Goal: Task Accomplishment & Management: Manage account settings

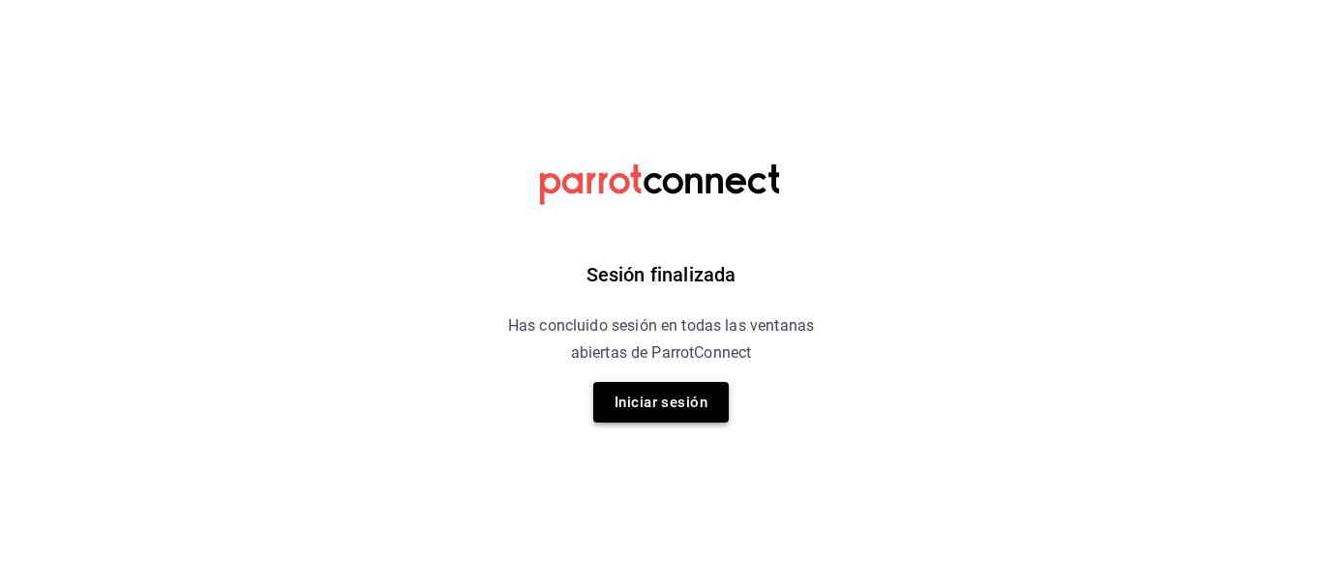
click at [670, 401] on button "Iniciar sesión" at bounding box center [660, 402] width 135 height 41
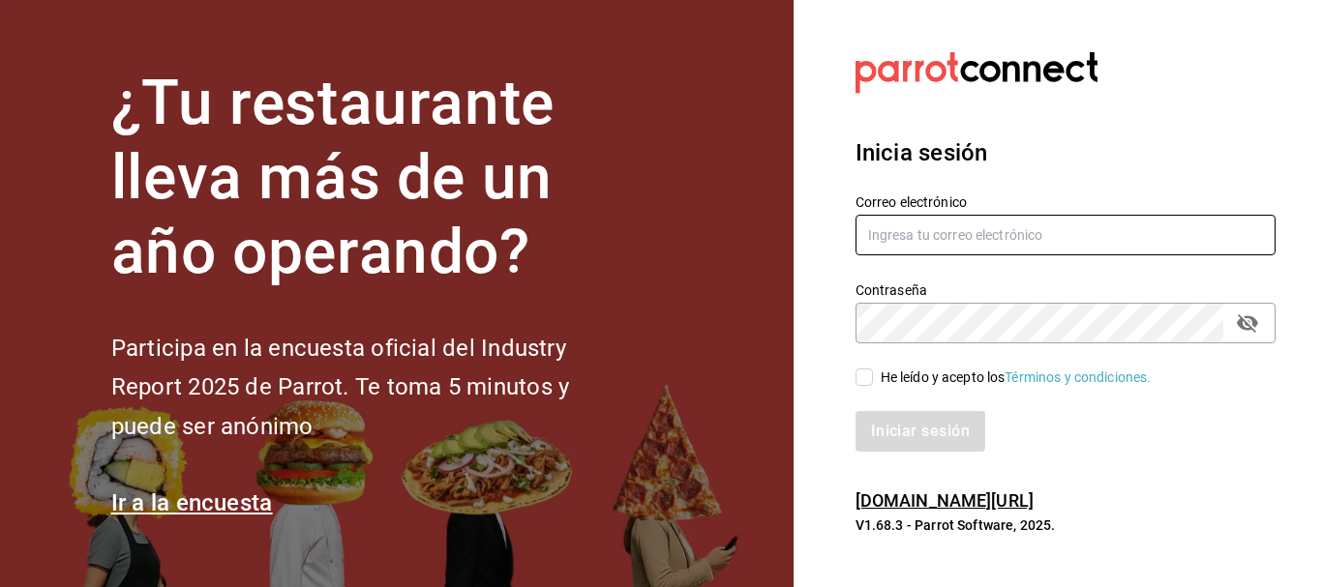
type input "lorsermo@gmail.com"
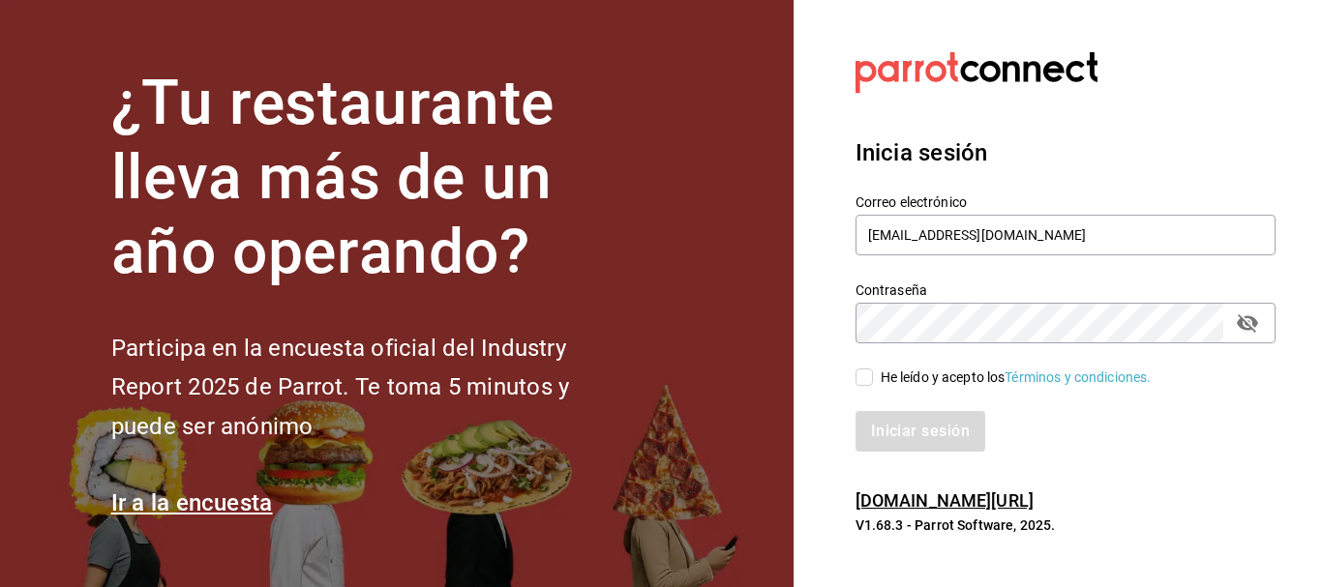
click at [866, 381] on input "He leído y acepto los Términos y condiciones." at bounding box center [863, 377] width 17 height 17
checkbox input "true"
click at [930, 442] on button "Iniciar sesión" at bounding box center [921, 431] width 132 height 41
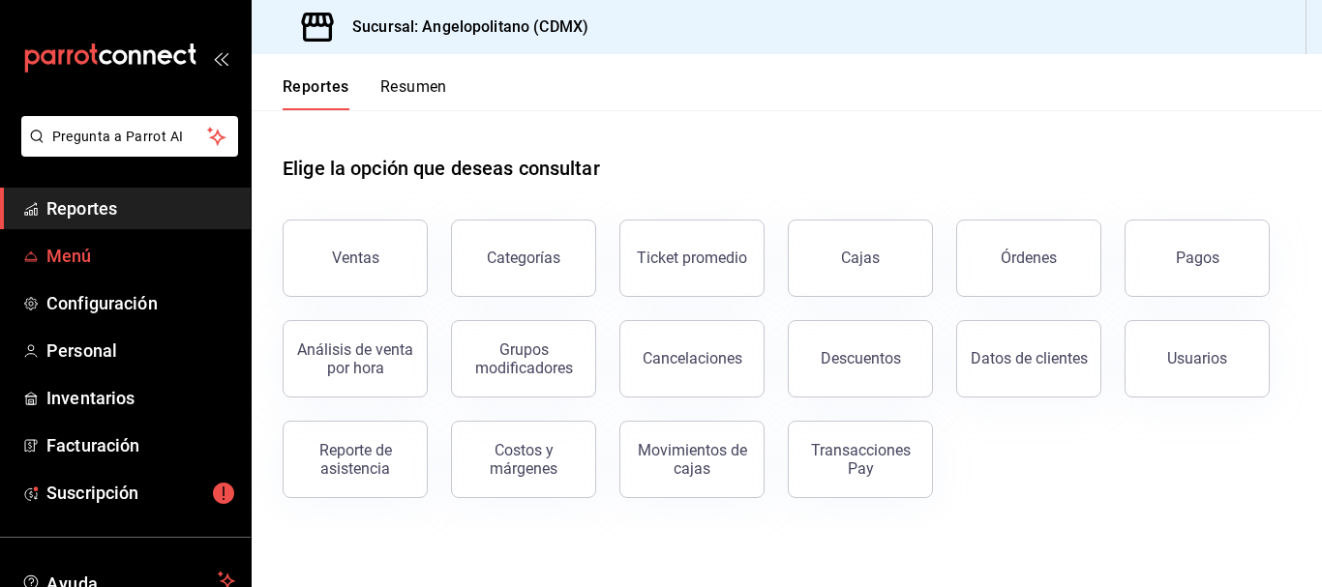
click at [96, 253] on span "Menú" at bounding box center [140, 256] width 189 height 26
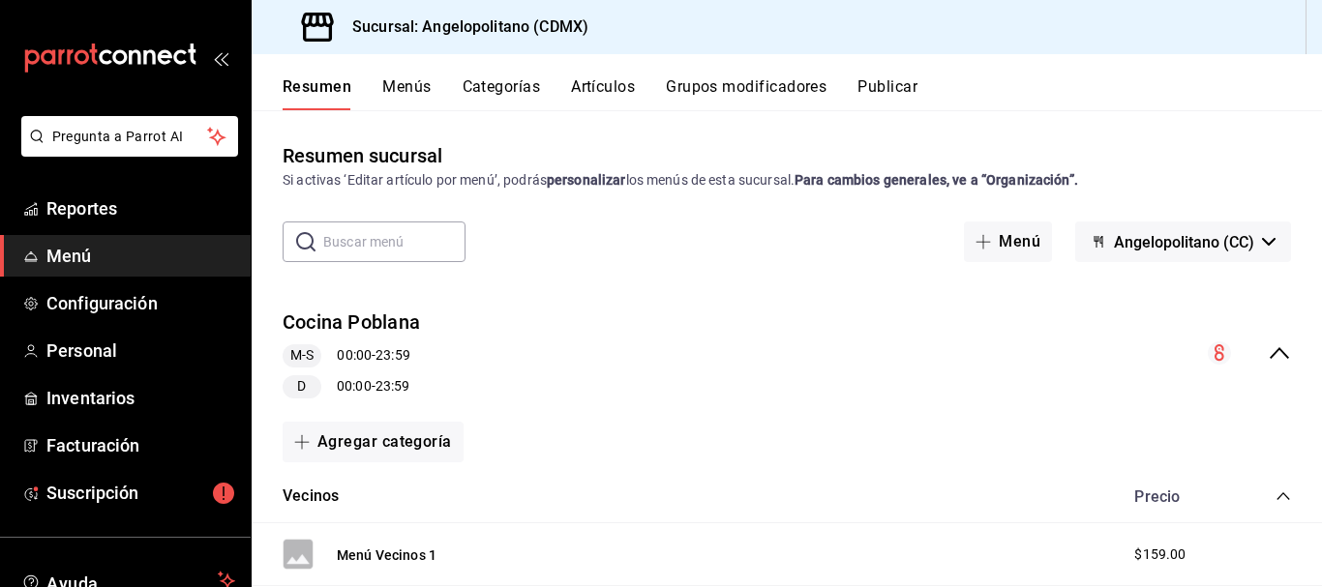
click at [421, 87] on button "Menús" at bounding box center [406, 93] width 48 height 33
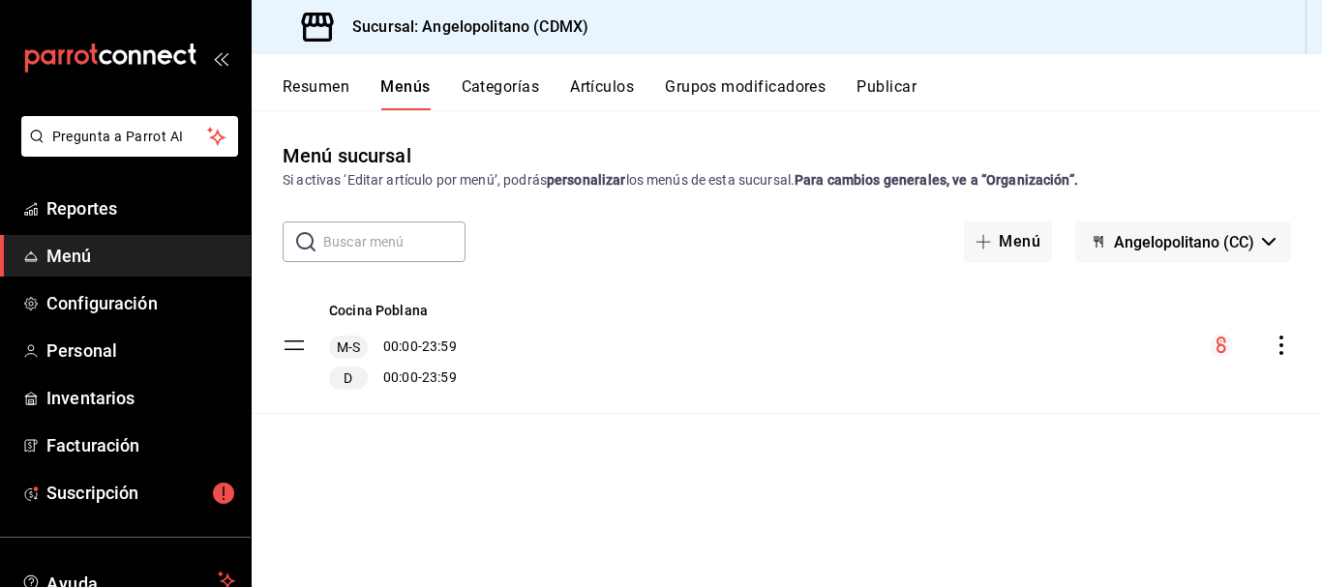
click at [614, 85] on button "Artículos" at bounding box center [602, 93] width 64 height 33
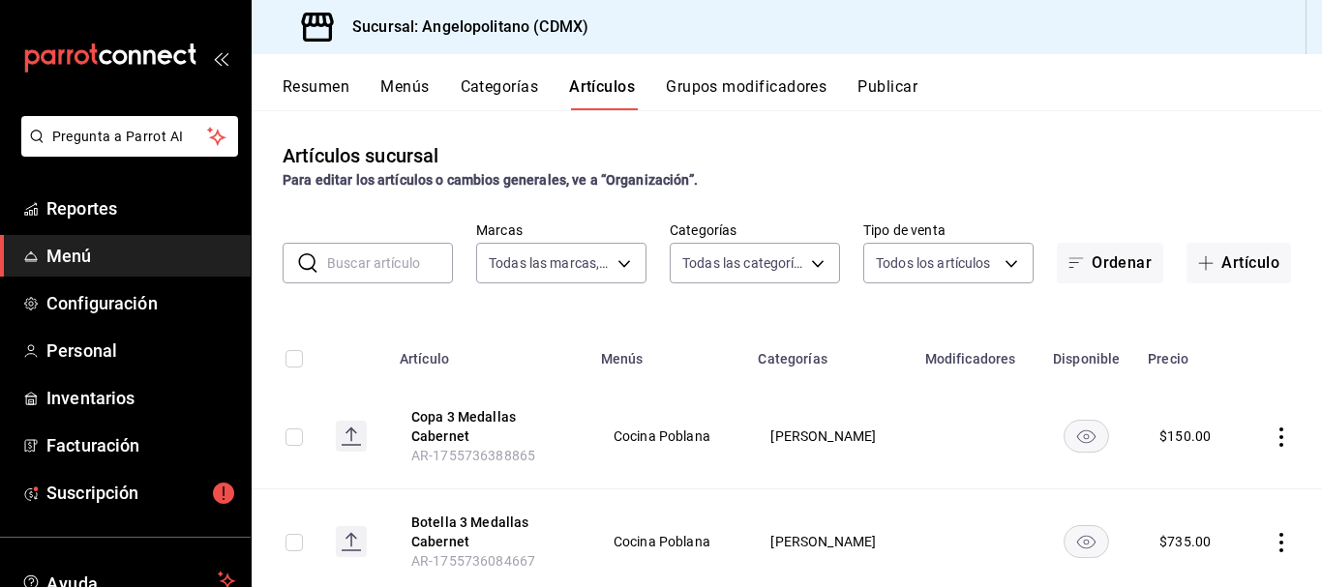
type input "e7b7265c-889c-41a5-bb0c-0e62bdb51750"
type input "9b3e670b-d35b-48cd-b152-01b4f6a647ae,c6b0c6e5-02ee-4925-a388-ae9d1ad7c6e4,170c0…"
click at [809, 270] on body "Pregunta a Parrot AI Reportes Menú Configuración Personal Inventarios Facturaci…" at bounding box center [661, 293] width 1322 height 587
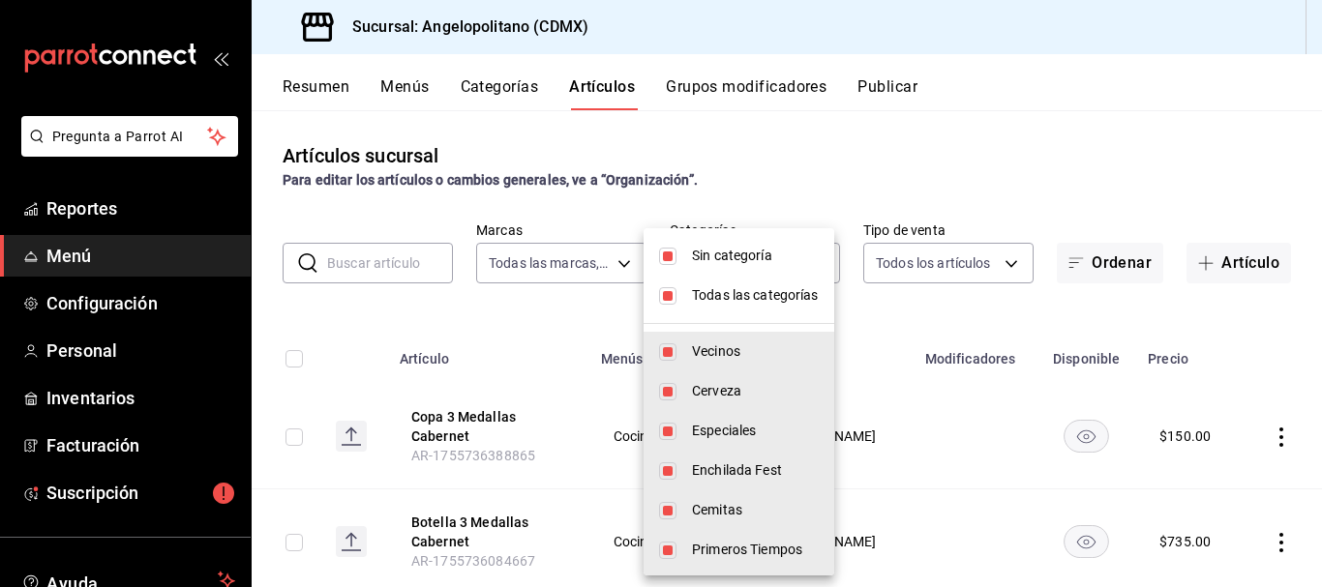
click at [676, 257] on li "Sin categoría" at bounding box center [739, 256] width 191 height 40
checkbox input "false"
click at [674, 300] on input "checkbox" at bounding box center [667, 295] width 17 height 17
checkbox input "false"
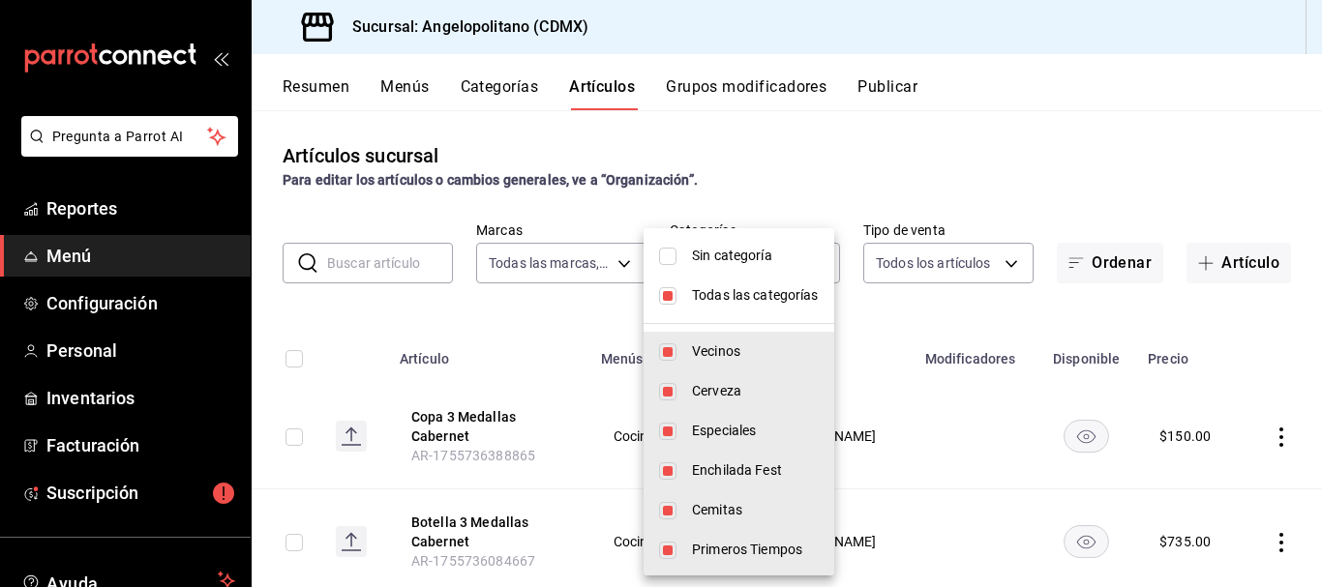
checkbox input "false"
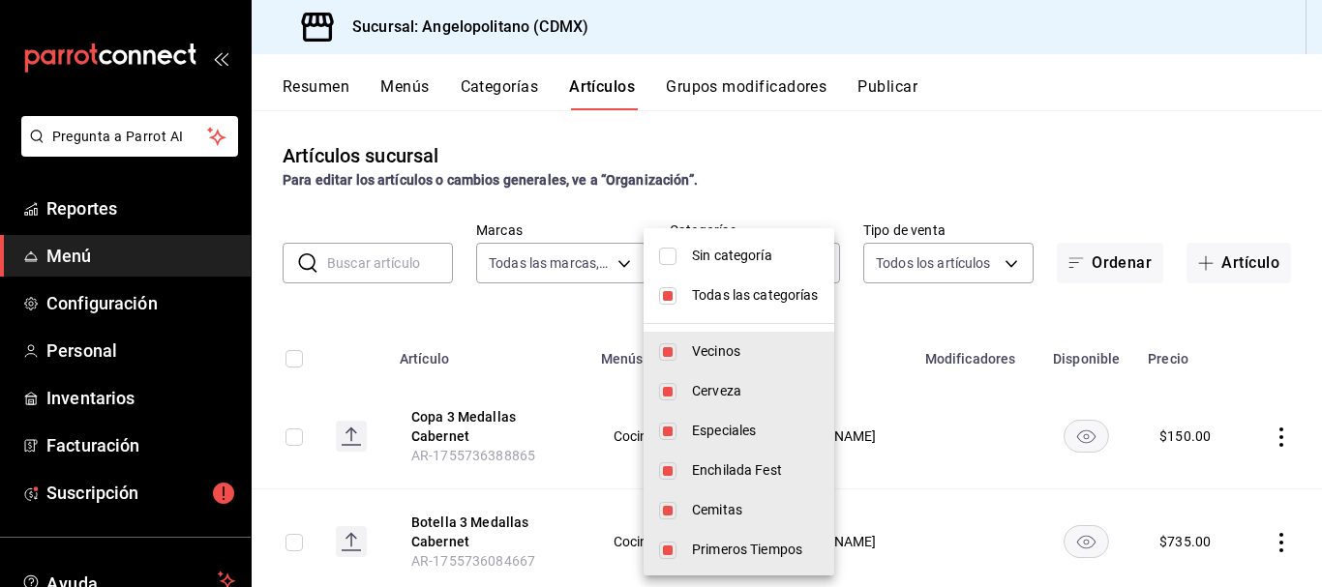
checkbox input "false"
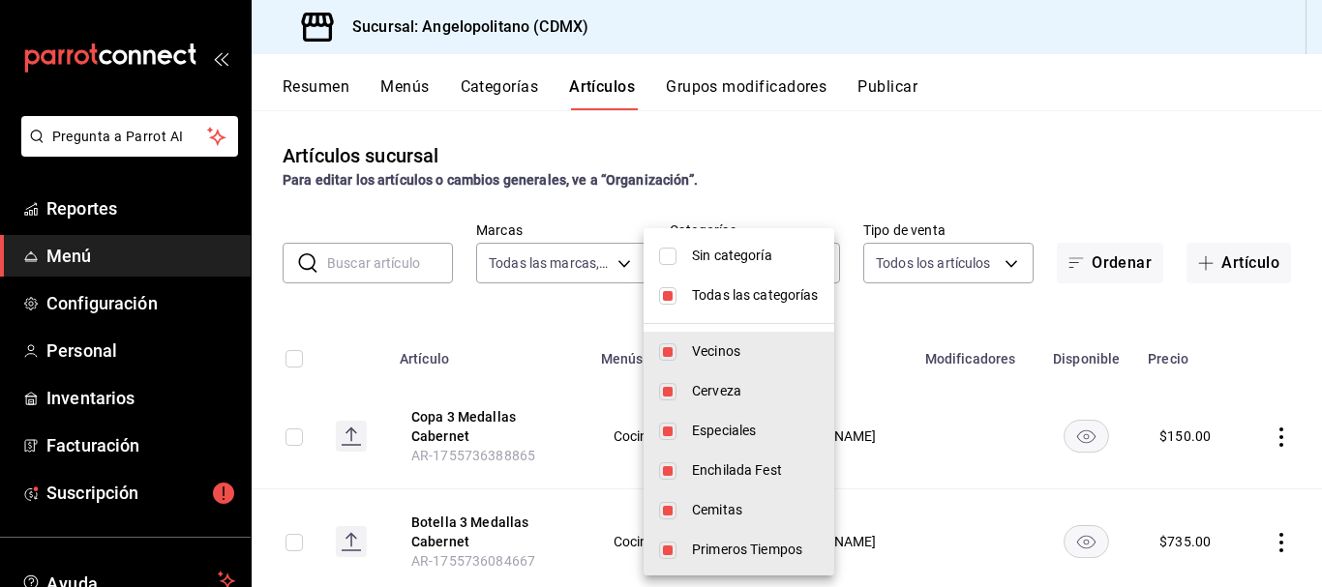
checkbox input "false"
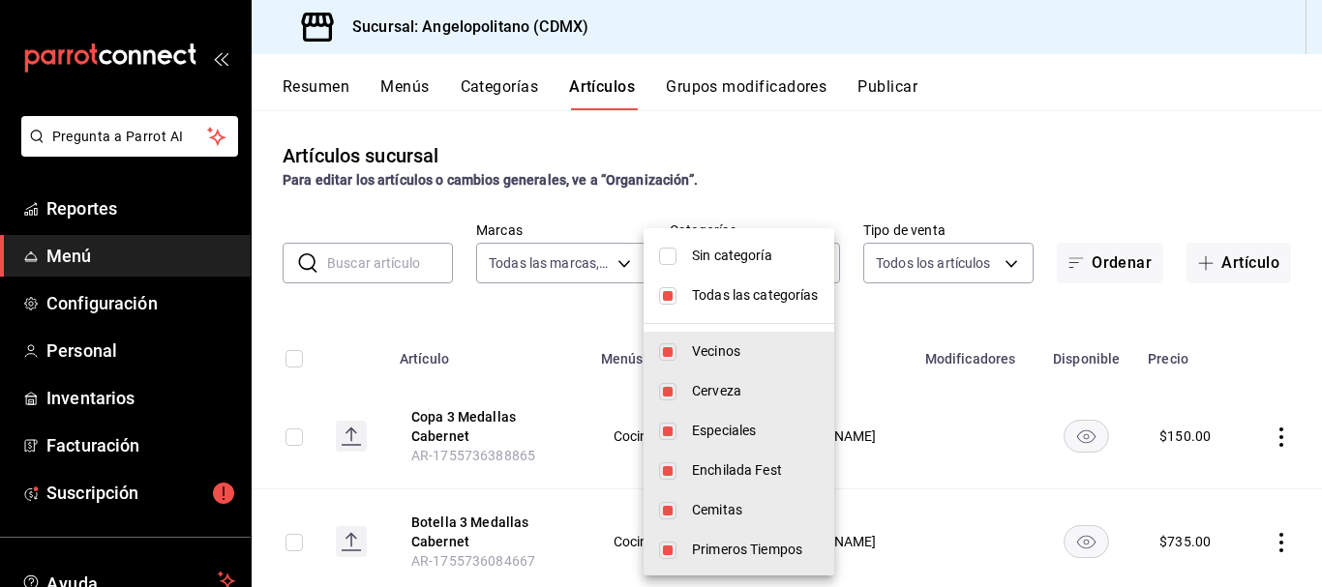
checkbox input "false"
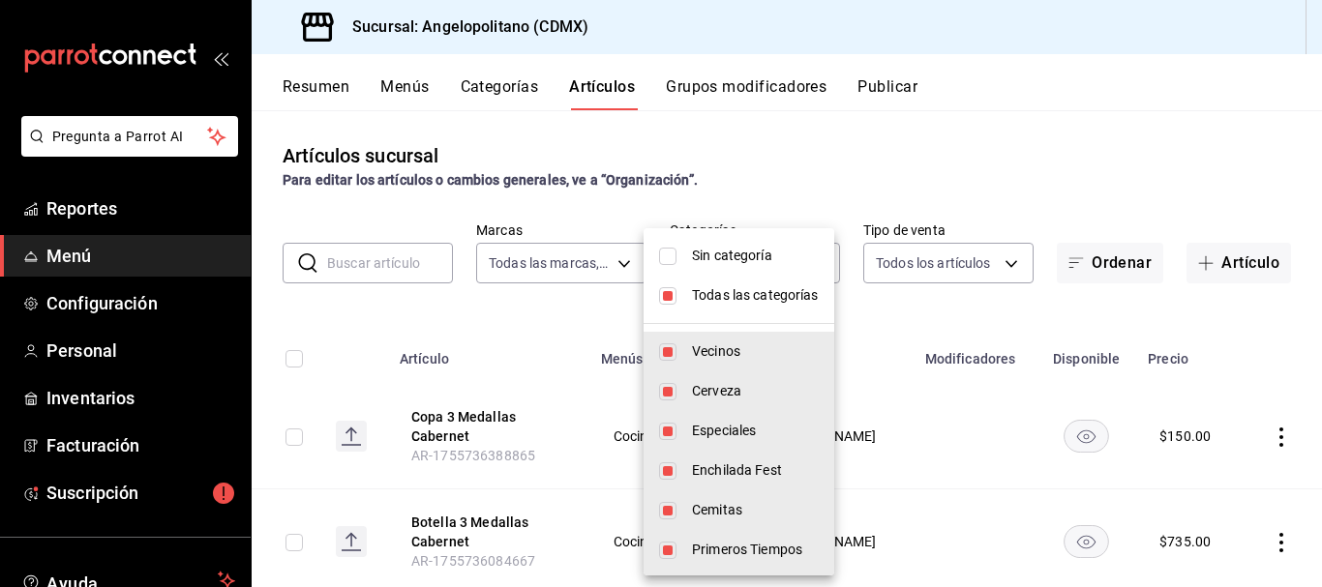
checkbox input "false"
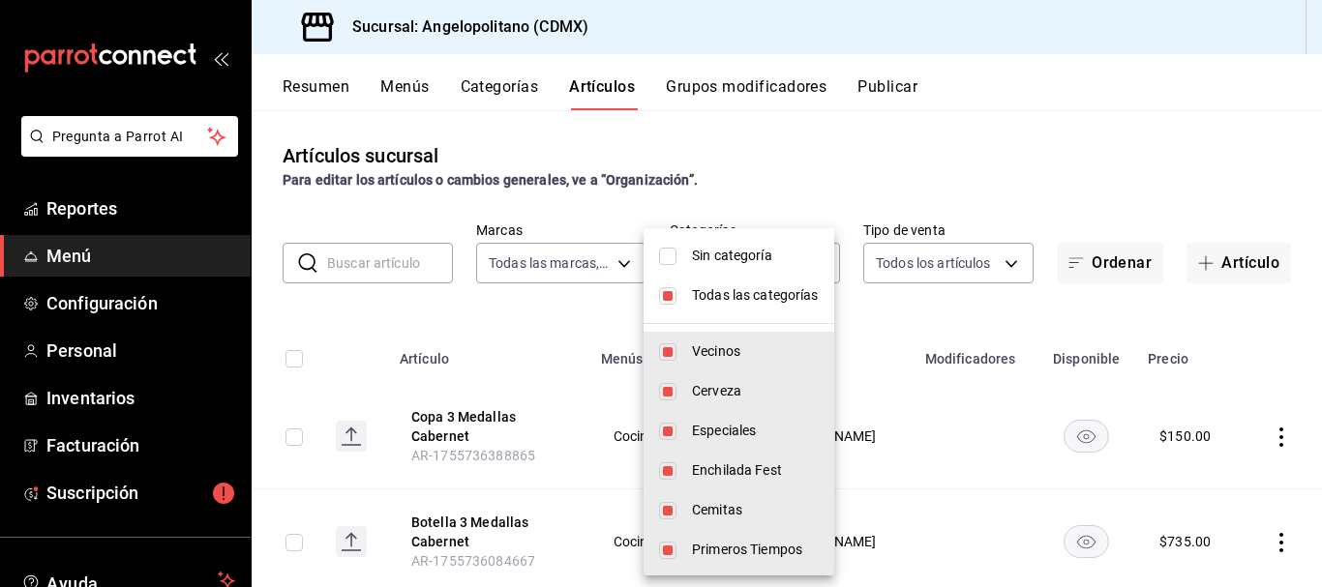
checkbox input "false"
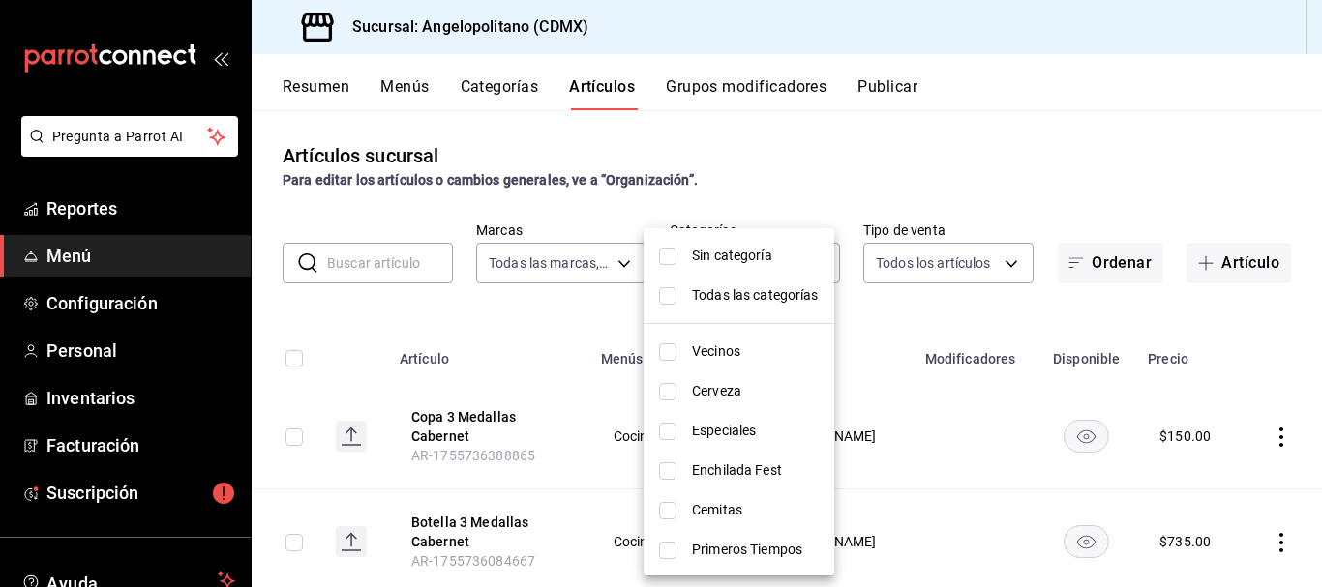
click at [734, 352] on span "Vecinos" at bounding box center [755, 352] width 127 height 20
type input "9b3e670b-d35b-48cd-b152-01b4f6a647ae"
checkbox input "true"
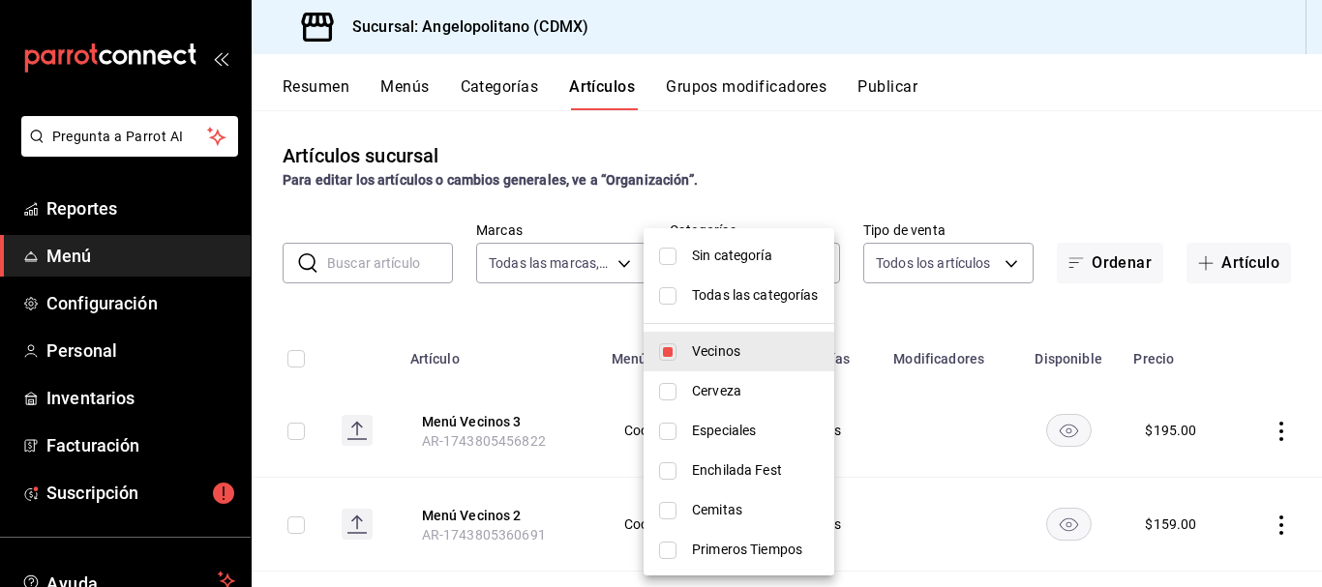
click at [1017, 175] on div at bounding box center [661, 293] width 1322 height 587
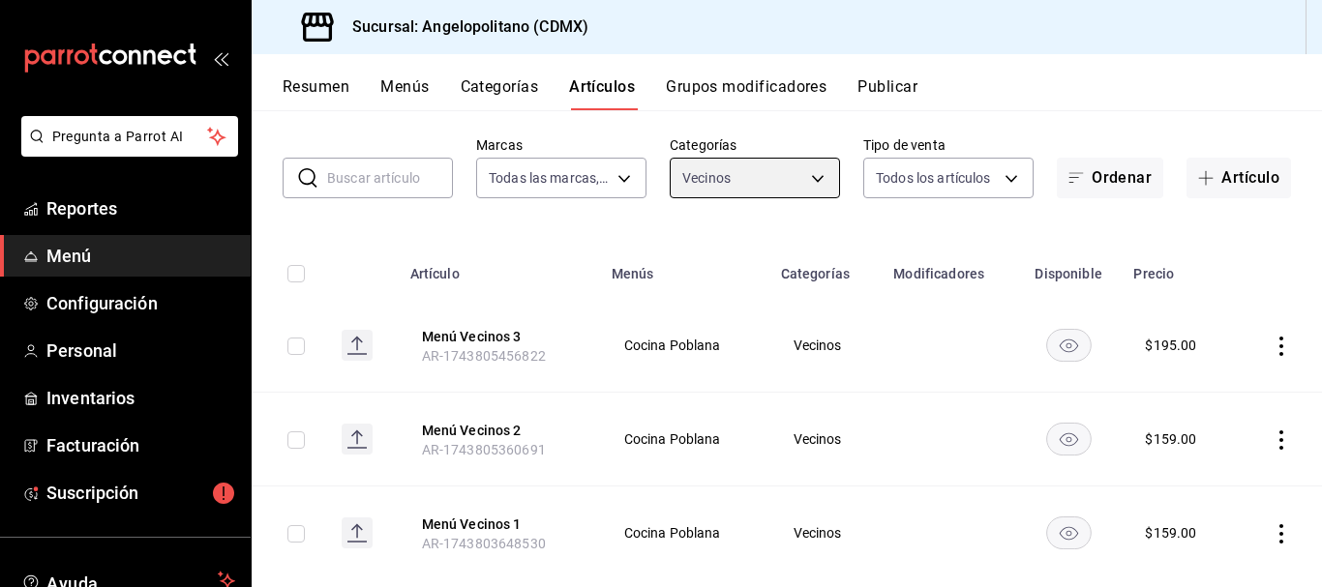
scroll to position [91, 0]
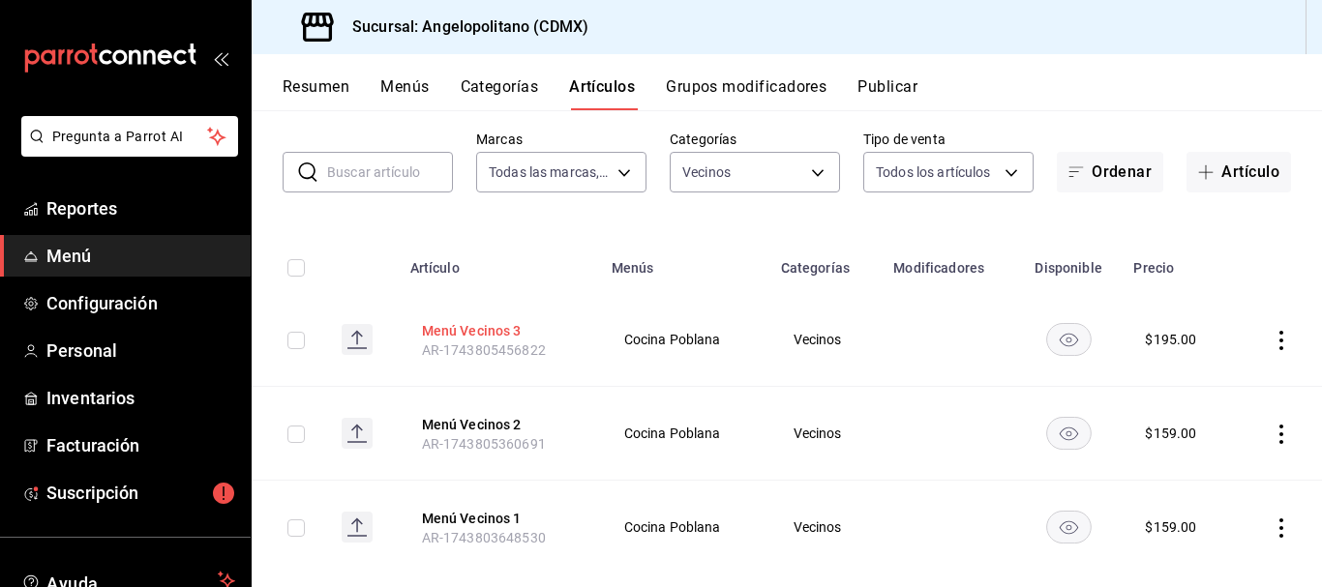
click at [487, 332] on button "Menú Vecinos 3" at bounding box center [499, 330] width 155 height 19
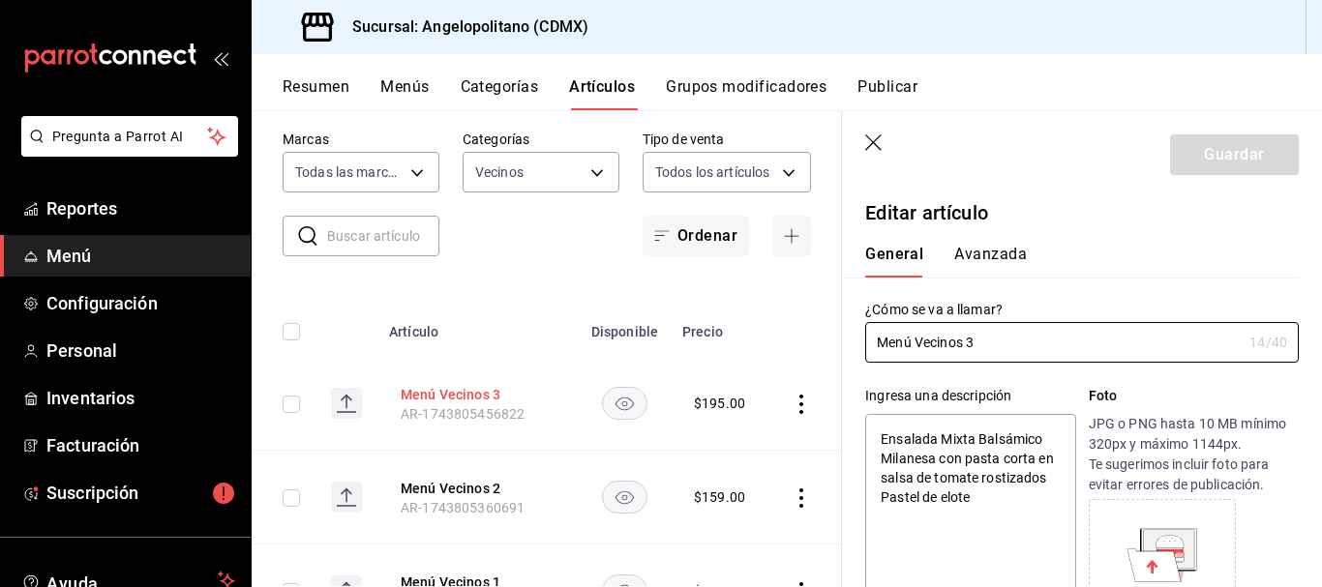
type textarea "x"
type input "$195.00"
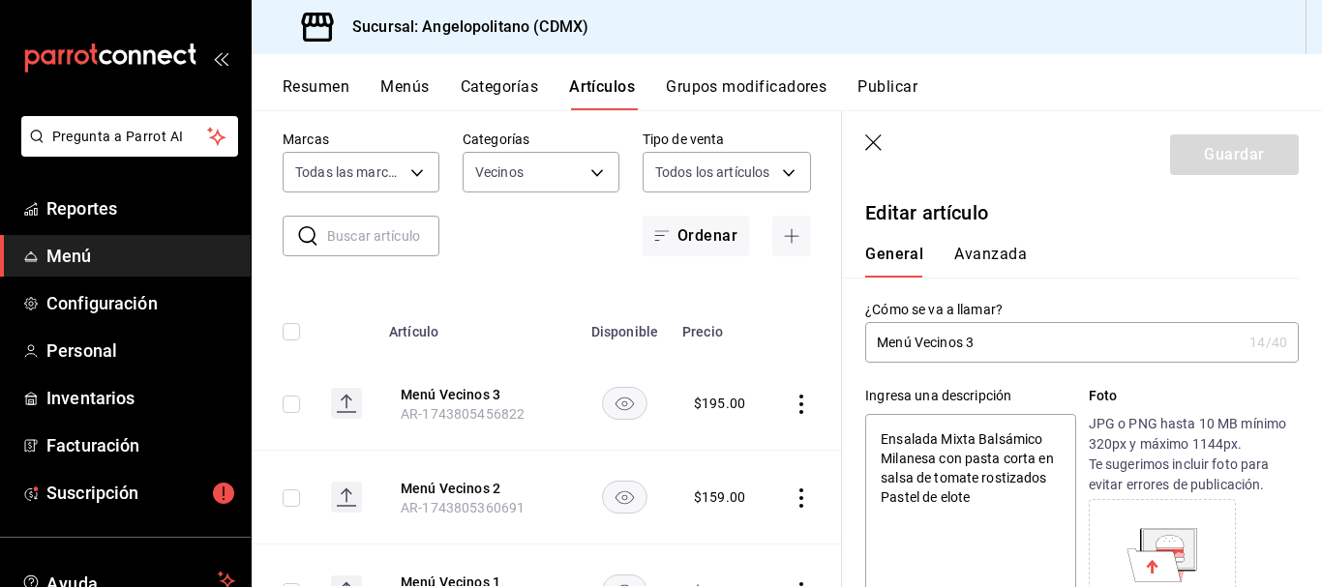
click at [871, 141] on icon "button" at bounding box center [874, 144] width 19 height 19
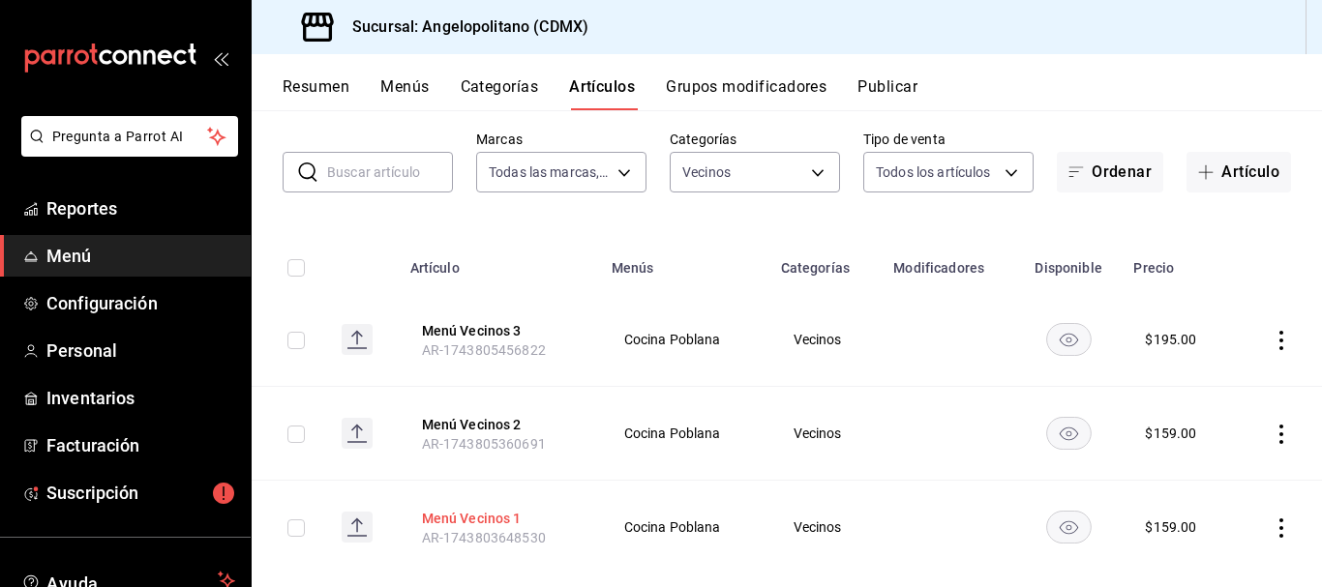
click at [461, 518] on button "Menú Vecinos 1" at bounding box center [499, 518] width 155 height 19
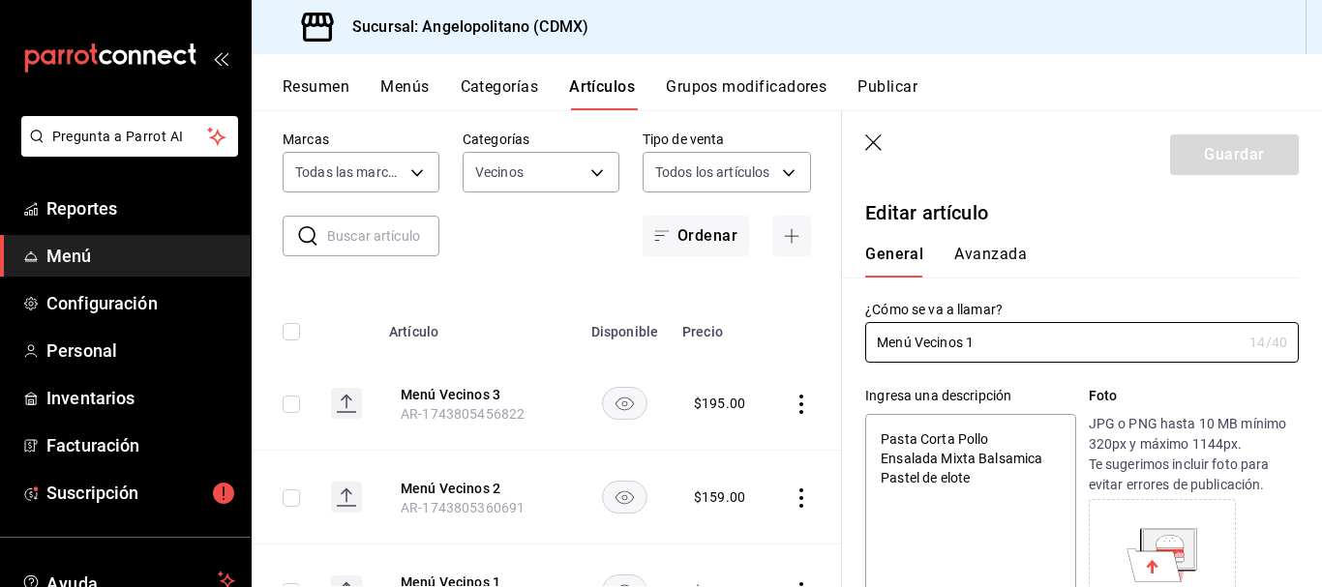
type textarea "x"
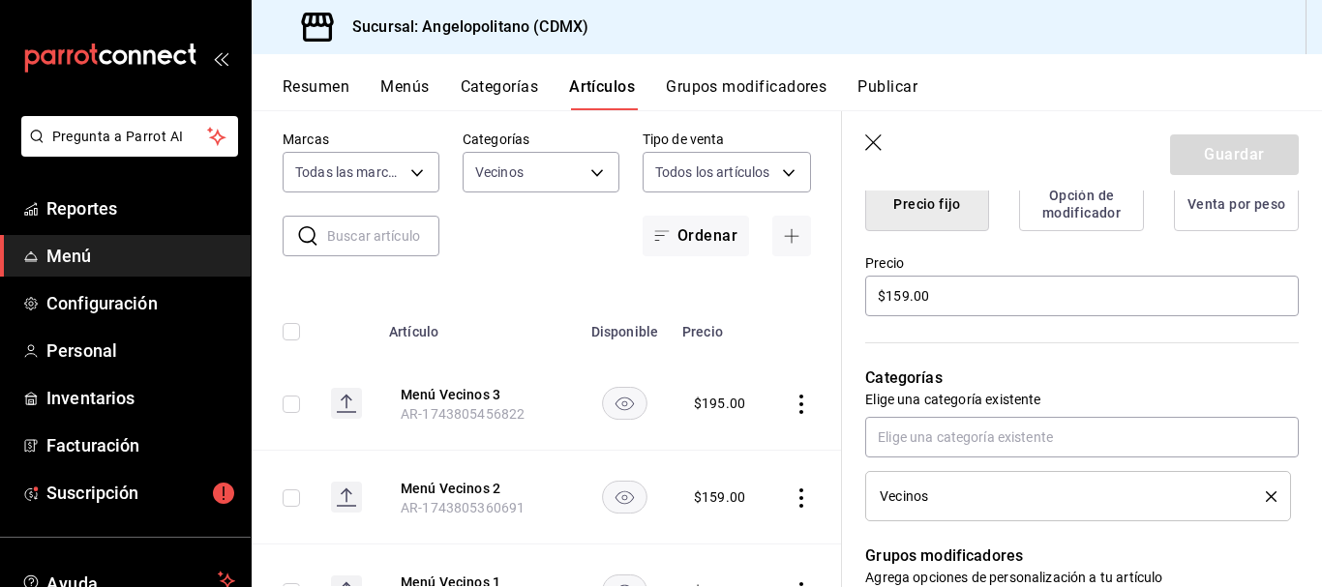
scroll to position [500, 0]
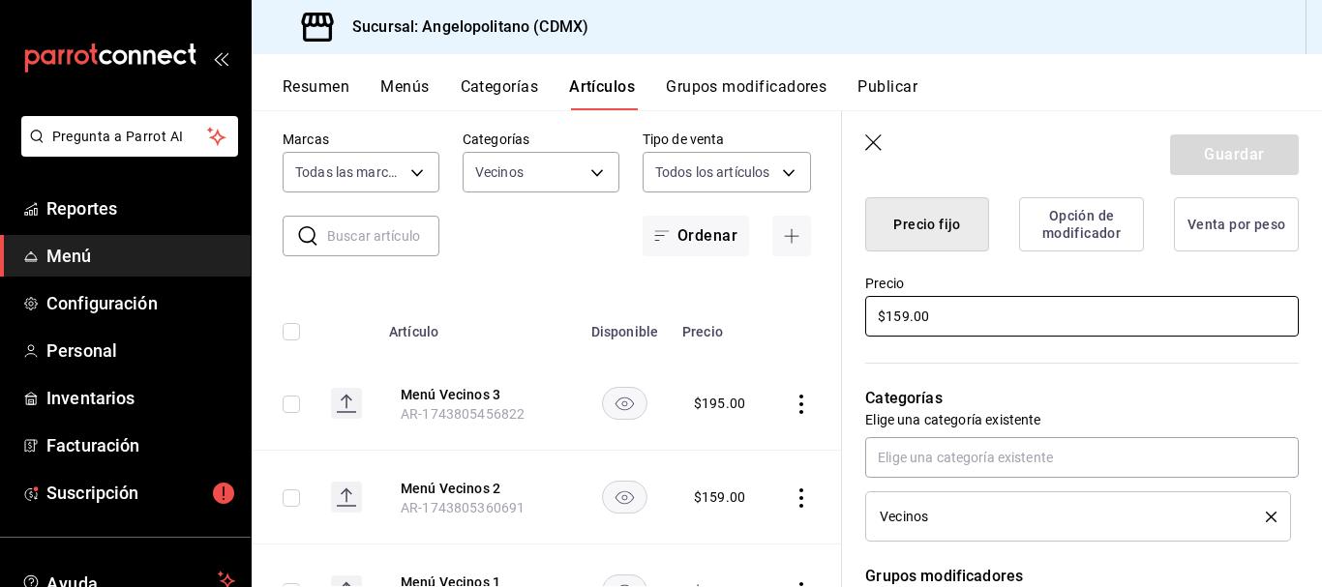
click at [905, 314] on input "$159.00" at bounding box center [1082, 316] width 434 height 41
type input "$15.00"
type textarea "x"
type input "$1.00"
type textarea "x"
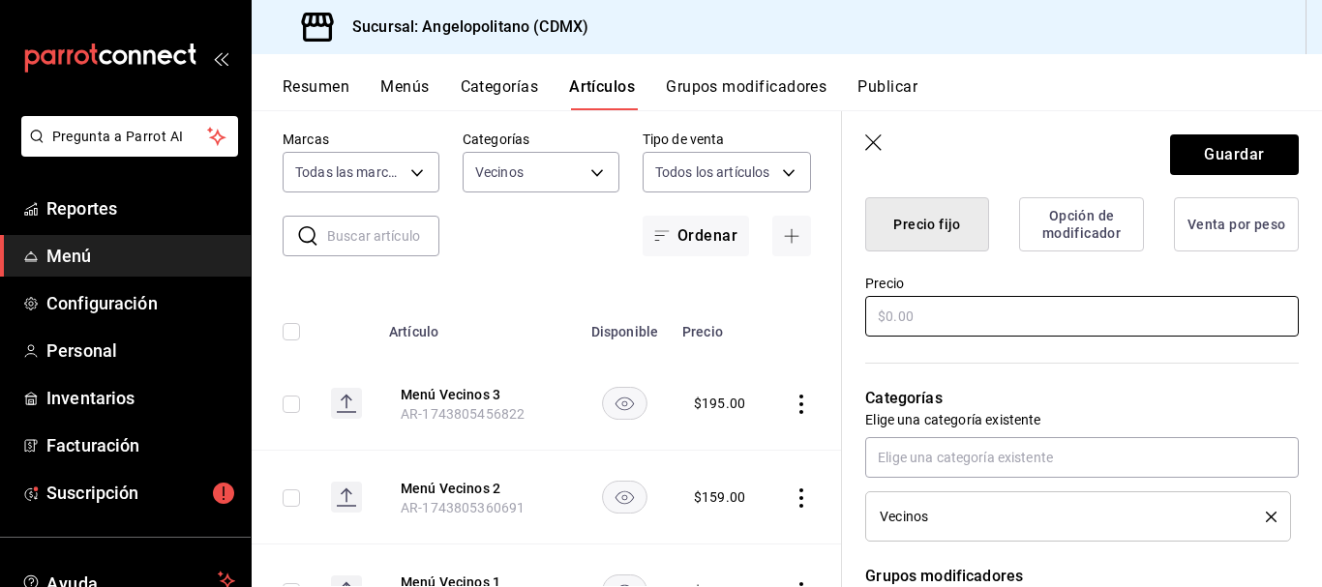
type textarea "x"
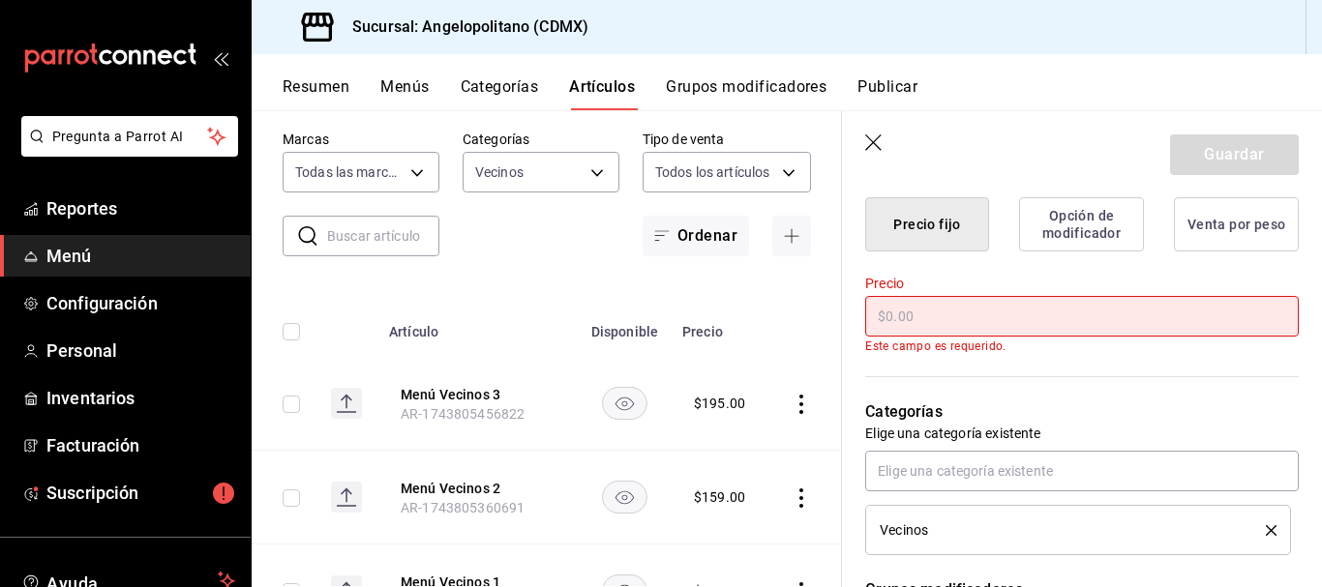
type input "$2.00"
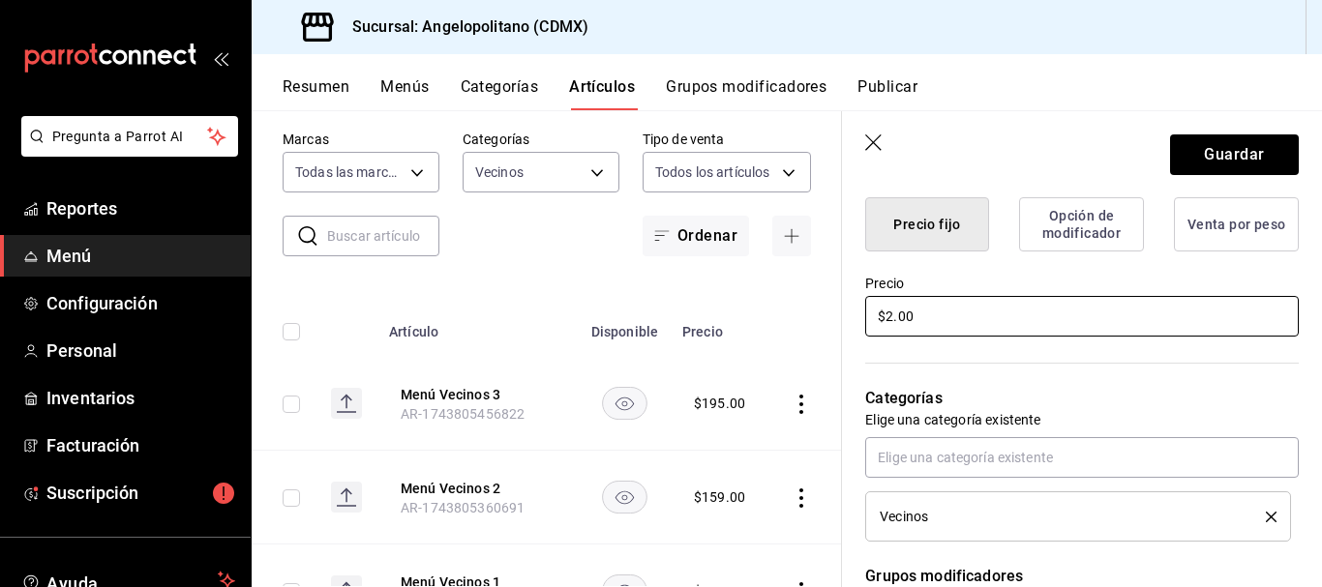
type textarea "x"
type input "$20.00"
type textarea "x"
type input "$205.00"
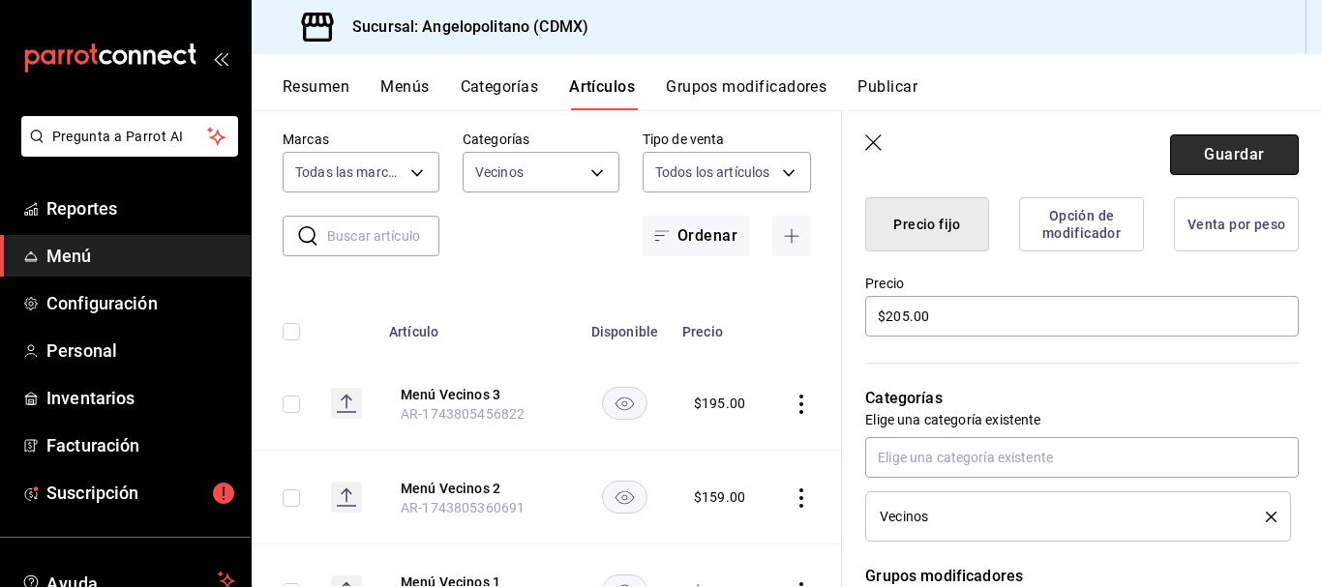
click at [1259, 148] on button "Guardar" at bounding box center [1234, 155] width 129 height 41
type textarea "x"
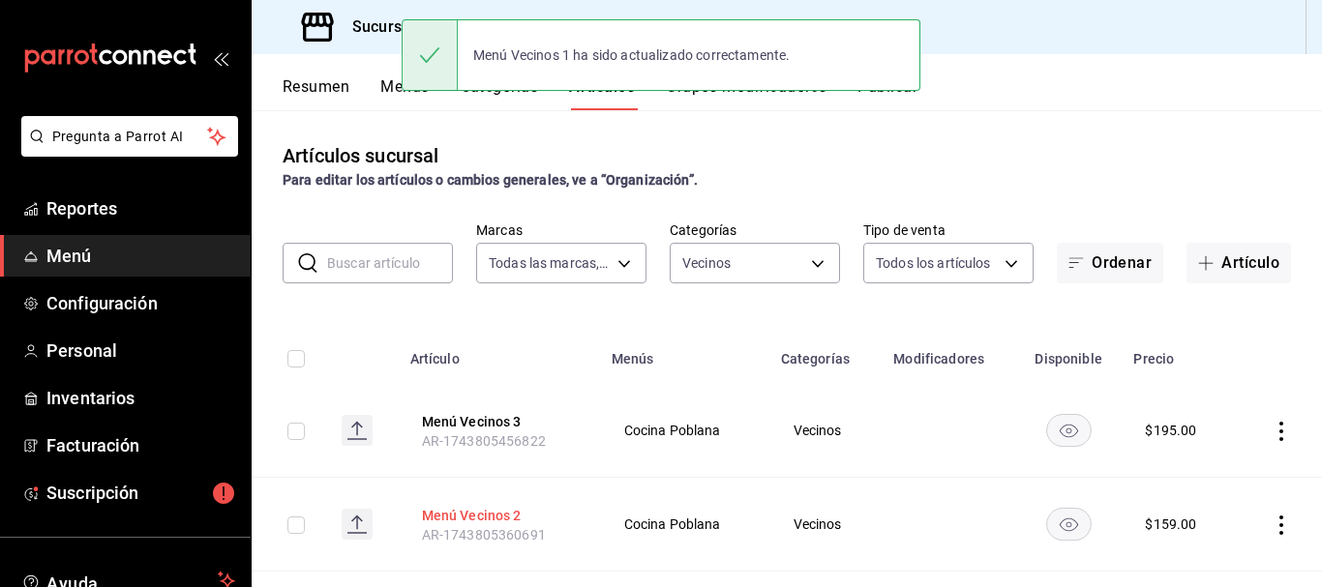
click at [485, 515] on button "Menú Vecinos 2" at bounding box center [499, 515] width 155 height 19
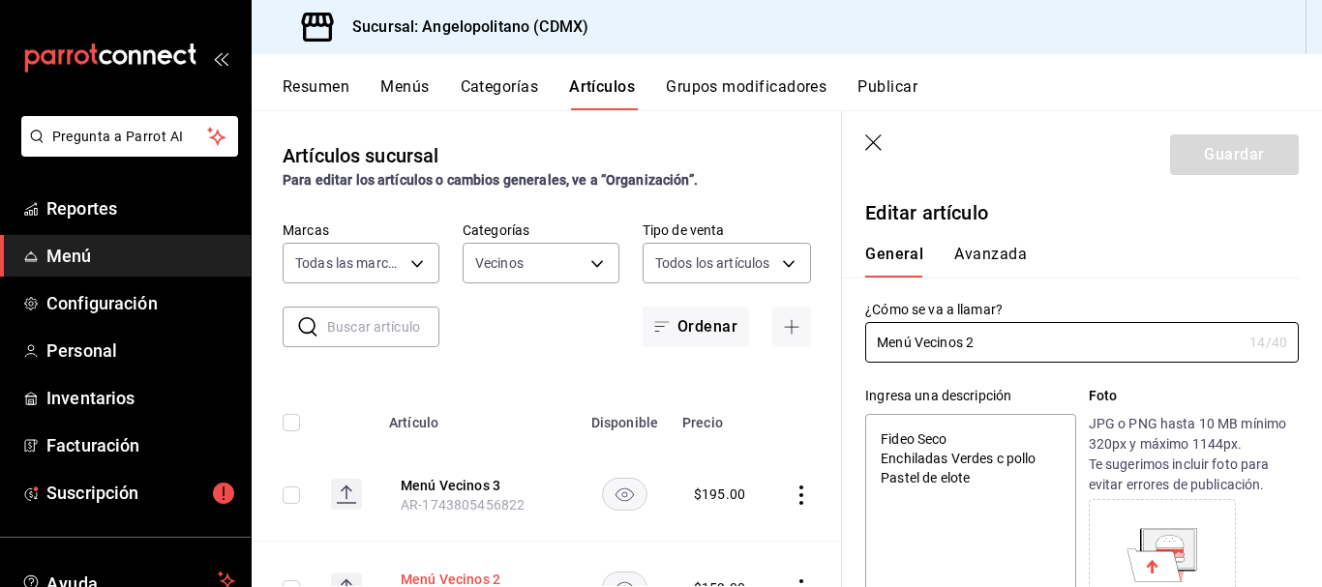
type textarea "x"
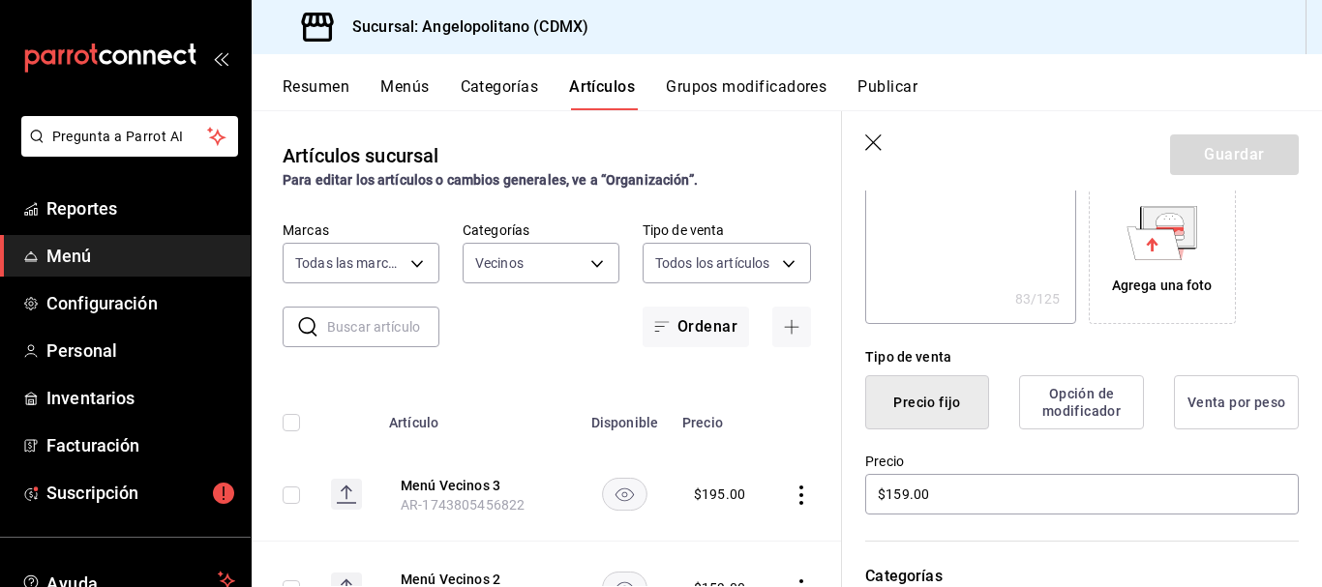
scroll to position [336, 0]
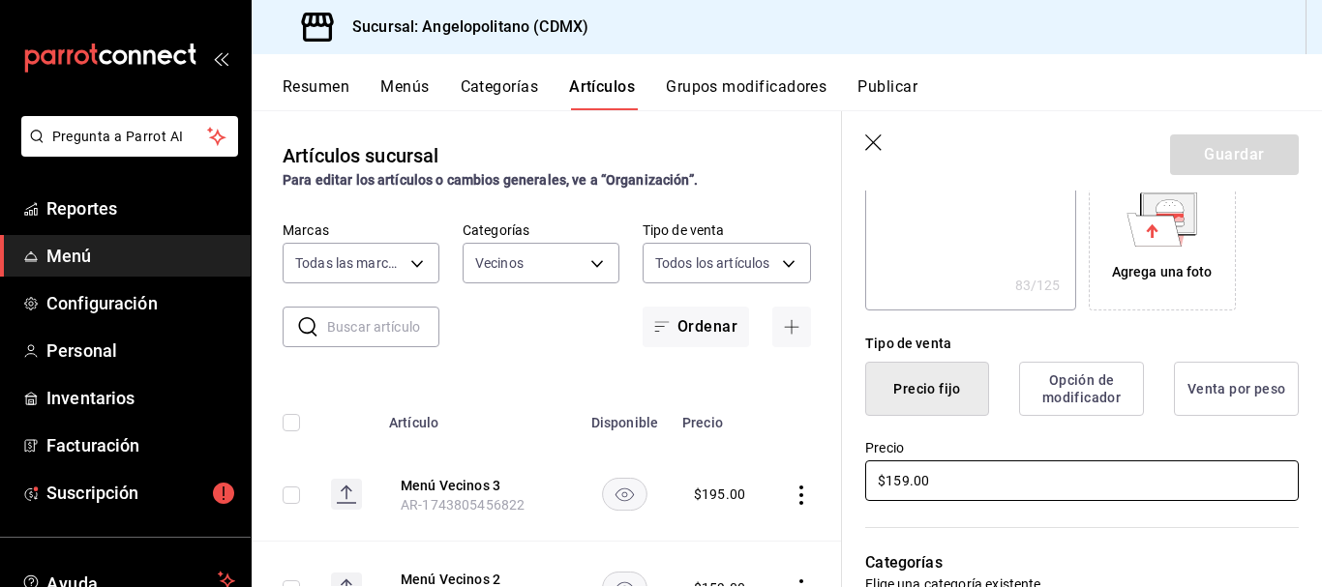
click at [906, 478] on input "$159.00" at bounding box center [1082, 481] width 434 height 41
type input "$15.00"
type textarea "x"
type input "$18.00"
type textarea "x"
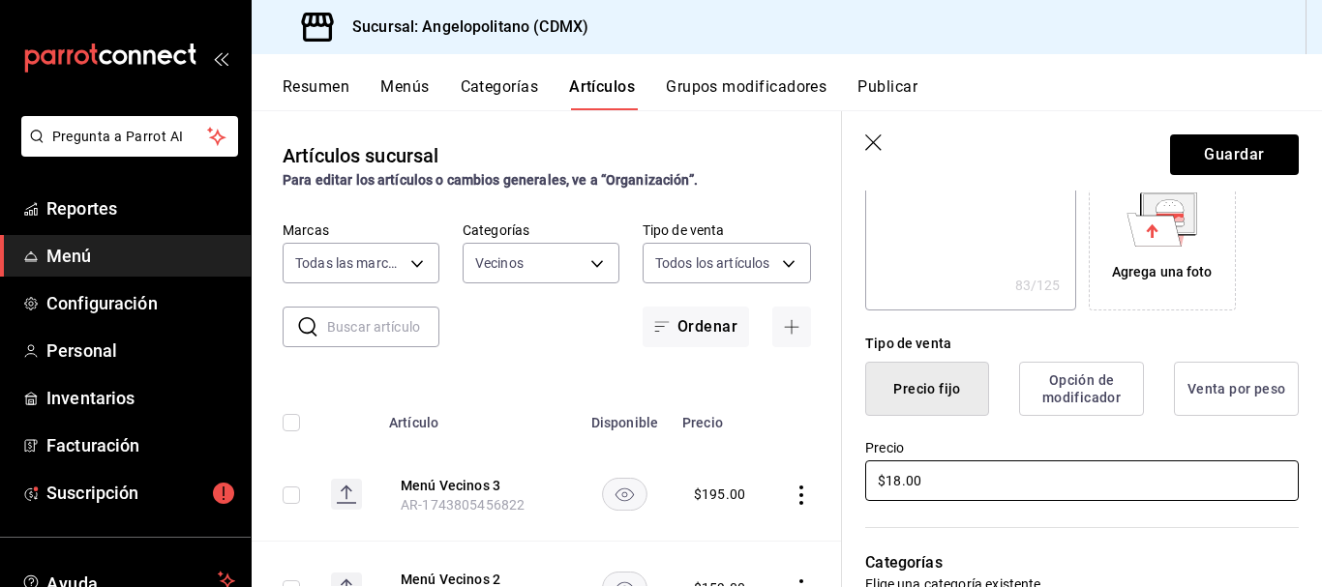
type input "$185.00"
type textarea "x"
type input "$185.00"
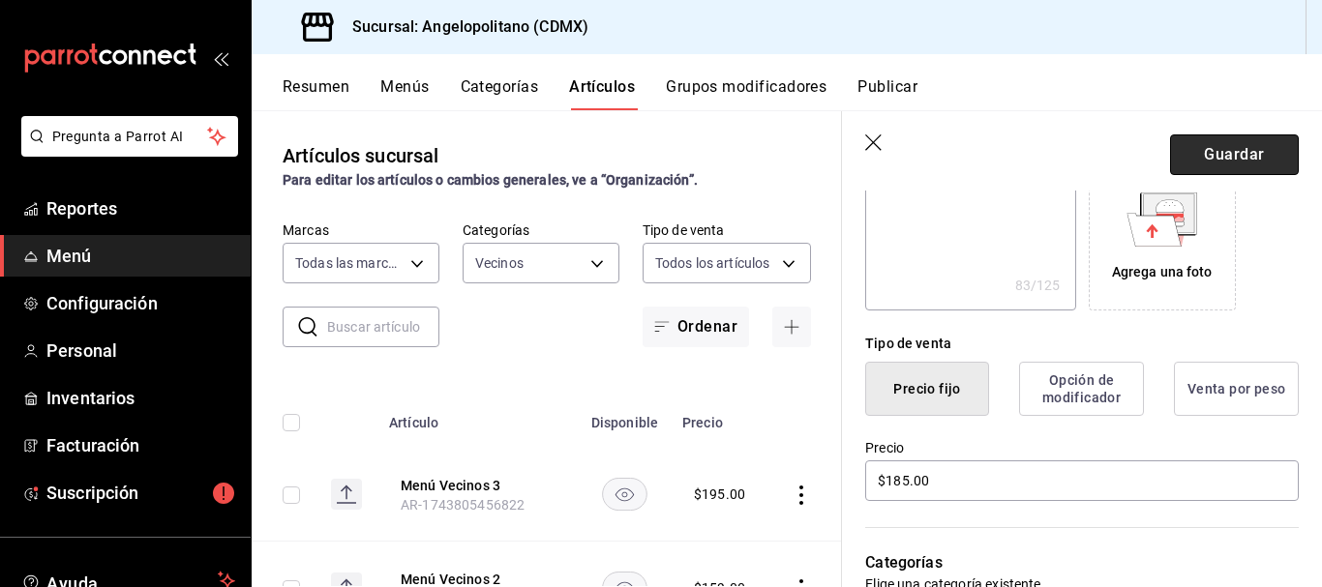
click at [1236, 150] on button "Guardar" at bounding box center [1234, 155] width 129 height 41
type textarea "x"
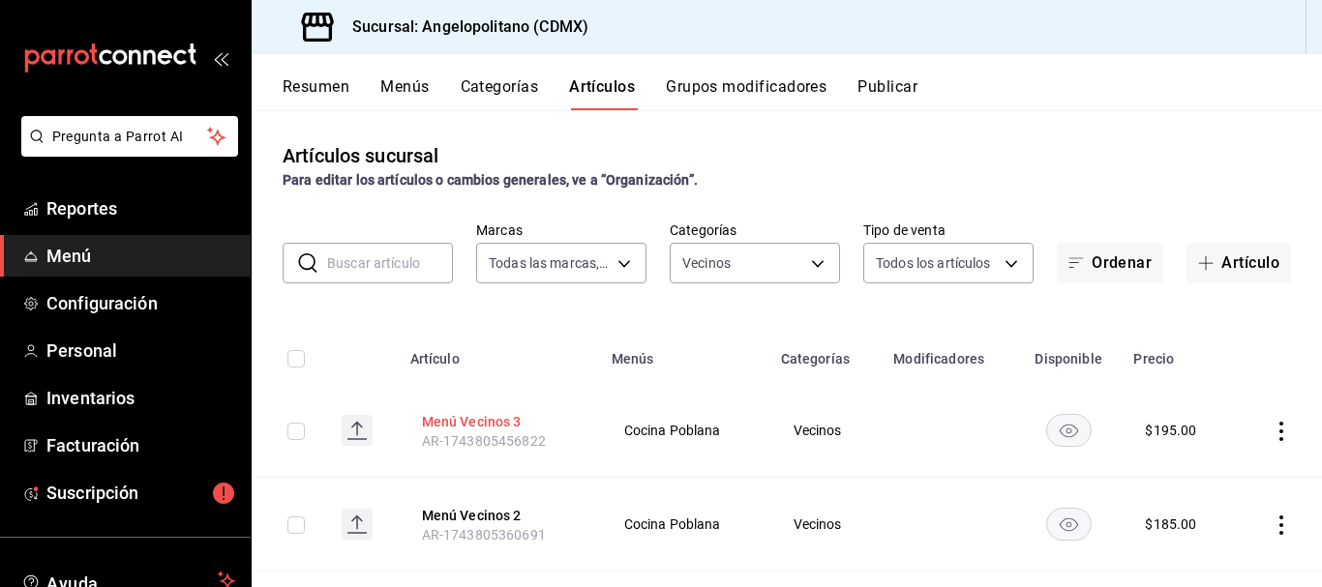
click at [506, 415] on button "Menú Vecinos 3" at bounding box center [499, 421] width 155 height 19
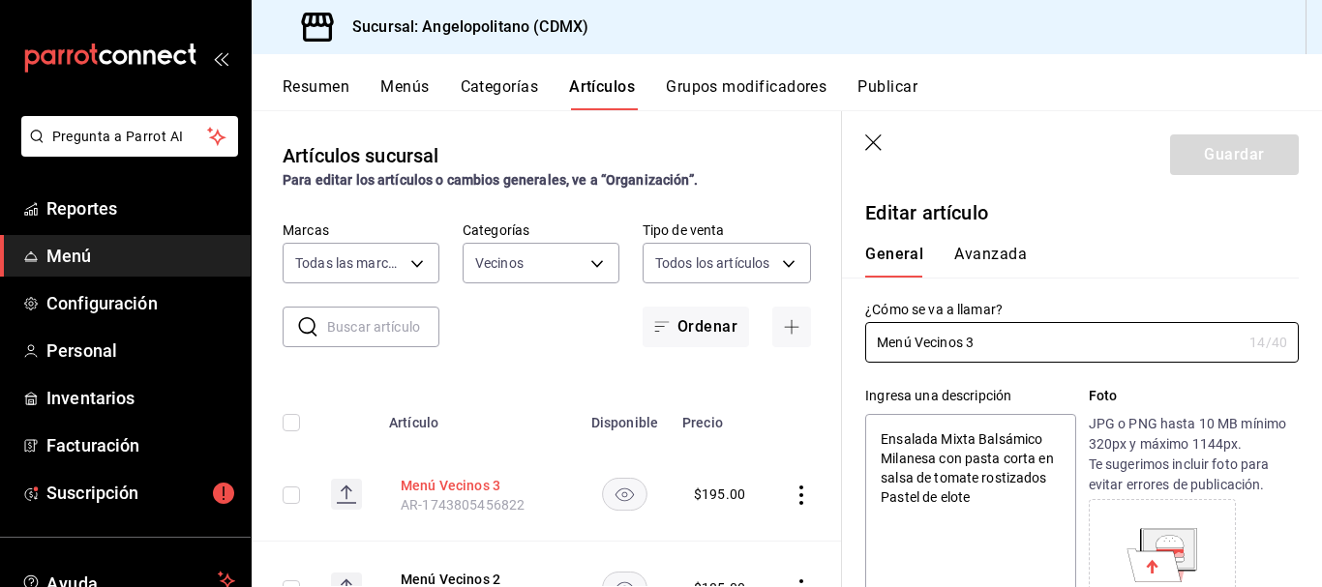
type textarea "x"
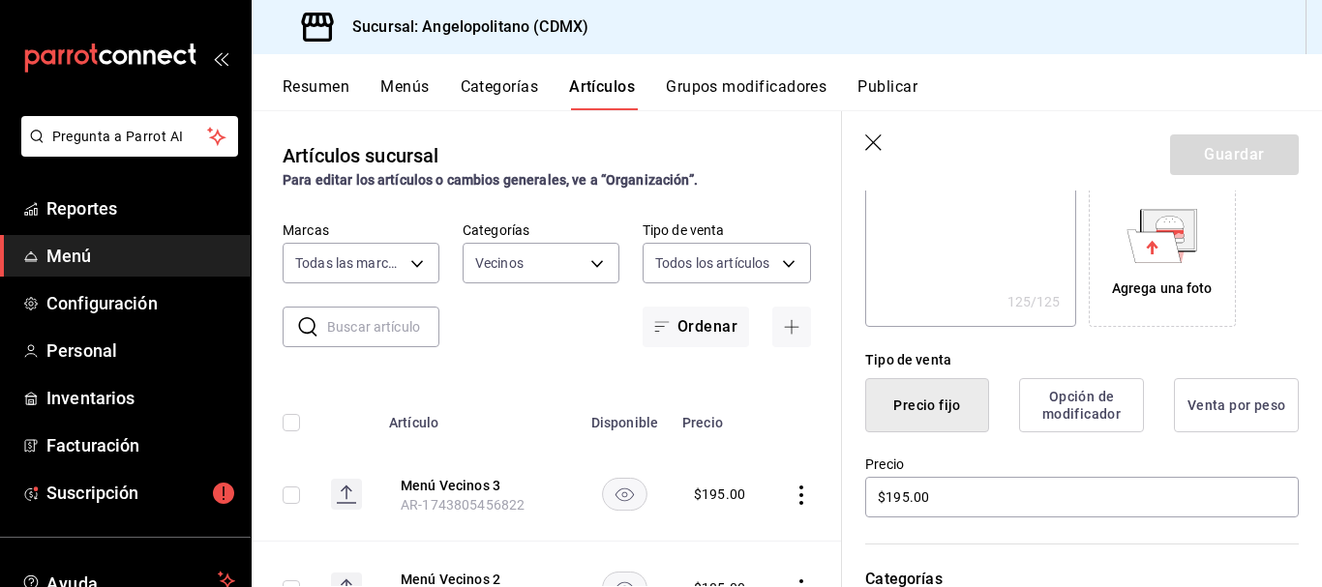
scroll to position [345, 0]
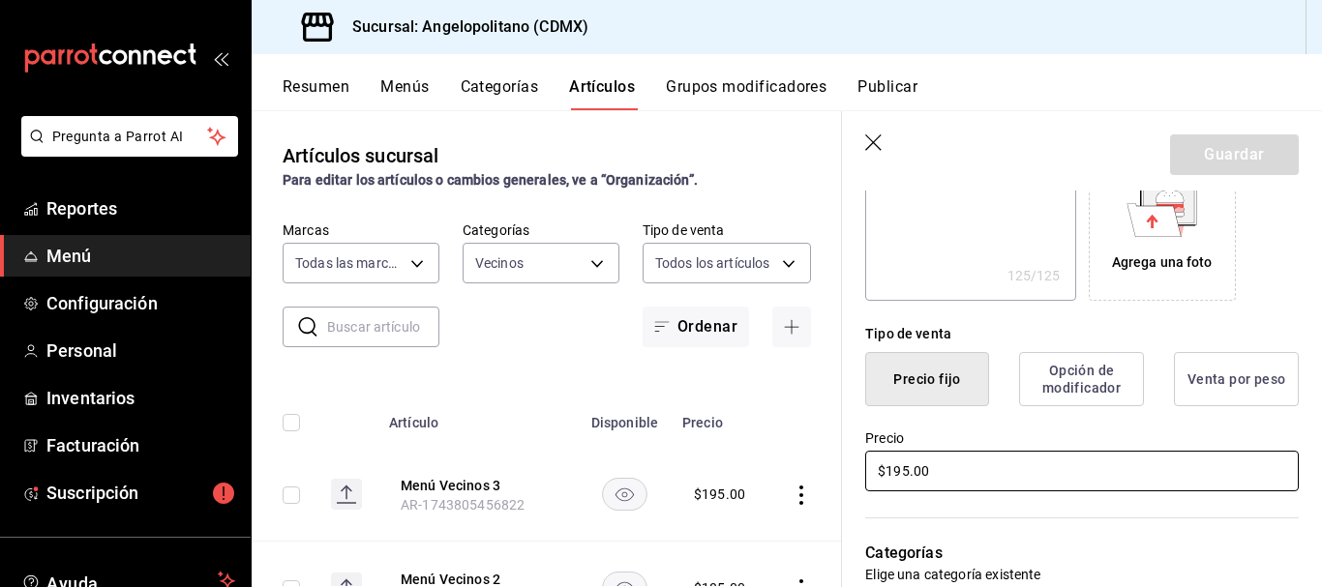
click at [897, 471] on input "$195.00" at bounding box center [1082, 471] width 434 height 41
type input "$15.00"
type textarea "x"
type input "$25.00"
type textarea "x"
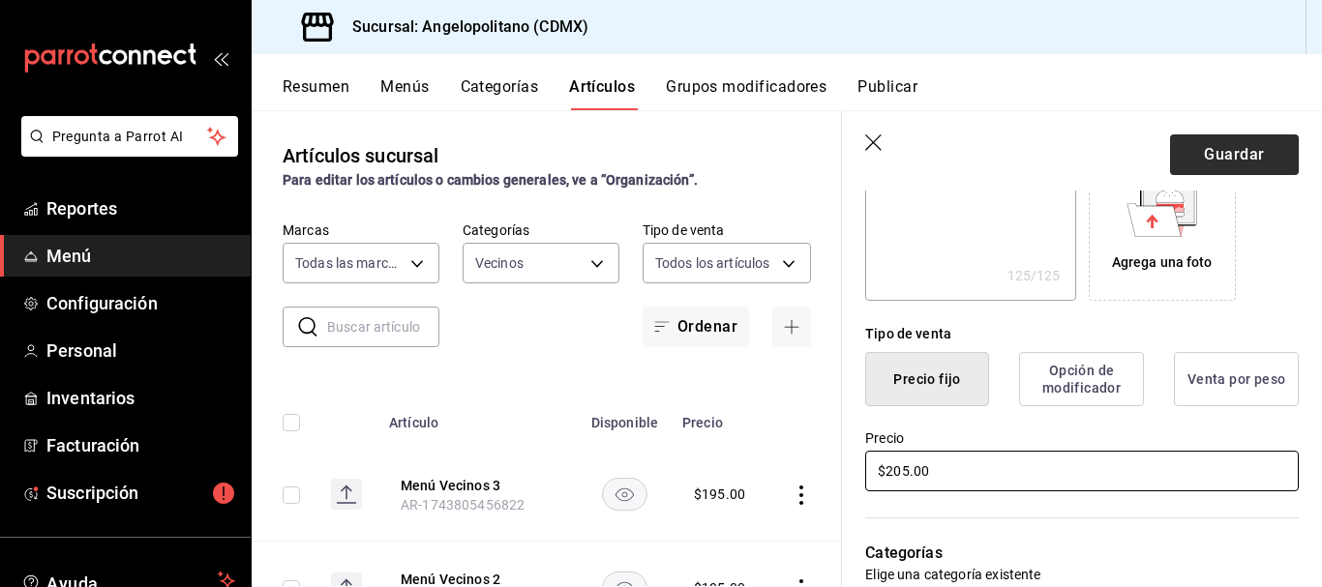
type input "$205.00"
click at [1226, 159] on button "Guardar" at bounding box center [1234, 155] width 129 height 41
type textarea "x"
type input "AR-1755891973376"
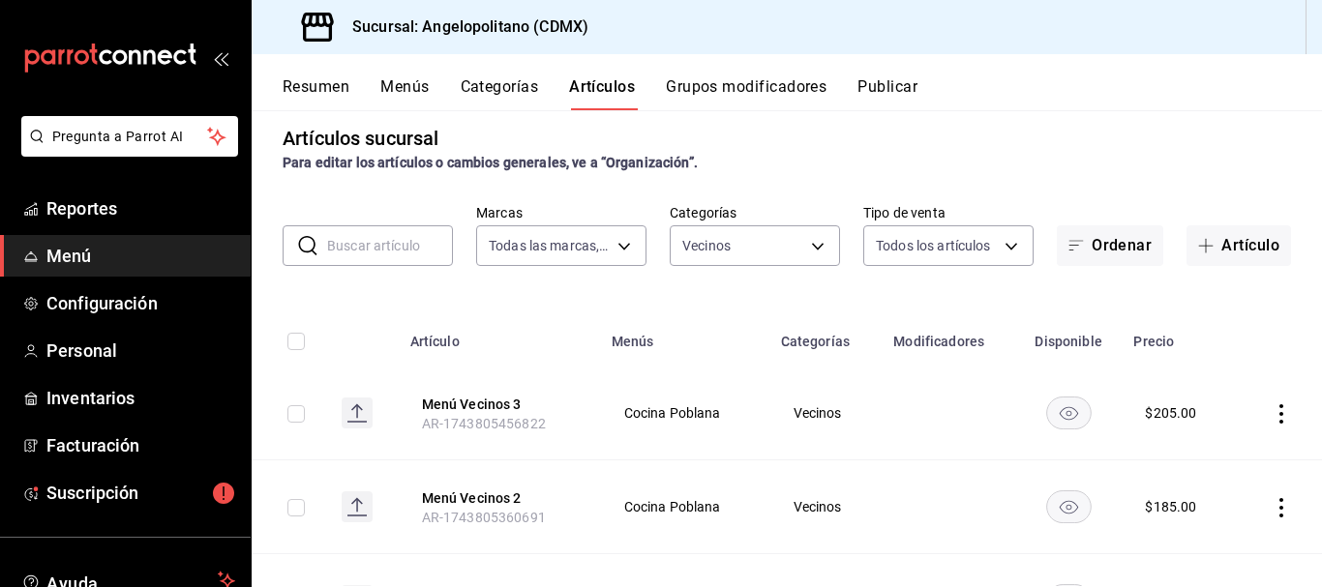
scroll to position [8, 0]
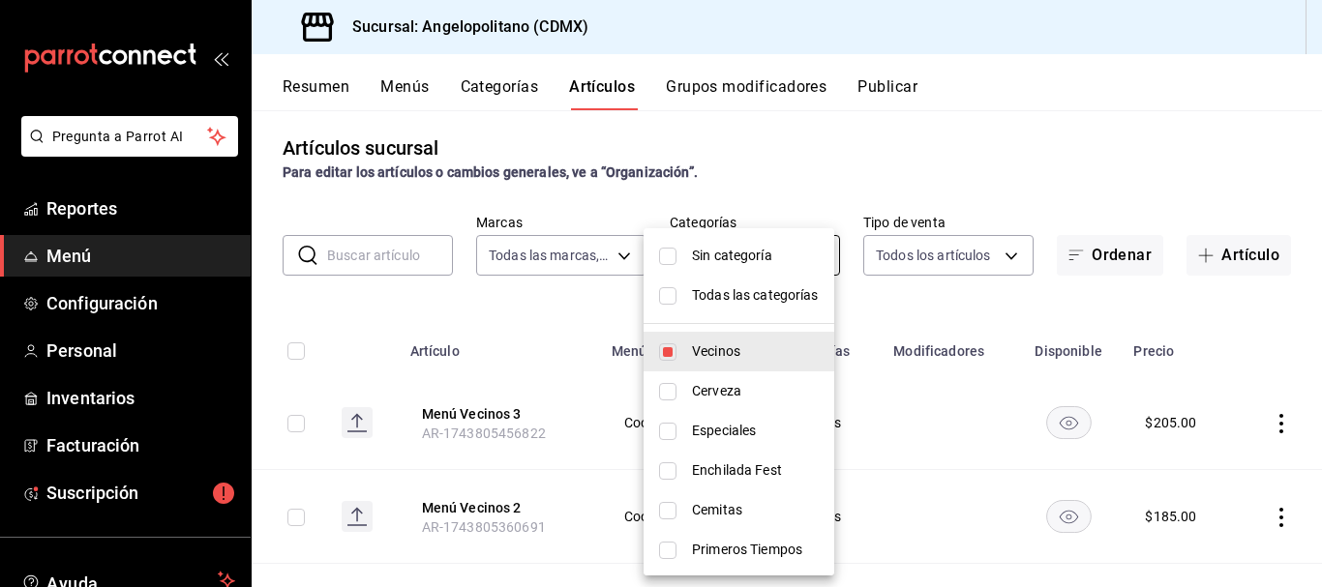
click at [804, 255] on body "Pregunta a Parrot AI Reportes Menú Configuración Personal Inventarios Facturaci…" at bounding box center [661, 293] width 1322 height 587
click at [669, 353] on input "checkbox" at bounding box center [667, 352] width 17 height 17
checkbox input "false"
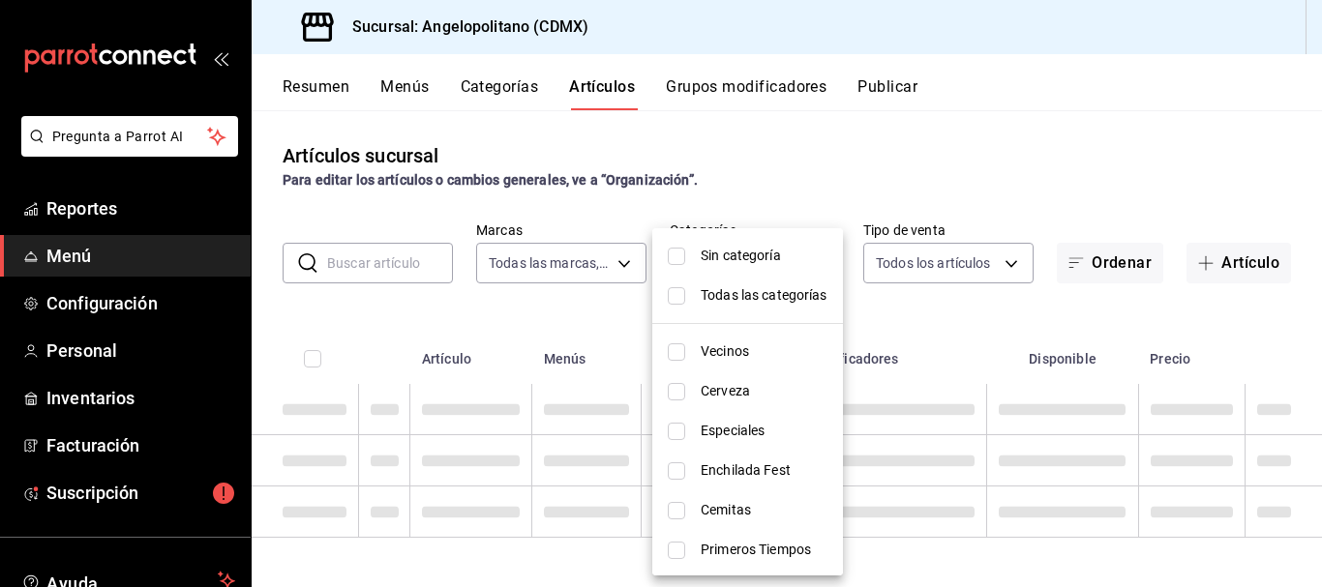
scroll to position [0, 0]
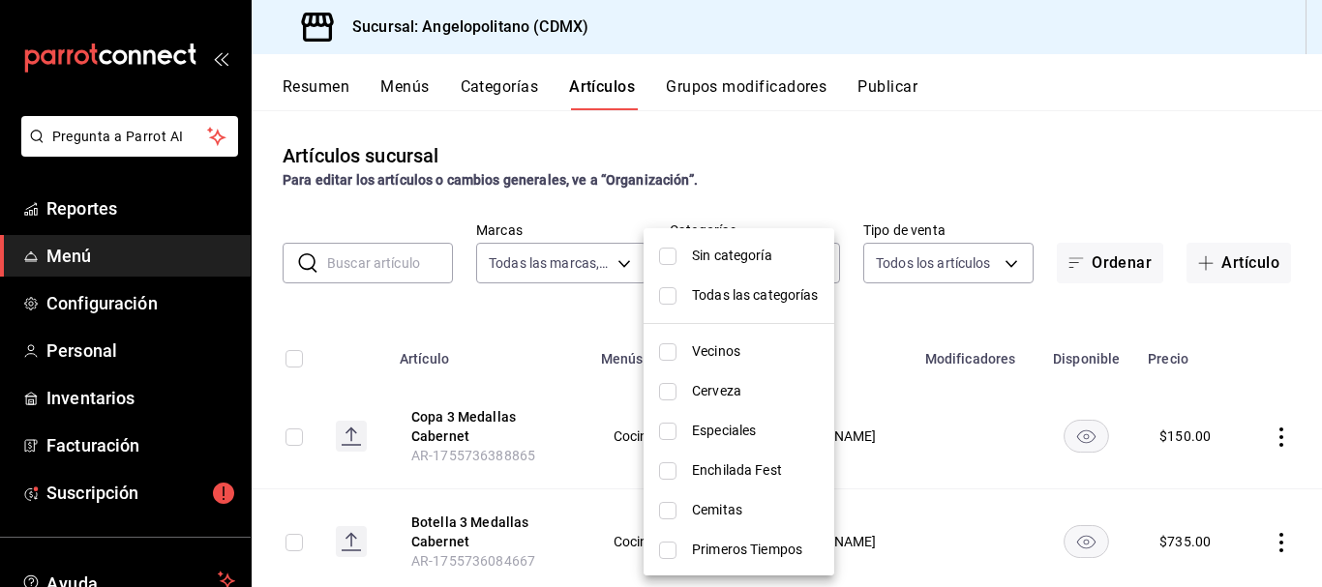
click at [670, 393] on input "checkbox" at bounding box center [667, 391] width 17 height 17
checkbox input "true"
type input "c6b0c6e5-02ee-4925-a388-ae9d1ad7c6e4"
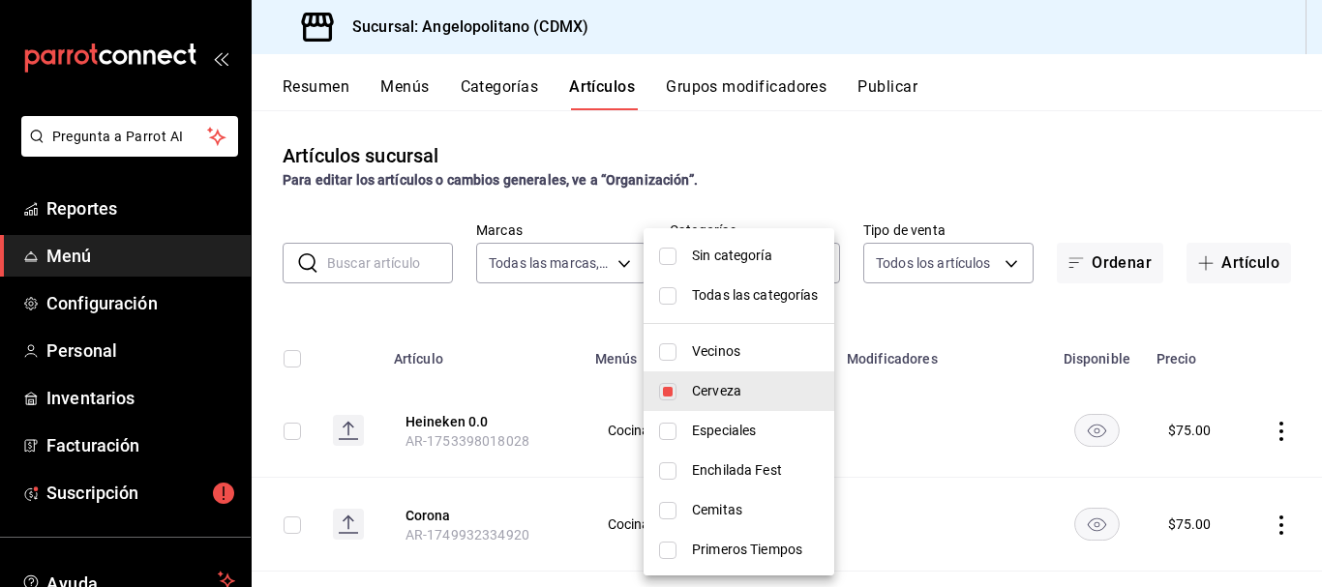
click at [964, 175] on div at bounding box center [661, 293] width 1322 height 587
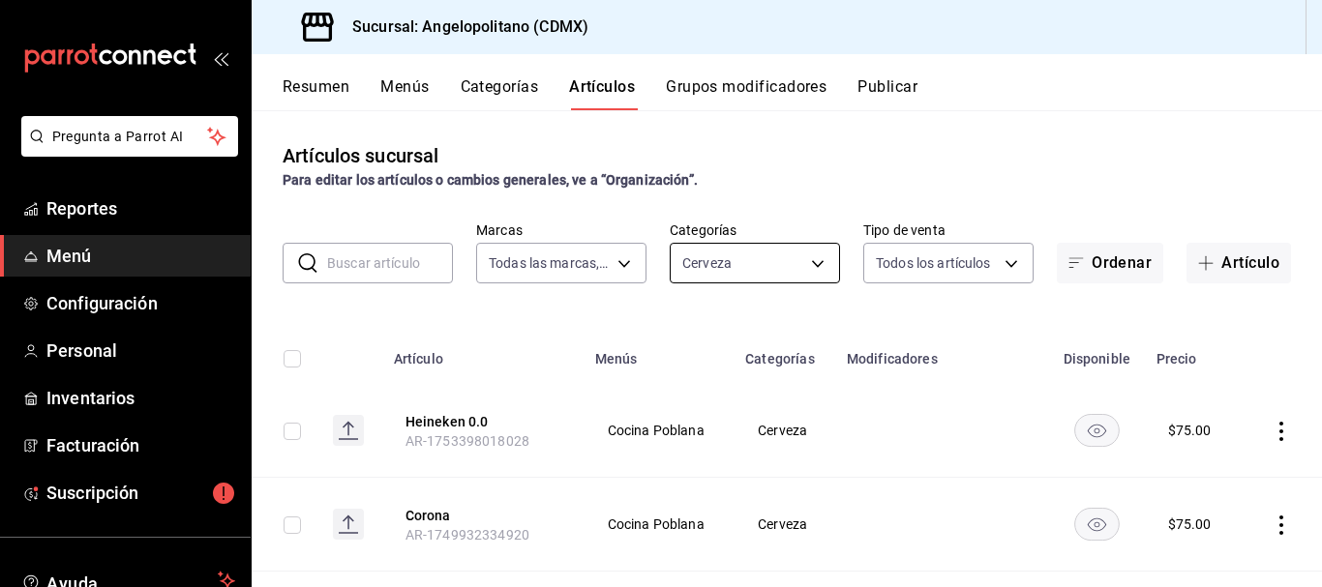
click at [805, 266] on body "Pregunta a Parrot AI Reportes Menú Configuración Personal Inventarios Facturaci…" at bounding box center [661, 293] width 1322 height 587
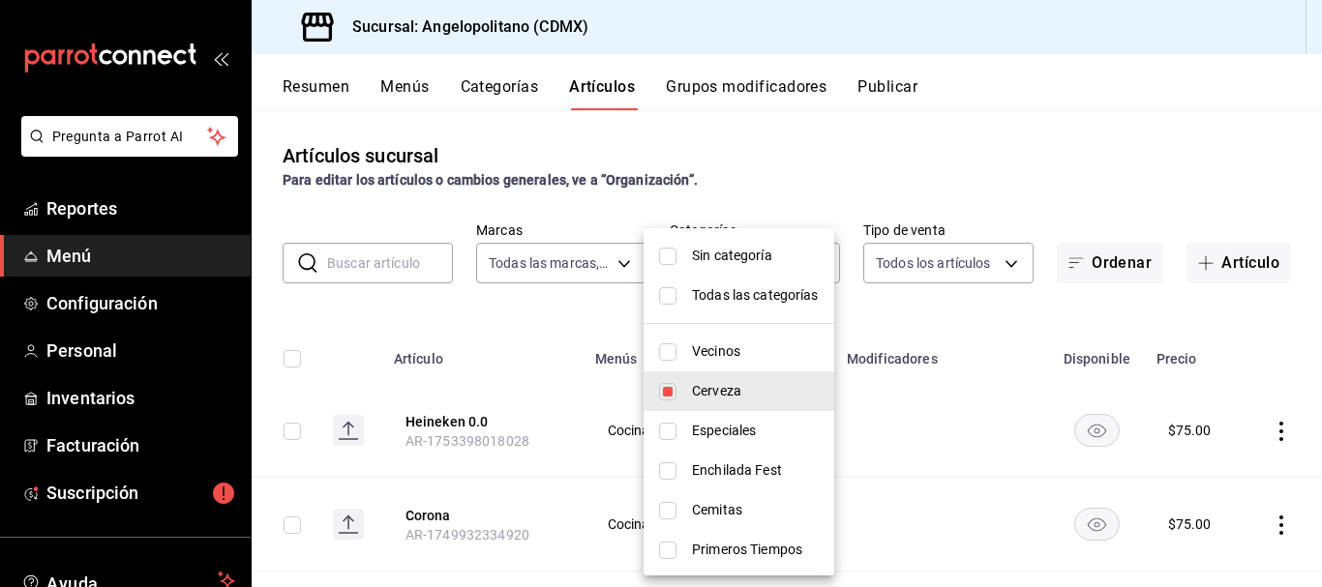
click at [670, 393] on input "checkbox" at bounding box center [667, 391] width 17 height 17
checkbox input "false"
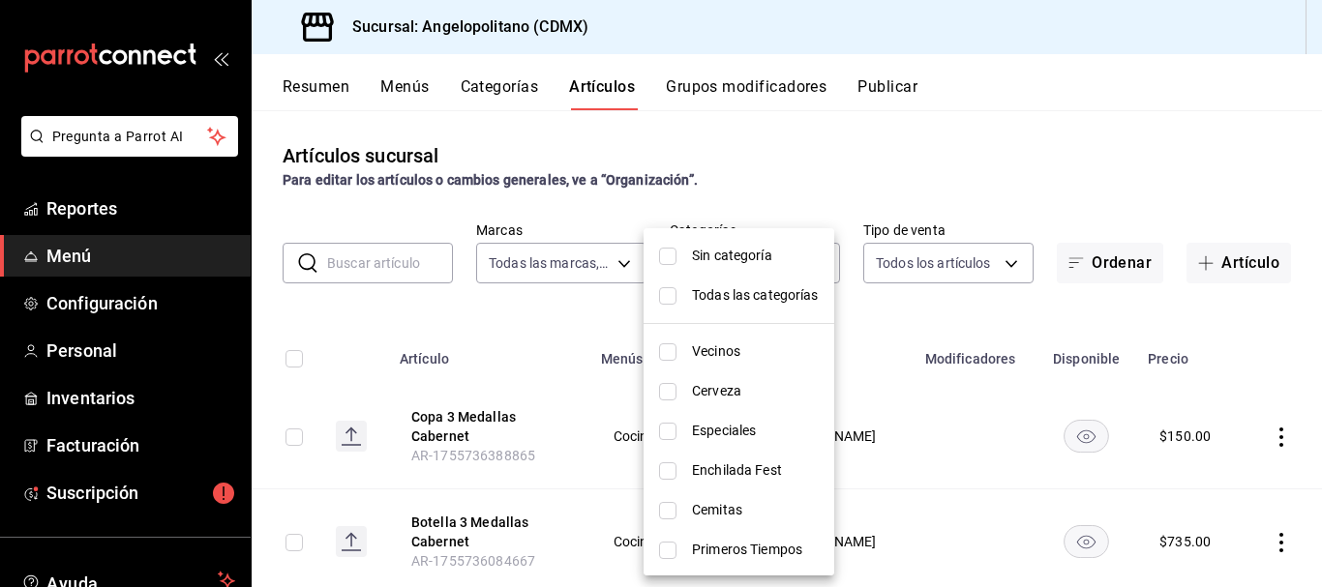
click at [671, 431] on input "checkbox" at bounding box center [667, 431] width 17 height 17
checkbox input "true"
type input "170c0689-ab07-43ac-b447-84b91c29f5d0"
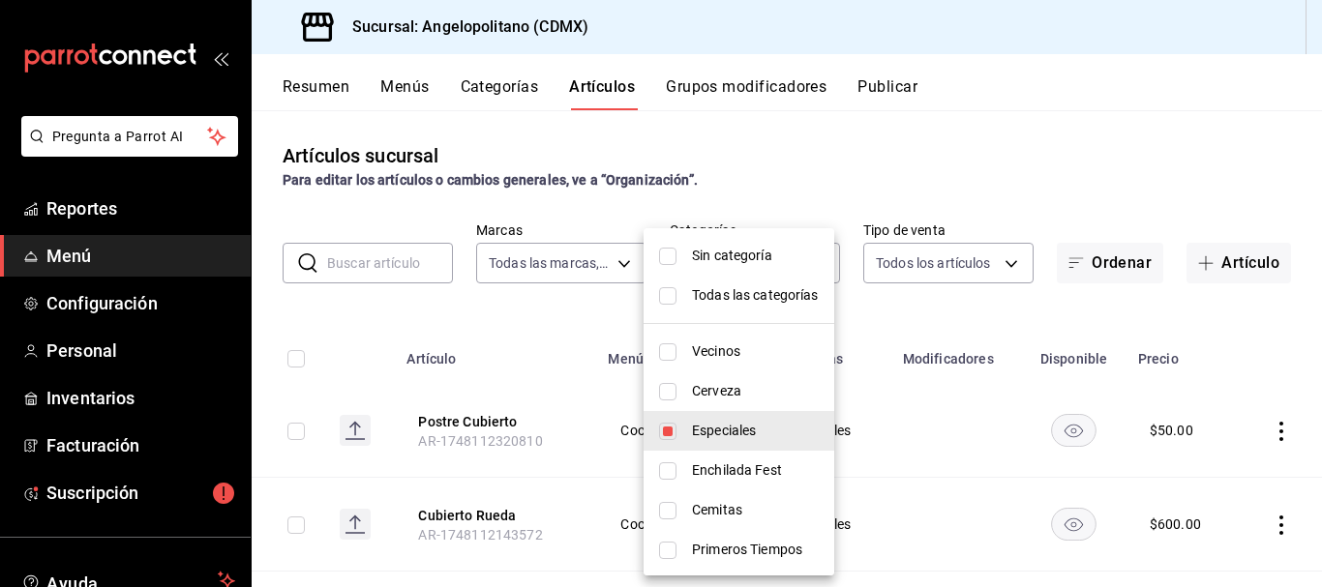
click at [1056, 154] on div at bounding box center [661, 293] width 1322 height 587
click at [806, 270] on body "Pregunta a Parrot AI Reportes Menú Configuración Personal Inventarios Facturaci…" at bounding box center [661, 293] width 1322 height 587
click at [674, 431] on input "checkbox" at bounding box center [667, 431] width 17 height 17
checkbox input "false"
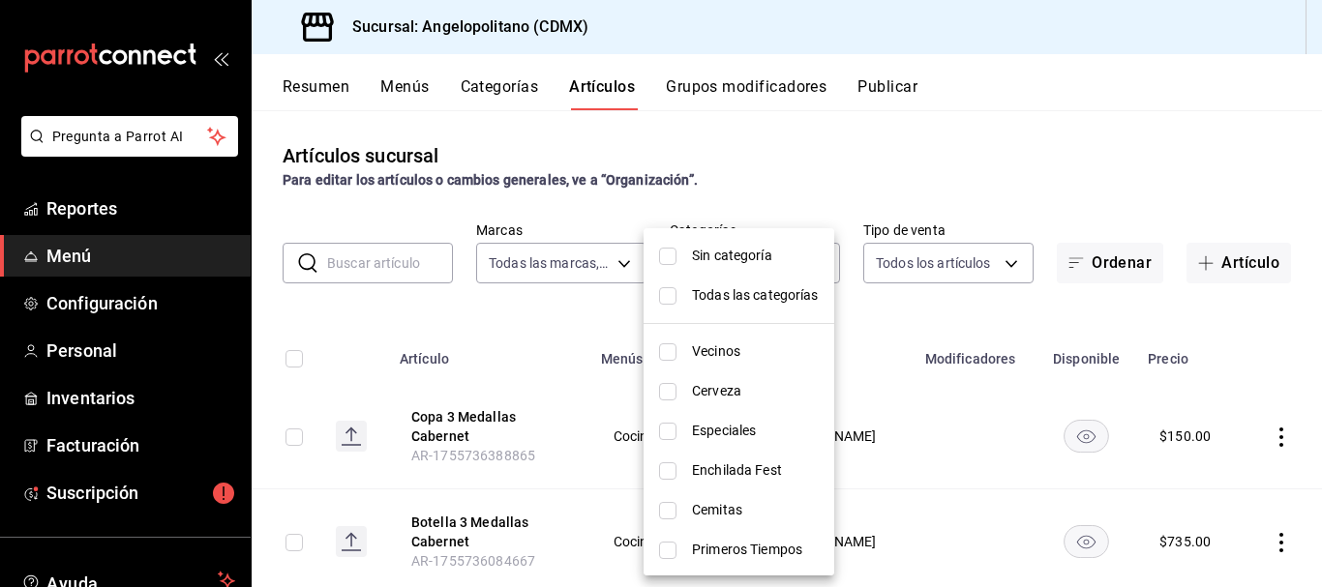
click at [667, 472] on input "checkbox" at bounding box center [667, 471] width 17 height 17
checkbox input "true"
type input "db81b63c-26c8-414c-b3b5-a3209f6318e4"
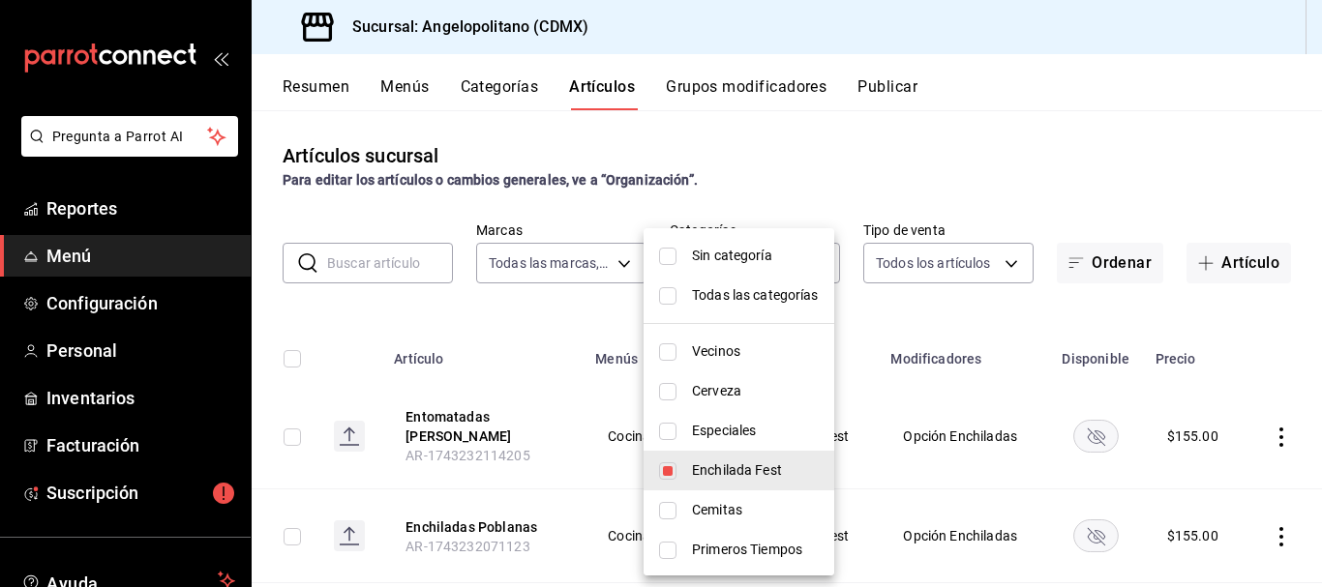
click at [1111, 142] on div at bounding box center [661, 293] width 1322 height 587
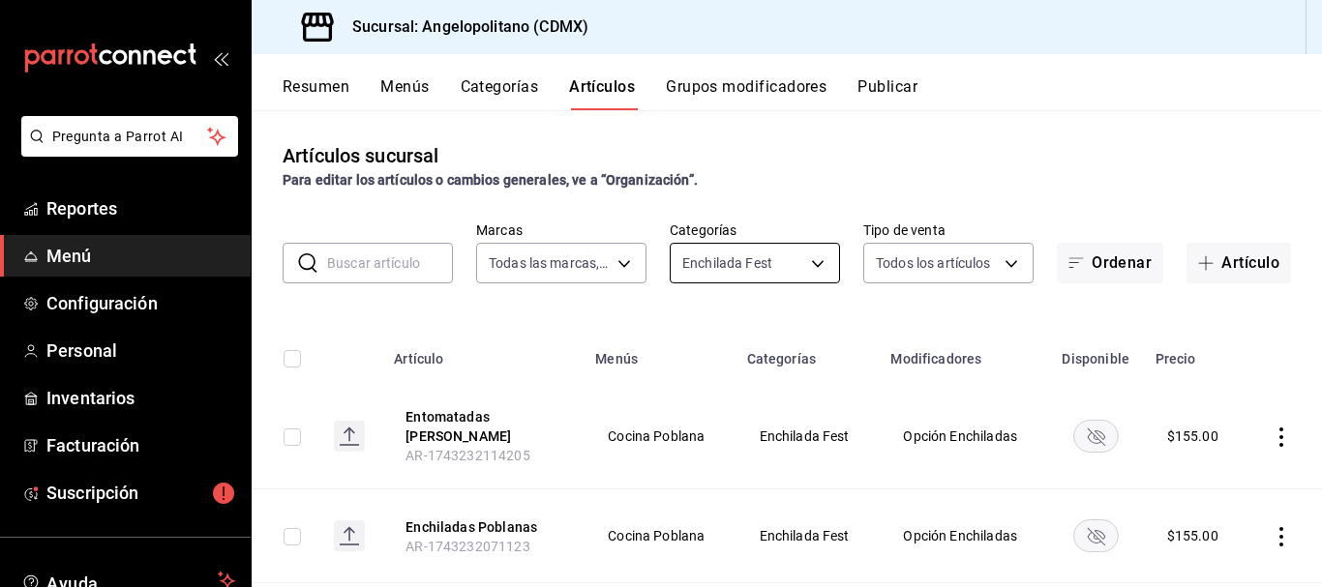
click at [804, 263] on body "Pregunta a Parrot AI Reportes Menú Configuración Personal Inventarios Facturaci…" at bounding box center [661, 293] width 1322 height 587
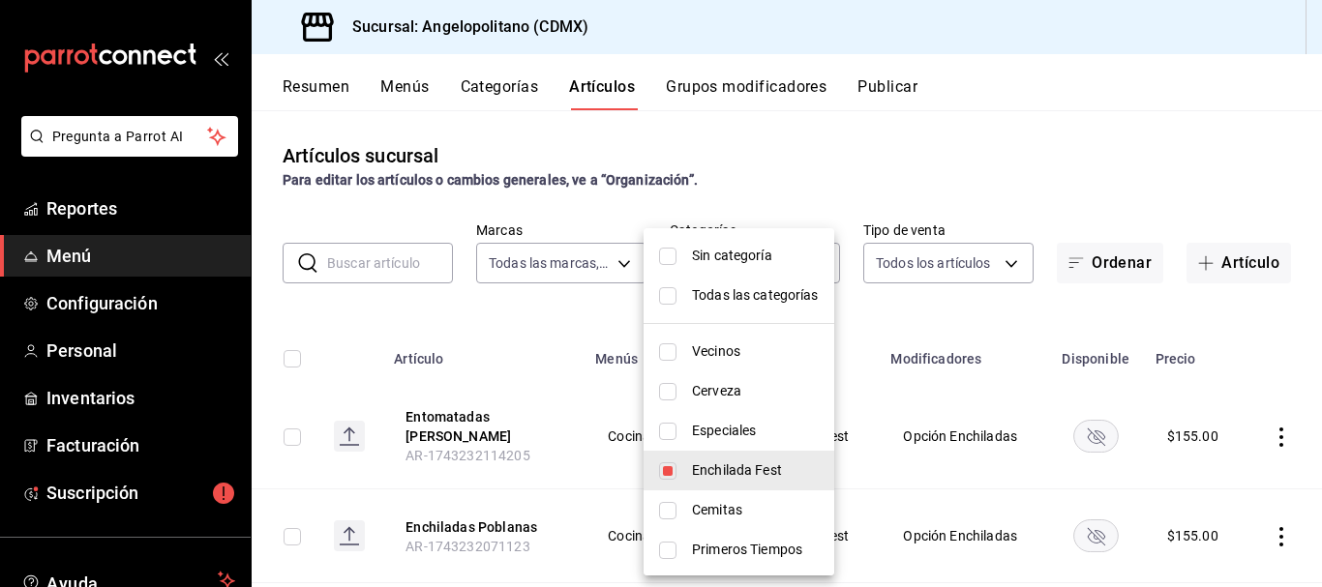
click at [663, 511] on input "checkbox" at bounding box center [667, 510] width 17 height 17
checkbox input "true"
type input "db81b63c-26c8-414c-b3b5-a3209f6318e4,bafeea9d-4608-4d7f-bf0d-59544b3279ec"
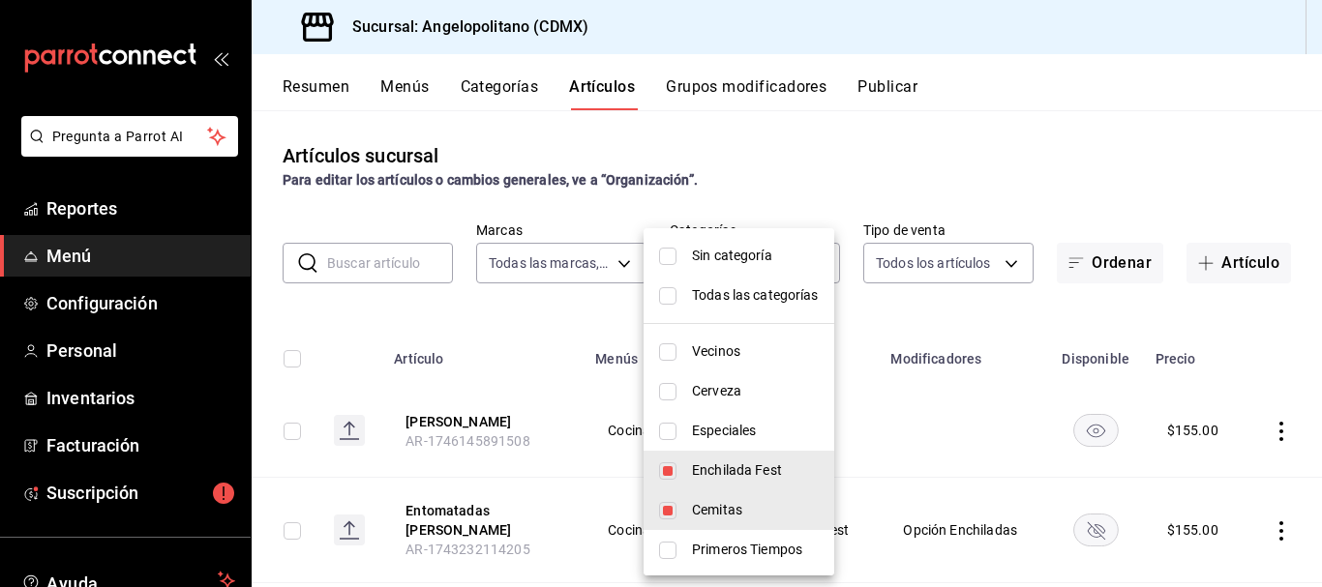
click at [668, 472] on input "checkbox" at bounding box center [667, 471] width 17 height 17
checkbox input "false"
type input "bafeea9d-4608-4d7f-bf0d-59544b3279ec"
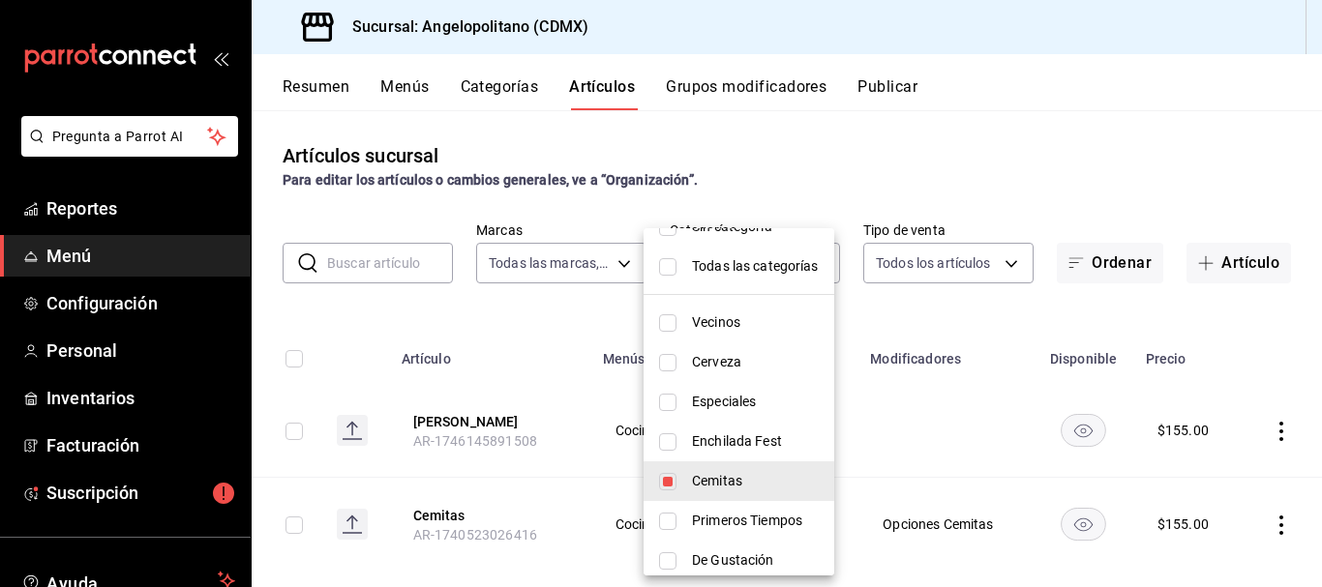
scroll to position [20, 0]
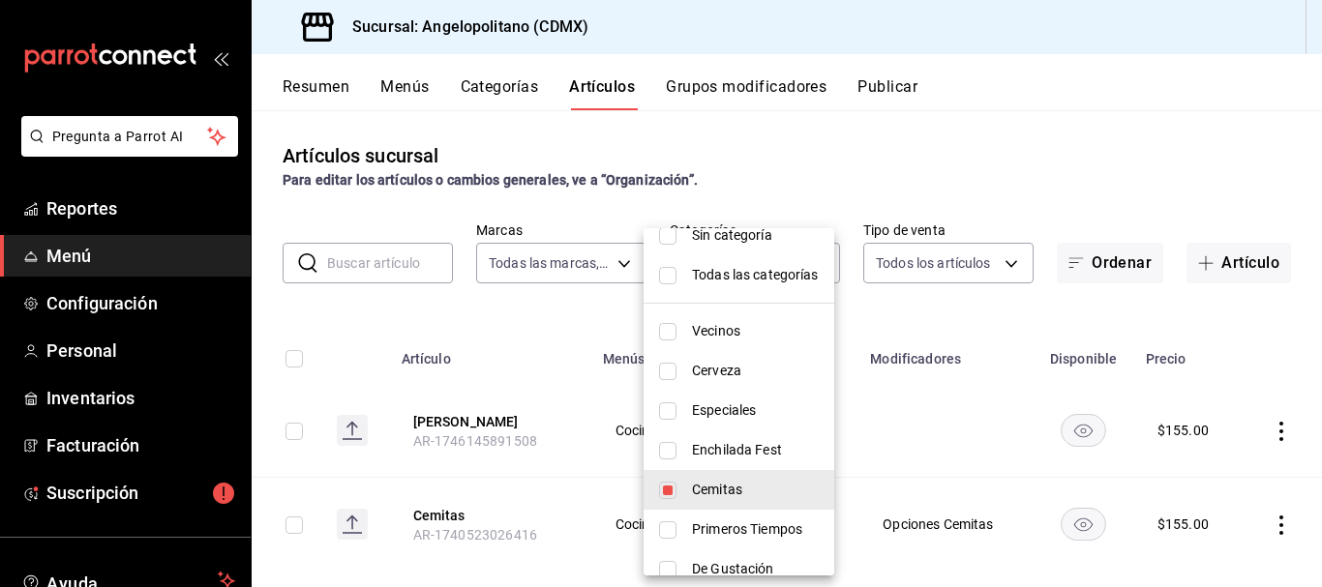
click at [1156, 191] on div at bounding box center [661, 293] width 1322 height 587
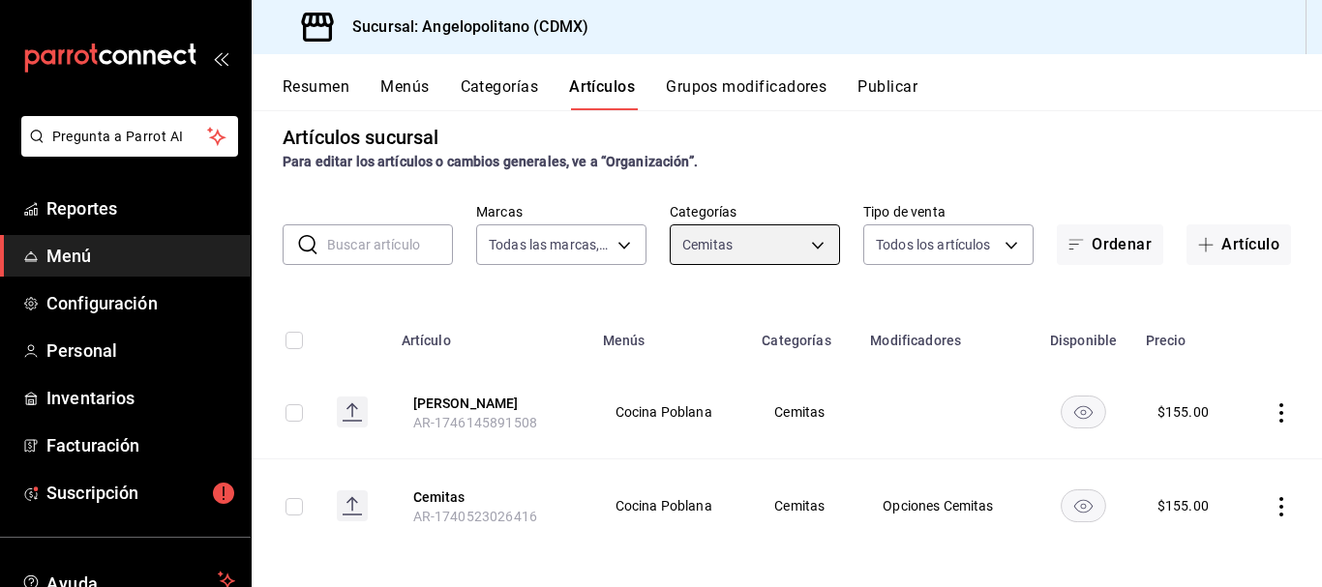
scroll to position [31, 0]
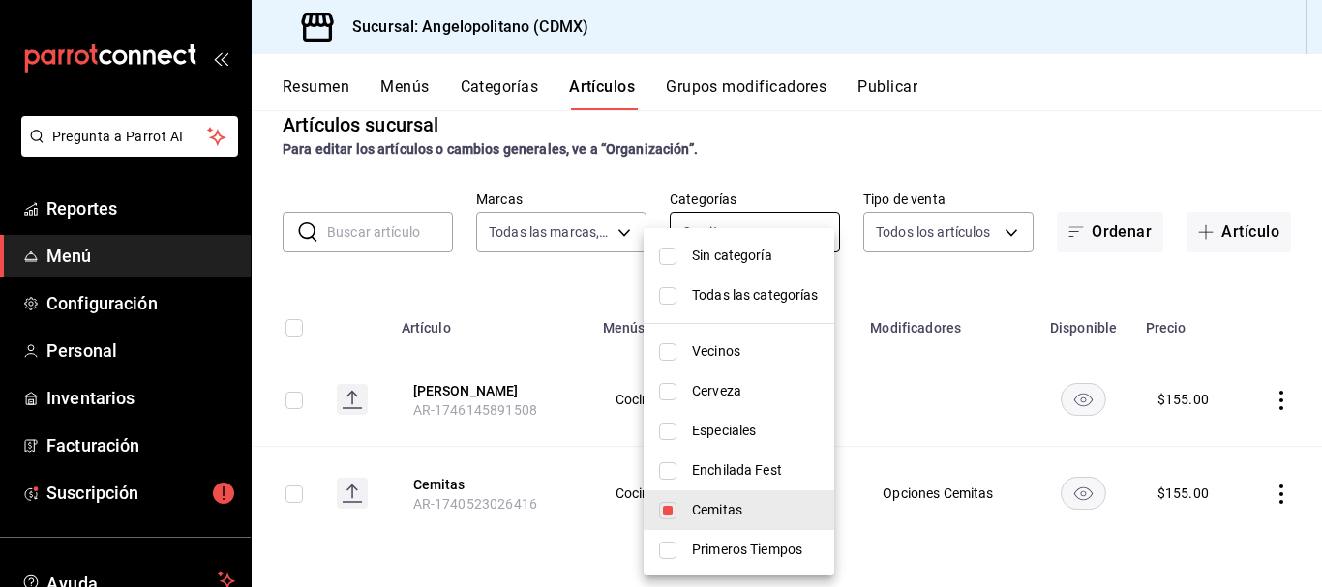
click at [810, 227] on body "Pregunta a Parrot AI Reportes Menú Configuración Personal Inventarios Facturaci…" at bounding box center [661, 293] width 1322 height 587
click at [667, 509] on input "checkbox" at bounding box center [667, 510] width 17 height 17
checkbox input "false"
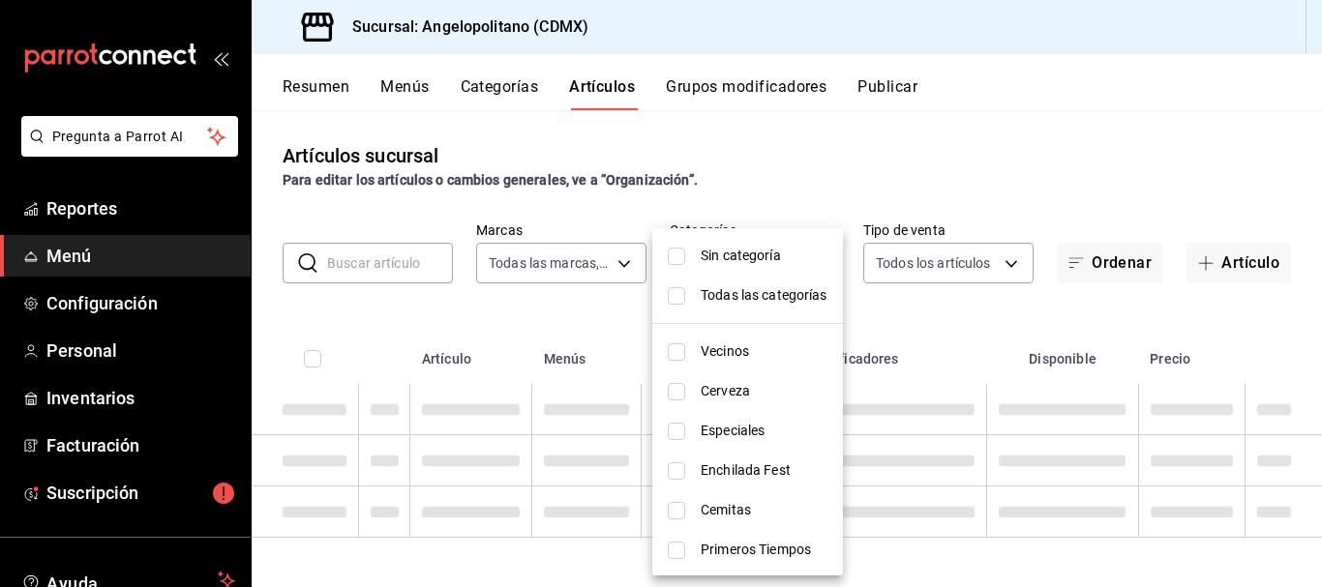
scroll to position [0, 0]
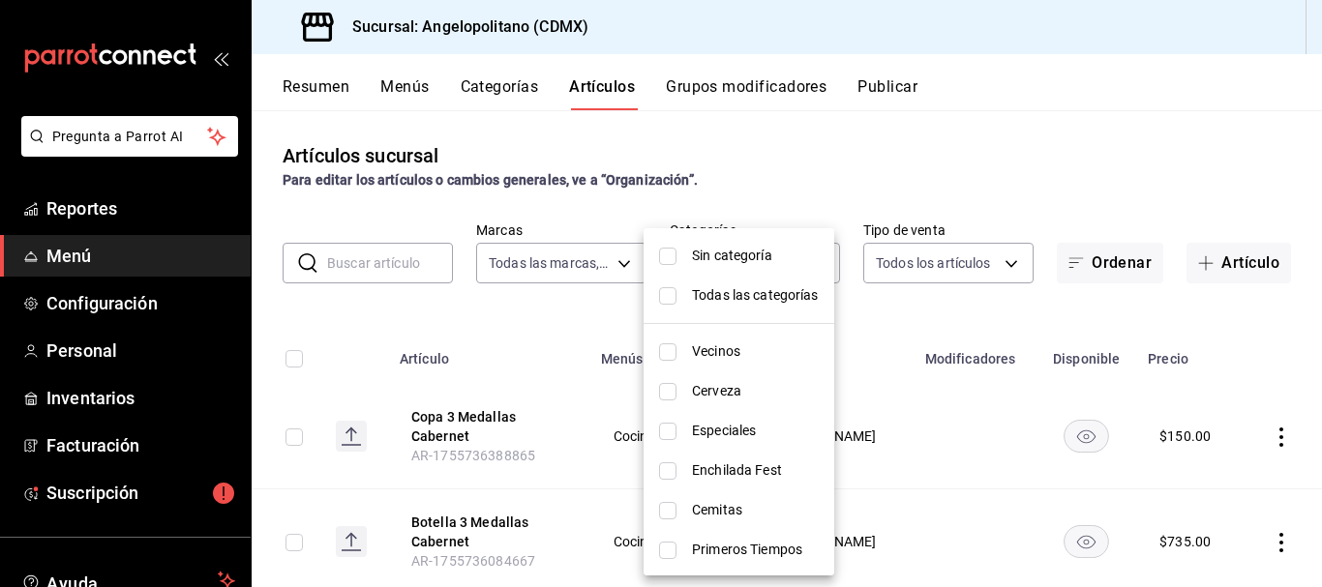
click at [662, 554] on input "checkbox" at bounding box center [667, 550] width 17 height 17
checkbox input "true"
type input "7c40186e-b696-4376-adc4-55df029a6d15"
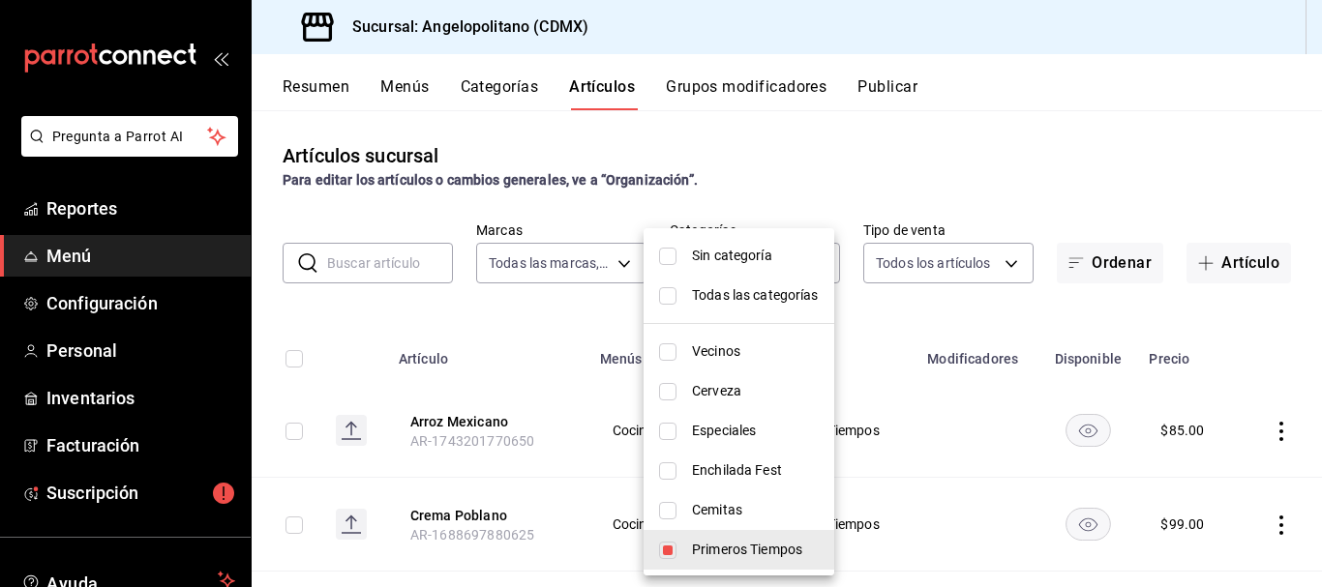
click at [1076, 169] on div at bounding box center [661, 293] width 1322 height 587
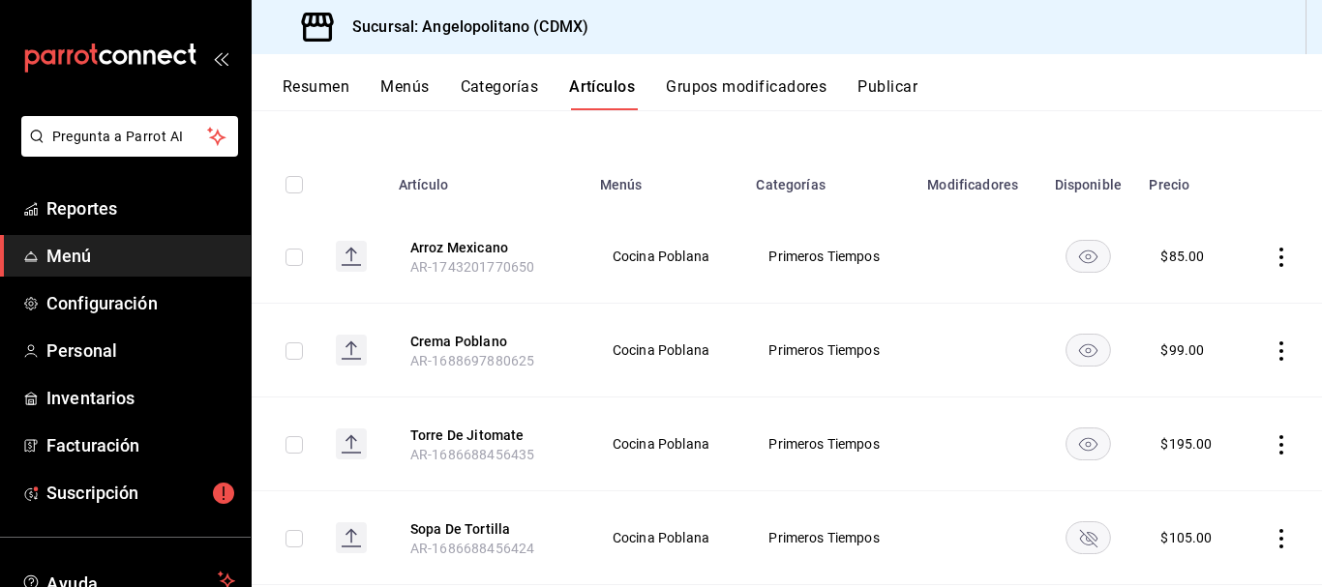
scroll to position [178, 0]
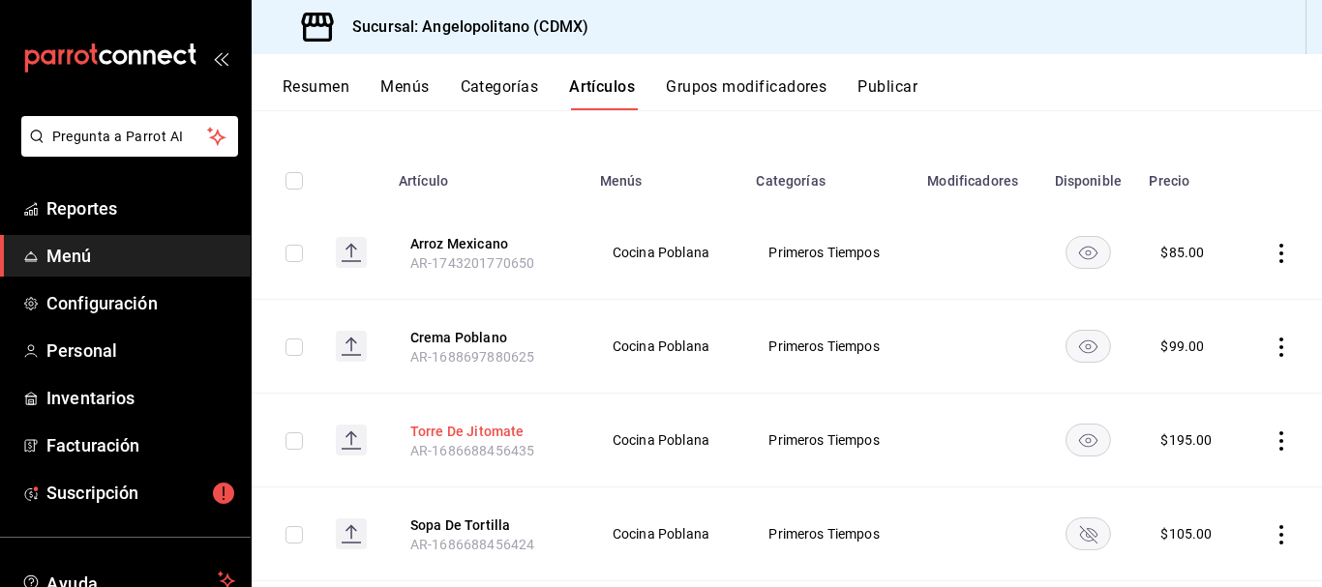
click at [490, 424] on button "Torre De Jitomate" at bounding box center [487, 431] width 155 height 19
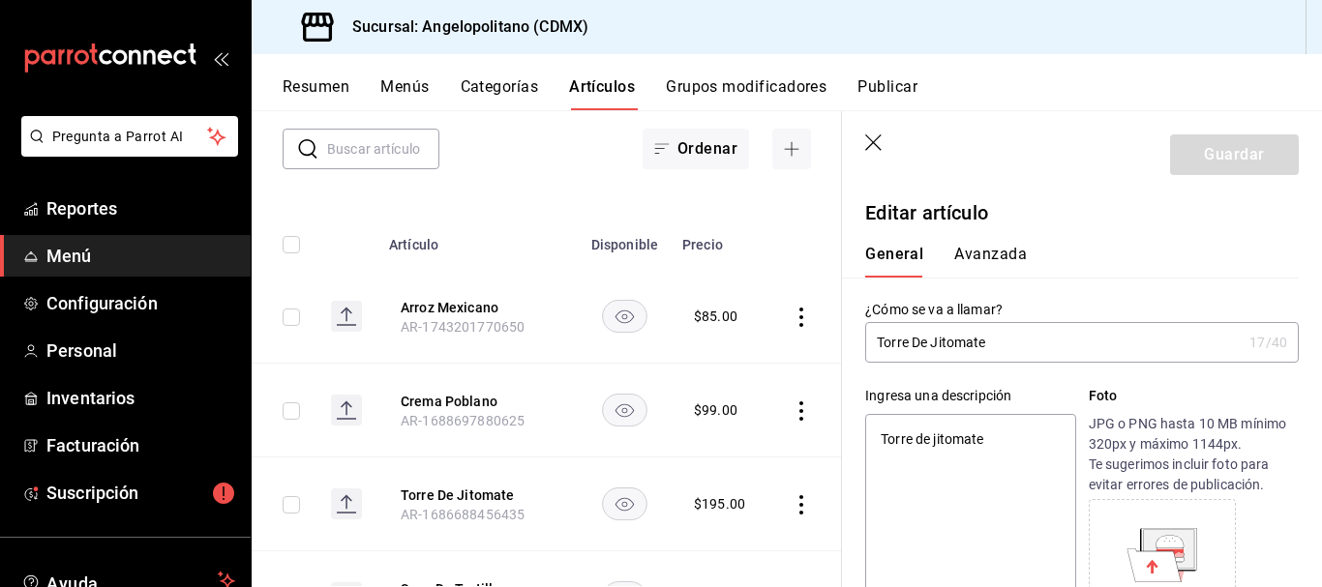
type textarea "x"
type input "$195.00"
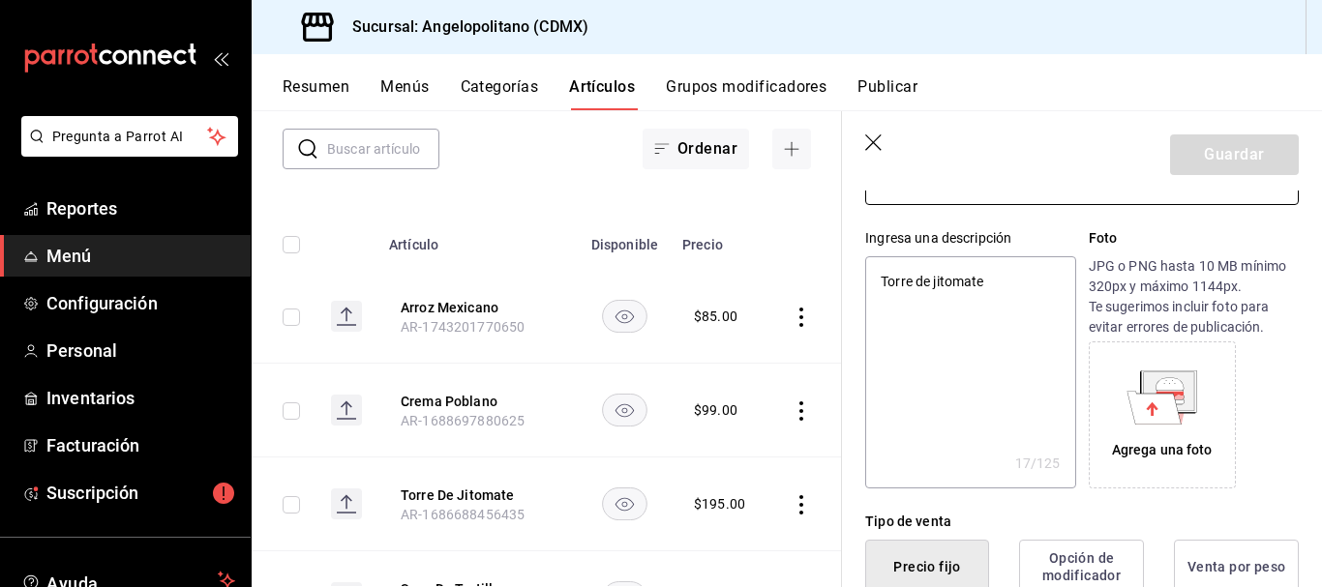
scroll to position [326, 0]
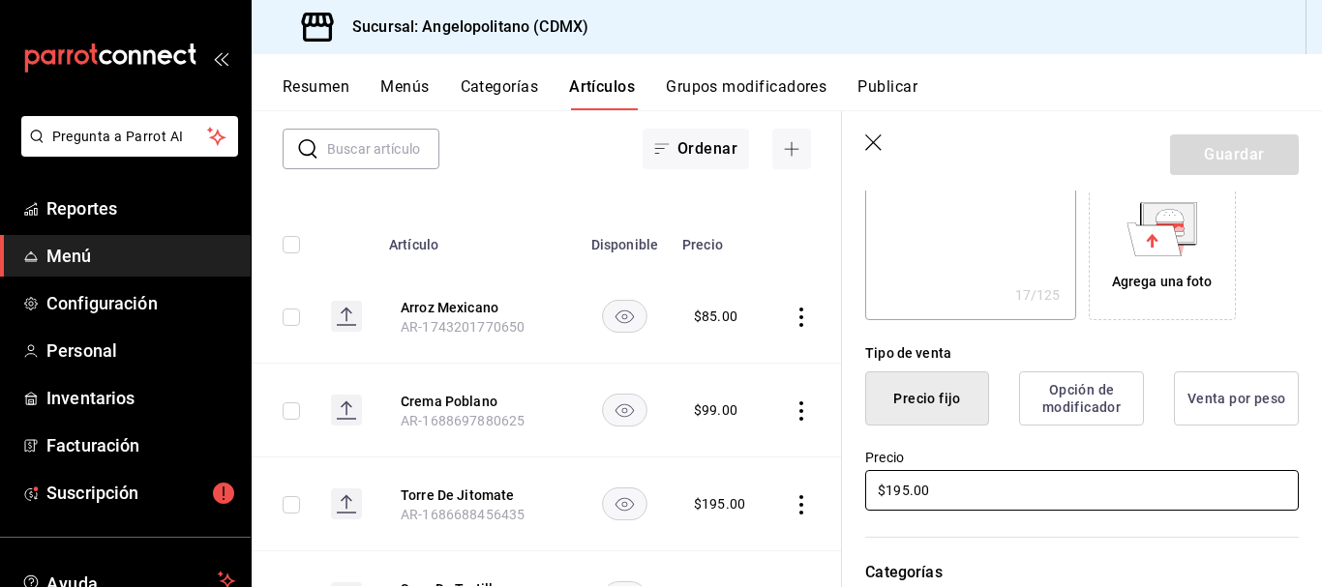
click at [899, 492] on input "$195.00" at bounding box center [1082, 490] width 434 height 41
type textarea "x"
type input "$15.00"
type textarea "x"
type input "$5.00"
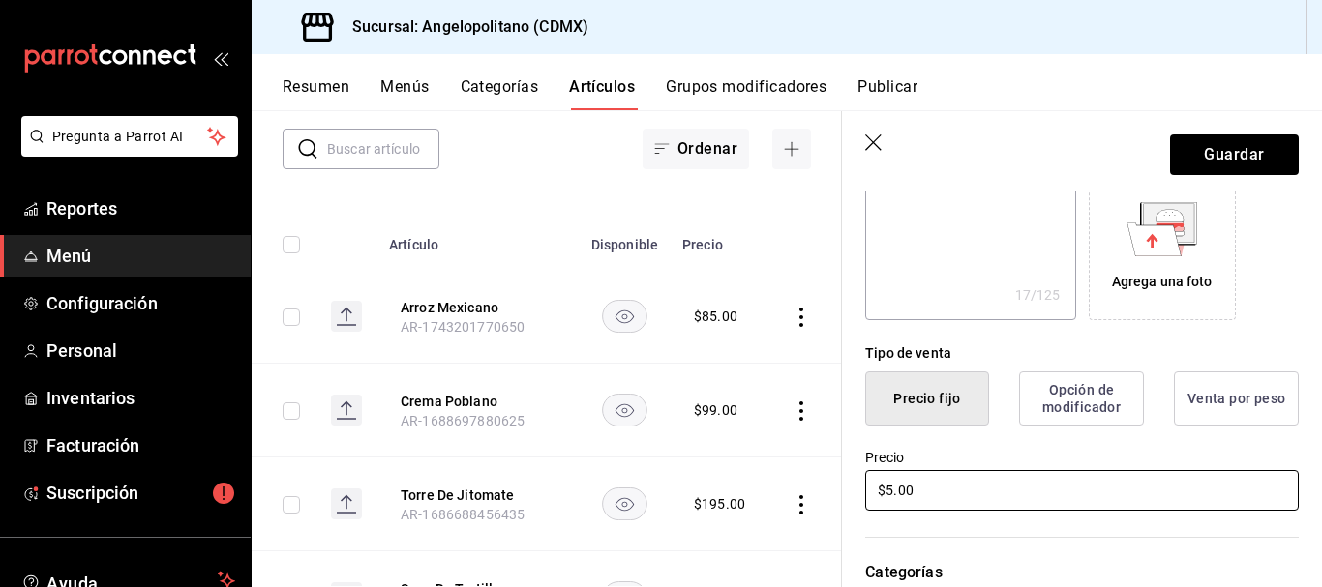
type textarea "x"
type input "$205.00"
type textarea "x"
type input "$205.00"
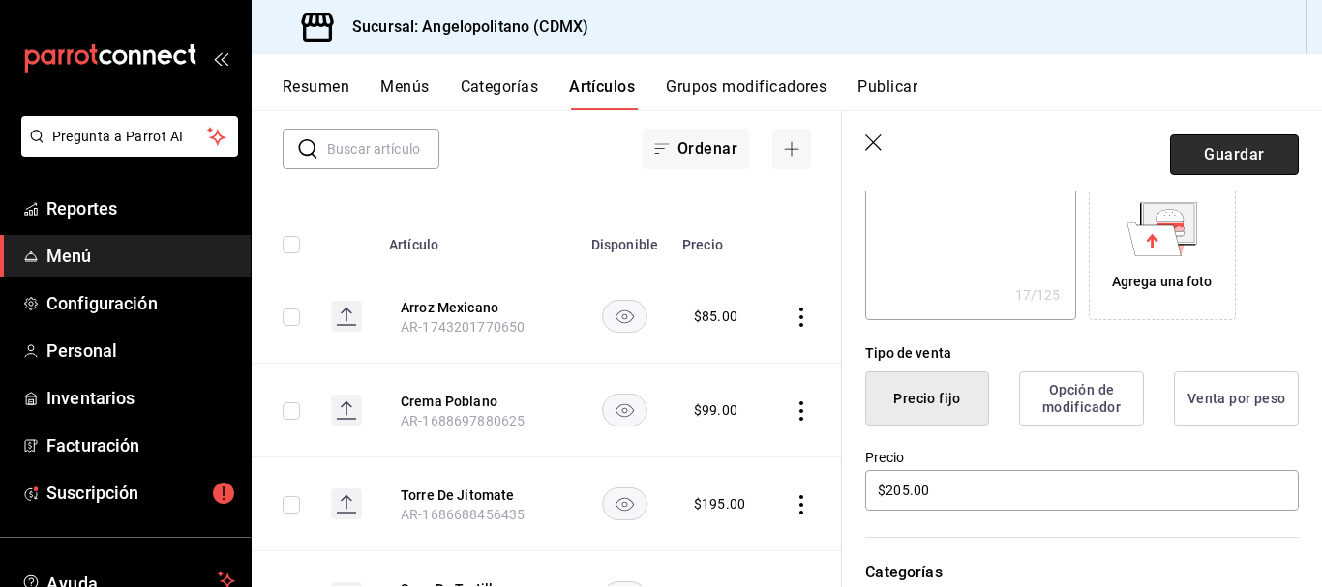
click at [1230, 150] on button "Guardar" at bounding box center [1234, 155] width 129 height 41
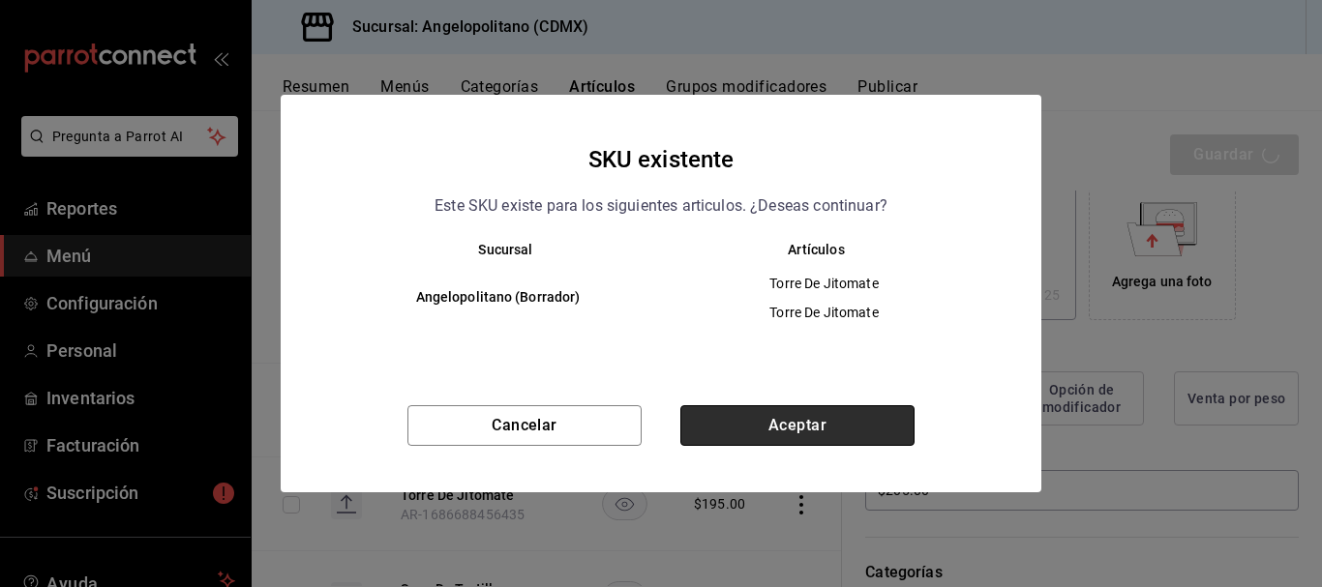
click at [833, 415] on button "Aceptar" at bounding box center [797, 425] width 234 height 41
type textarea "x"
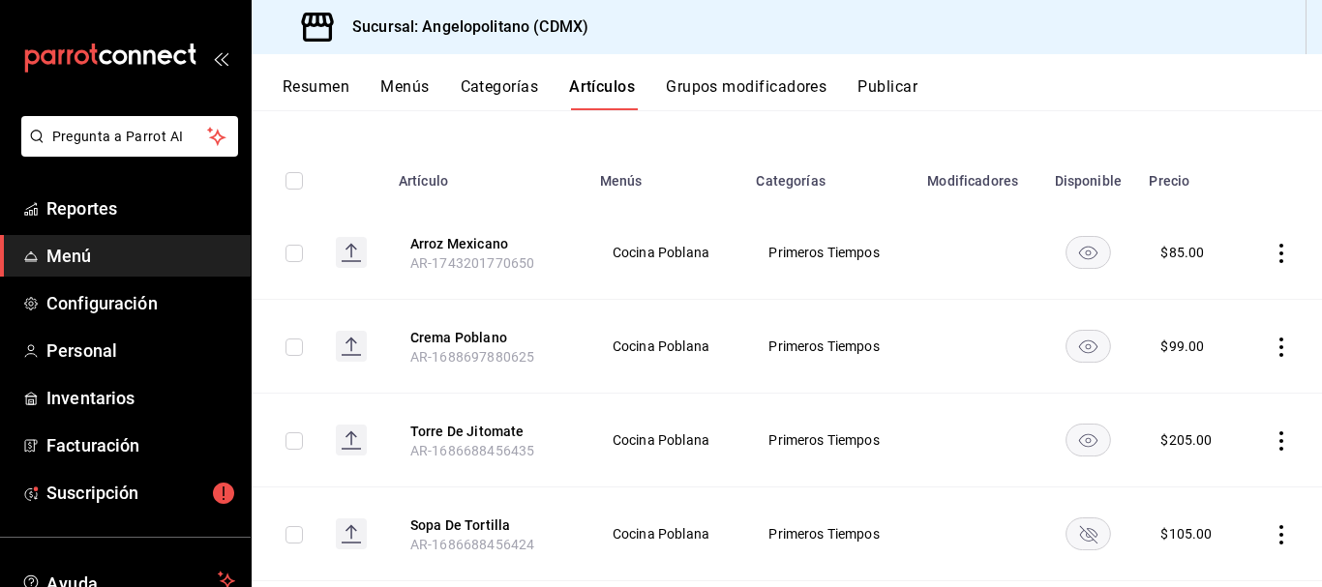
scroll to position [193, 0]
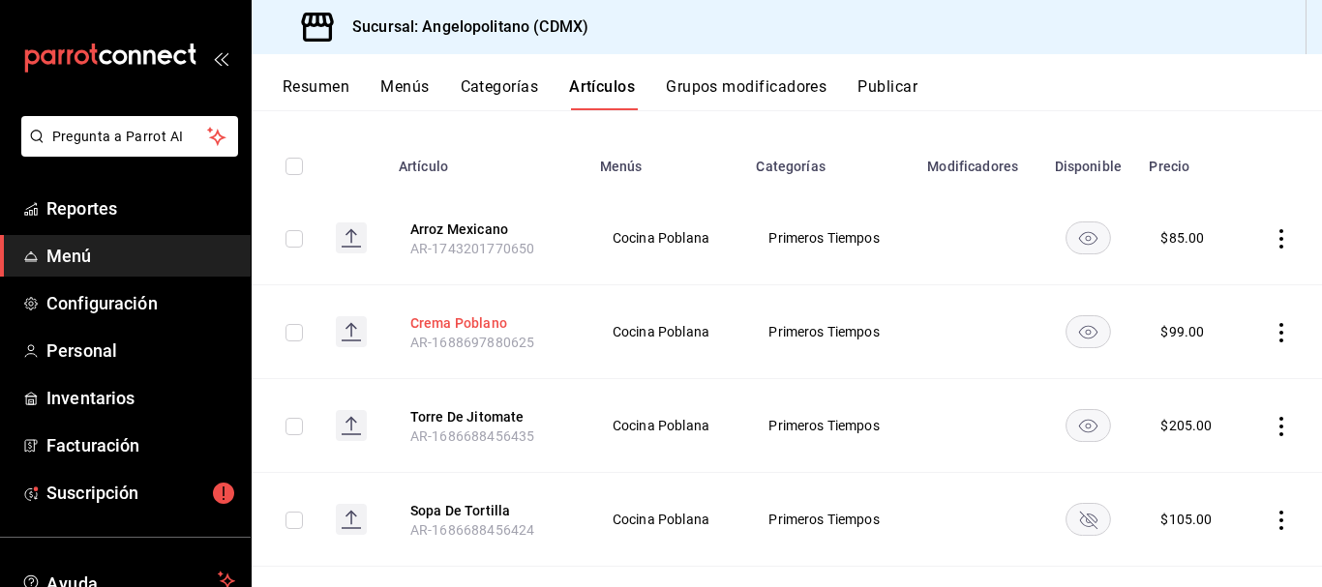
click at [486, 325] on button "Crema Poblano" at bounding box center [487, 323] width 155 height 19
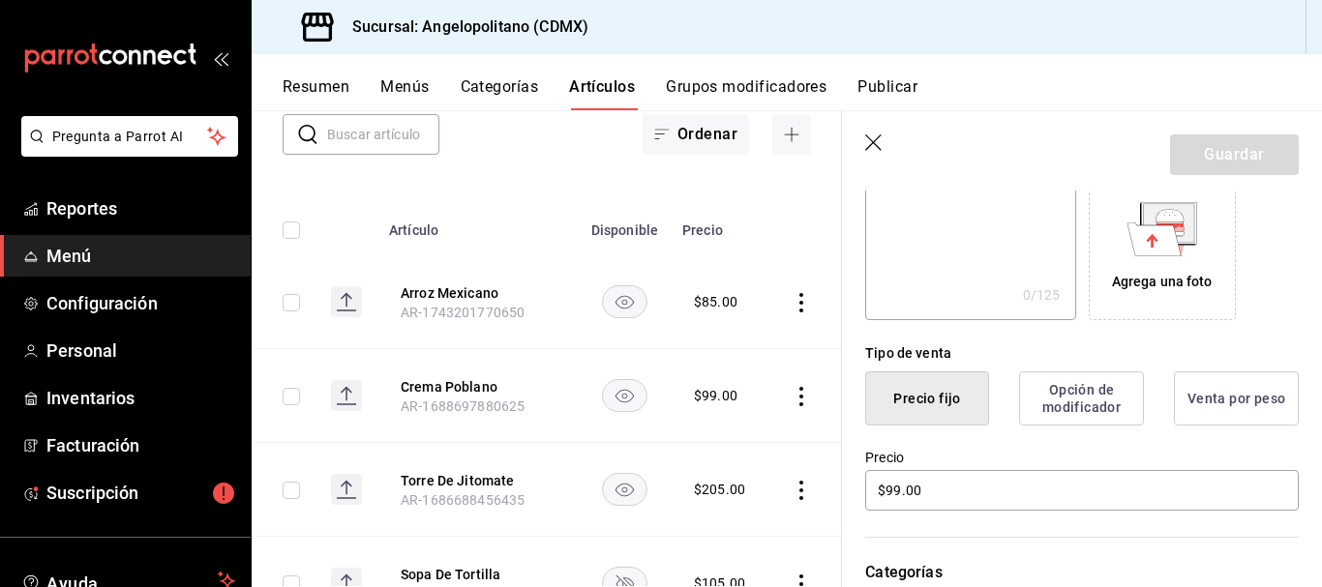
scroll to position [329, 0]
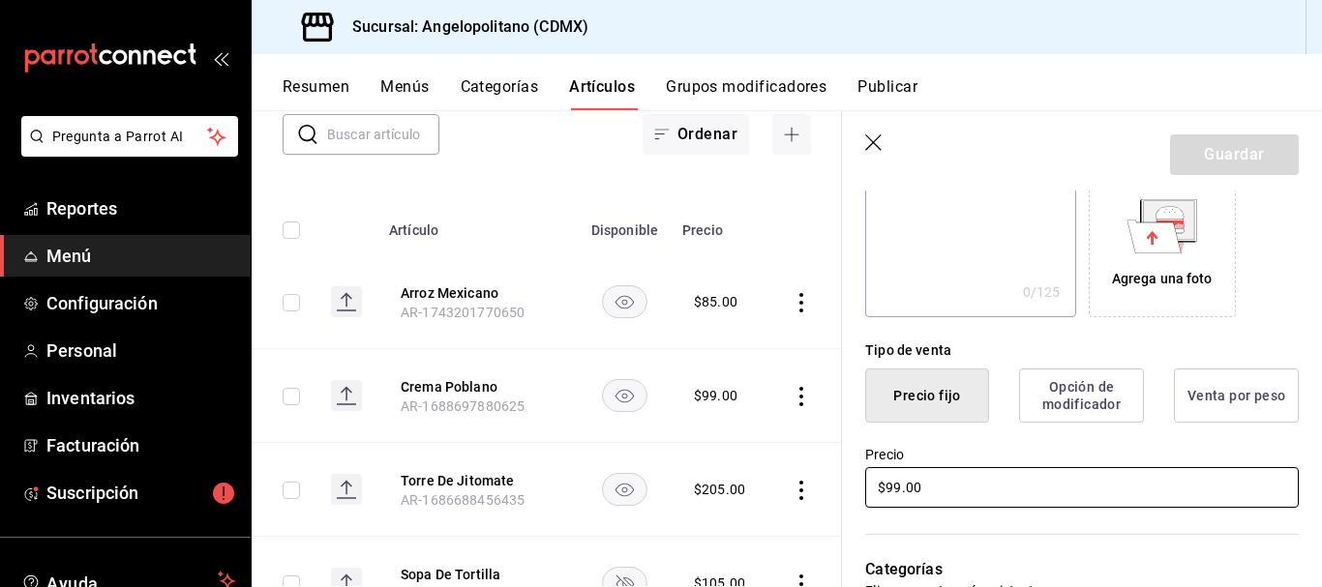
click at [899, 486] on input "$99.00" at bounding box center [1082, 487] width 434 height 41
type input "$9.00"
type input "$125.00"
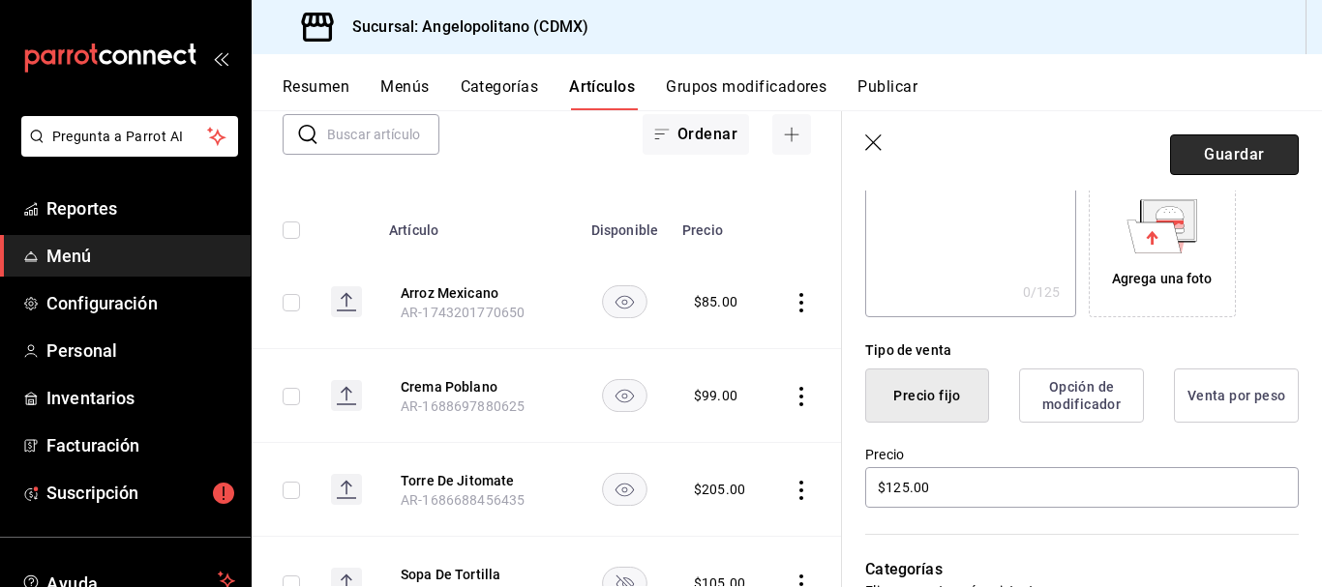
click at [1228, 165] on button "Guardar" at bounding box center [1234, 155] width 129 height 41
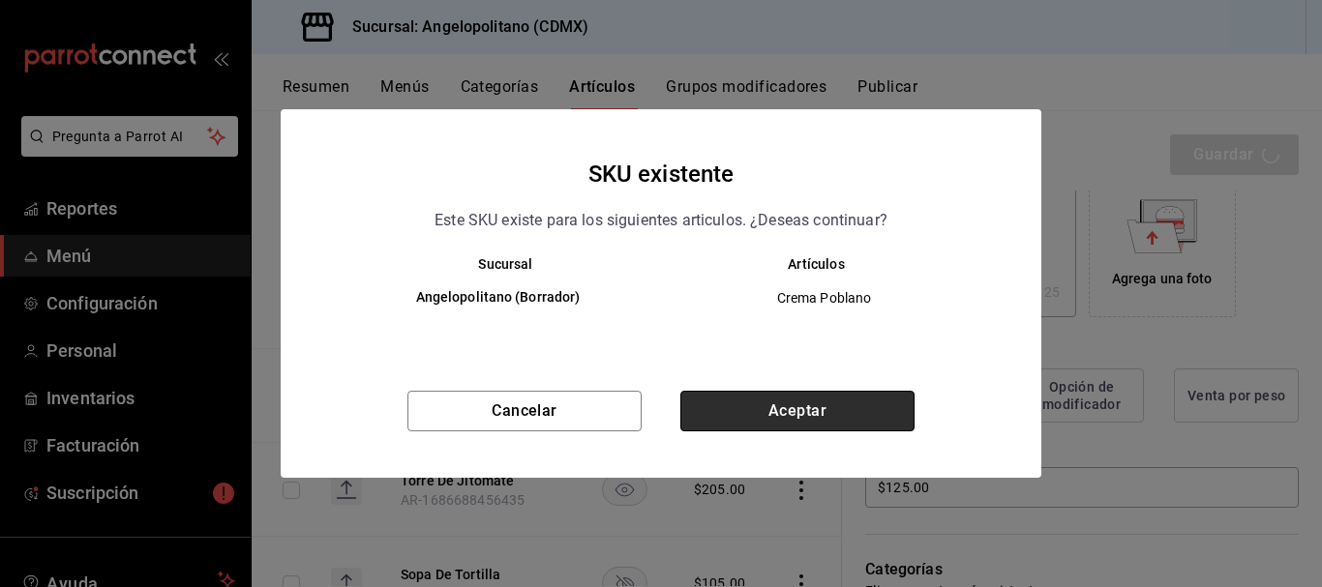
click at [855, 421] on button "Aceptar" at bounding box center [797, 411] width 234 height 41
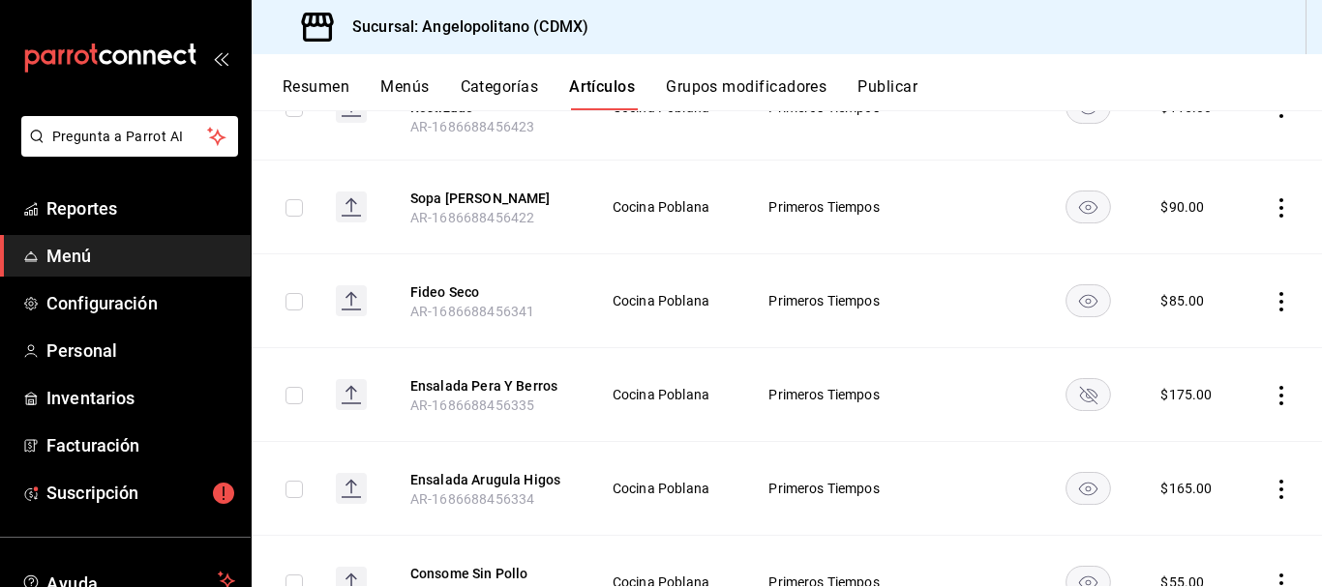
scroll to position [719, 0]
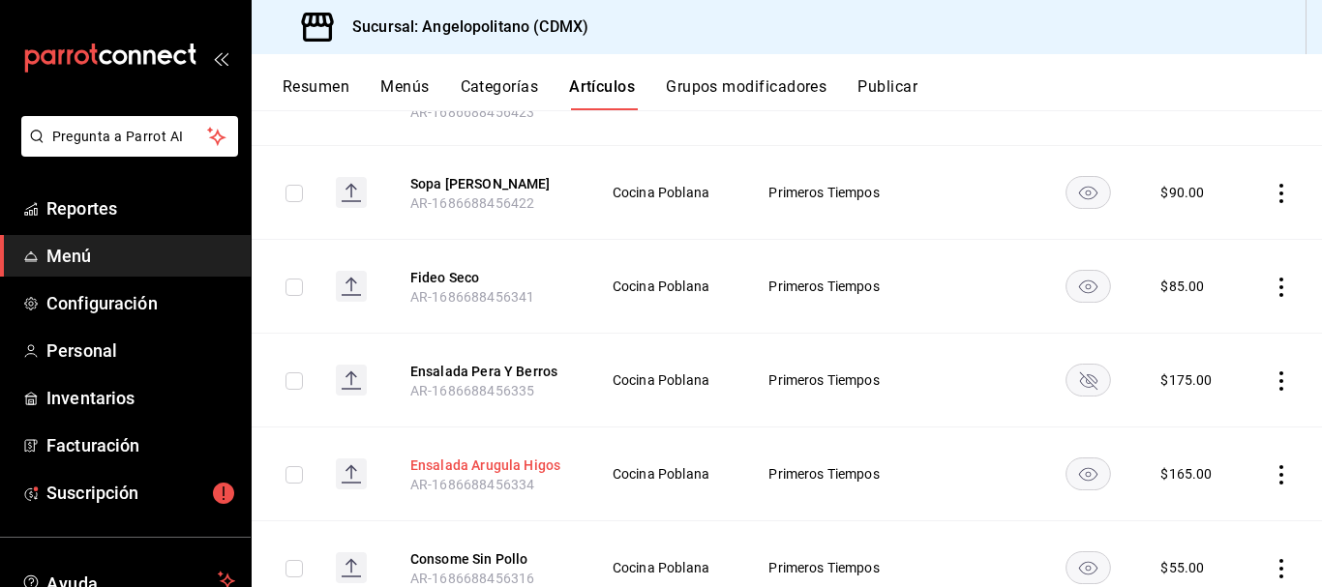
click at [502, 464] on button "Ensalada Arugula Higos" at bounding box center [487, 465] width 155 height 19
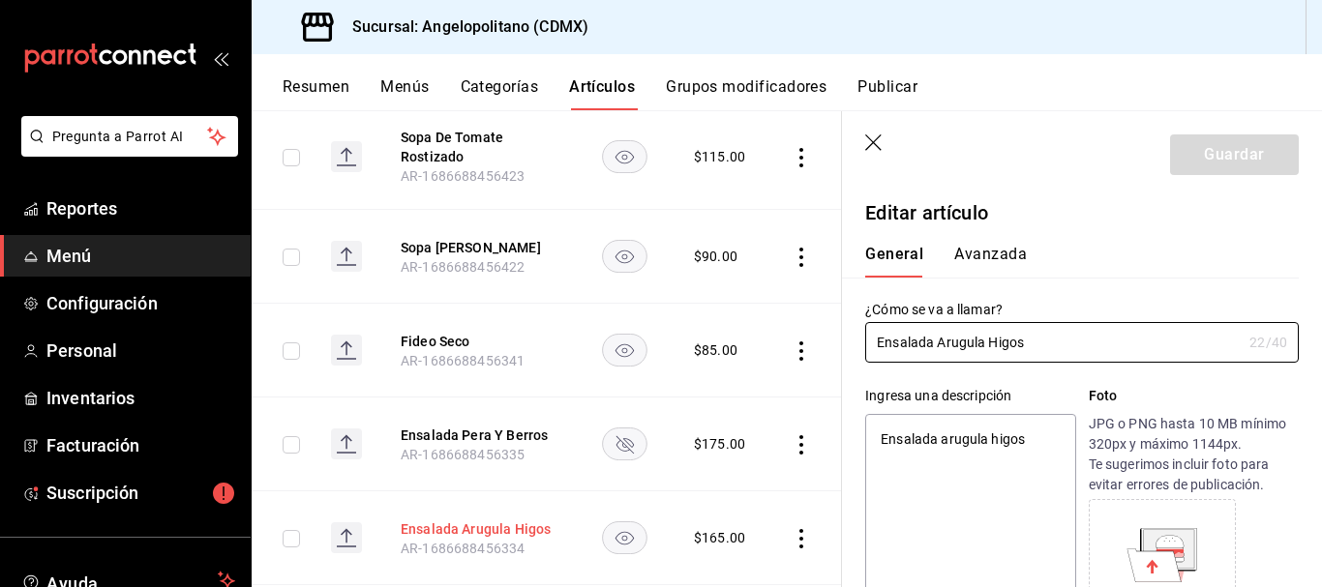
type textarea "x"
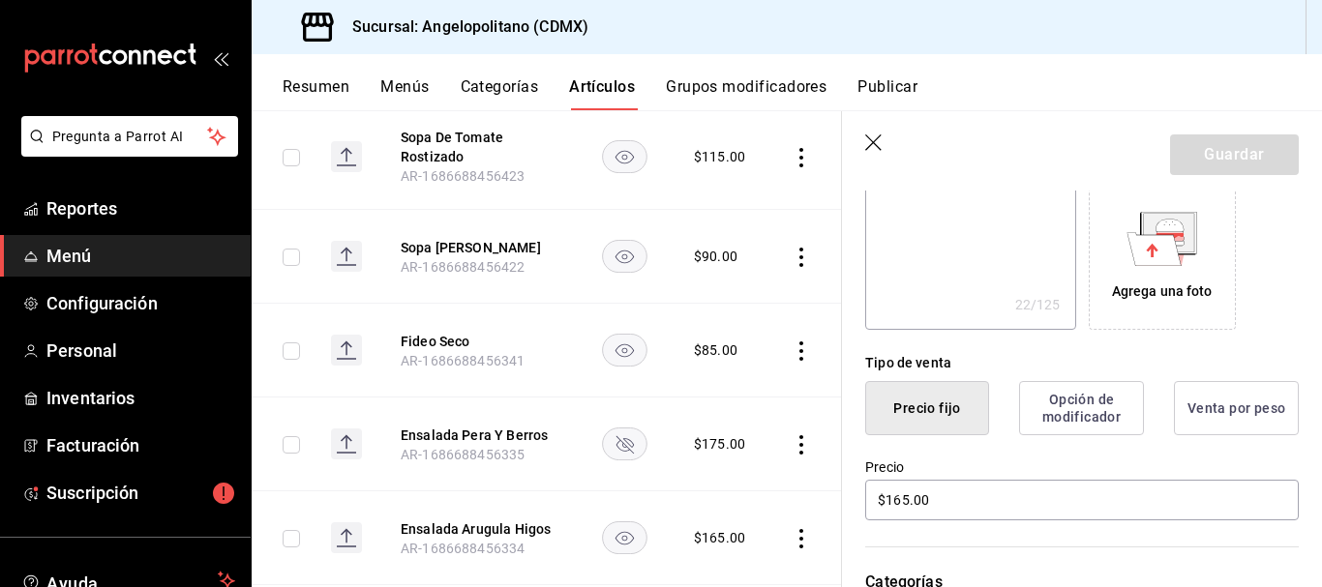
scroll to position [326, 0]
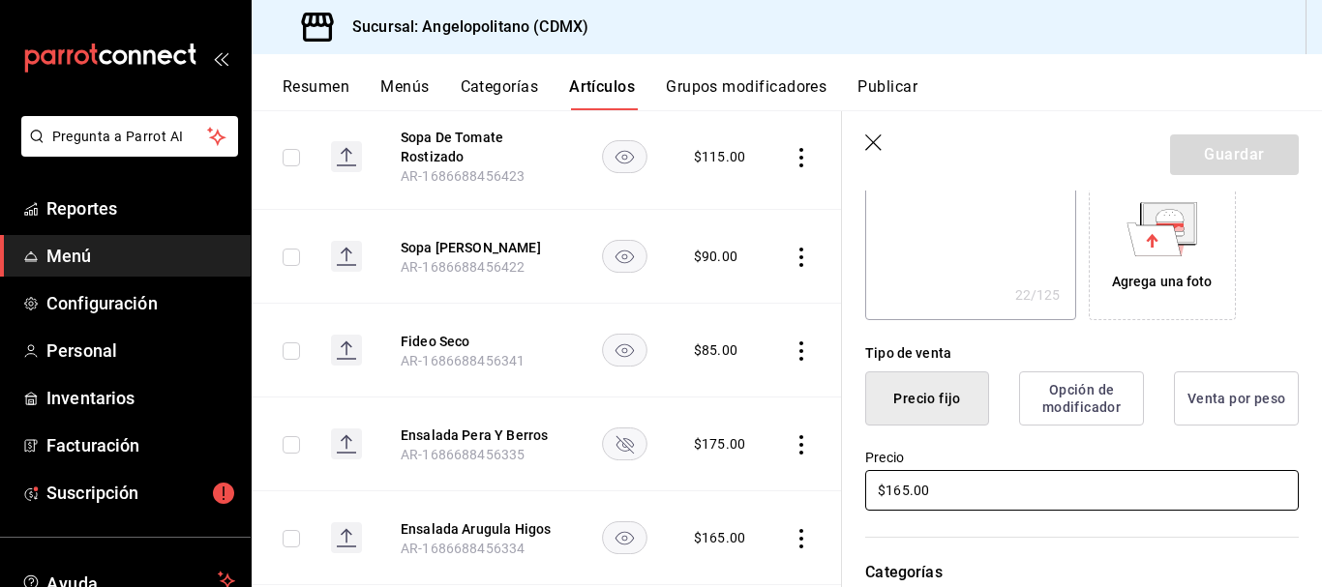
click at [901, 488] on input "$165.00" at bounding box center [1082, 490] width 434 height 41
type input "$15.00"
type textarea "x"
type input "$175.00"
type textarea "x"
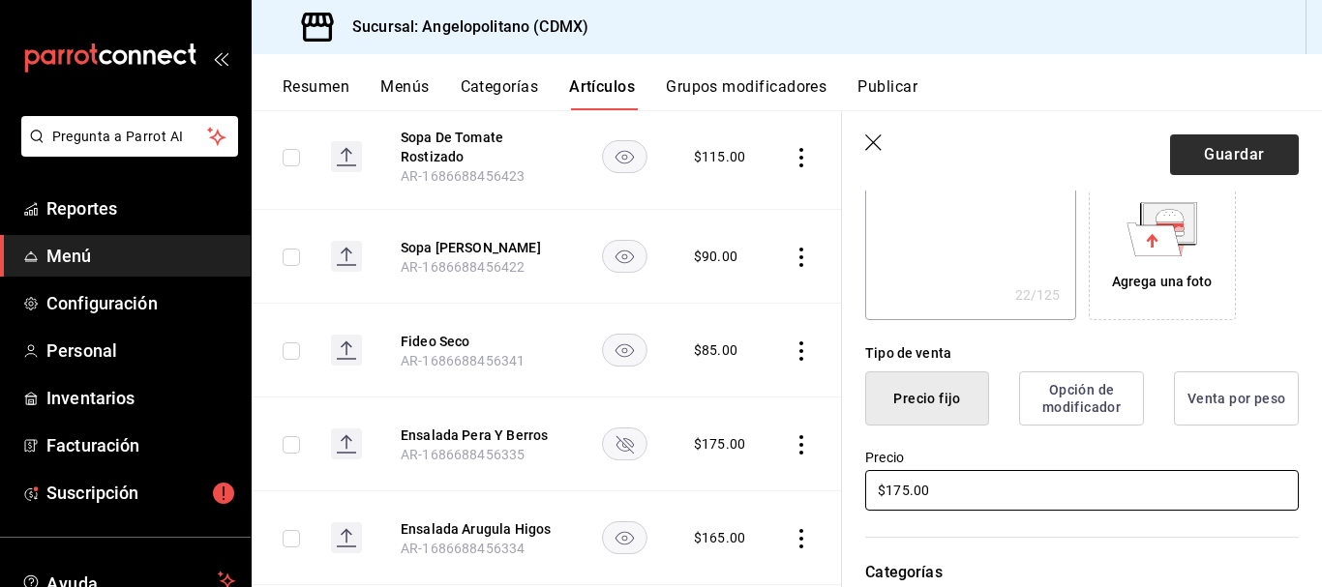
type input "$175.00"
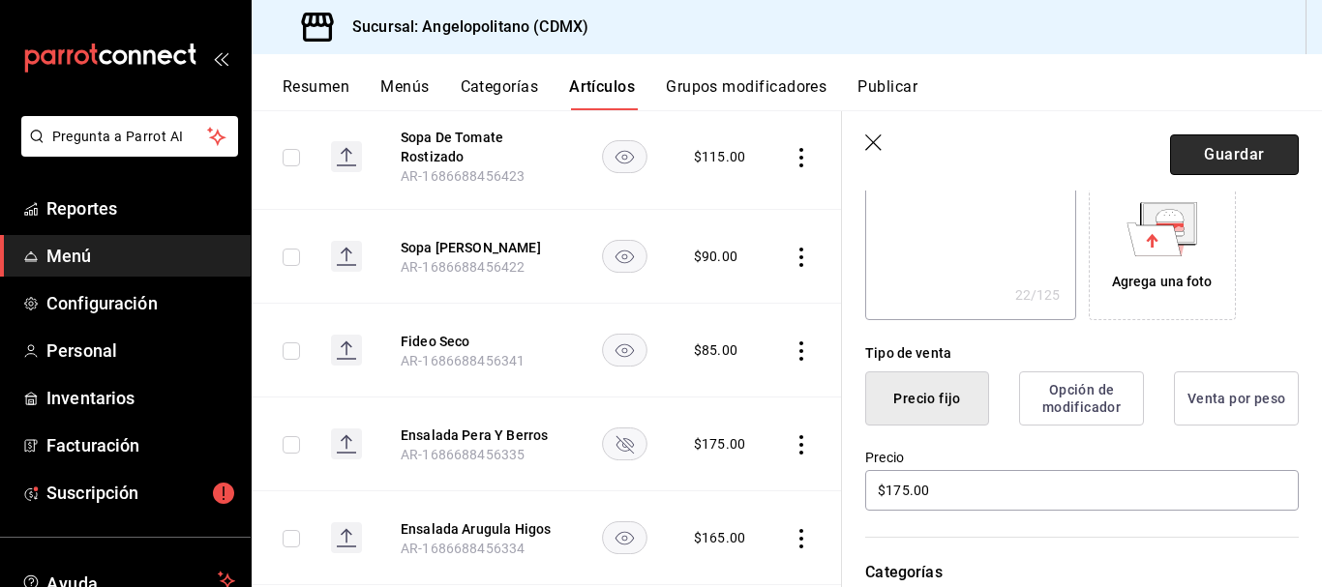
click at [1253, 172] on button "Guardar" at bounding box center [1234, 155] width 129 height 41
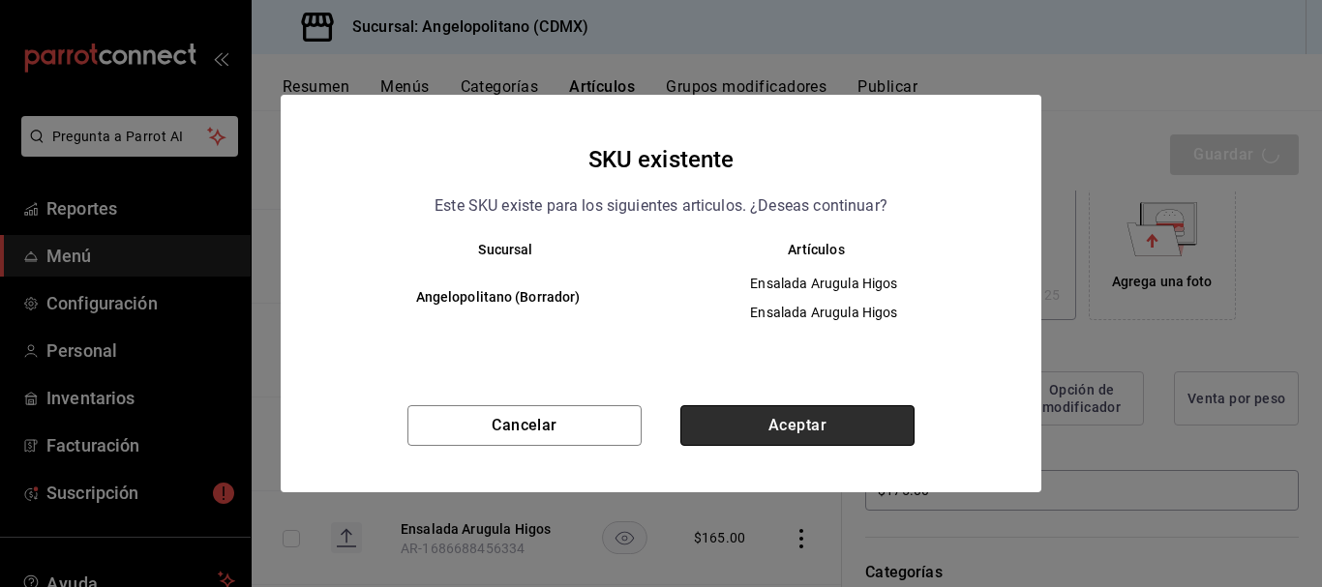
click at [836, 431] on button "Aceptar" at bounding box center [797, 425] width 234 height 41
type textarea "x"
type input "AR-1755892322503"
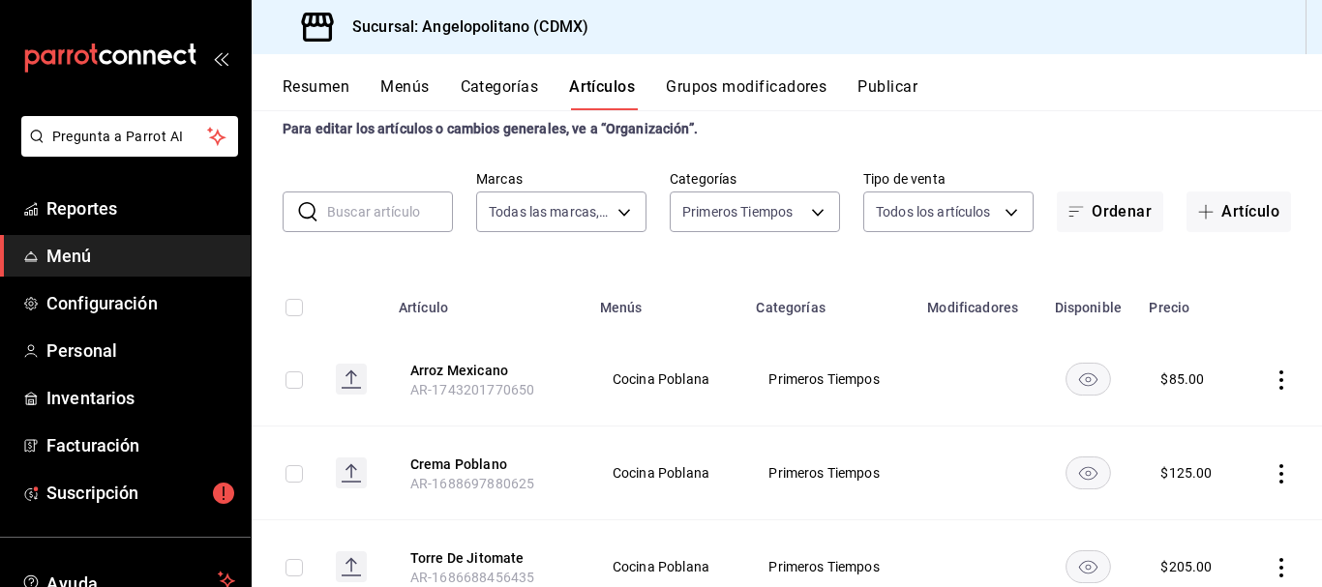
scroll to position [40, 0]
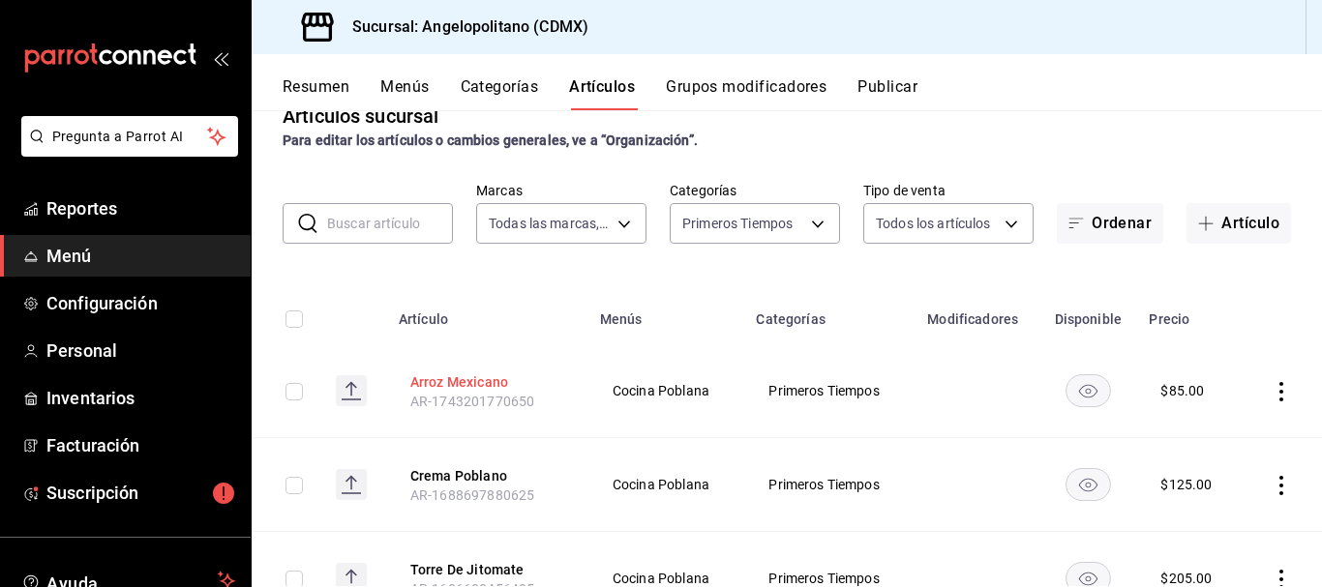
click at [476, 378] on button "Arroz Mexicano" at bounding box center [487, 382] width 155 height 19
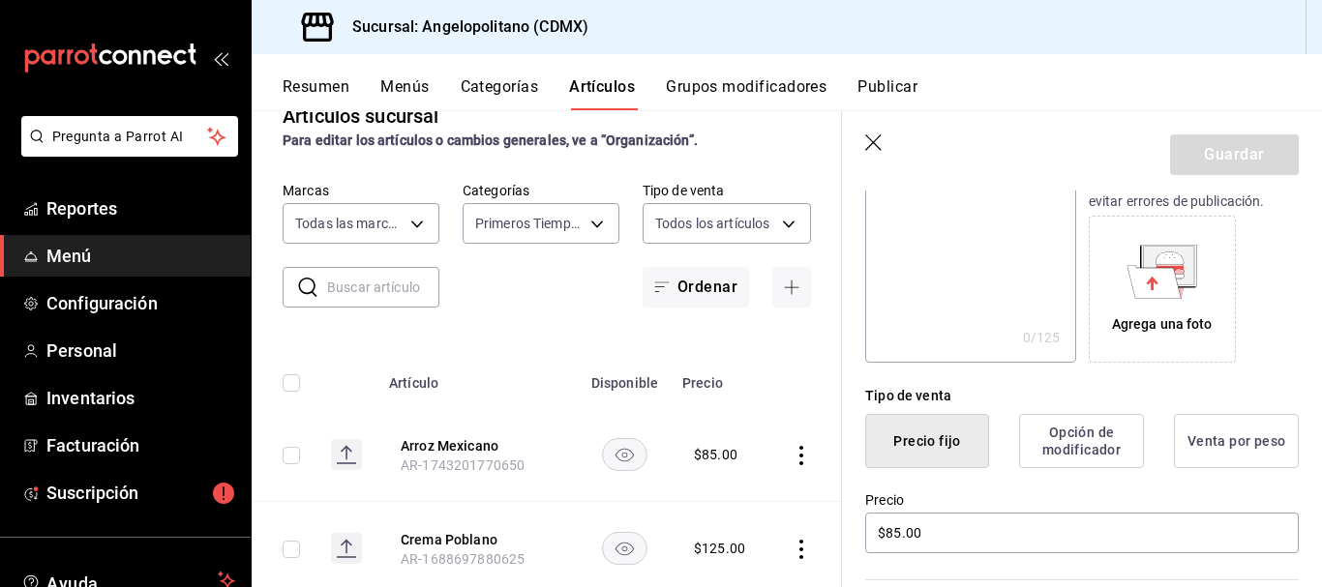
scroll to position [402, 0]
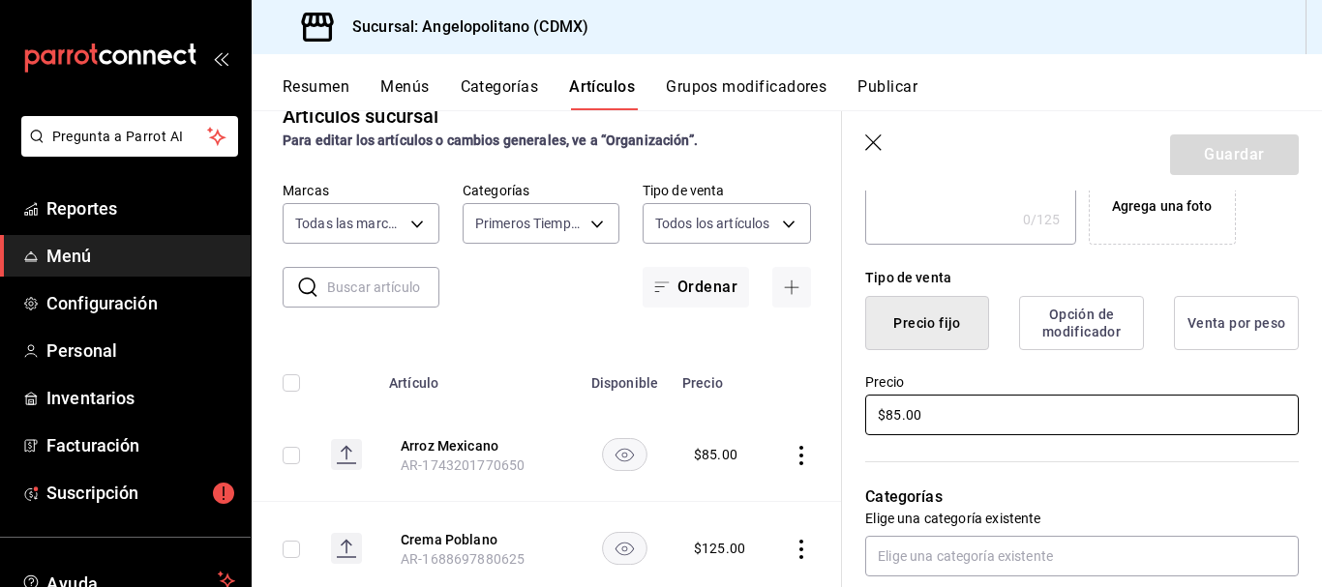
click at [894, 416] on input "$85.00" at bounding box center [1082, 415] width 434 height 41
type input "$95.00"
click at [1243, 157] on button "Guardar" at bounding box center [1234, 155] width 129 height 41
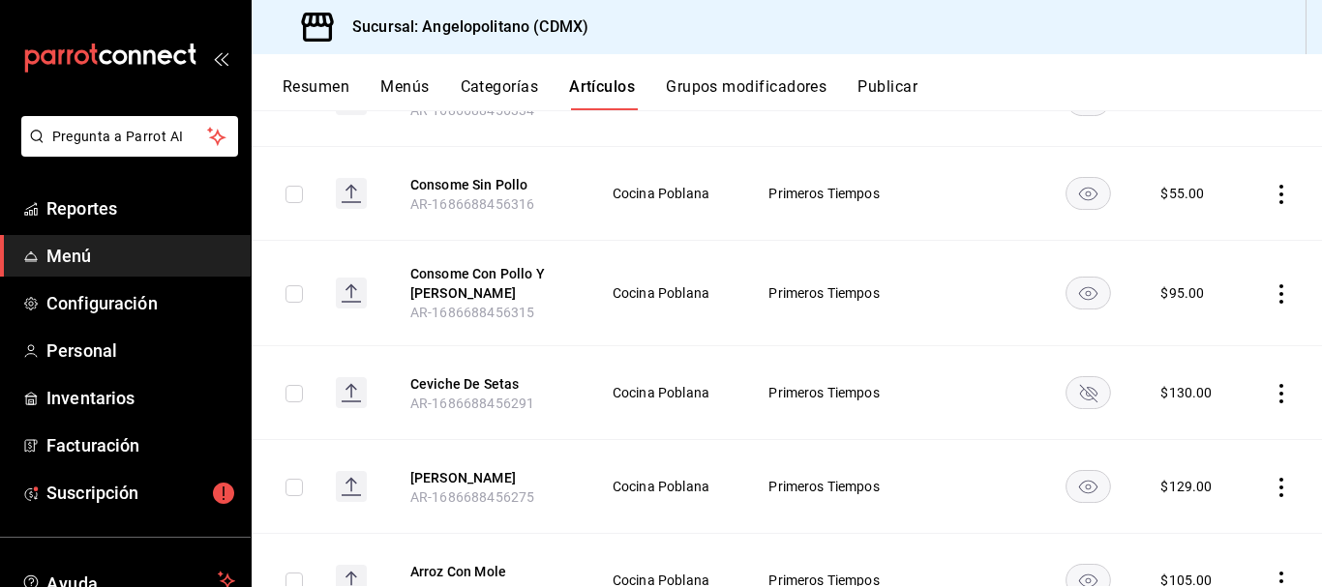
scroll to position [1097, 0]
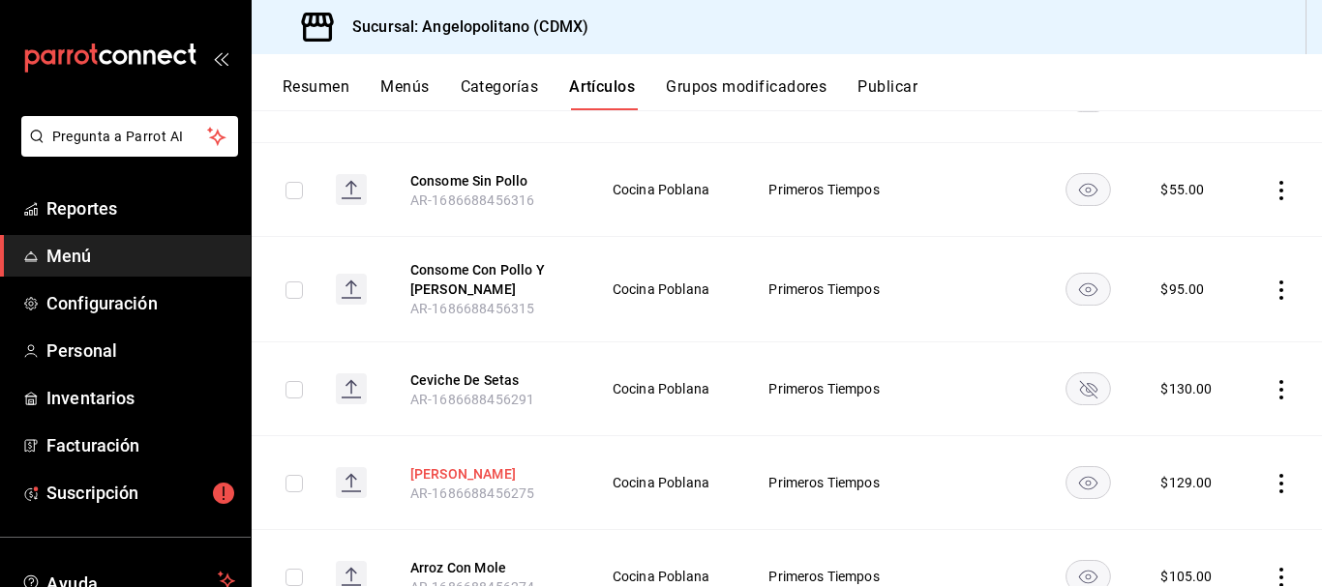
click at [448, 476] on button "[PERSON_NAME]" at bounding box center [487, 473] width 155 height 19
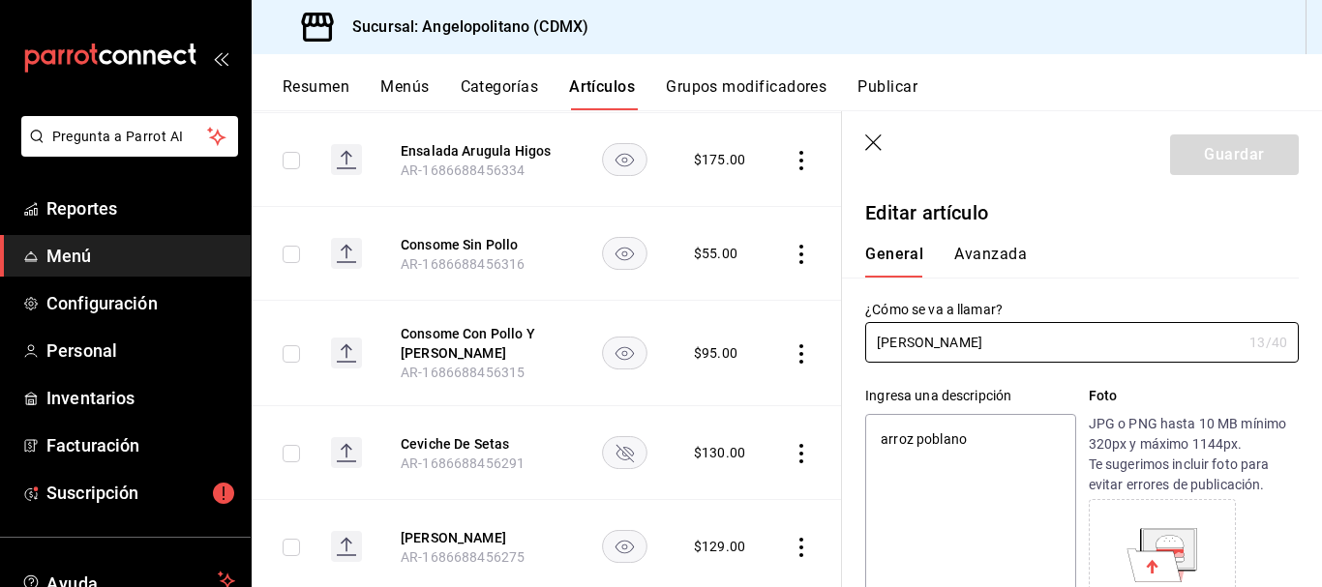
type textarea "x"
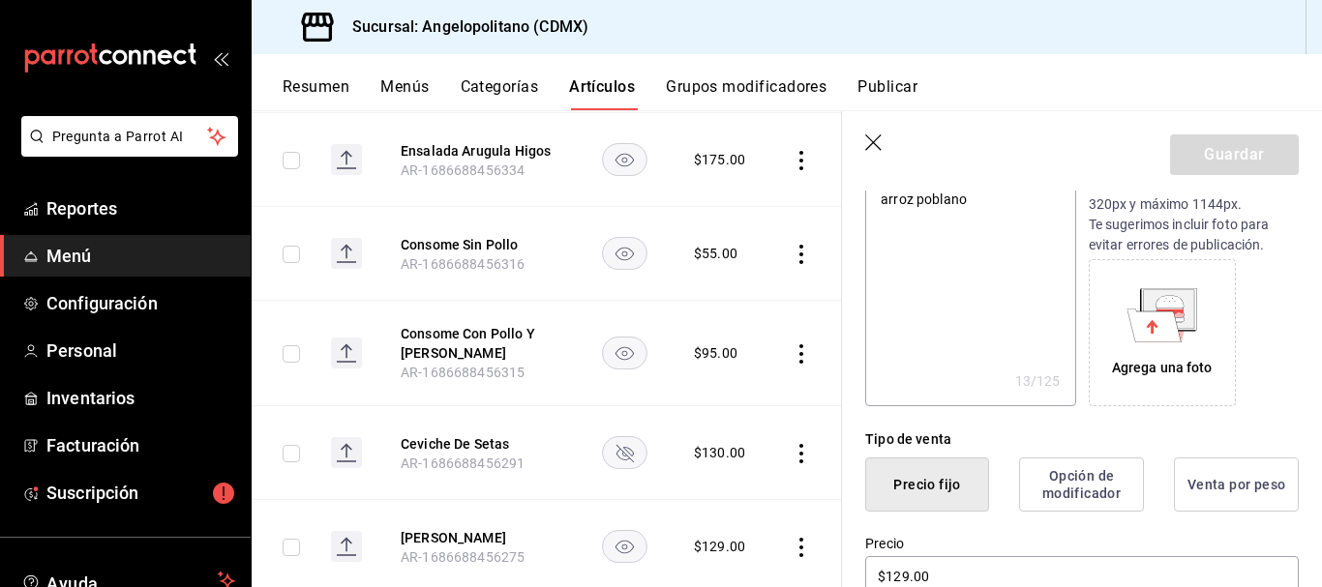
scroll to position [306, 0]
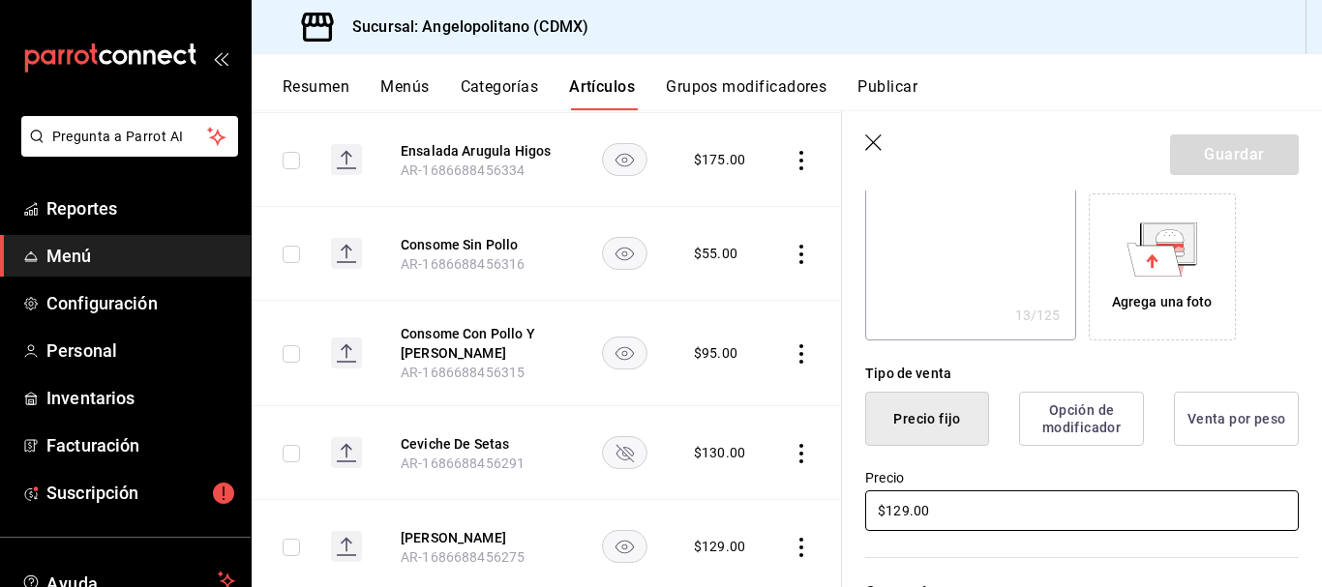
click at [907, 509] on input "$129.00" at bounding box center [1082, 511] width 434 height 41
type input "$12.00"
type textarea "x"
type input "$13.00"
type textarea "x"
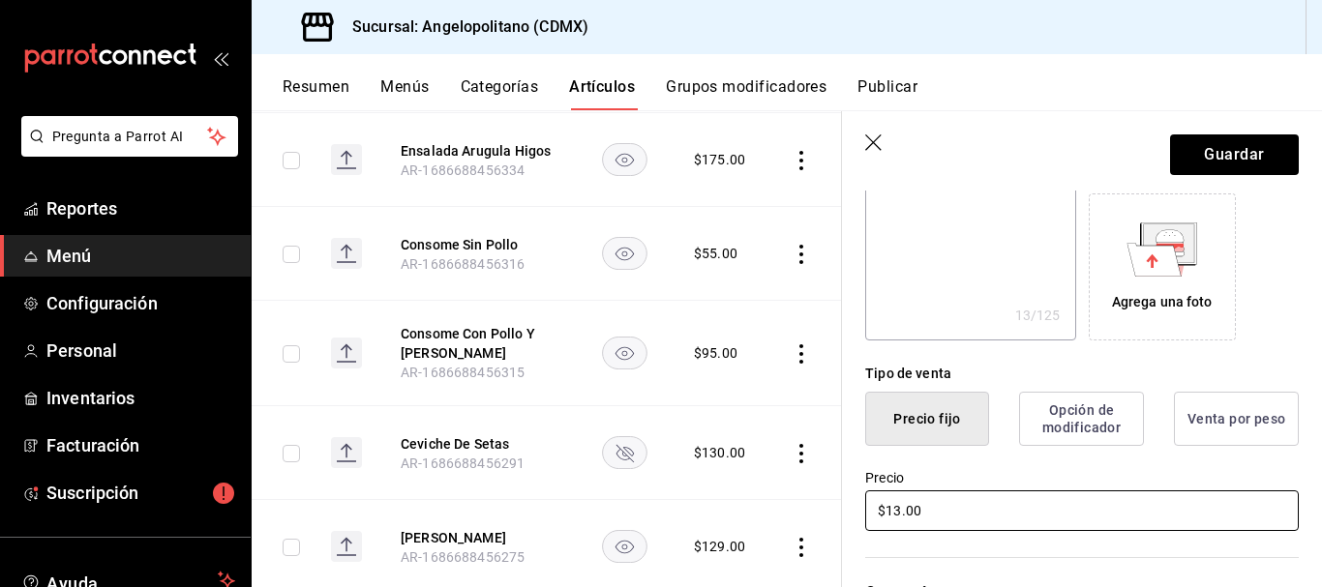
type input "$135.00"
type textarea "x"
type input "$135.00"
click at [1248, 150] on button "Guardar" at bounding box center [1234, 155] width 129 height 41
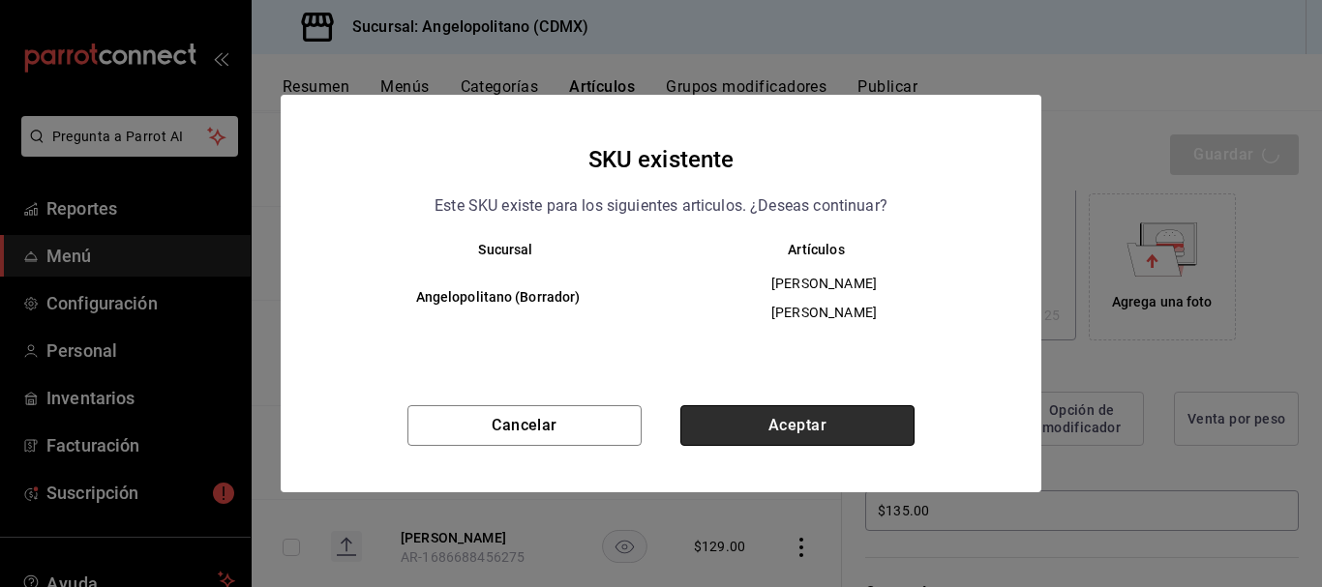
click at [816, 427] on button "Aceptar" at bounding box center [797, 425] width 234 height 41
type textarea "x"
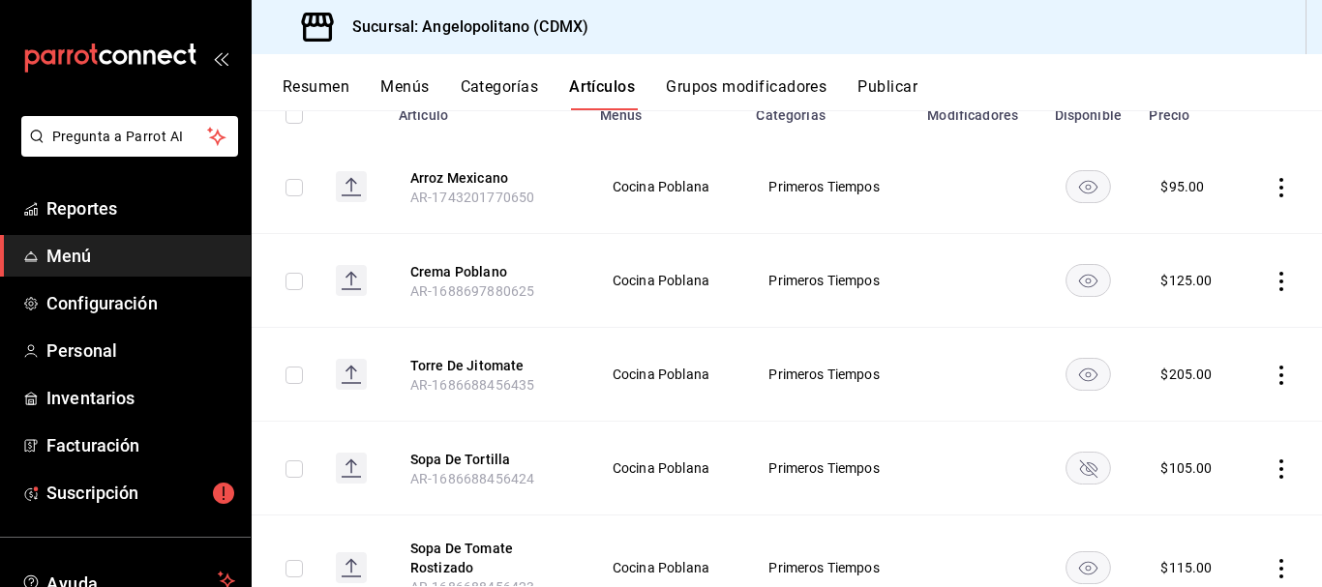
scroll to position [80, 0]
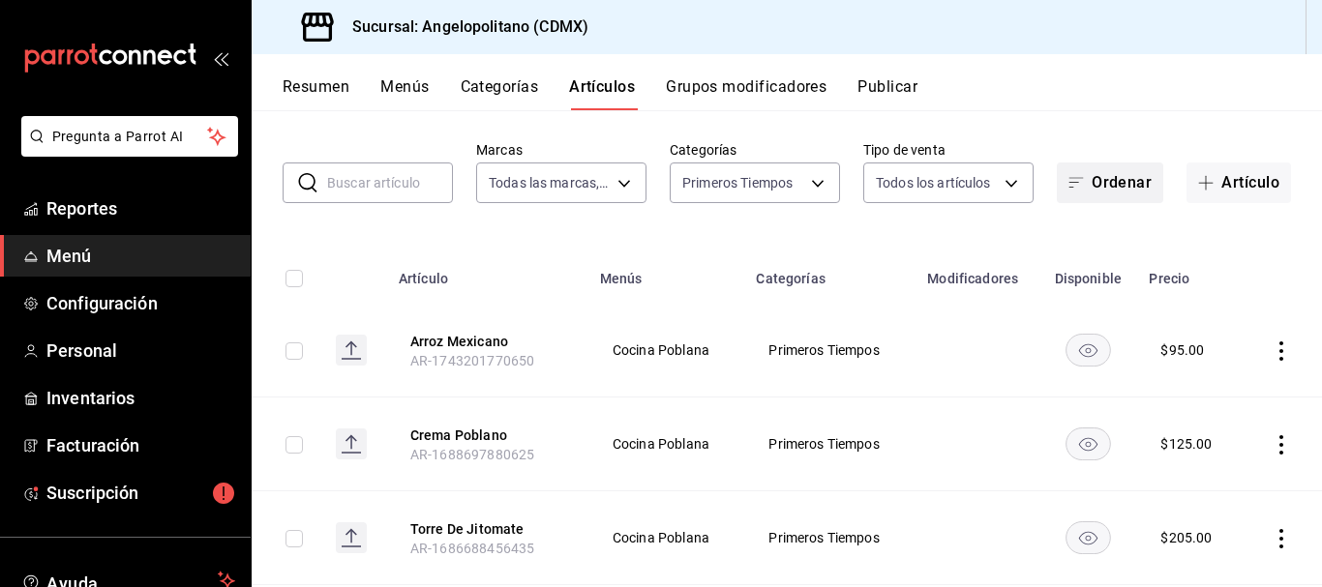
click at [1088, 181] on button "Ordenar" at bounding box center [1110, 183] width 106 height 41
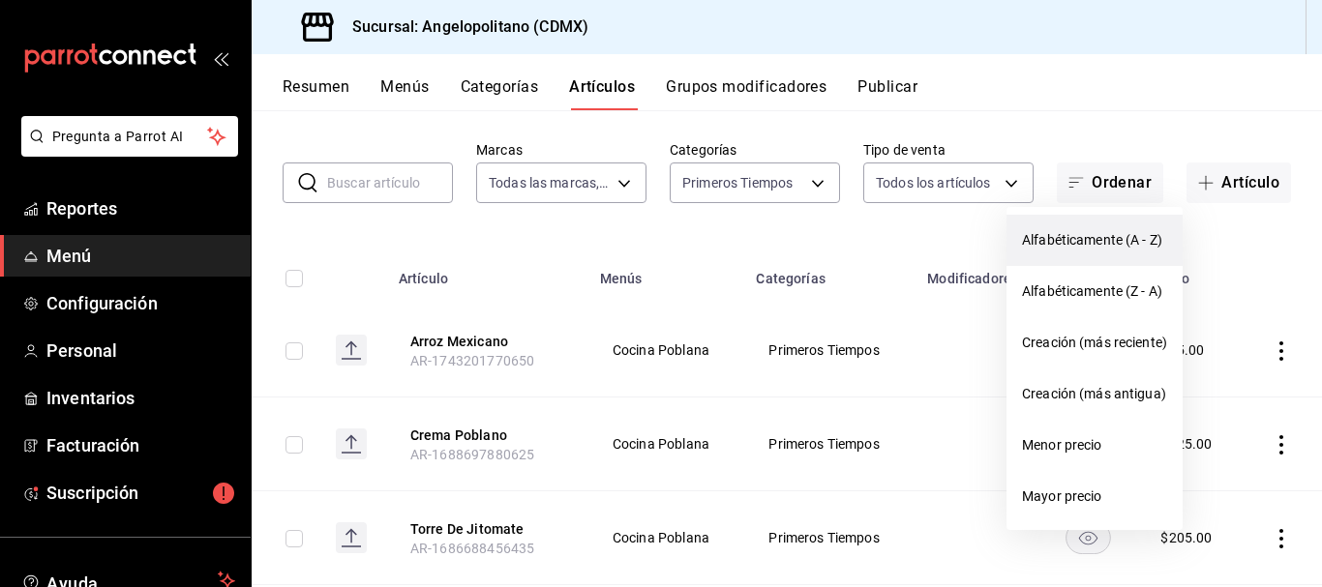
click at [1101, 244] on span "Alfabéticamente (A - Z)" at bounding box center [1094, 240] width 145 height 20
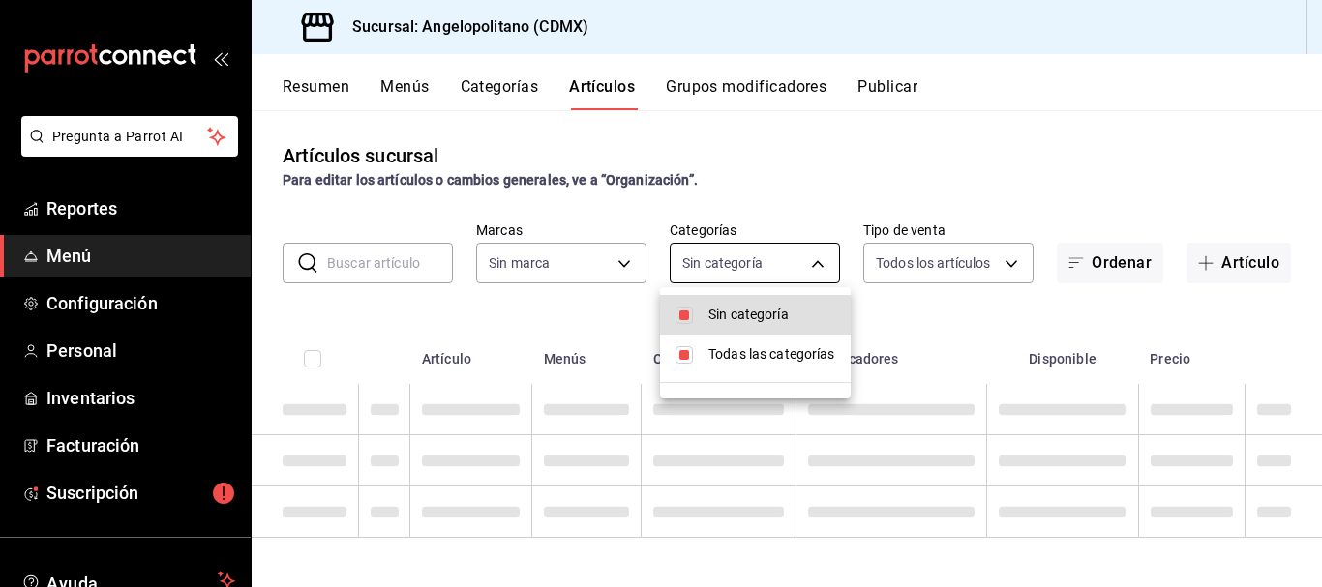
click at [820, 264] on body "Pregunta a Parrot AI Reportes Menú Configuración Personal Inventarios Facturaci…" at bounding box center [661, 293] width 1322 height 587
click at [820, 264] on div at bounding box center [661, 293] width 1322 height 587
click at [820, 264] on body "Pregunta a Parrot AI Reportes Menú Configuración Personal Inventarios Facturaci…" at bounding box center [661, 293] width 1322 height 587
click at [820, 264] on div at bounding box center [661, 293] width 1322 height 587
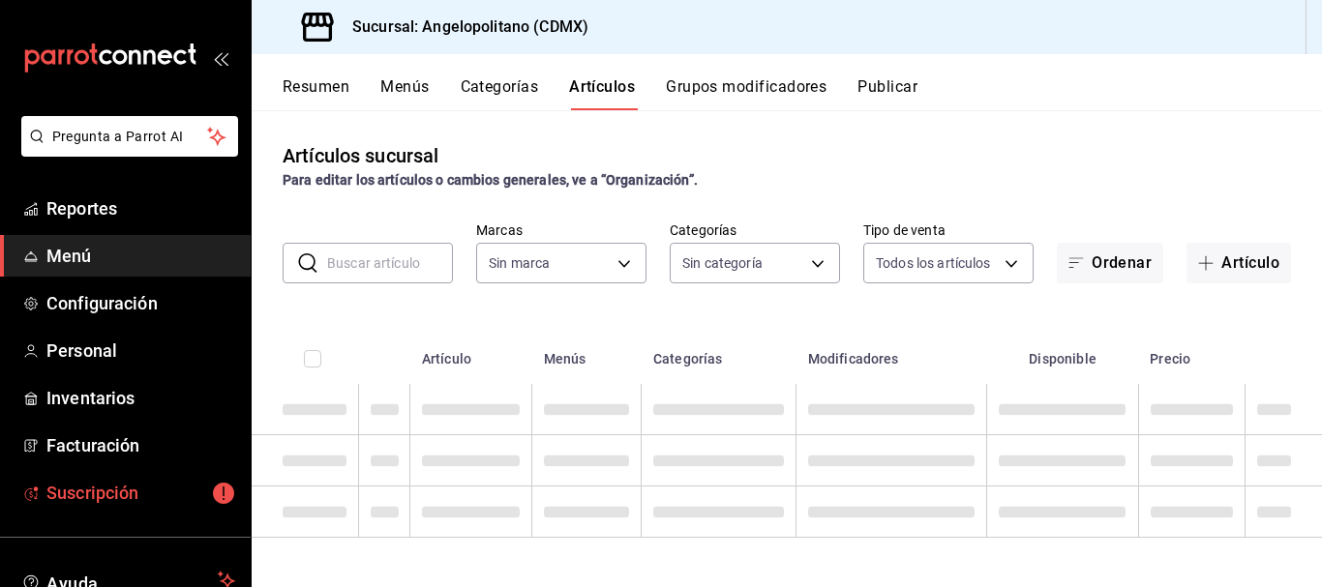
click at [149, 486] on span "Suscripción" at bounding box center [140, 493] width 189 height 26
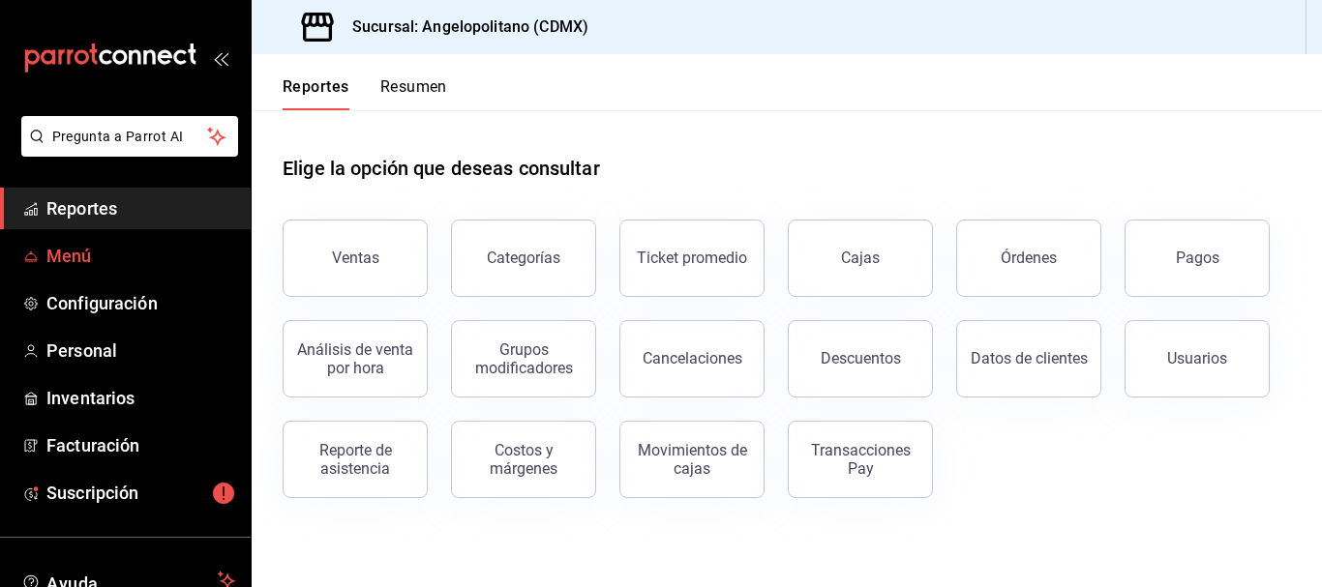
click at [92, 261] on span "Menú" at bounding box center [140, 256] width 189 height 26
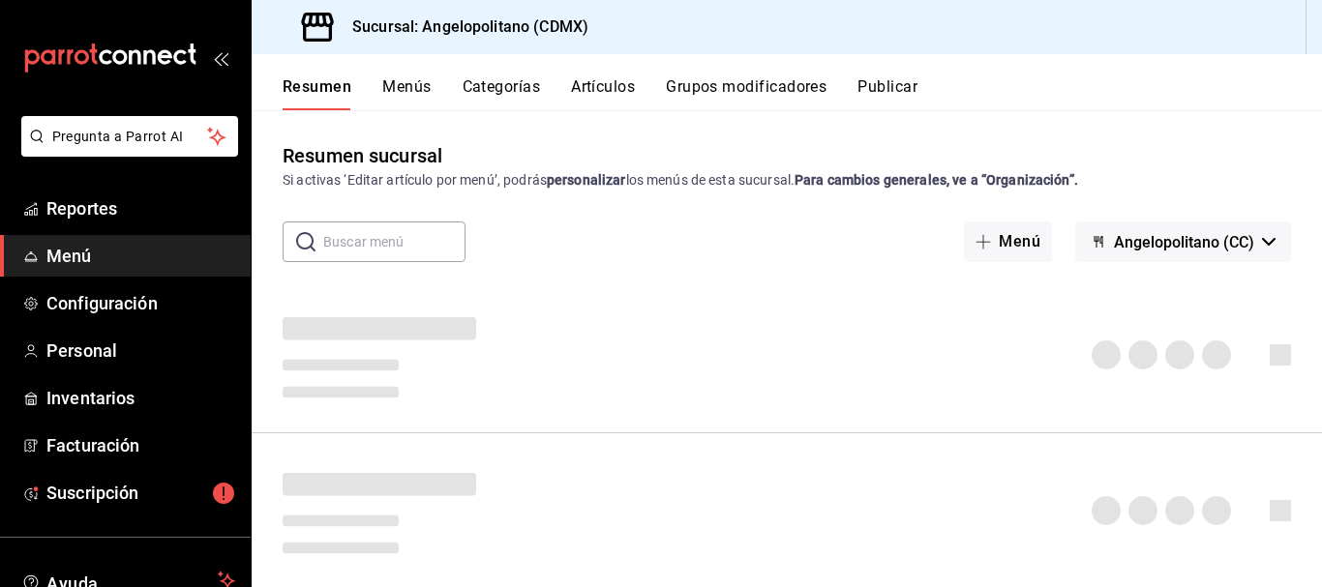
click at [609, 87] on button "Artículos" at bounding box center [603, 93] width 64 height 33
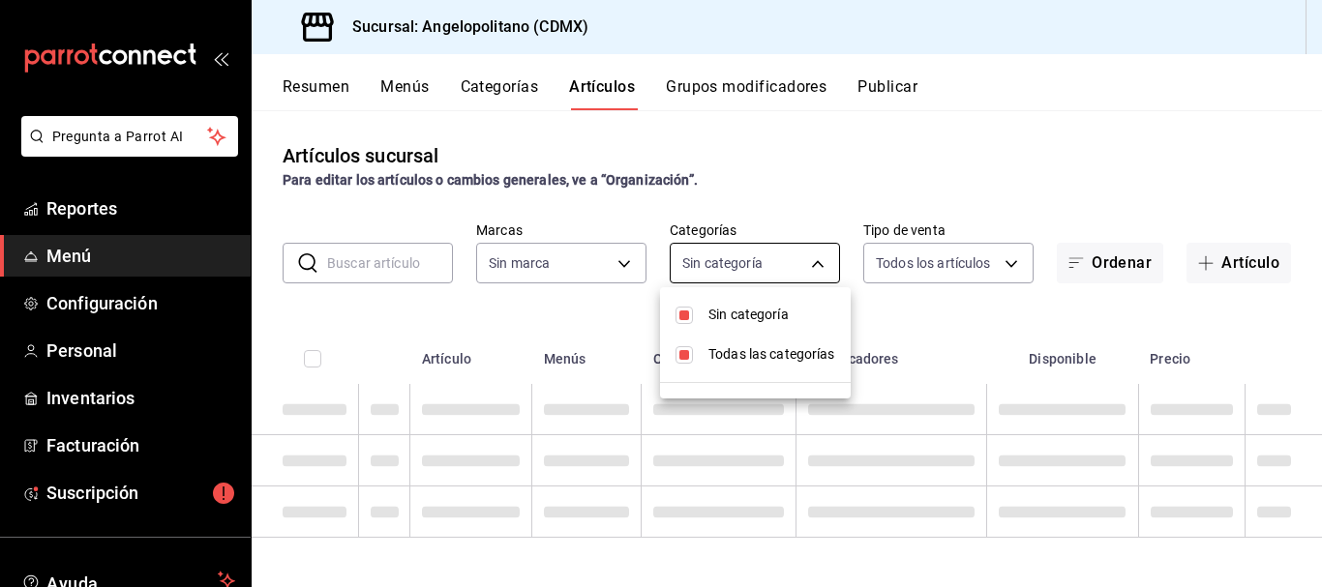
click at [822, 264] on body "Pregunta a Parrot AI Reportes Menú Configuración Personal Inventarios Facturaci…" at bounding box center [661, 293] width 1322 height 587
click at [822, 264] on div at bounding box center [661, 293] width 1322 height 587
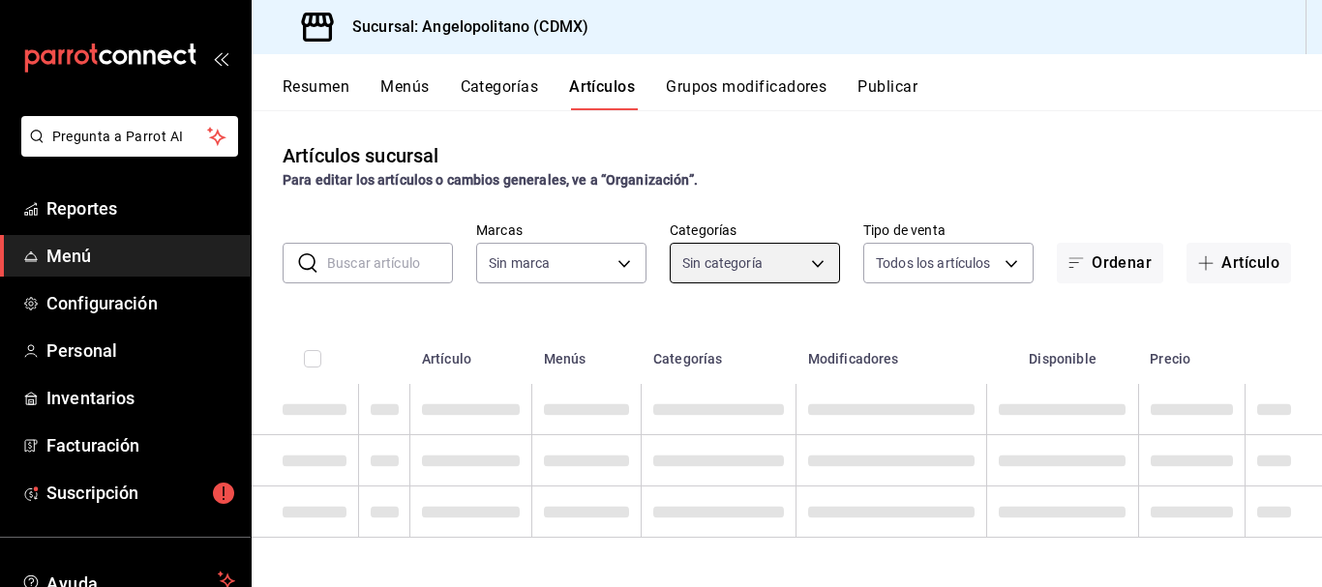
type input "e7b7265c-889c-41a5-bb0c-0e62bdb51750"
click at [1112, 160] on div "Artículos sucursal Para editar los artículos o cambios generales, ve a “Organiz…" at bounding box center [787, 165] width 1070 height 49
click at [818, 266] on body "Pregunta a Parrot AI Reportes Menú Configuración Personal Inventarios Facturaci…" at bounding box center [661, 293] width 1322 height 587
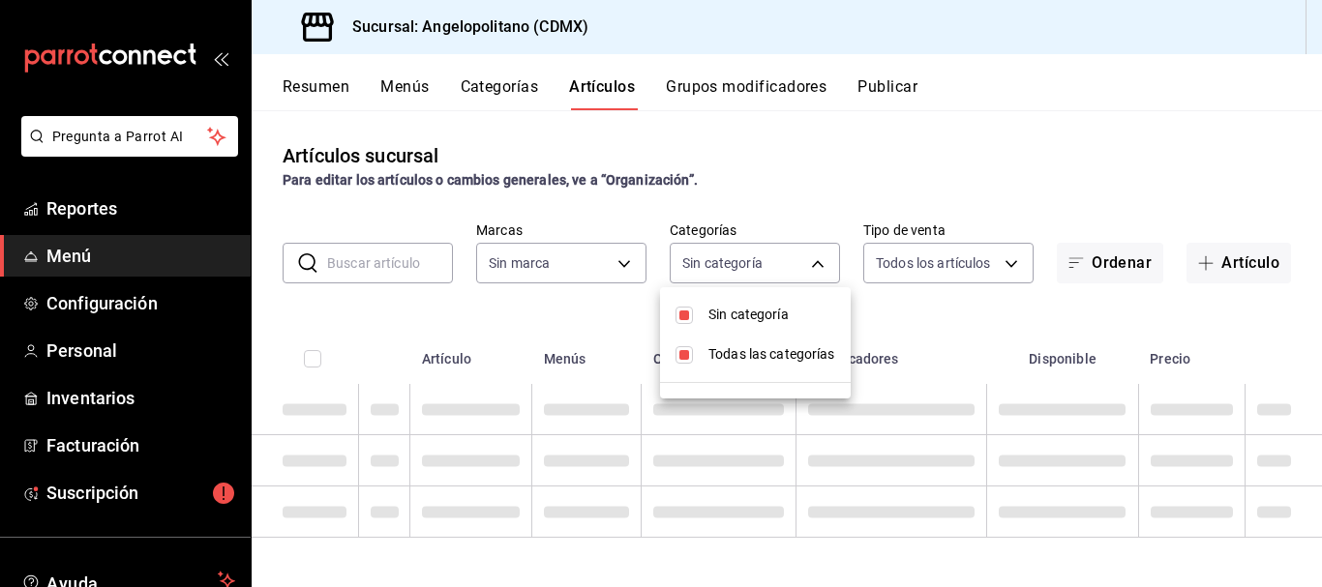
click at [95, 493] on div at bounding box center [661, 293] width 1322 height 587
click at [95, 493] on span "Suscripción" at bounding box center [140, 493] width 189 height 26
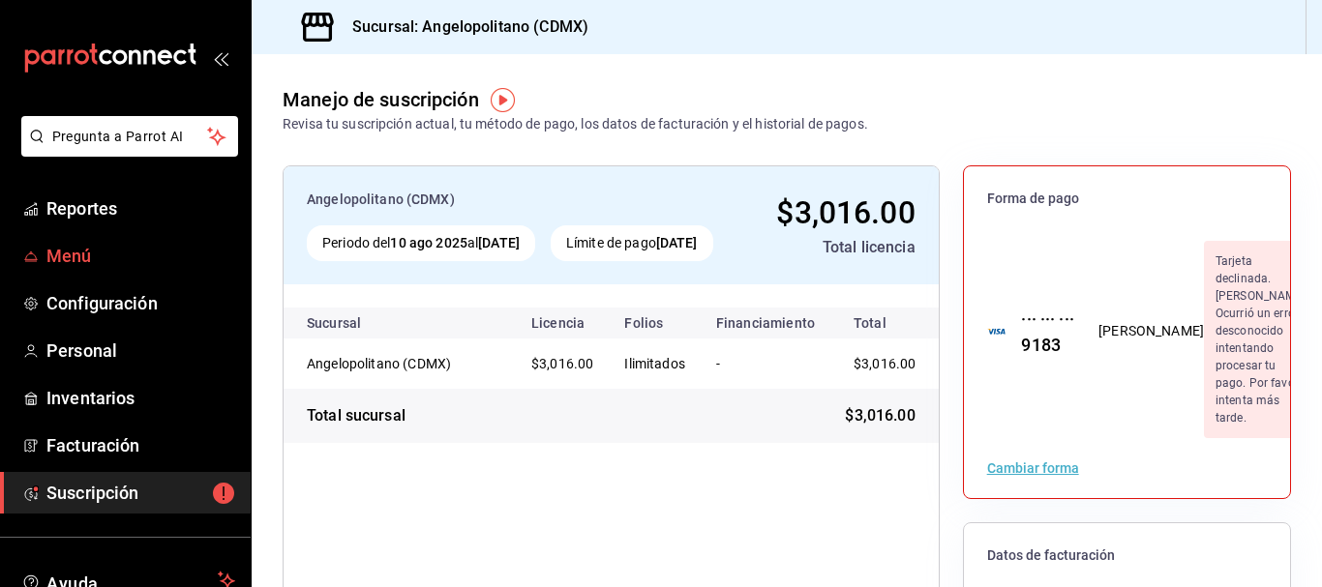
click at [73, 252] on span "Menú" at bounding box center [140, 256] width 189 height 26
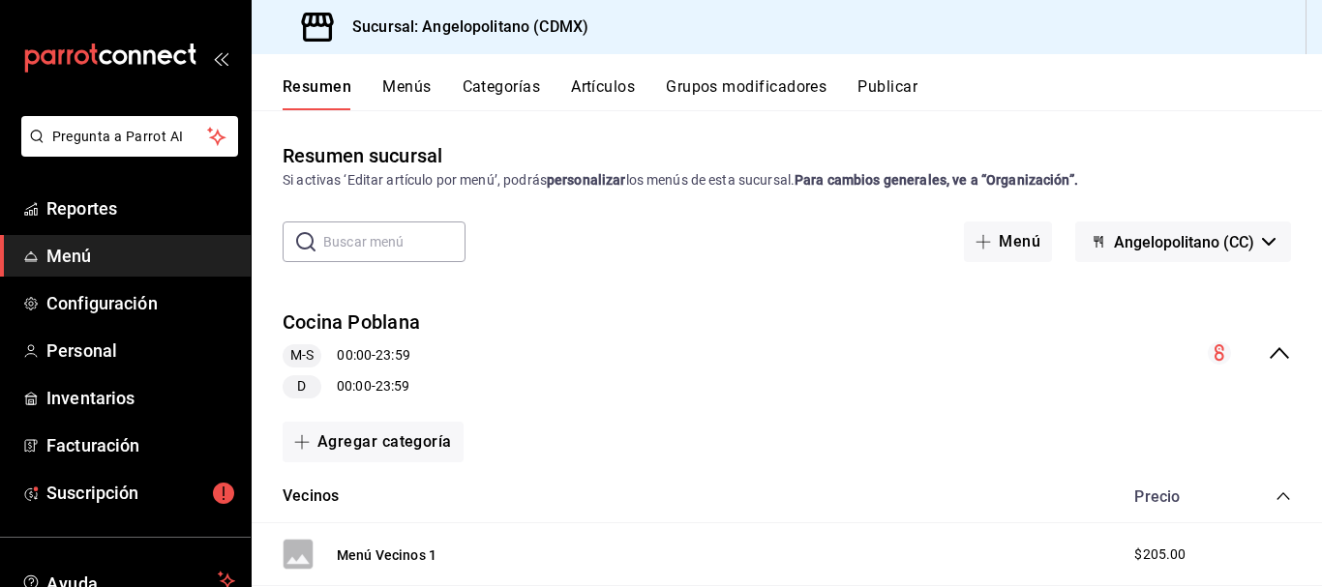
click at [630, 89] on button "Artículos" at bounding box center [603, 93] width 64 height 33
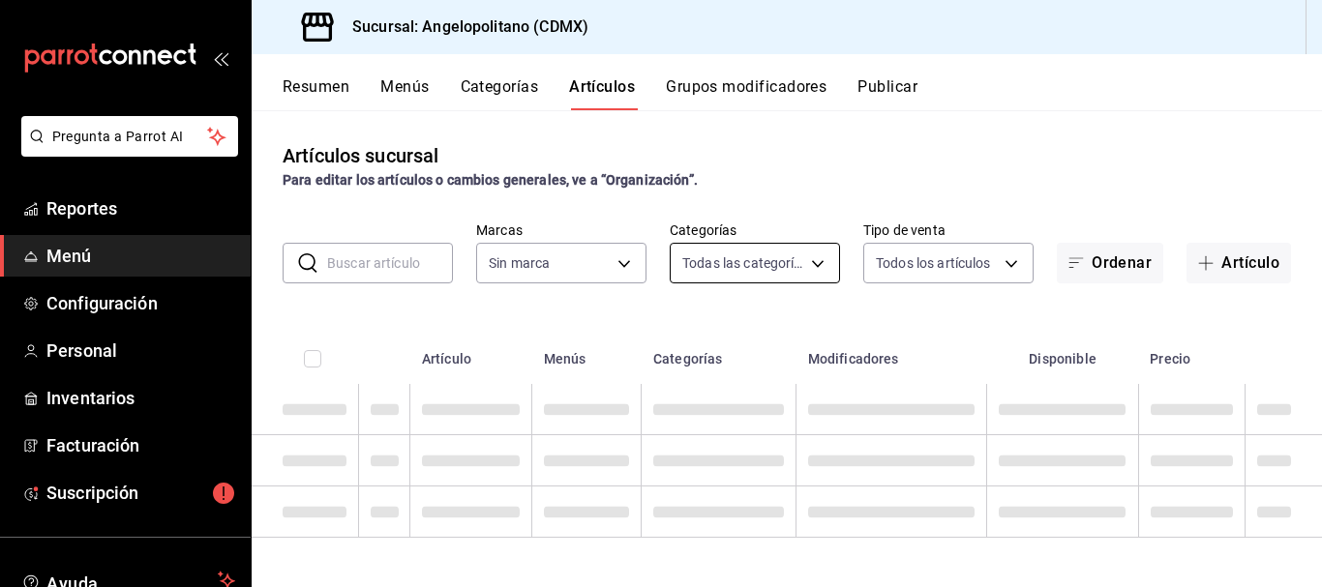
type input "e7b7265c-889c-41a5-bb0c-0e62bdb51750"
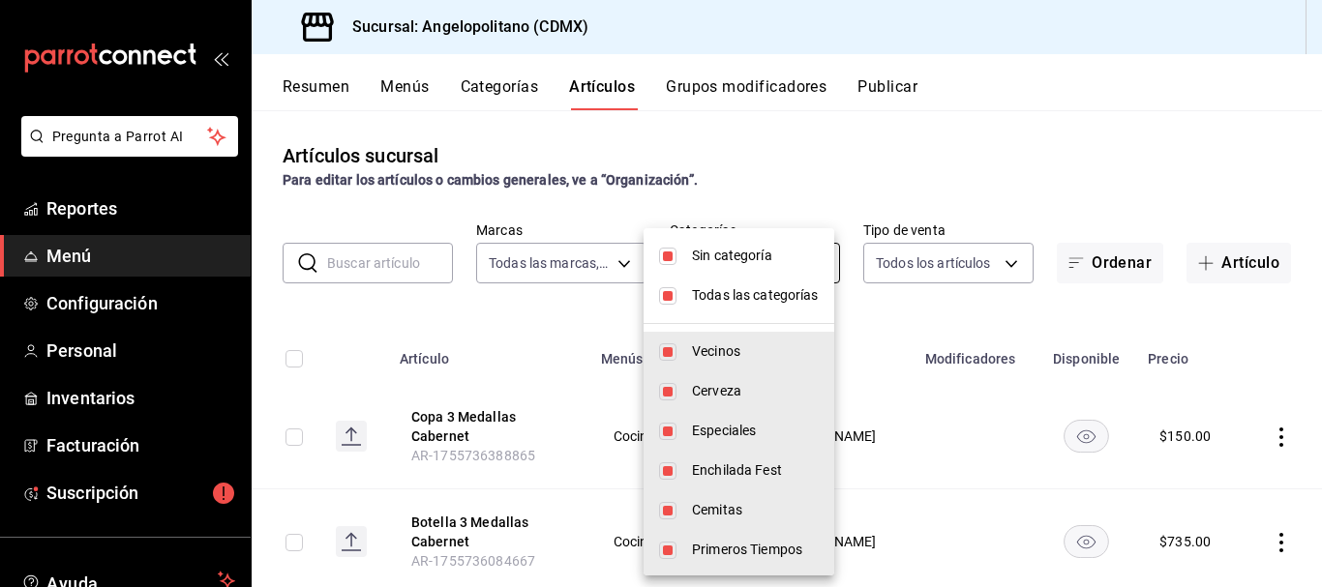
click at [816, 263] on body "Pregunta a Parrot AI Reportes Menú Configuración Personal Inventarios Facturaci…" at bounding box center [661, 293] width 1322 height 587
click at [671, 259] on input "checkbox" at bounding box center [667, 256] width 17 height 17
checkbox input "false"
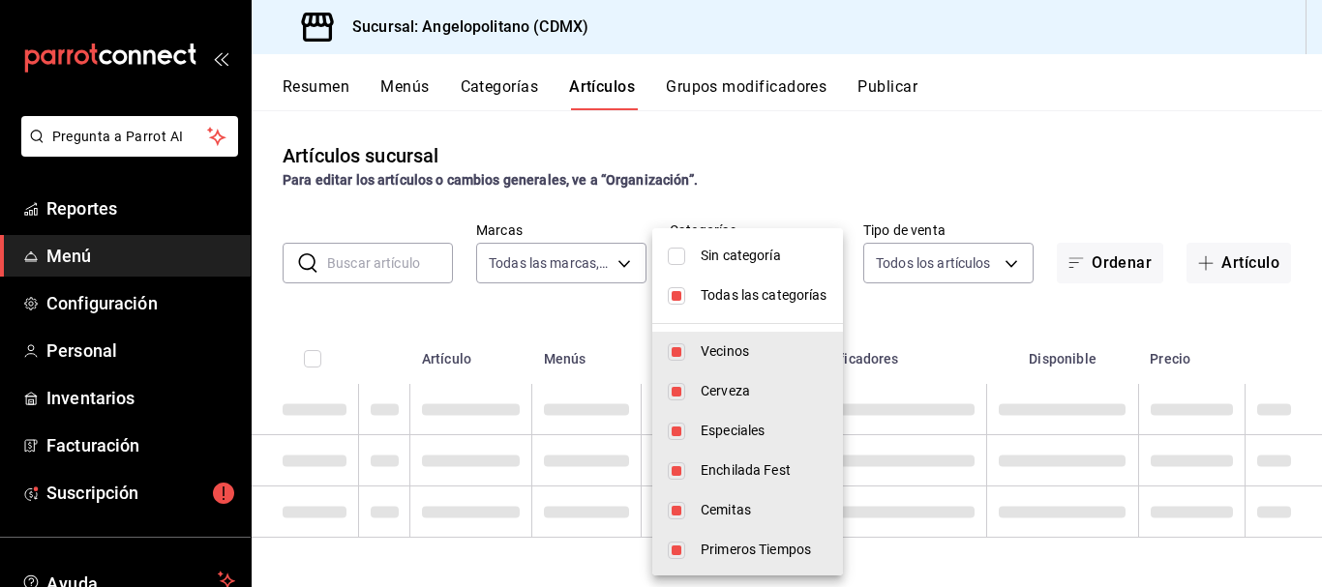
click at [674, 294] on input "checkbox" at bounding box center [676, 295] width 17 height 17
checkbox input "false"
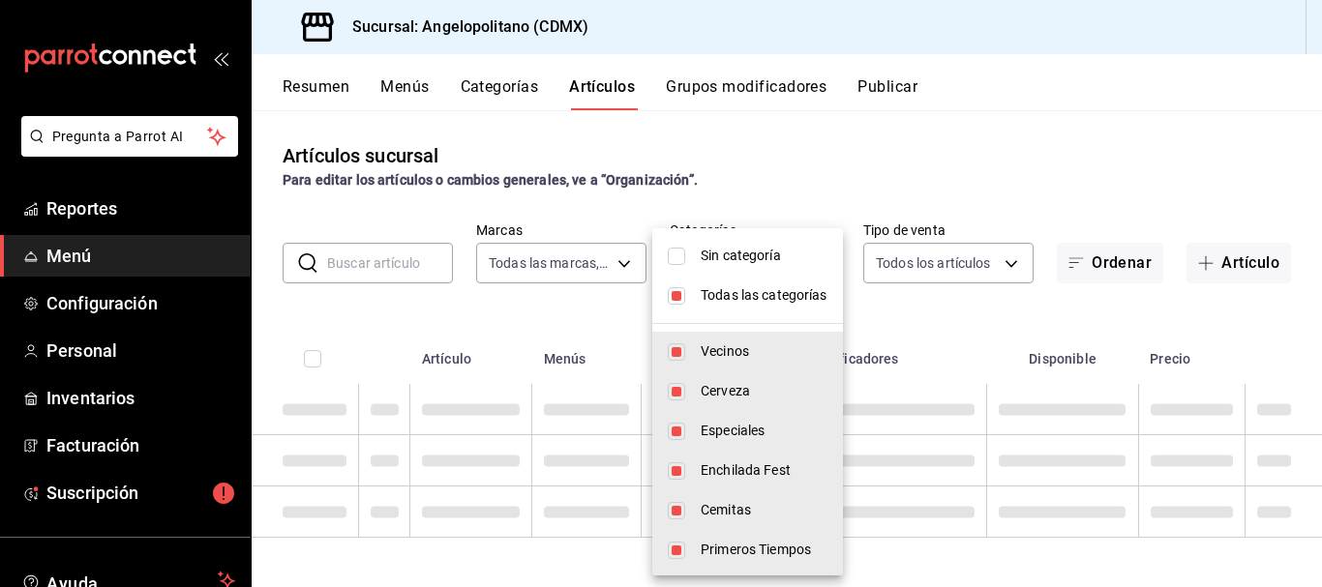
checkbox input "false"
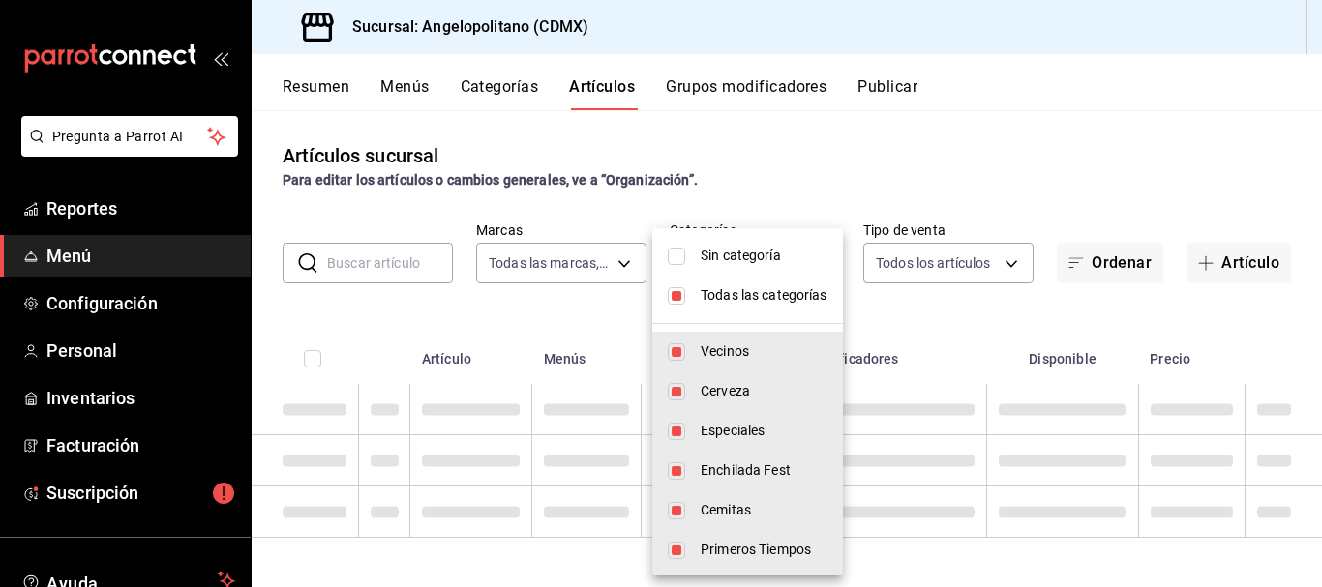
checkbox input "false"
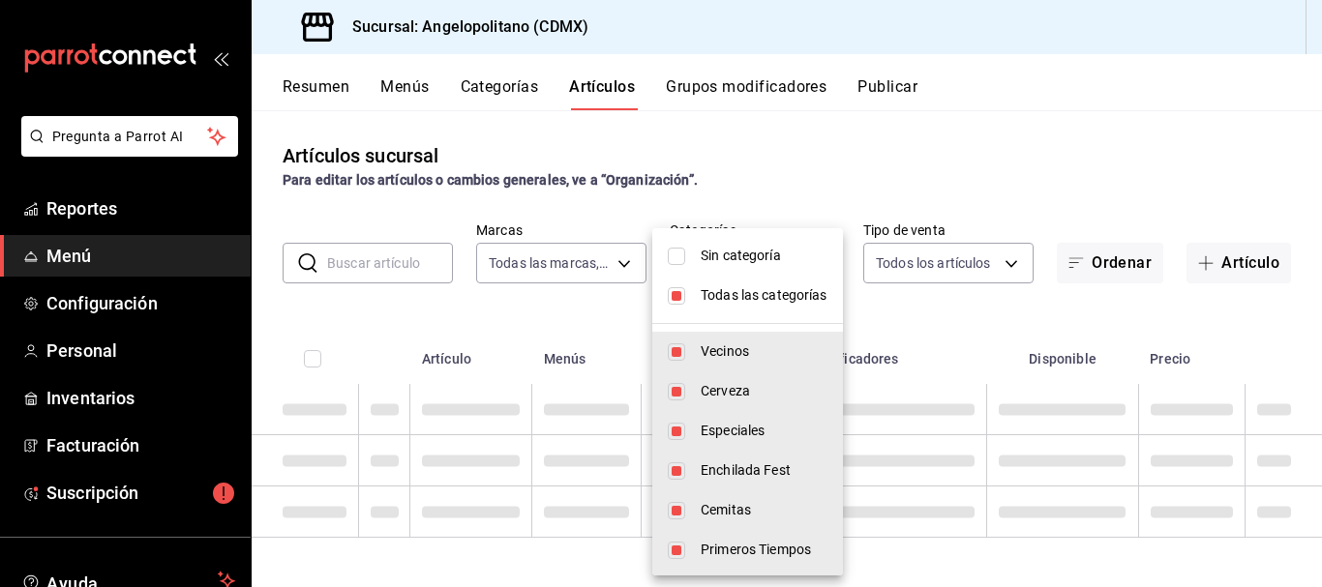
checkbox input "false"
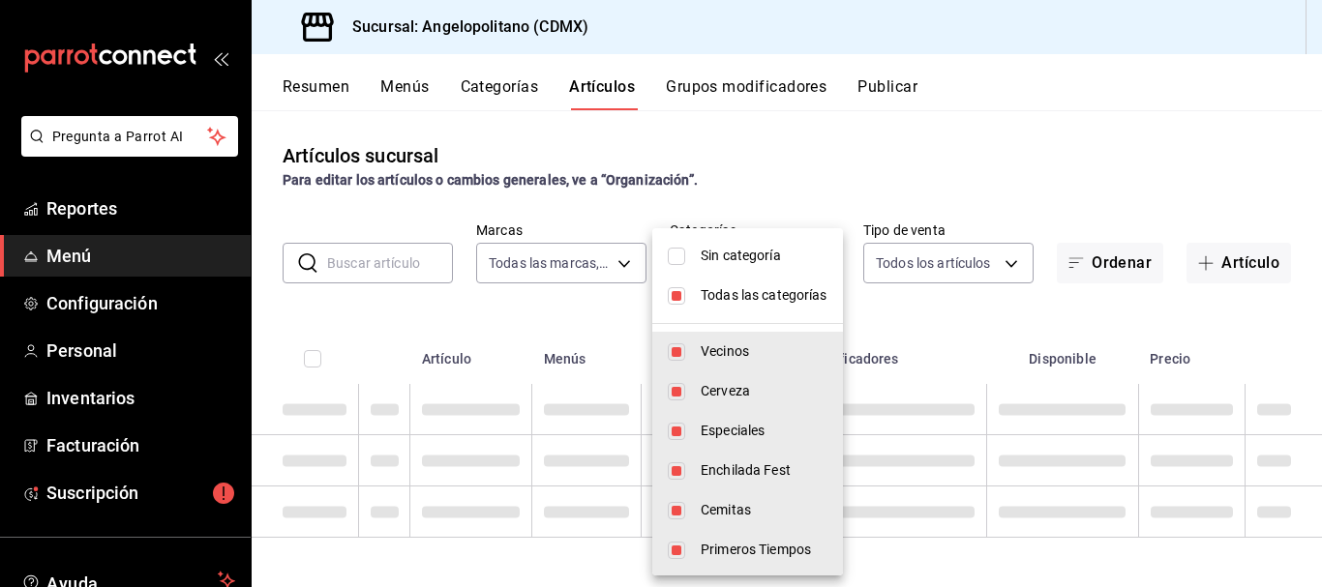
checkbox input "false"
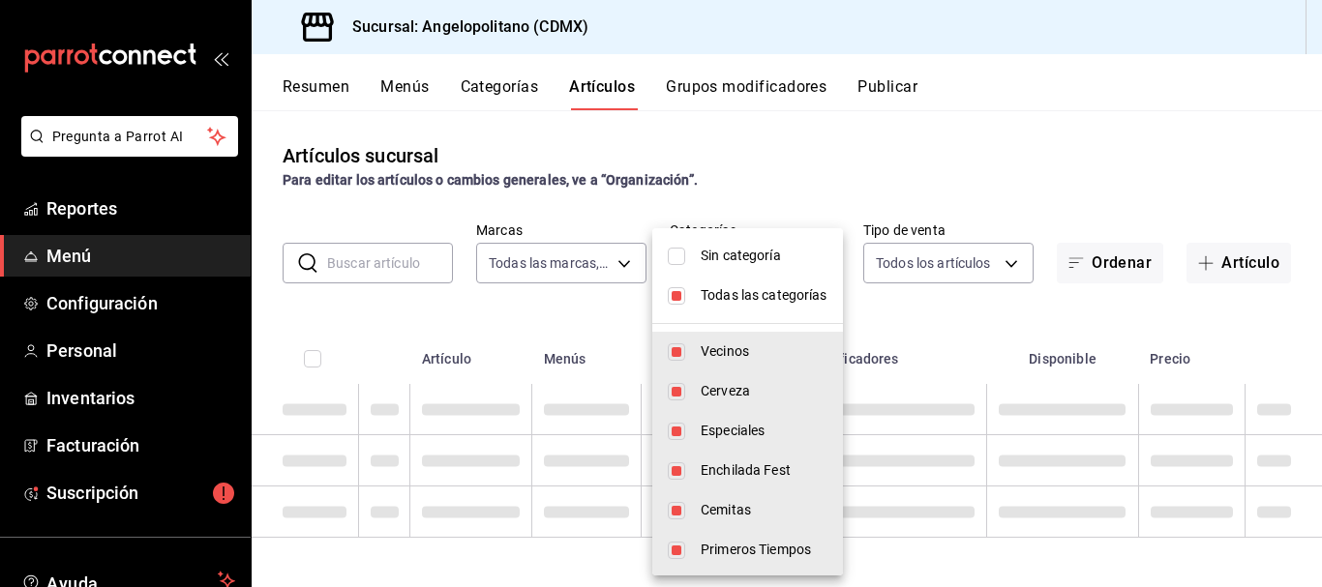
checkbox input "false"
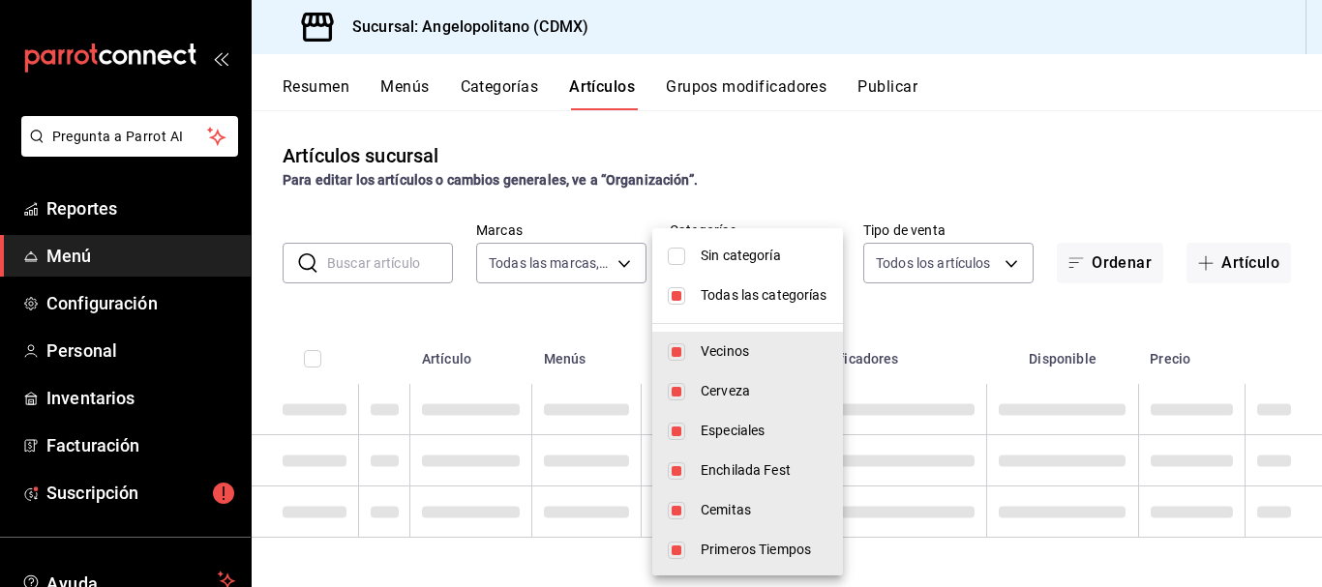
checkbox input "false"
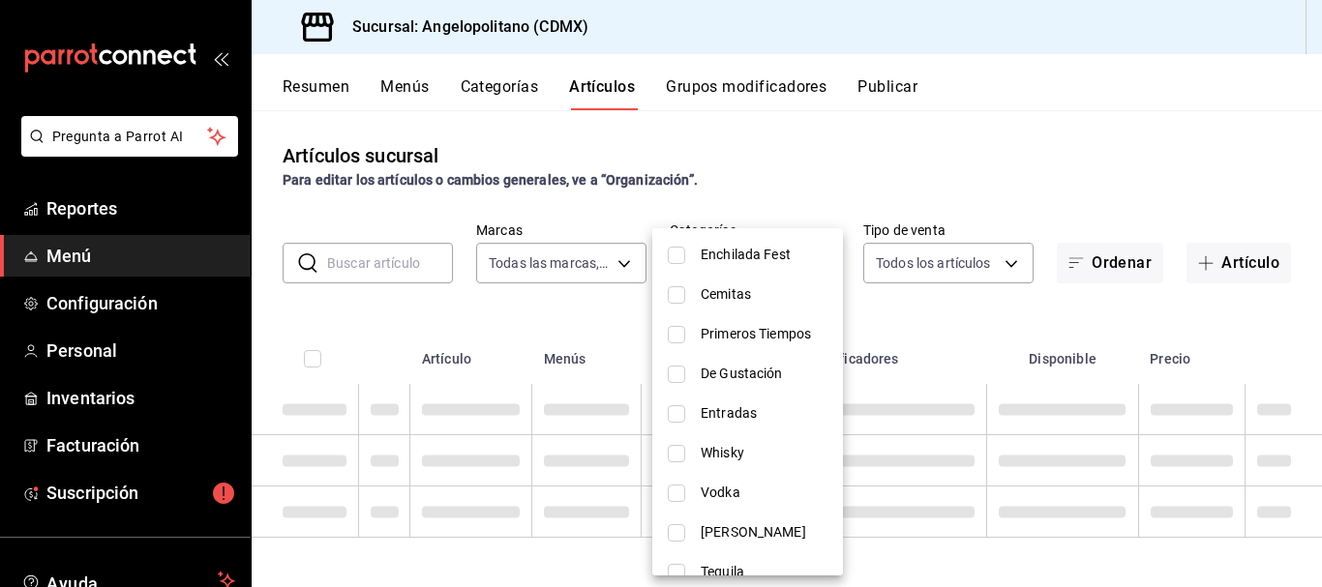
scroll to position [228, 0]
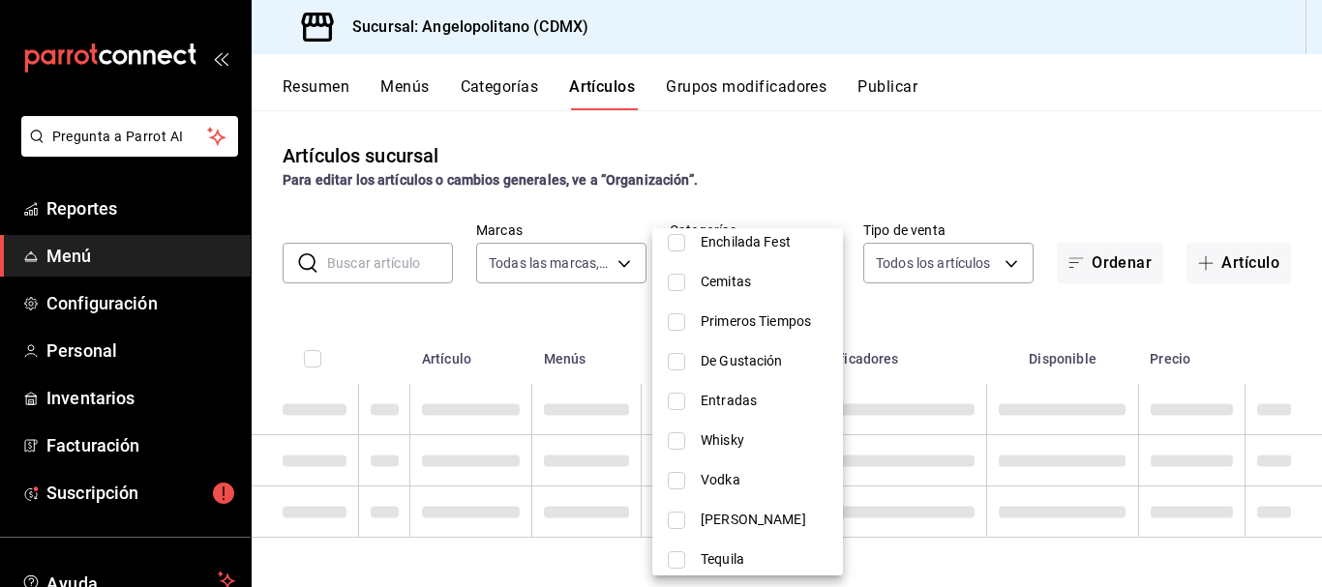
click at [777, 316] on span "Primeros Tiempos" at bounding box center [764, 322] width 127 height 20
type input "7c40186e-b696-4376-adc4-55df029a6d15"
checkbox input "true"
click at [1033, 171] on div at bounding box center [661, 293] width 1322 height 587
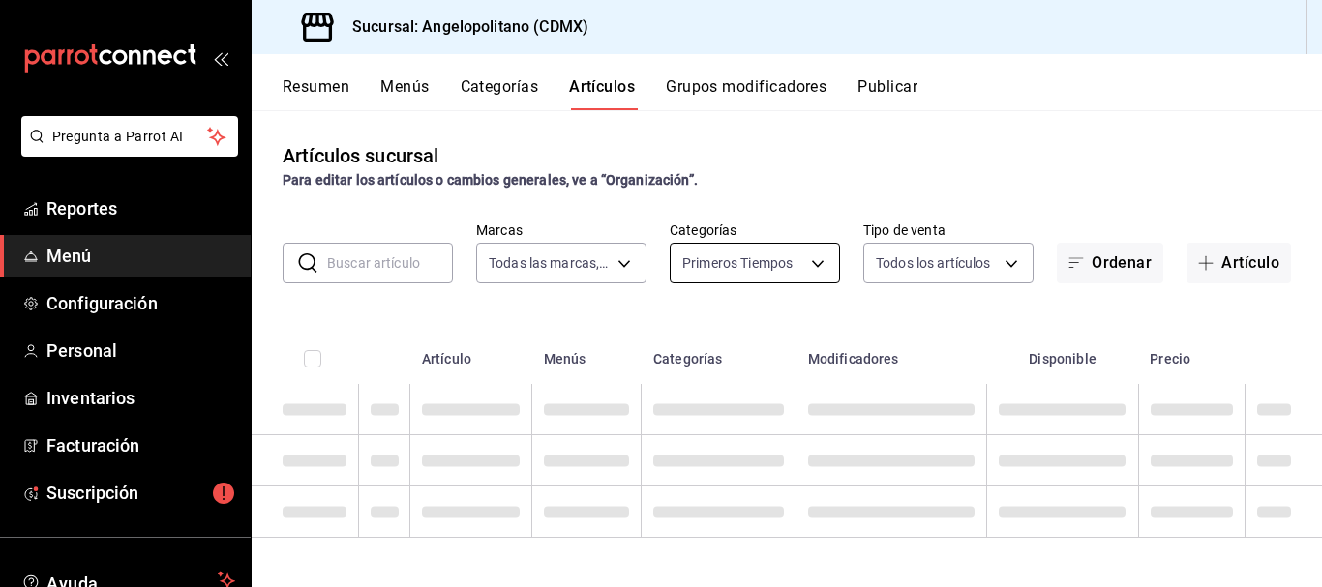
click at [815, 266] on body "Pregunta a Parrot AI Reportes Menú Configuración Personal Inventarios Facturaci…" at bounding box center [661, 293] width 1322 height 587
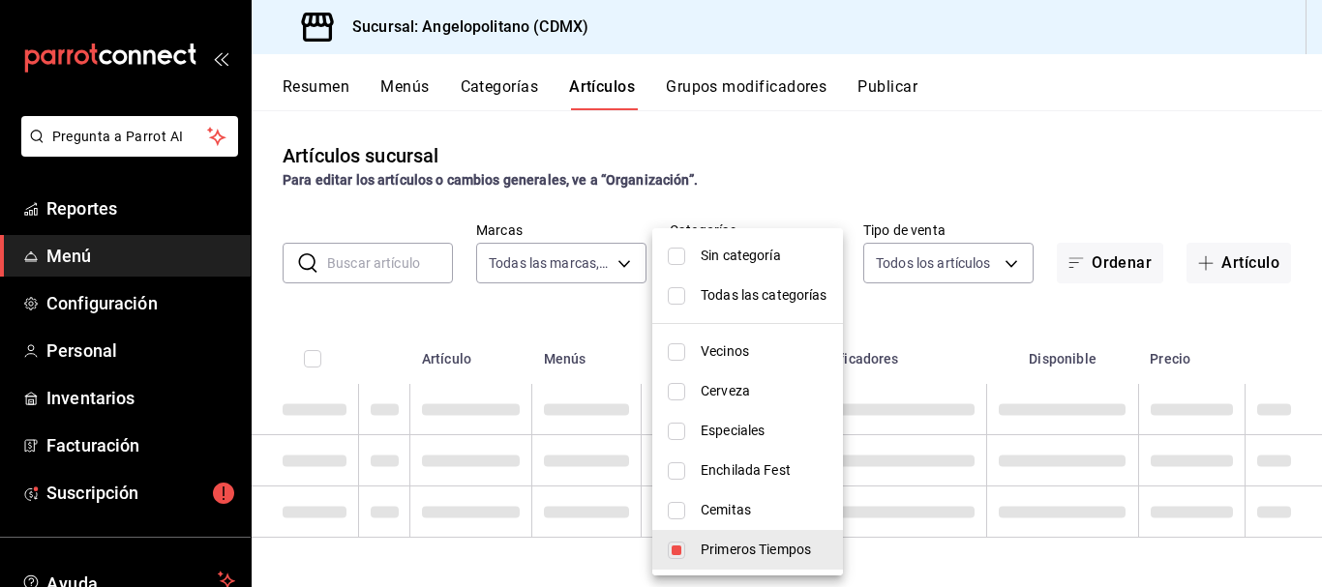
click at [702, 550] on span "Primeros Tiempos" at bounding box center [764, 550] width 127 height 20
checkbox input "false"
click at [702, 550] on span "Primeros Tiempos" at bounding box center [764, 550] width 127 height 20
type input "7c40186e-b696-4376-adc4-55df029a6d15"
checkbox input "true"
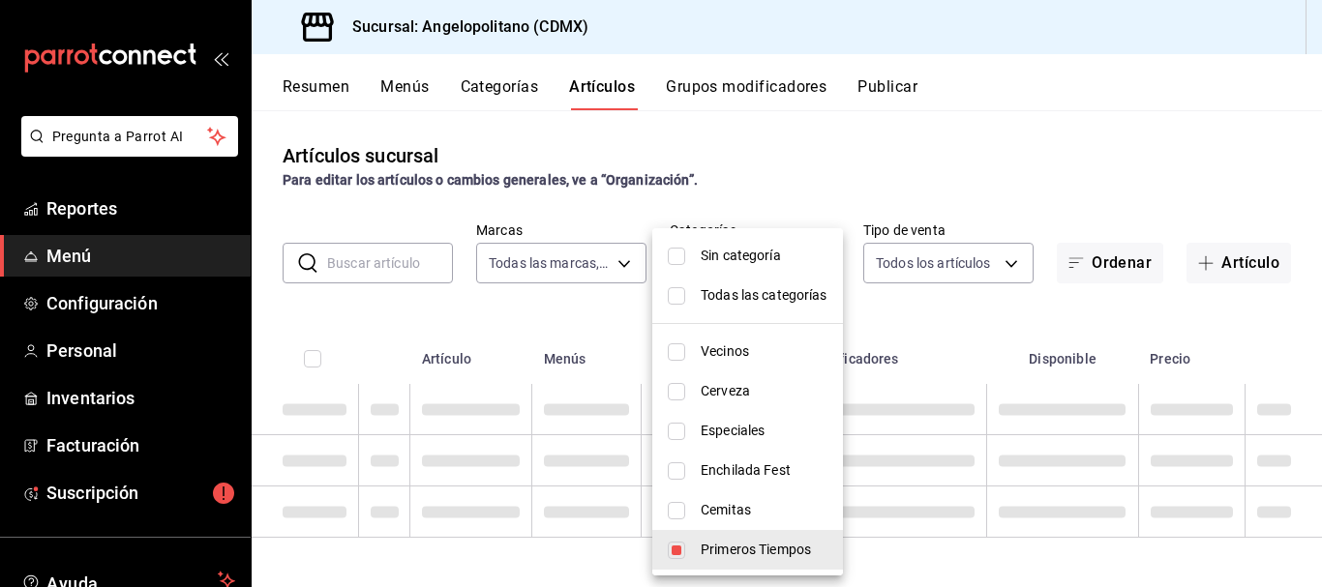
click at [965, 169] on div at bounding box center [661, 293] width 1322 height 587
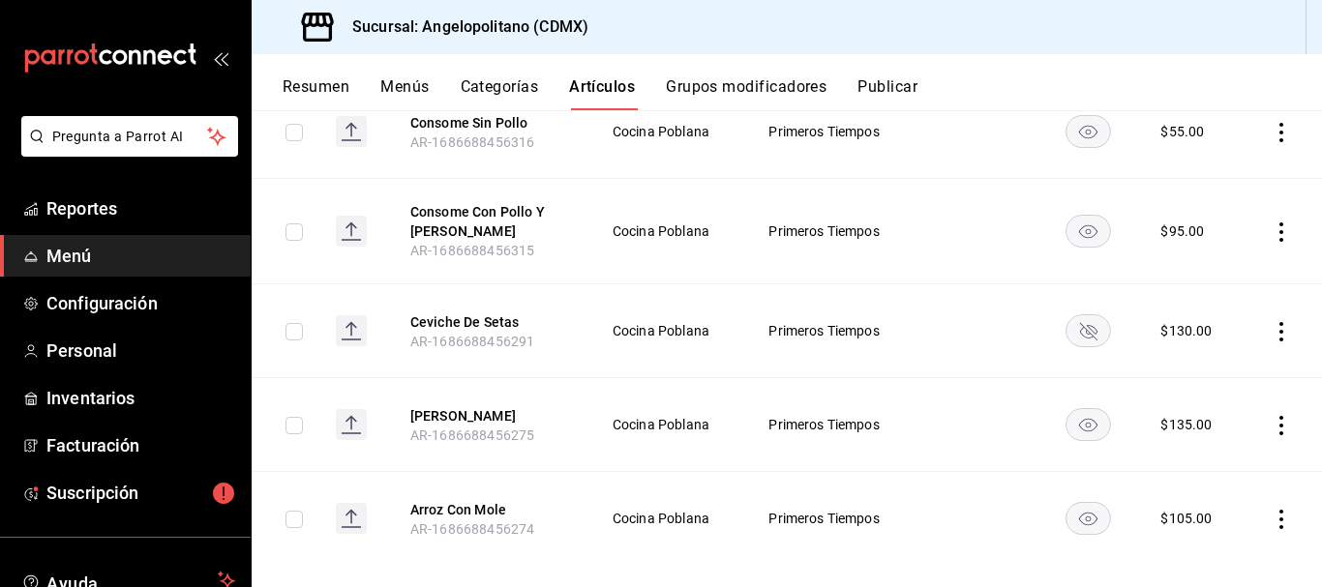
scroll to position [1162, 0]
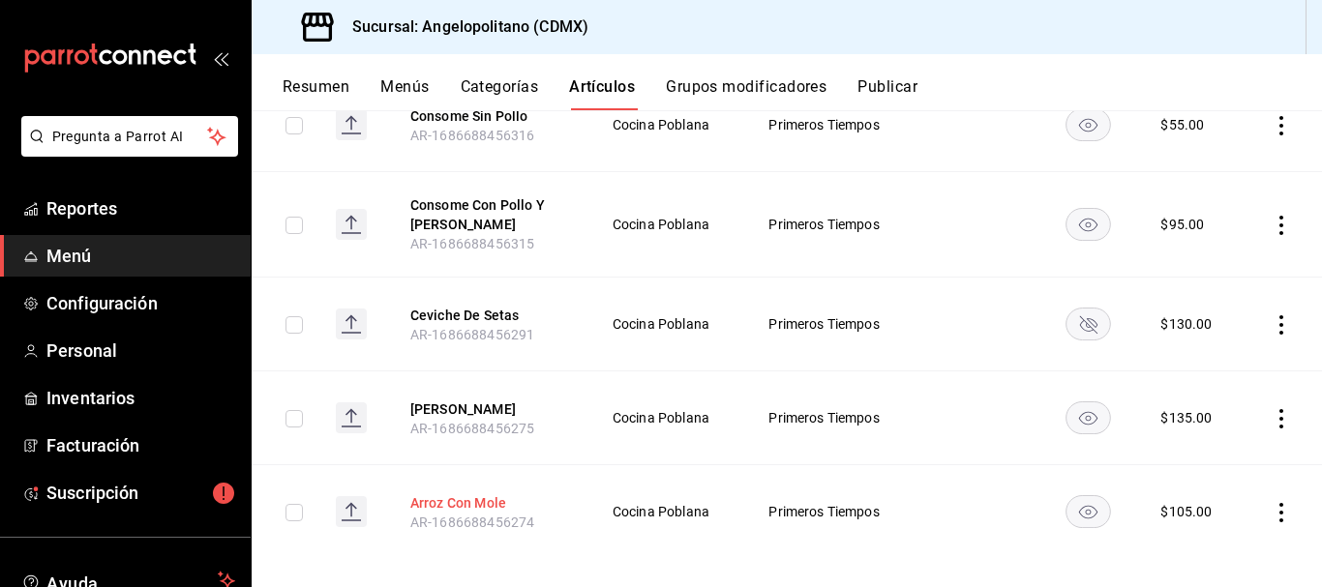
click at [485, 504] on button "Arroz Con Mole" at bounding box center [487, 503] width 155 height 19
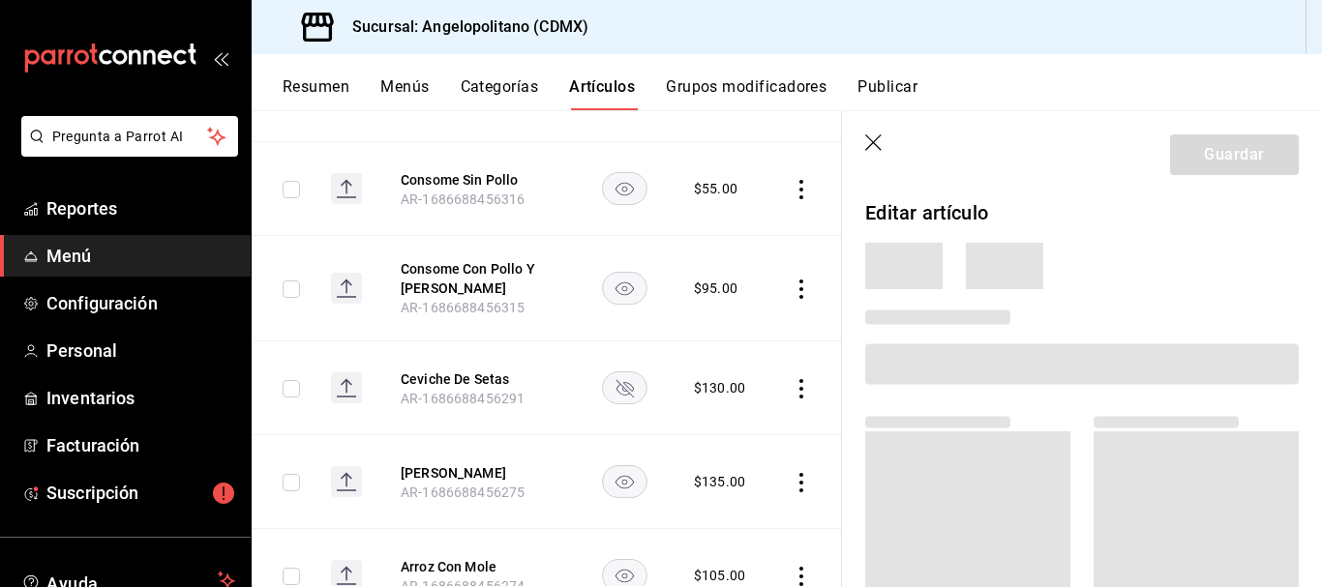
scroll to position [22, 0]
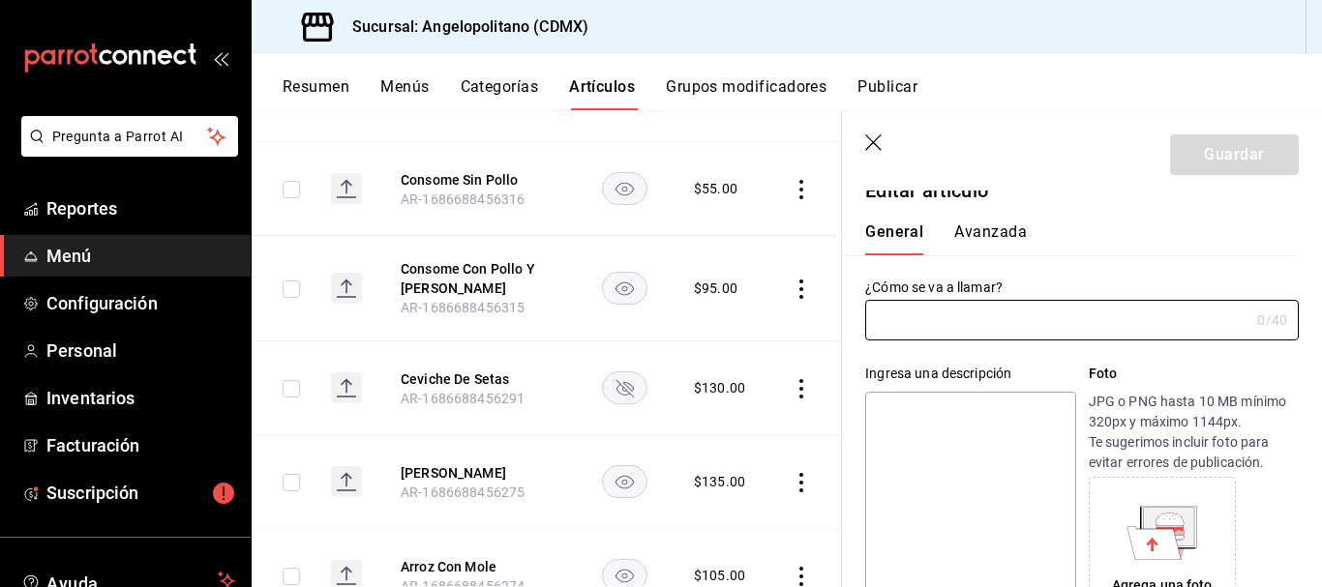
type input "Arroz Con Mole"
type textarea "Arroz con mole"
type textarea "x"
type input "AR-1686688456274"
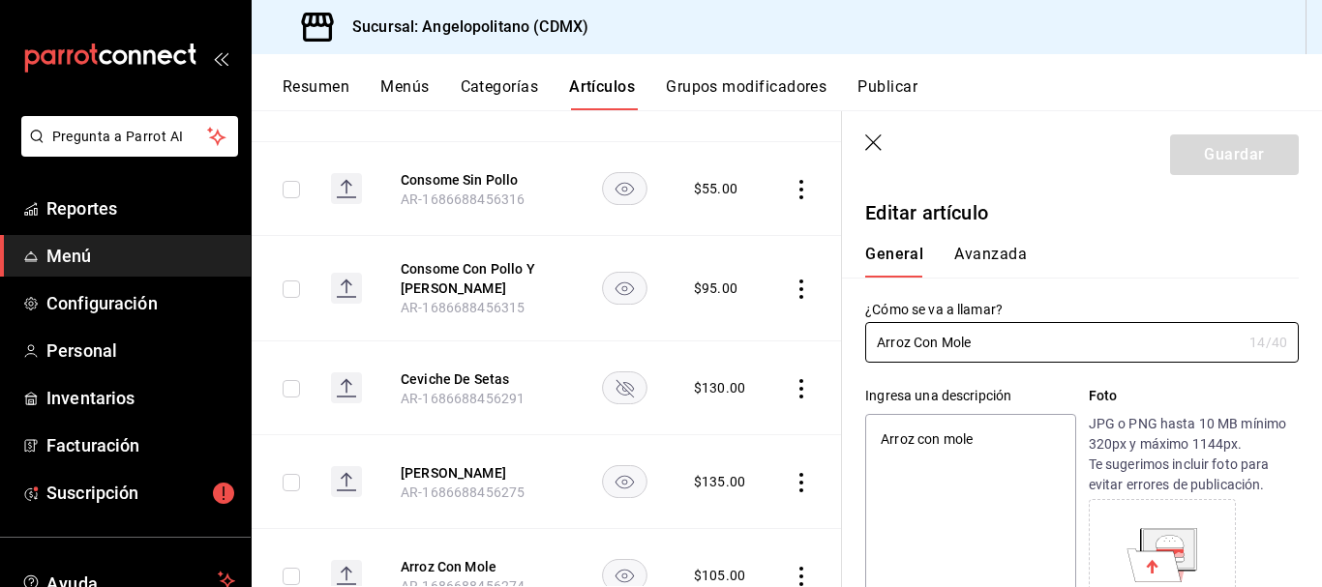
type textarea "x"
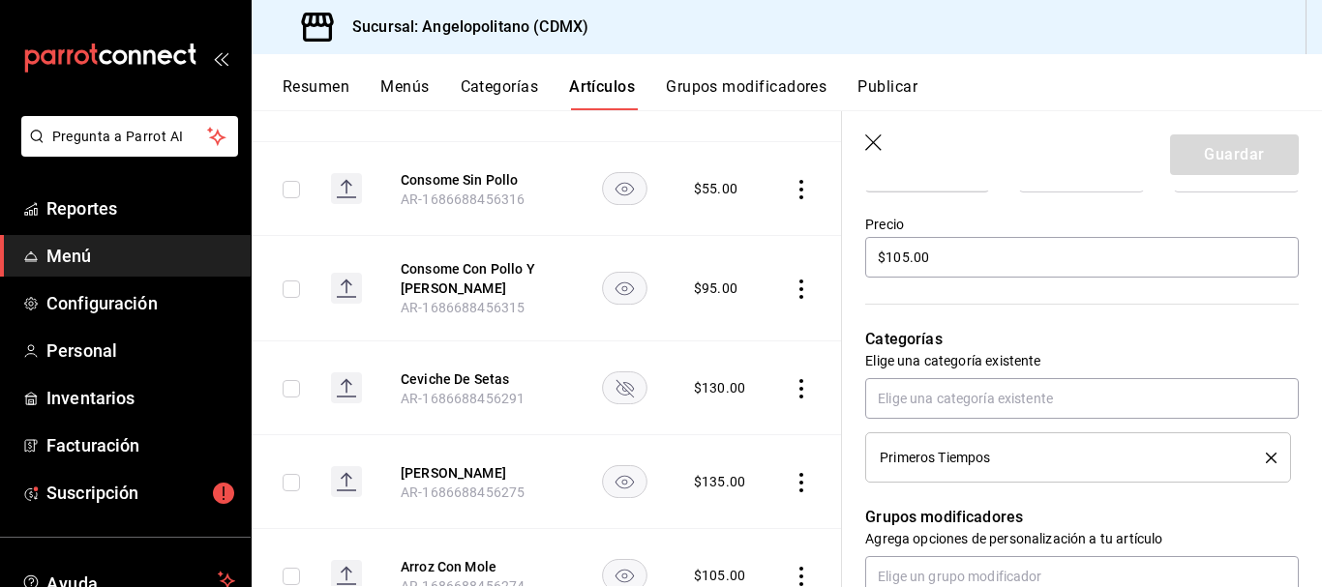
scroll to position [573, 0]
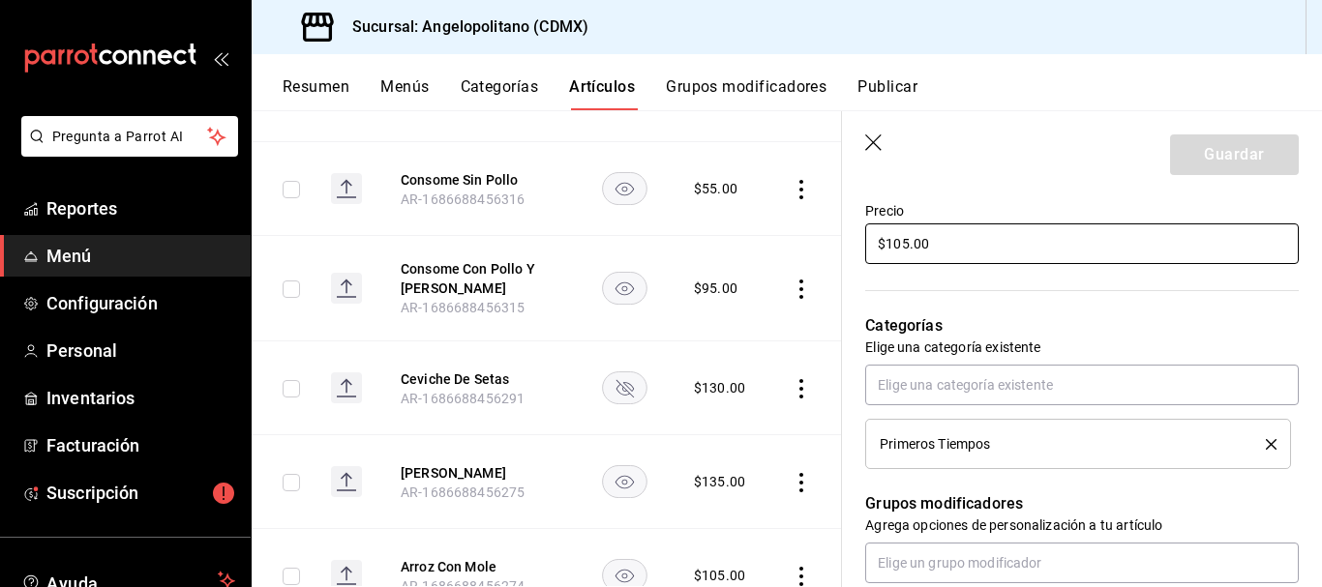
click at [898, 245] on input "$105.00" at bounding box center [1082, 244] width 434 height 41
type input "$15.00"
type textarea "x"
type input "$115.00"
type textarea "x"
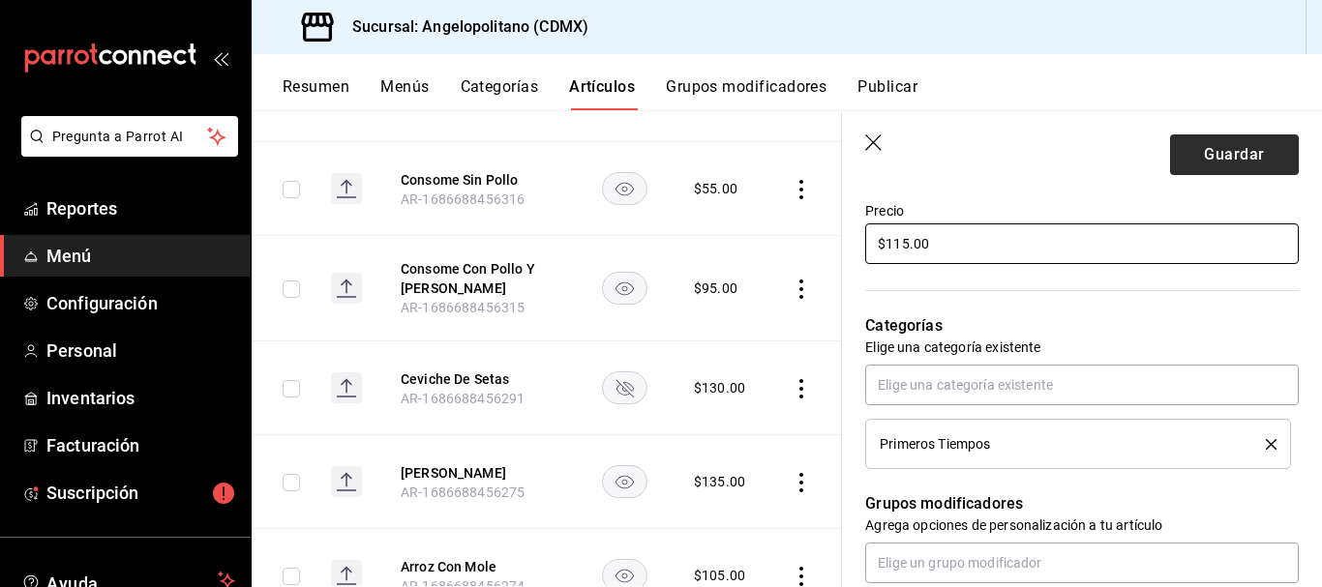
type input "$115.00"
click at [1236, 146] on button "Guardar" at bounding box center [1234, 155] width 129 height 41
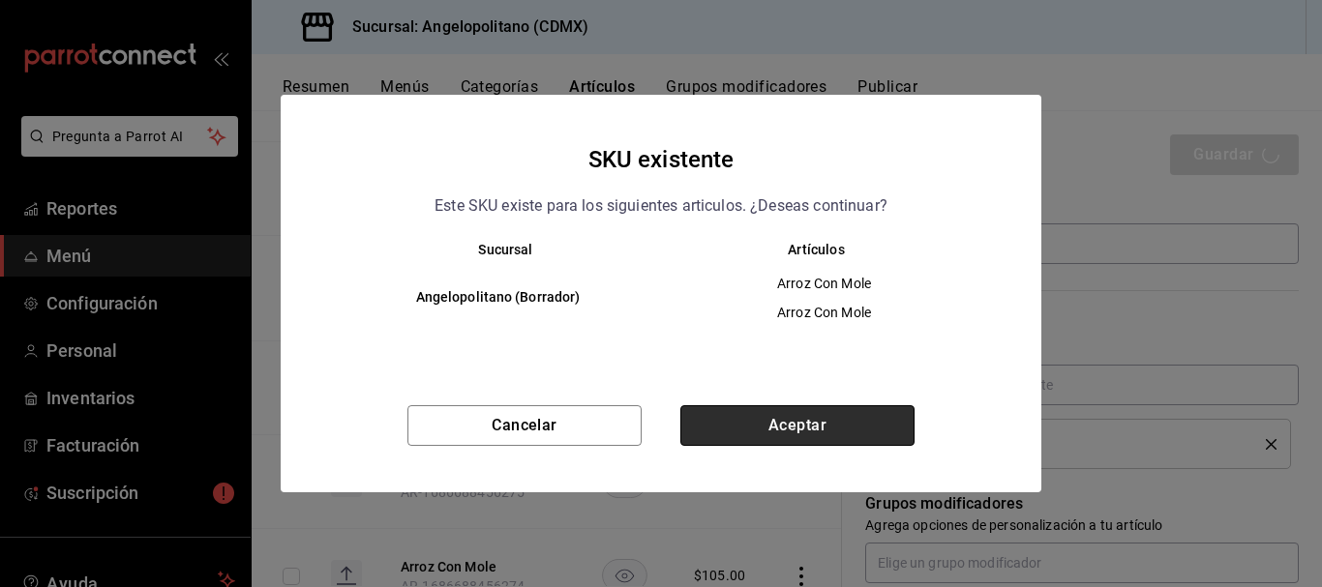
click at [827, 419] on button "Aceptar" at bounding box center [797, 425] width 234 height 41
type textarea "x"
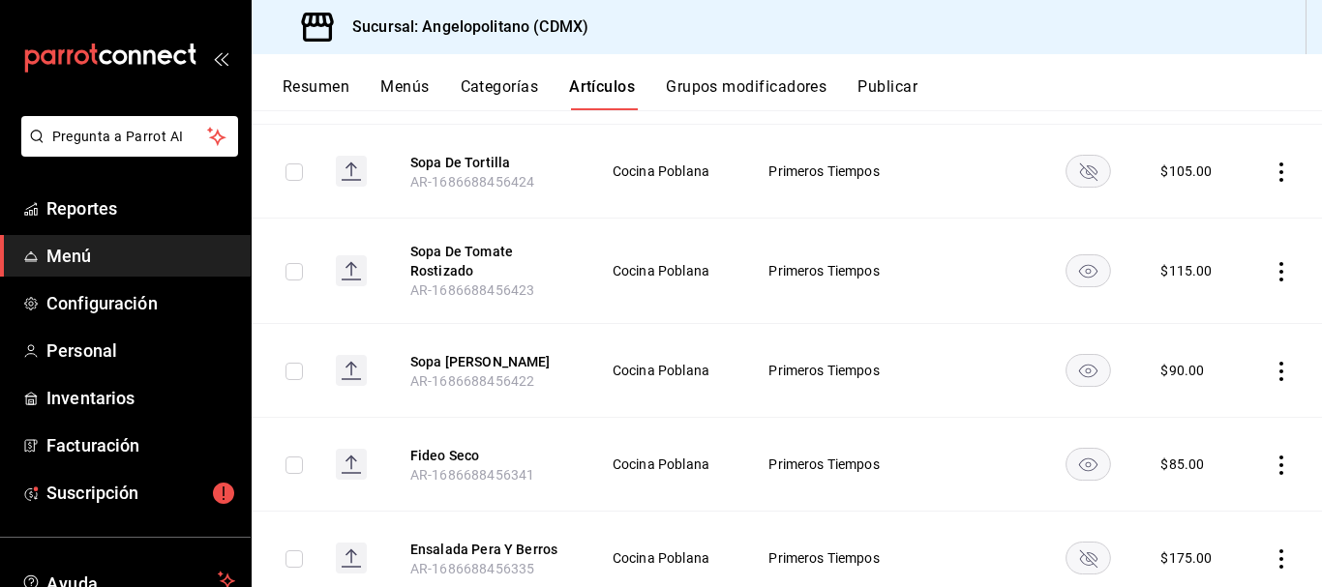
scroll to position [611, 0]
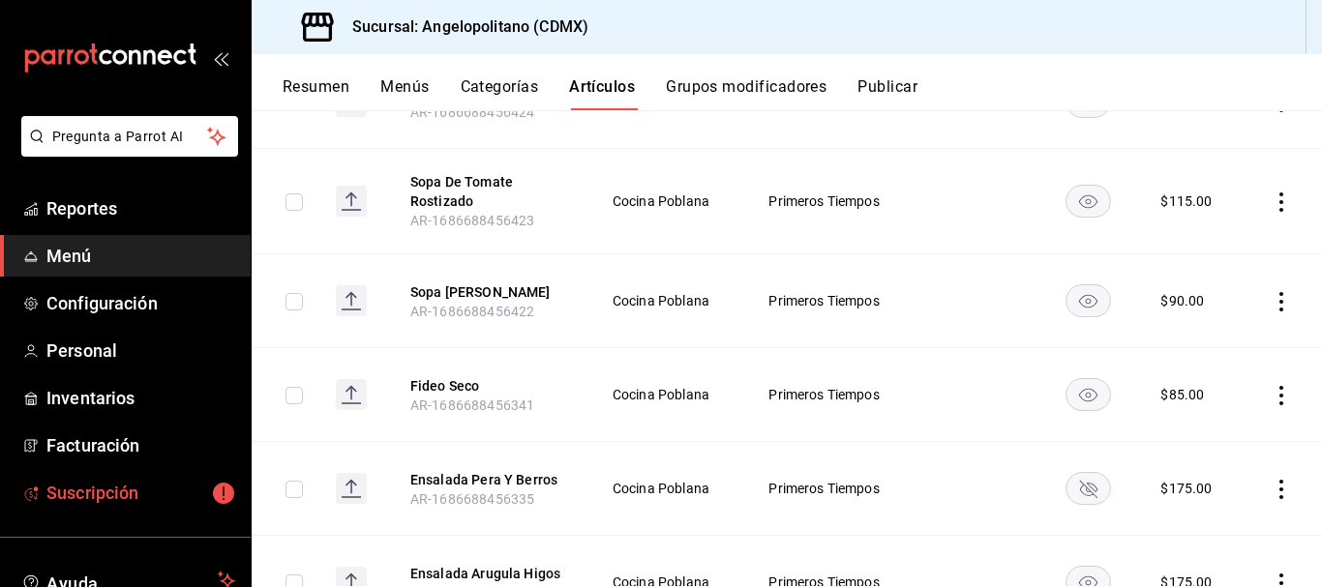
click at [213, 496] on icon "mailbox folders" at bounding box center [223, 493] width 21 height 21
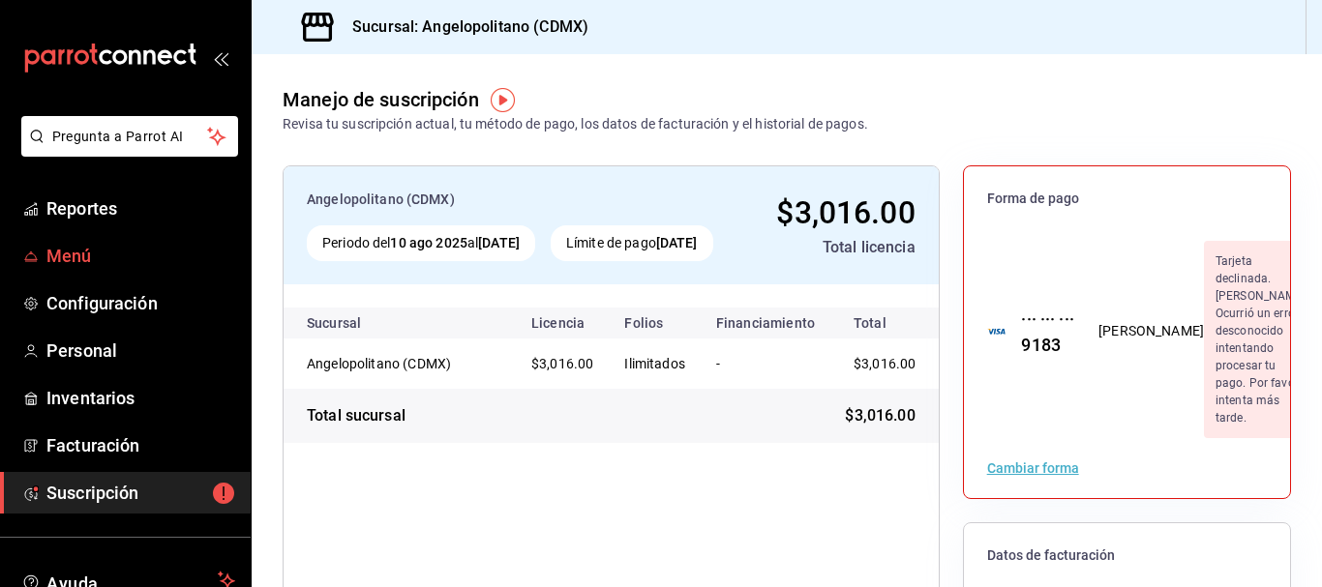
click at [86, 249] on span "Menú" at bounding box center [140, 256] width 189 height 26
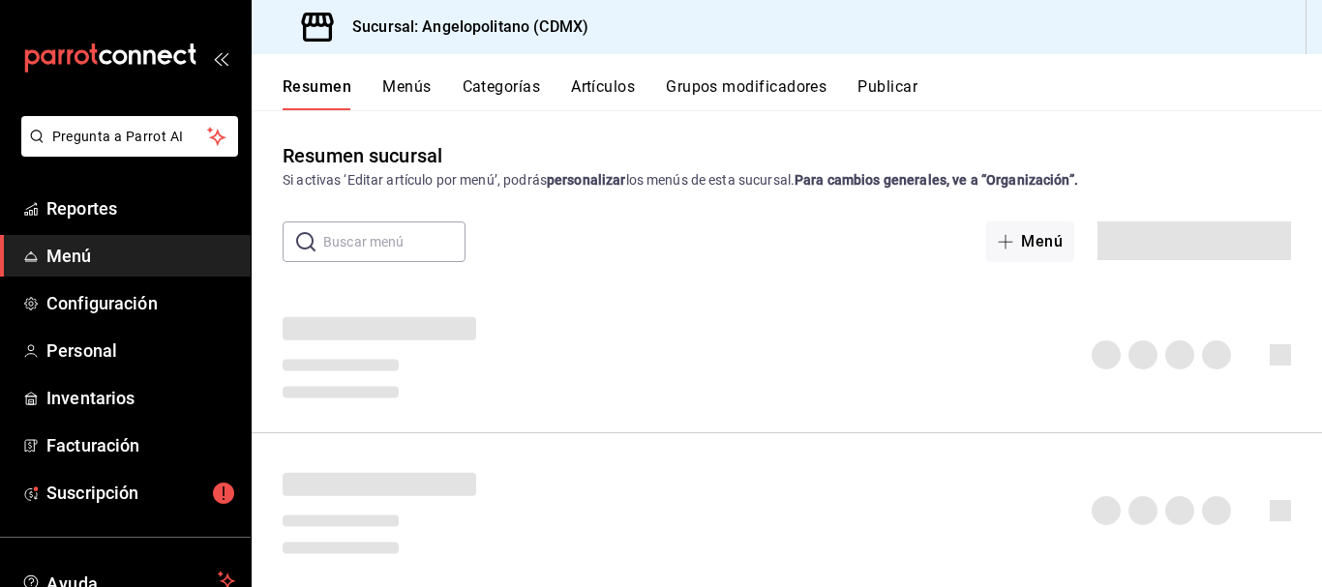
click at [605, 93] on button "Artículos" at bounding box center [603, 93] width 64 height 33
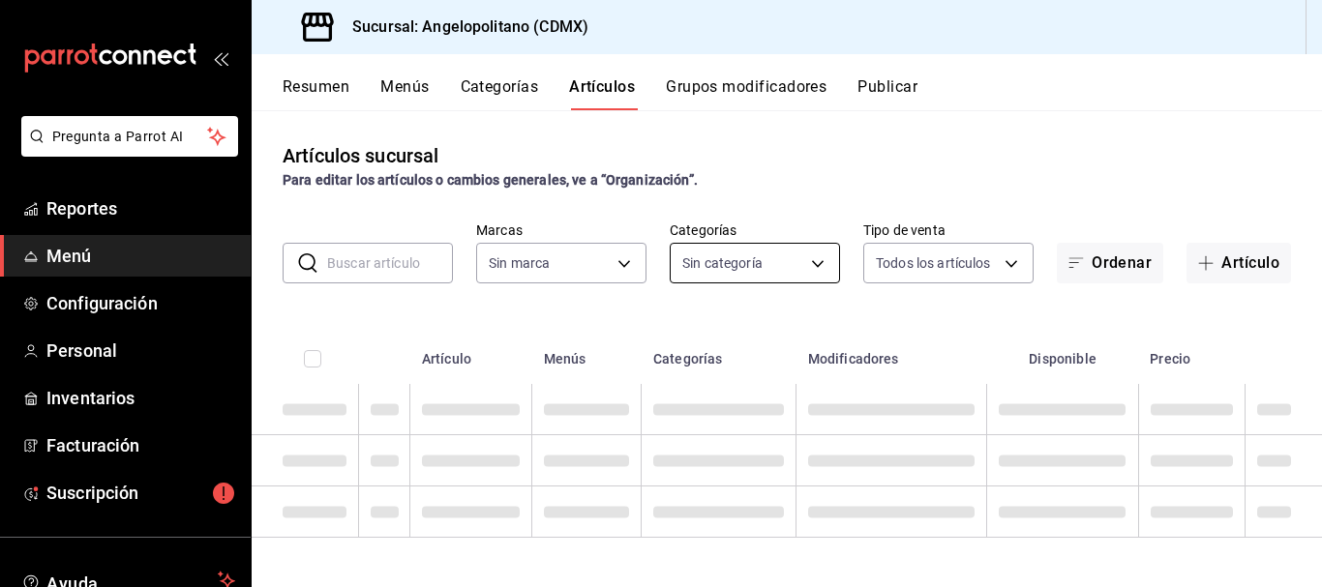
click at [817, 269] on body "Pregunta a Parrot AI Reportes Menú Configuración Personal Inventarios Facturaci…" at bounding box center [661, 293] width 1322 height 587
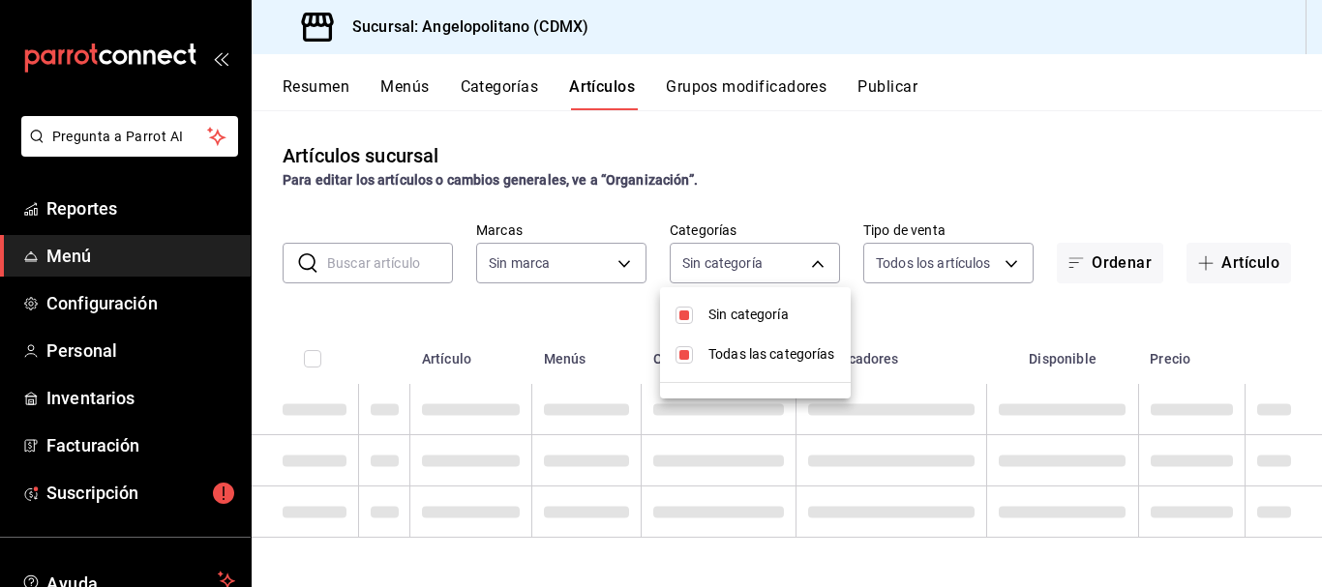
click at [817, 269] on div at bounding box center [661, 293] width 1322 height 587
click at [1009, 170] on div "Para editar los artículos o cambios generales, ve a “Organización”." at bounding box center [787, 180] width 1008 height 20
type input "9b3e670b-d35b-48cd-b152-01b4f6a647ae,c6b0c6e5-02ee-4925-a388-ae9d1ad7c6e4,170c0…"
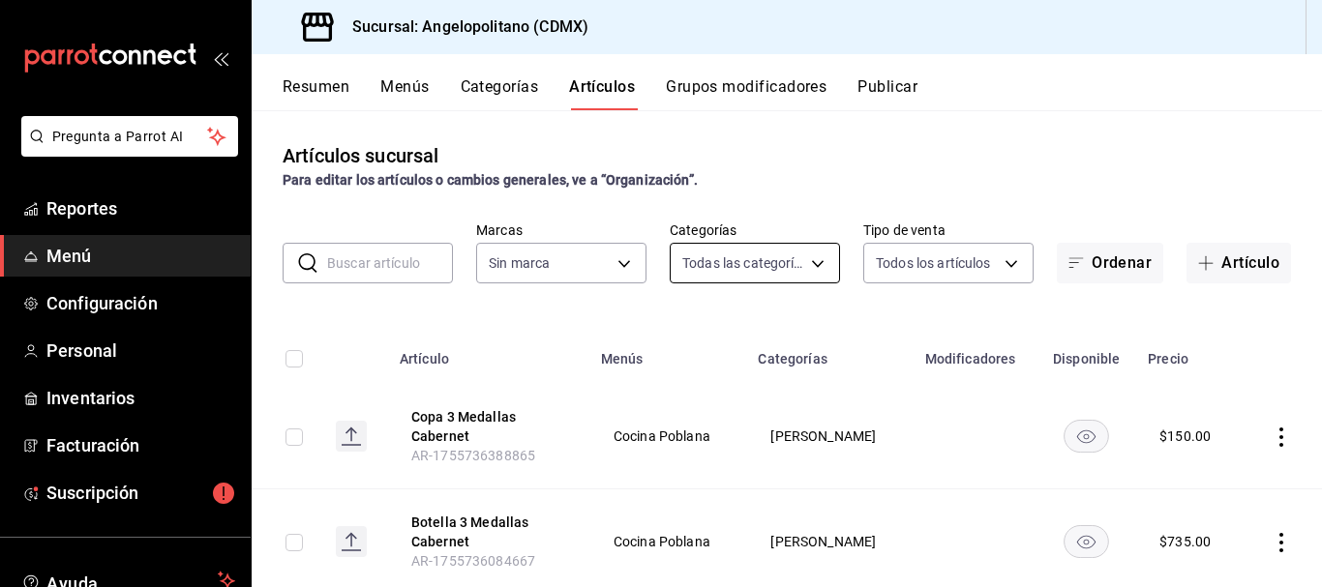
click at [808, 268] on body "Pregunta a Parrot AI Reportes Menú Configuración Personal Inventarios Facturaci…" at bounding box center [661, 293] width 1322 height 587
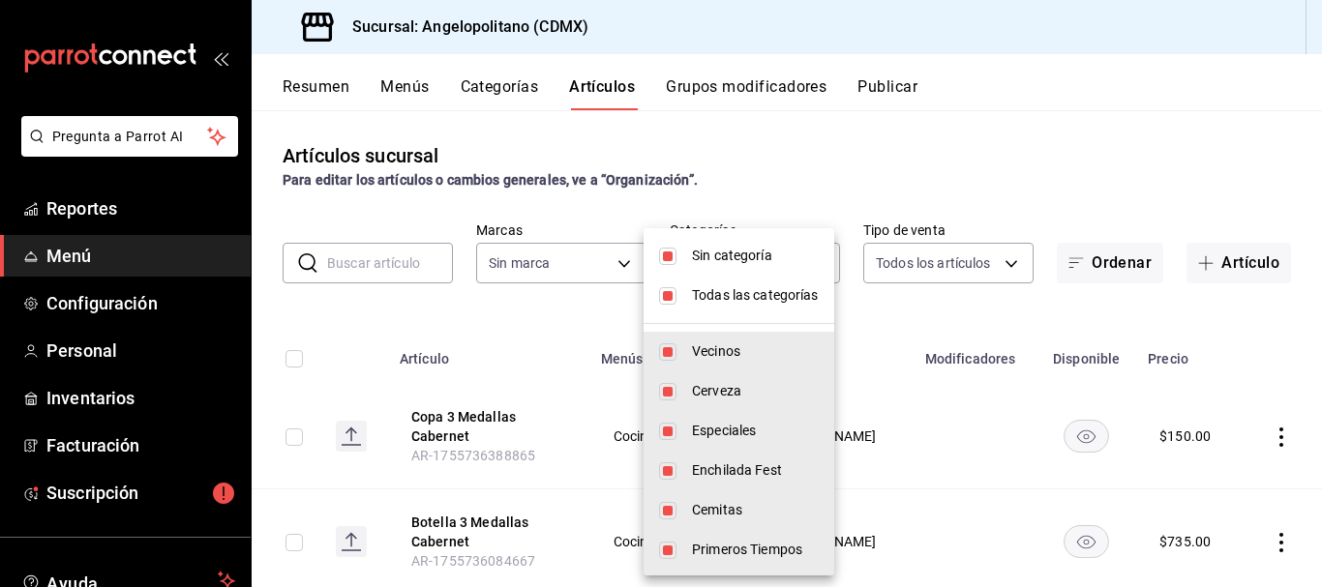
click at [663, 256] on input "checkbox" at bounding box center [667, 256] width 17 height 17
checkbox input "false"
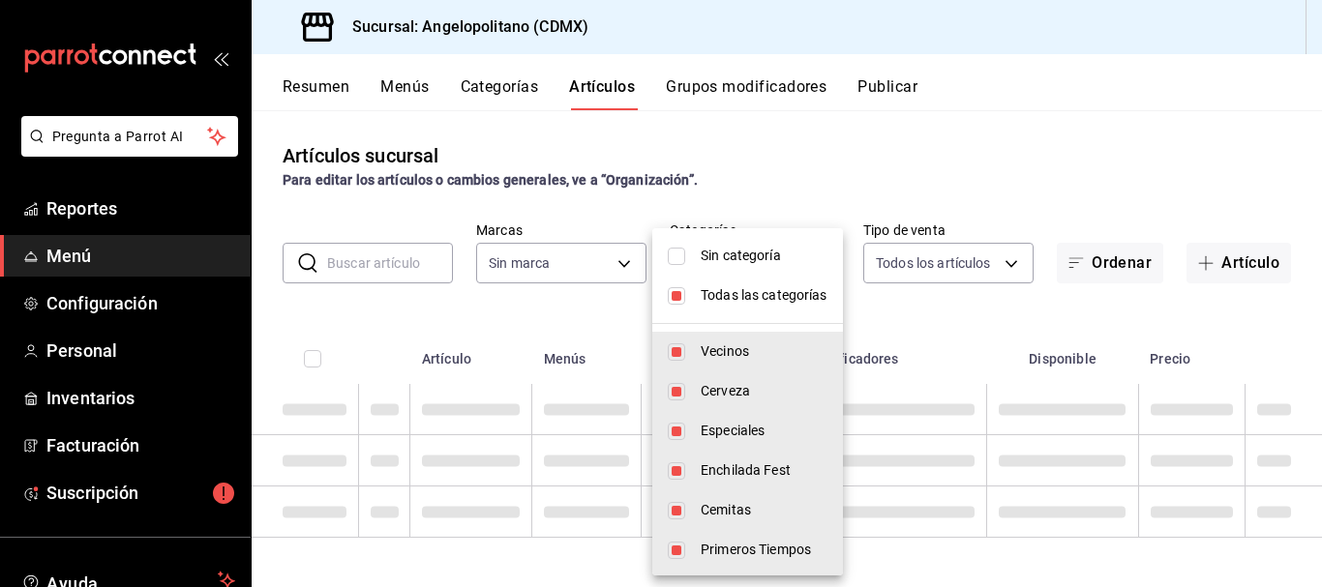
click at [673, 295] on input "checkbox" at bounding box center [676, 295] width 17 height 17
checkbox input "false"
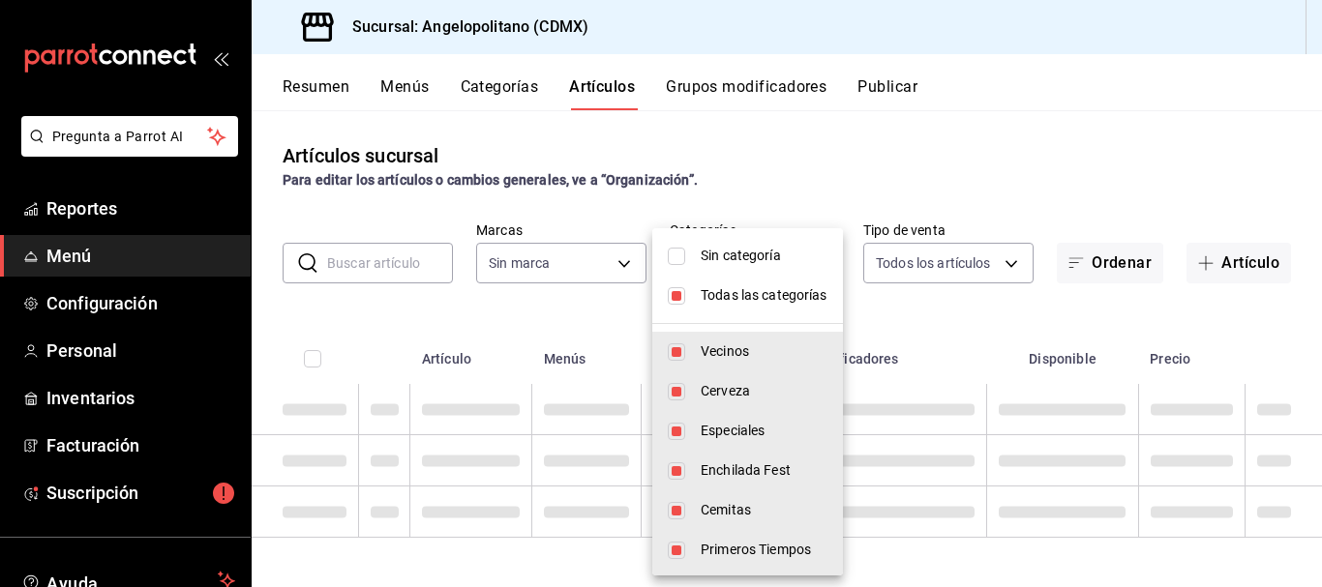
checkbox input "false"
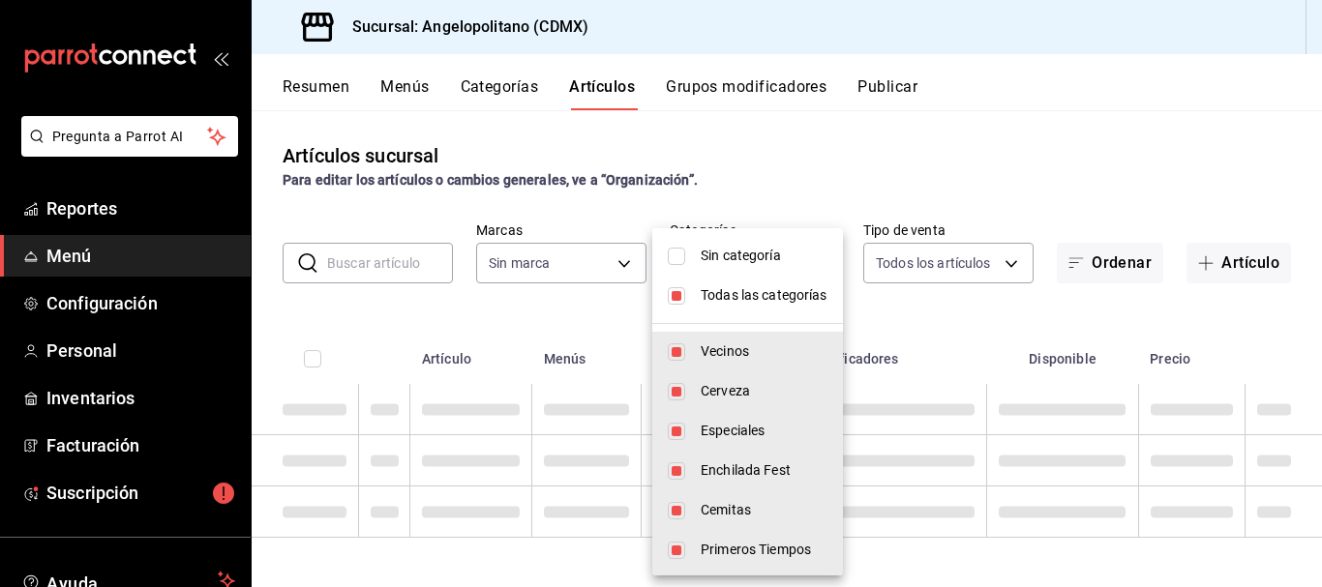
checkbox input "false"
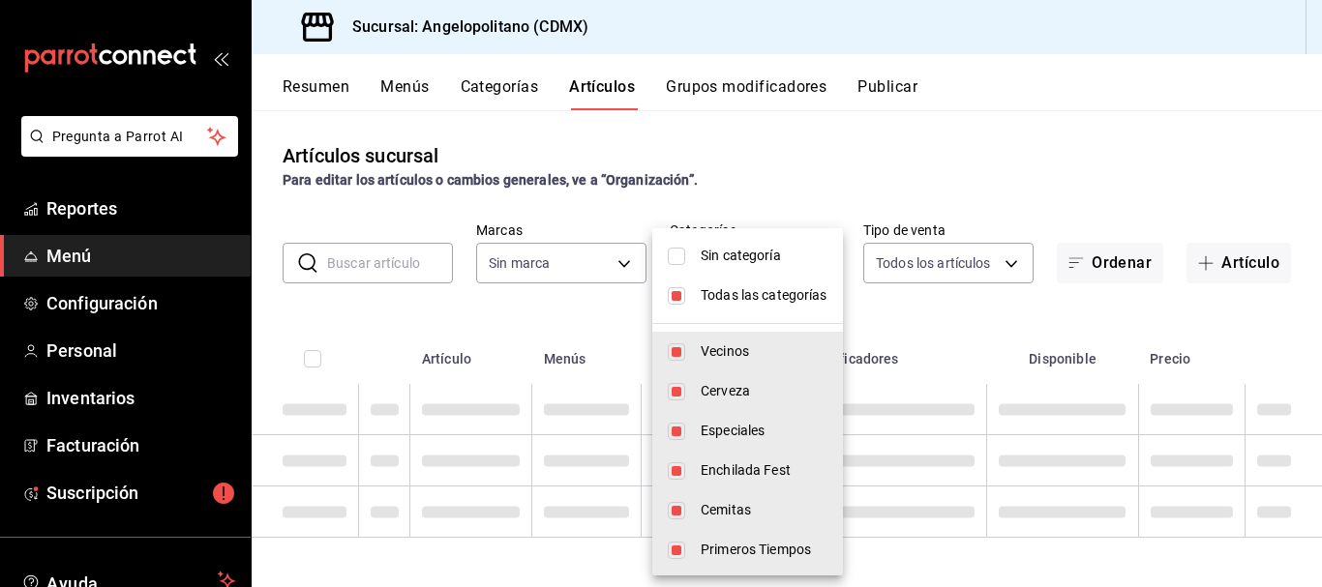
checkbox input "false"
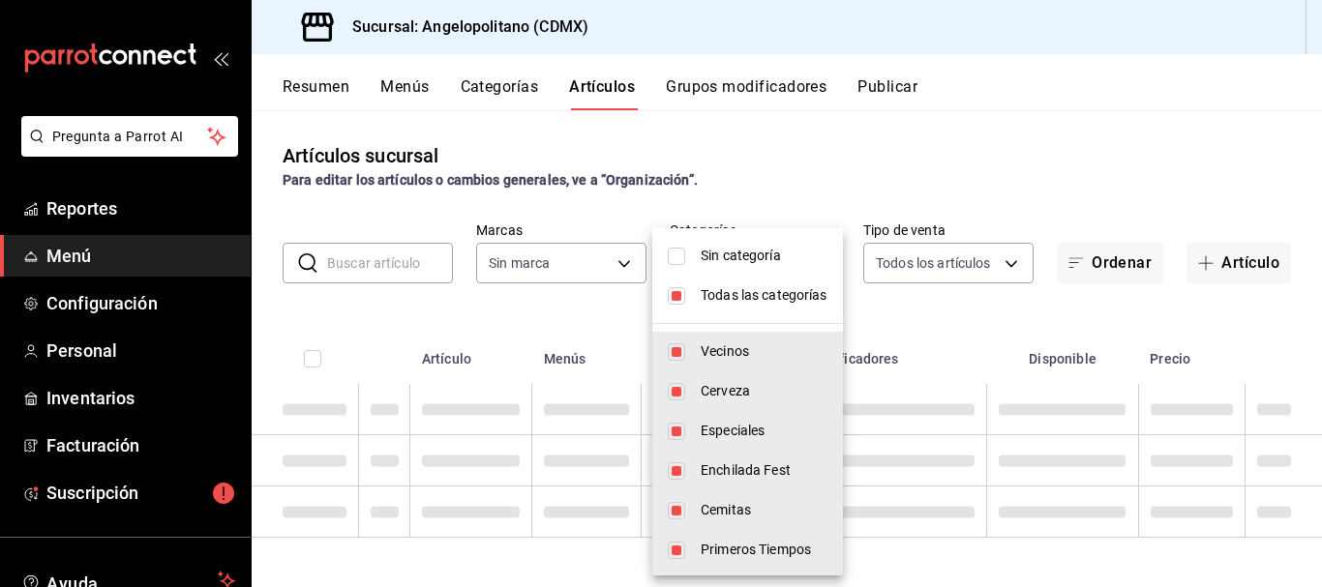
checkbox input "false"
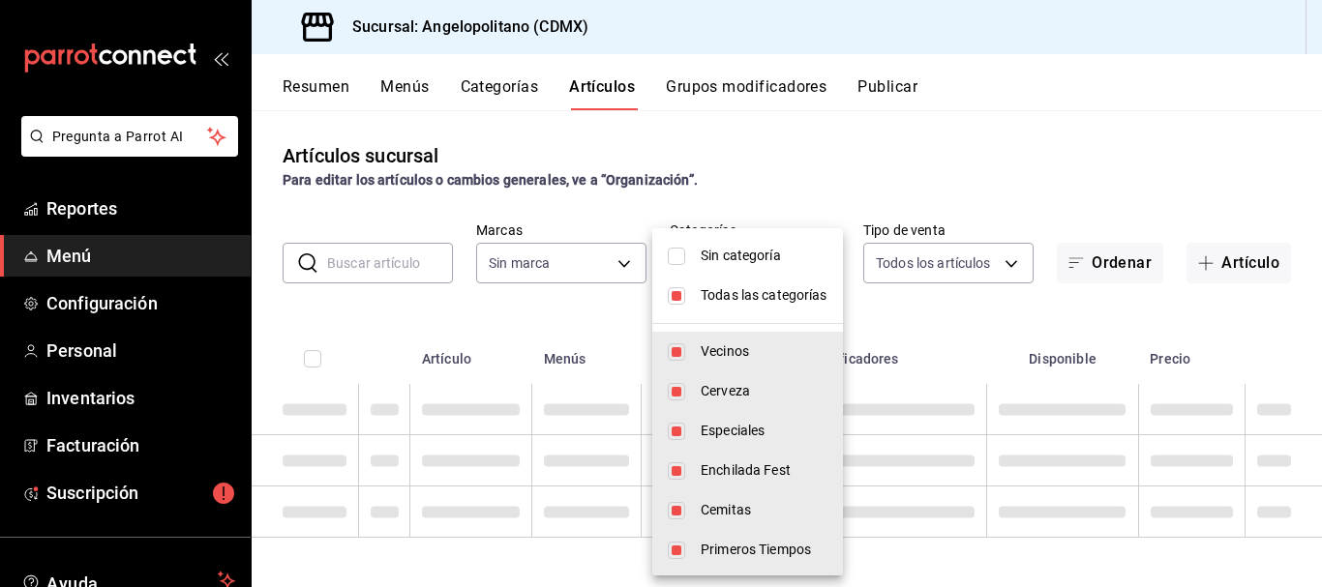
checkbox input "false"
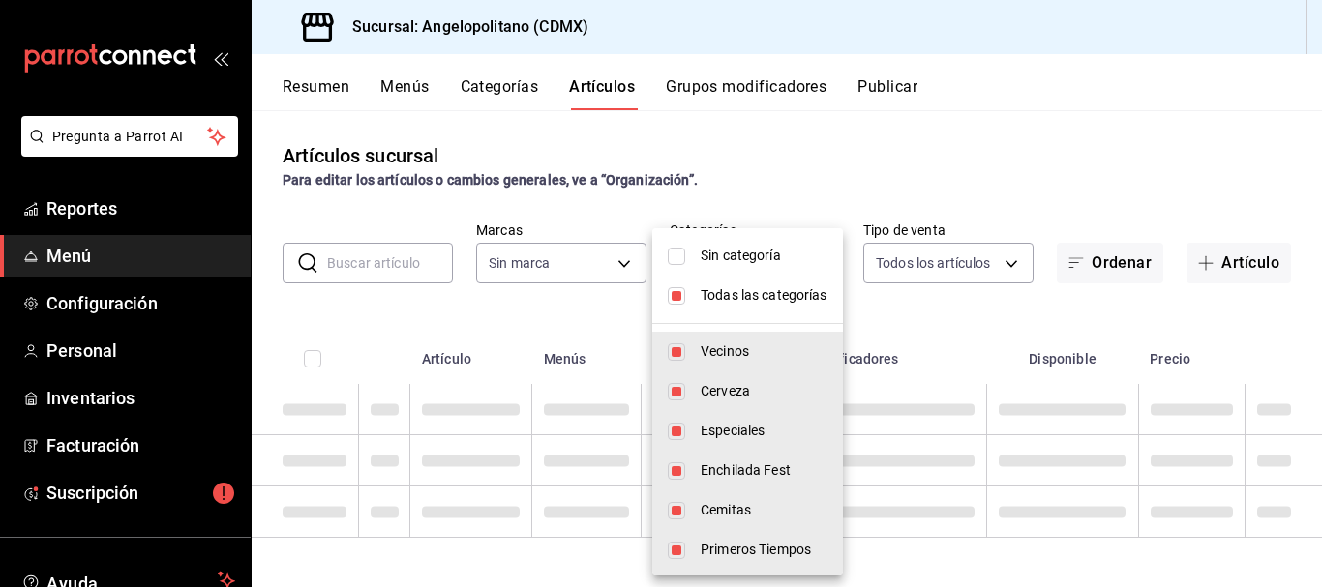
checkbox input "false"
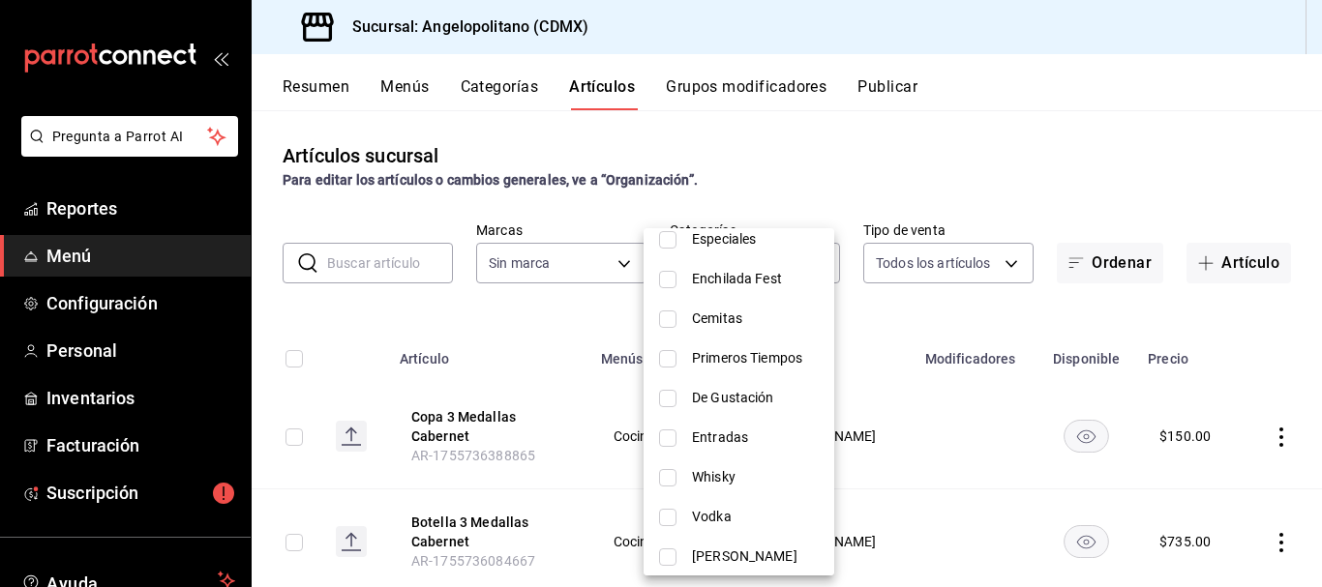
scroll to position [195, 0]
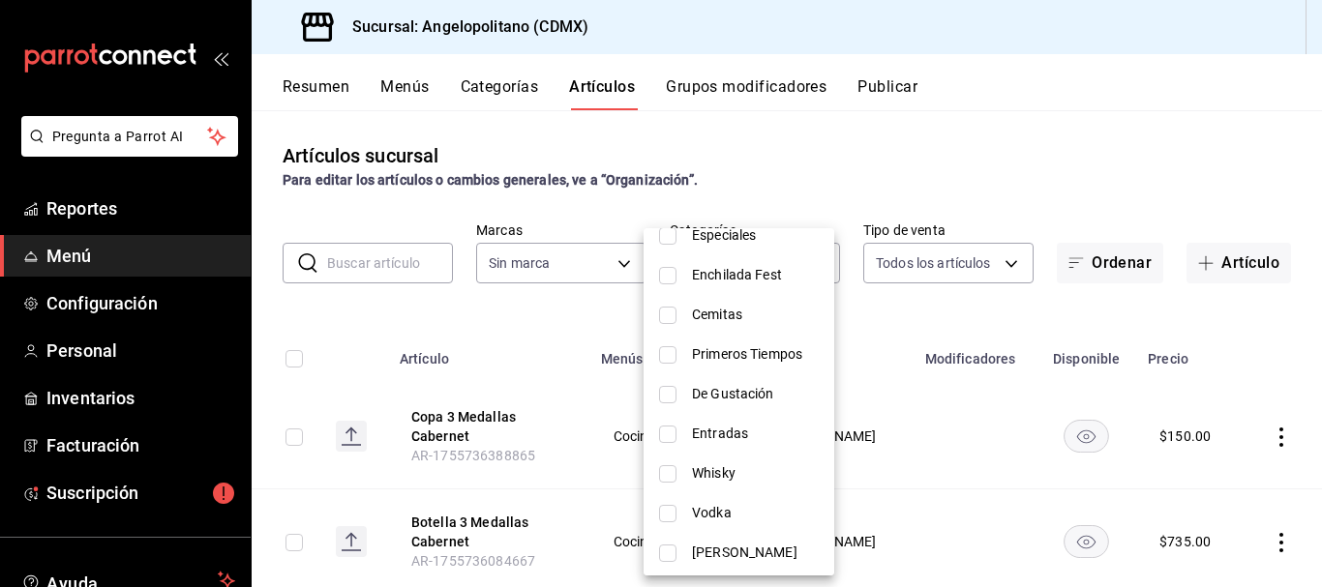
click at [662, 434] on input "checkbox" at bounding box center [667, 434] width 17 height 17
checkbox input "true"
type input "11ce36d2-a3d7-4773-bb3b-7ba9a9f004bf"
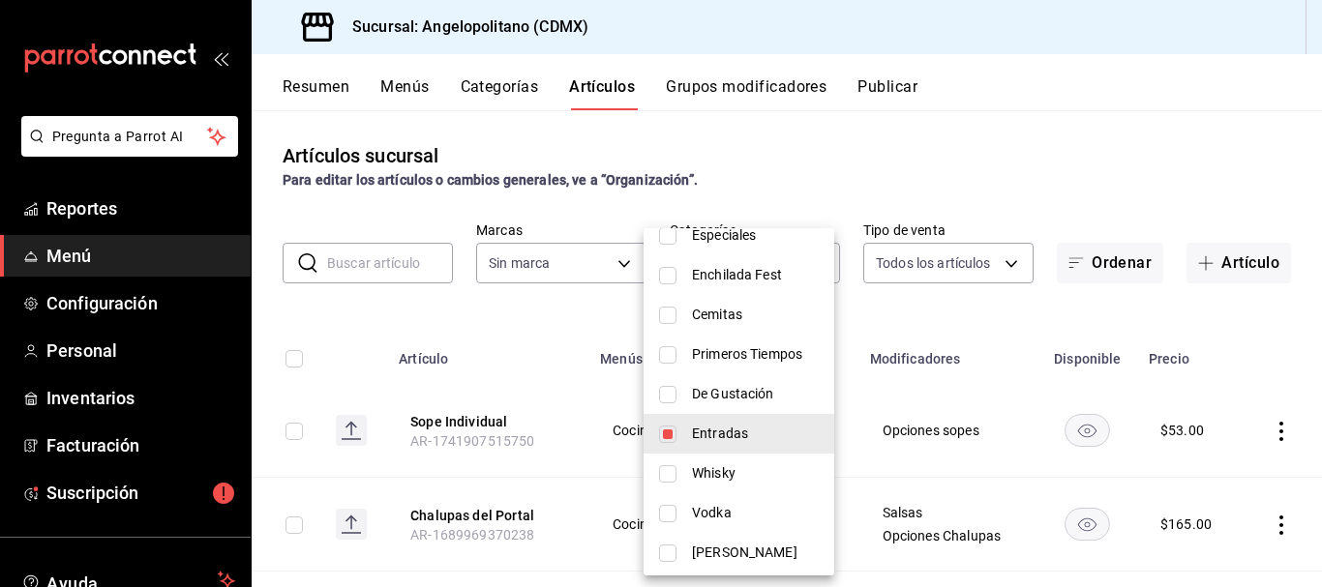
click at [1084, 165] on div at bounding box center [661, 293] width 1322 height 587
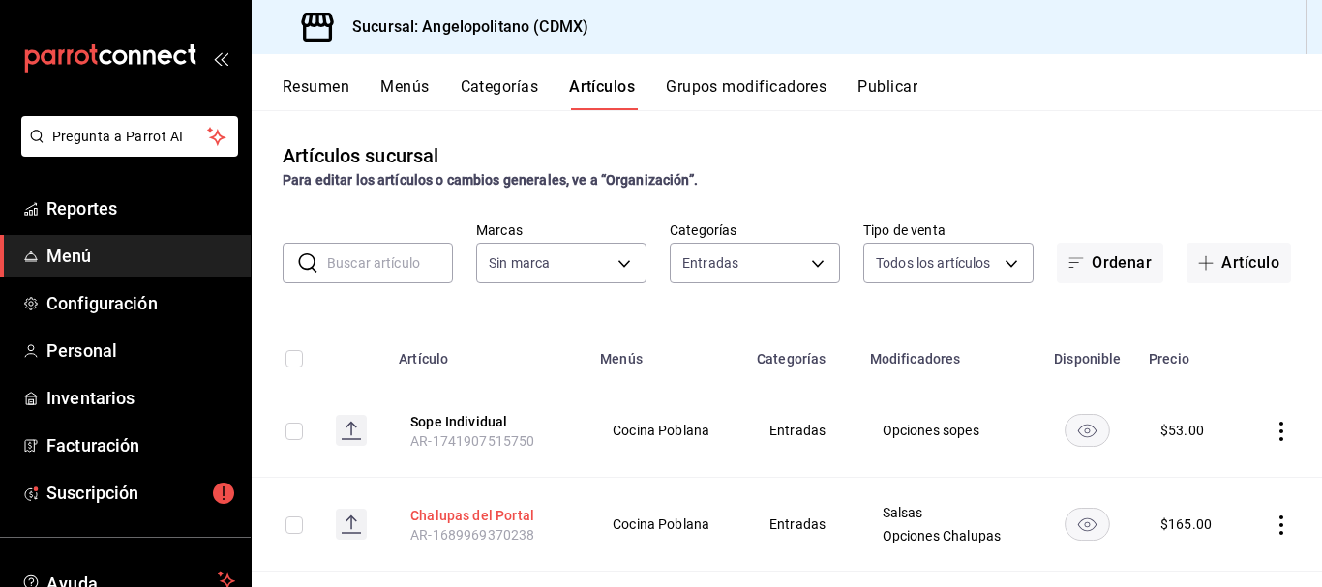
click at [456, 515] on button "Chalupas del Portal" at bounding box center [487, 515] width 155 height 19
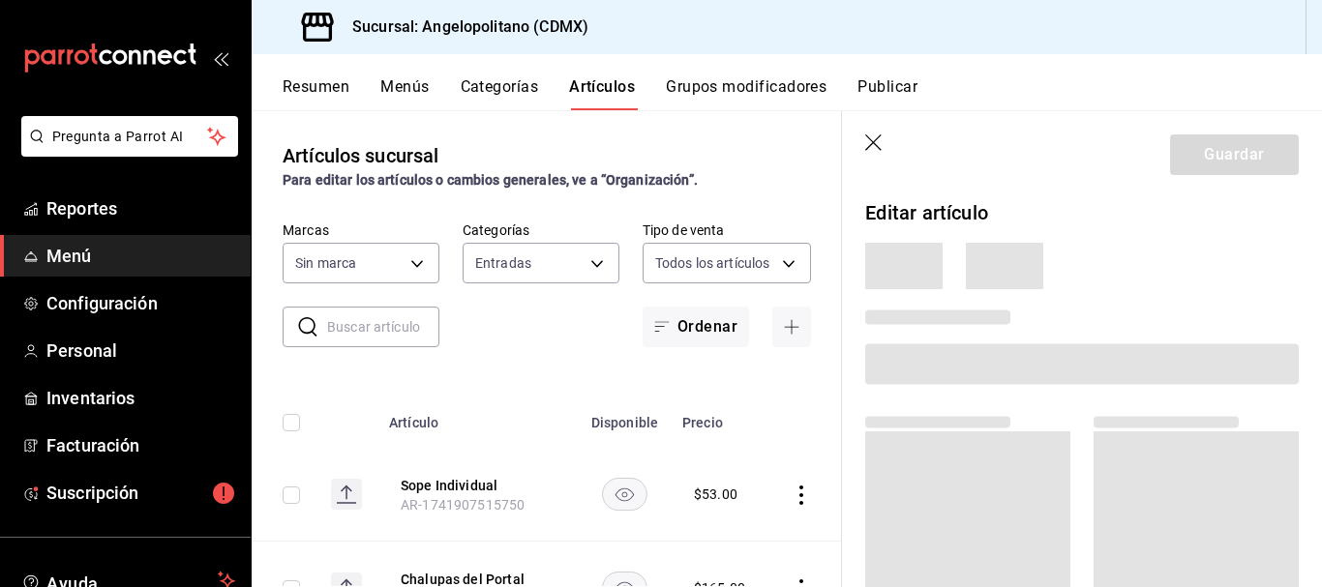
type input "e7b7265c-889c-41a5-bb0c-0e62bdb51750"
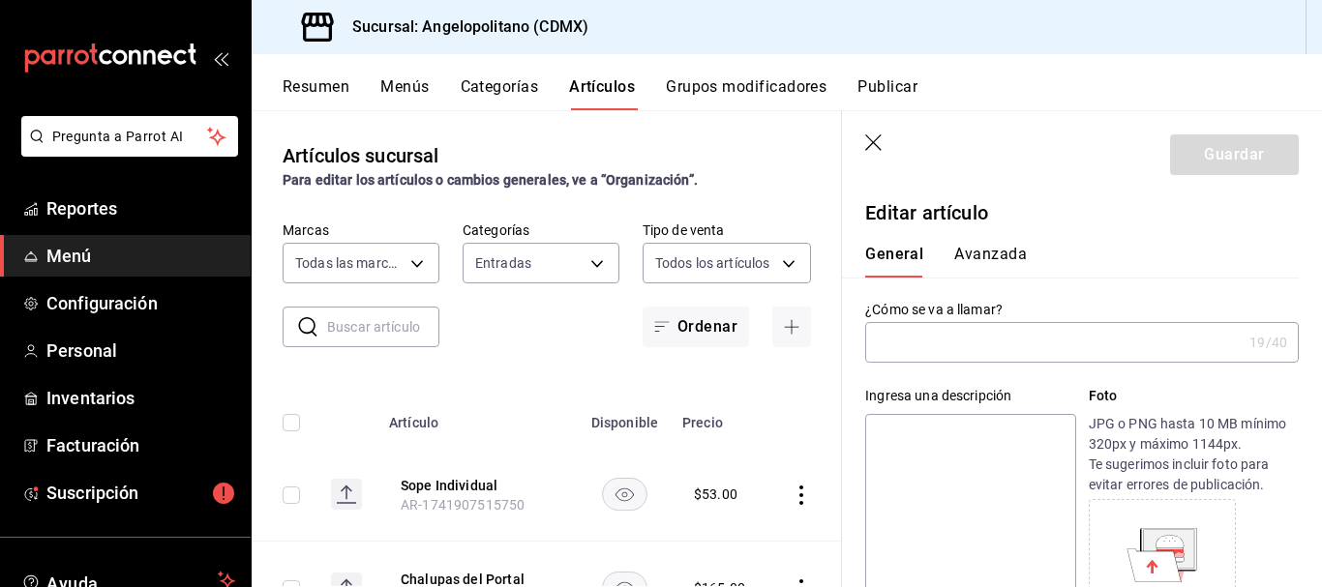
type input "Chalupas del Portal"
type textarea "Chalupas portal"
type textarea "x"
type input "AR-1689969370238"
type textarea "x"
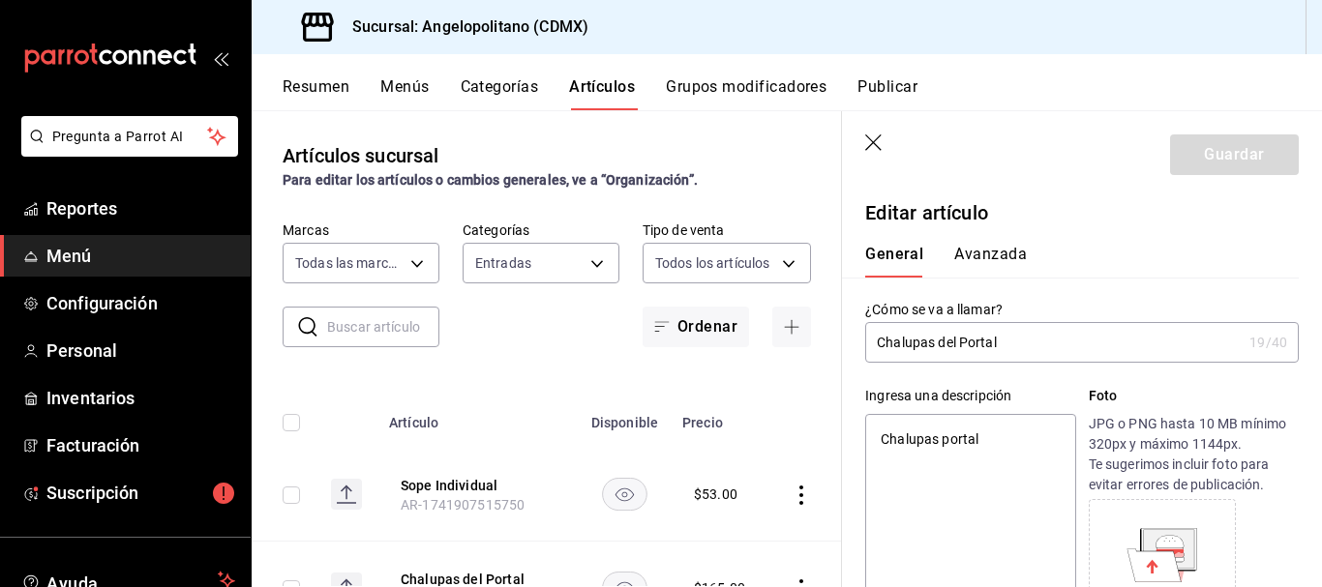
type input "$165.00"
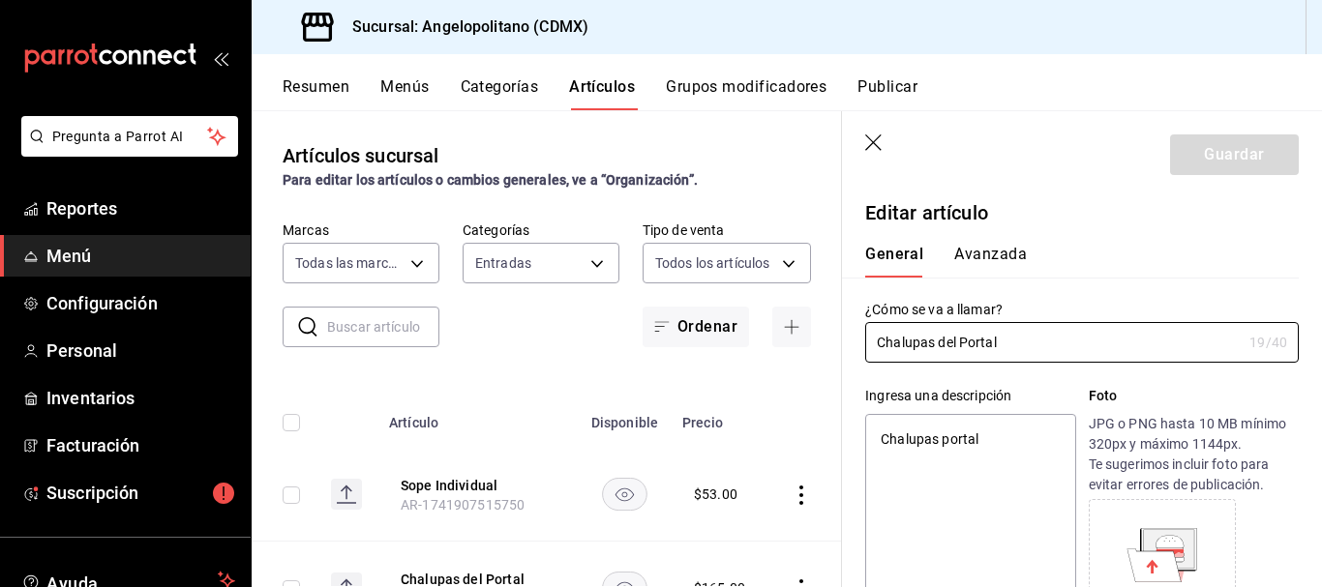
type textarea "x"
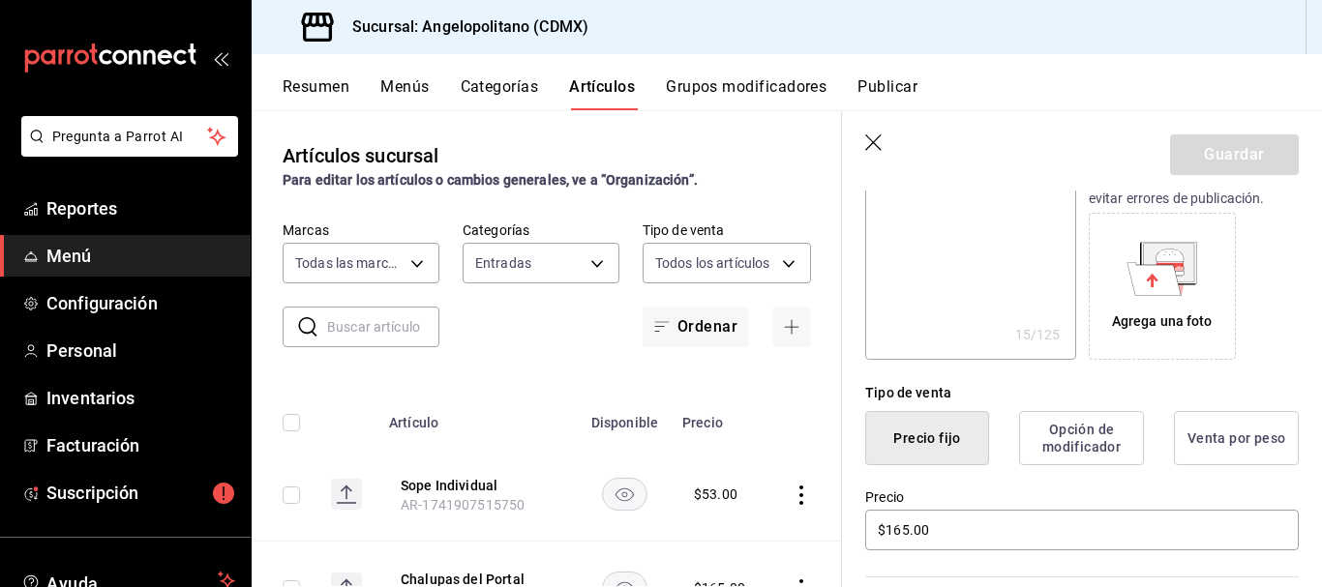
scroll to position [315, 0]
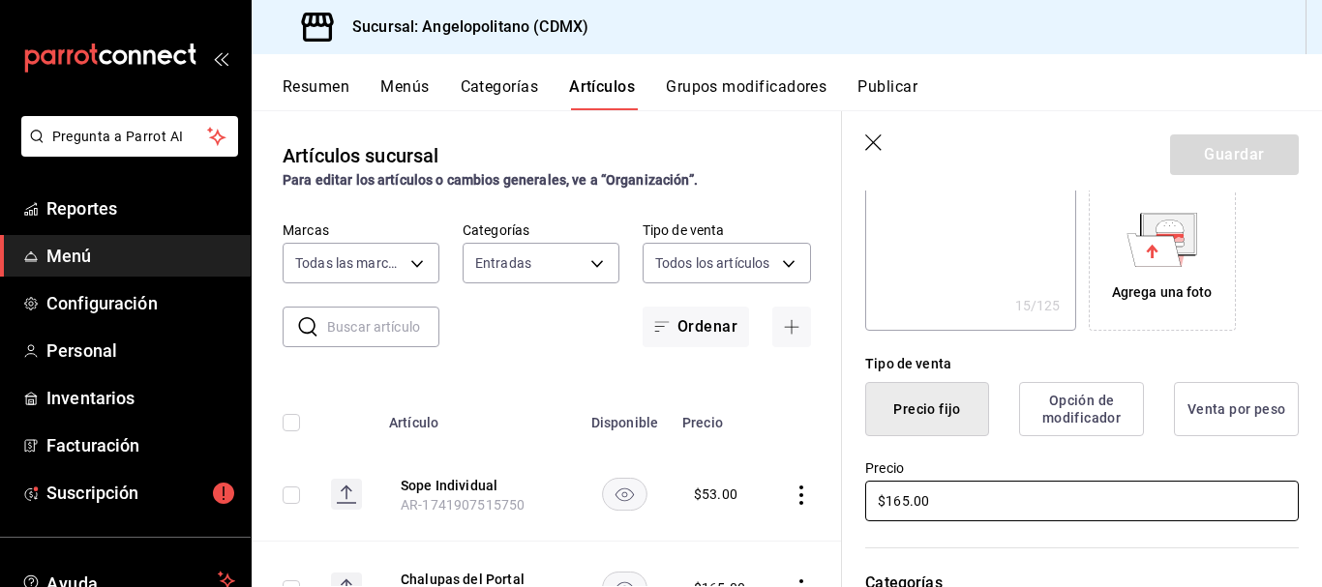
click at [900, 500] on input "$165.00" at bounding box center [1082, 501] width 434 height 41
type input "$15.00"
type textarea "x"
type input "$175.00"
type textarea "x"
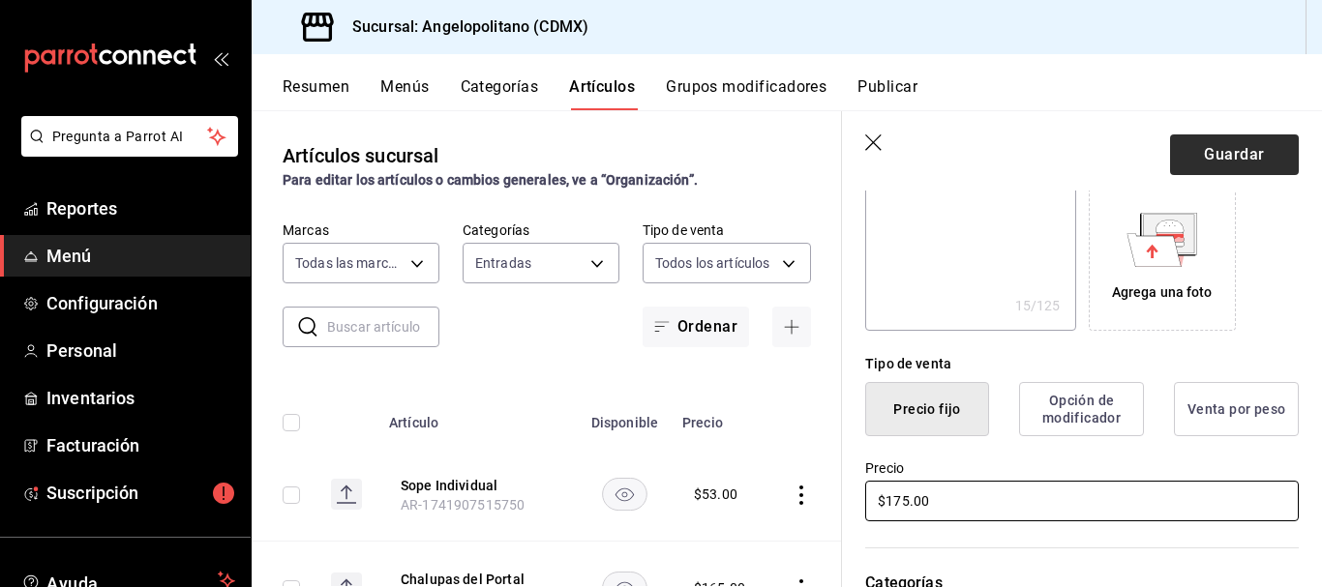
type input "$175.00"
click at [1232, 148] on button "Guardar" at bounding box center [1234, 155] width 129 height 41
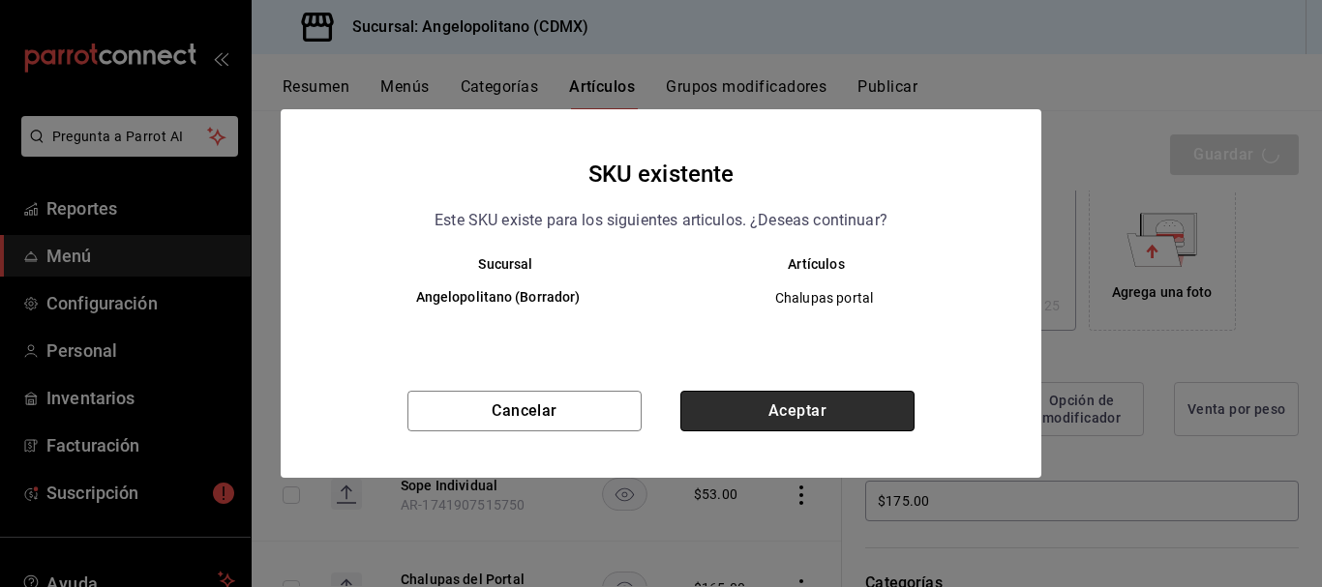
click at [823, 414] on button "Aceptar" at bounding box center [797, 411] width 234 height 41
type textarea "x"
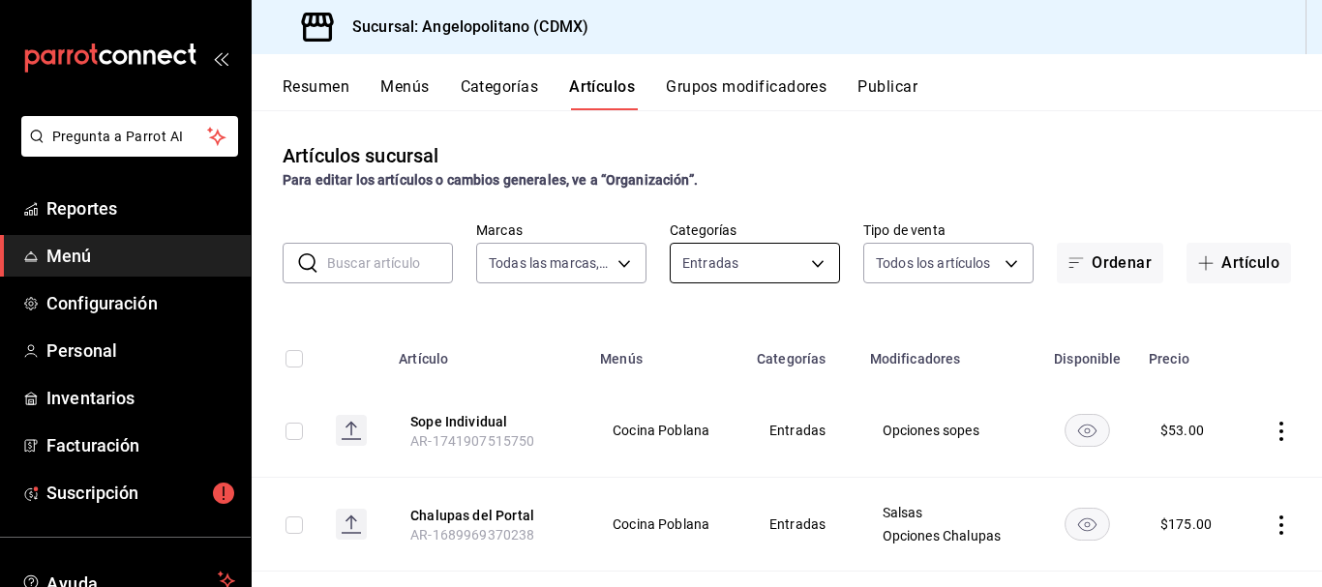
click at [808, 262] on body "Pregunta a Parrot AI Reportes Menú Configuración Personal Inventarios Facturaci…" at bounding box center [661, 293] width 1322 height 587
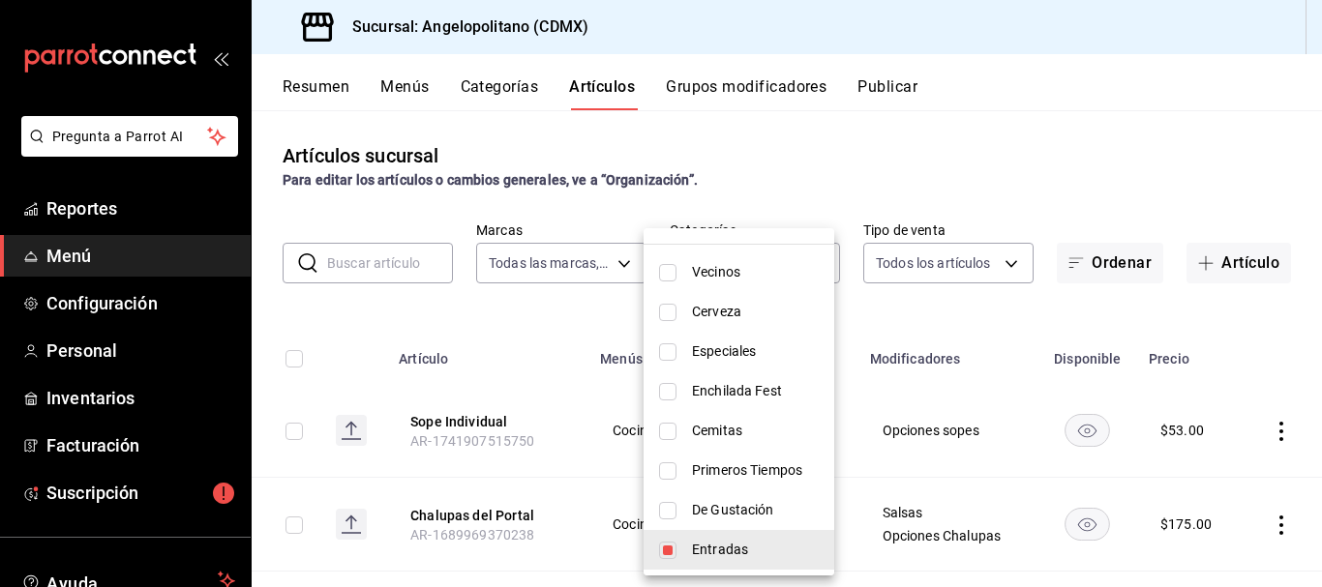
scroll to position [104, 0]
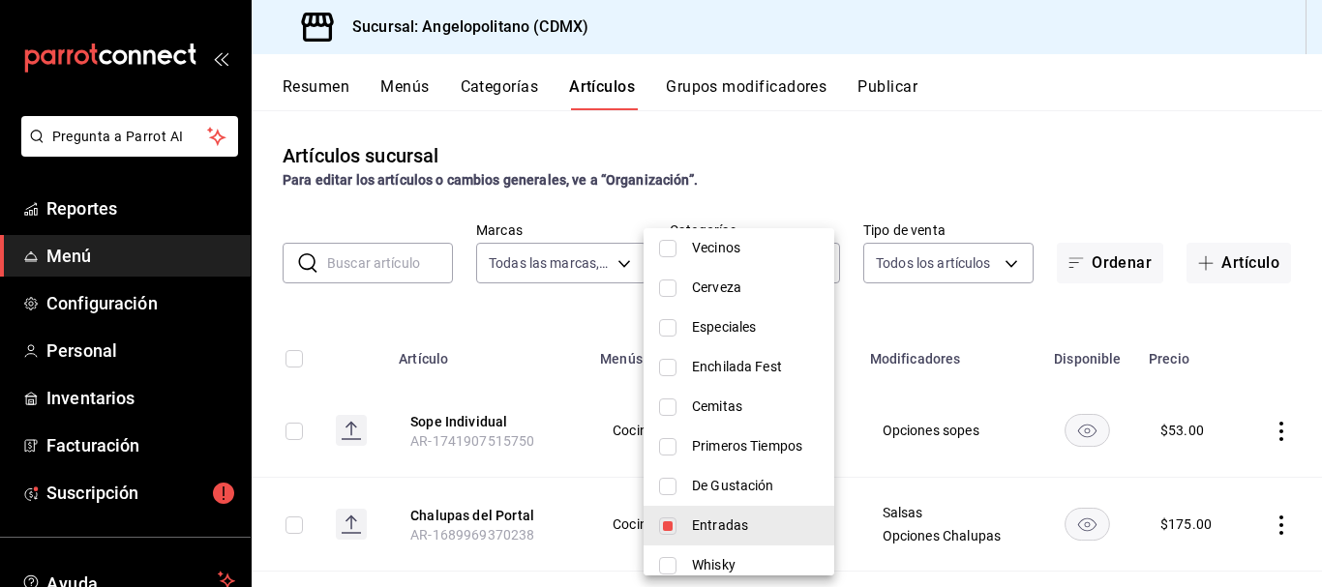
click at [672, 525] on input "checkbox" at bounding box center [667, 526] width 17 height 17
checkbox input "false"
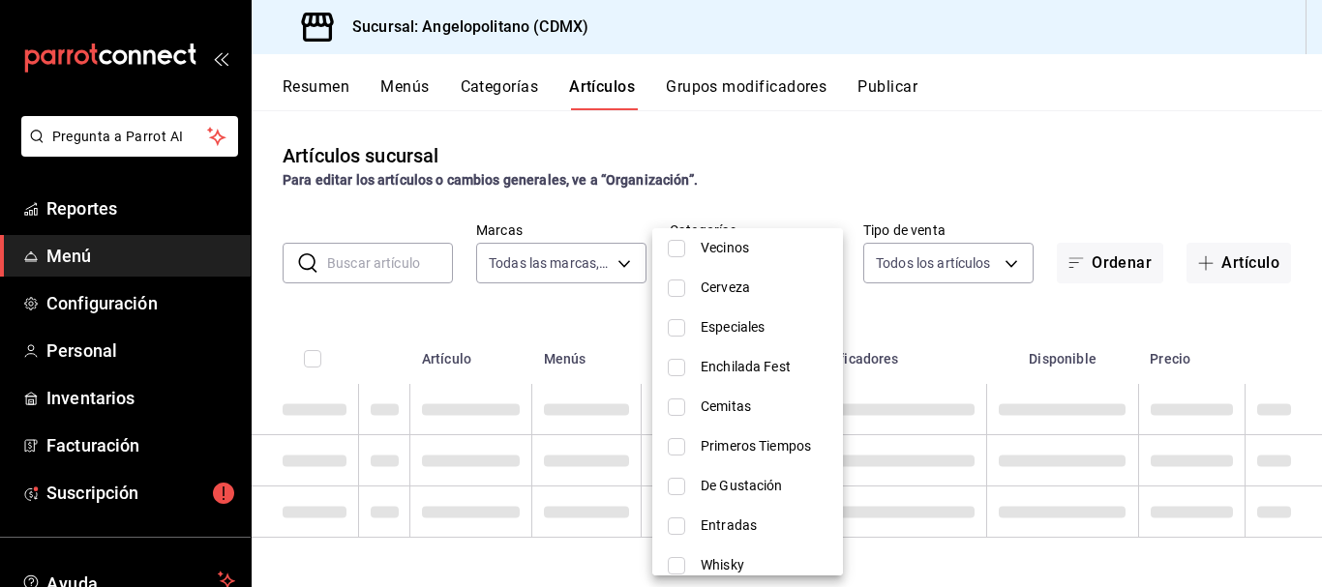
click at [672, 451] on input "checkbox" at bounding box center [676, 446] width 17 height 17
checkbox input "true"
type input "7c40186e-b696-4376-adc4-55df029a6d15"
click at [1100, 159] on div at bounding box center [661, 293] width 1322 height 587
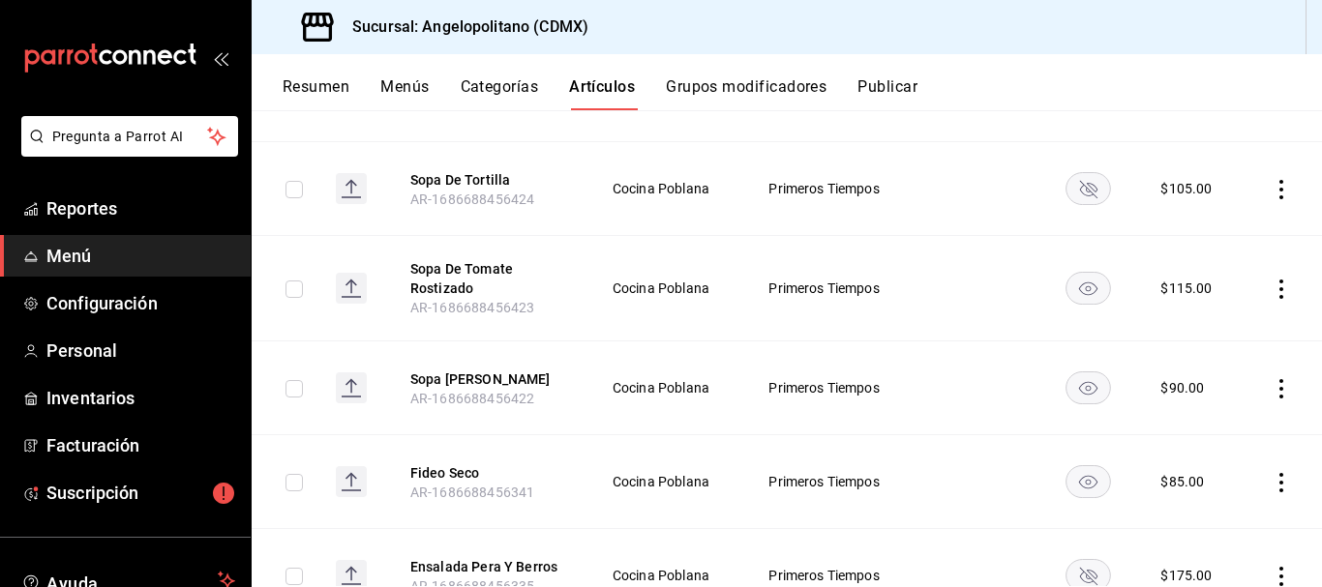
scroll to position [559, 0]
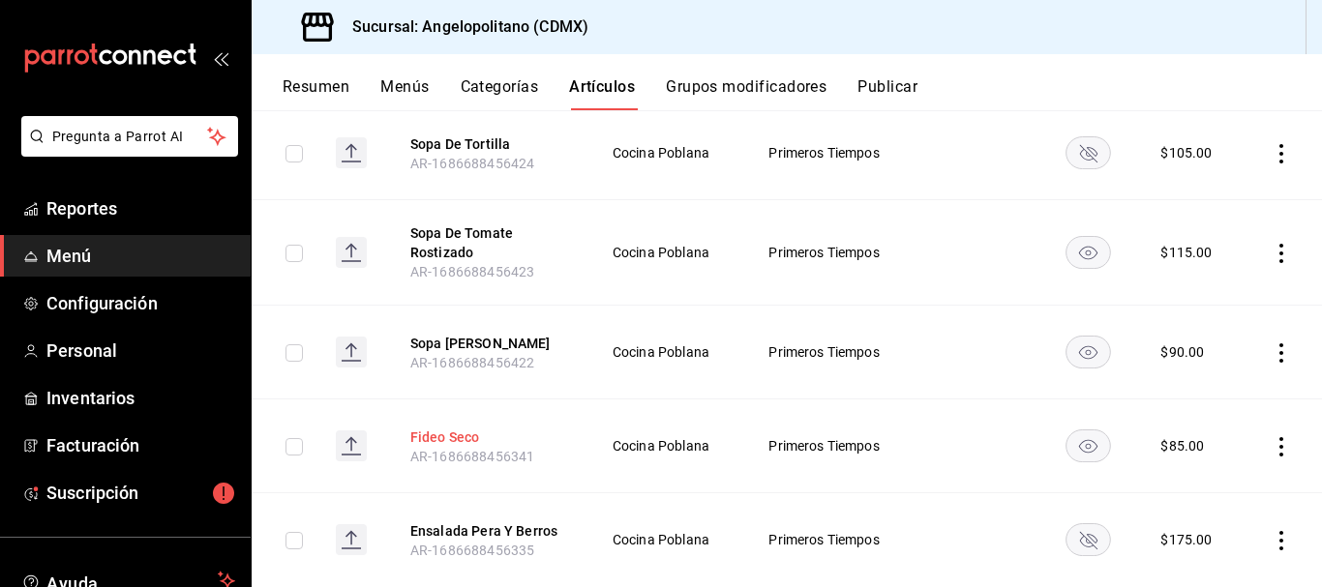
click at [453, 433] on button "Fideo Seco" at bounding box center [487, 437] width 155 height 19
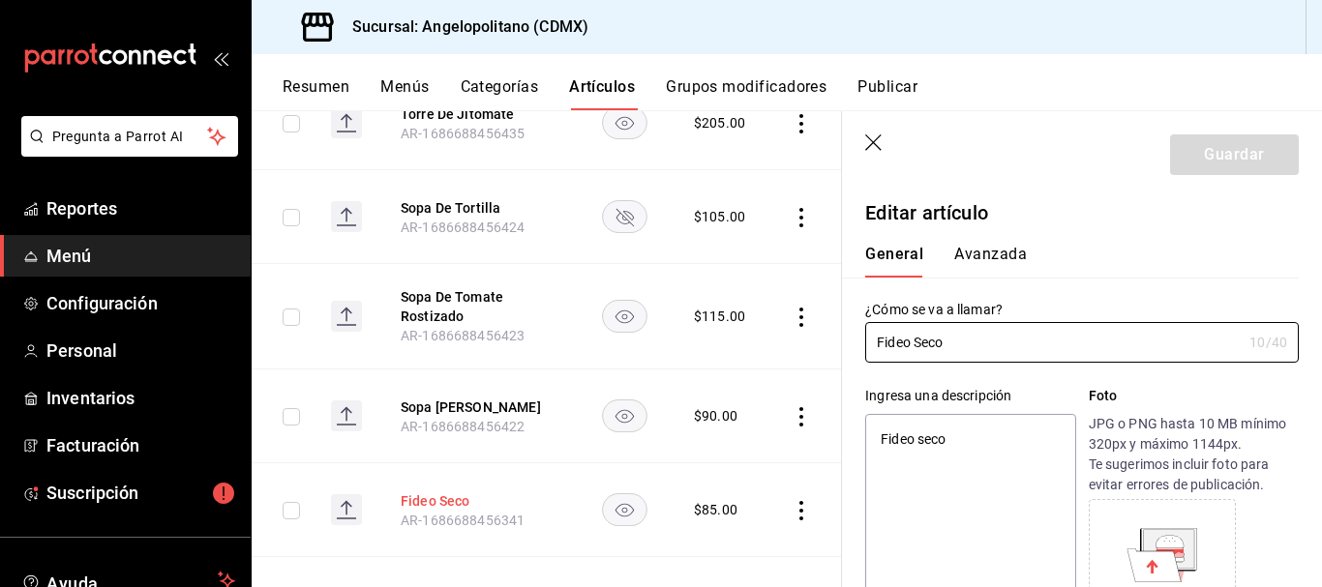
type textarea "x"
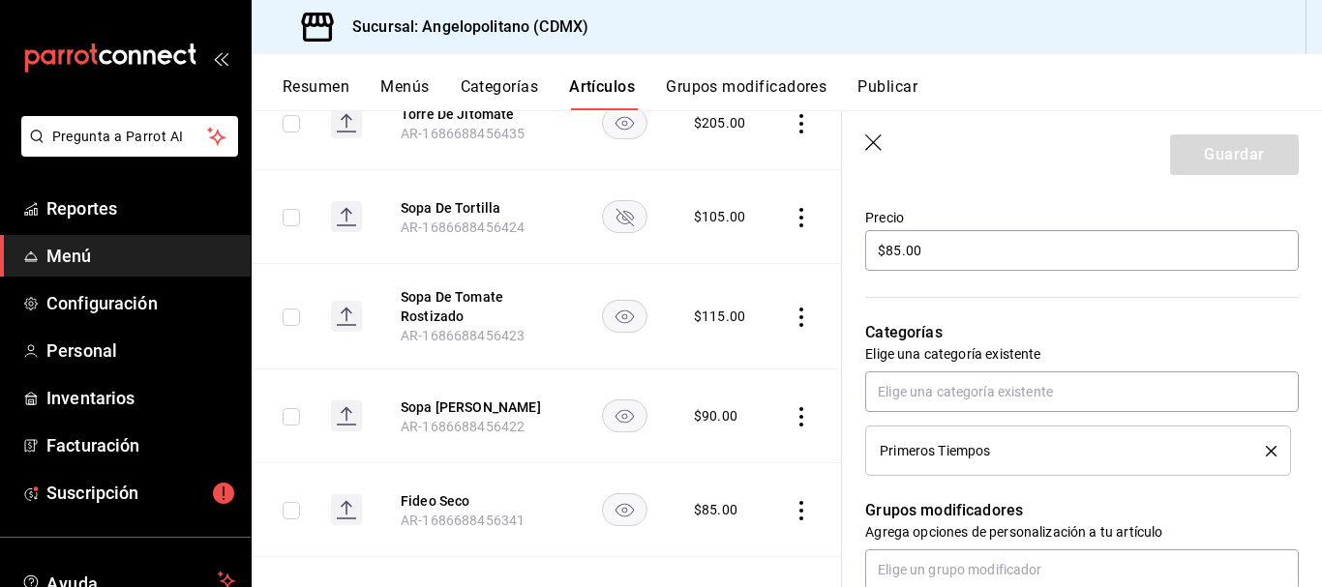
scroll to position [547, 0]
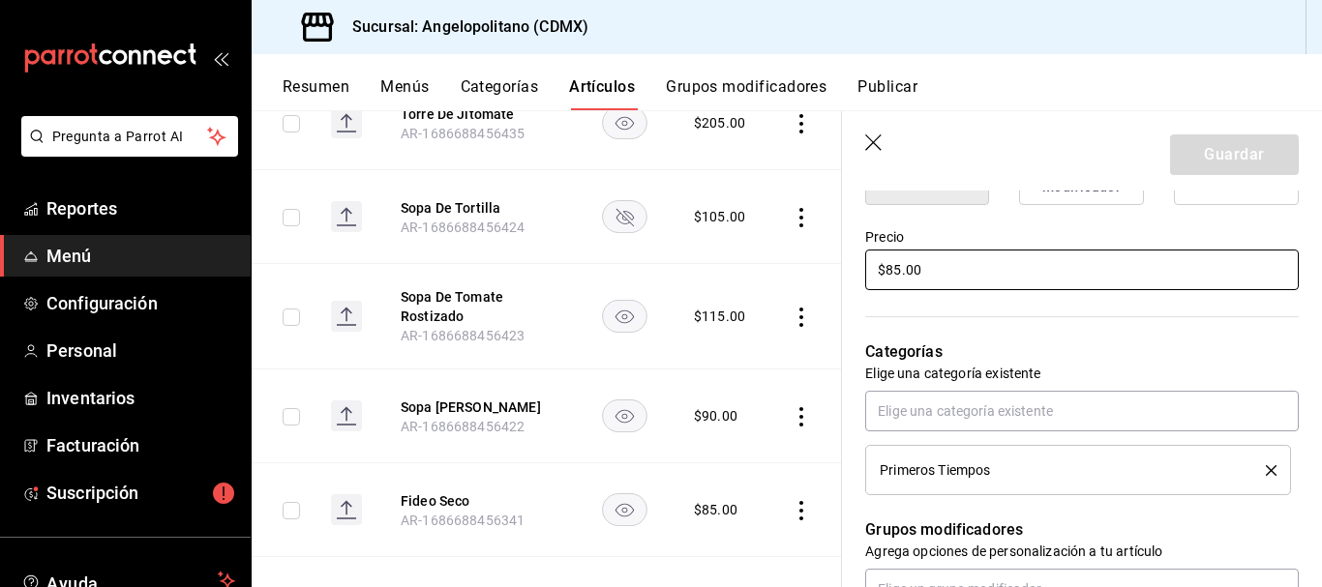
click at [893, 269] on input "$85.00" at bounding box center [1082, 270] width 434 height 41
type input "$5.00"
type textarea "x"
type input "$15.00"
type textarea "x"
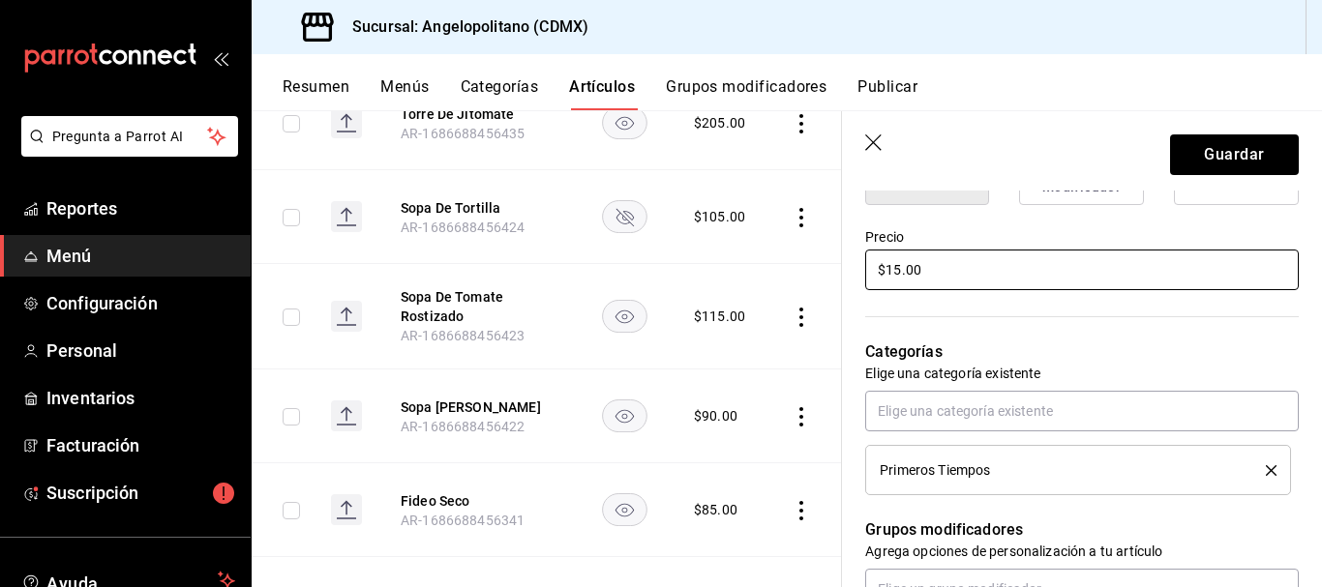
type input "$105.00"
type textarea "x"
type input "$105.00"
click at [1191, 159] on button "Guardar" at bounding box center [1234, 155] width 129 height 41
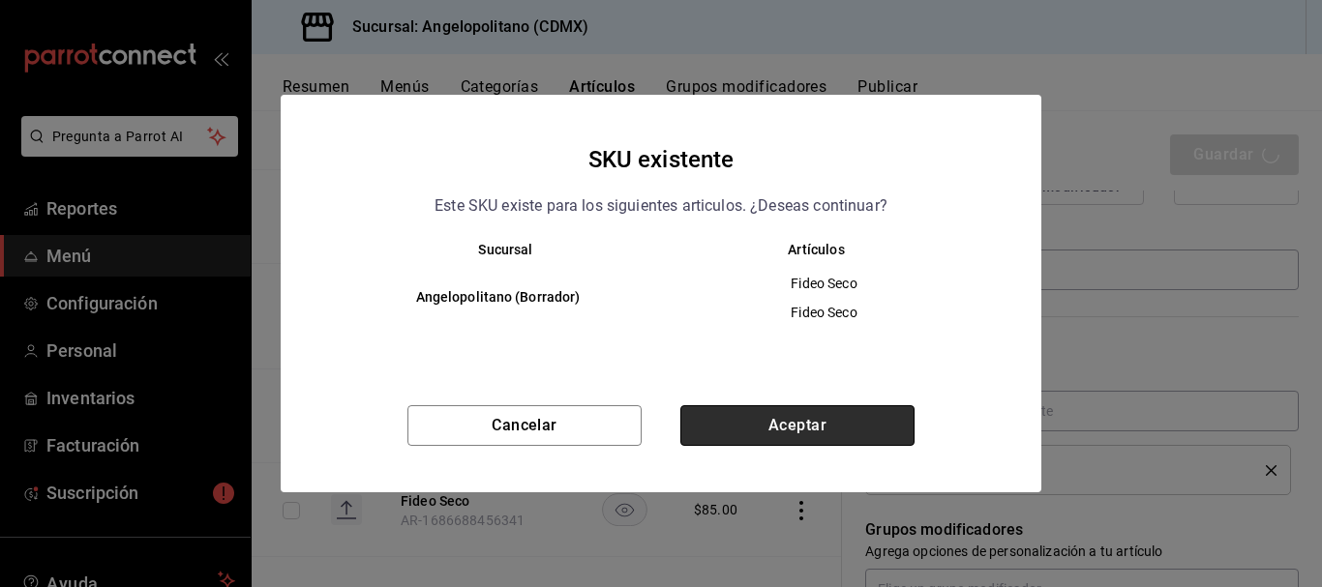
click at [790, 433] on button "Aceptar" at bounding box center [797, 425] width 234 height 41
type textarea "x"
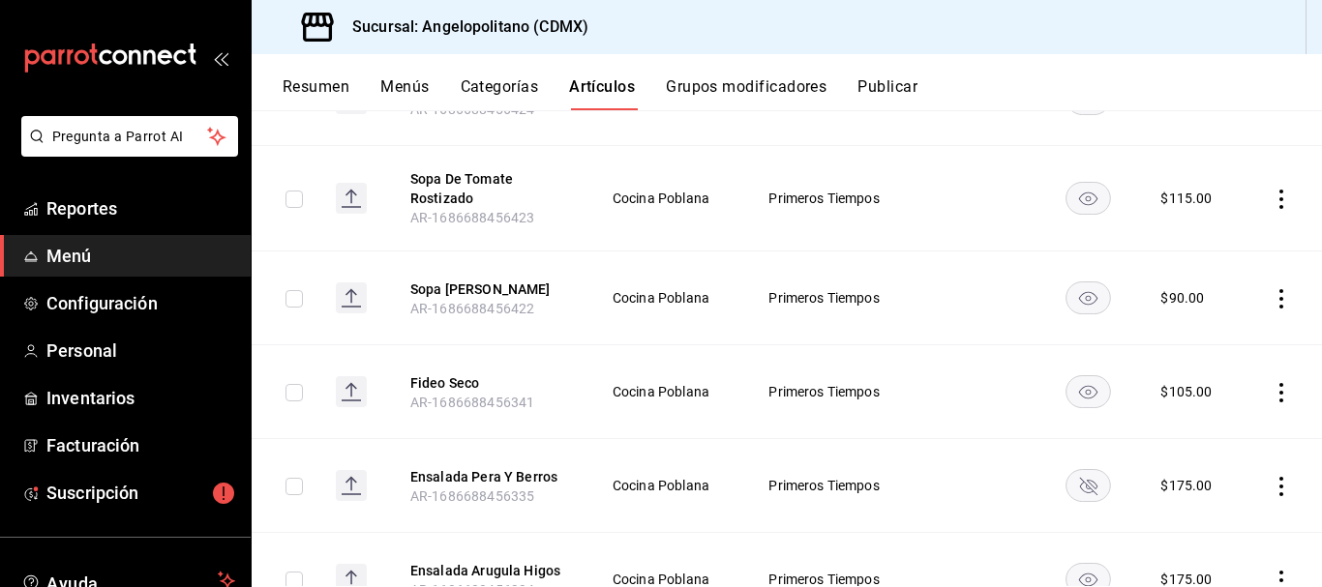
scroll to position [603, 0]
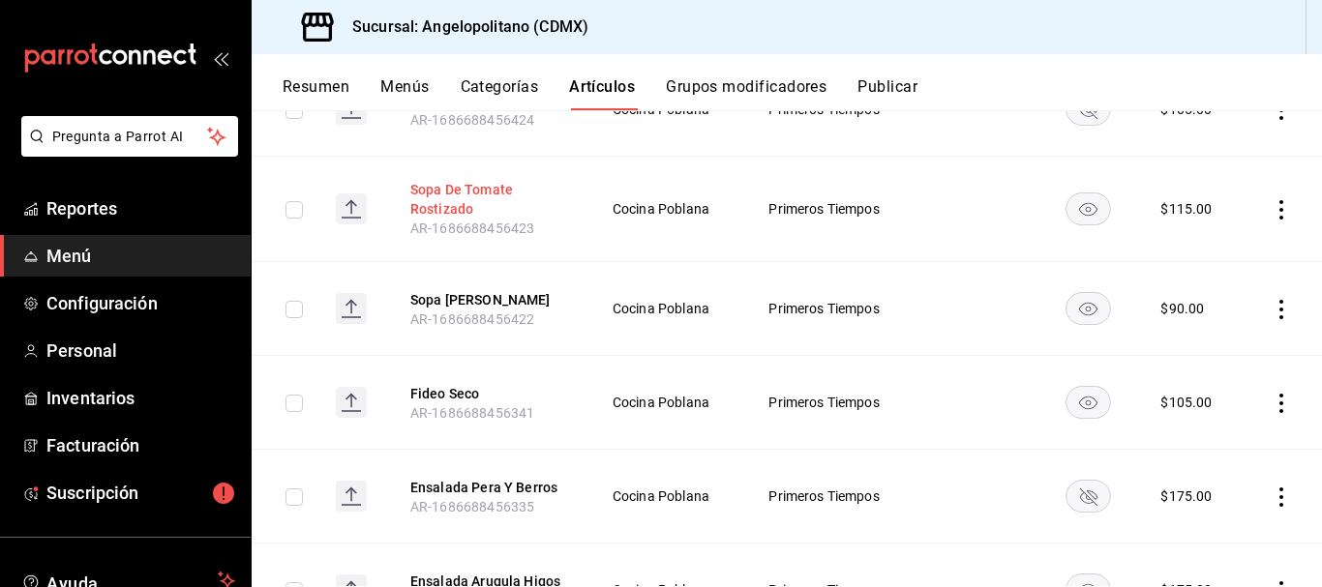
click at [453, 193] on button "Sopa De Tomate Rostizado" at bounding box center [487, 199] width 155 height 39
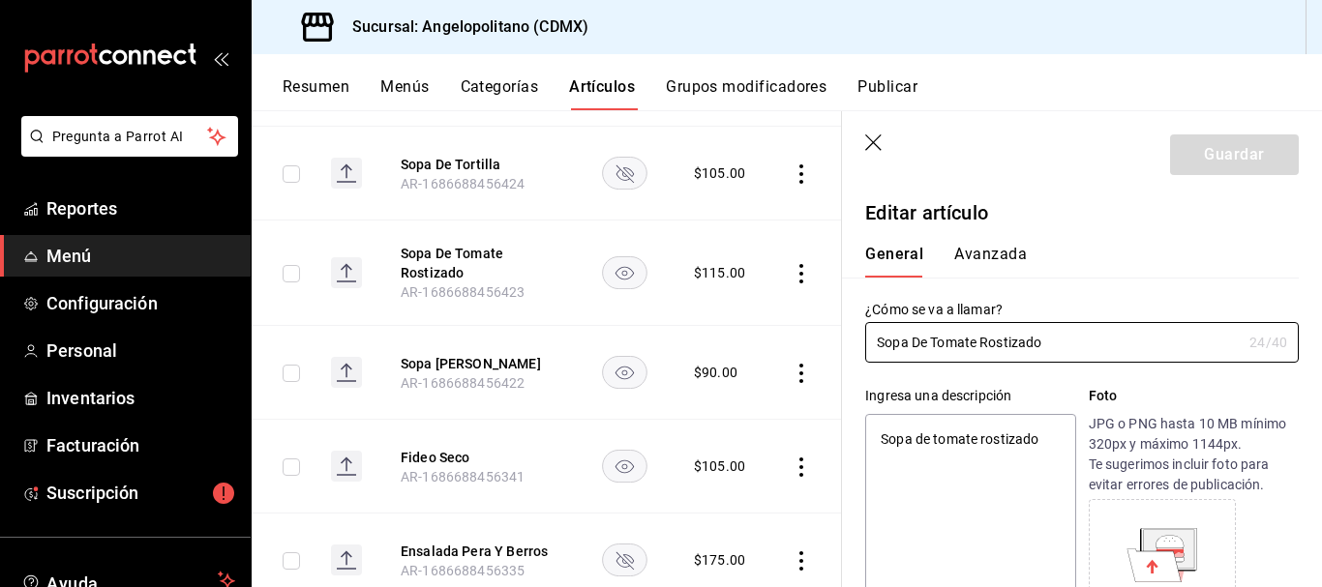
type textarea "x"
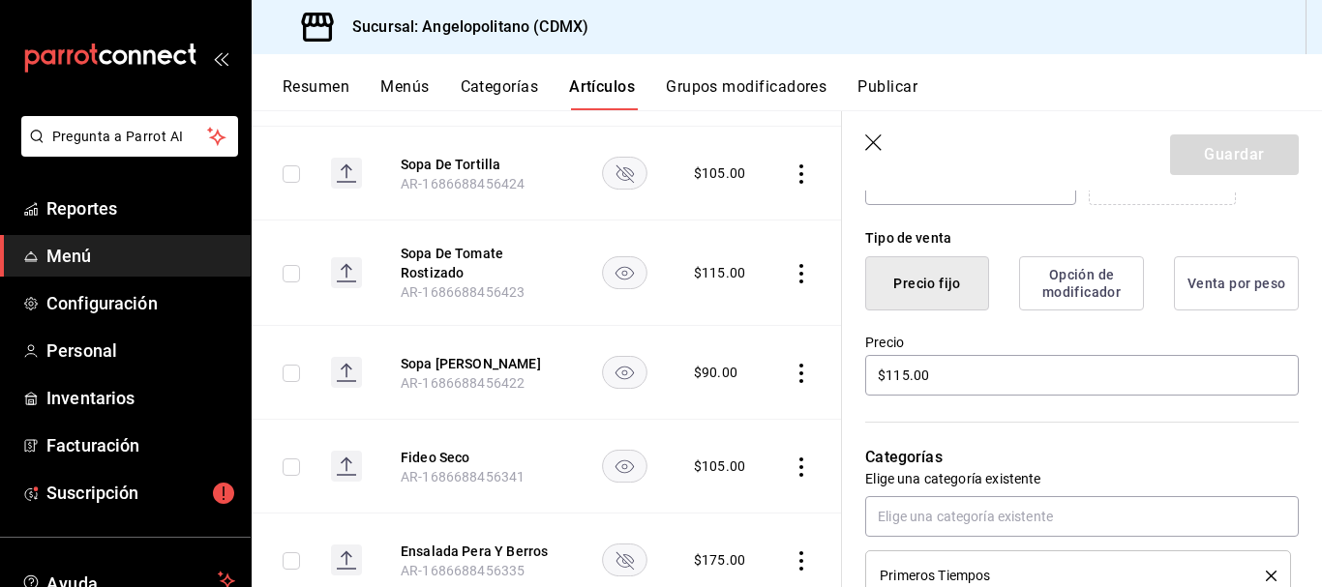
scroll to position [444, 0]
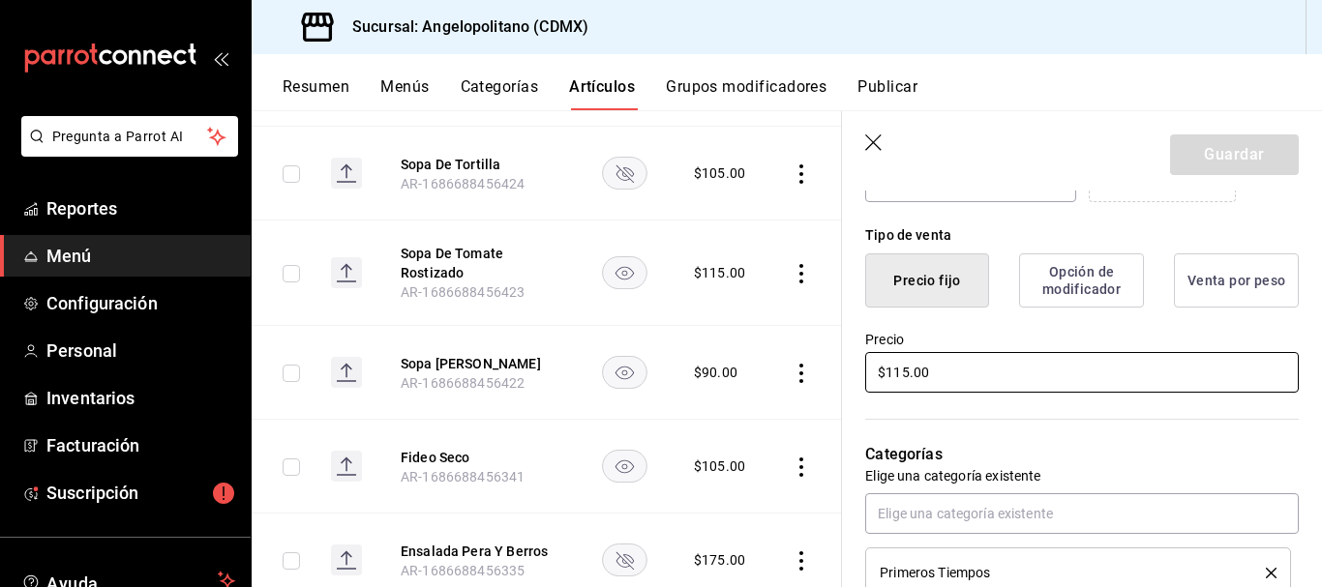
click at [899, 372] on input "$115.00" at bounding box center [1082, 372] width 434 height 41
type input "$15.00"
type textarea "x"
type input "$125.00"
type textarea "x"
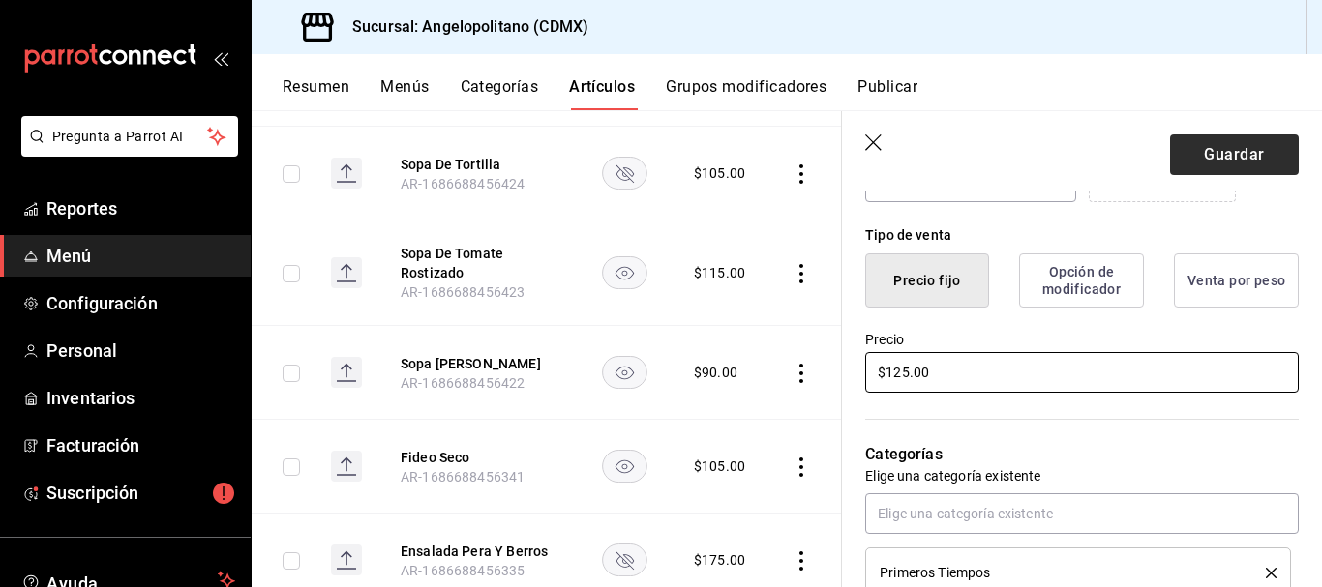
type input "$125.00"
click at [1249, 157] on button "Guardar" at bounding box center [1234, 155] width 129 height 41
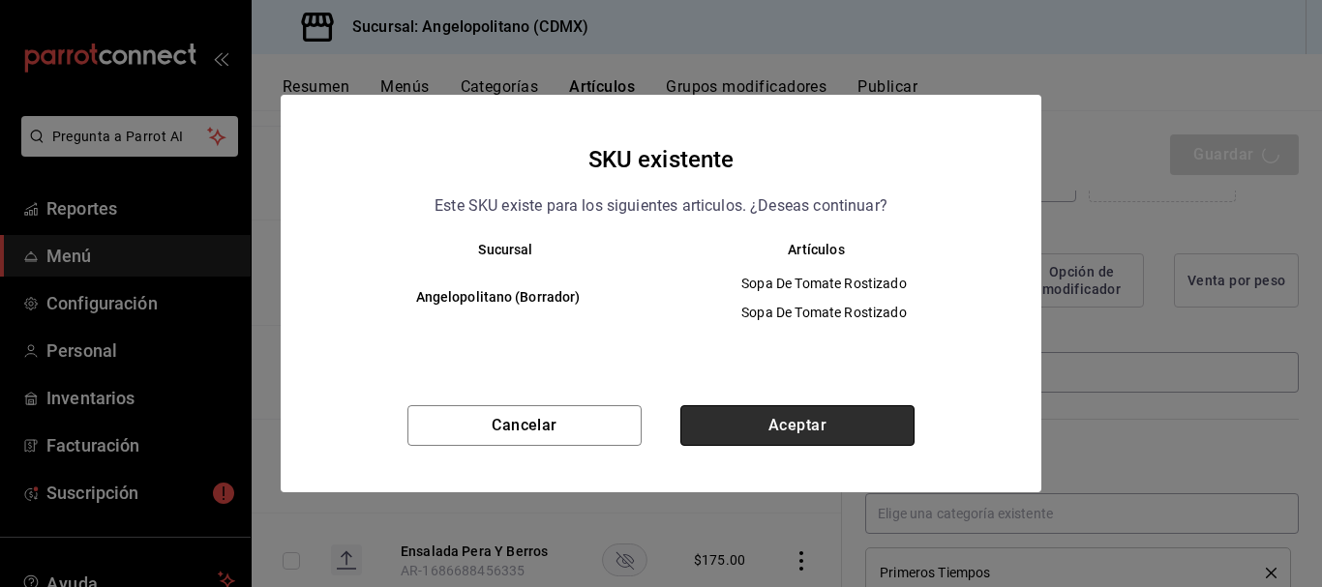
click at [876, 427] on button "Aceptar" at bounding box center [797, 425] width 234 height 41
type textarea "x"
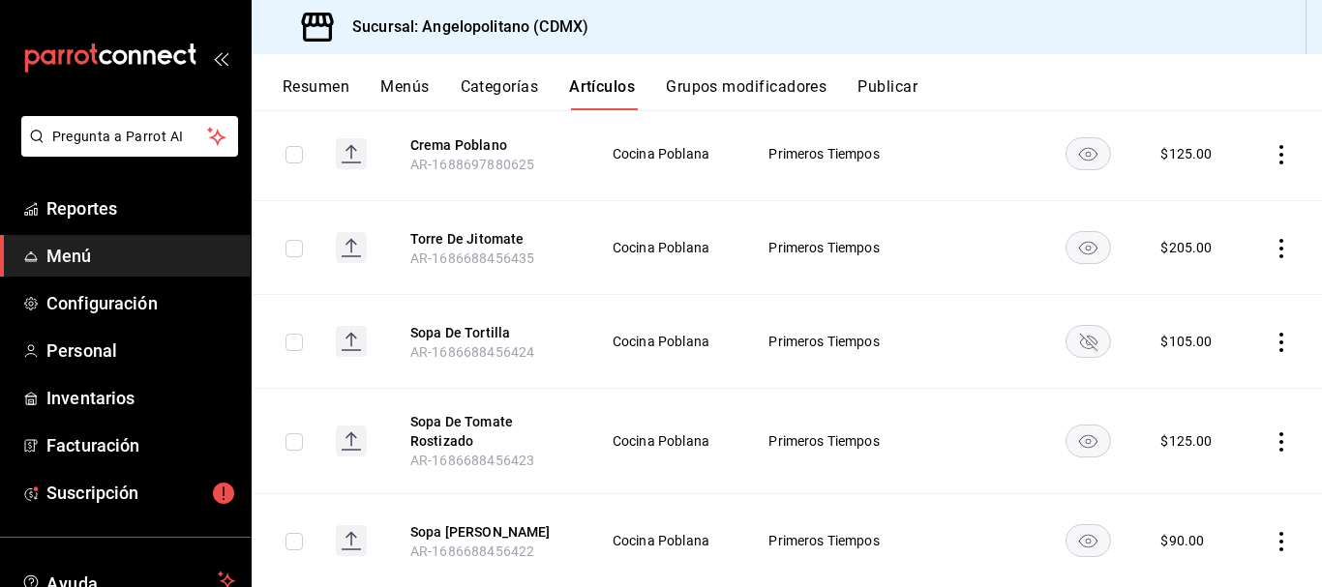
scroll to position [439, 0]
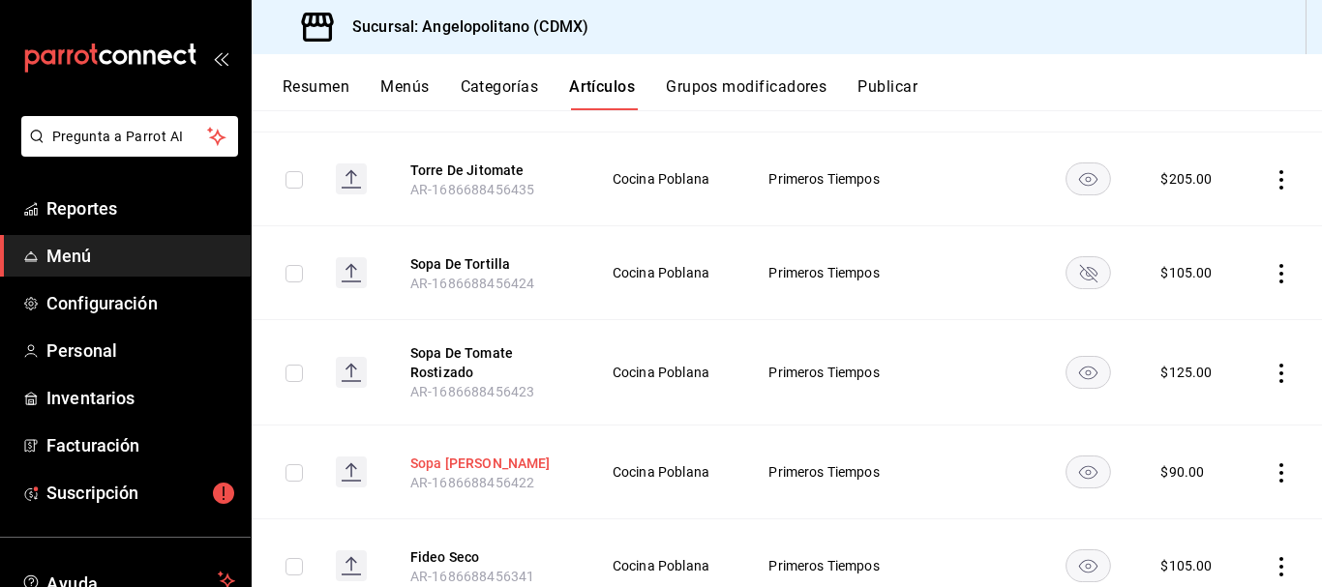
click at [448, 465] on button "Sopa [PERSON_NAME]" at bounding box center [487, 463] width 155 height 19
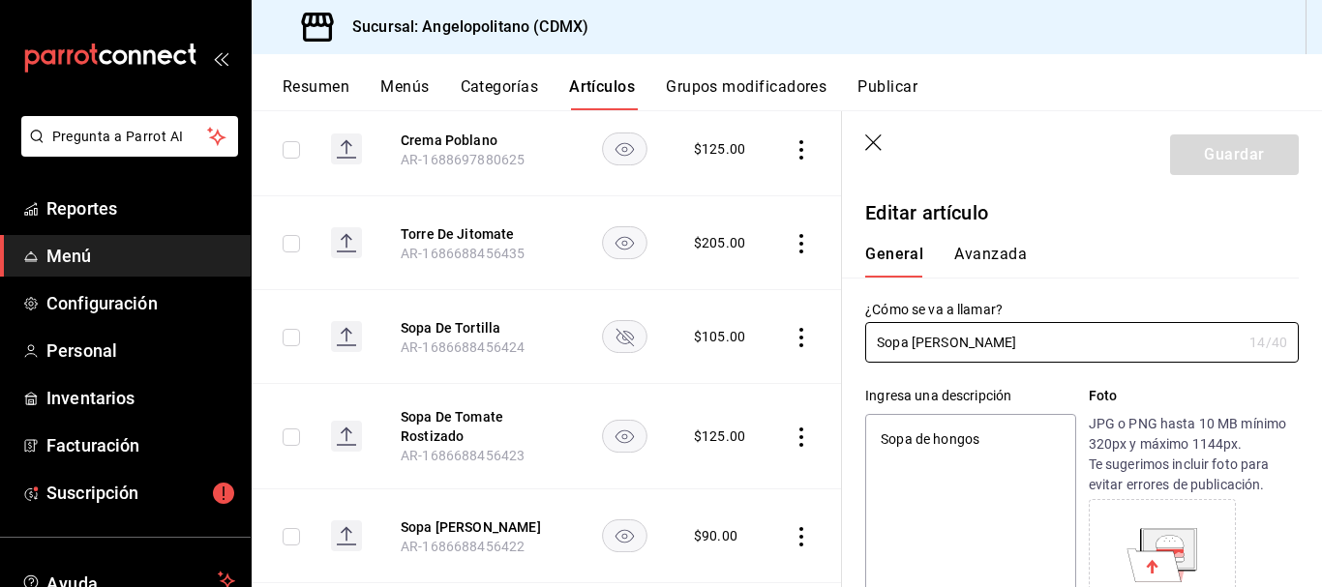
type textarea "x"
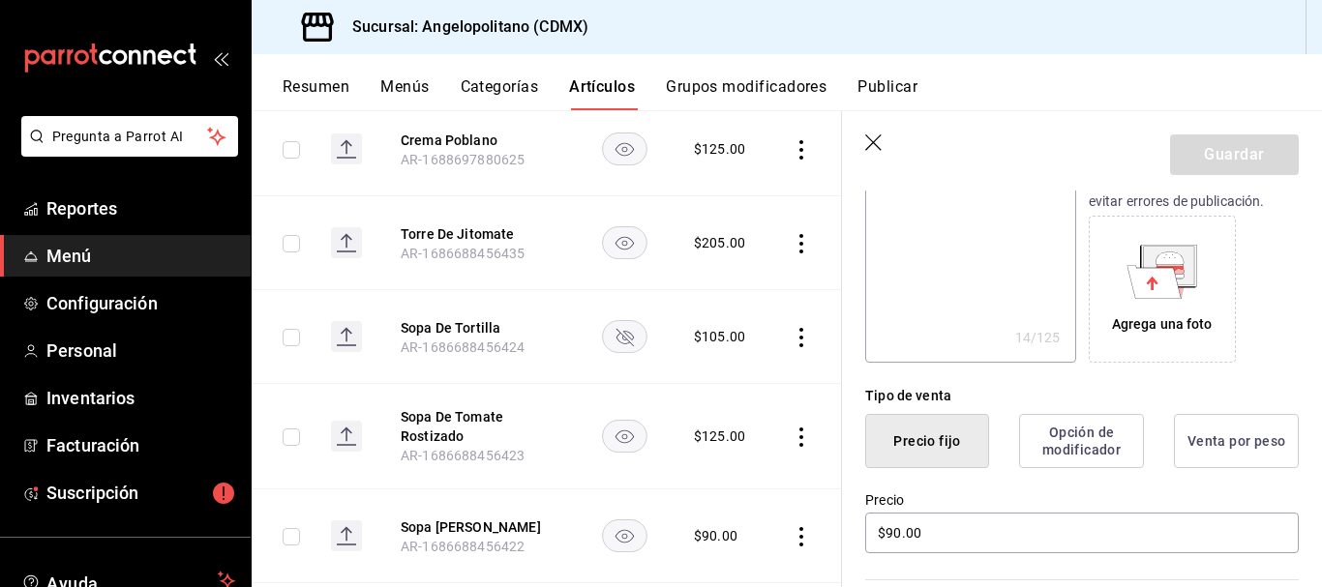
scroll to position [355, 0]
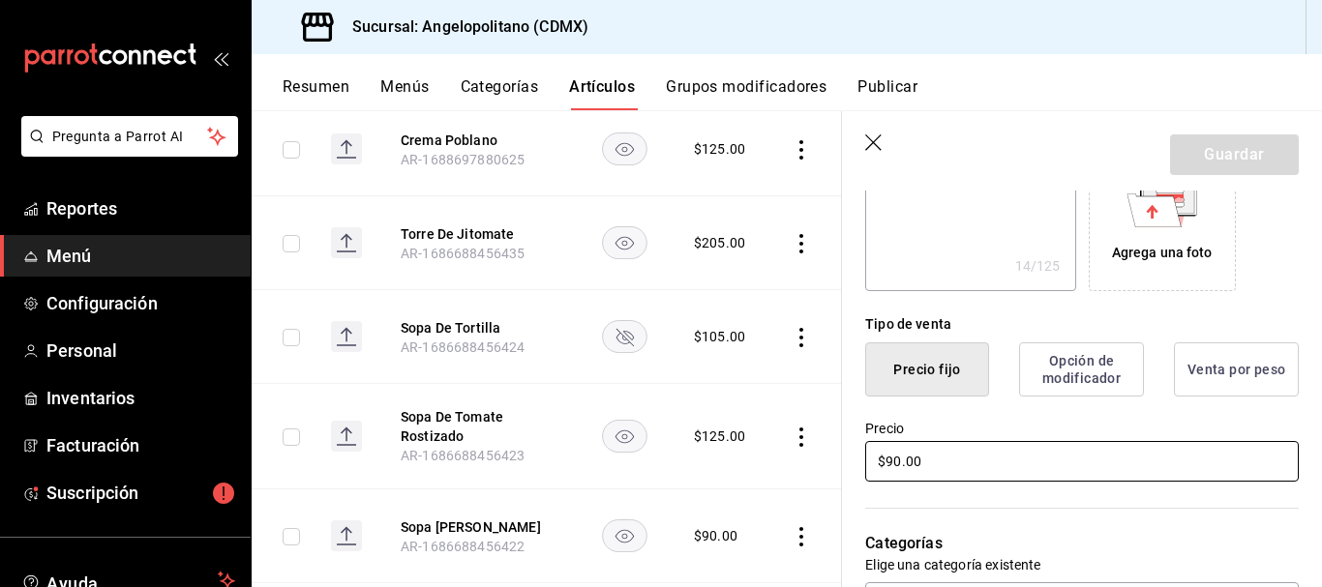
click at [900, 462] on input "$90.00" at bounding box center [1082, 461] width 434 height 41
type input "$9.00"
type textarea "x"
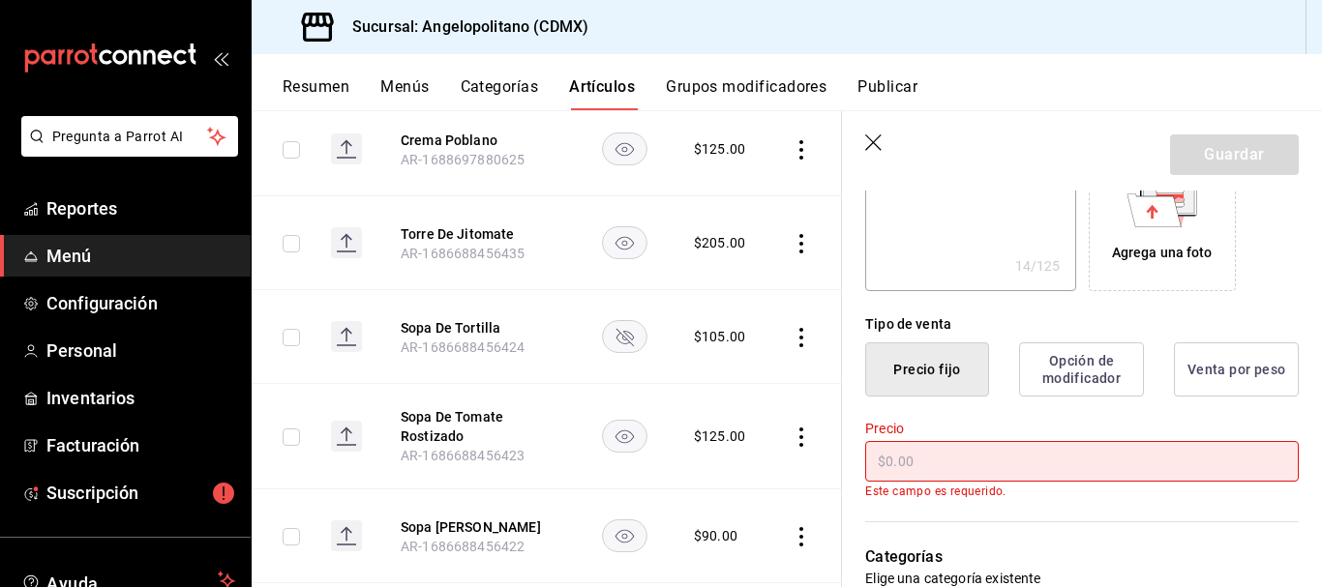
type input "$1.00"
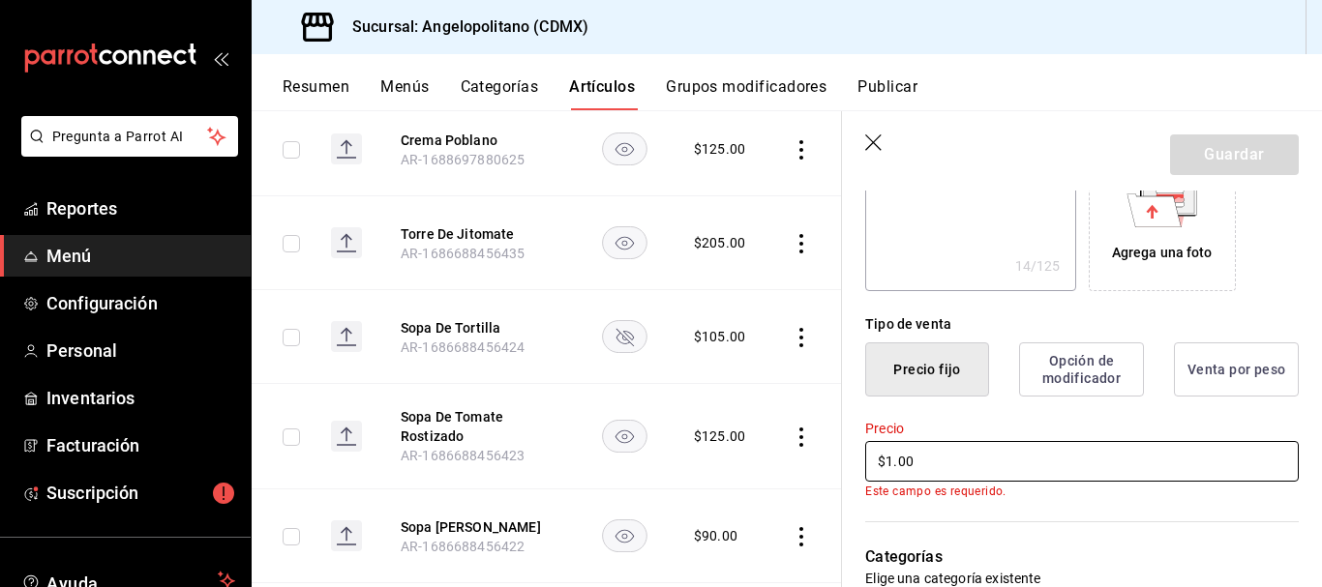
type textarea "x"
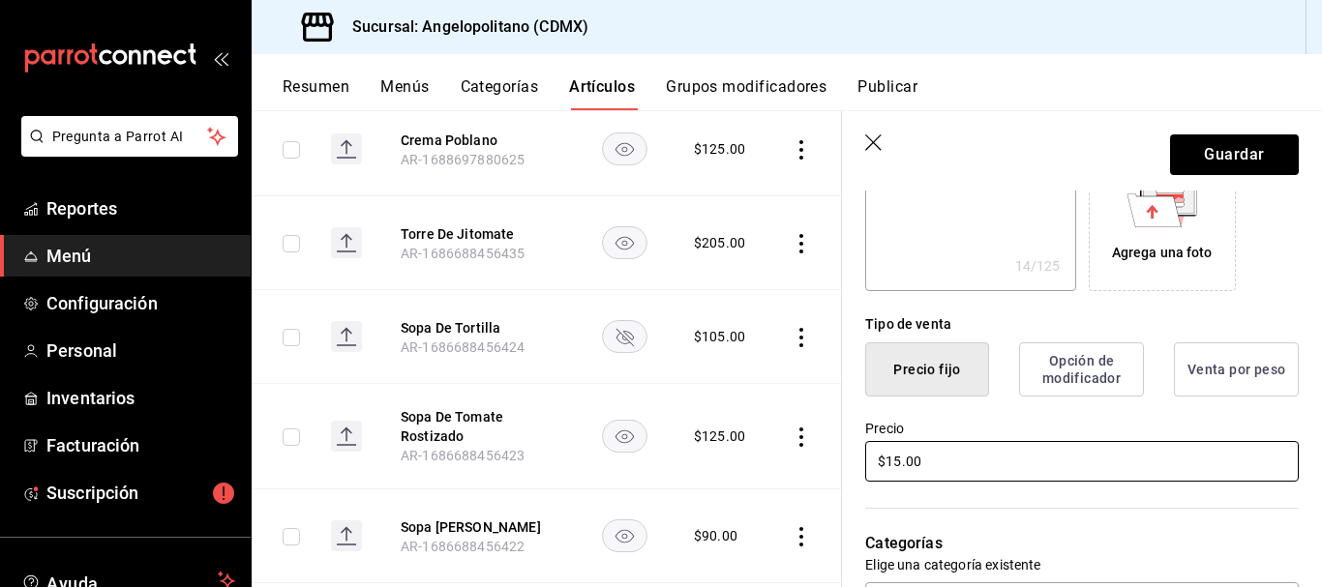
type input "$1.00"
type textarea "x"
type input "$11.00"
type textarea "x"
type input "$115.00"
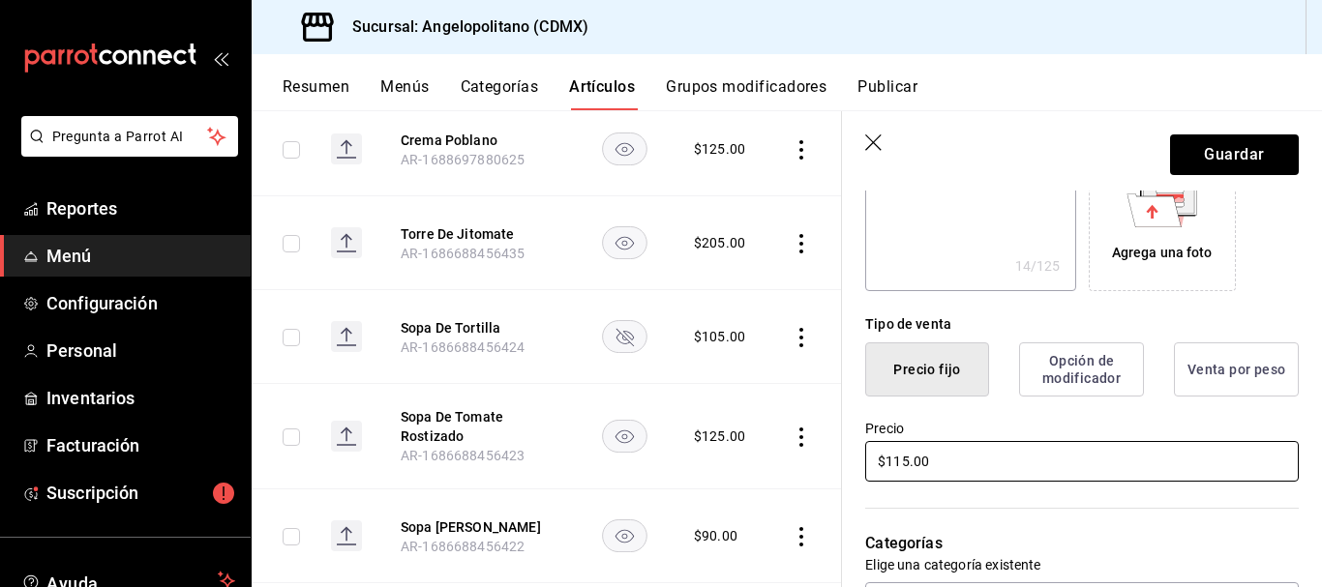
type textarea "x"
type input "$115.00"
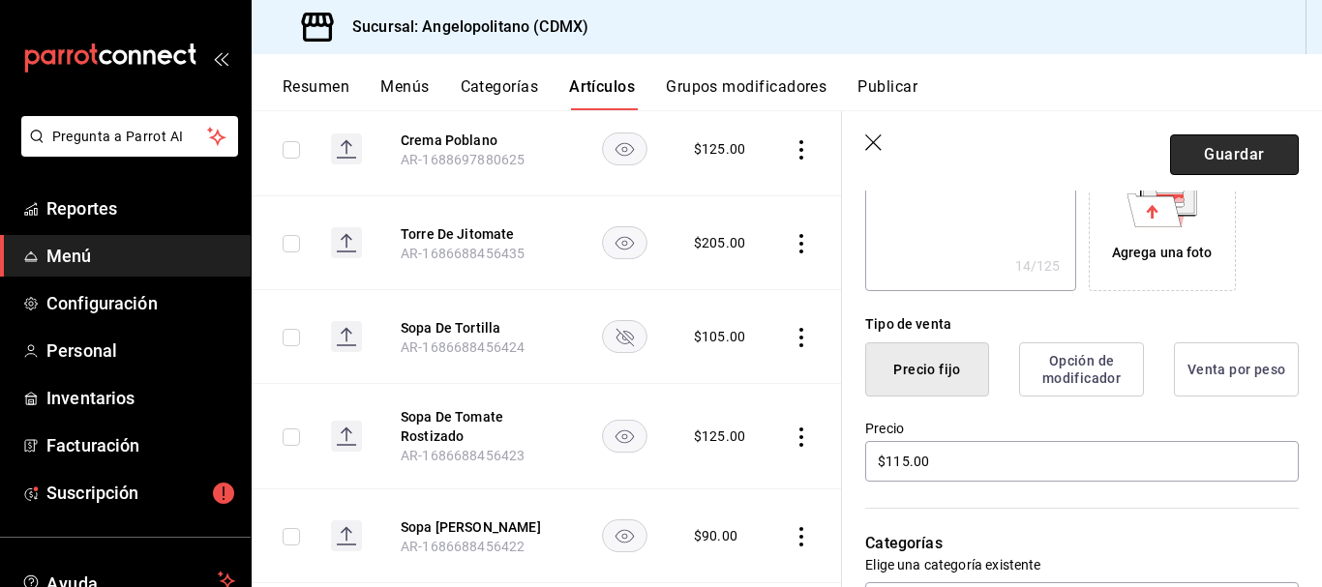
click at [1227, 159] on button "Guardar" at bounding box center [1234, 155] width 129 height 41
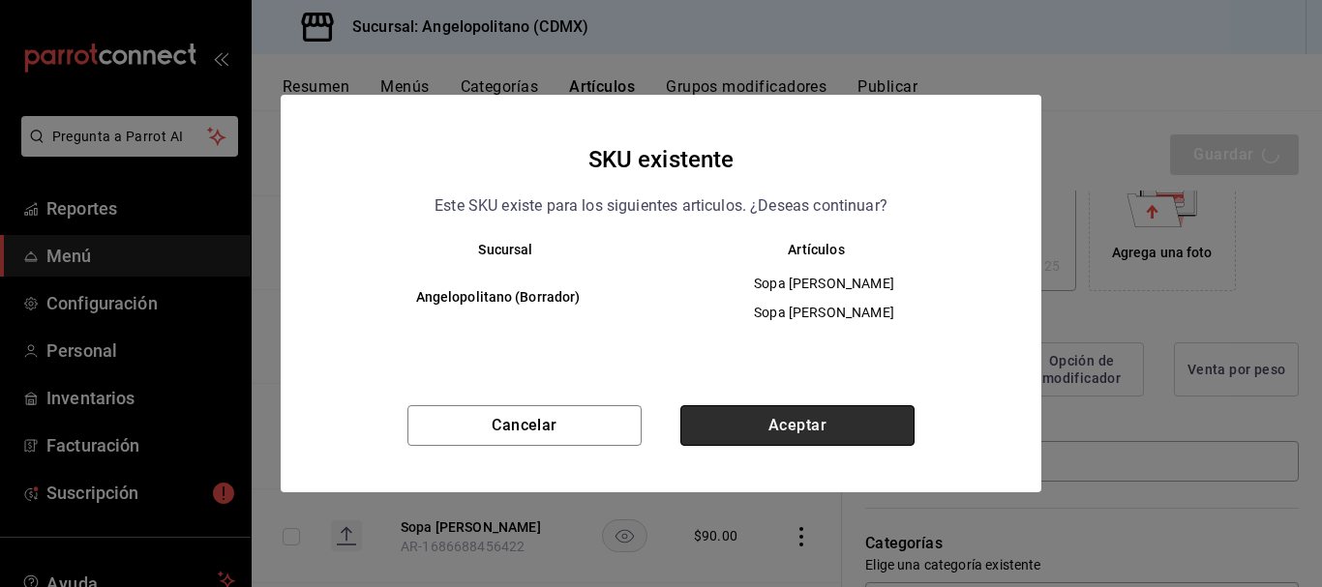
click at [821, 431] on button "Aceptar" at bounding box center [797, 425] width 234 height 41
type textarea "x"
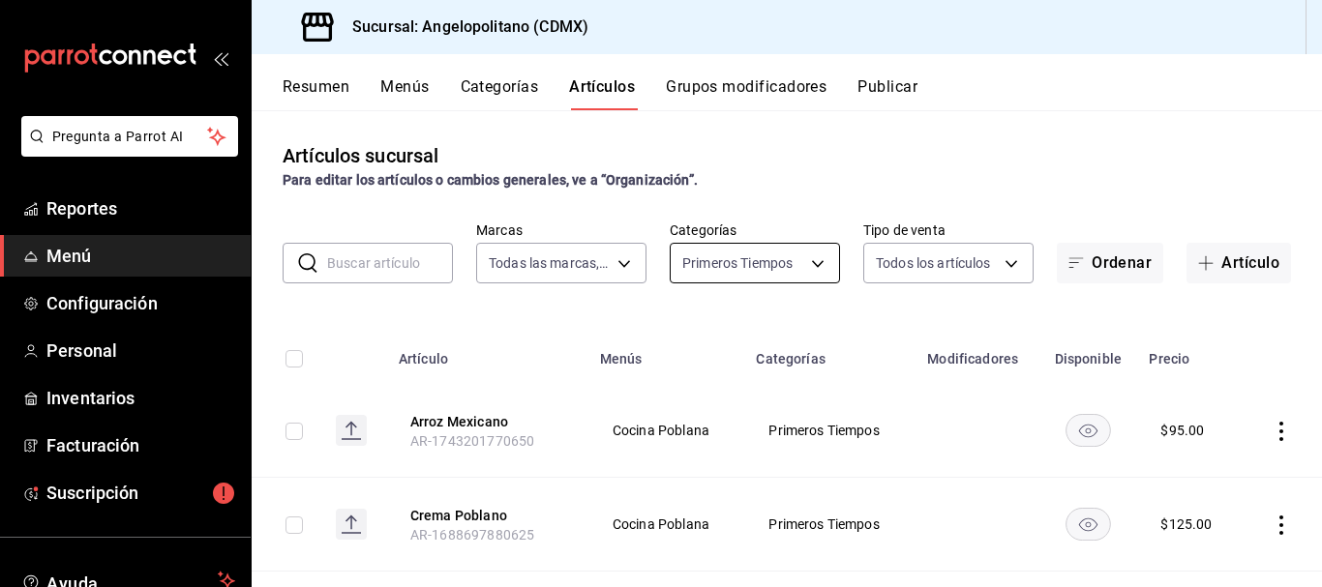
click at [805, 262] on body "Pregunta a Parrot AI Reportes Menú Configuración Personal Inventarios Facturaci…" at bounding box center [661, 293] width 1322 height 587
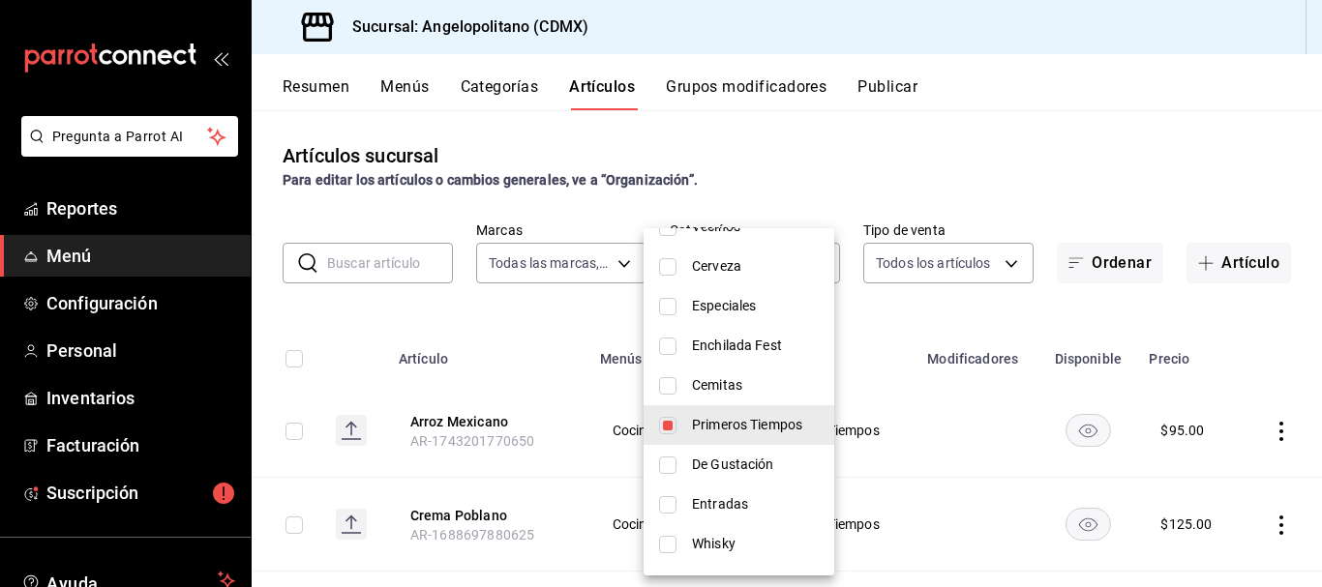
scroll to position [137, 0]
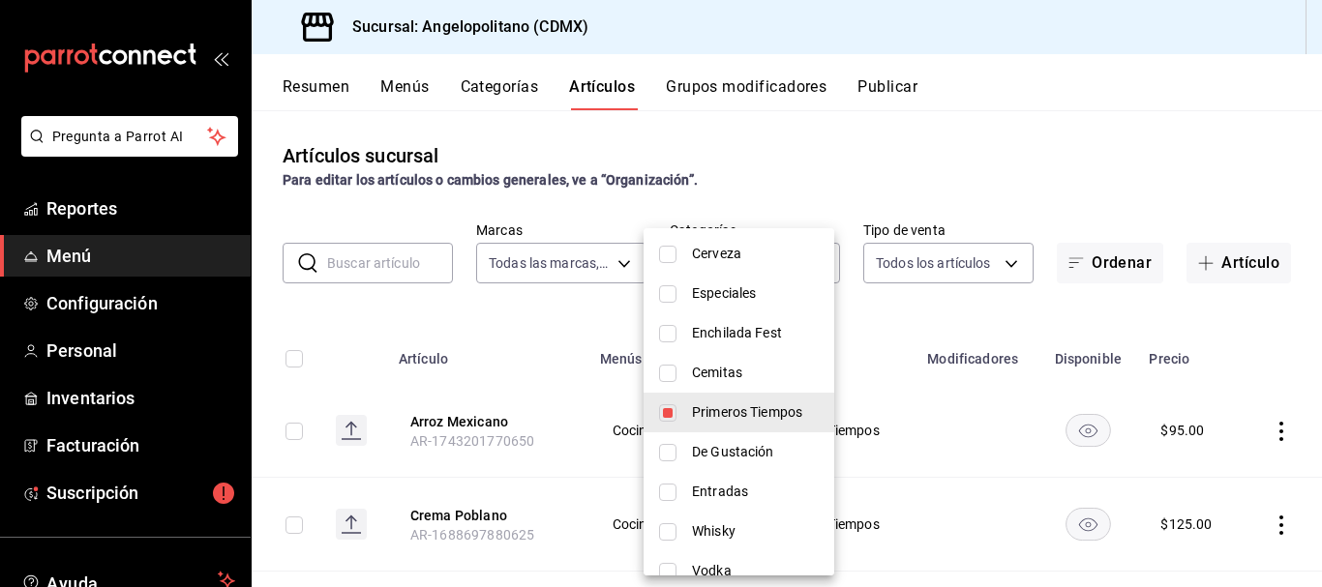
click at [671, 413] on input "checkbox" at bounding box center [667, 412] width 17 height 17
checkbox input "false"
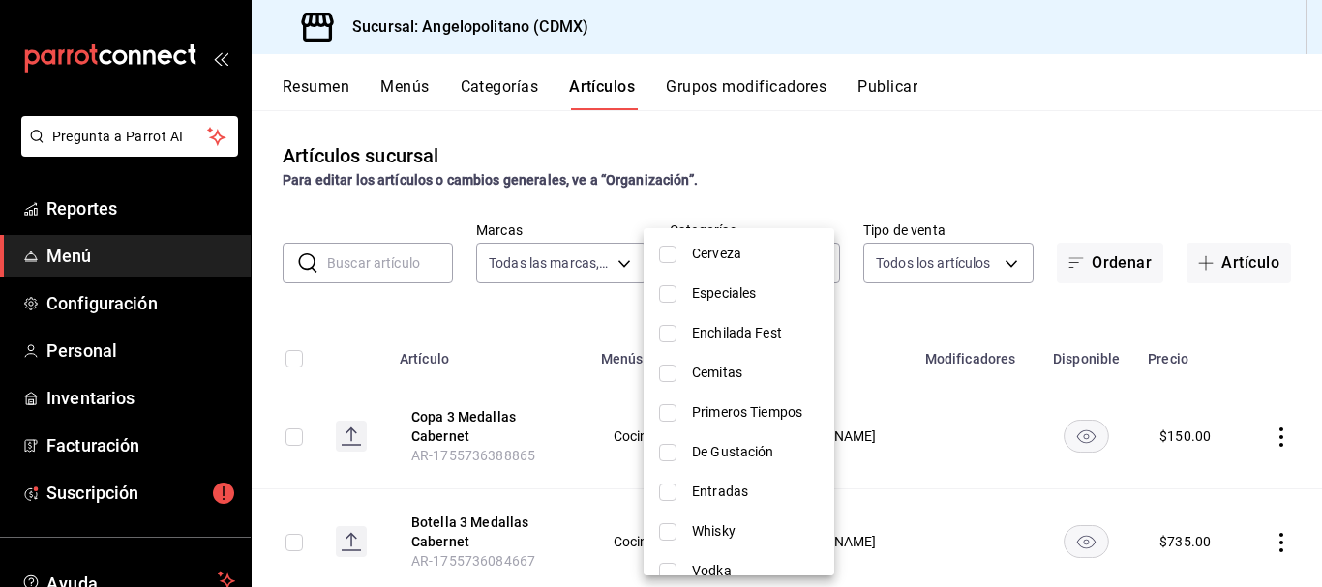
click at [670, 453] on input "checkbox" at bounding box center [667, 452] width 17 height 17
checkbox input "true"
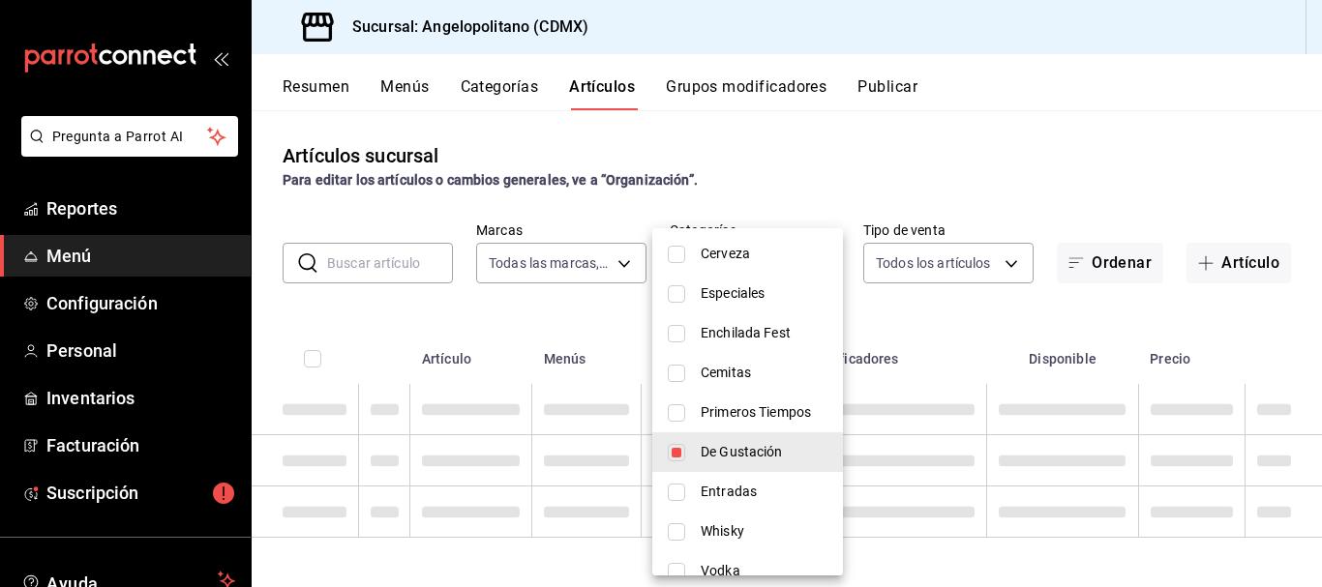
type input "79cff205-7ed8-417a-af50-3d3cc67797da"
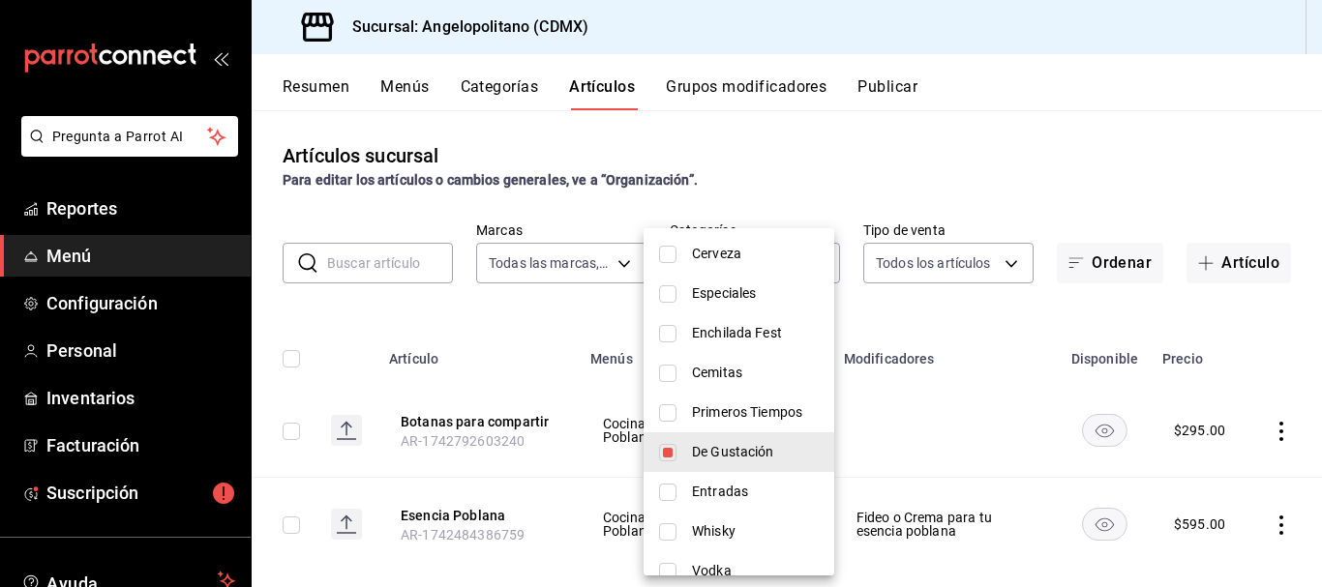
click at [1043, 195] on div at bounding box center [661, 293] width 1322 height 587
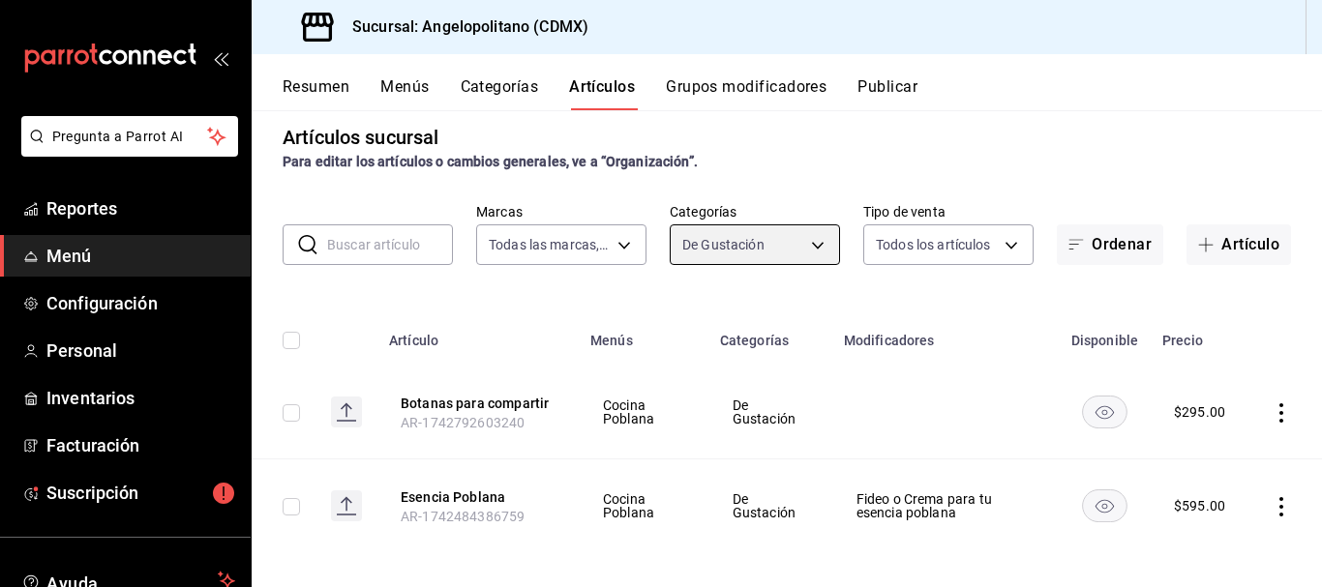
scroll to position [23, 0]
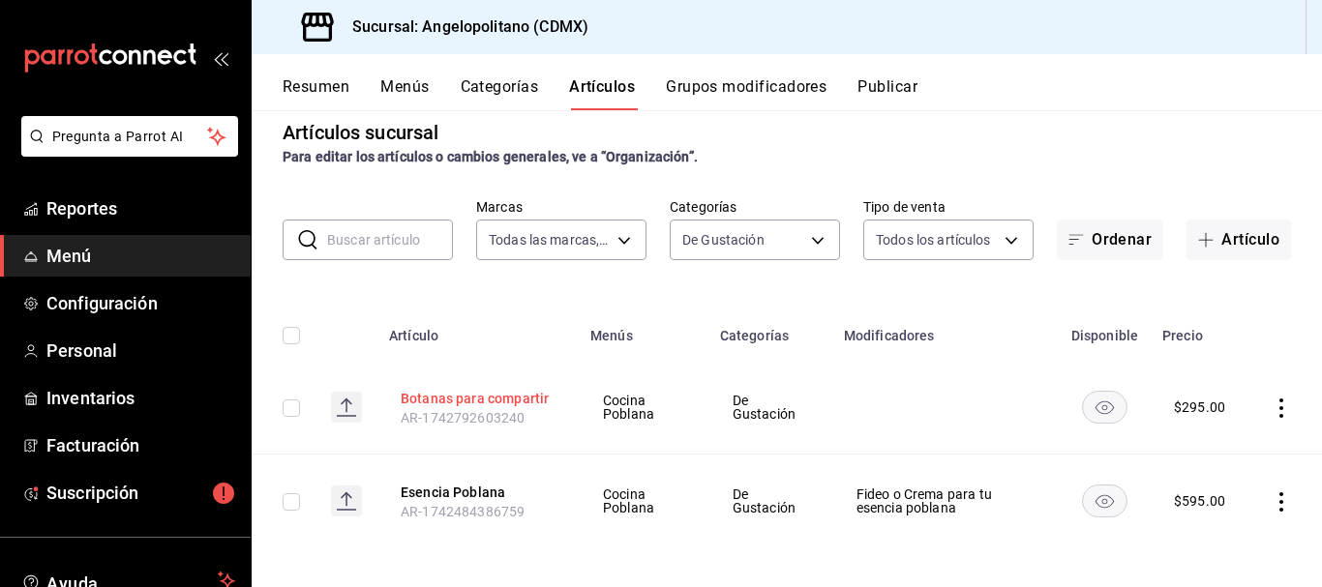
click at [523, 400] on button "Botanas para compartir" at bounding box center [478, 398] width 155 height 19
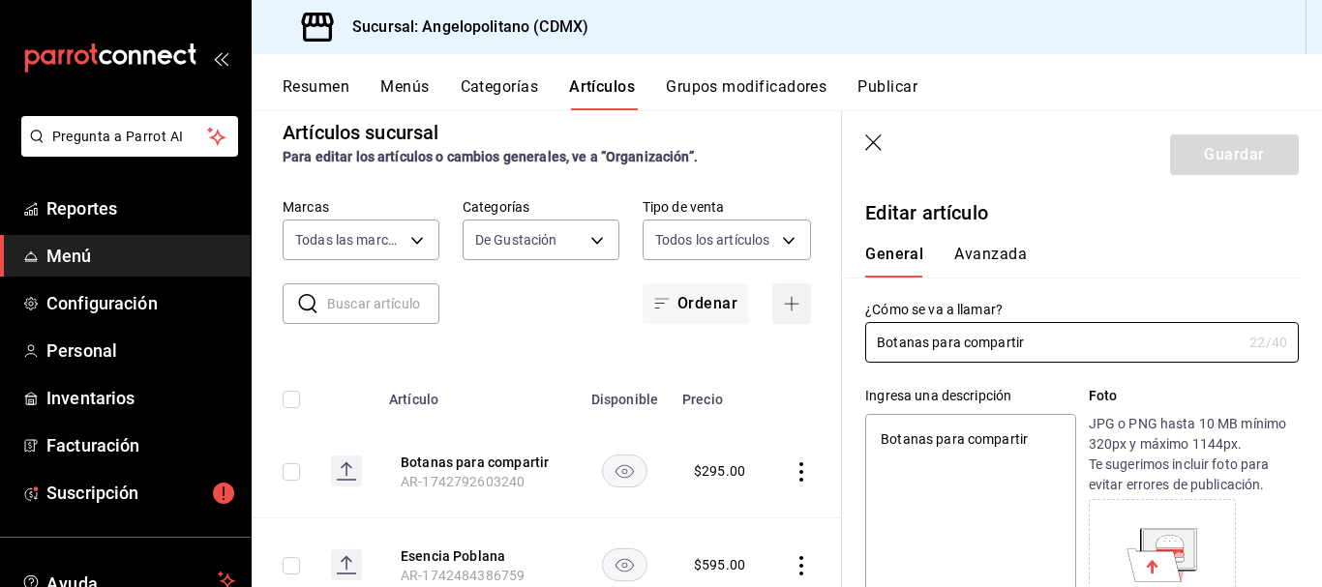
type textarea "x"
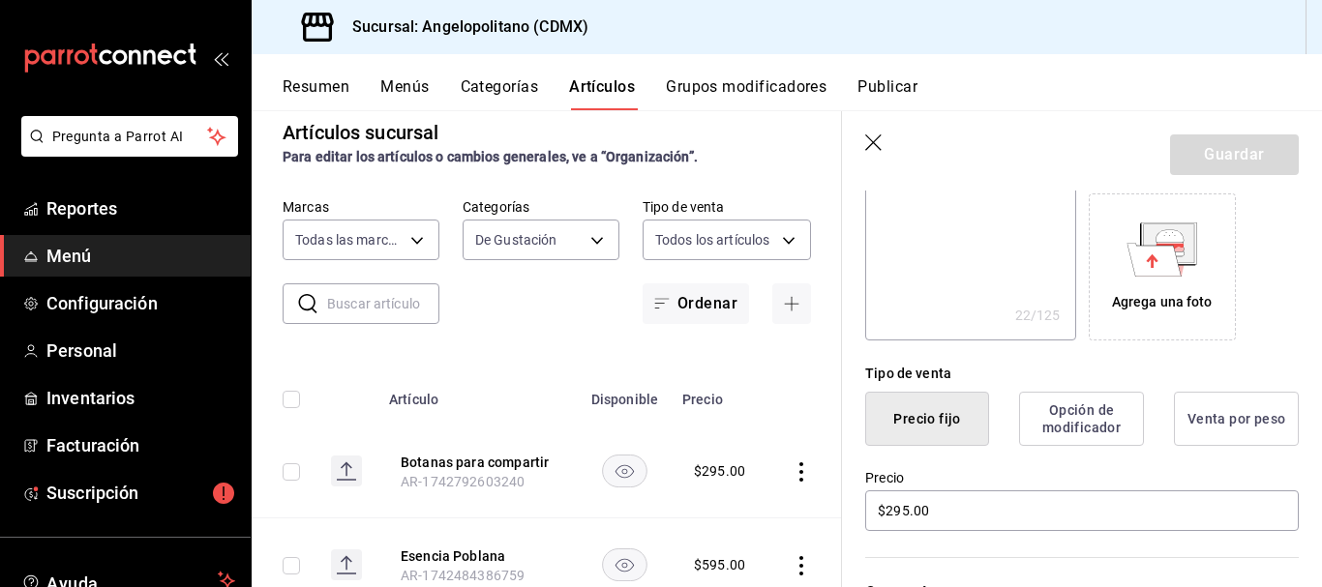
scroll to position [313, 0]
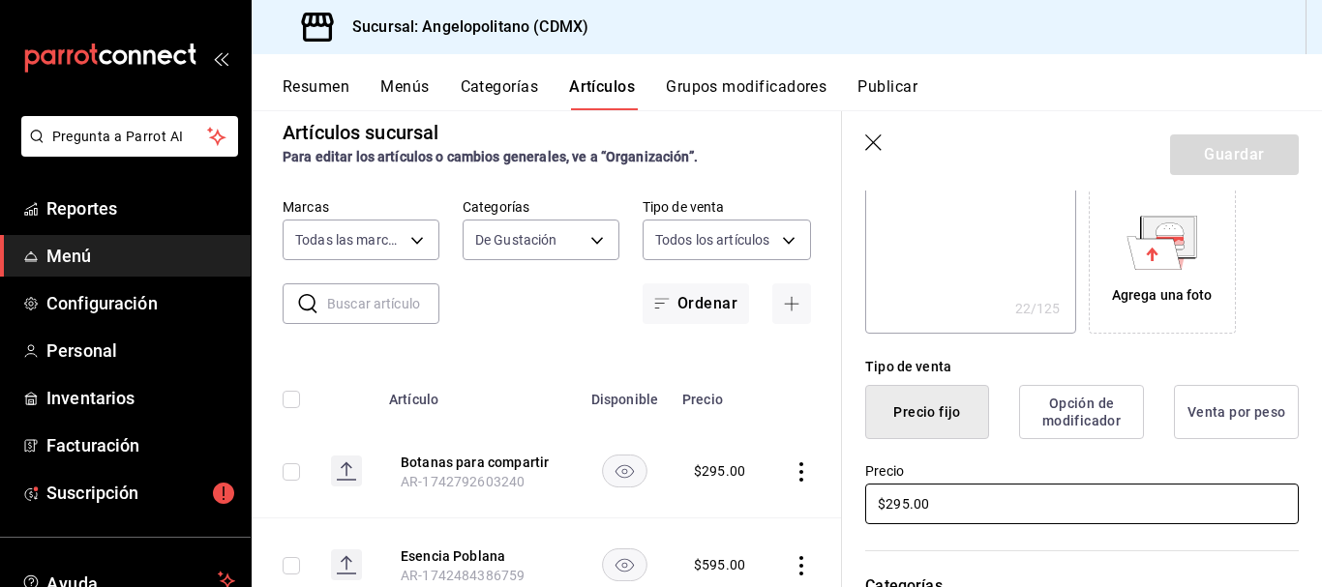
click at [899, 501] on input "$295.00" at bounding box center [1082, 504] width 434 height 41
type input "$25.00"
type textarea "x"
type input "$35.00"
type textarea "x"
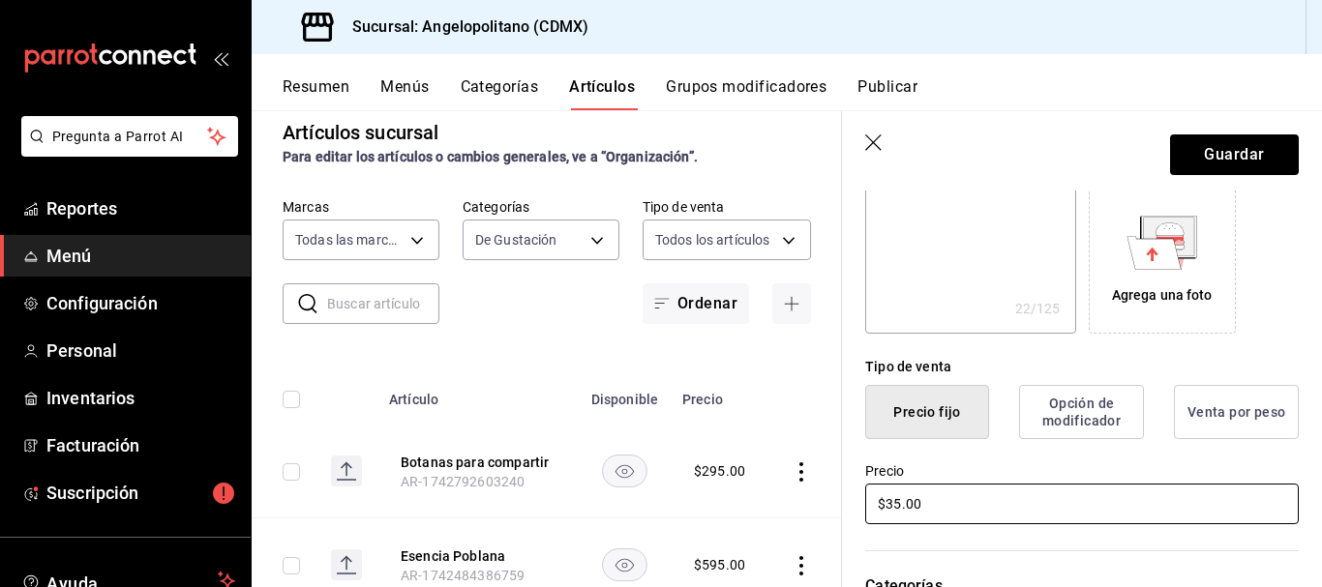
type input "$305.00"
type textarea "x"
type input "$305.00"
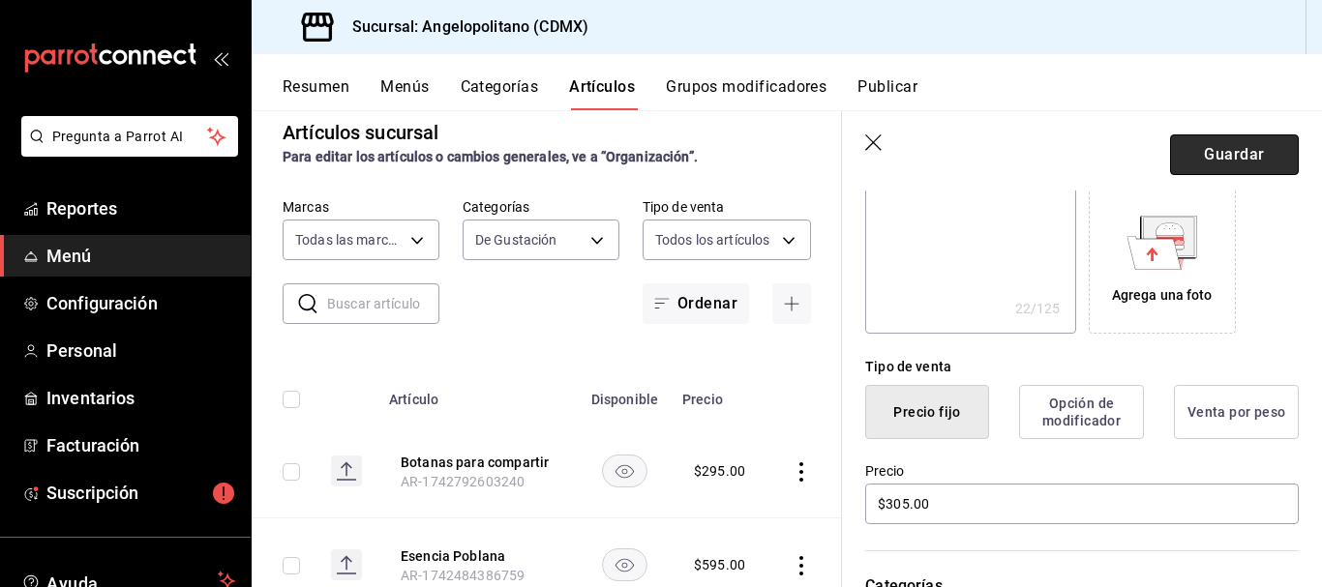
click at [1212, 152] on button "Guardar" at bounding box center [1234, 155] width 129 height 41
type textarea "x"
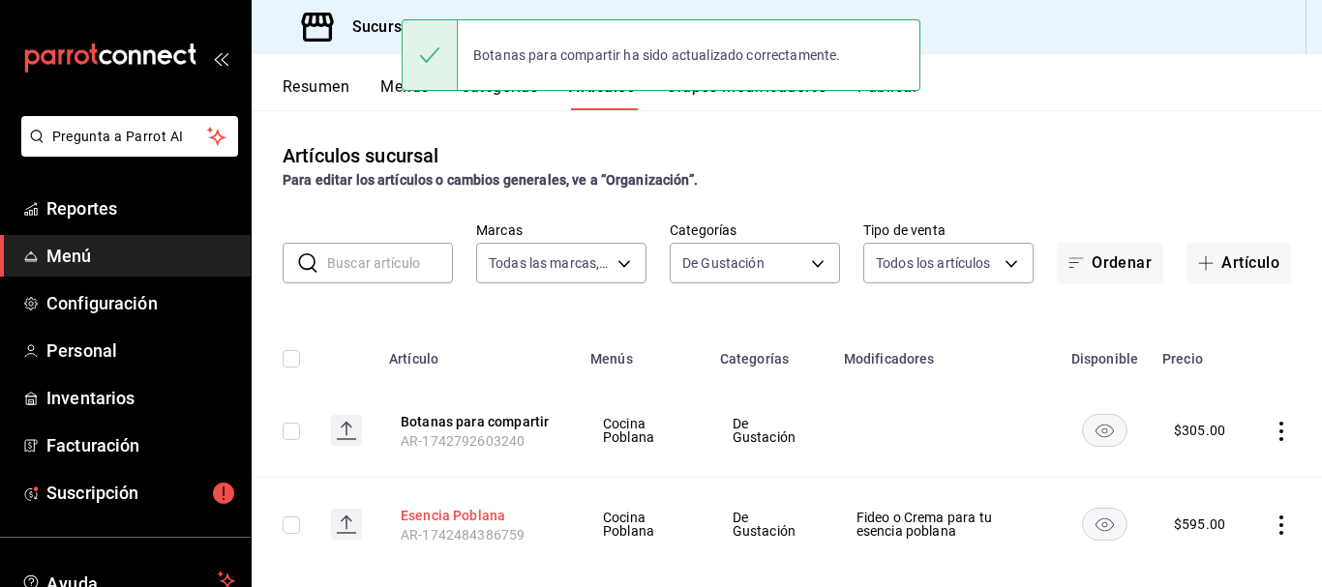
click at [483, 514] on button "Esencia Poblana" at bounding box center [478, 515] width 155 height 19
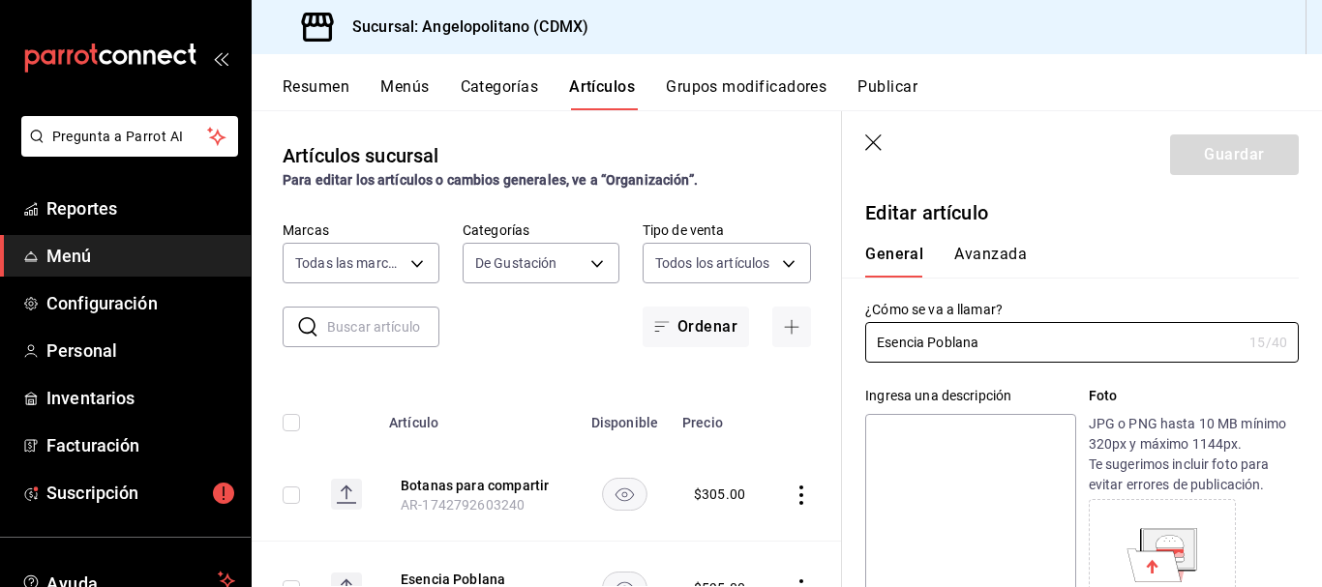
click at [873, 150] on icon "button" at bounding box center [874, 144] width 19 height 19
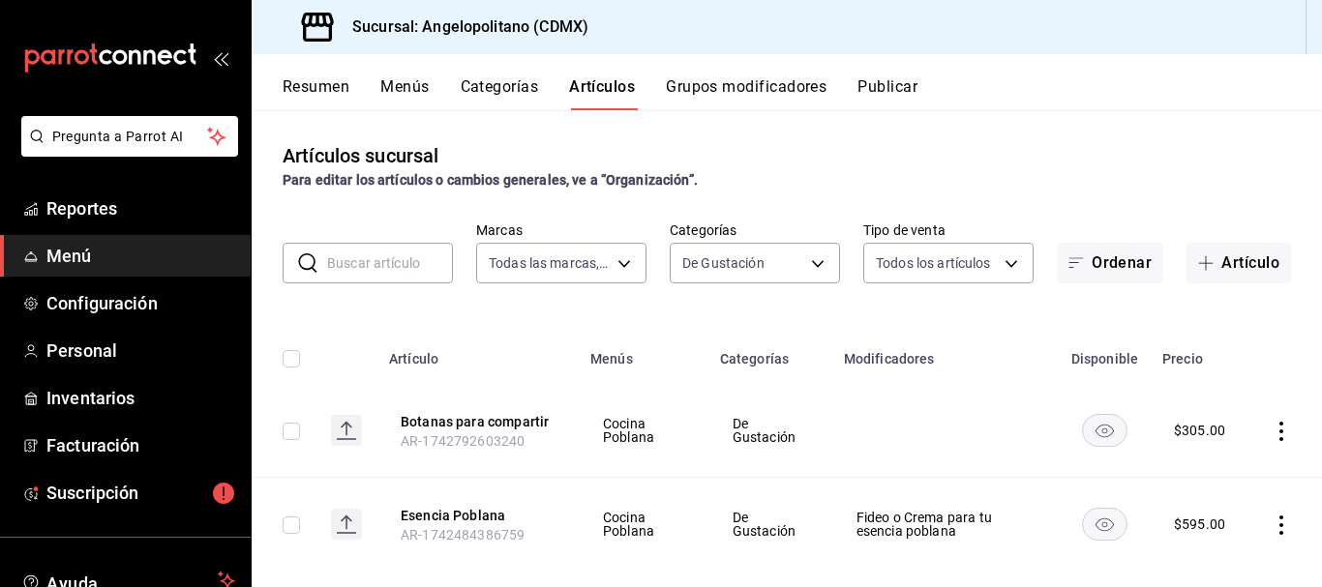
scroll to position [31, 0]
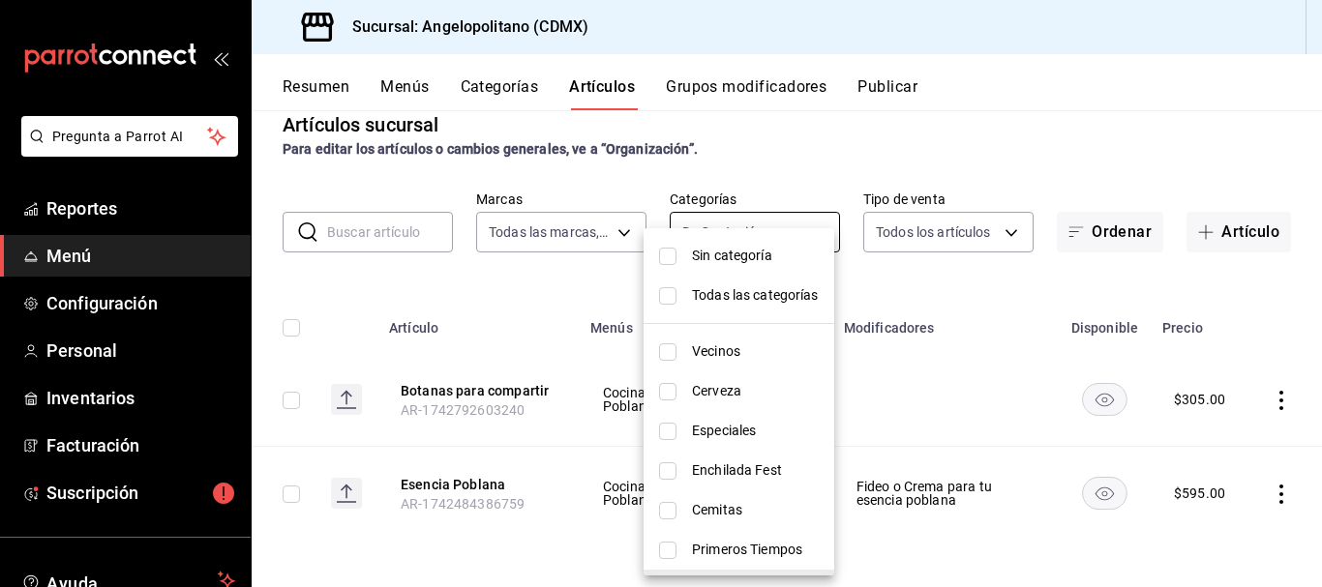
click at [809, 232] on body "Pregunta a Parrot AI Reportes Menú Configuración Personal Inventarios Facturaci…" at bounding box center [661, 293] width 1322 height 587
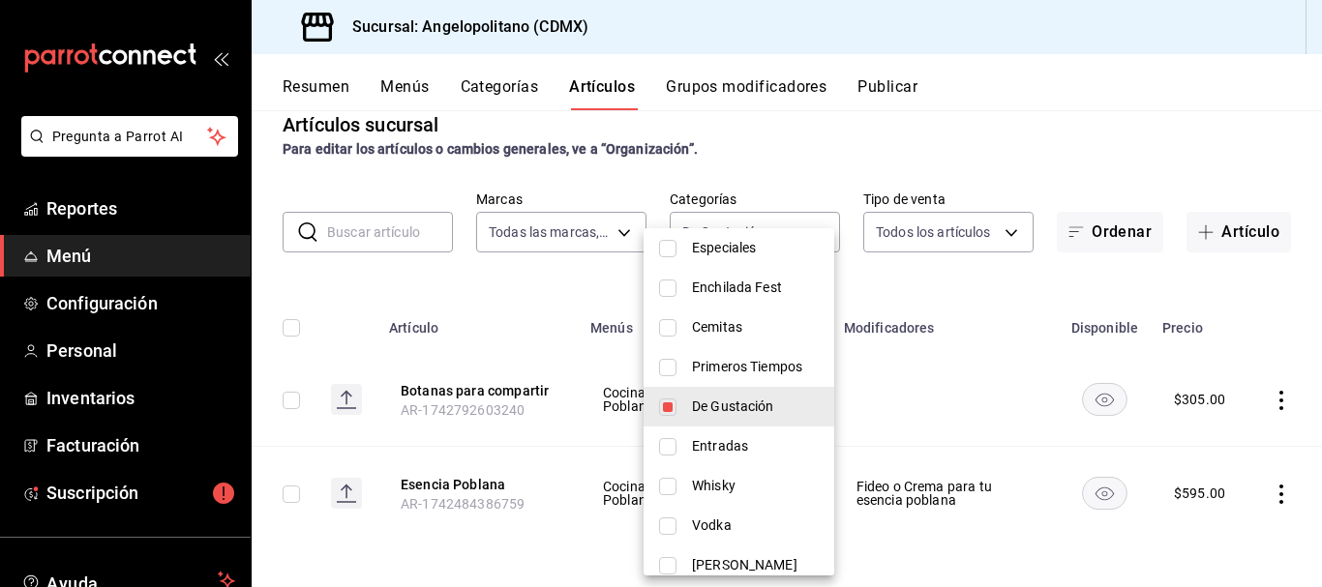
scroll to position [192, 0]
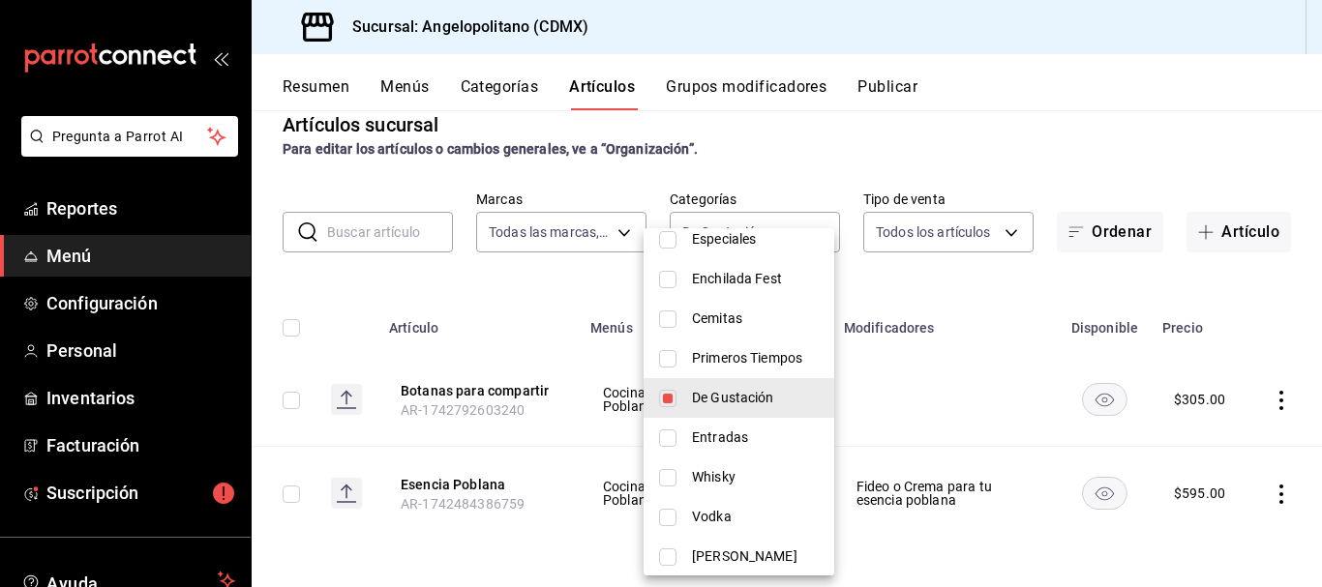
click at [671, 443] on input "checkbox" at bounding box center [667, 438] width 17 height 17
checkbox input "true"
type input "79cff205-7ed8-417a-af50-3d3cc67797da,11ce36d2-a3d7-4773-bb3b-7ba9a9f004bf"
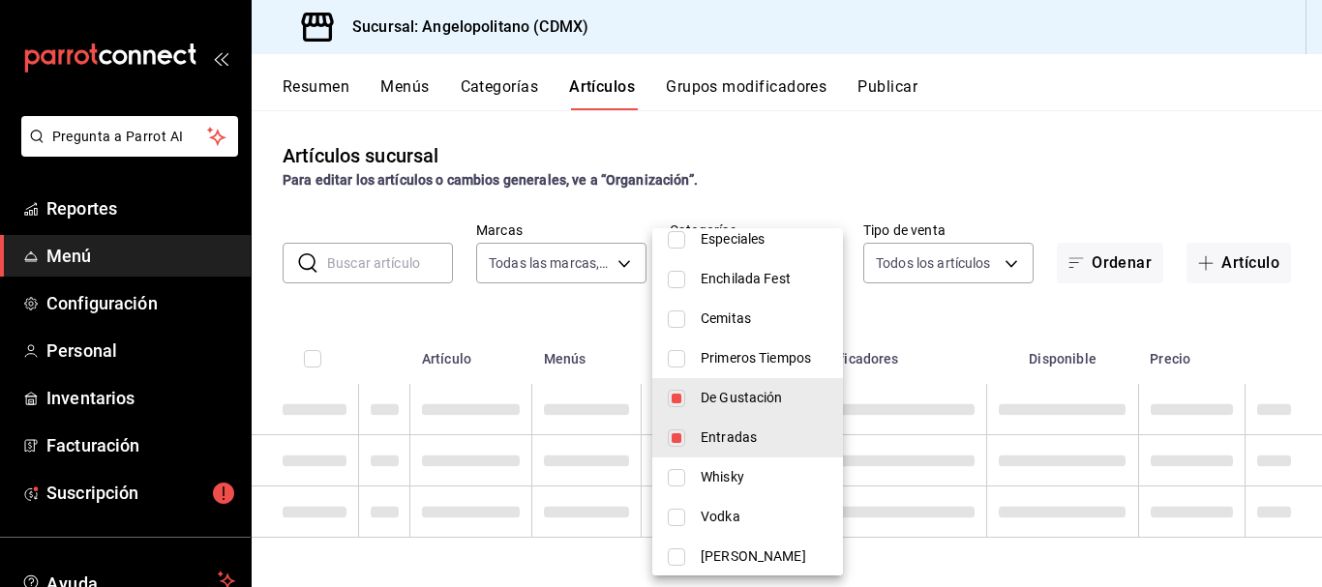
scroll to position [0, 0]
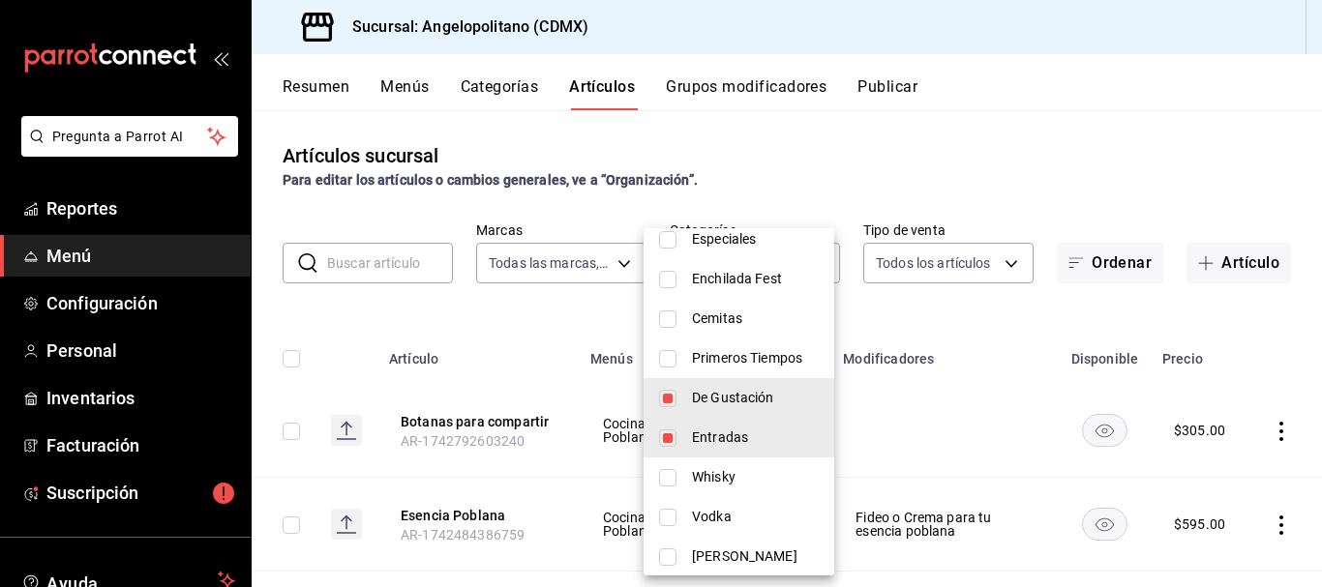
click at [669, 398] on input "checkbox" at bounding box center [667, 398] width 17 height 17
checkbox input "false"
type input "11ce36d2-a3d7-4773-bb3b-7ba9a9f004bf"
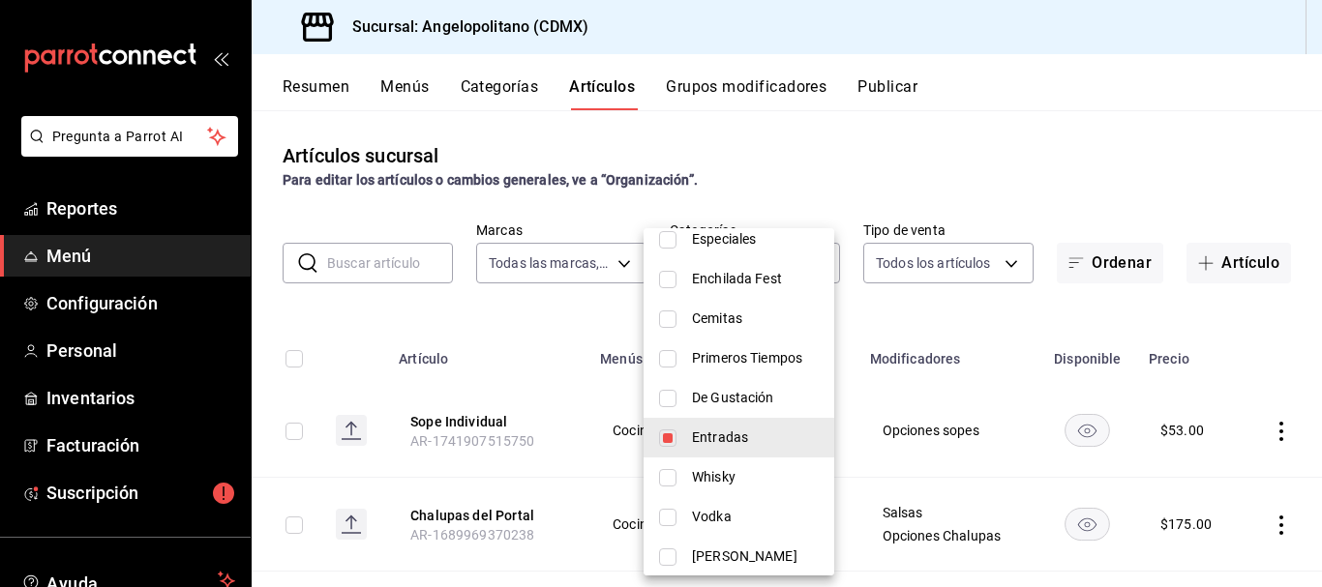
click at [1060, 145] on div at bounding box center [661, 293] width 1322 height 587
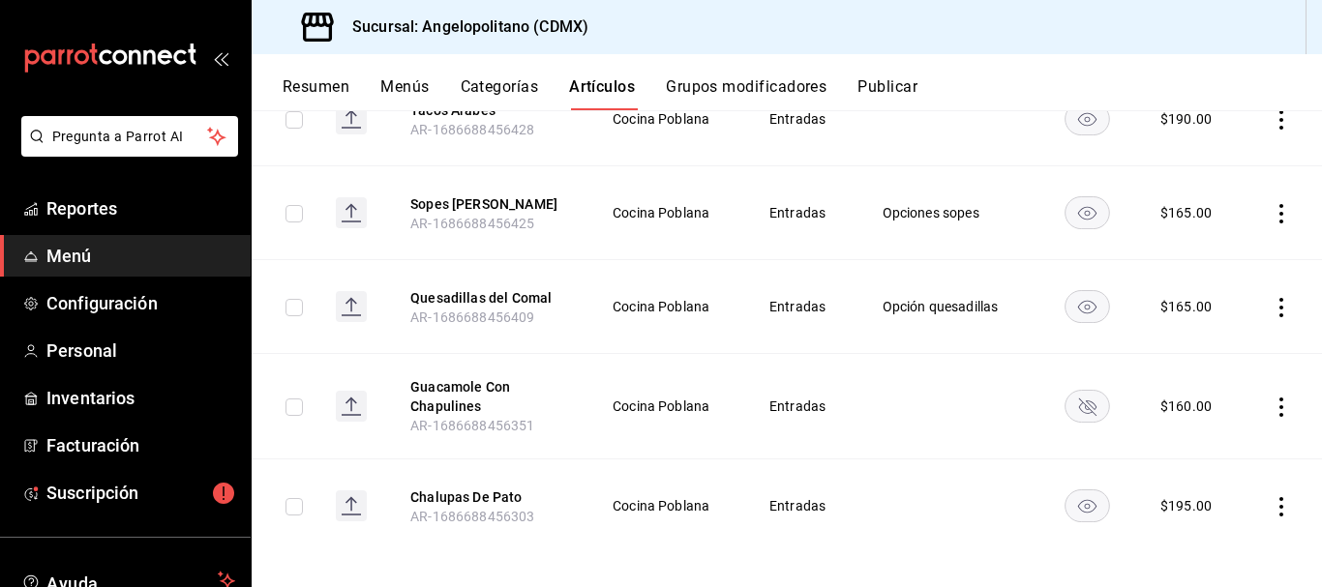
scroll to position [700, 0]
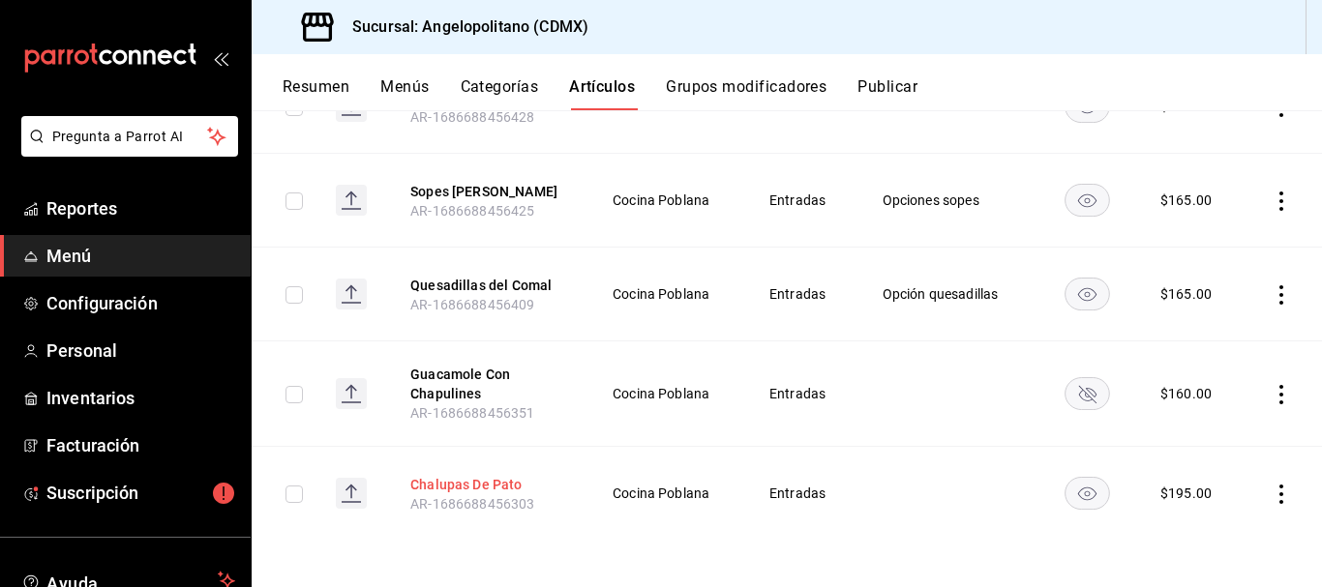
click at [465, 481] on button "Chalupas De Pato" at bounding box center [487, 484] width 155 height 19
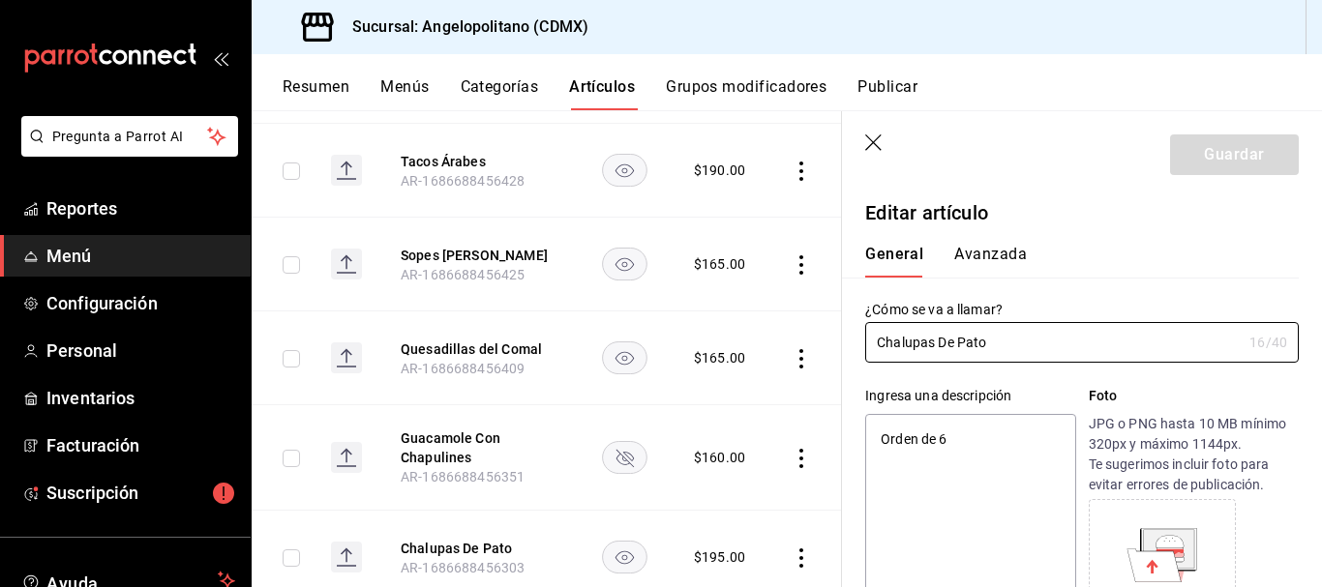
type textarea "x"
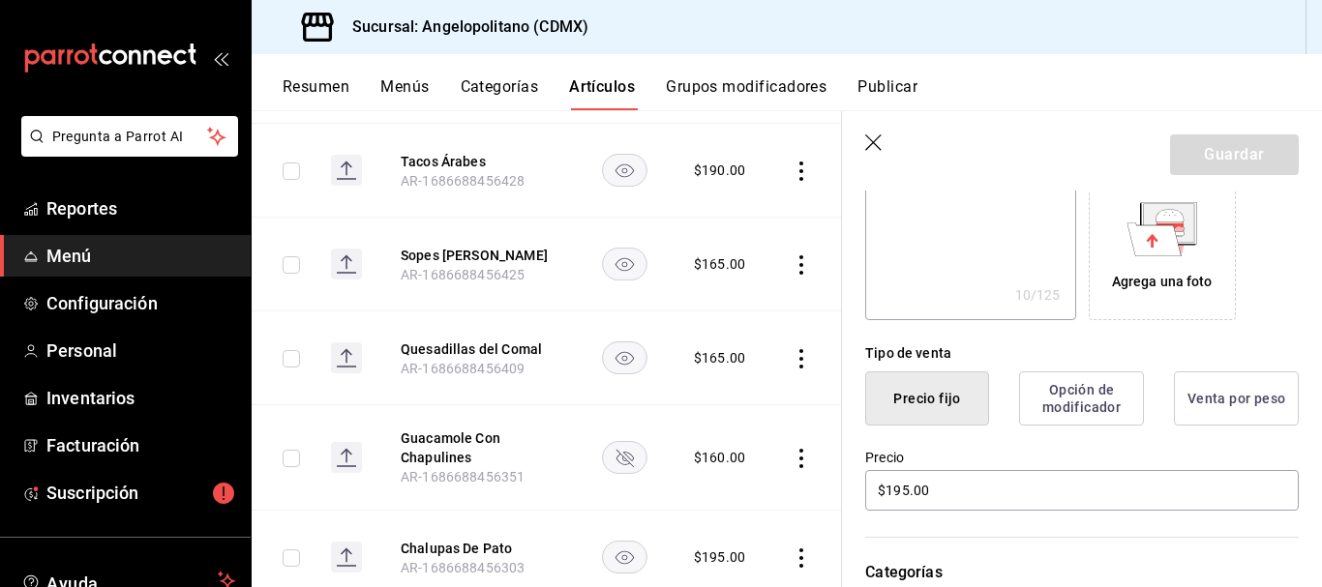
scroll to position [503, 0]
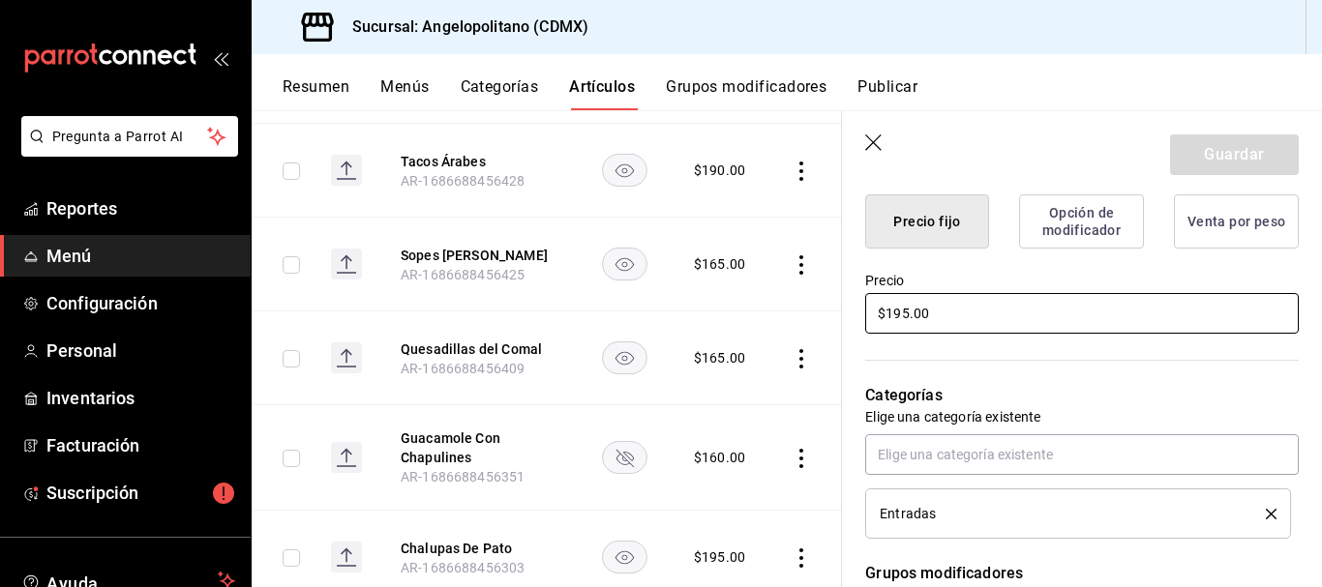
click at [902, 312] on input "$195.00" at bounding box center [1082, 313] width 434 height 41
type input "$15.00"
type textarea "x"
type input "$5.00"
type textarea "x"
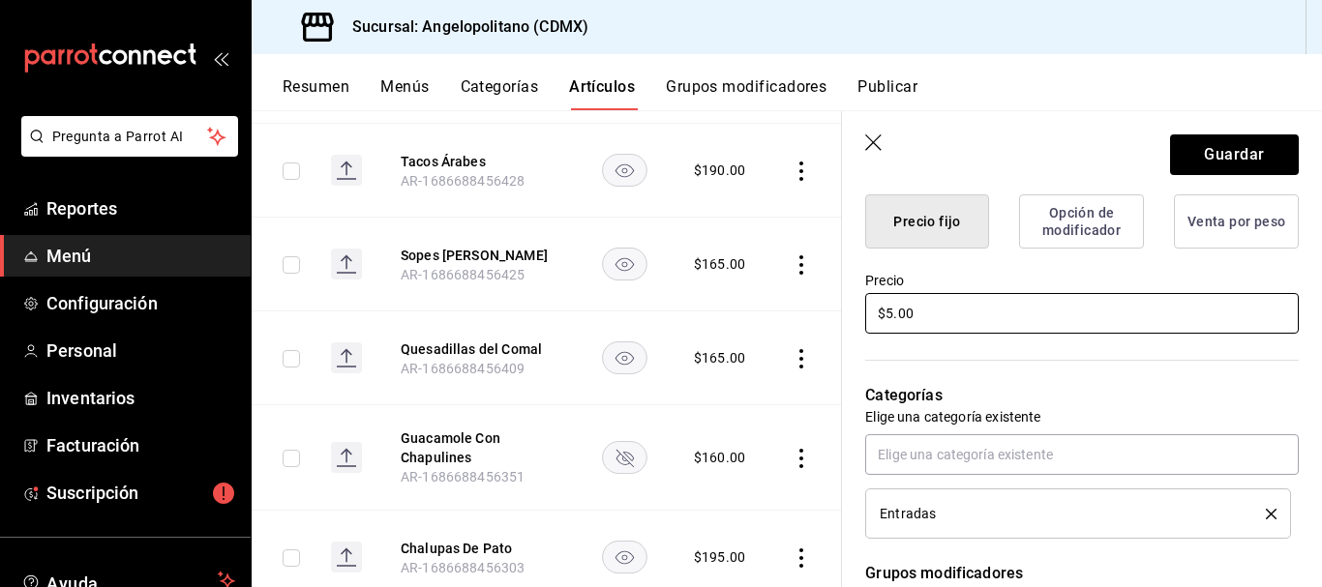
type input "$25.00"
type textarea "x"
type input "$205.00"
type textarea "x"
type input "$205.00"
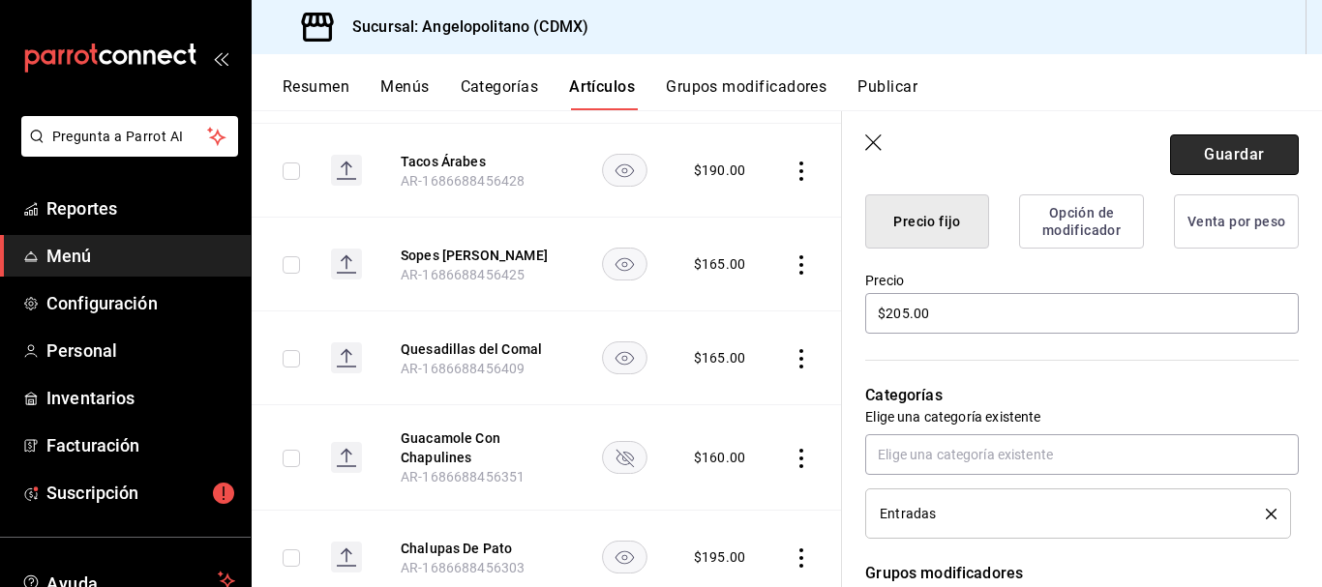
click at [1239, 151] on button "Guardar" at bounding box center [1234, 155] width 129 height 41
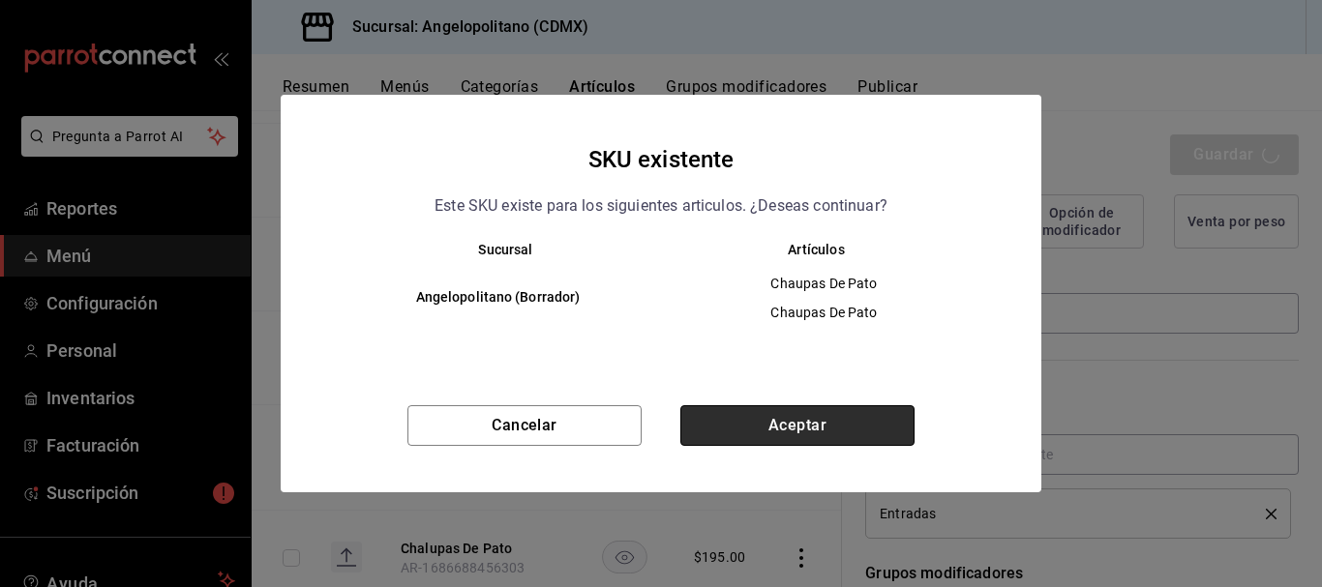
click at [863, 432] on button "Aceptar" at bounding box center [797, 425] width 234 height 41
type textarea "x"
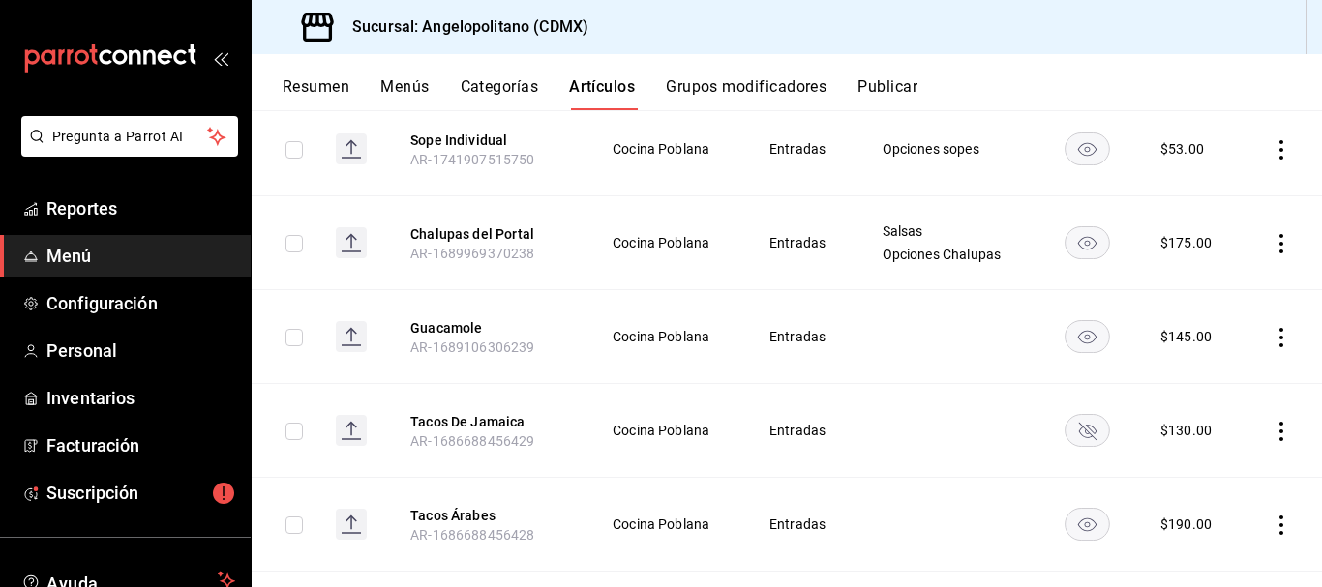
scroll to position [354, 0]
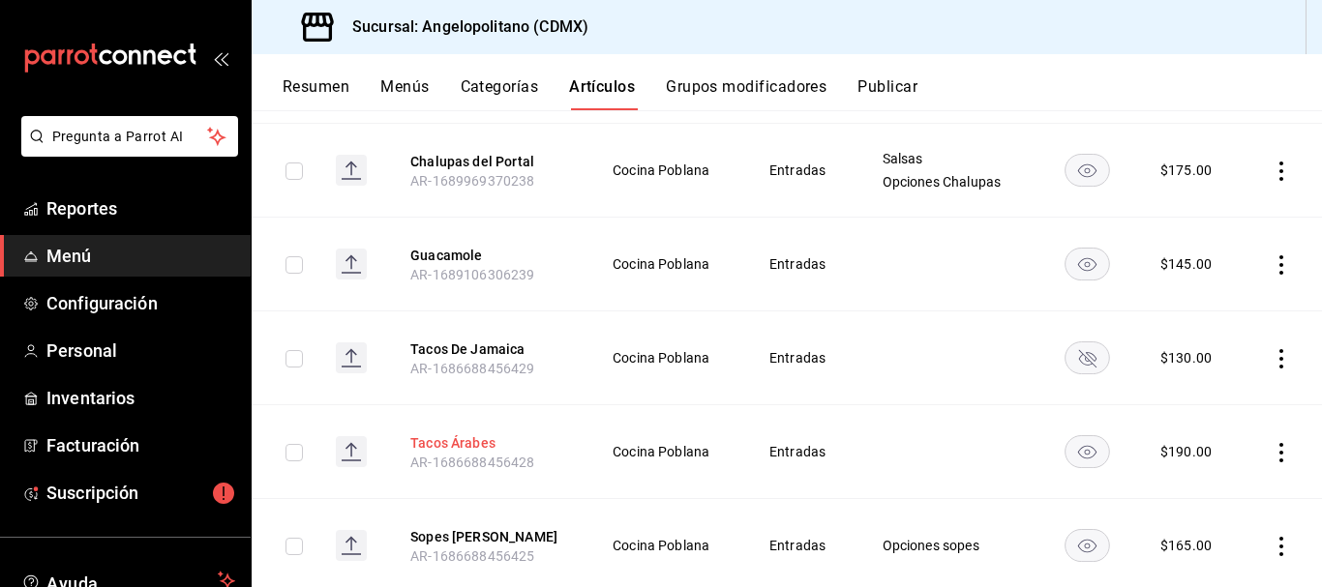
click at [463, 441] on button "Tacos Árabes" at bounding box center [487, 443] width 155 height 19
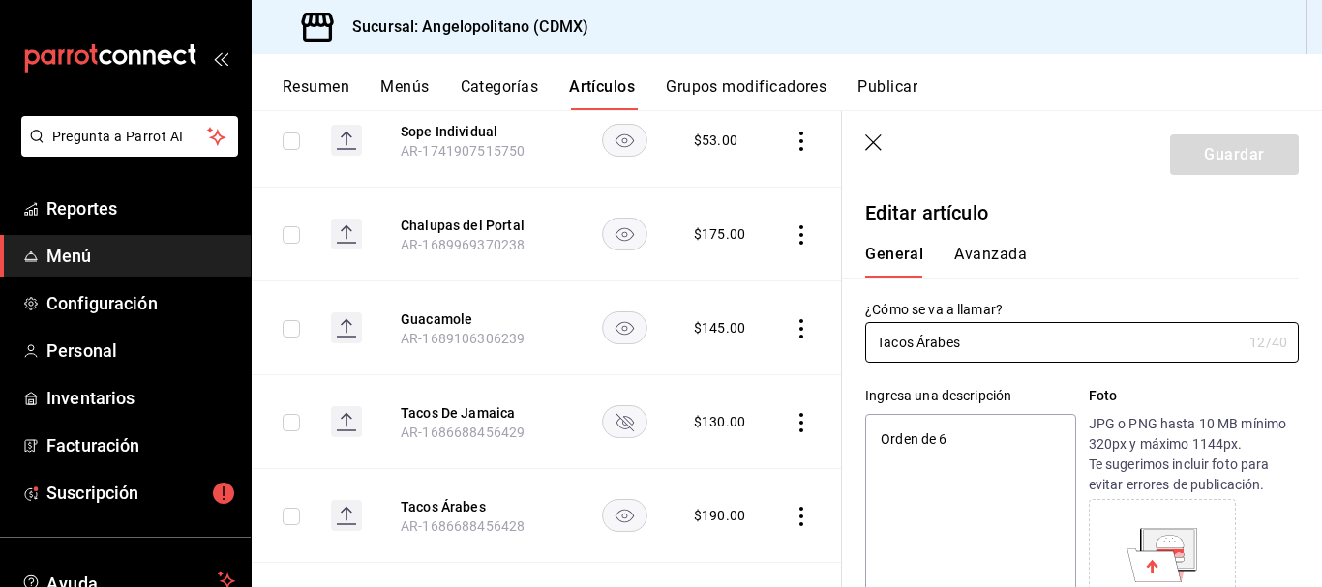
type textarea "x"
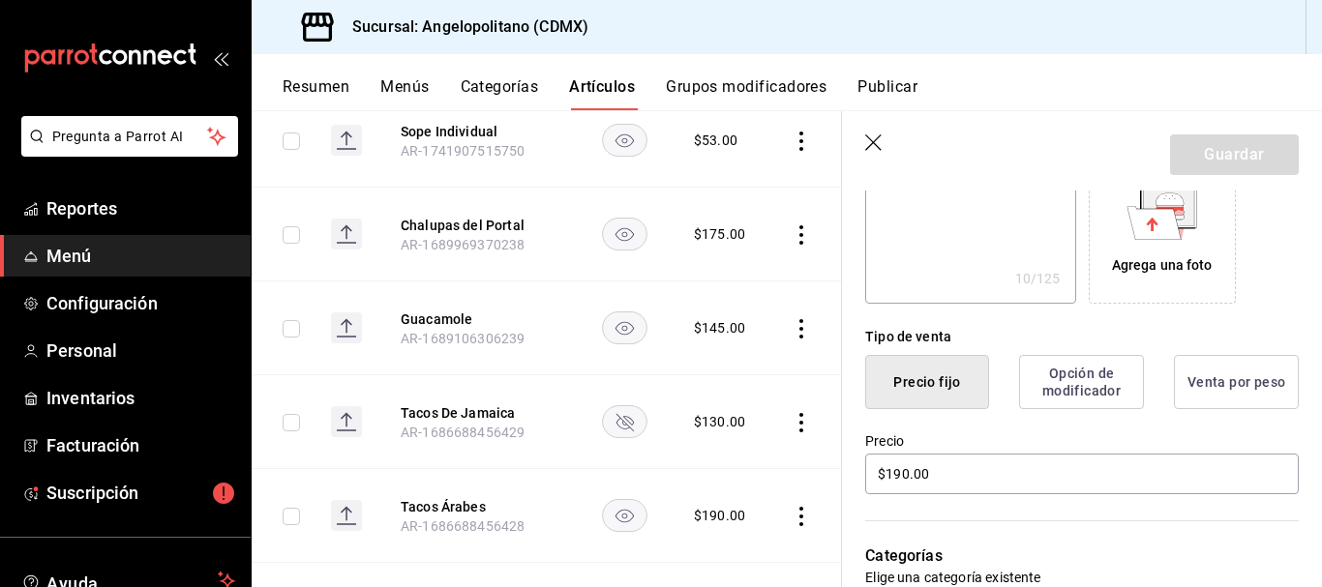
scroll to position [352, 0]
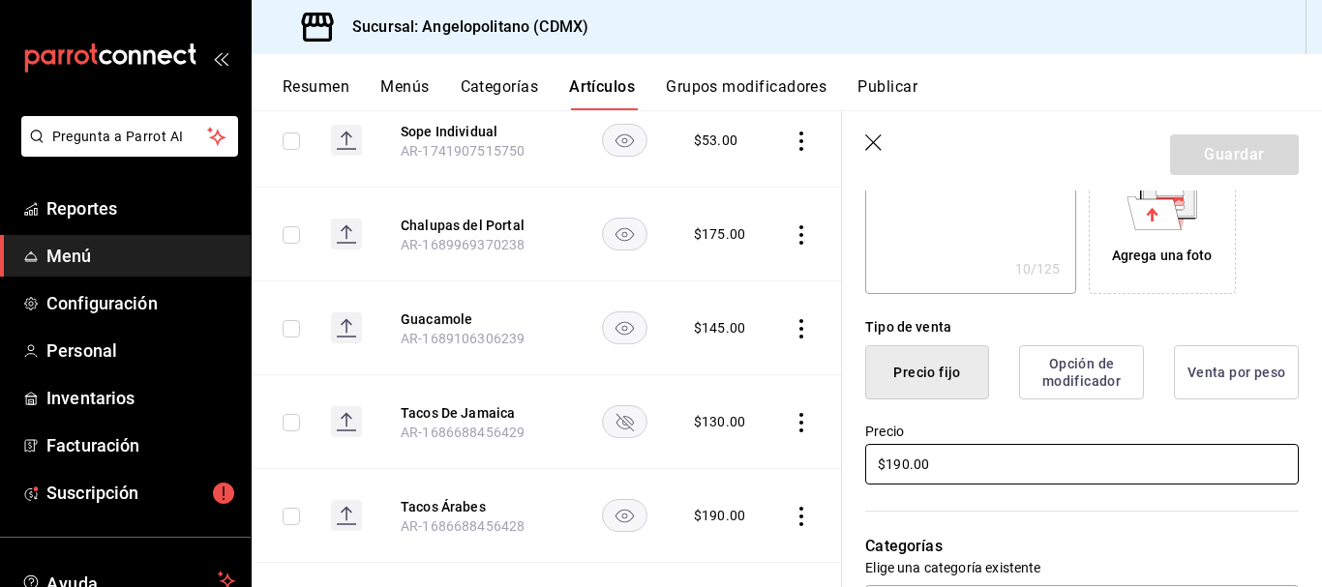
click at [908, 464] on input "$190.00" at bounding box center [1082, 464] width 434 height 41
type input "$19.00"
type textarea "x"
type input "$1.00"
type textarea "x"
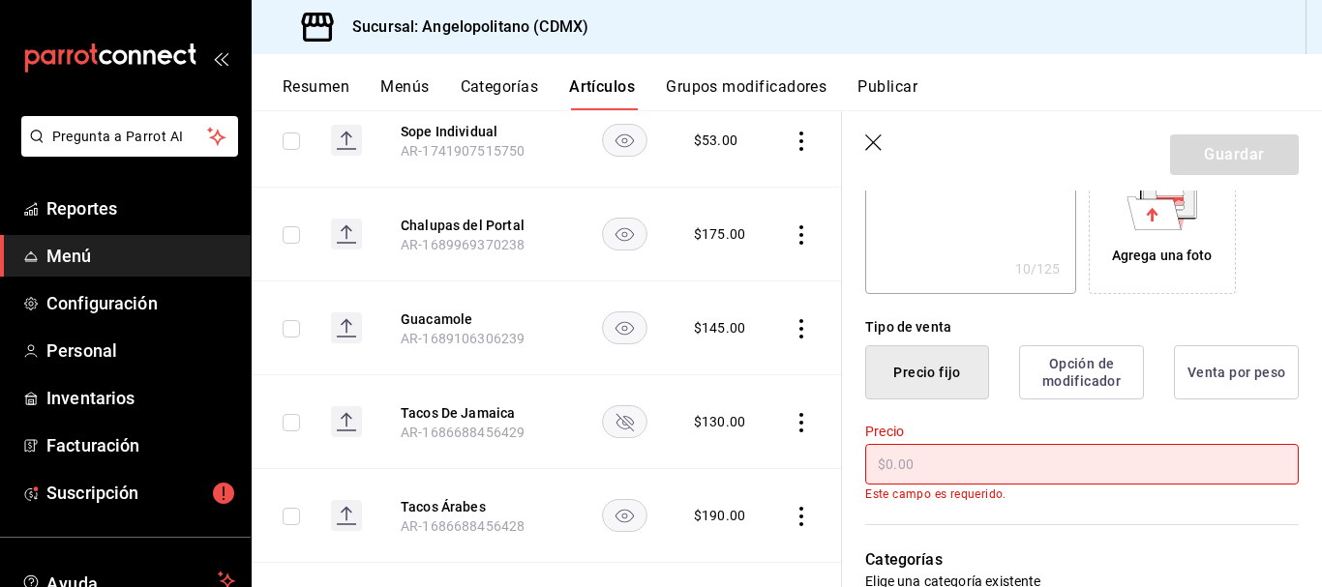
type input "$2.00"
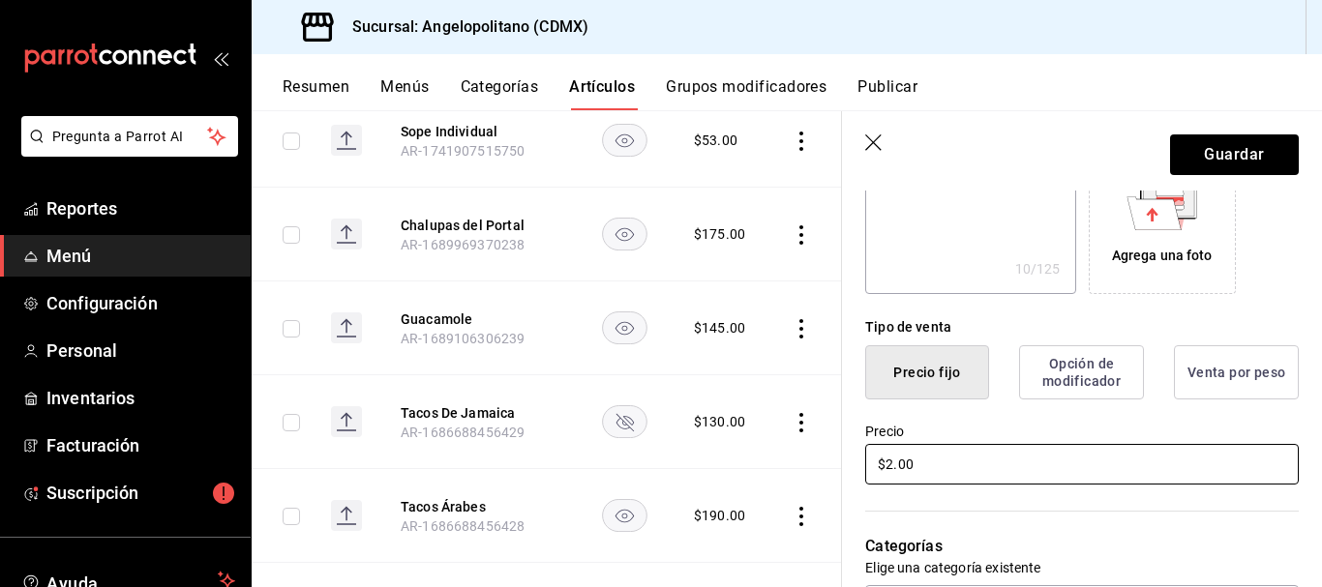
type textarea "x"
type input "$20.00"
type textarea "x"
type input "$205.00"
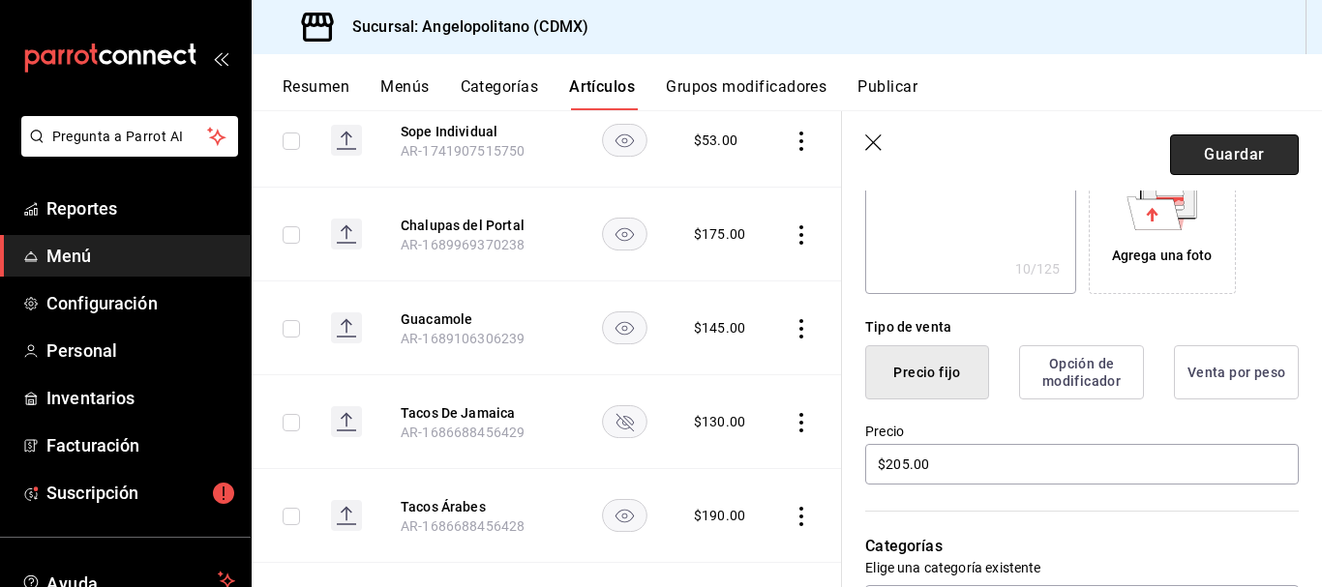
click at [1240, 156] on button "Guardar" at bounding box center [1234, 155] width 129 height 41
type textarea "x"
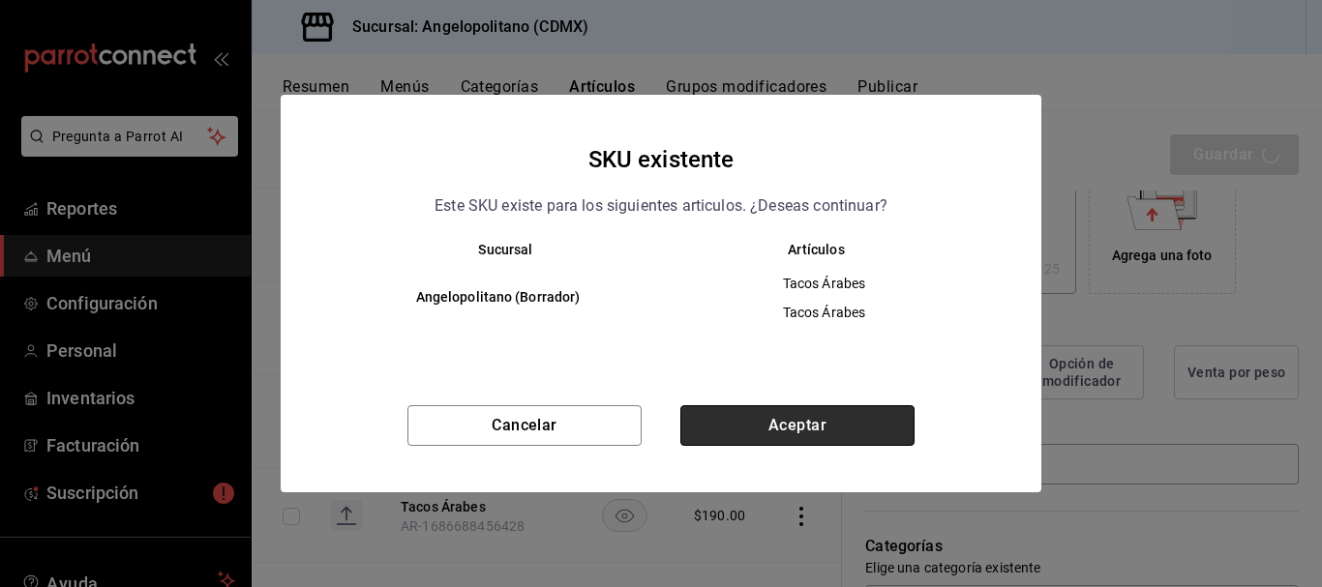
click at [778, 437] on button "Aceptar" at bounding box center [797, 425] width 234 height 41
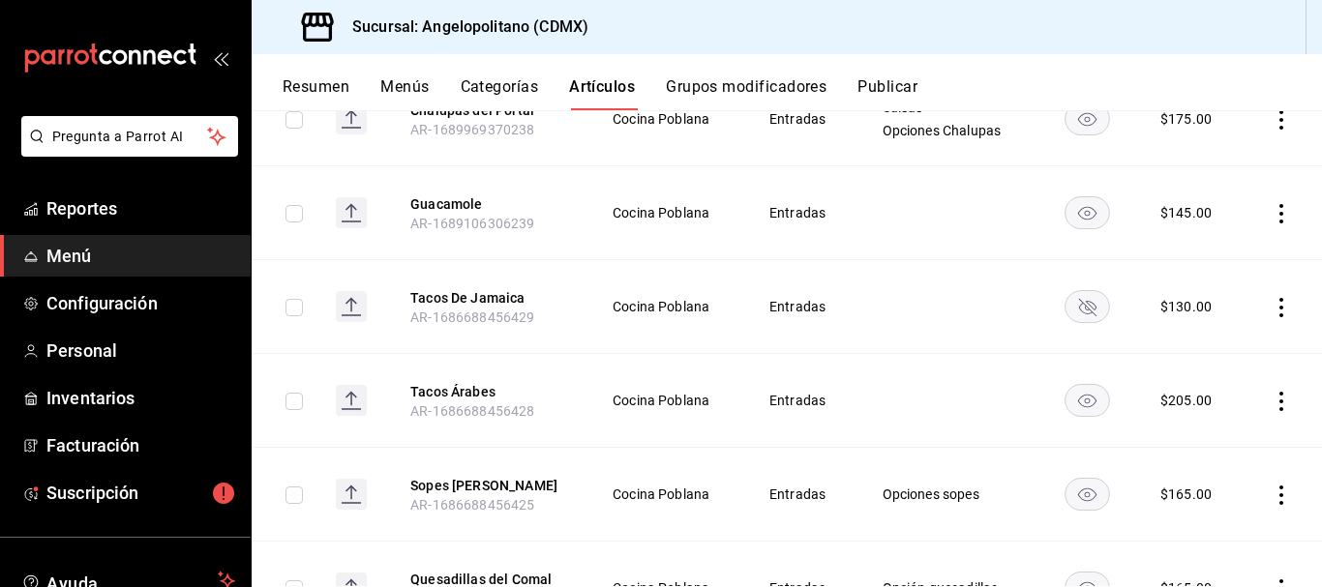
scroll to position [424, 0]
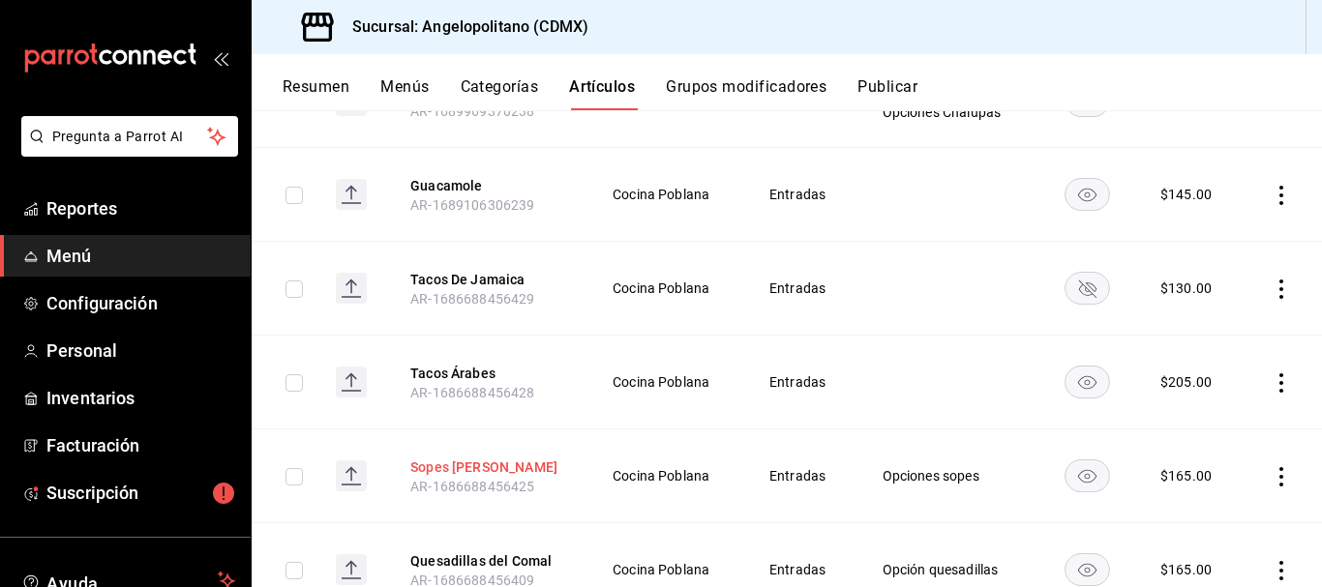
click at [479, 466] on button "Sopes [PERSON_NAME]" at bounding box center [487, 467] width 155 height 19
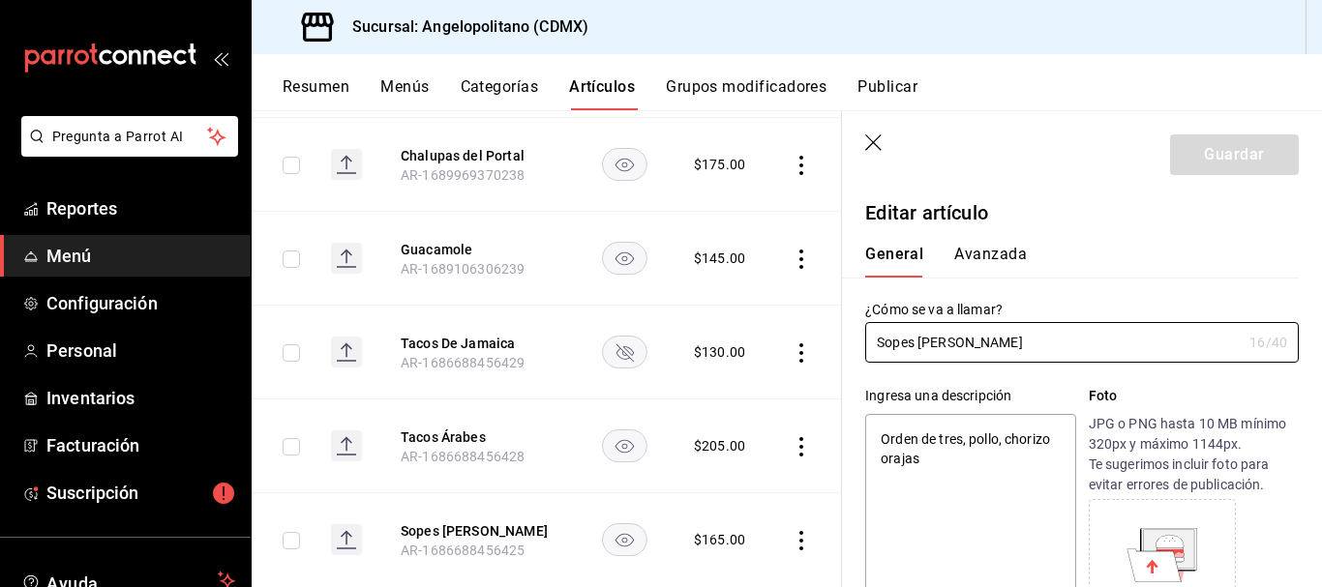
type textarea "x"
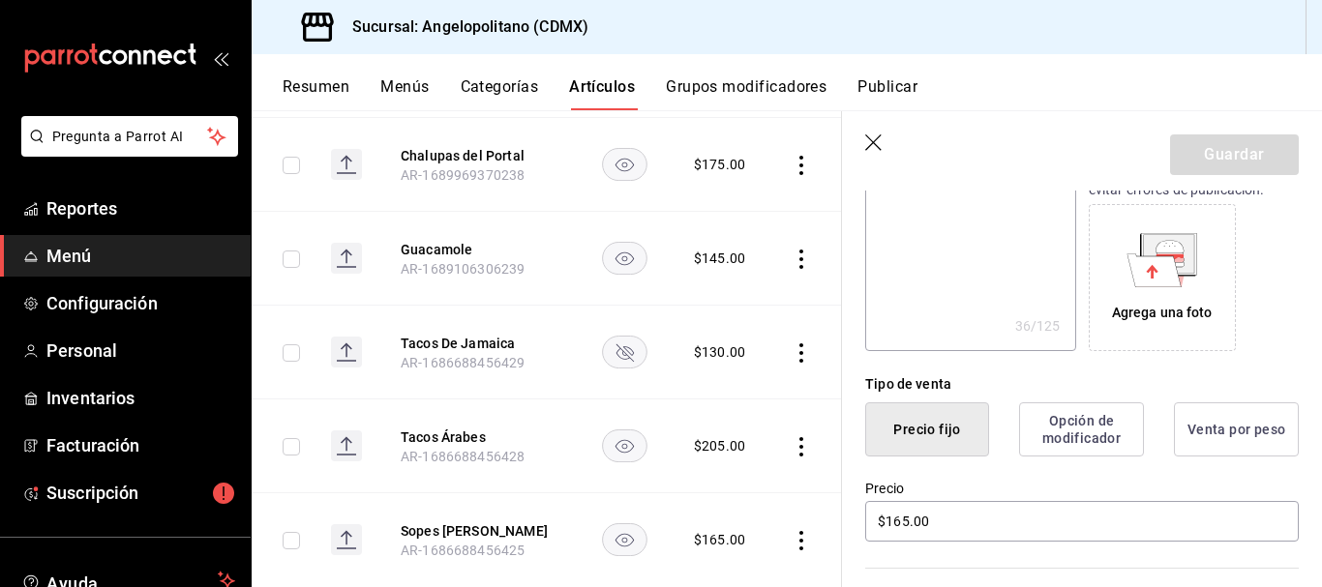
scroll to position [357, 0]
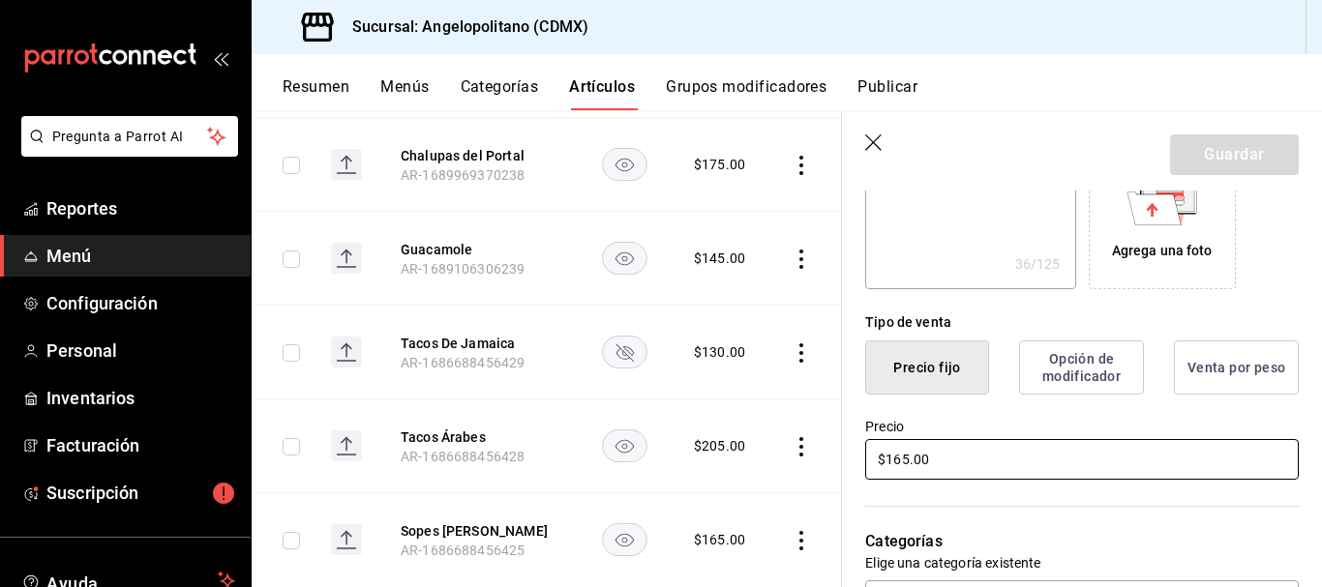
click at [897, 460] on input "$165.00" at bounding box center [1082, 459] width 434 height 41
type input "$15.00"
type textarea "x"
type input "$175.00"
type textarea "x"
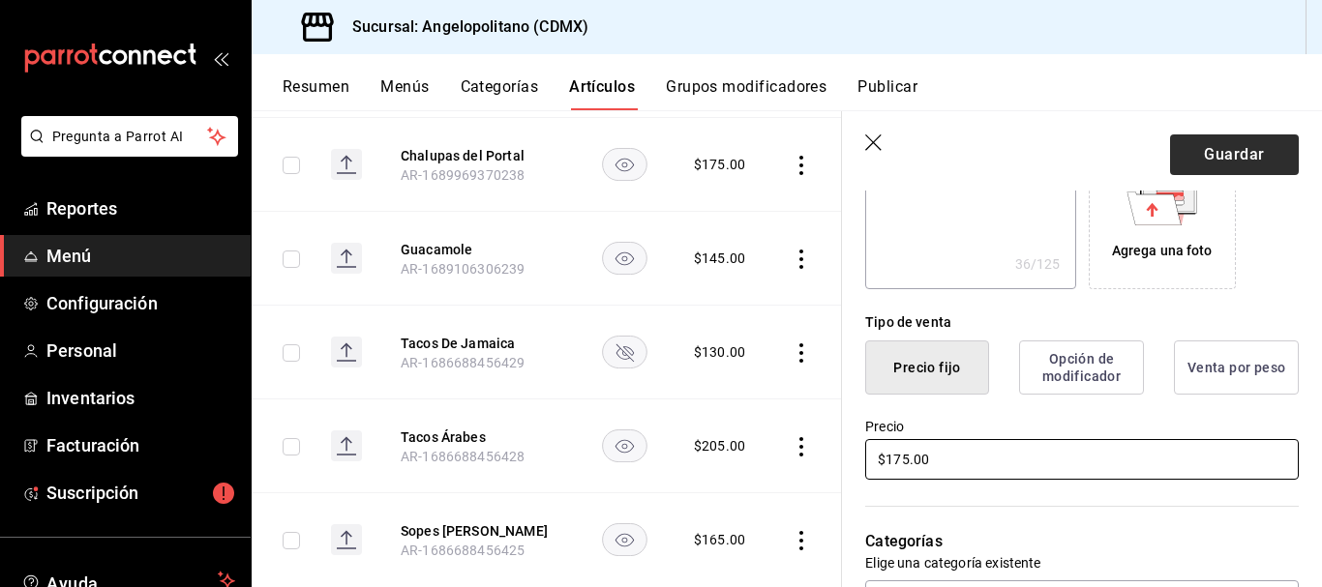
type input "$175.00"
click at [1265, 150] on button "Guardar" at bounding box center [1234, 155] width 129 height 41
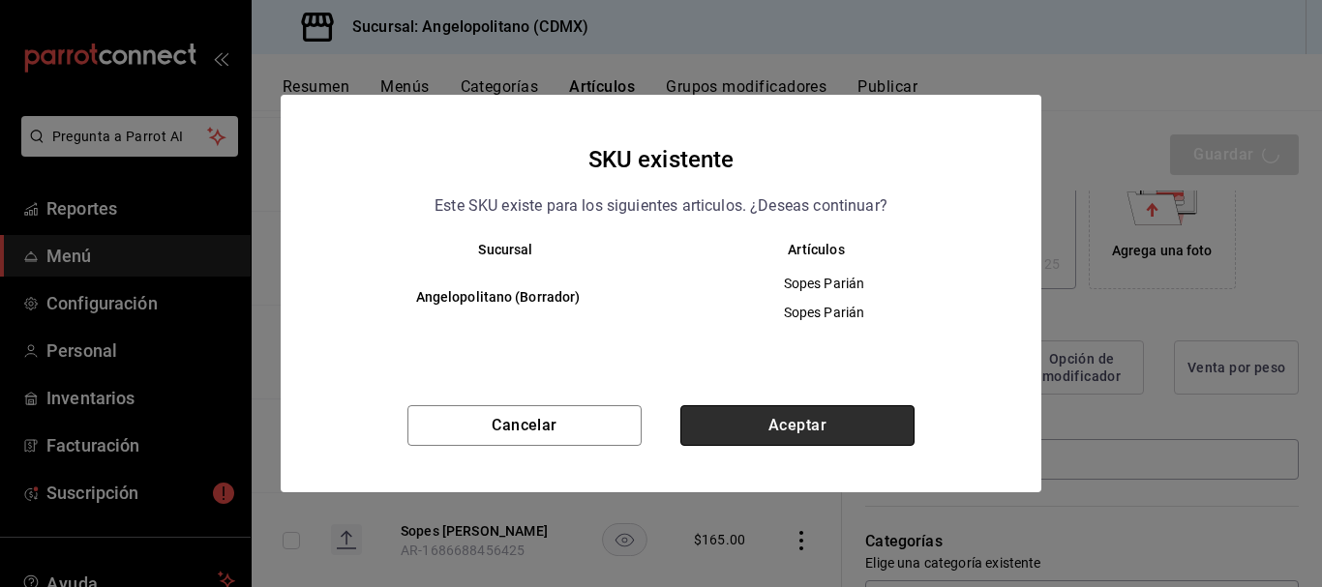
click at [864, 438] on button "Aceptar" at bounding box center [797, 425] width 234 height 41
type textarea "x"
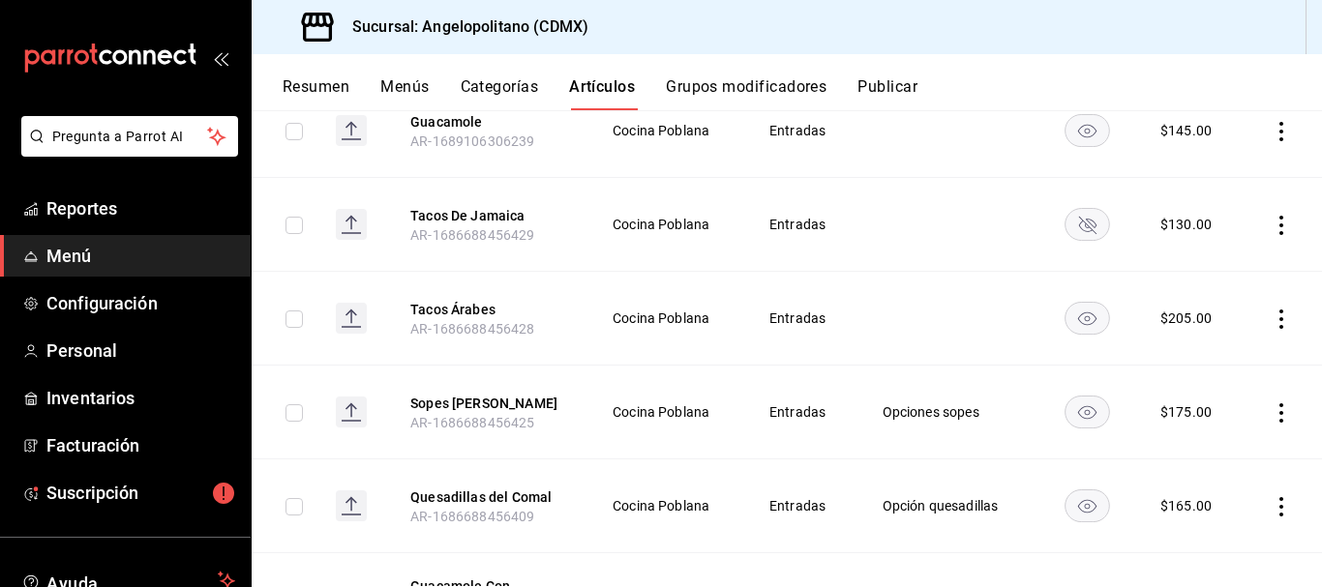
scroll to position [498, 0]
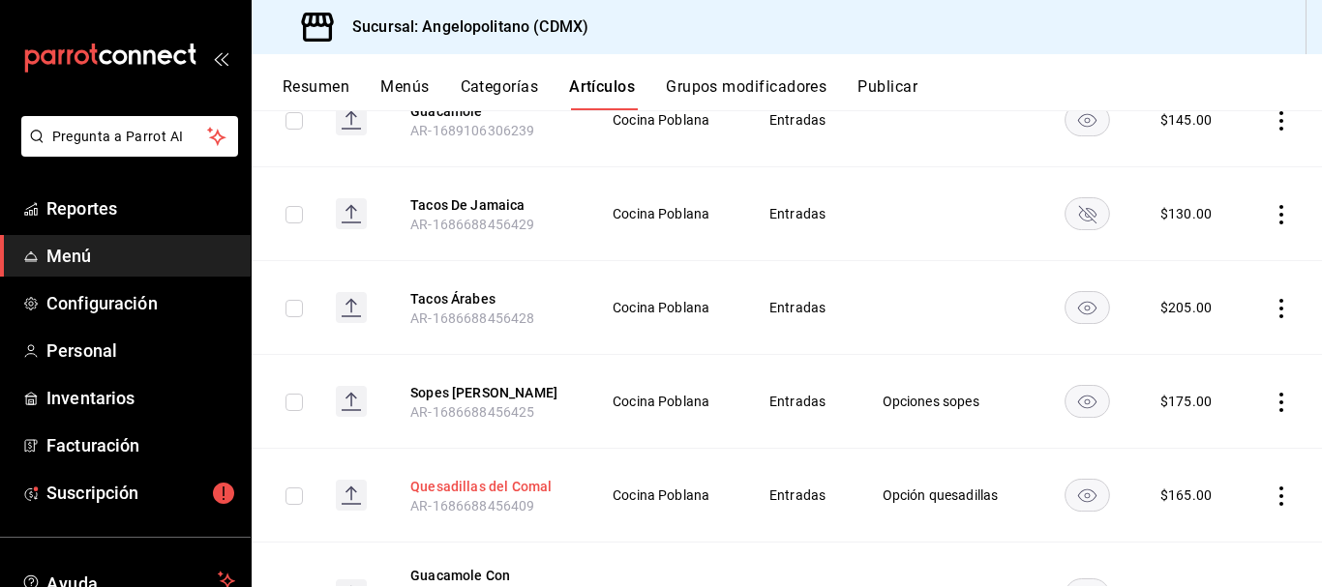
click at [516, 480] on button "Quesadillas del Comal" at bounding box center [487, 486] width 155 height 19
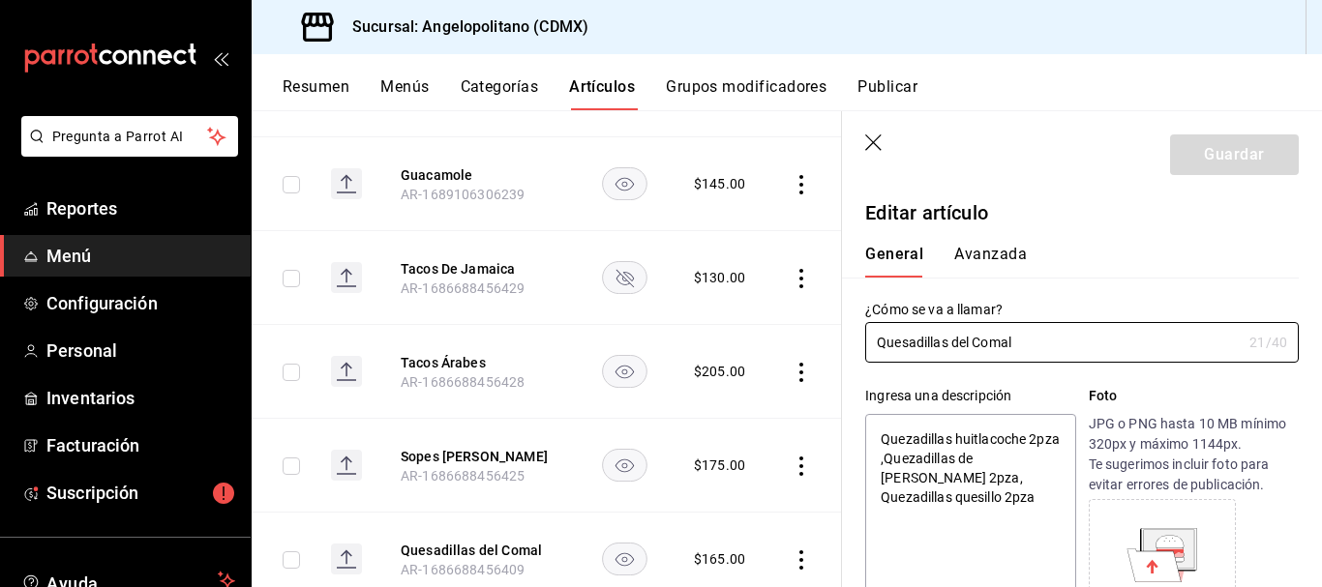
type textarea "x"
type input "$165.00"
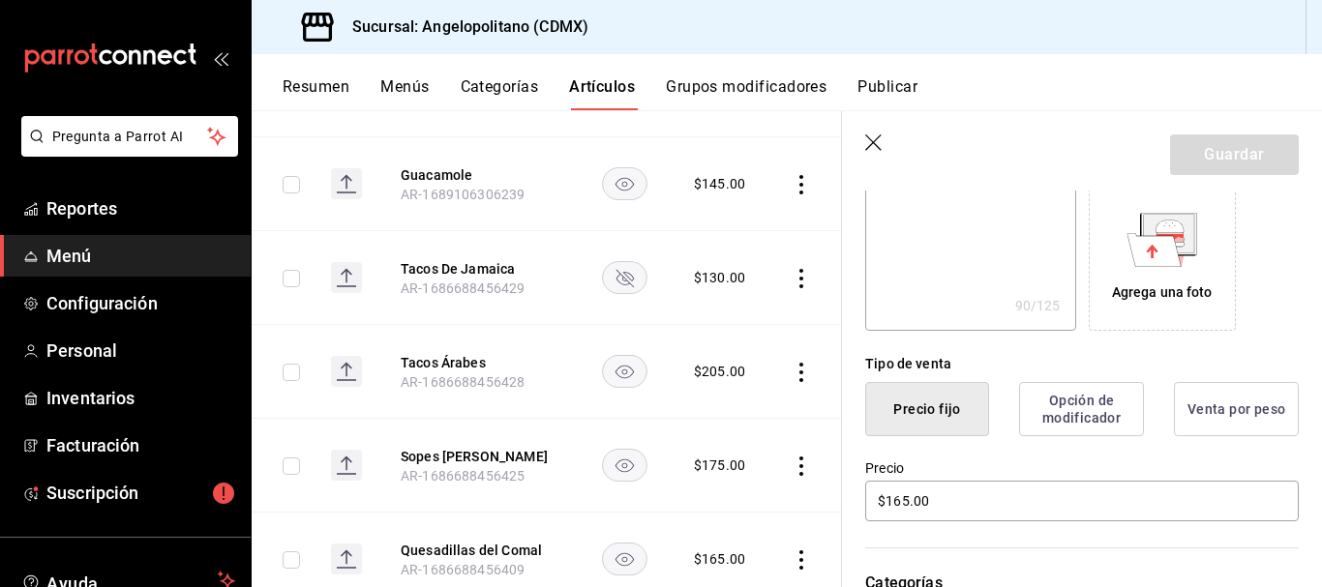
scroll to position [322, 0]
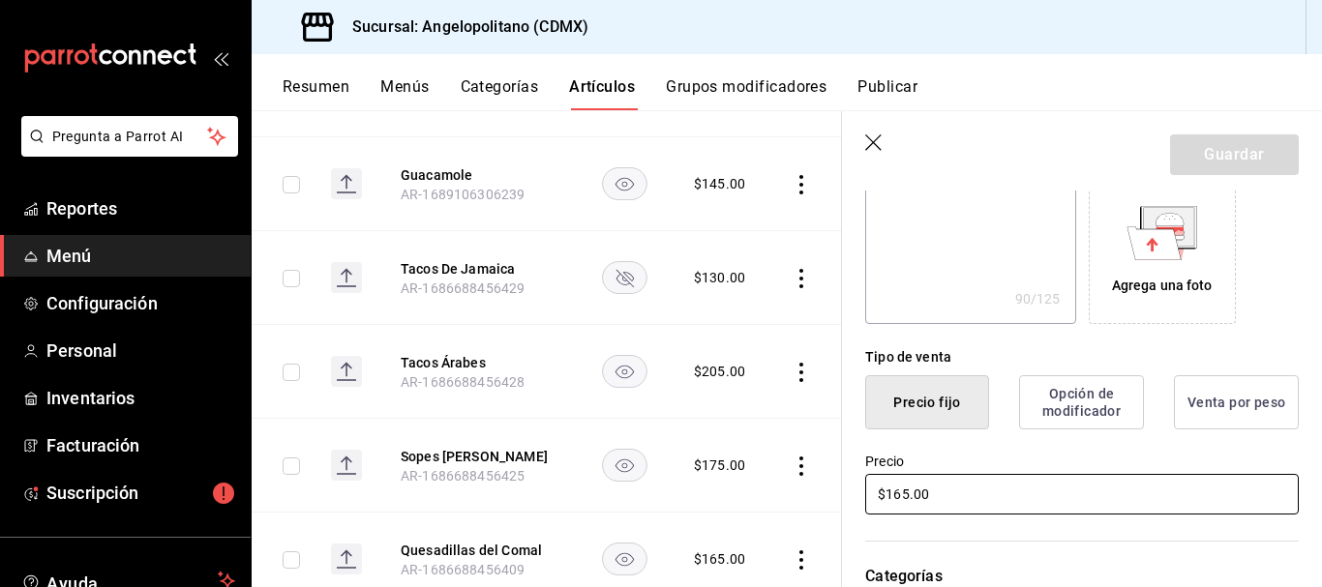
click at [899, 497] on input "$165.00" at bounding box center [1082, 494] width 434 height 41
type textarea "x"
type input "$15.00"
type textarea "x"
type input "$175.00"
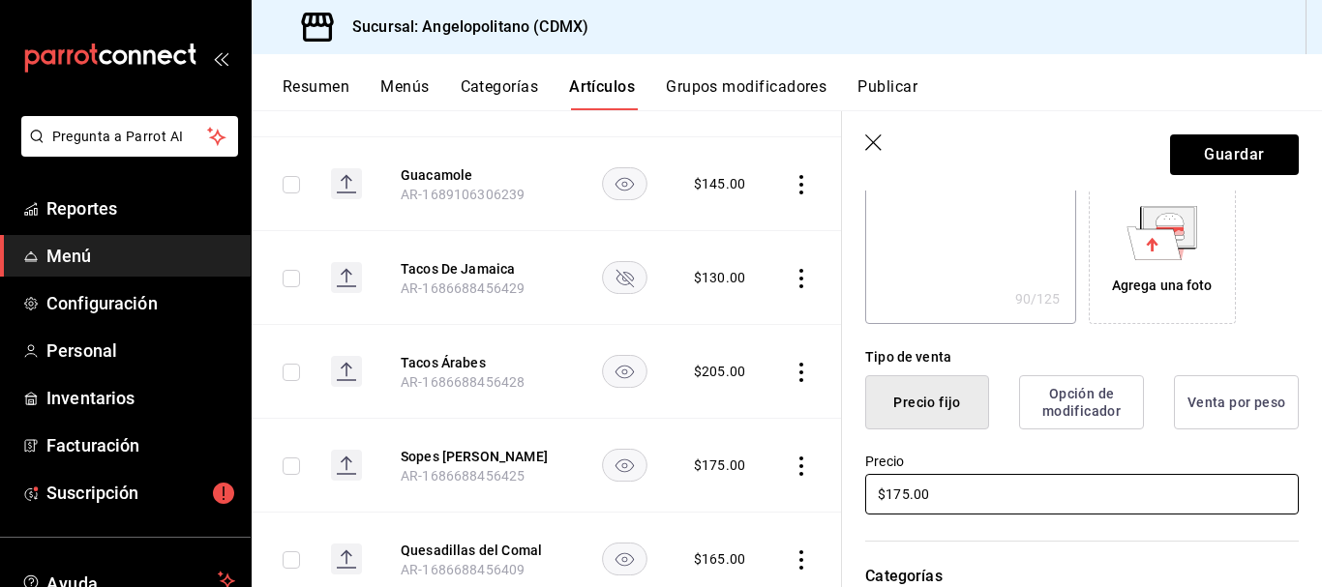
type textarea "x"
type input "$175.00"
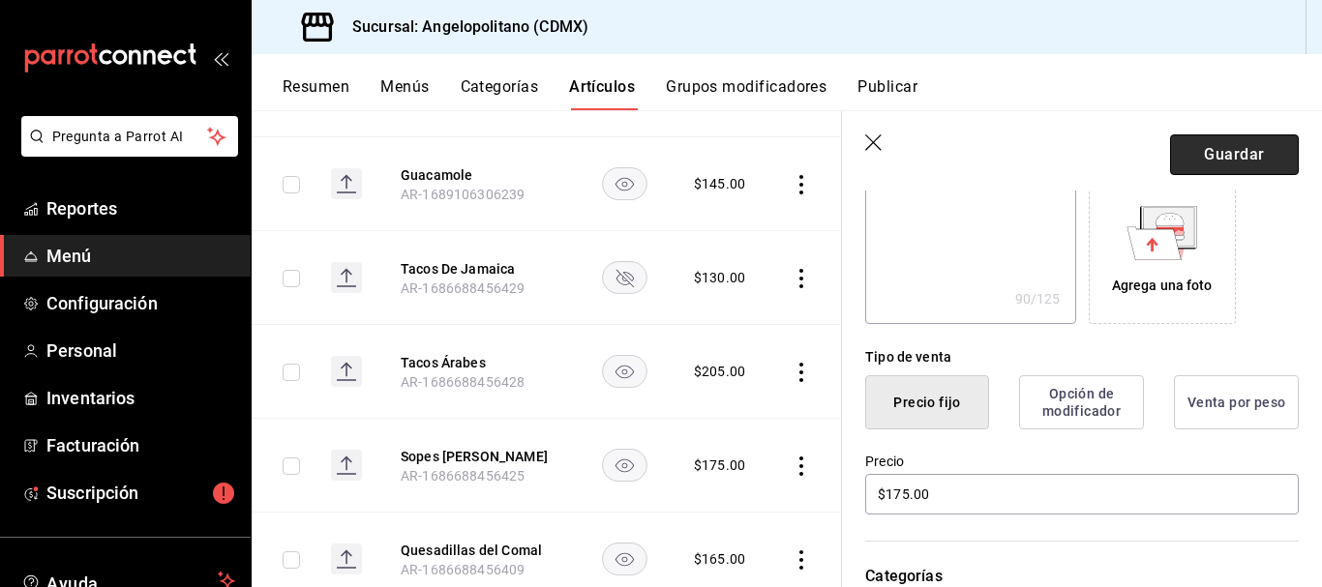
click at [1235, 160] on button "Guardar" at bounding box center [1234, 155] width 129 height 41
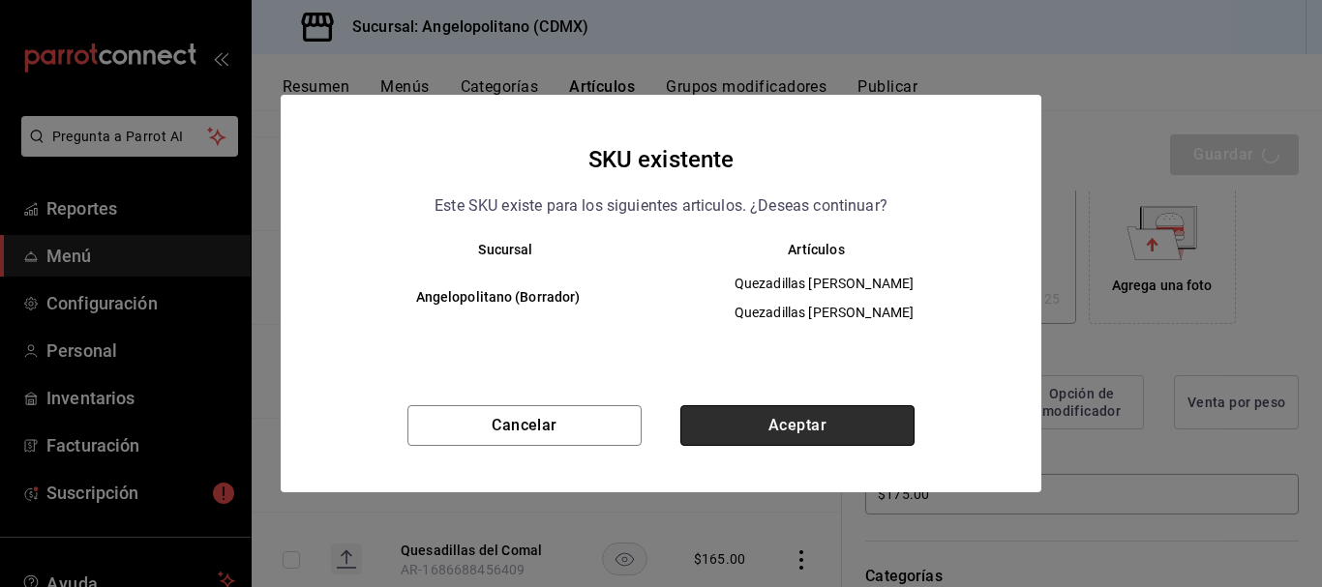
click at [826, 418] on button "Aceptar" at bounding box center [797, 425] width 234 height 41
type textarea "x"
type input "AR-1755894473180"
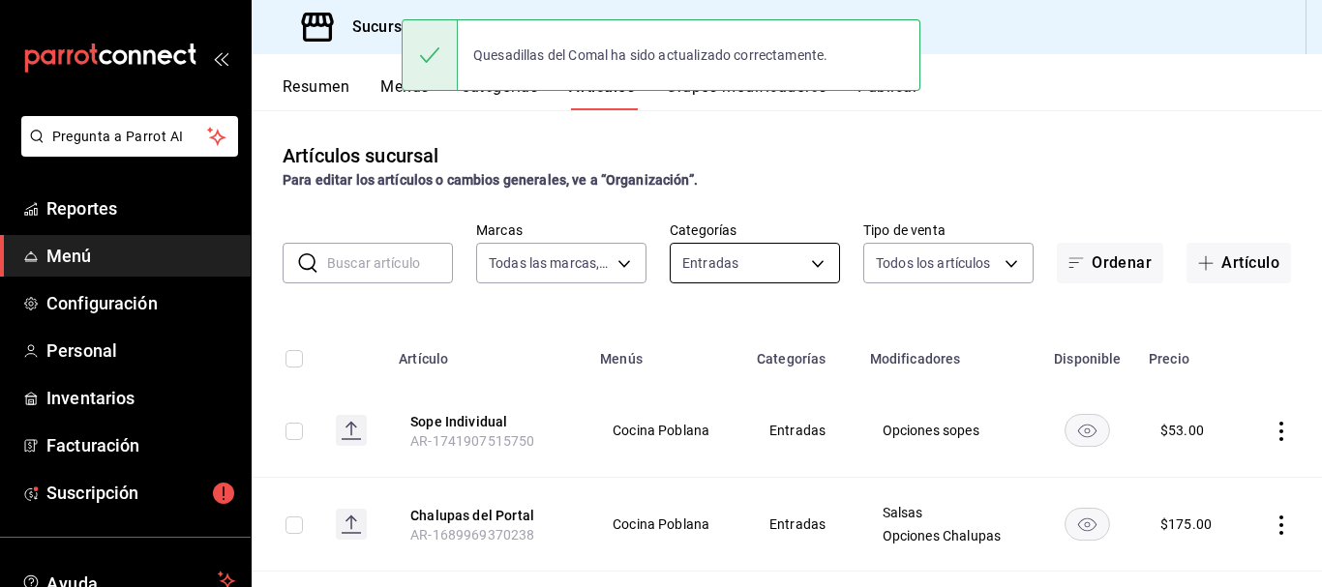
click at [810, 259] on body "Pregunta a Parrot AI Reportes Menú Configuración Personal Inventarios Facturaci…" at bounding box center [661, 293] width 1322 height 587
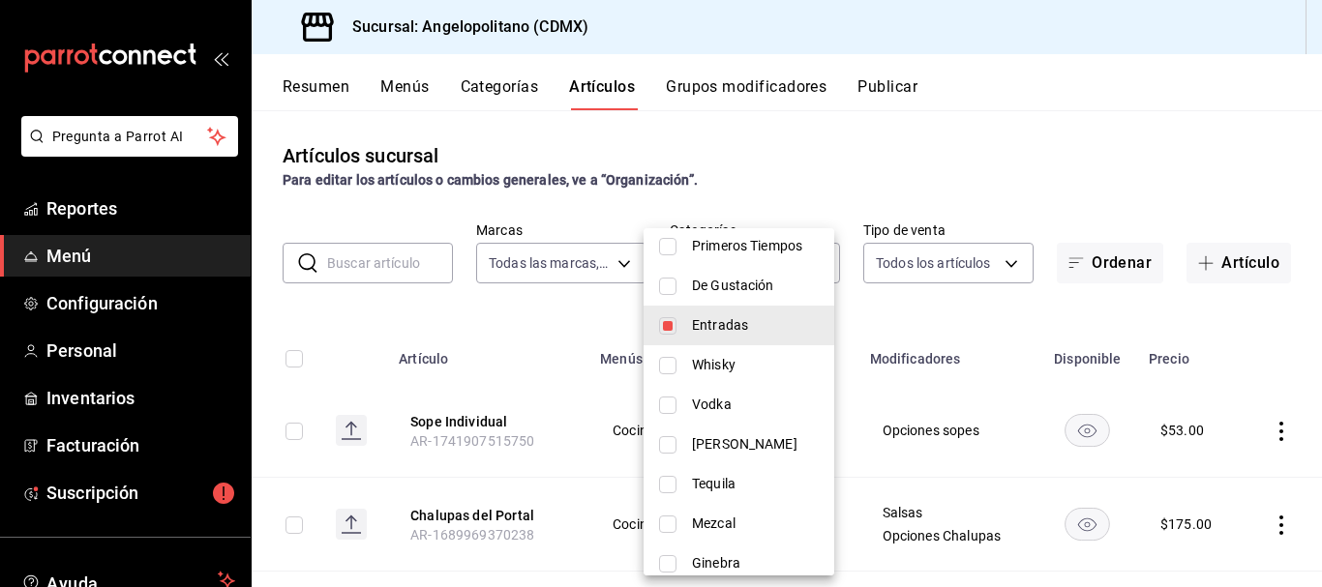
scroll to position [320, 0]
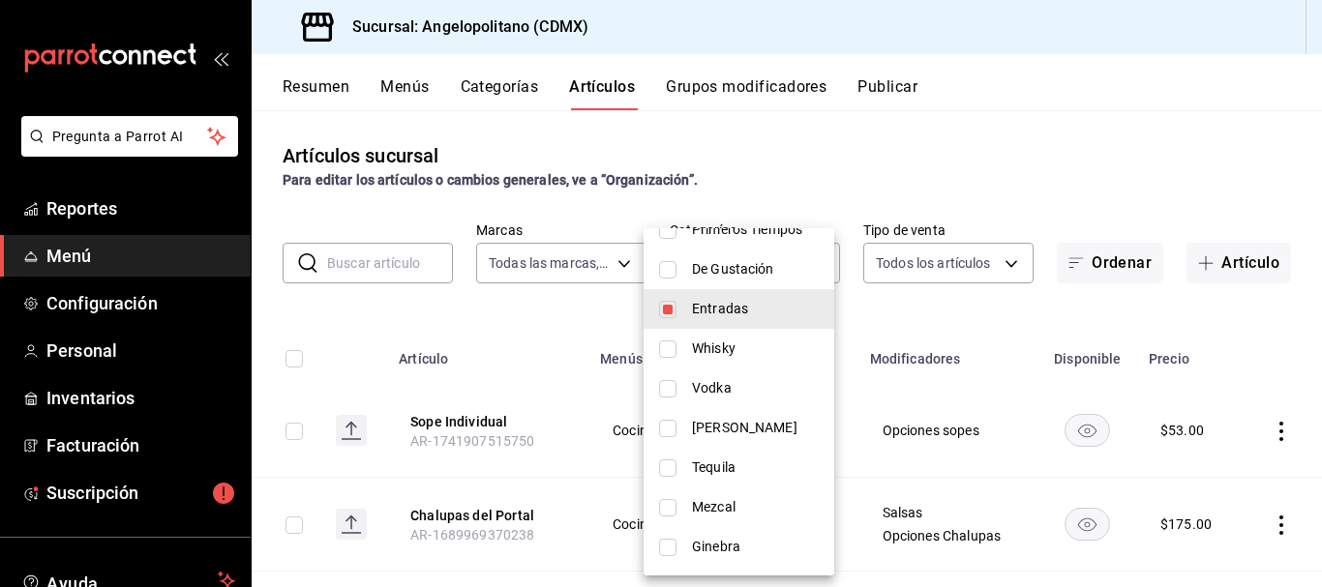
click at [671, 346] on input "checkbox" at bounding box center [667, 349] width 17 height 17
checkbox input "true"
type input "11ce36d2-a3d7-4773-bb3b-7ba9a9f004bf,9ccb7a88-7cda-48e2-b8db-3ceb78dcff70"
click at [673, 308] on input "checkbox" at bounding box center [667, 309] width 17 height 17
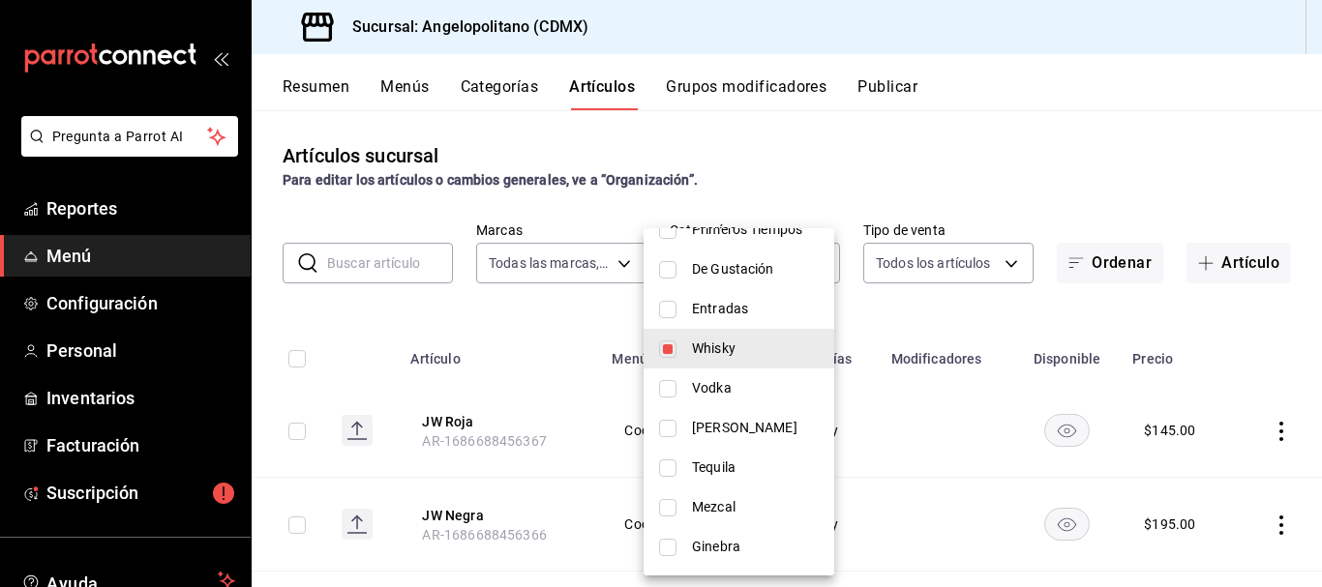
click at [1086, 126] on div at bounding box center [661, 293] width 1322 height 587
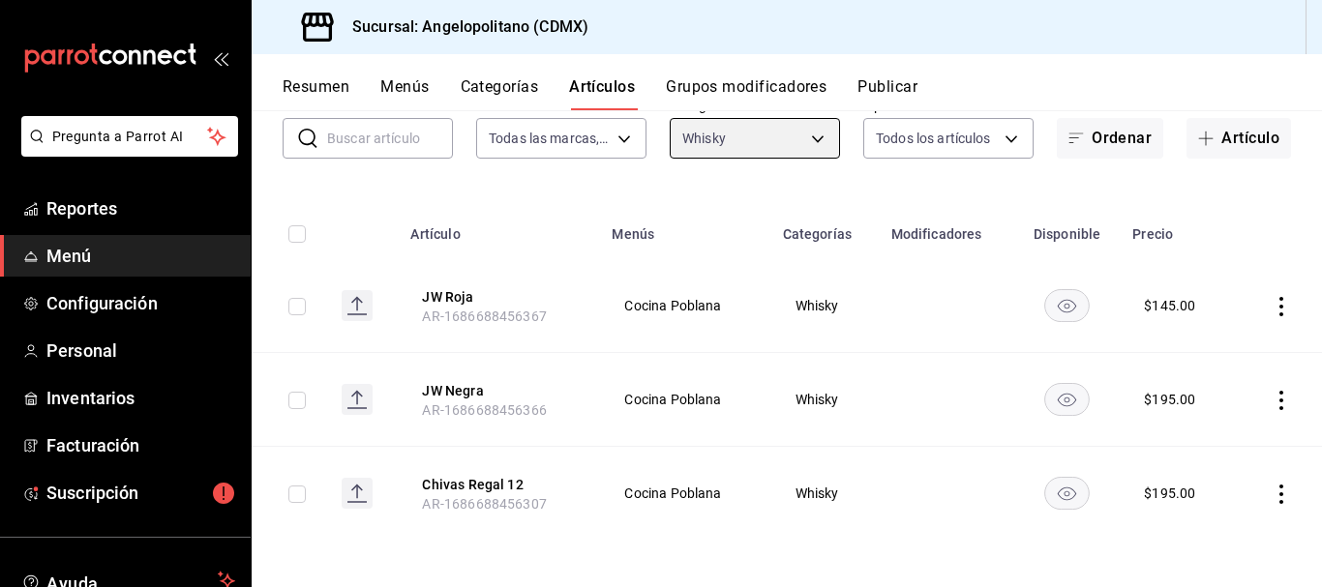
scroll to position [0, 0]
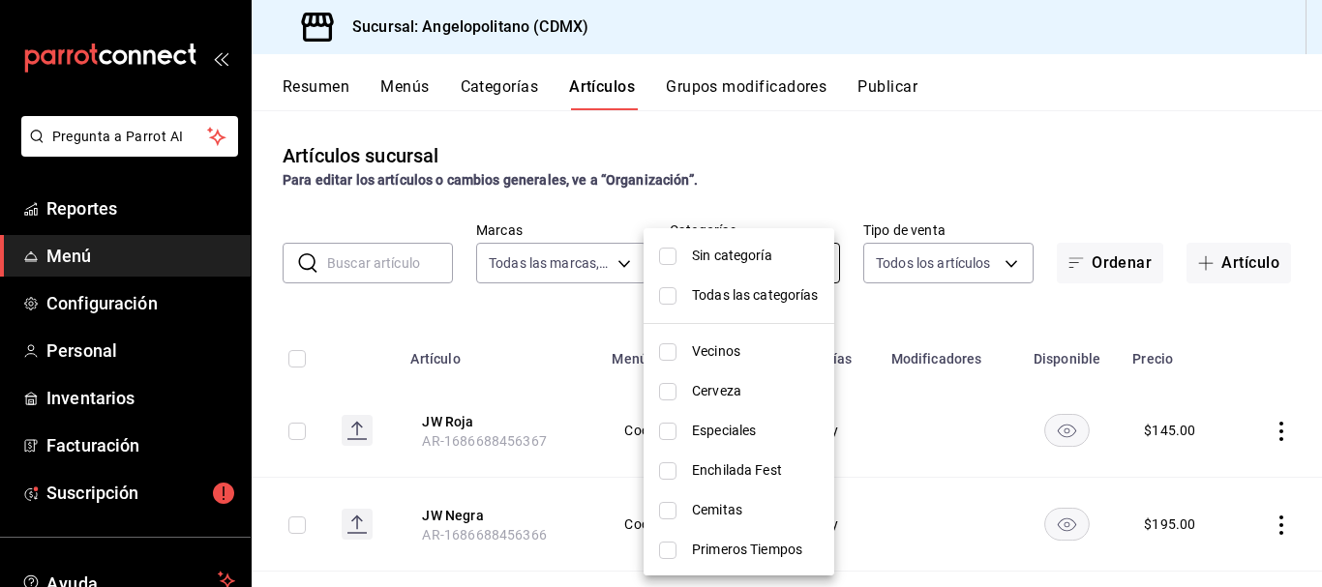
click at [808, 262] on body "Pregunta a Parrot AI Reportes Menú Configuración Personal Inventarios Facturaci…" at bounding box center [661, 293] width 1322 height 587
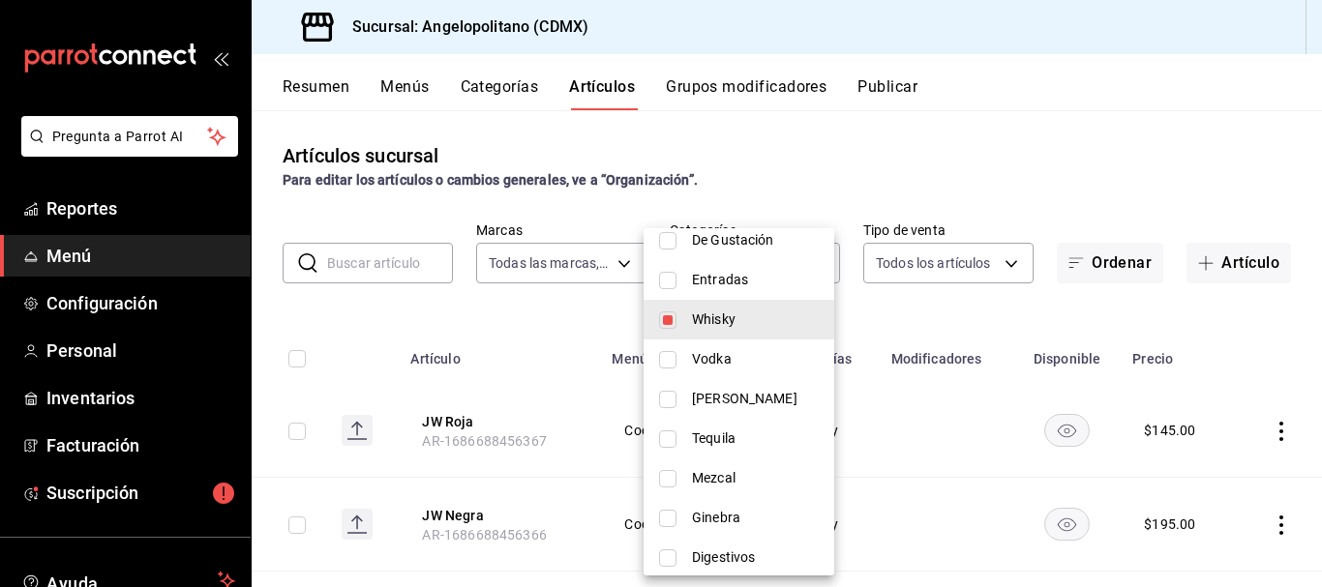
scroll to position [358, 0]
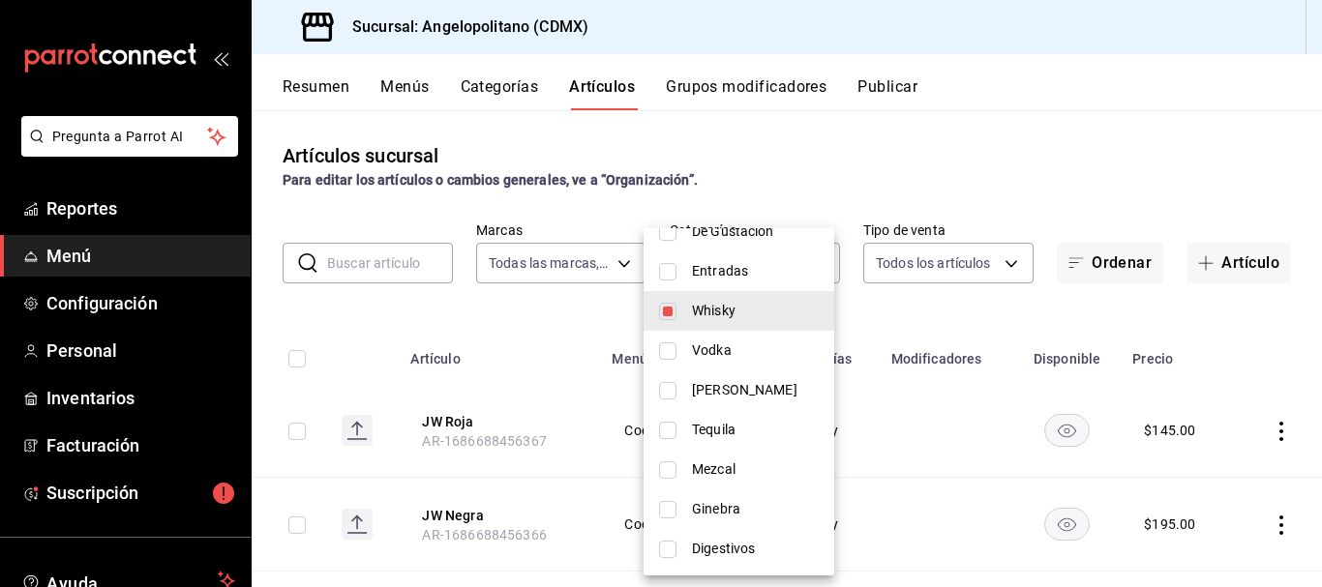
click at [673, 312] on input "checkbox" at bounding box center [667, 311] width 17 height 17
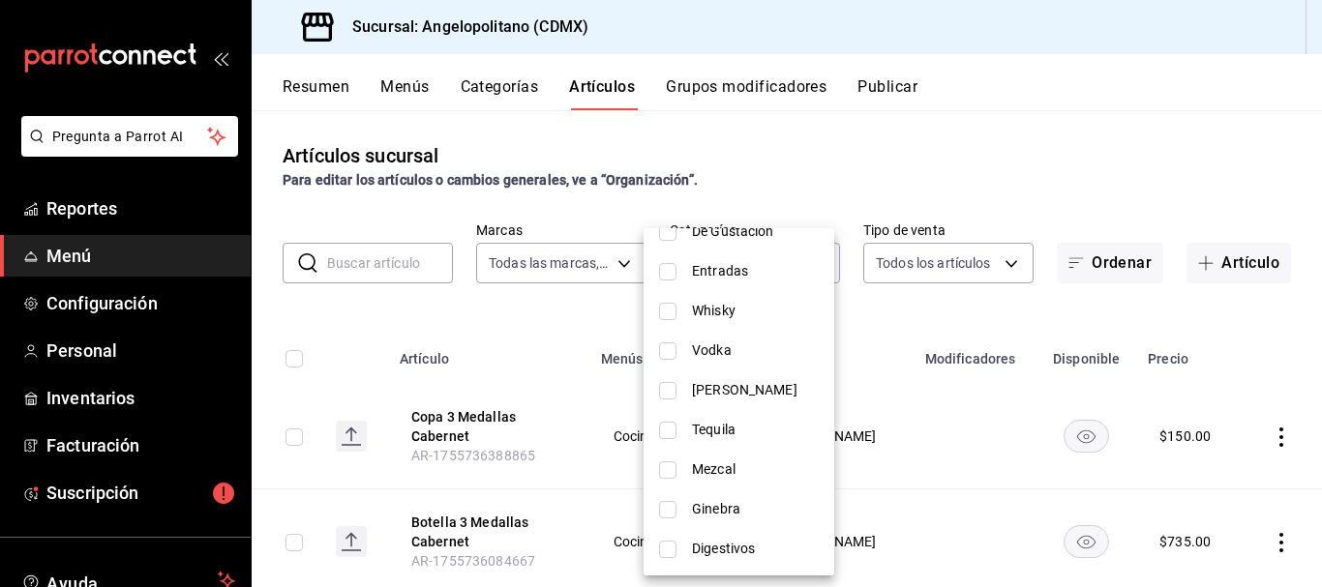
click at [669, 348] on input "checkbox" at bounding box center [667, 351] width 17 height 17
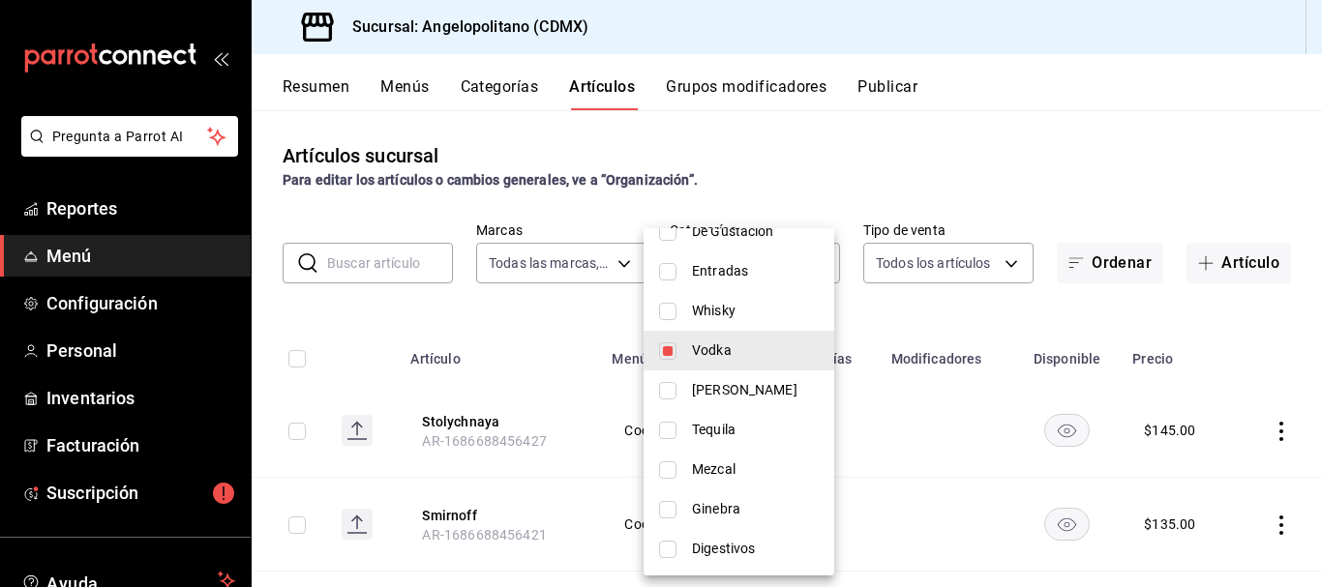
click at [1092, 169] on div at bounding box center [661, 293] width 1322 height 587
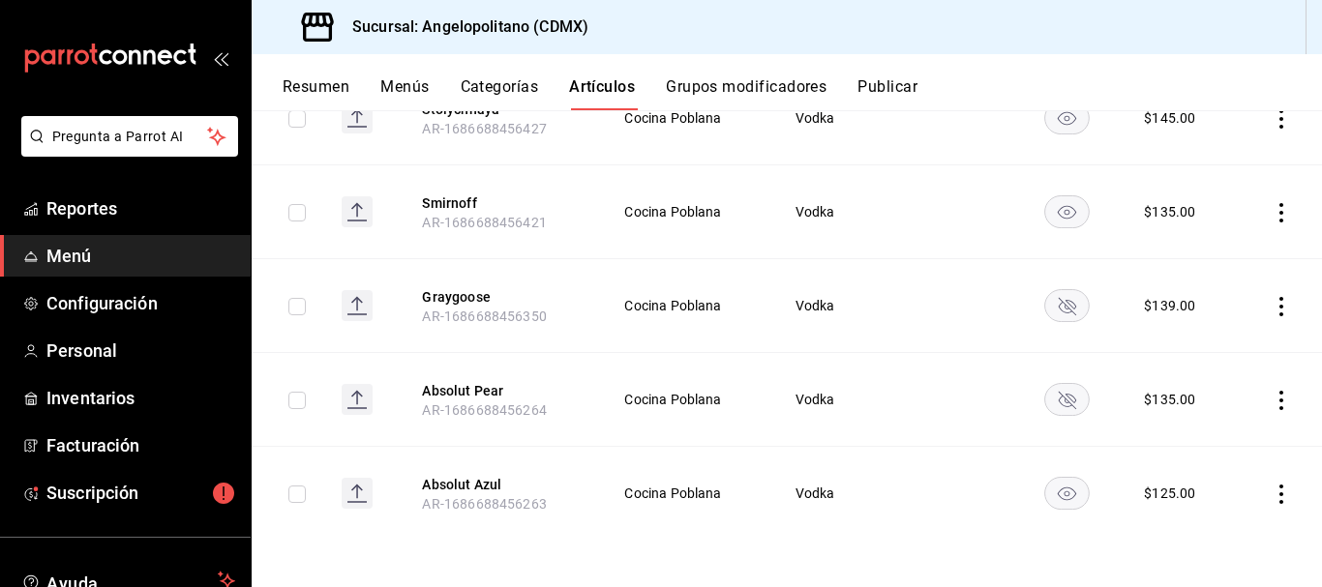
scroll to position [0, 0]
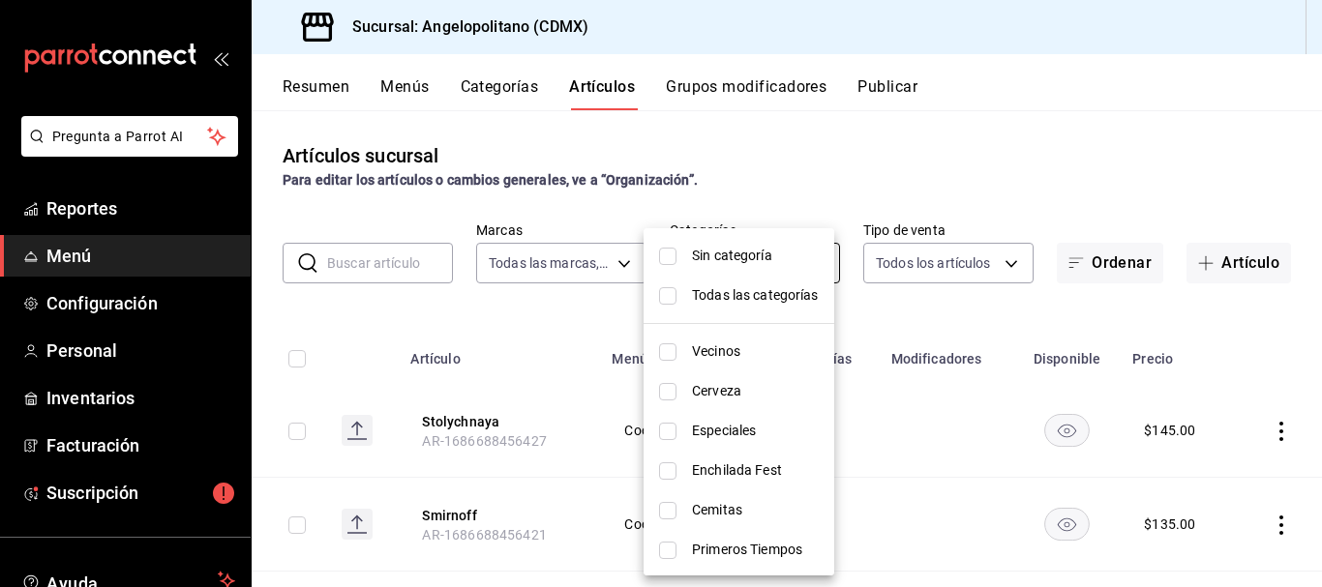
click at [809, 265] on body "Pregunta a Parrot AI Reportes Menú Configuración Personal Inventarios Facturaci…" at bounding box center [661, 293] width 1322 height 587
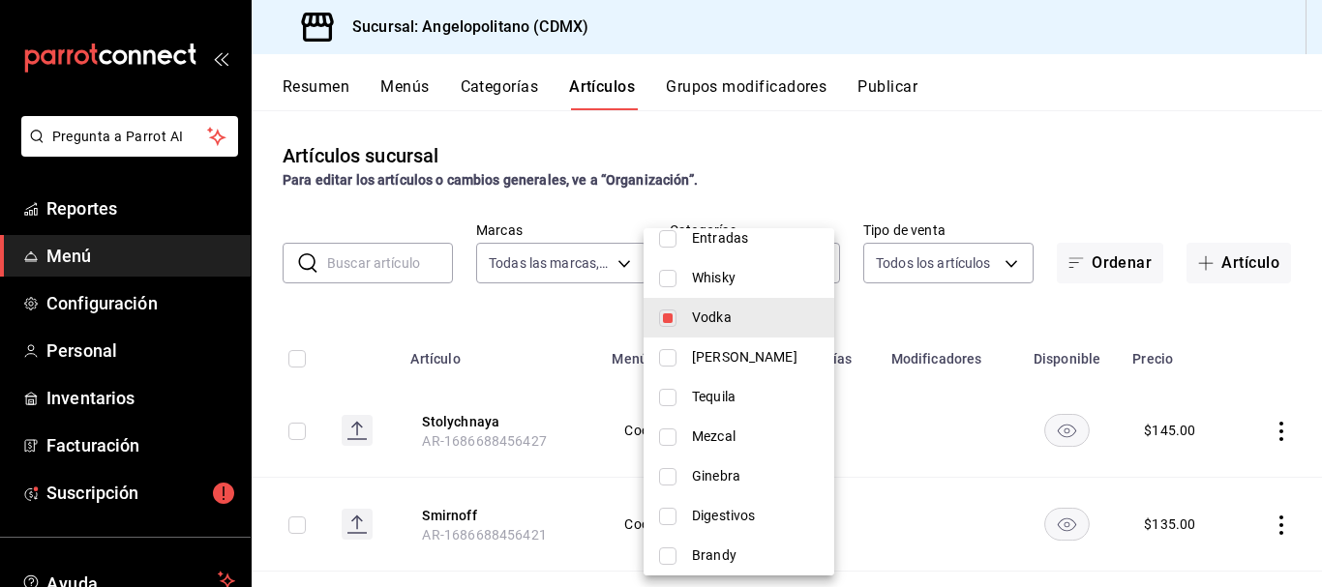
scroll to position [395, 0]
click at [668, 355] on input "checkbox" at bounding box center [667, 353] width 17 height 17
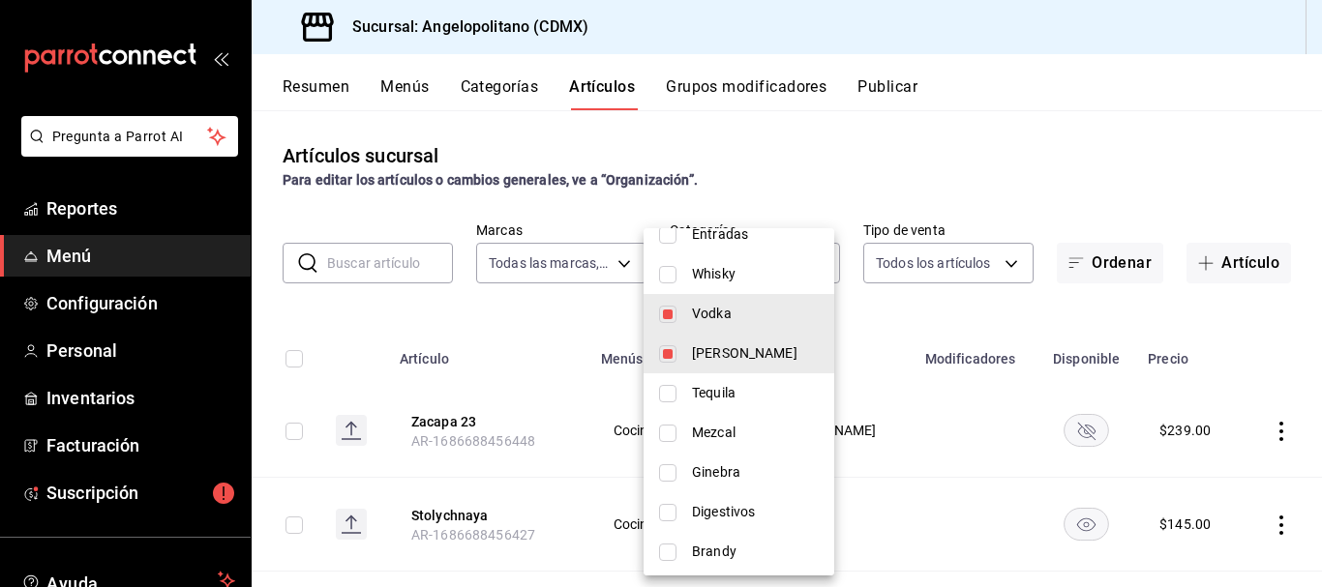
click at [668, 314] on input "checkbox" at bounding box center [667, 314] width 17 height 17
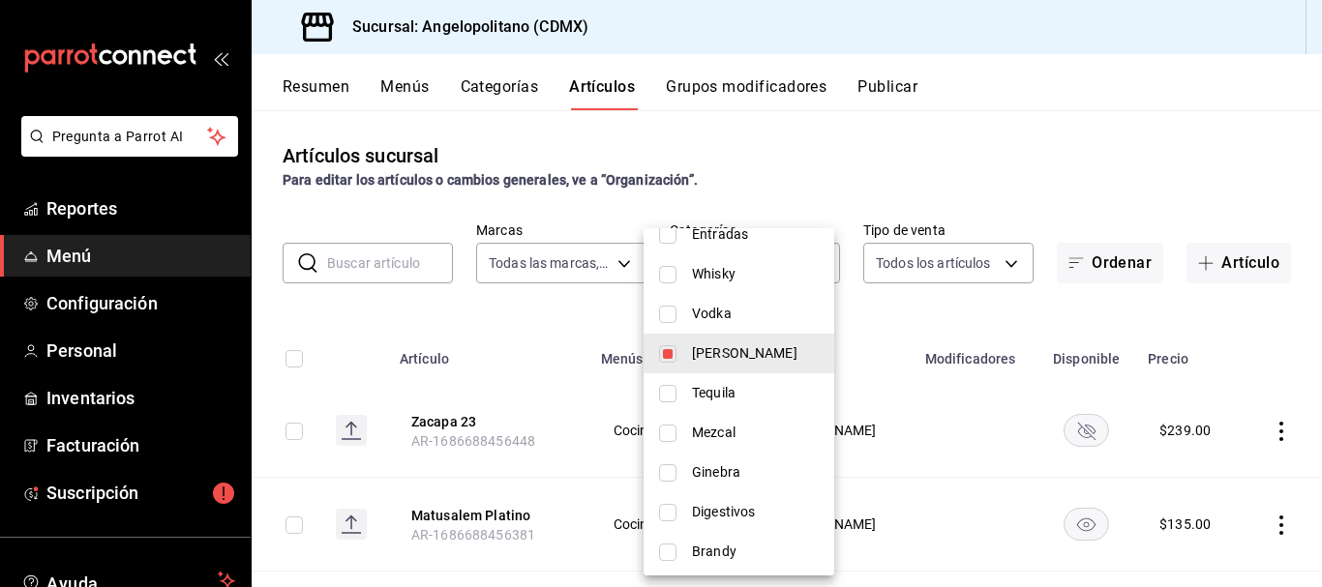
click at [1117, 178] on div at bounding box center [661, 293] width 1322 height 587
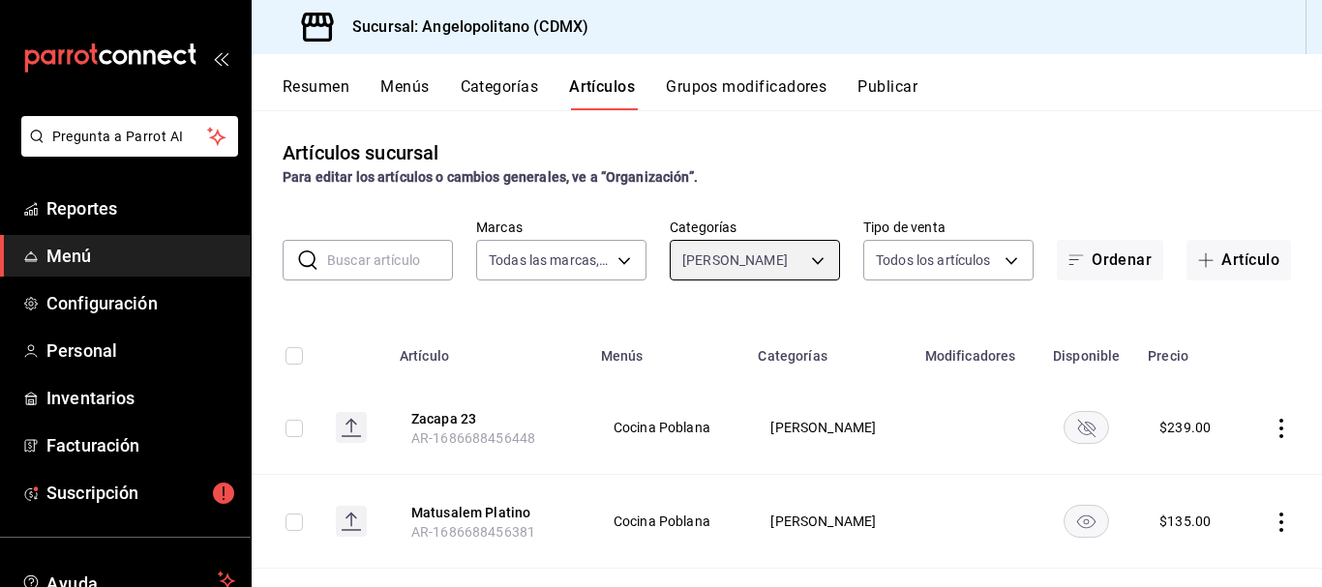
scroll to position [0, 0]
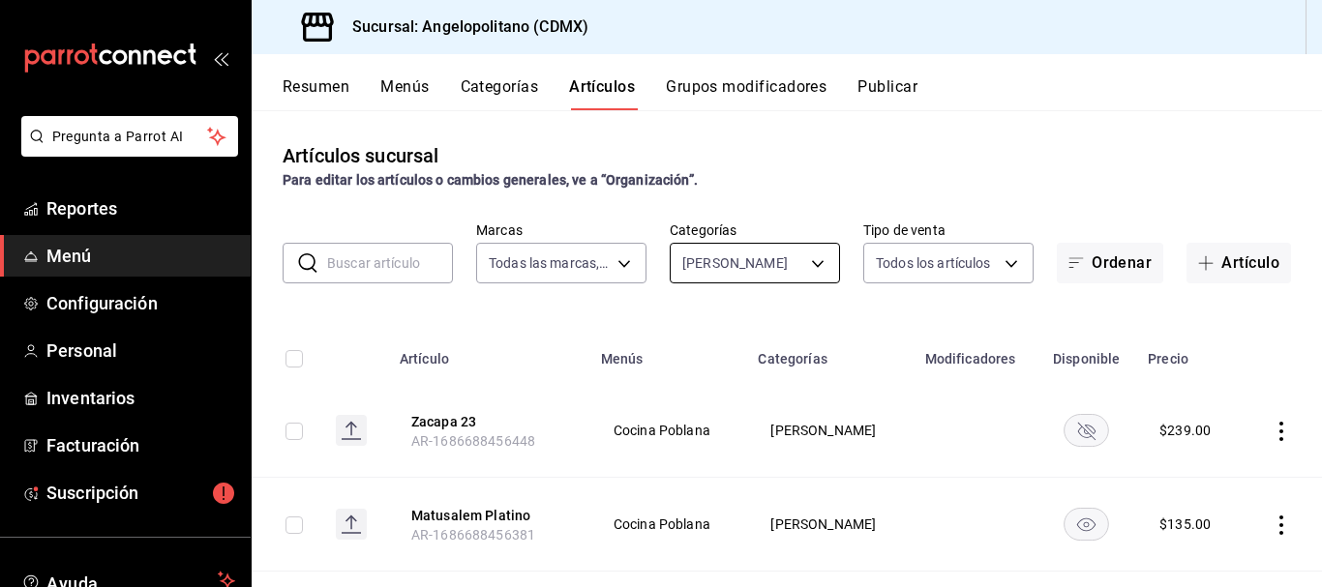
click at [804, 264] on body "Pregunta a Parrot AI Reportes Menú Configuración Personal Inventarios Facturaci…" at bounding box center [661, 293] width 1322 height 587
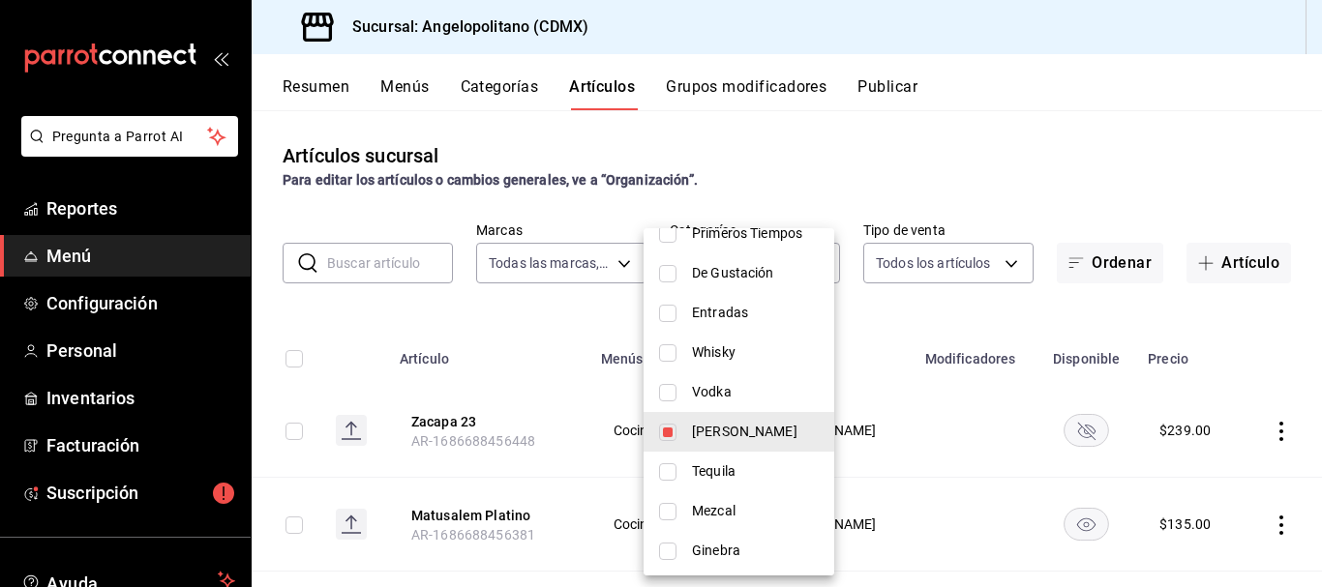
scroll to position [362, 0]
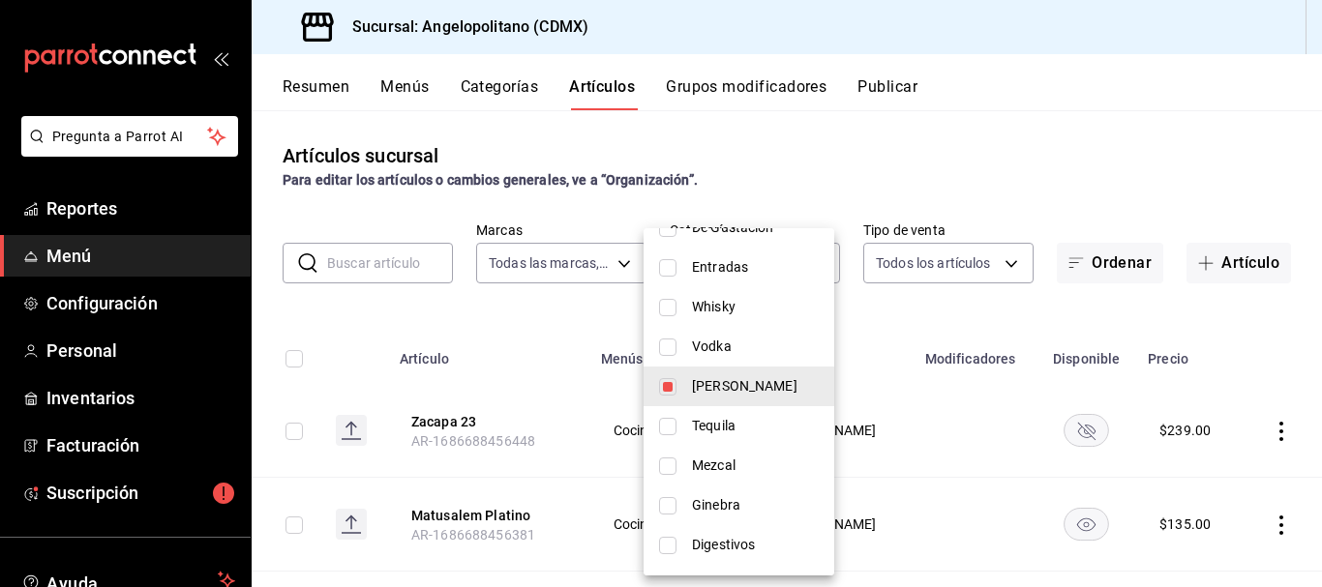
click at [674, 427] on input "checkbox" at bounding box center [667, 426] width 17 height 17
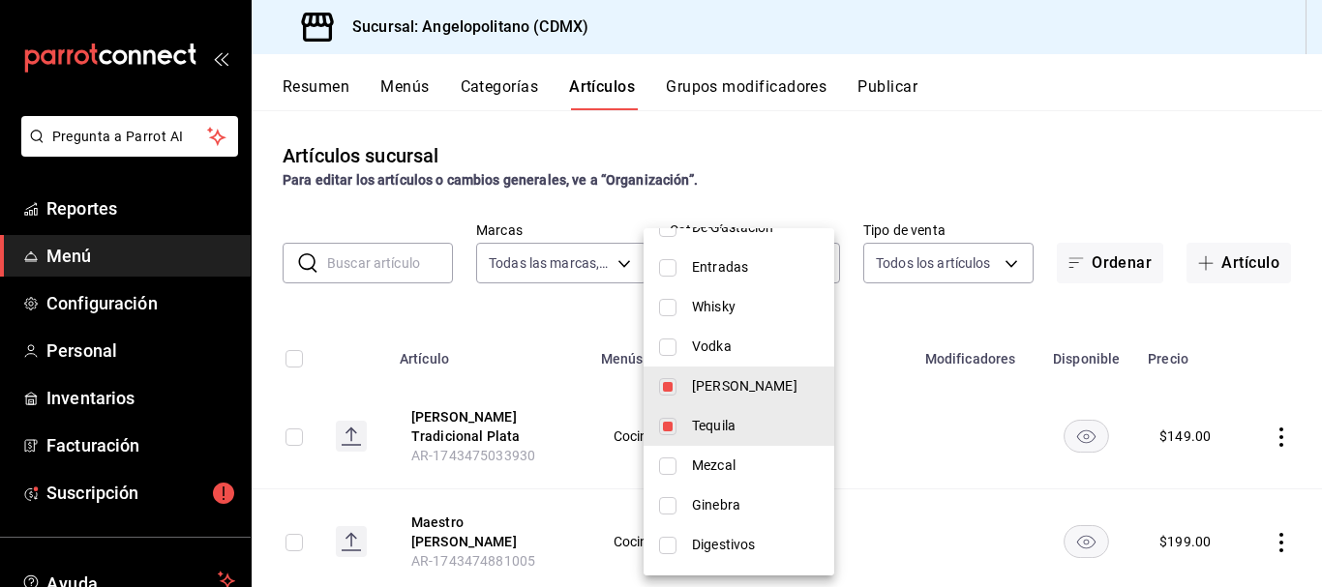
click at [675, 389] on input "checkbox" at bounding box center [667, 386] width 17 height 17
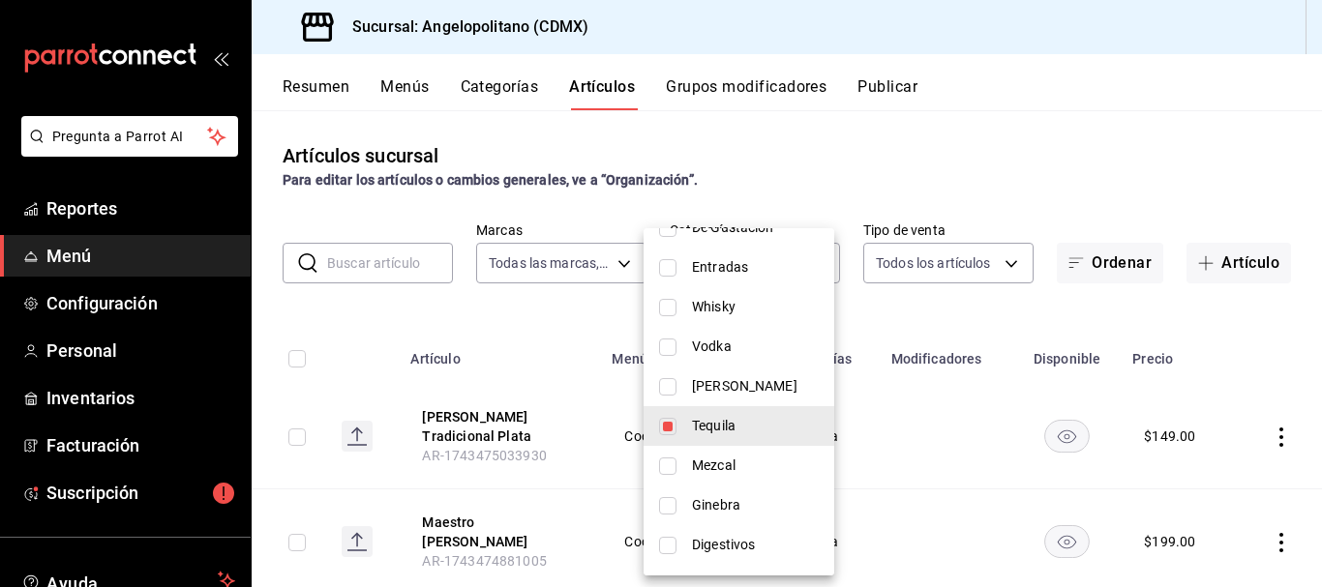
click at [1098, 193] on div at bounding box center [661, 293] width 1322 height 587
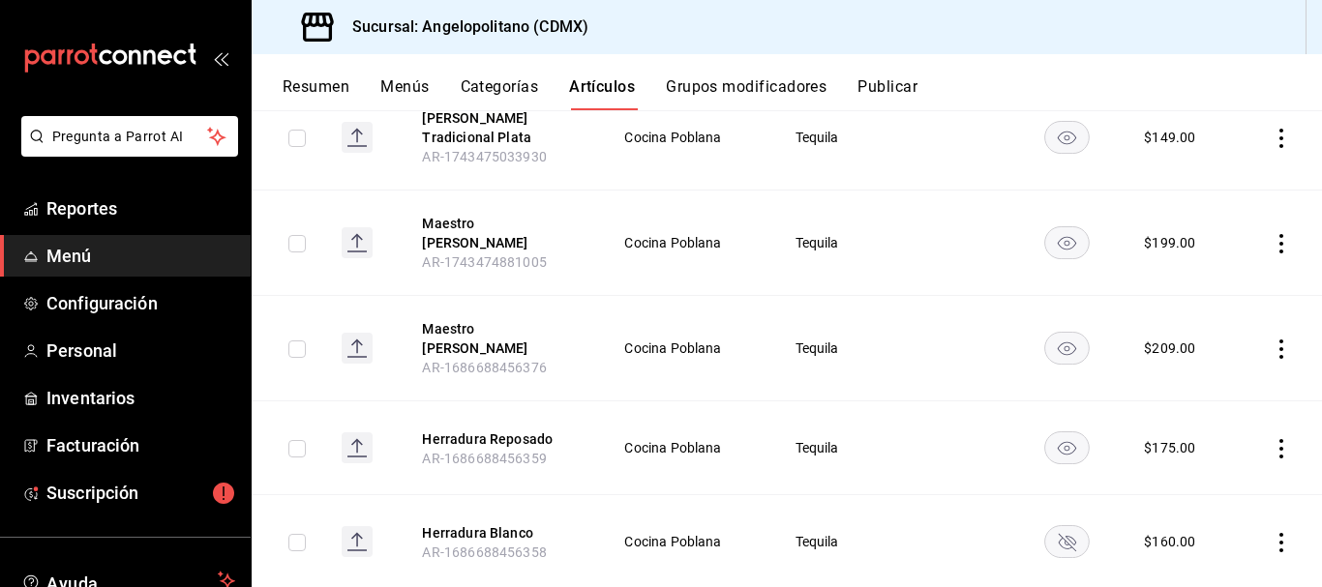
scroll to position [0, 0]
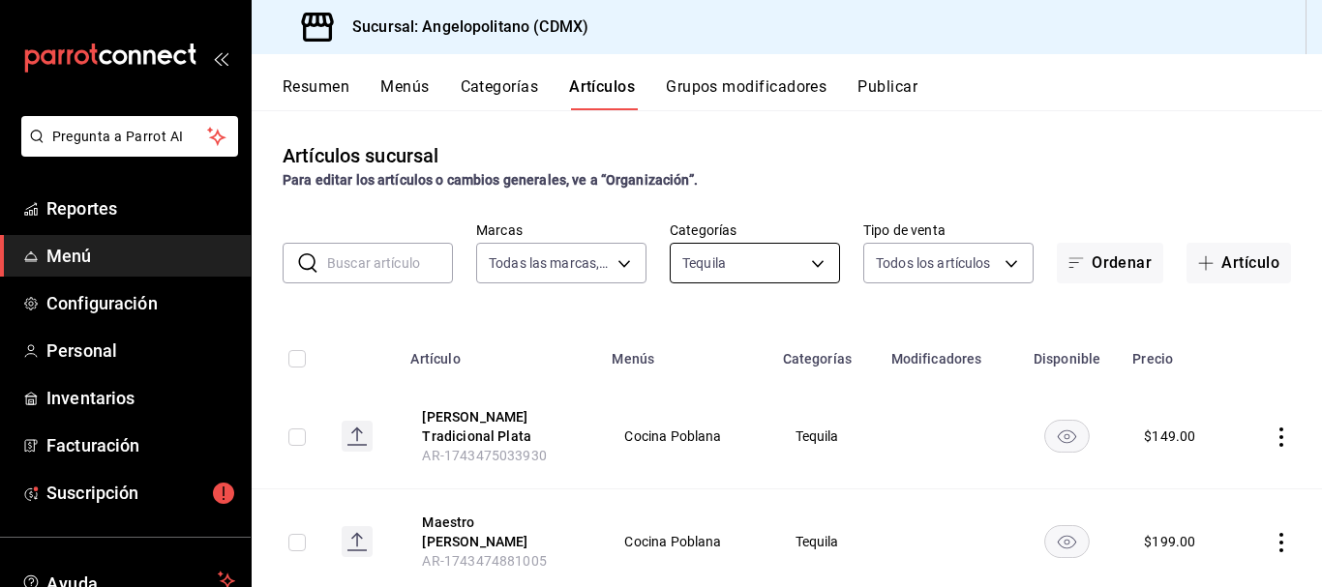
click at [810, 263] on body "Pregunta a Parrot AI Reportes Menú Configuración Personal Inventarios Facturaci…" at bounding box center [661, 293] width 1322 height 587
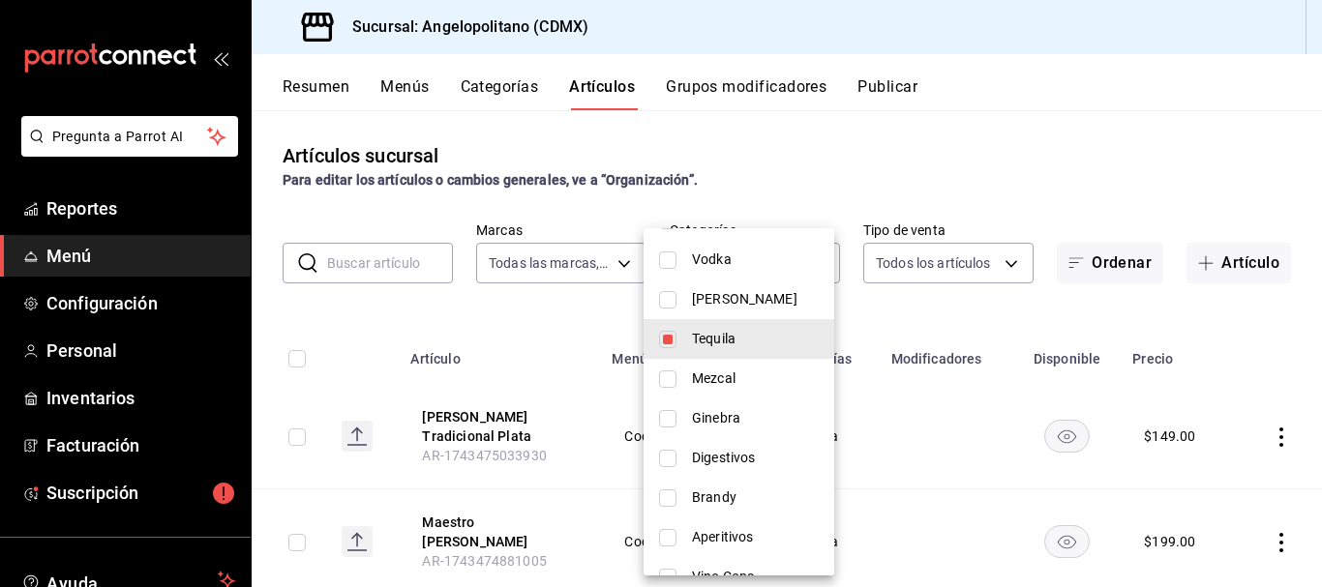
scroll to position [453, 0]
click at [667, 341] on input "checkbox" at bounding box center [667, 335] width 17 height 17
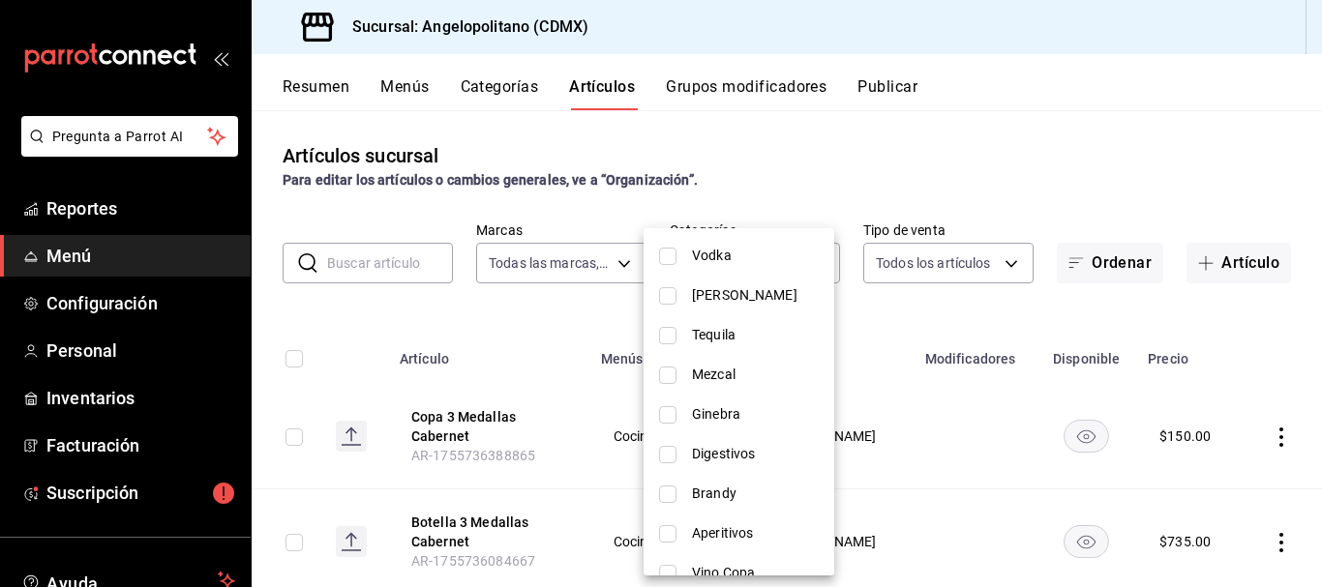
click at [671, 377] on input "checkbox" at bounding box center [667, 375] width 17 height 17
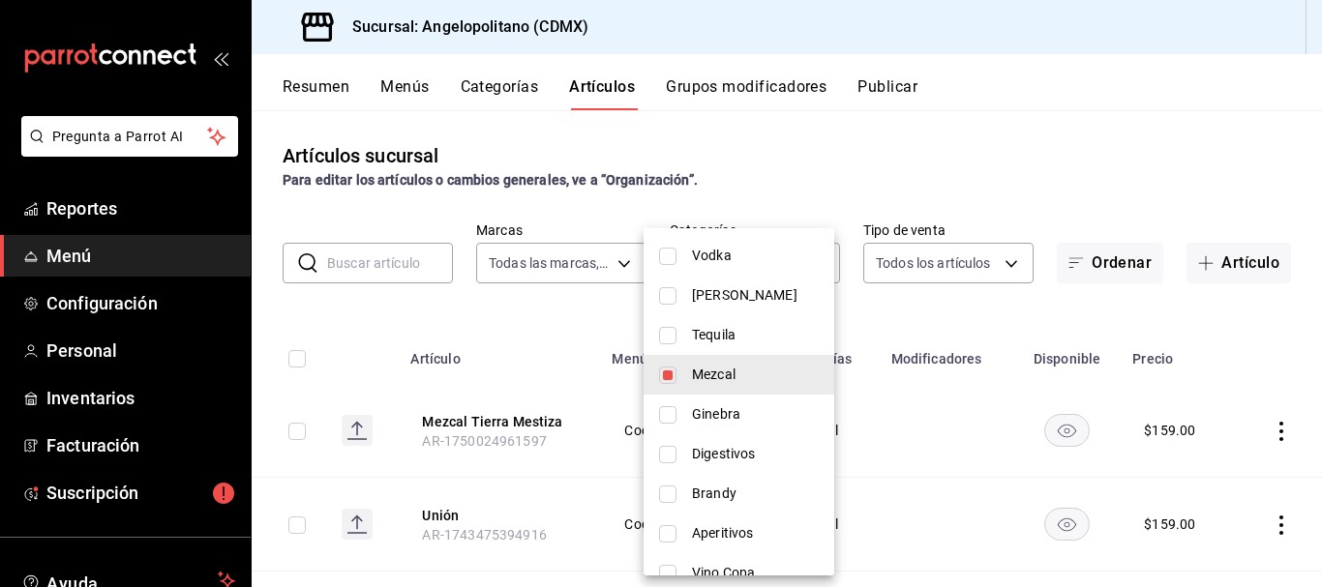
click at [1069, 181] on div at bounding box center [661, 293] width 1322 height 587
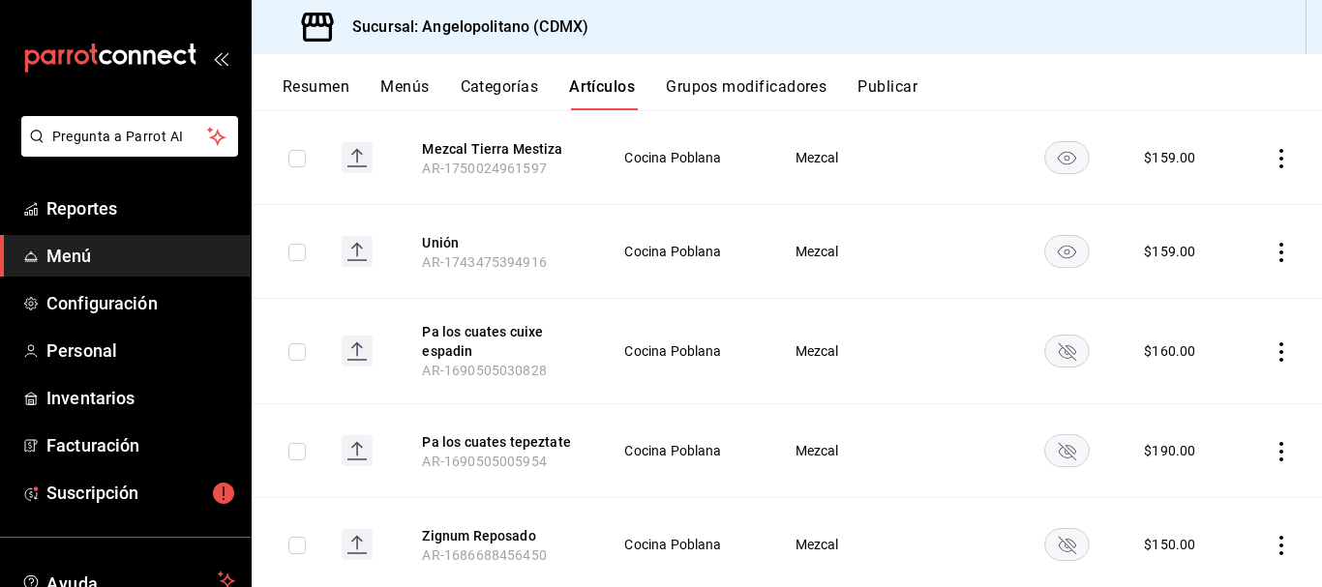
scroll to position [0, 0]
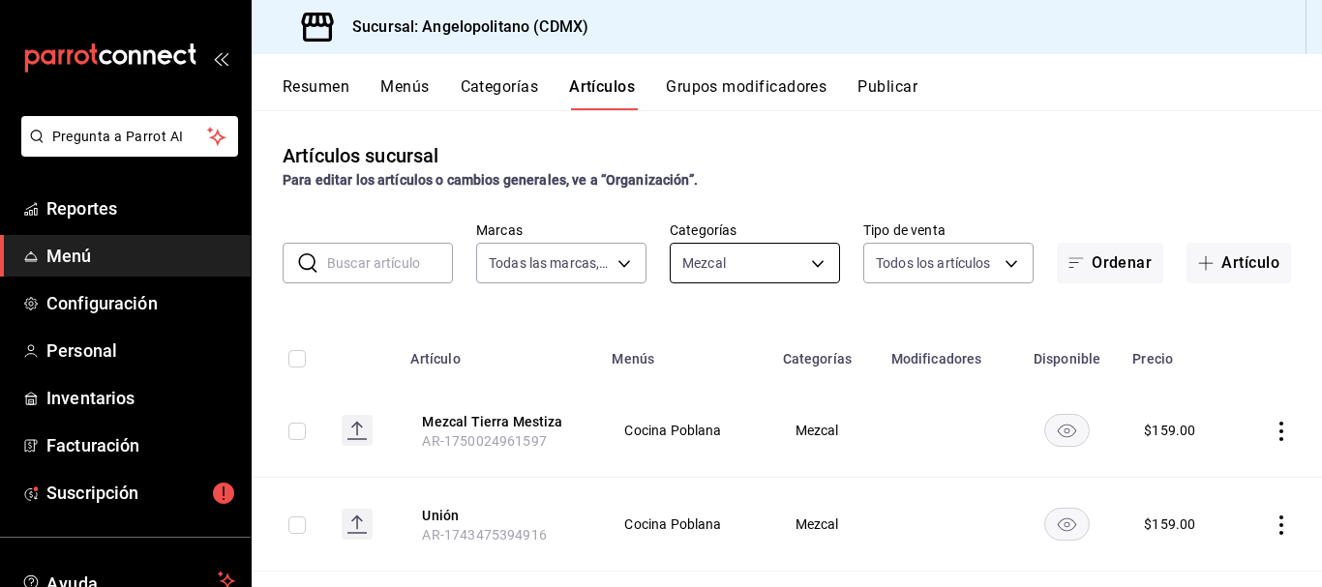
click at [803, 269] on body "Pregunta a Parrot AI Reportes Menú Configuración Personal Inventarios Facturaci…" at bounding box center [661, 293] width 1322 height 587
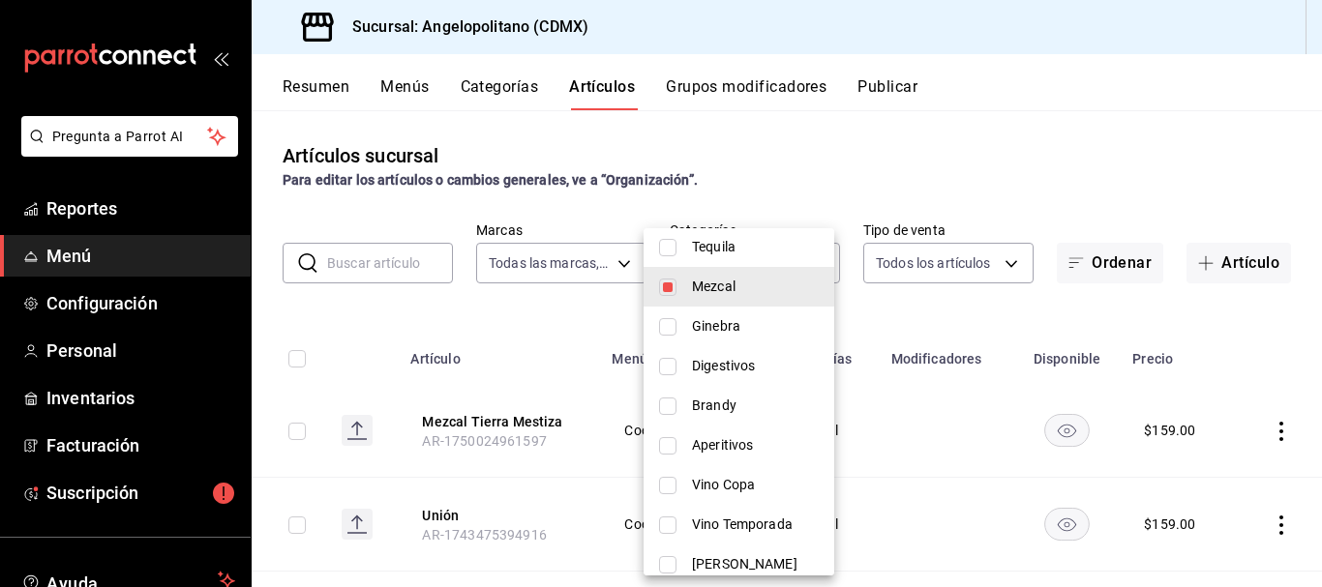
scroll to position [557, 0]
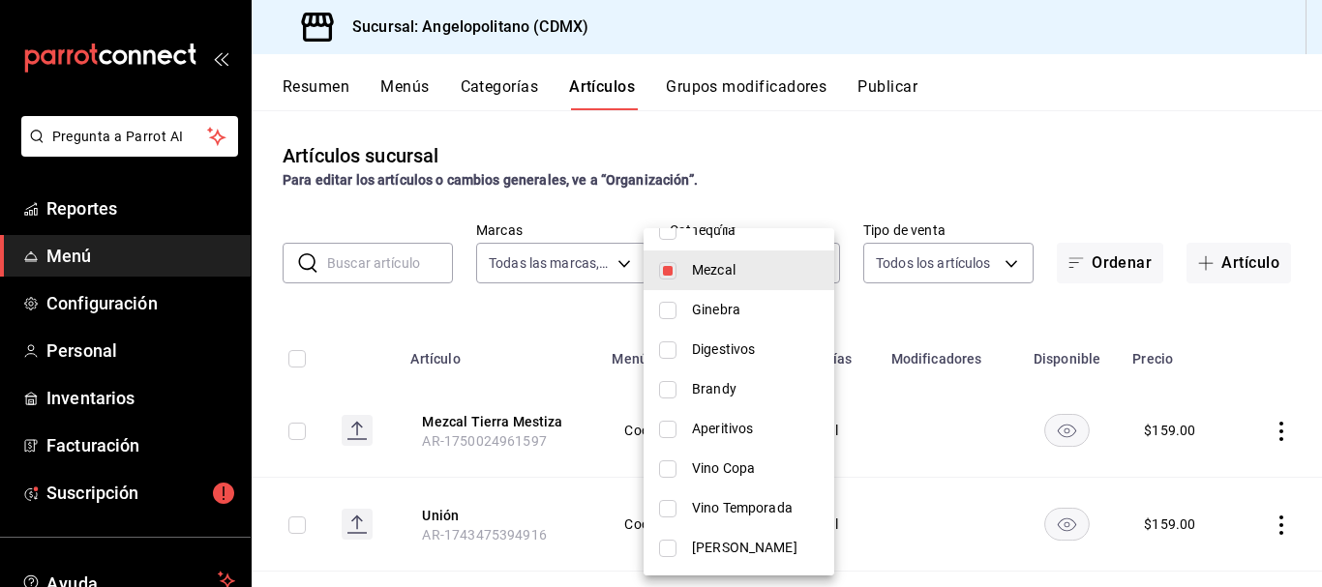
click at [669, 275] on input "checkbox" at bounding box center [667, 270] width 17 height 17
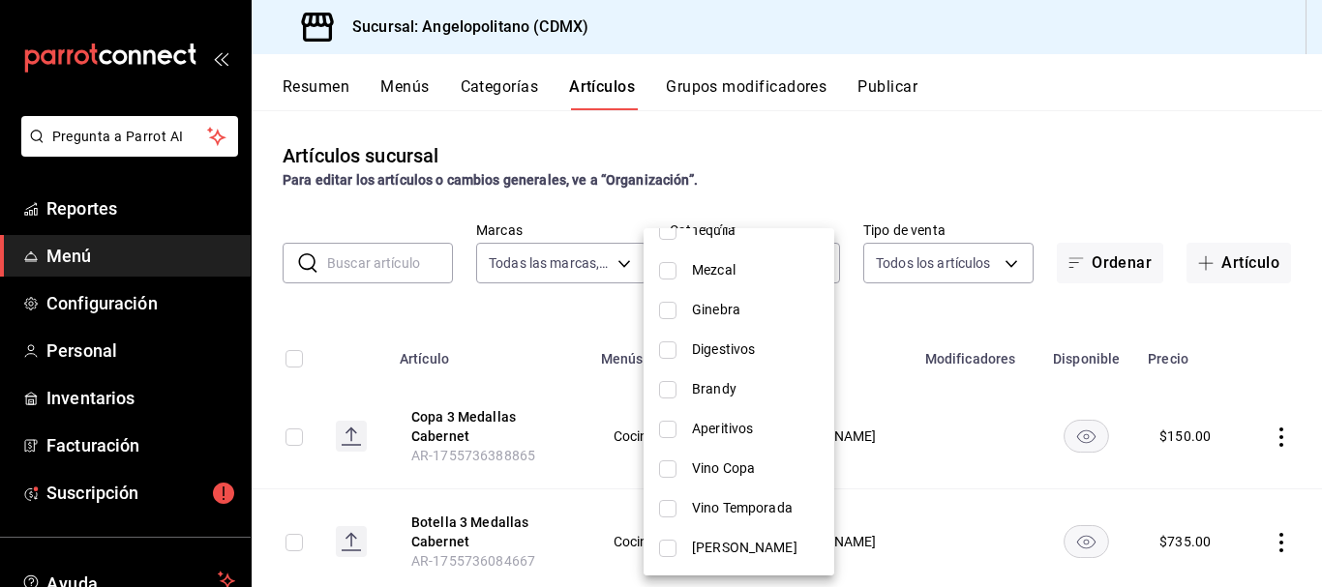
click at [670, 310] on input "checkbox" at bounding box center [667, 310] width 17 height 17
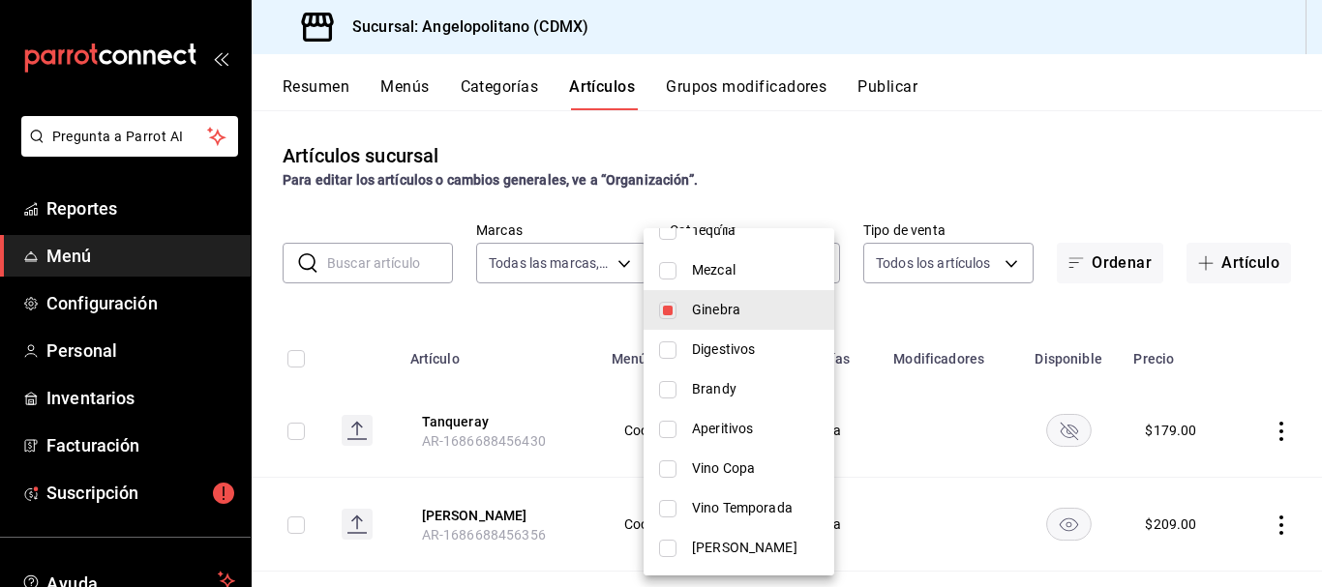
click at [943, 166] on div at bounding box center [661, 293] width 1322 height 587
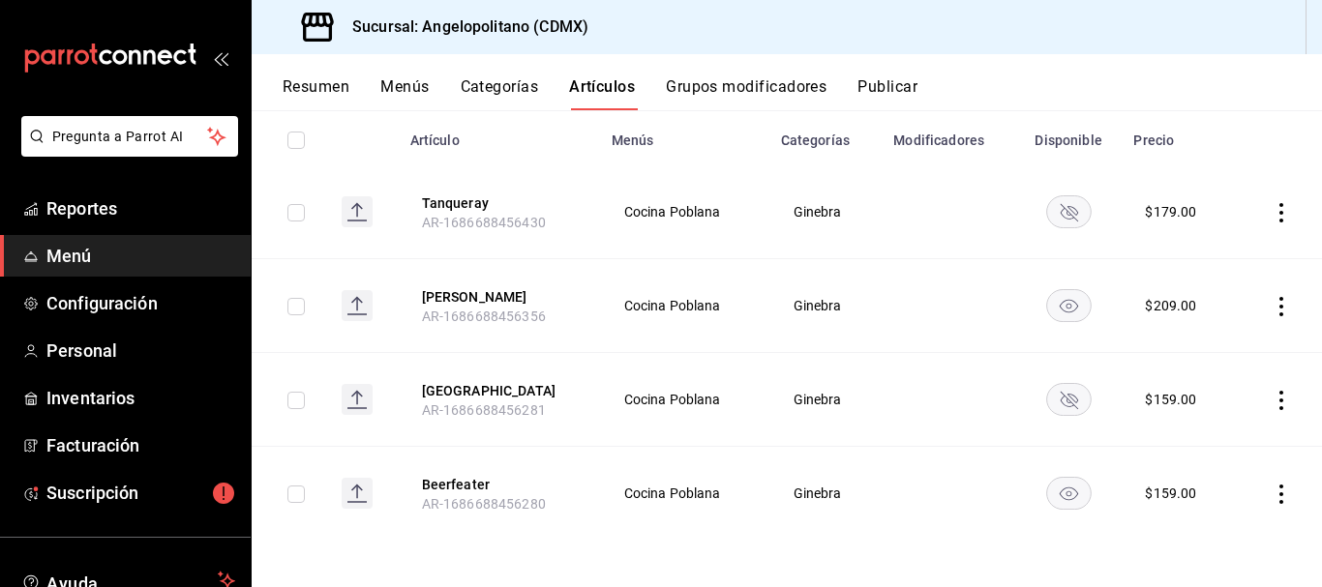
scroll to position [0, 0]
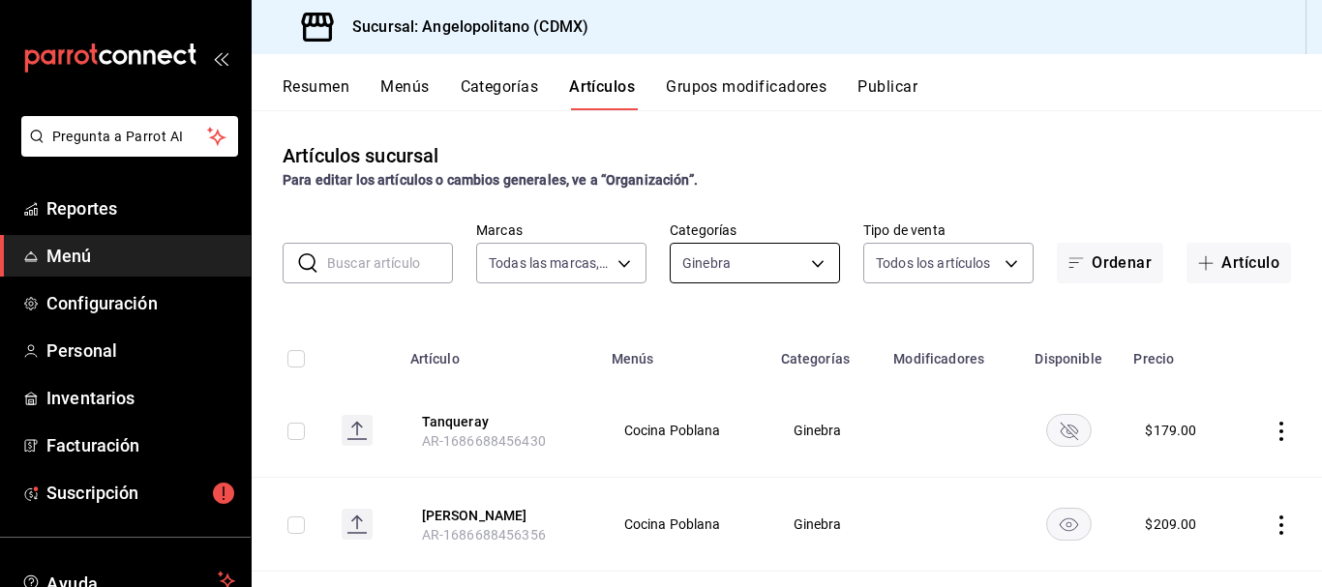
click at [808, 263] on body "Pregunta a Parrot AI Reportes Menú Configuración Personal Inventarios Facturaci…" at bounding box center [661, 293] width 1322 height 587
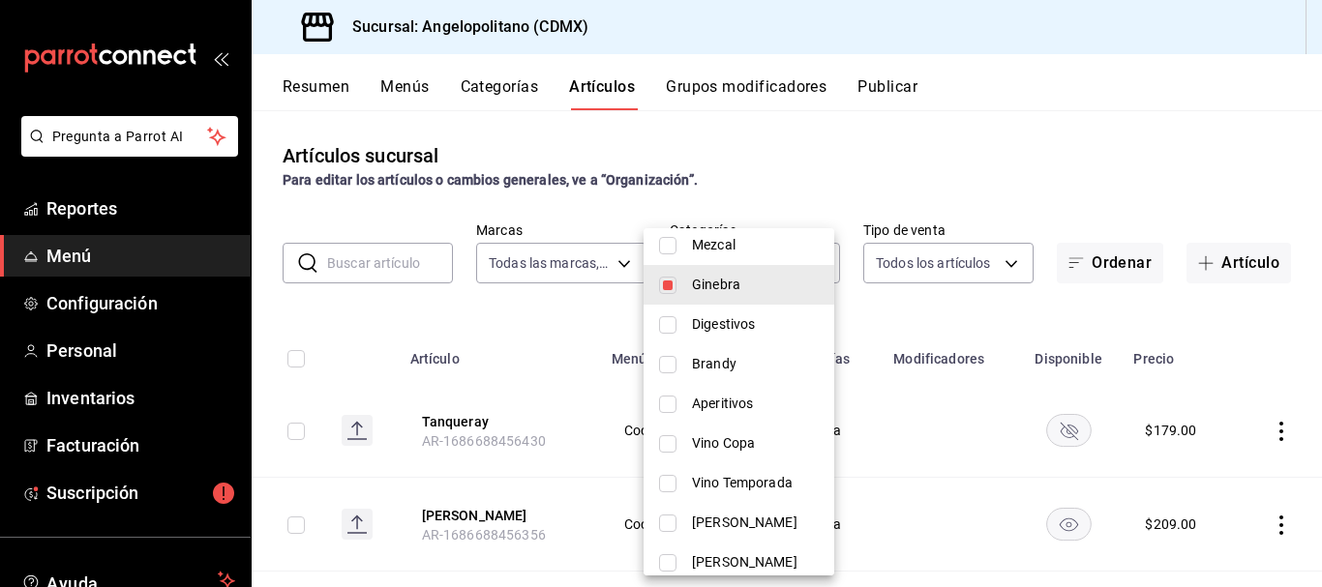
scroll to position [586, 0]
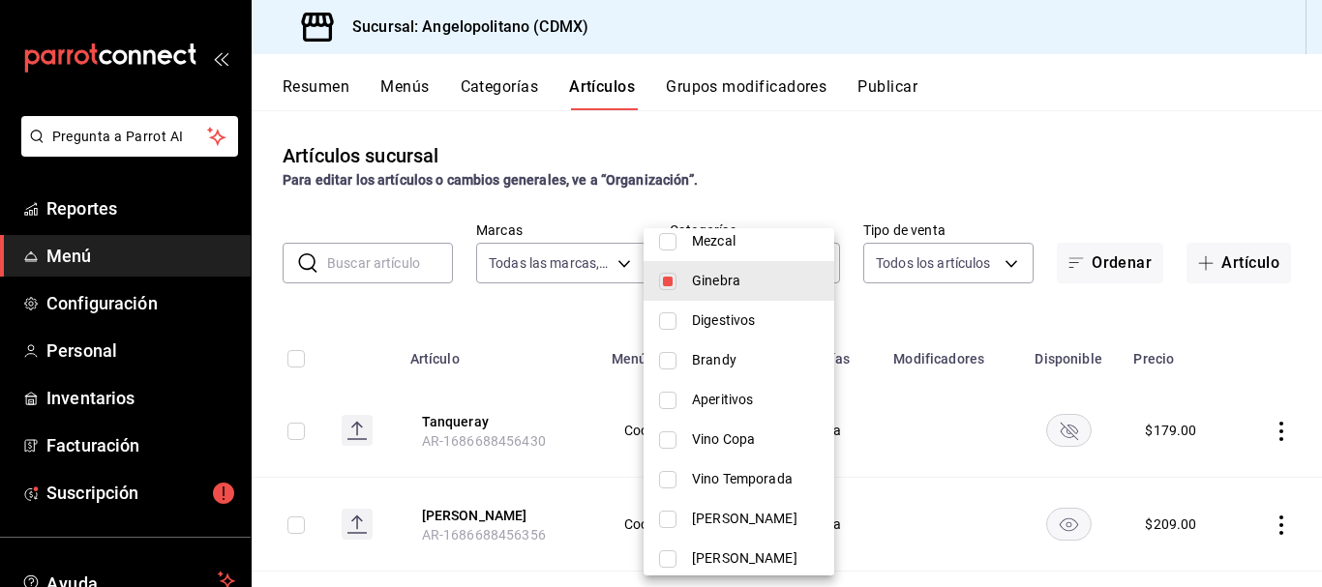
click at [666, 327] on input "checkbox" at bounding box center [667, 321] width 17 height 17
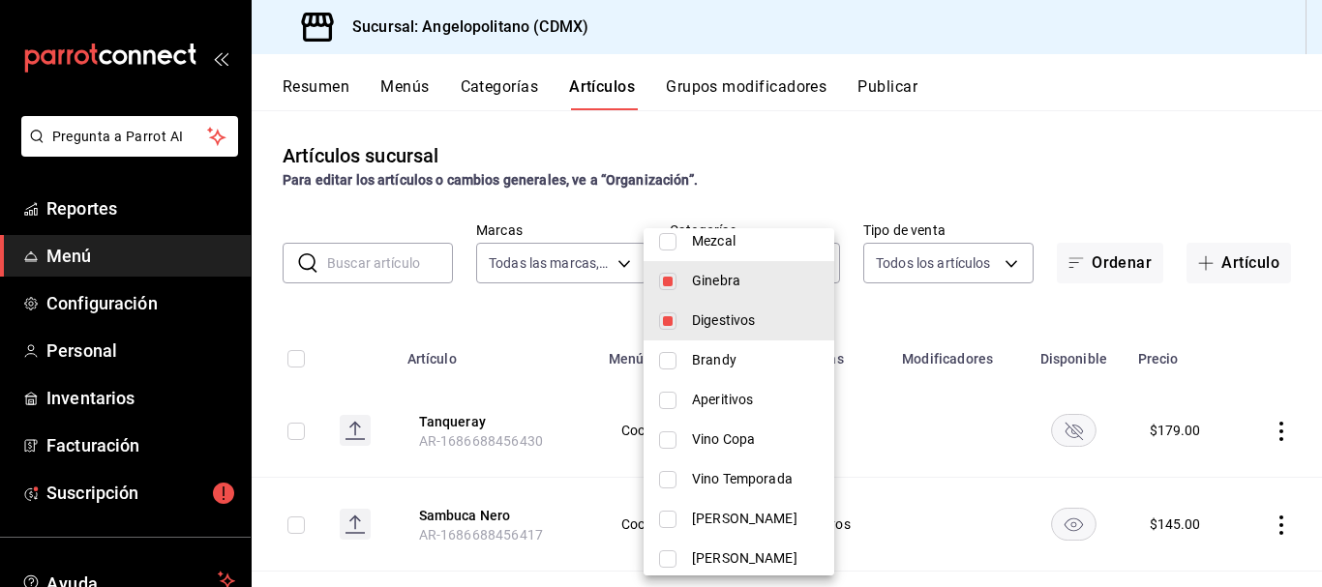
click at [671, 284] on input "checkbox" at bounding box center [667, 281] width 17 height 17
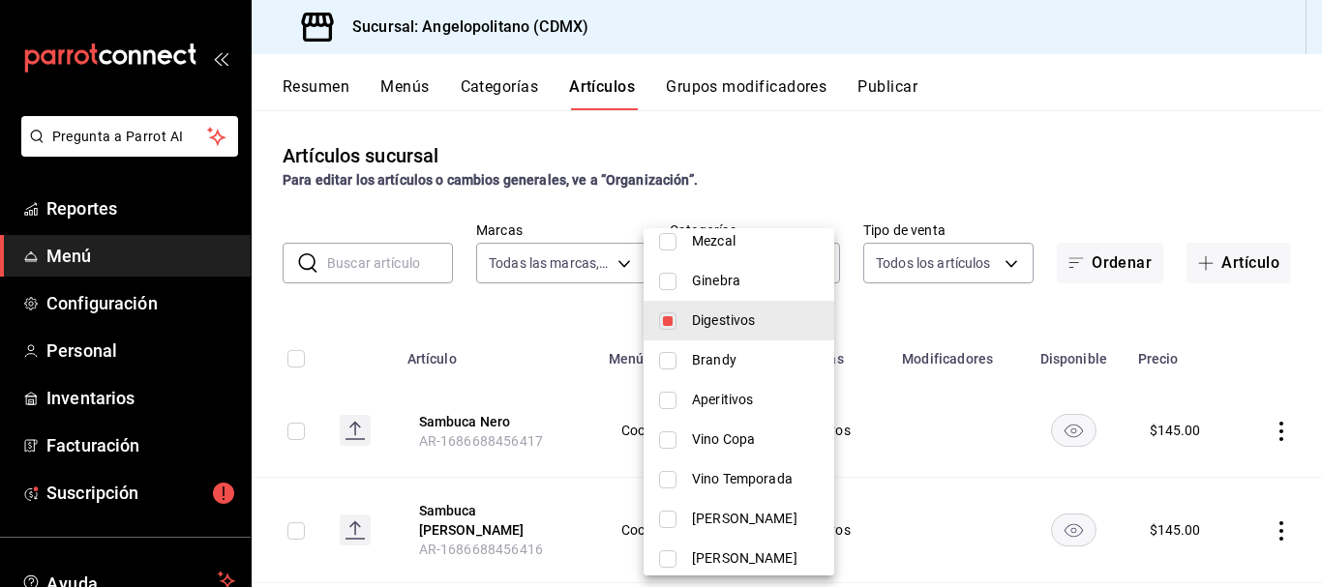
click at [1042, 165] on div at bounding box center [661, 293] width 1322 height 587
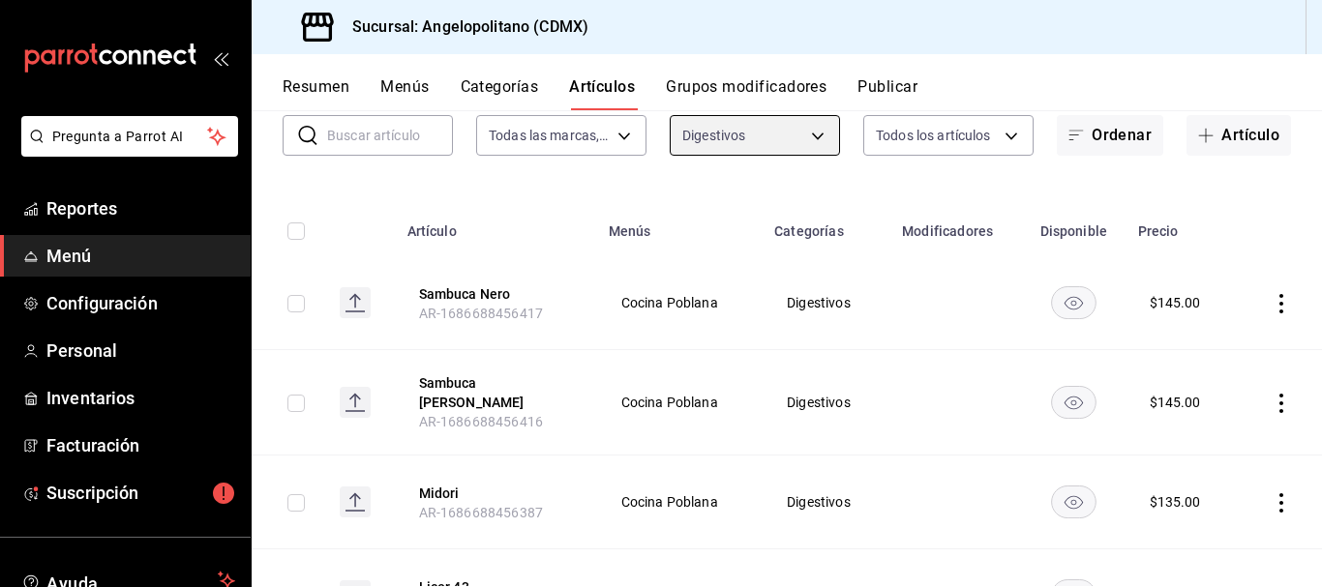
scroll to position [119, 0]
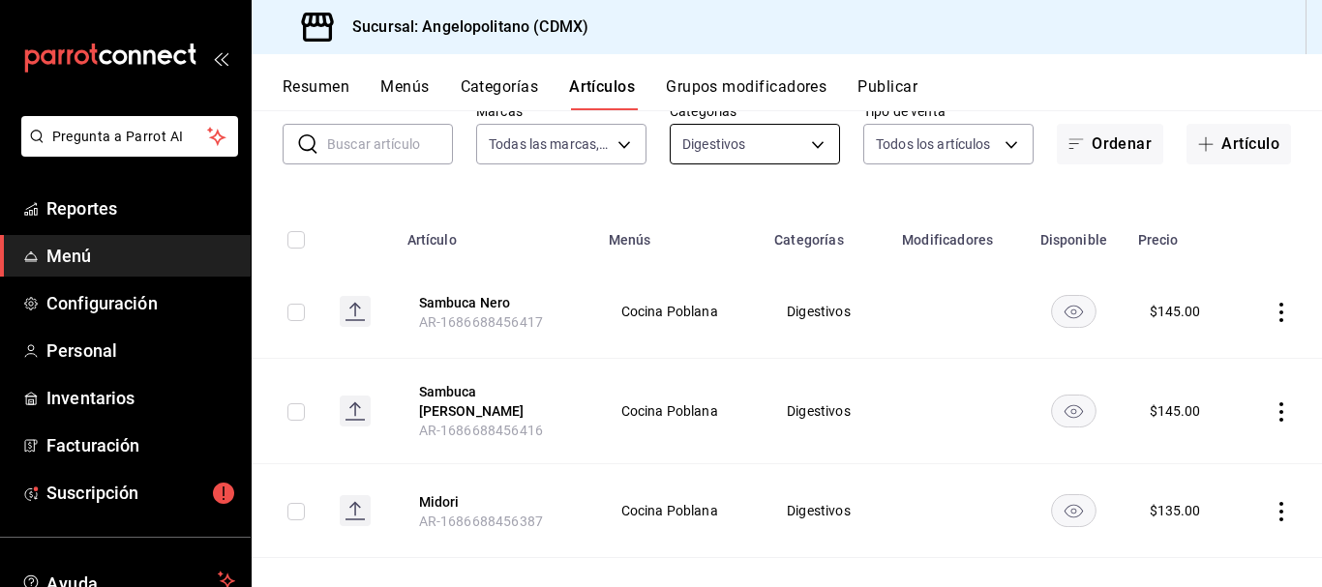
click at [803, 144] on body "Pregunta a Parrot AI Reportes Menú Configuración Personal Inventarios Facturaci…" at bounding box center [661, 293] width 1322 height 587
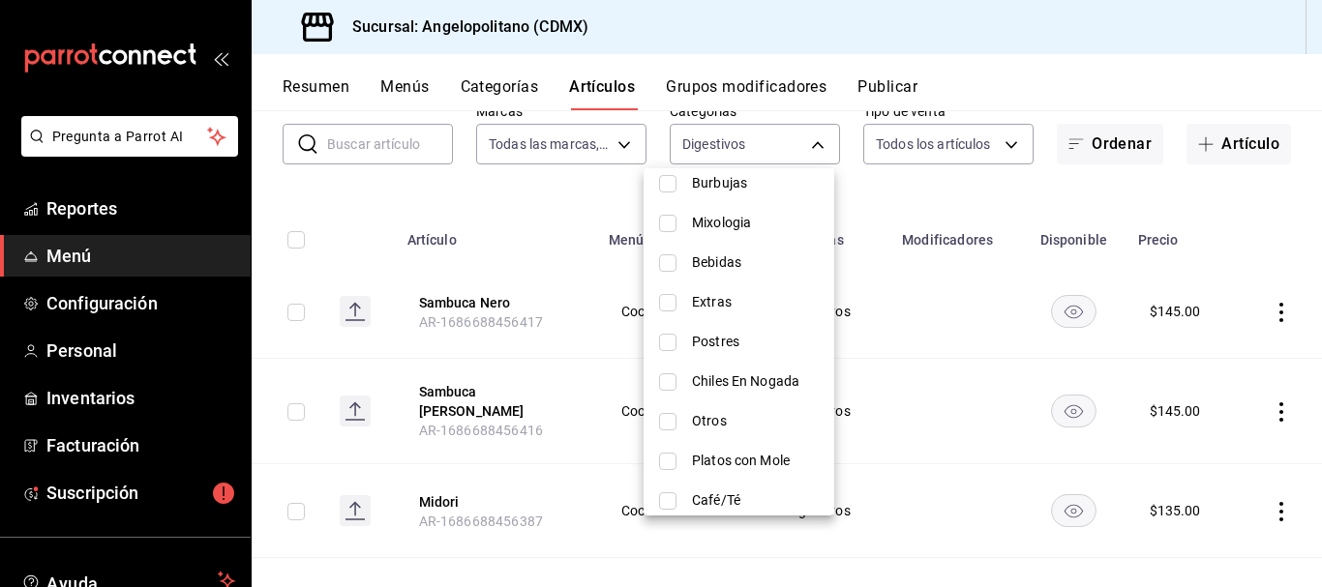
scroll to position [994, 0]
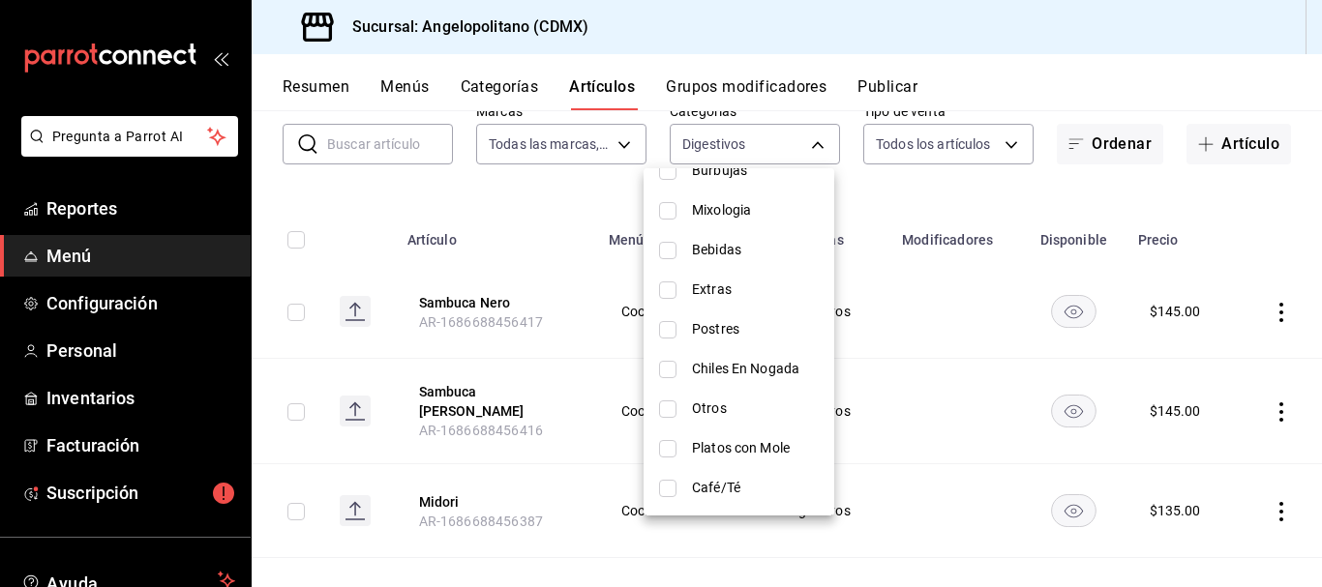
click at [670, 452] on input "checkbox" at bounding box center [667, 448] width 17 height 17
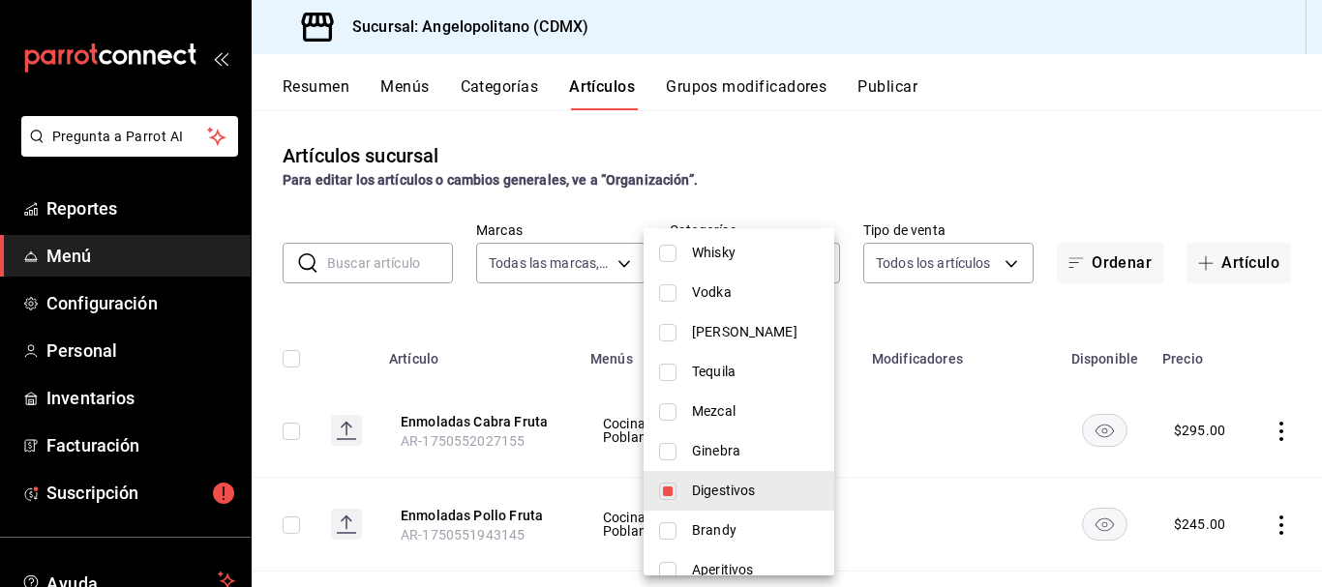
scroll to position [424, 0]
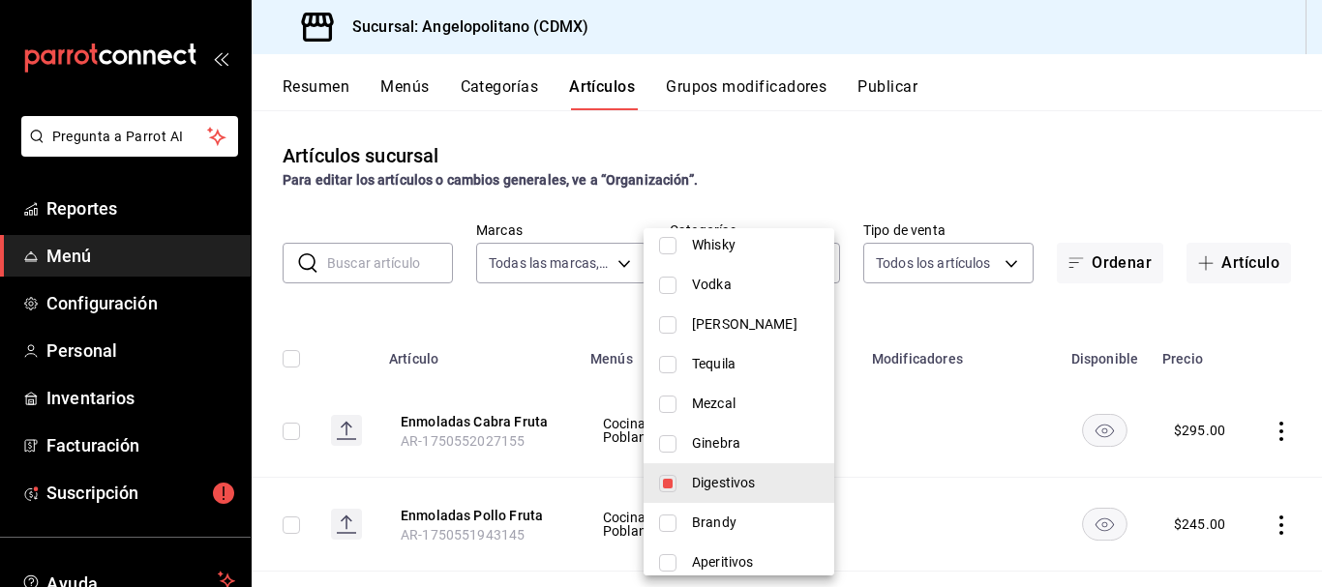
click at [663, 483] on input "checkbox" at bounding box center [667, 483] width 17 height 17
click at [1032, 166] on div at bounding box center [661, 293] width 1322 height 587
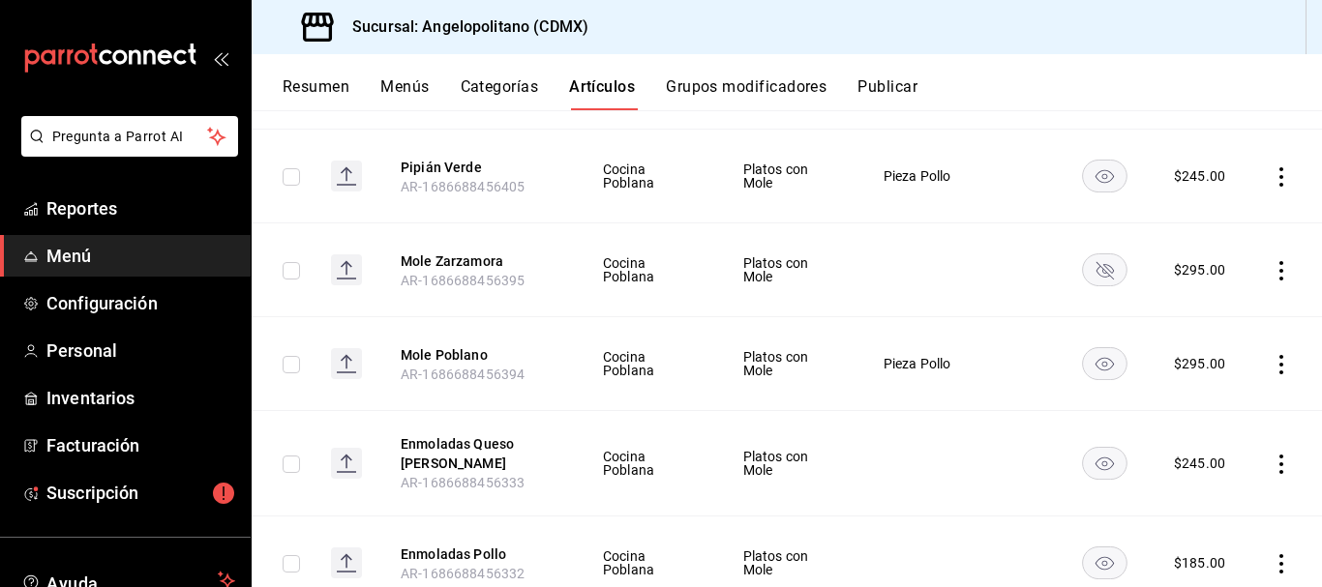
scroll to position [553, 0]
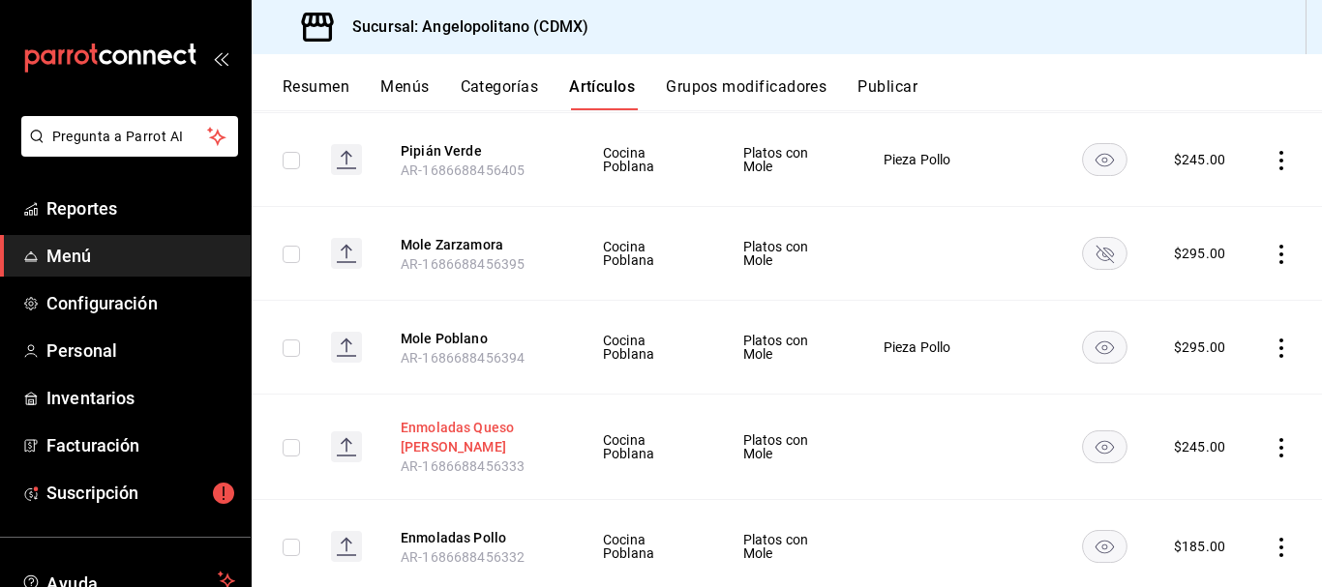
click at [476, 420] on button "Enmoladas Queso [PERSON_NAME]" at bounding box center [478, 437] width 155 height 39
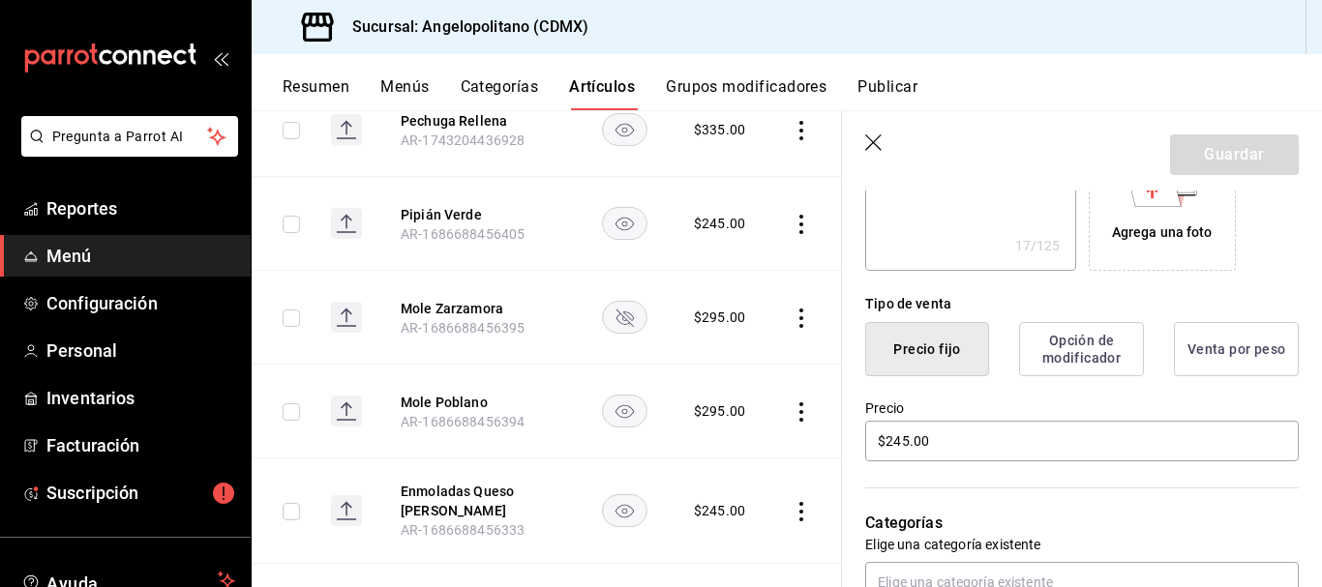
scroll to position [378, 0]
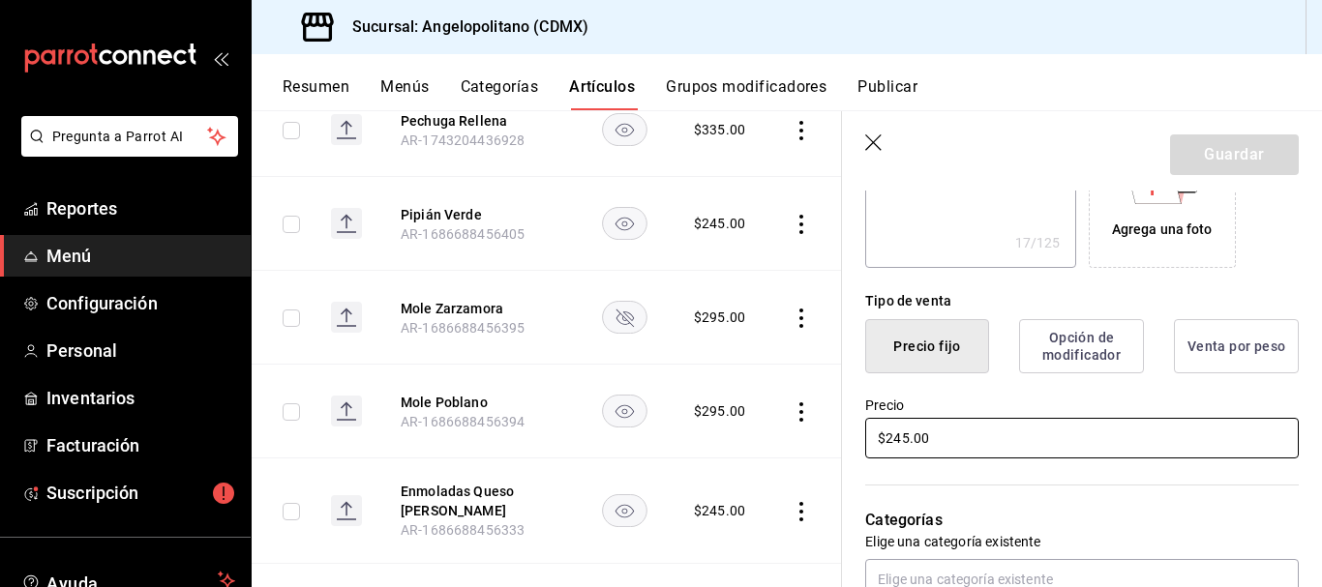
click at [900, 438] on input "$245.00" at bounding box center [1082, 438] width 434 height 41
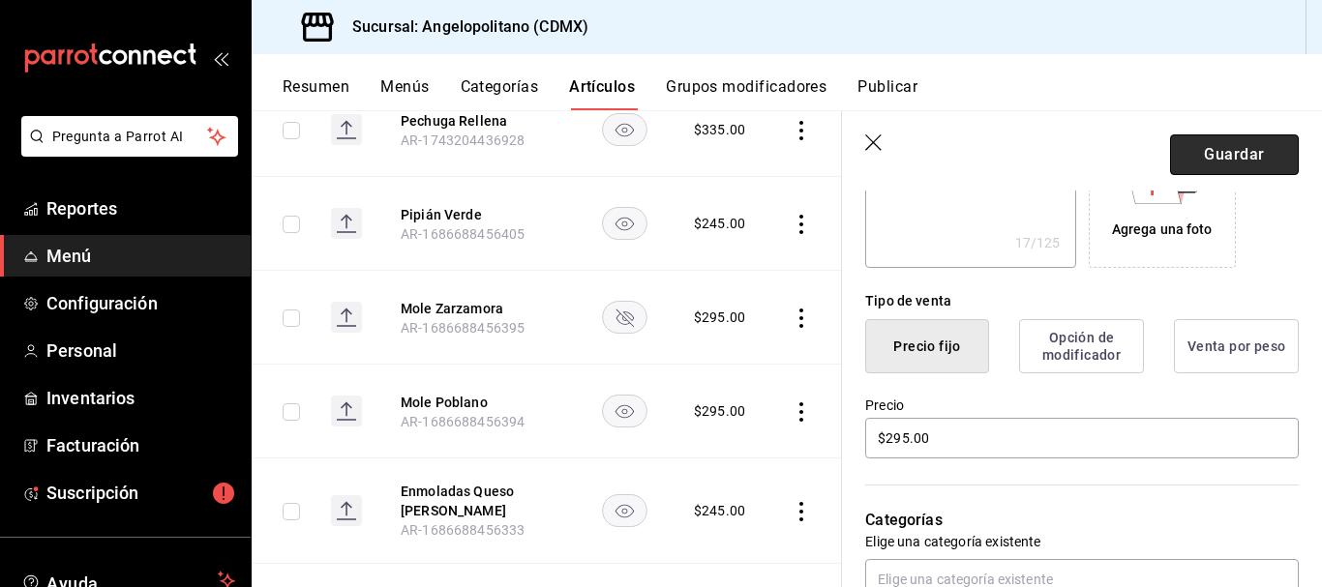
click at [1238, 157] on button "Guardar" at bounding box center [1234, 155] width 129 height 41
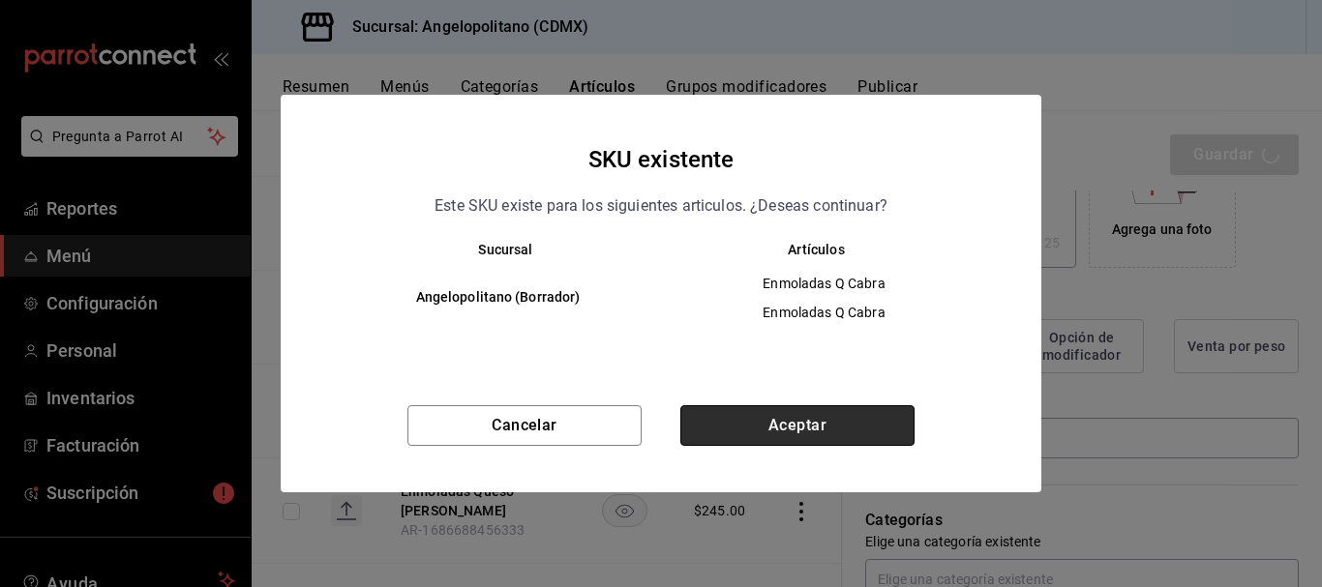
click at [878, 417] on button "Aceptar" at bounding box center [797, 425] width 234 height 41
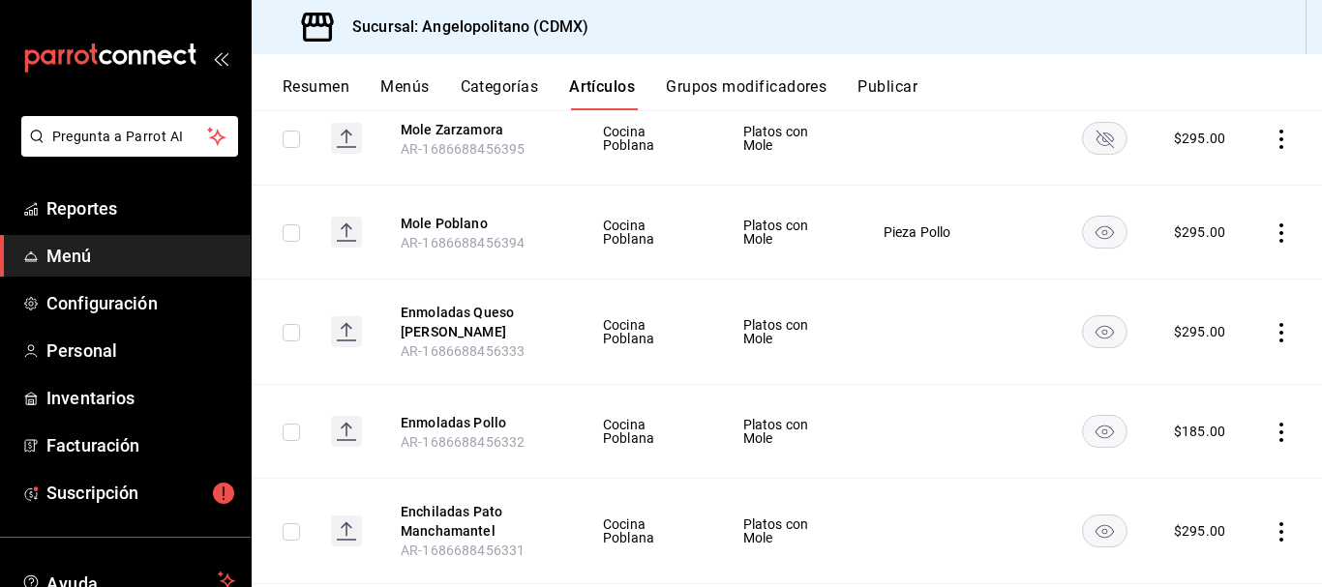
scroll to position [684, 0]
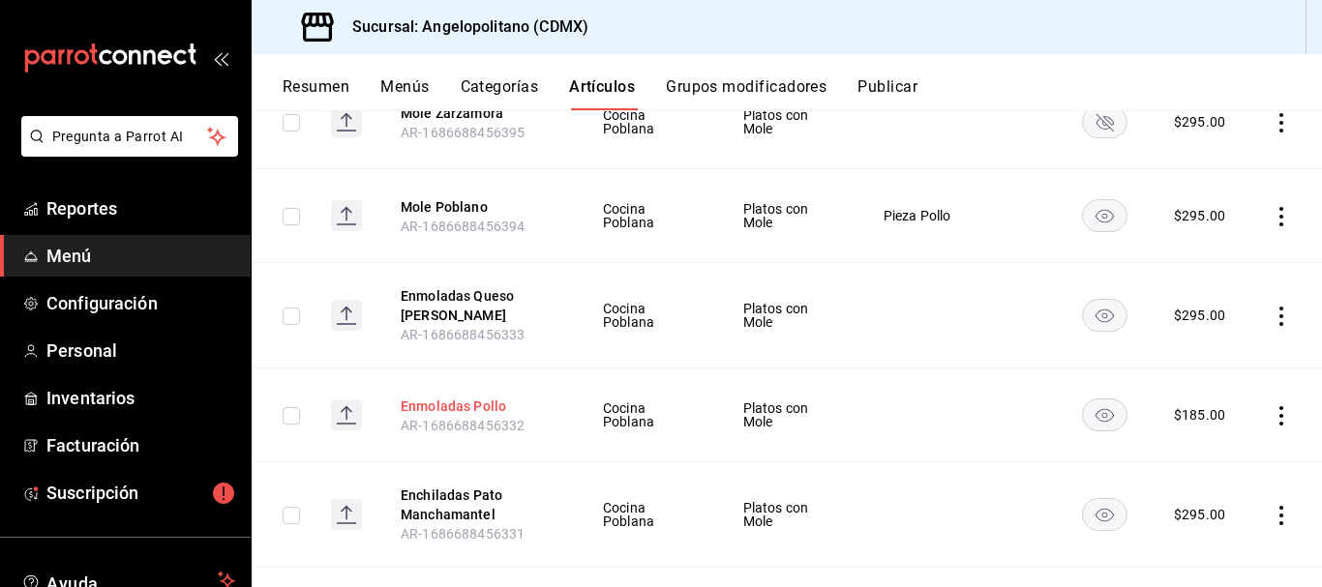
click at [469, 408] on button "Enmoladas Pollo" at bounding box center [478, 406] width 155 height 19
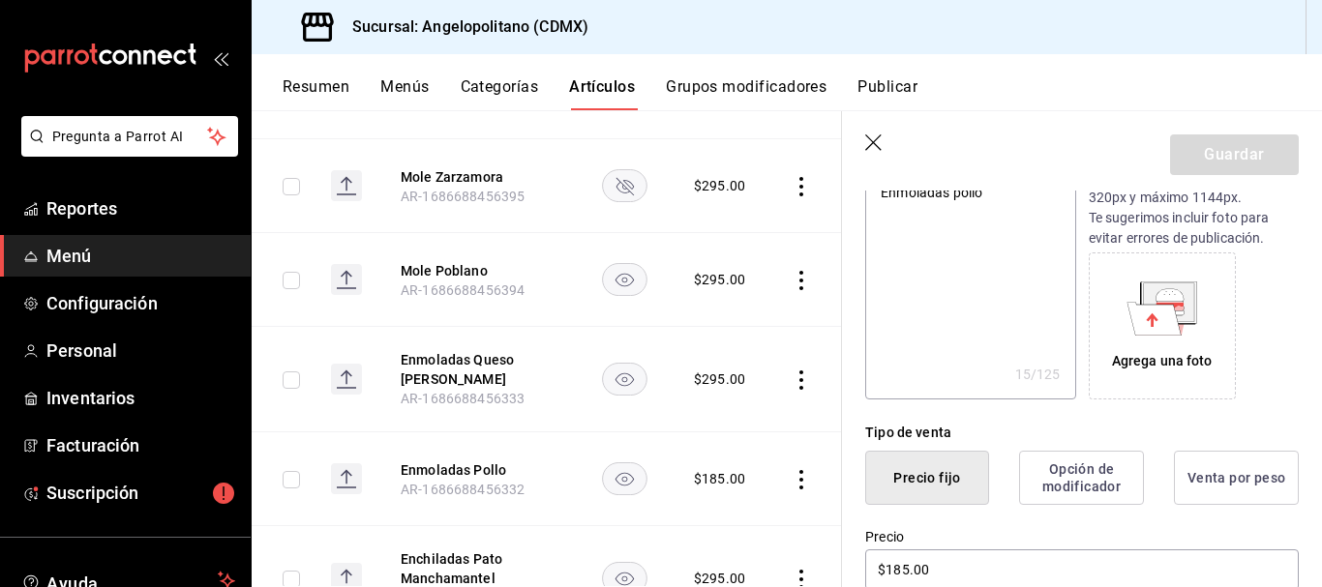
scroll to position [349, 0]
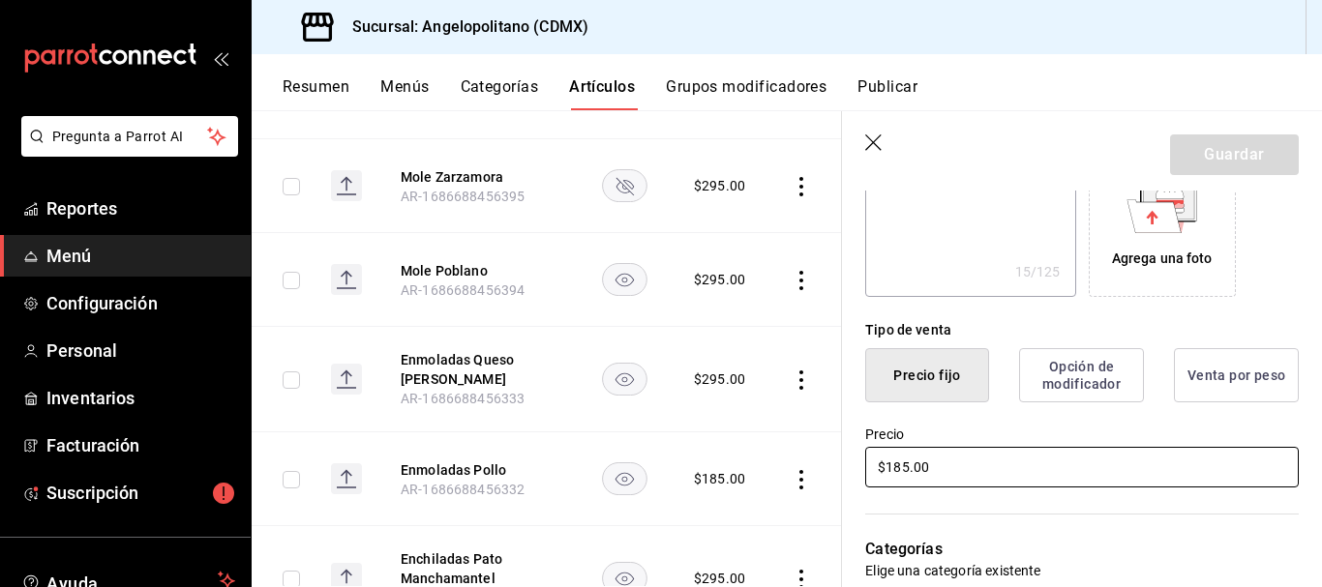
click at [891, 465] on input "$185.00" at bounding box center [1082, 467] width 434 height 41
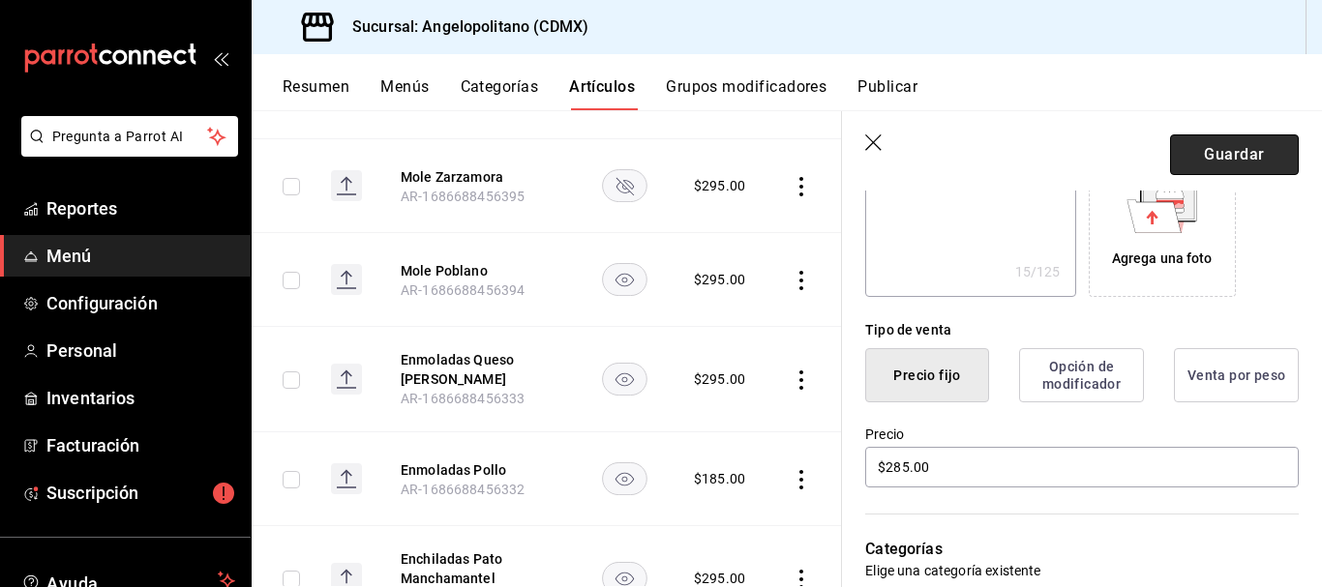
click at [1246, 165] on button "Guardar" at bounding box center [1234, 155] width 129 height 41
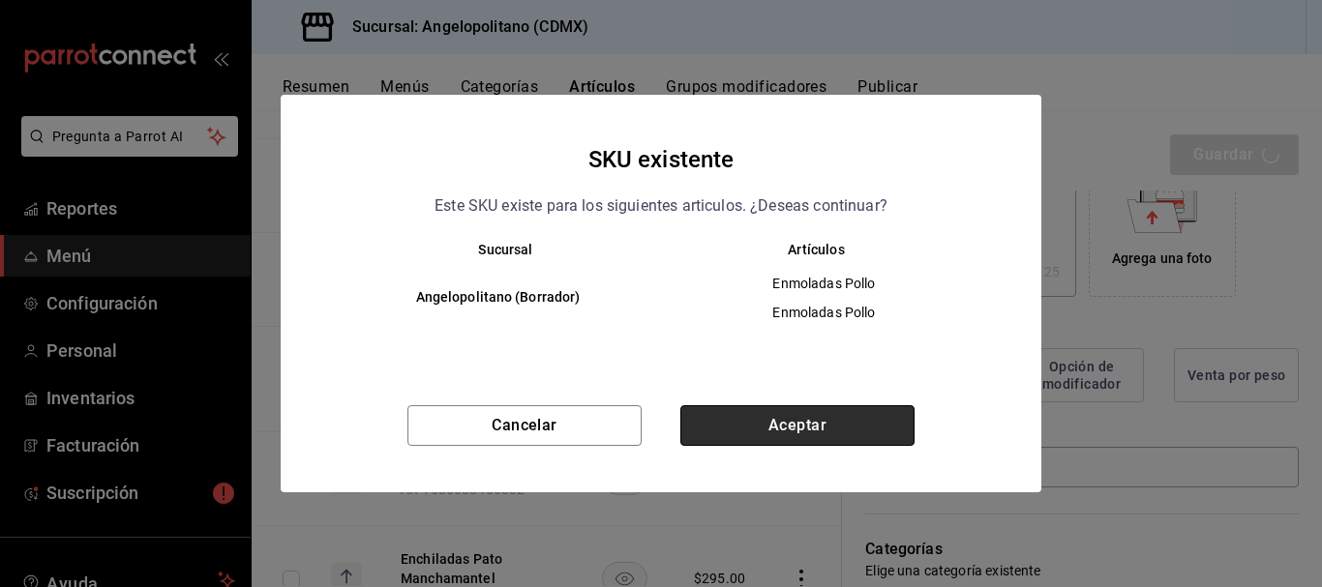
click at [846, 435] on button "Aceptar" at bounding box center [797, 425] width 234 height 41
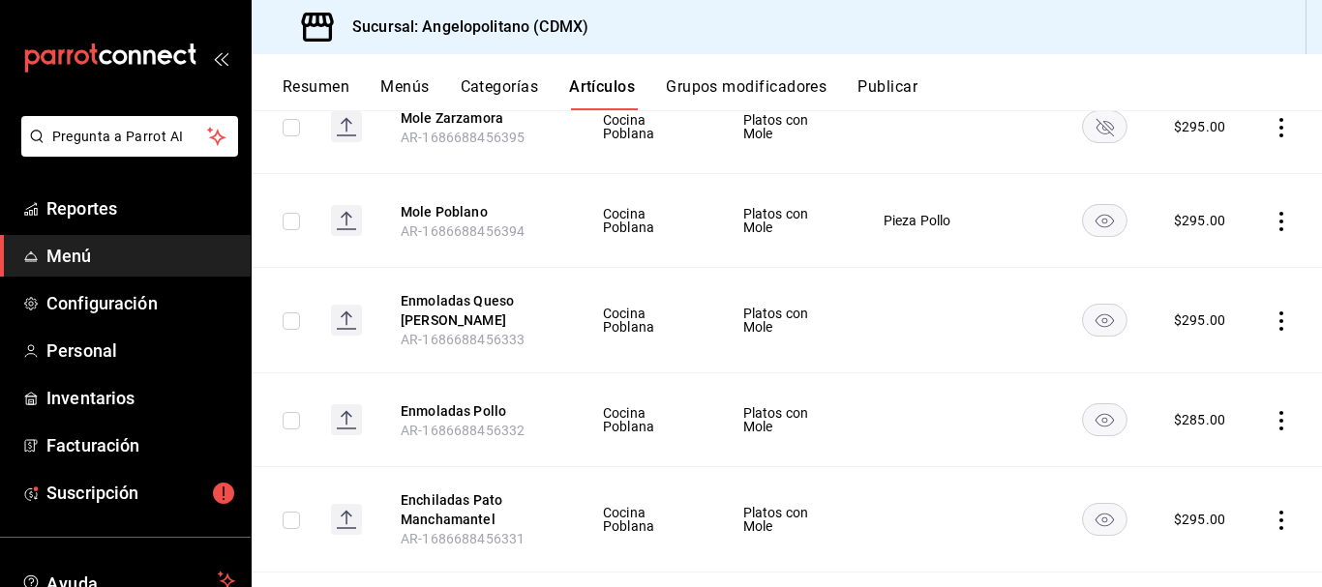
scroll to position [684, 0]
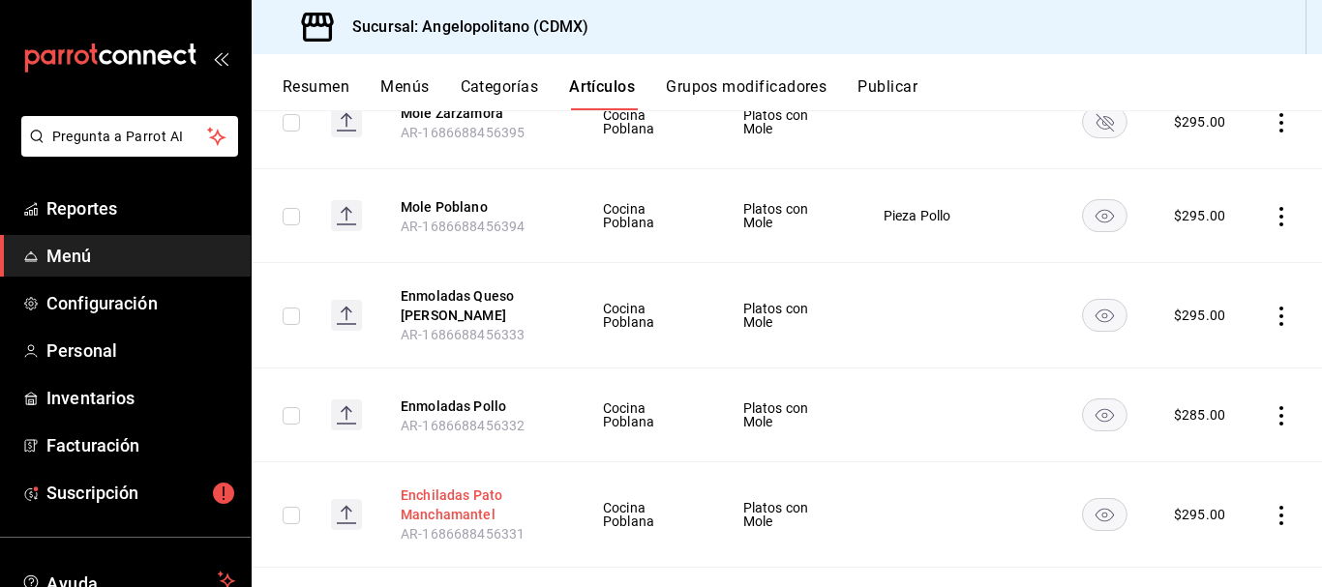
click at [488, 493] on button "Enchiladas Pato Manchamantel" at bounding box center [478, 505] width 155 height 39
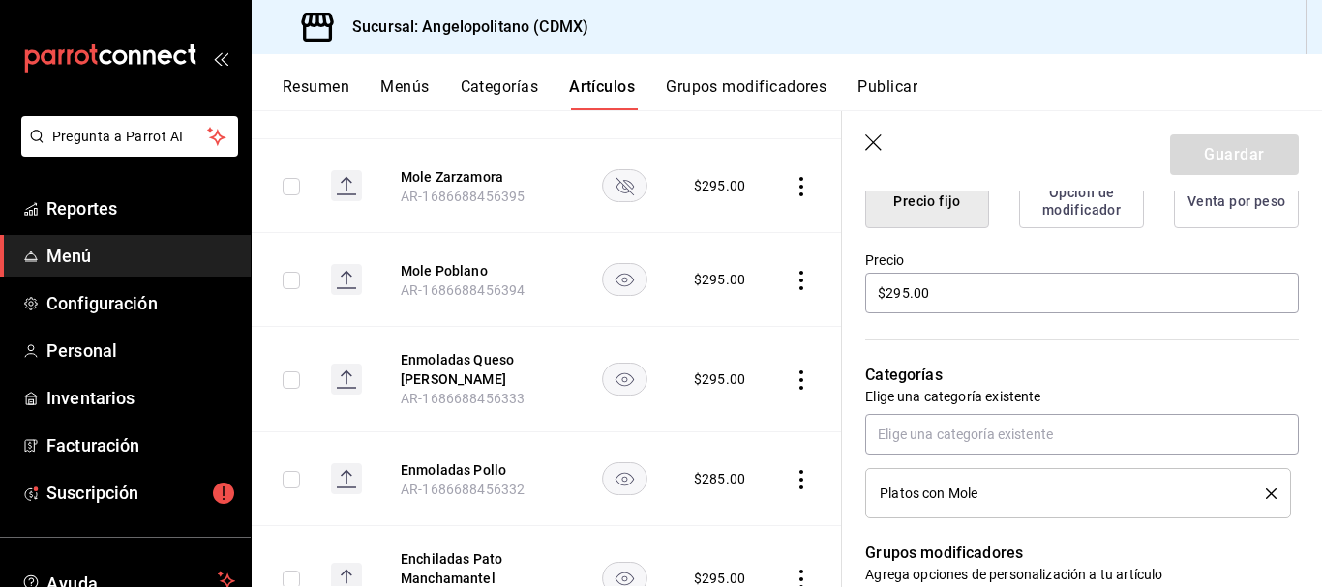
scroll to position [521, 0]
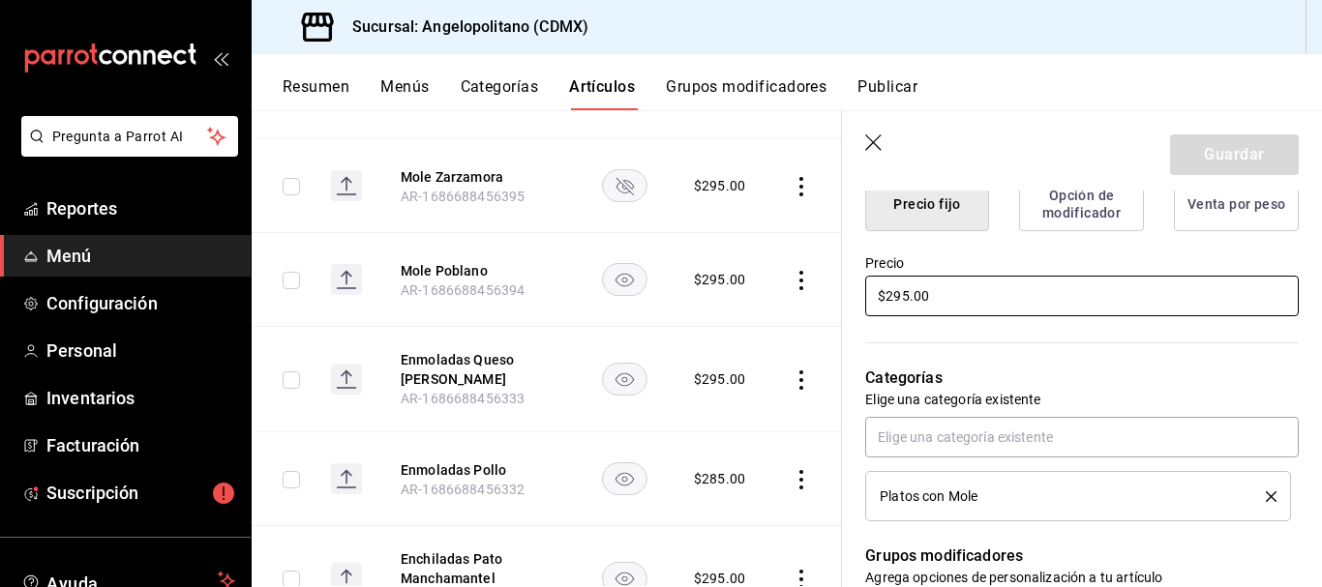
click at [900, 294] on input "$295.00" at bounding box center [1082, 296] width 434 height 41
click at [1218, 148] on button "Guardar" at bounding box center [1234, 155] width 129 height 41
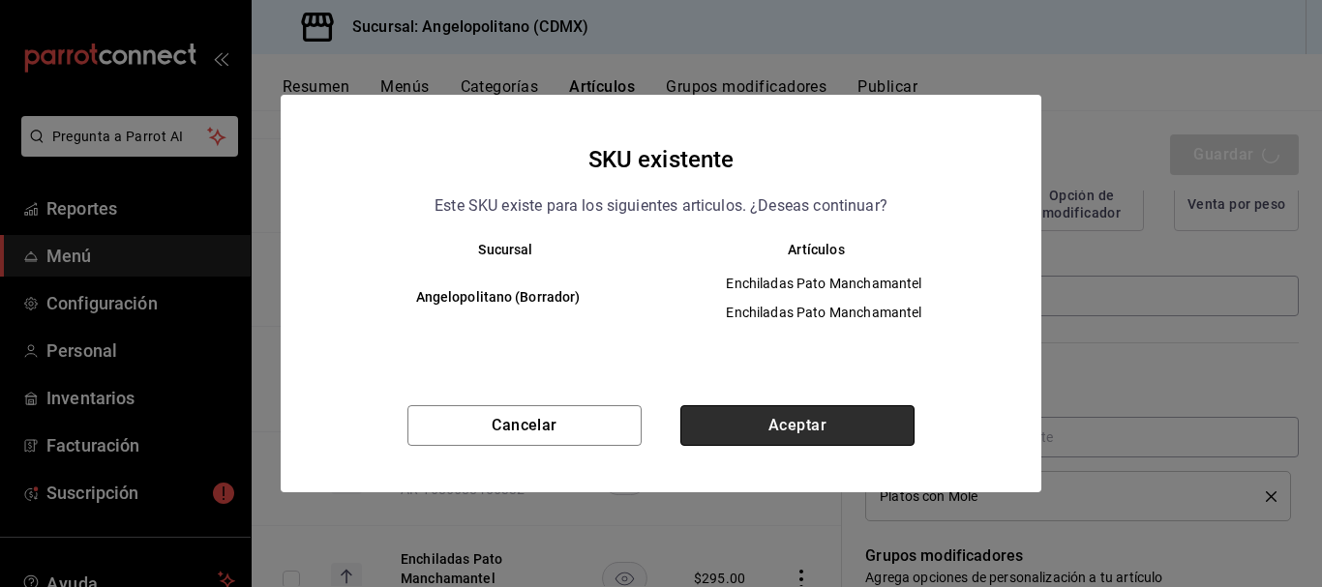
click at [825, 422] on button "Aceptar" at bounding box center [797, 425] width 234 height 41
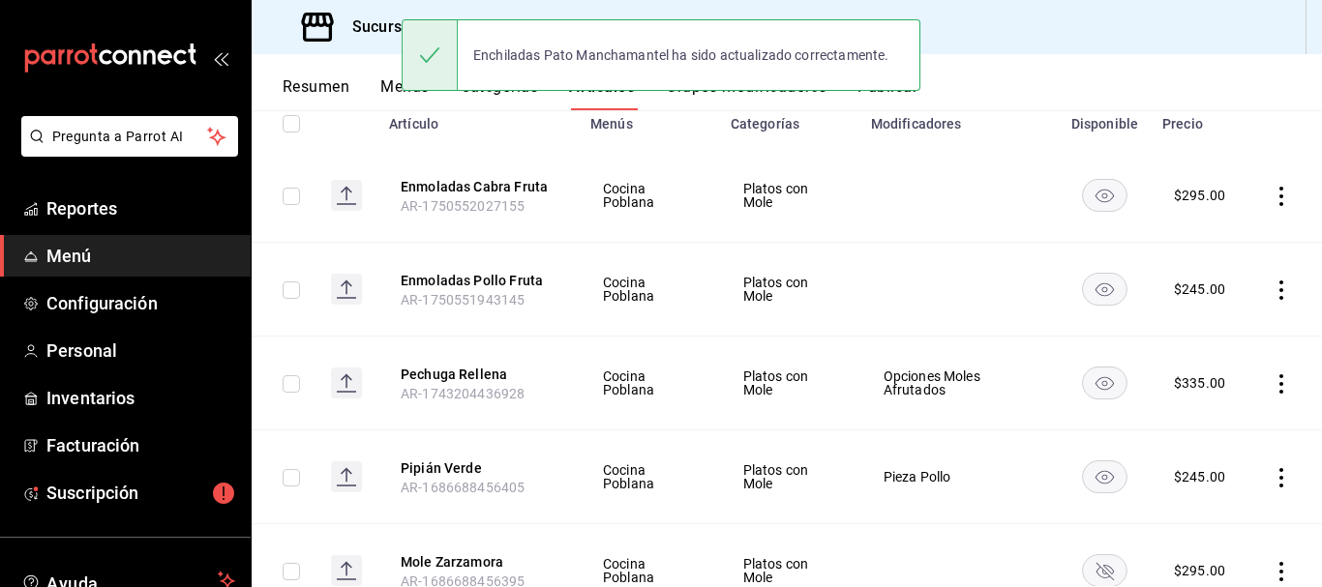
scroll to position [255, 0]
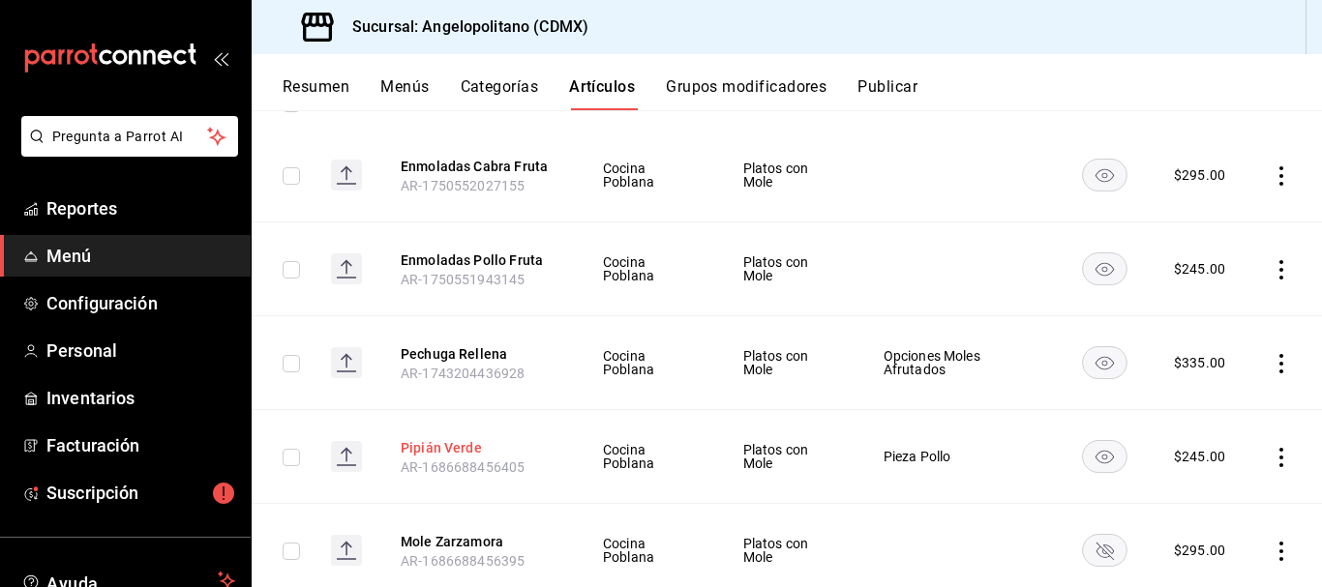
click at [447, 440] on button "Pipián Verde" at bounding box center [478, 447] width 155 height 19
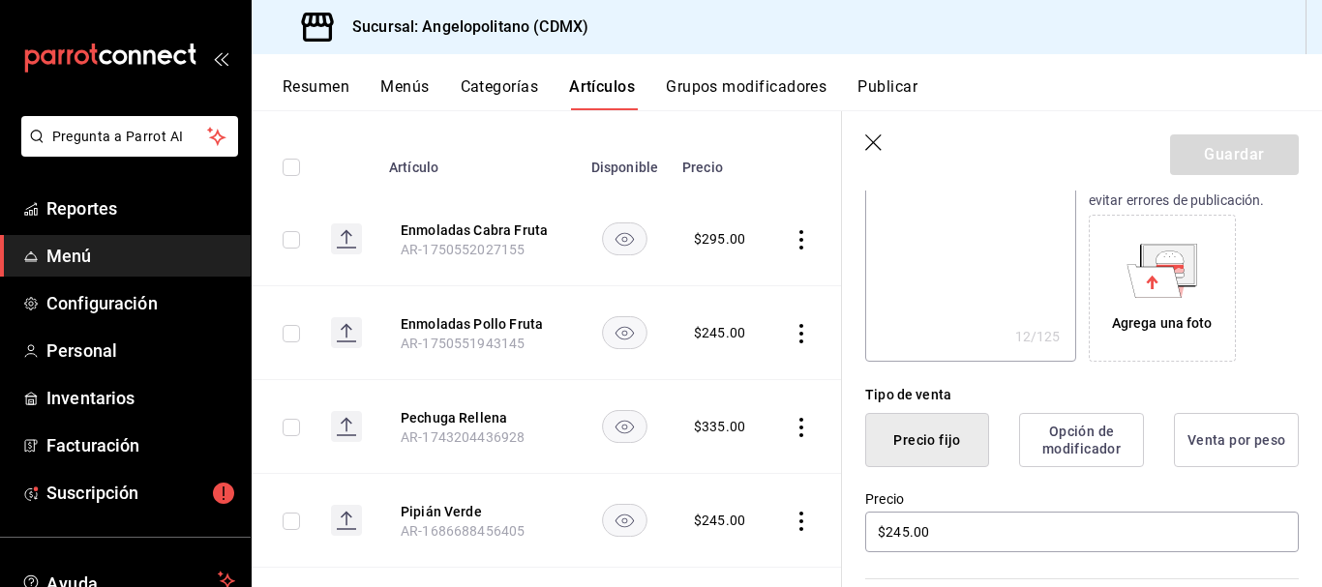
scroll to position [298, 0]
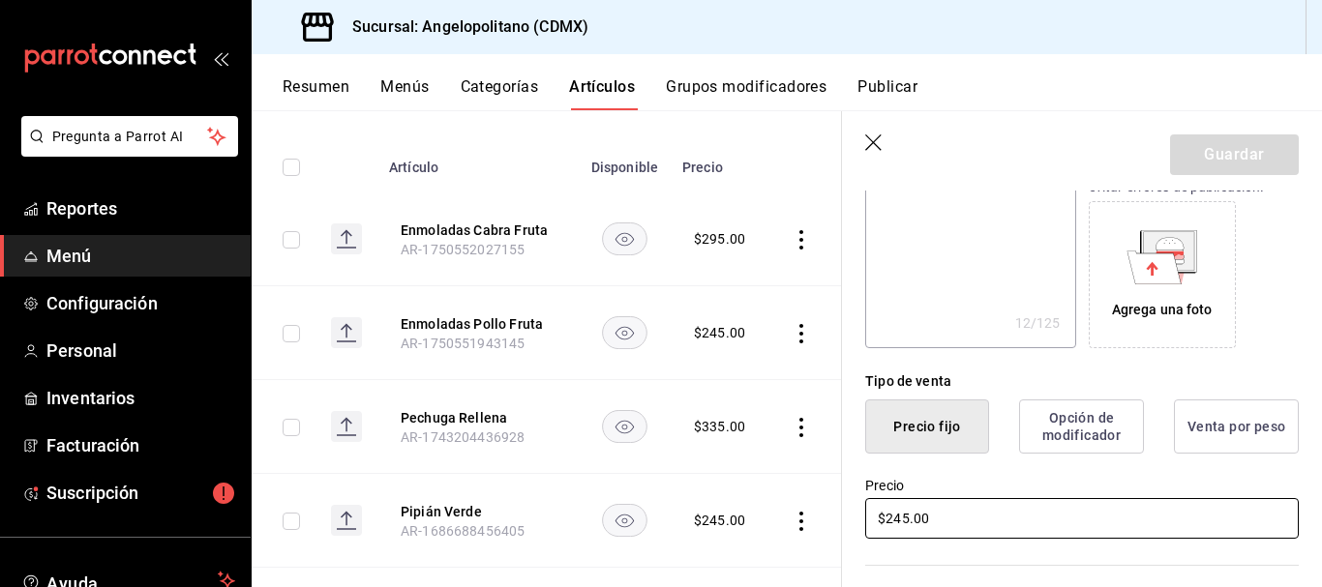
click at [901, 520] on input "$245.00" at bounding box center [1082, 518] width 434 height 41
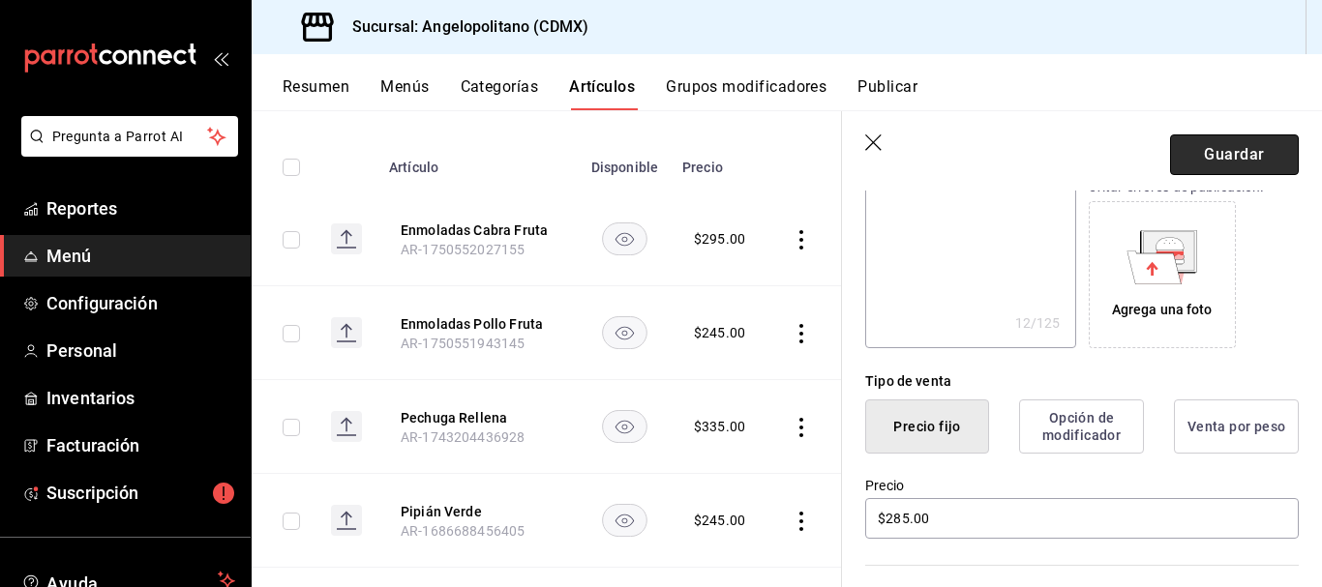
click at [1222, 149] on button "Guardar" at bounding box center [1234, 155] width 129 height 41
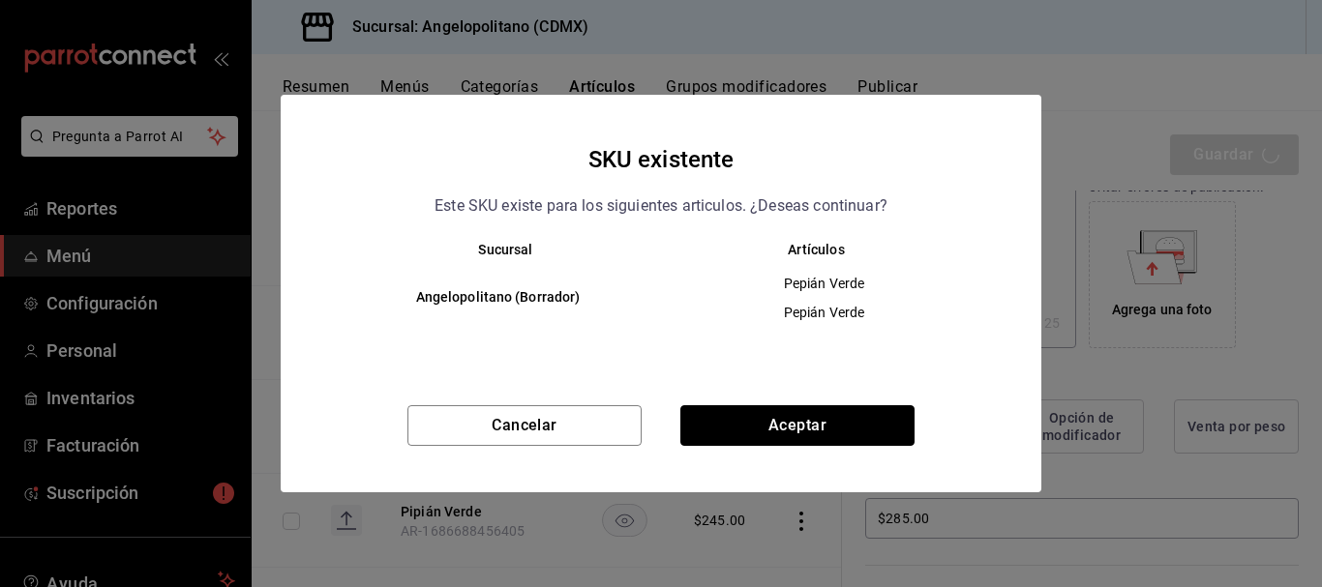
click at [809, 430] on button "Aceptar" at bounding box center [797, 425] width 234 height 41
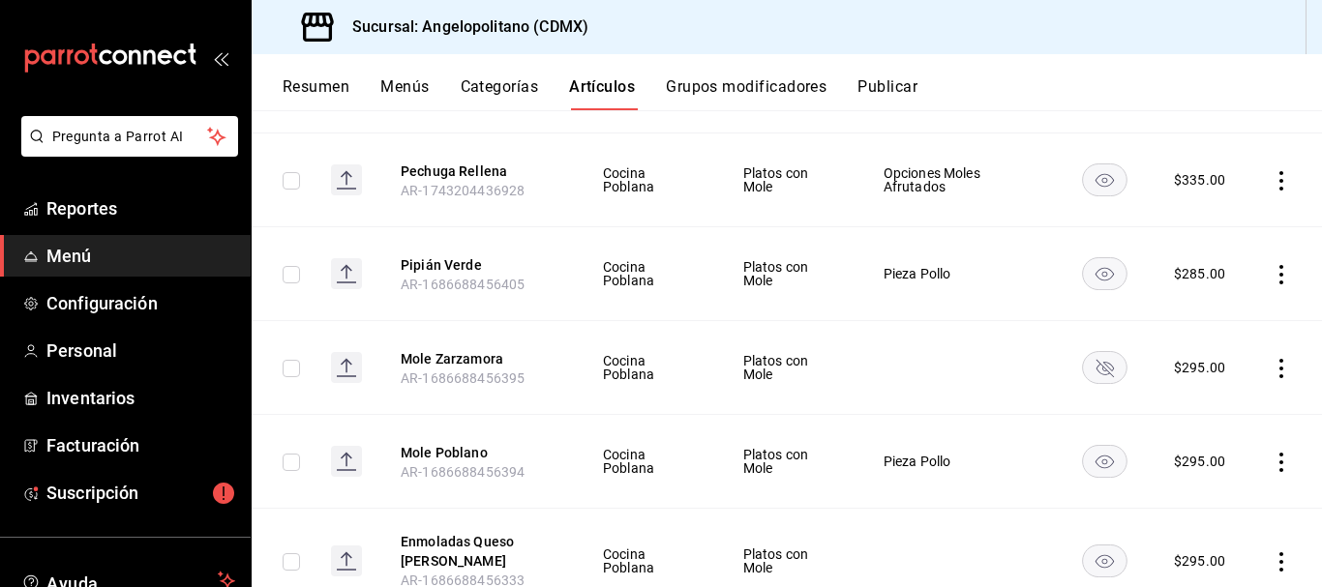
scroll to position [434, 0]
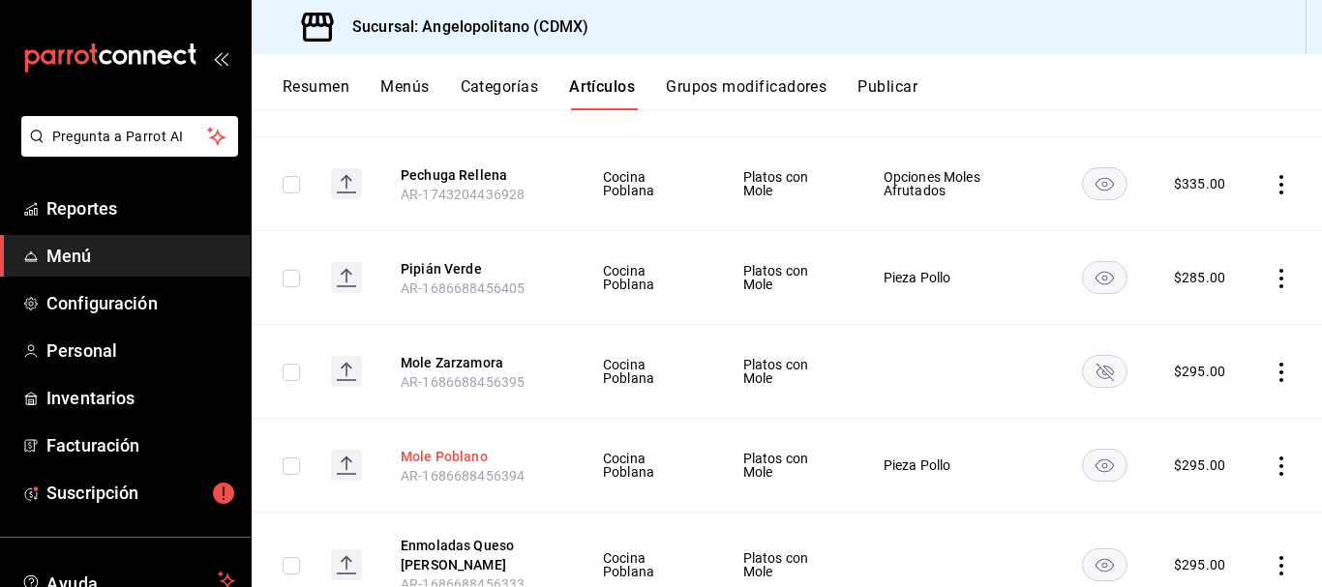
click at [464, 449] on button "Mole Poblano" at bounding box center [478, 456] width 155 height 19
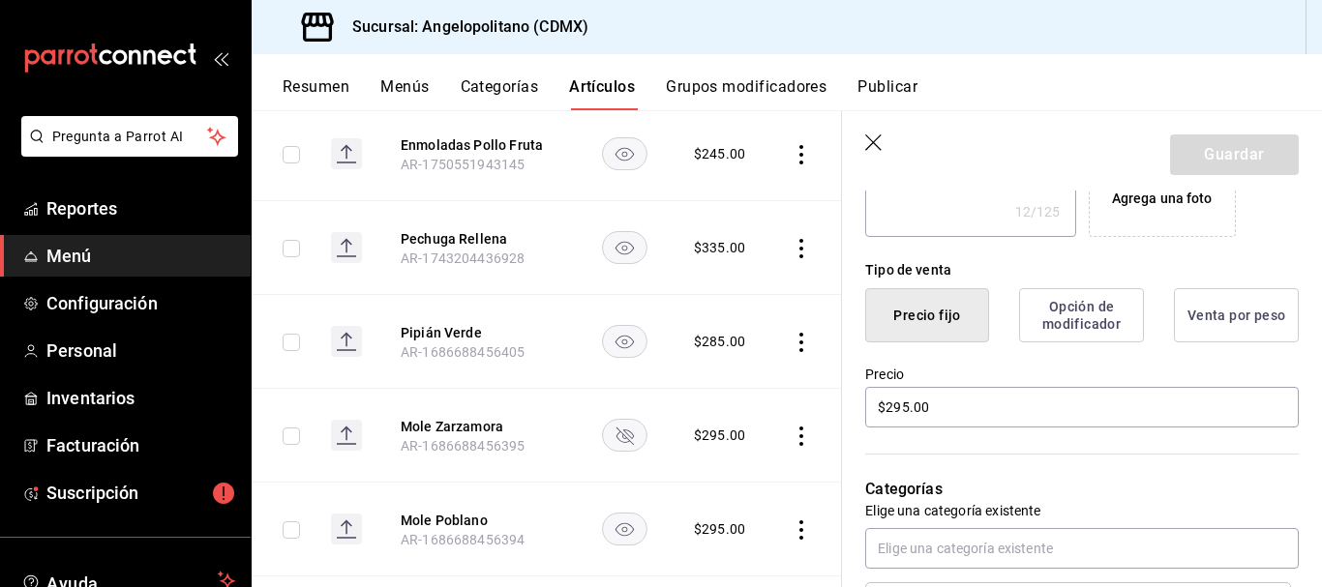
scroll to position [399, 0]
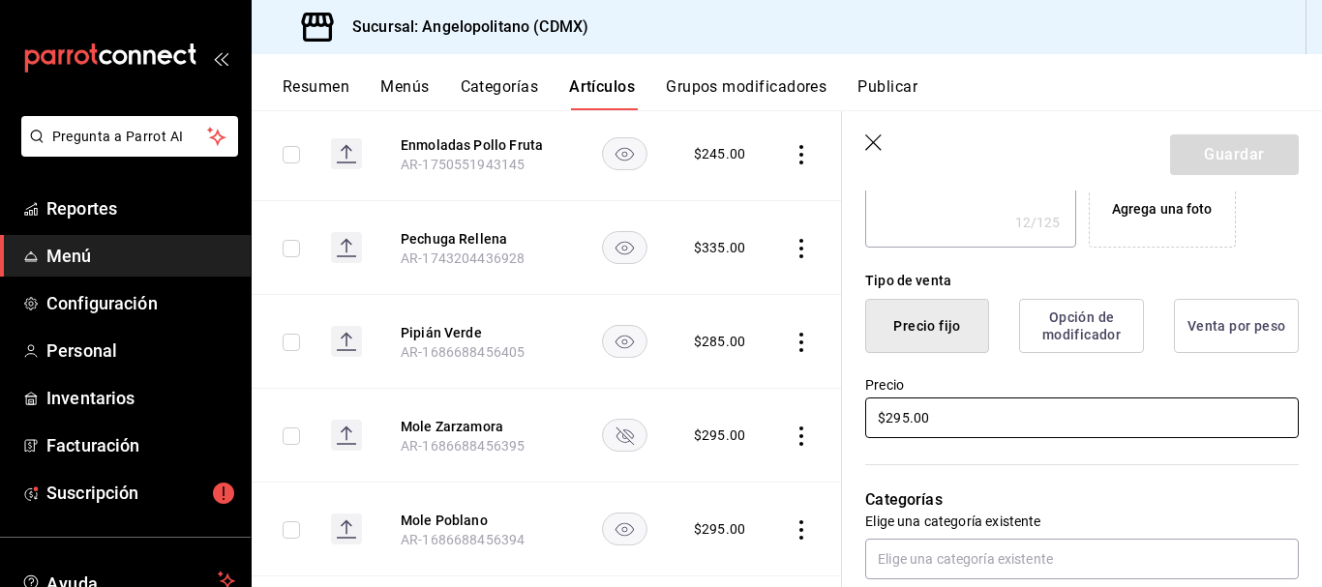
click at [901, 420] on input "$295.00" at bounding box center [1082, 418] width 434 height 41
click at [1218, 167] on button "Guardar" at bounding box center [1234, 155] width 129 height 41
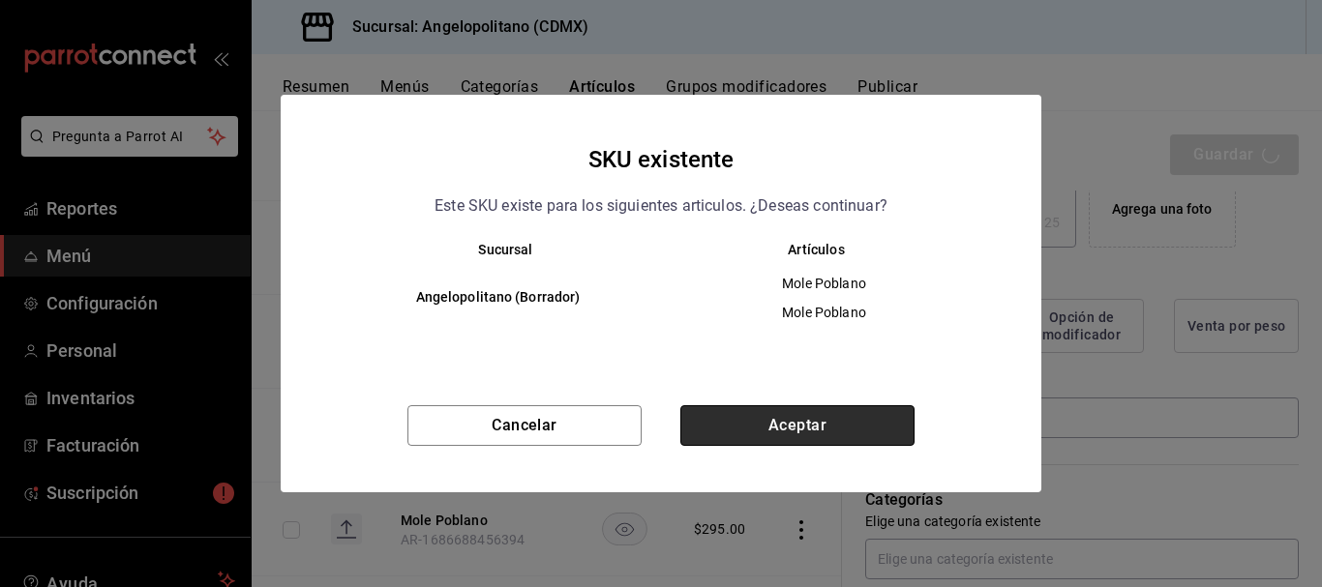
click at [823, 431] on button "Aceptar" at bounding box center [797, 425] width 234 height 41
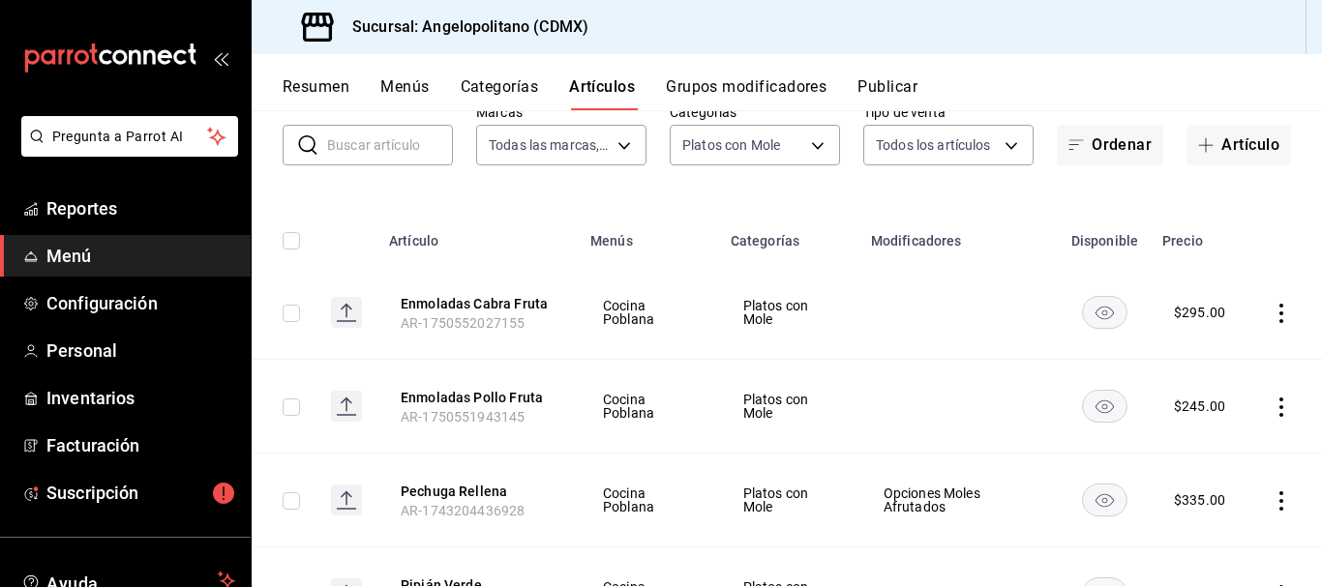
scroll to position [120, 0]
click at [496, 487] on button "Pechuga Rellena" at bounding box center [478, 489] width 155 height 19
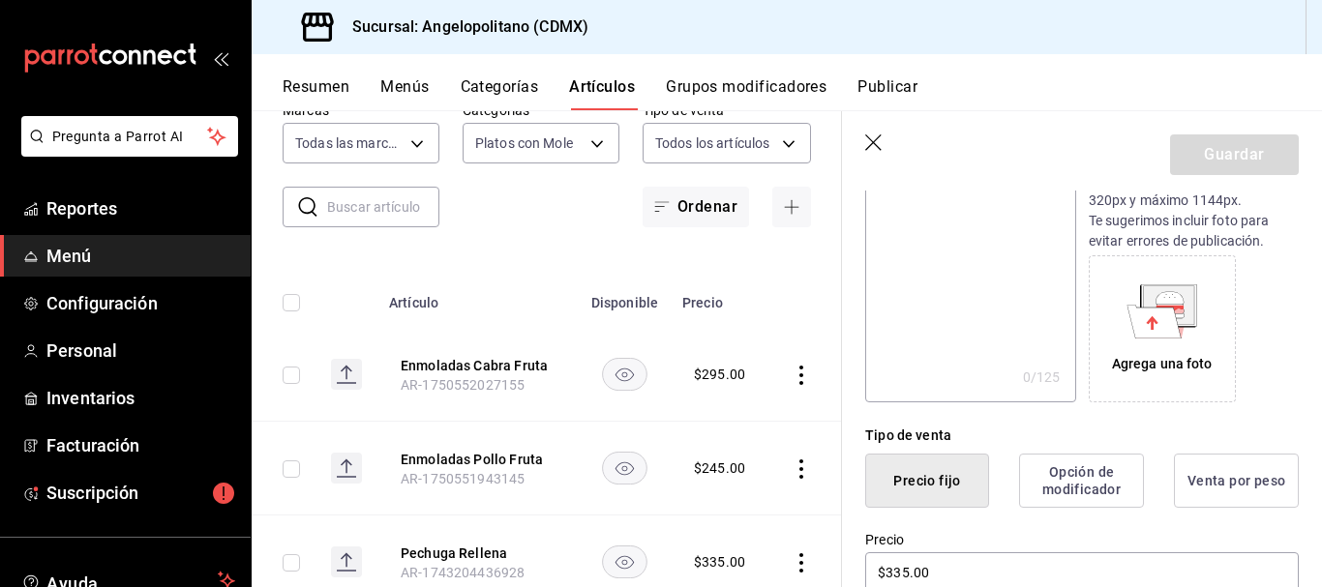
scroll to position [302, 0]
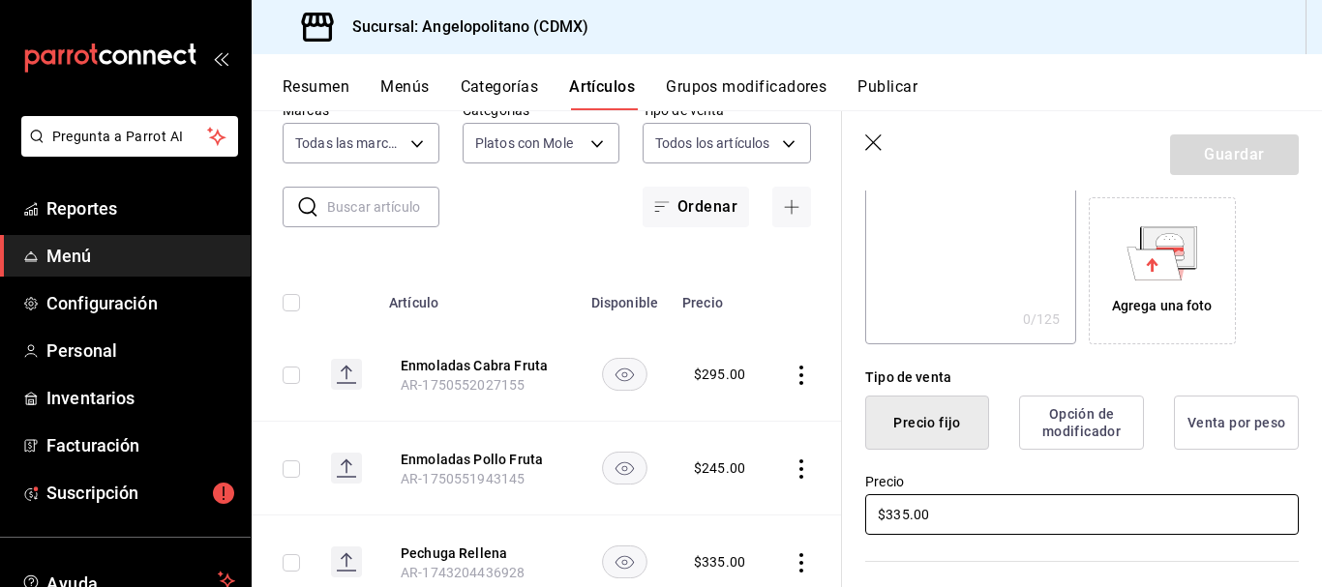
click at [899, 512] on input "$335.00" at bounding box center [1082, 514] width 434 height 41
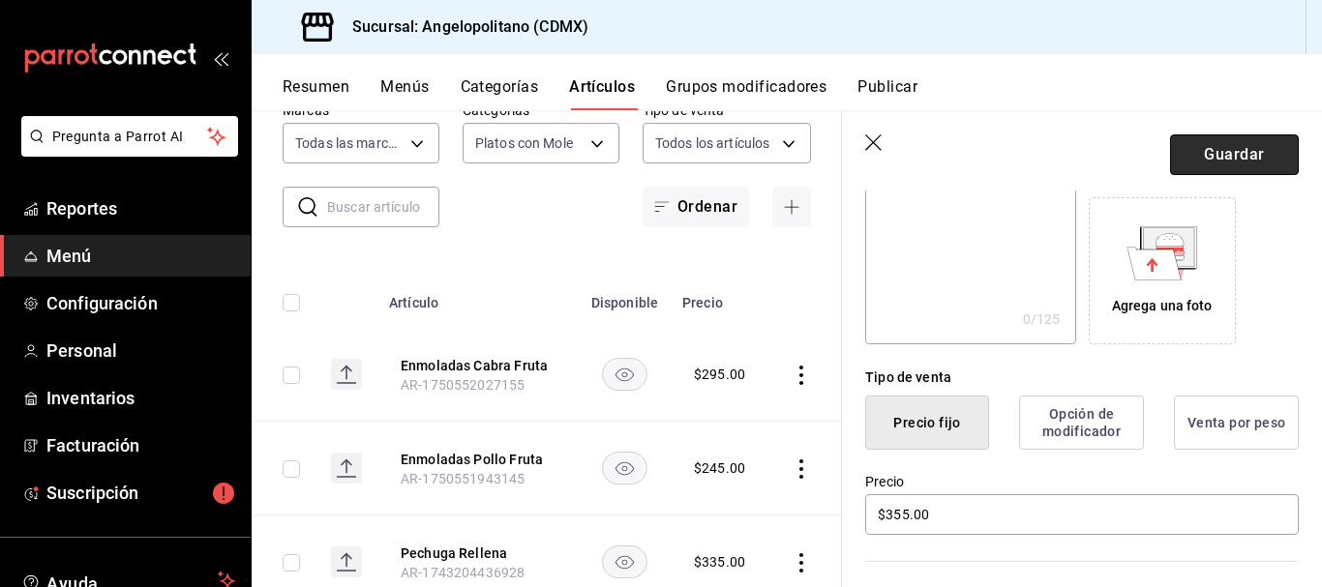
click at [1266, 156] on button "Guardar" at bounding box center [1234, 155] width 129 height 41
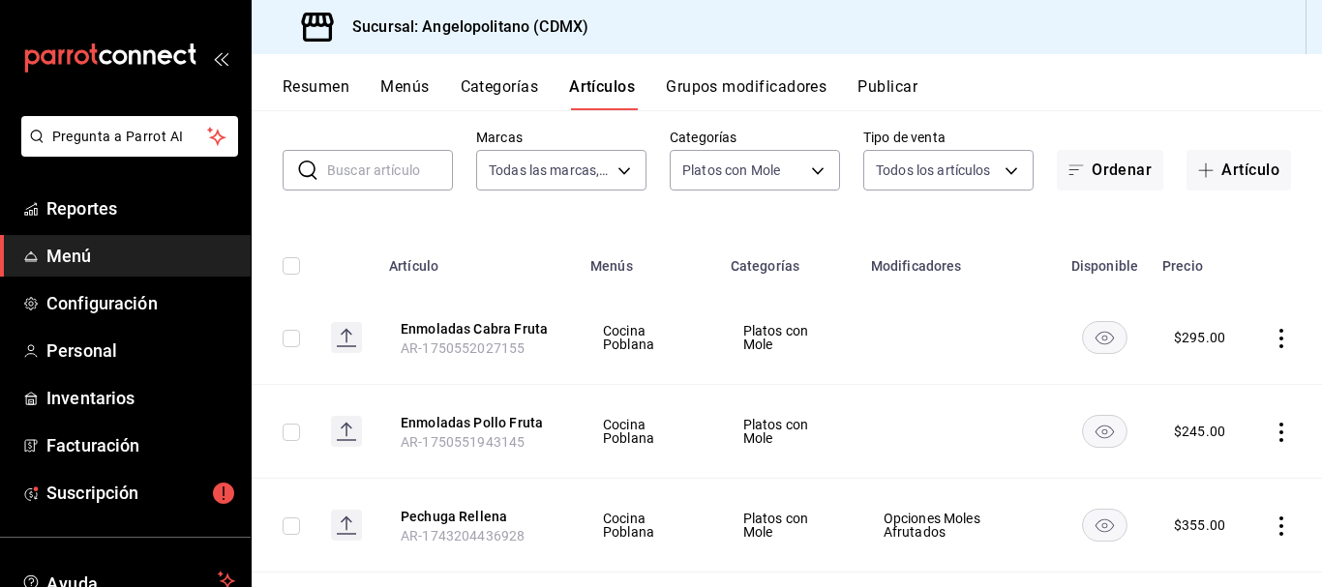
scroll to position [98, 0]
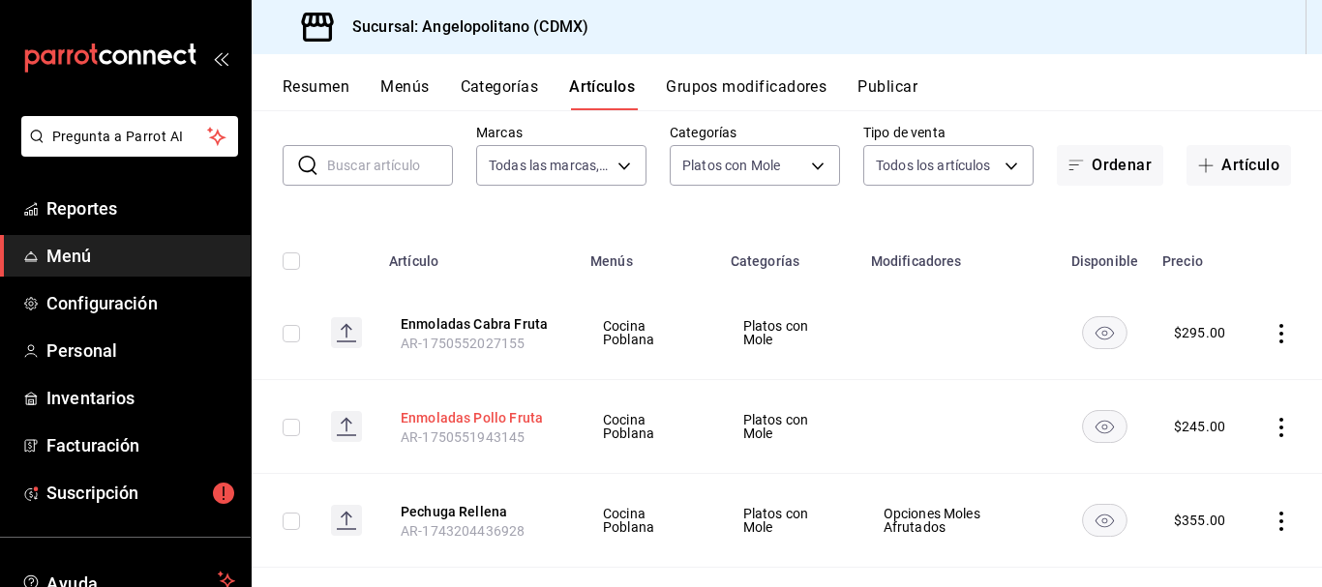
click at [510, 411] on button "Enmoladas Pollo Fruta" at bounding box center [478, 417] width 155 height 19
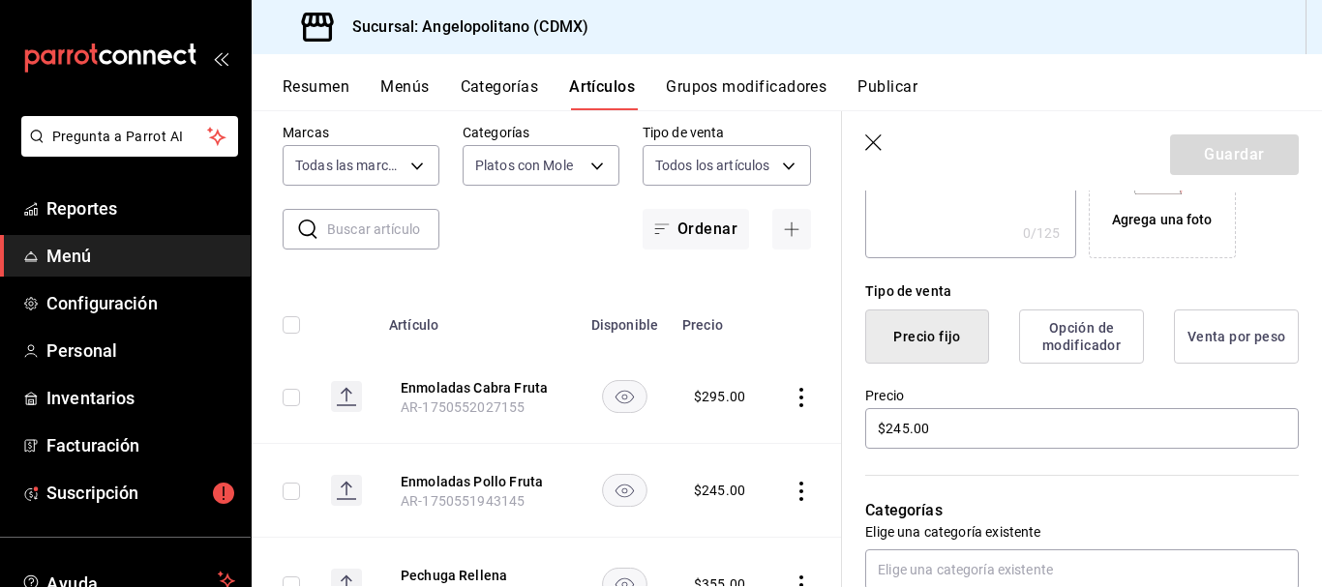
scroll to position [418, 0]
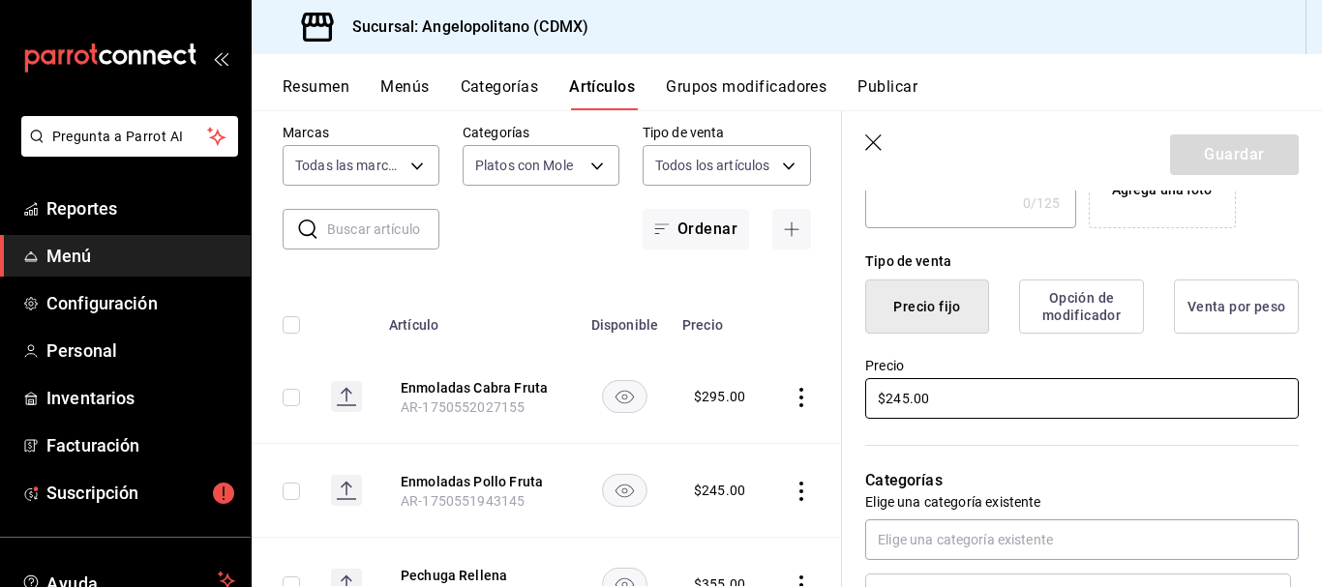
click at [899, 398] on input "$245.00" at bounding box center [1082, 398] width 434 height 41
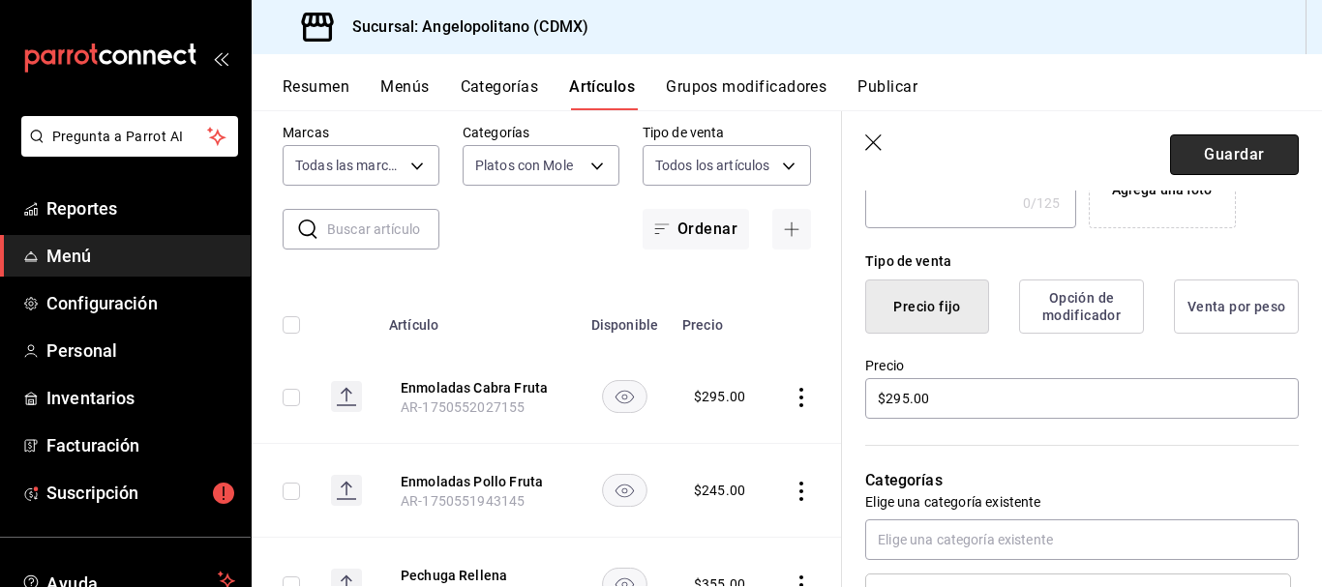
click at [1232, 148] on button "Guardar" at bounding box center [1234, 155] width 129 height 41
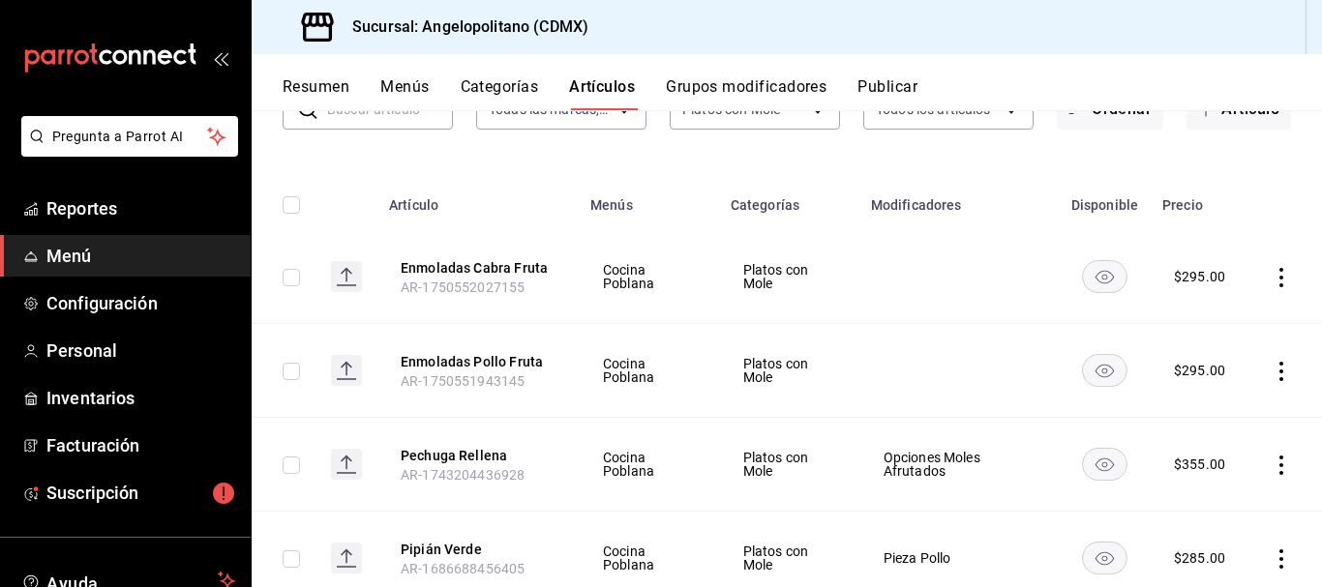
scroll to position [163, 0]
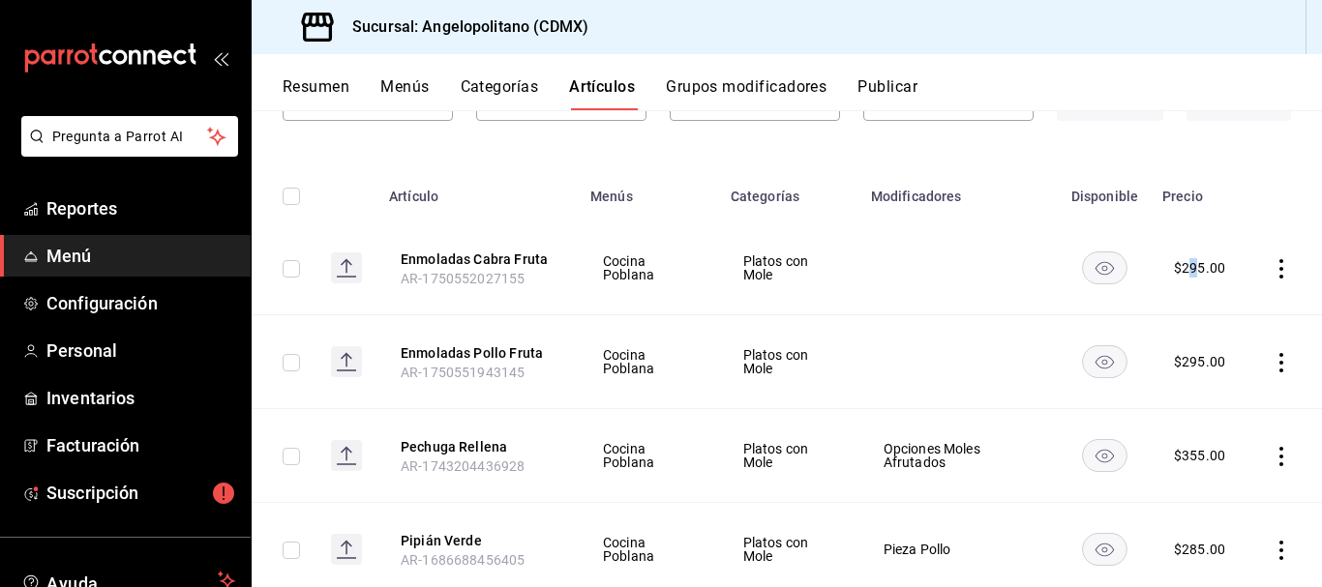
click at [1180, 263] on div "$ 295.00" at bounding box center [1199, 267] width 51 height 19
click at [1001, 265] on td at bounding box center [958, 269] width 199 height 94
click at [522, 259] on button "Enmoladas Cabra Fruta" at bounding box center [478, 259] width 155 height 19
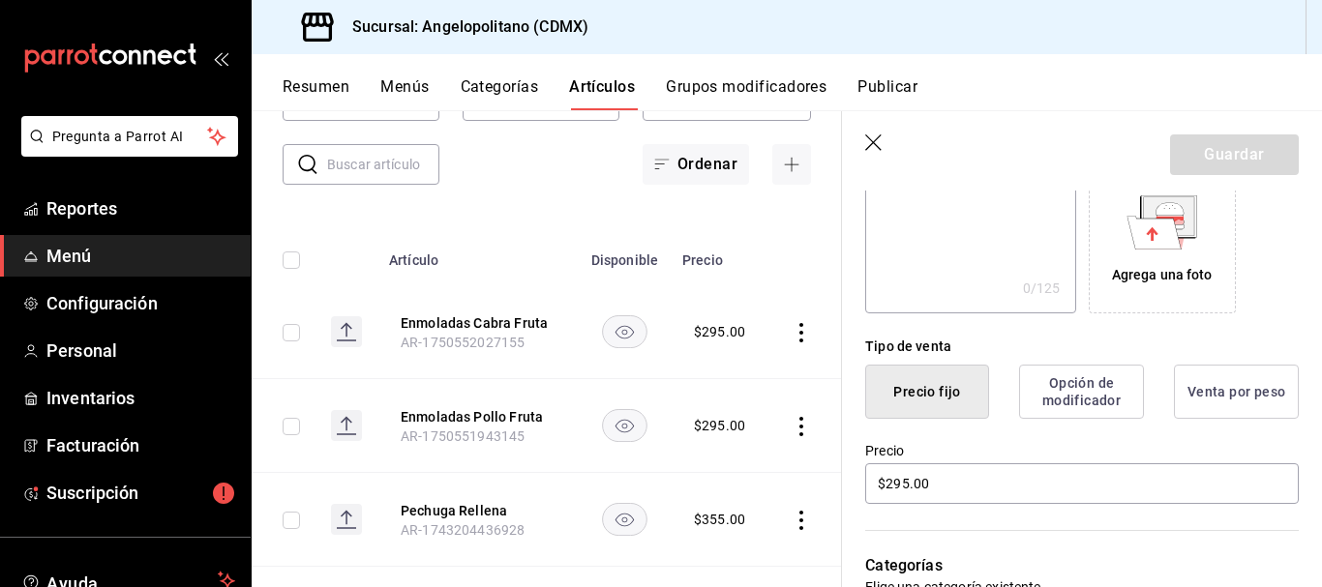
scroll to position [336, 0]
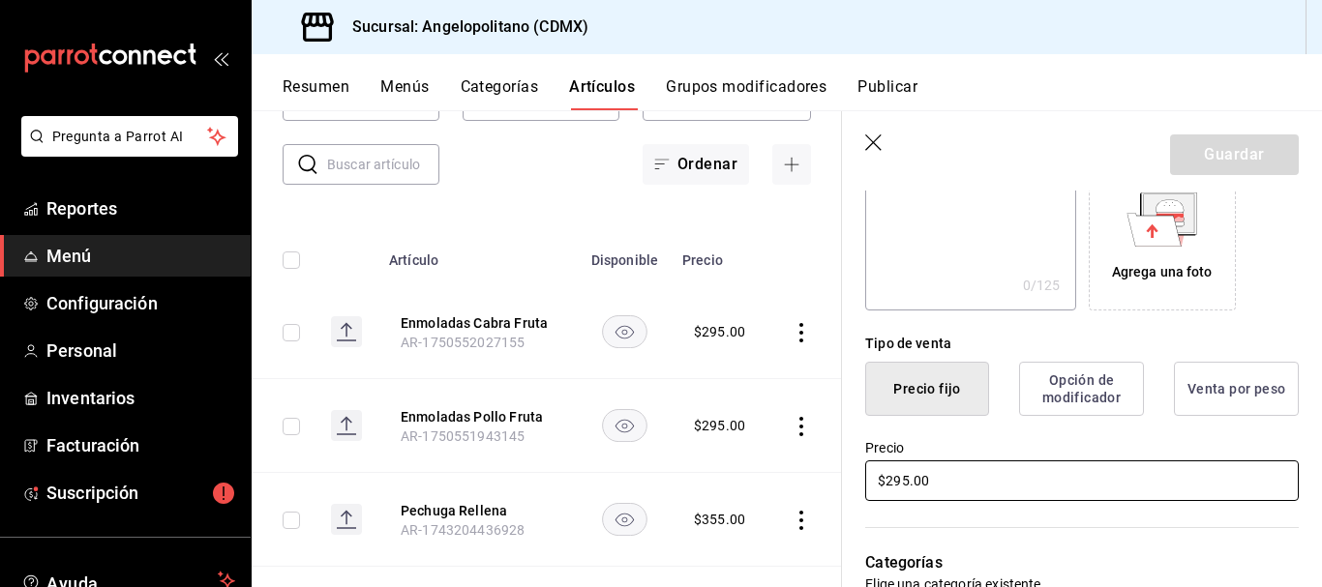
click at [901, 480] on input "$295.00" at bounding box center [1082, 481] width 434 height 41
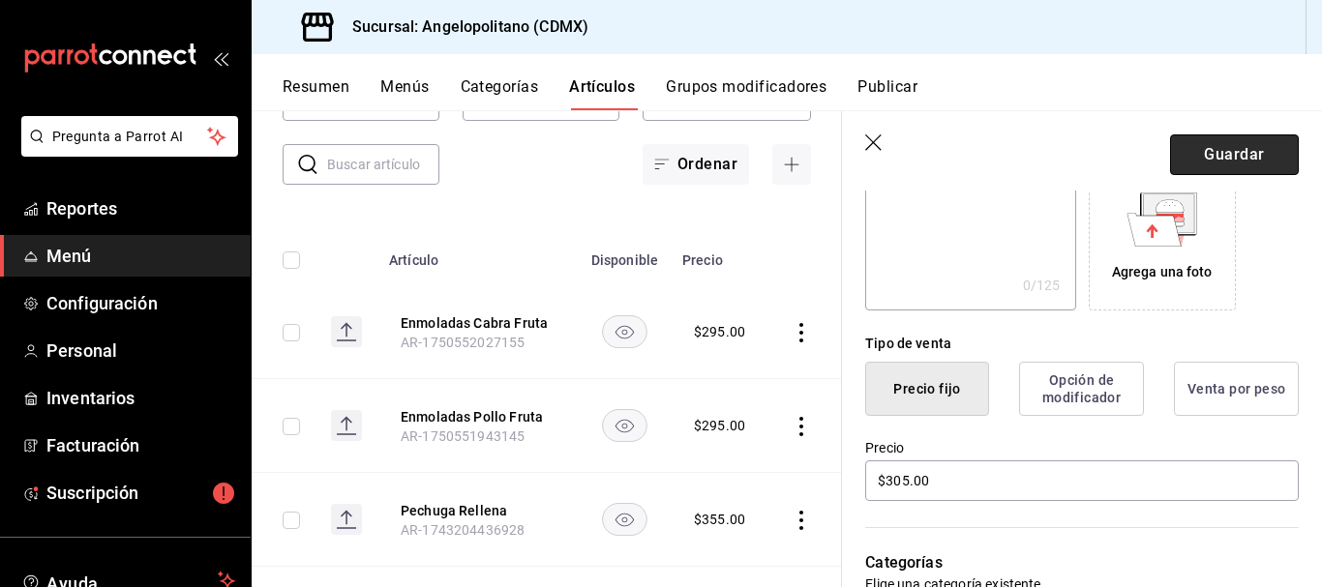
click at [1236, 156] on button "Guardar" at bounding box center [1234, 155] width 129 height 41
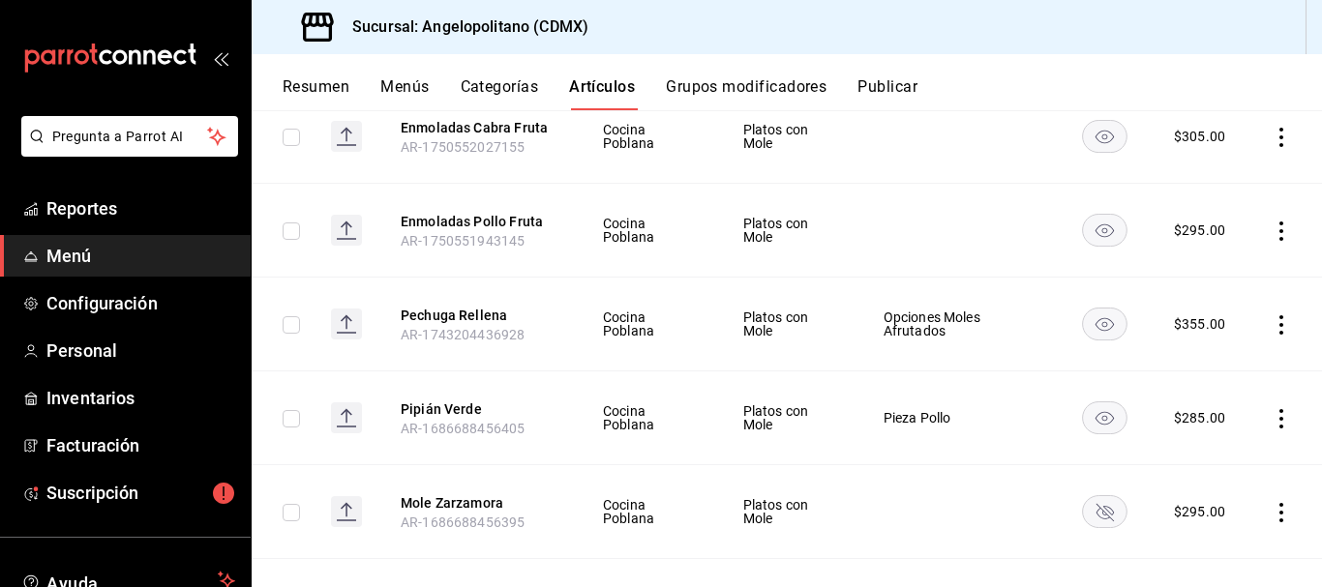
scroll to position [146, 0]
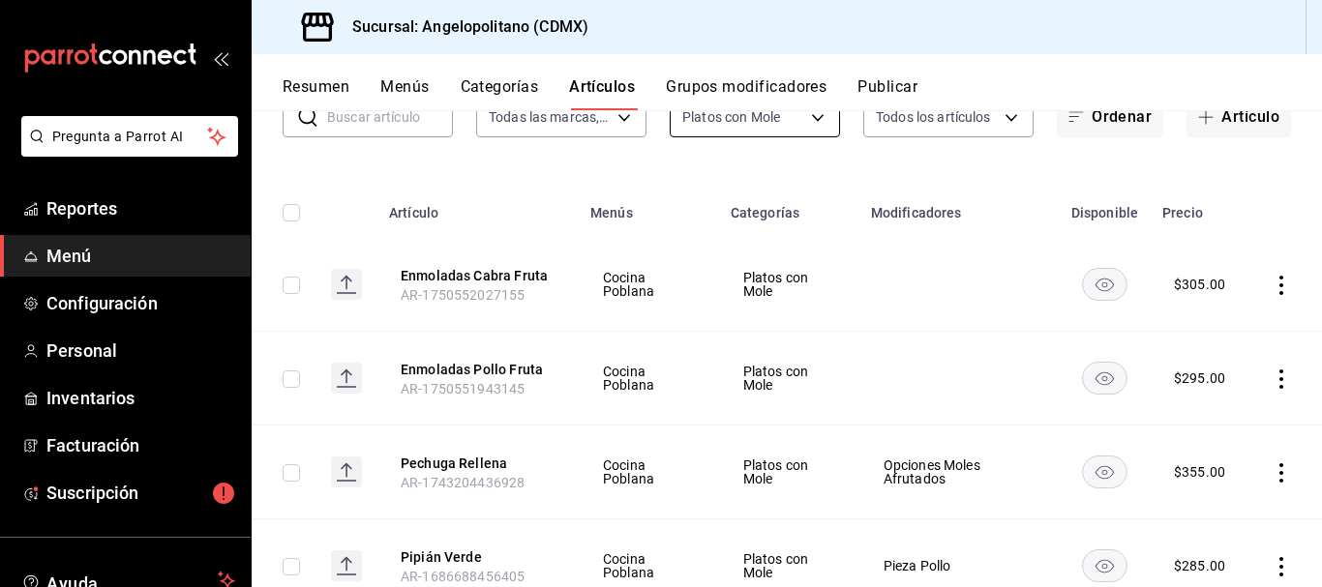
click at [807, 110] on body "Pregunta a Parrot AI Reportes Menú Configuración Personal Inventarios Facturaci…" at bounding box center [661, 293] width 1322 height 587
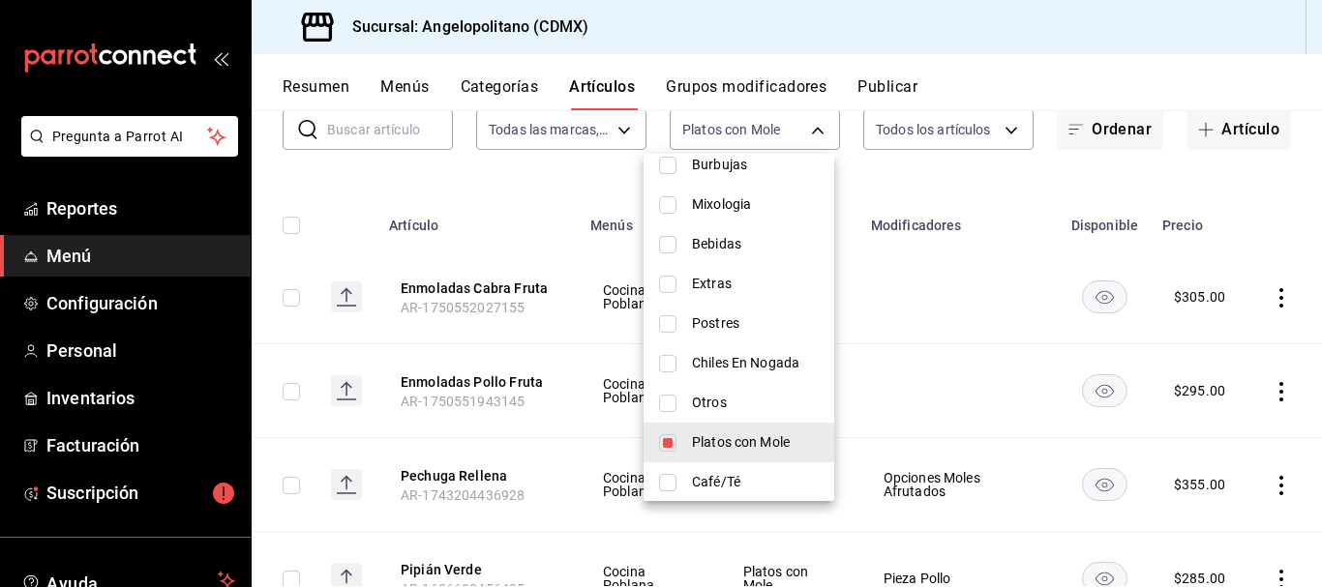
scroll to position [994, 0]
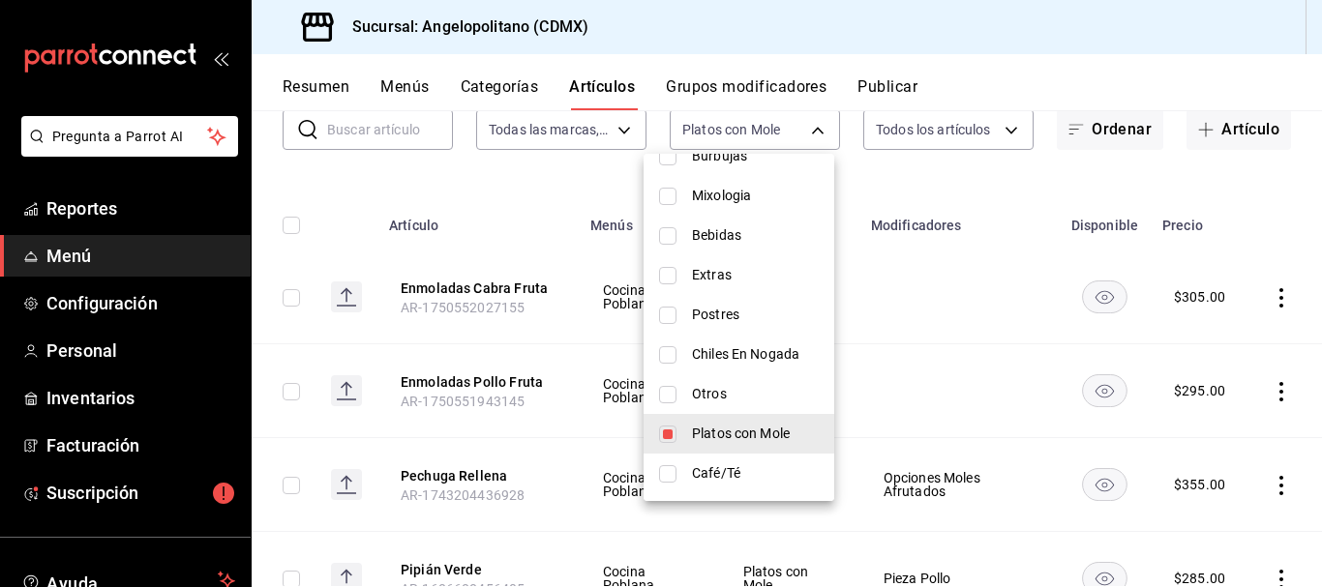
click at [666, 436] on input "checkbox" at bounding box center [667, 434] width 17 height 17
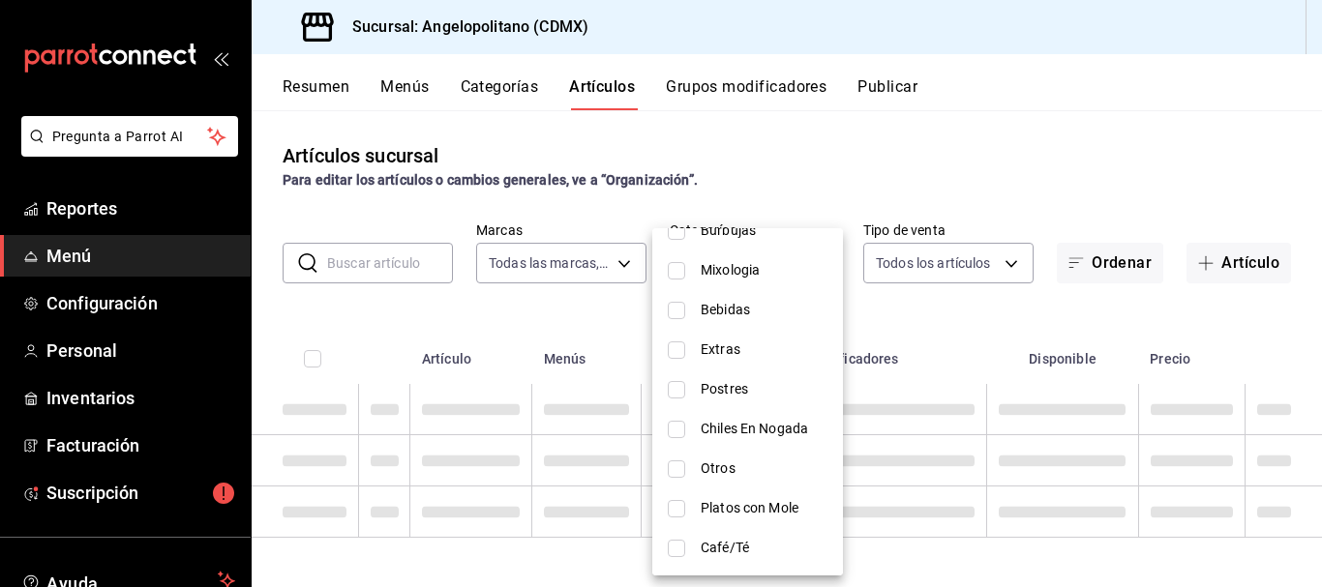
scroll to position [0, 0]
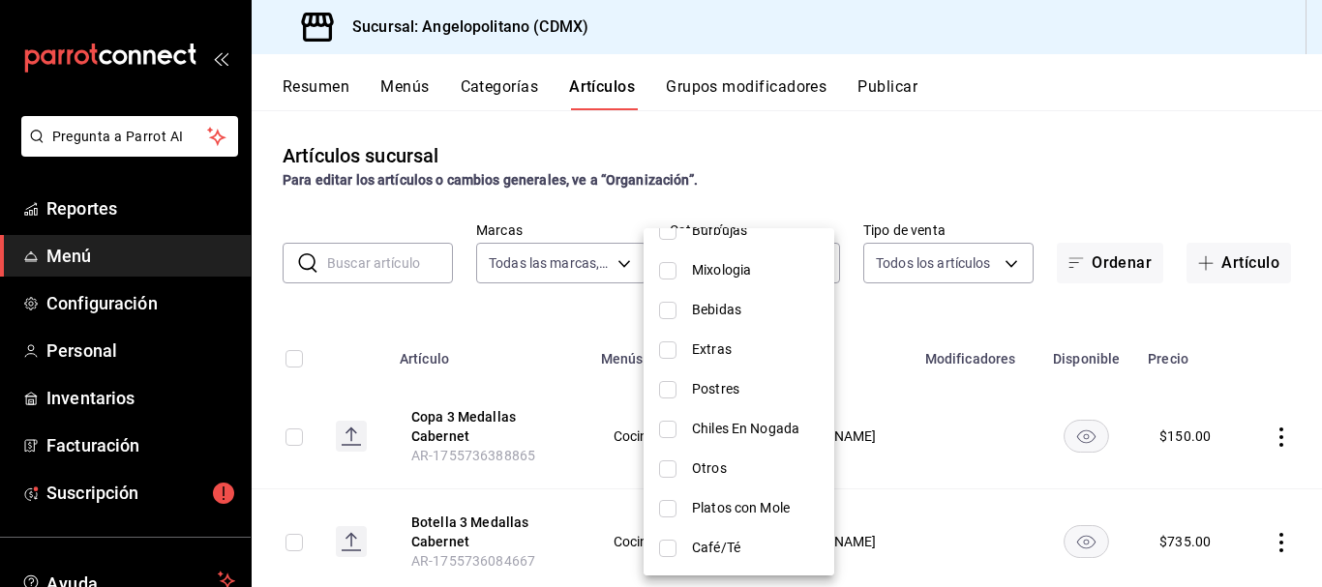
click at [667, 392] on input "checkbox" at bounding box center [667, 389] width 17 height 17
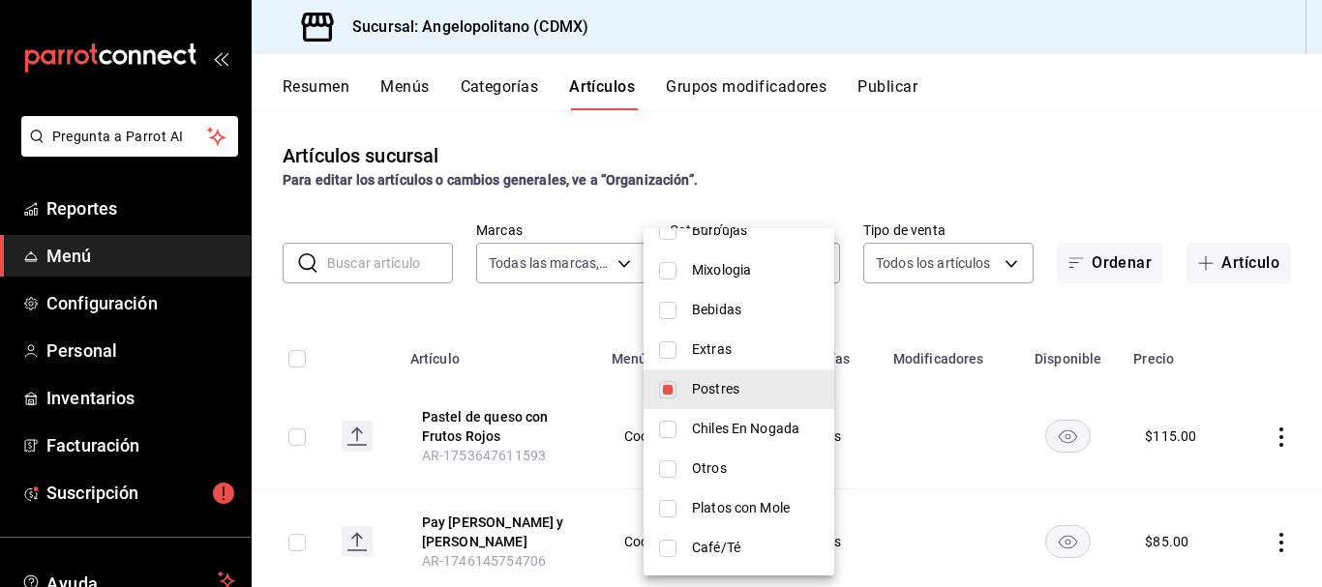
click at [1045, 162] on div at bounding box center [661, 293] width 1322 height 587
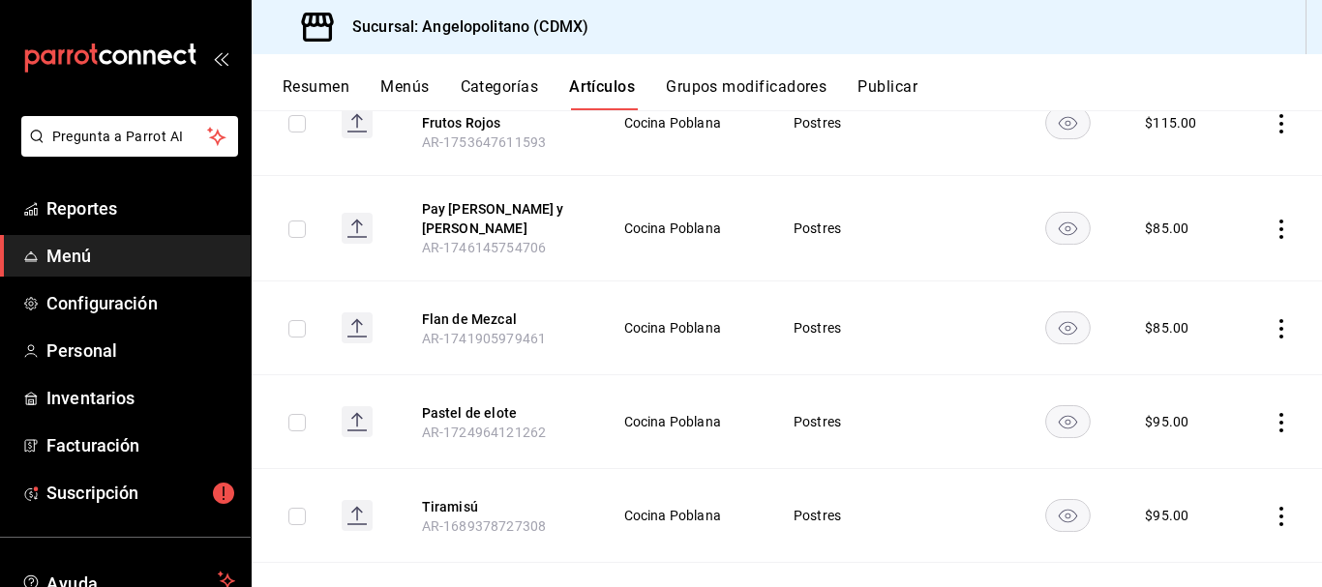
scroll to position [357, 0]
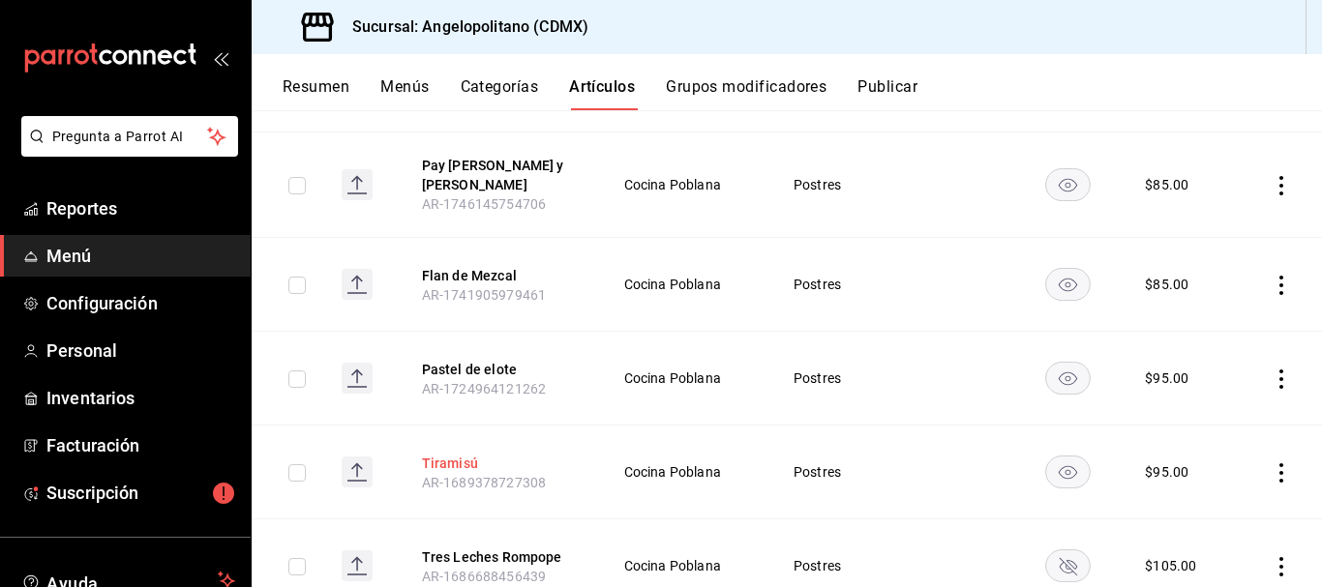
click at [457, 454] on button "Tiramisú" at bounding box center [499, 463] width 155 height 19
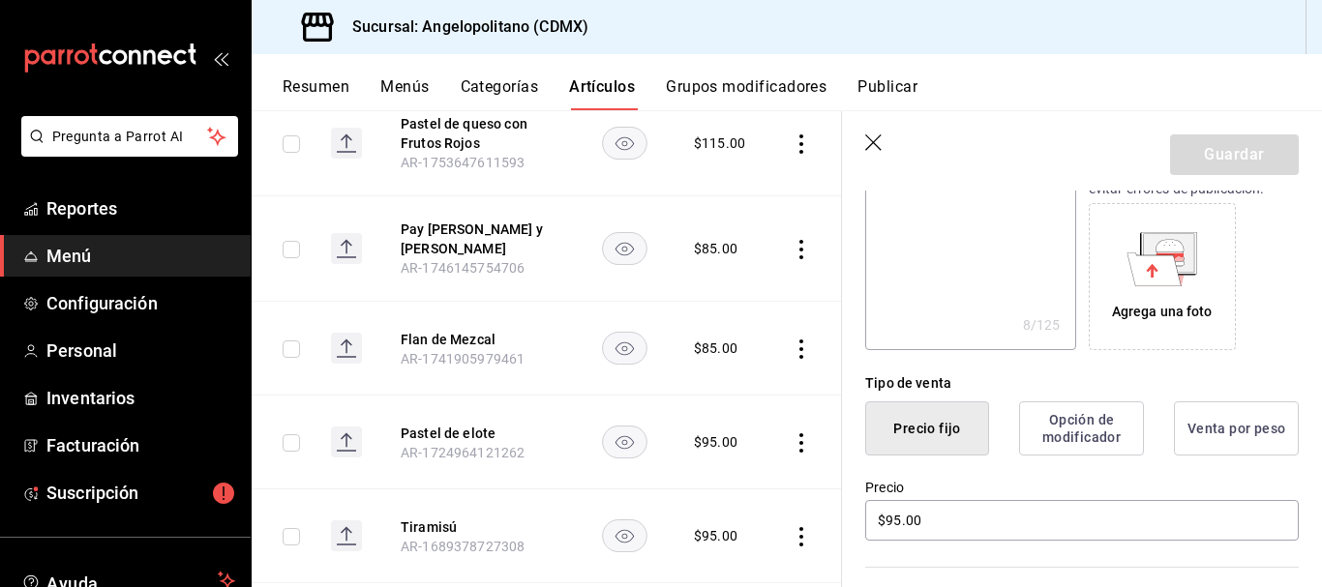
scroll to position [467, 0]
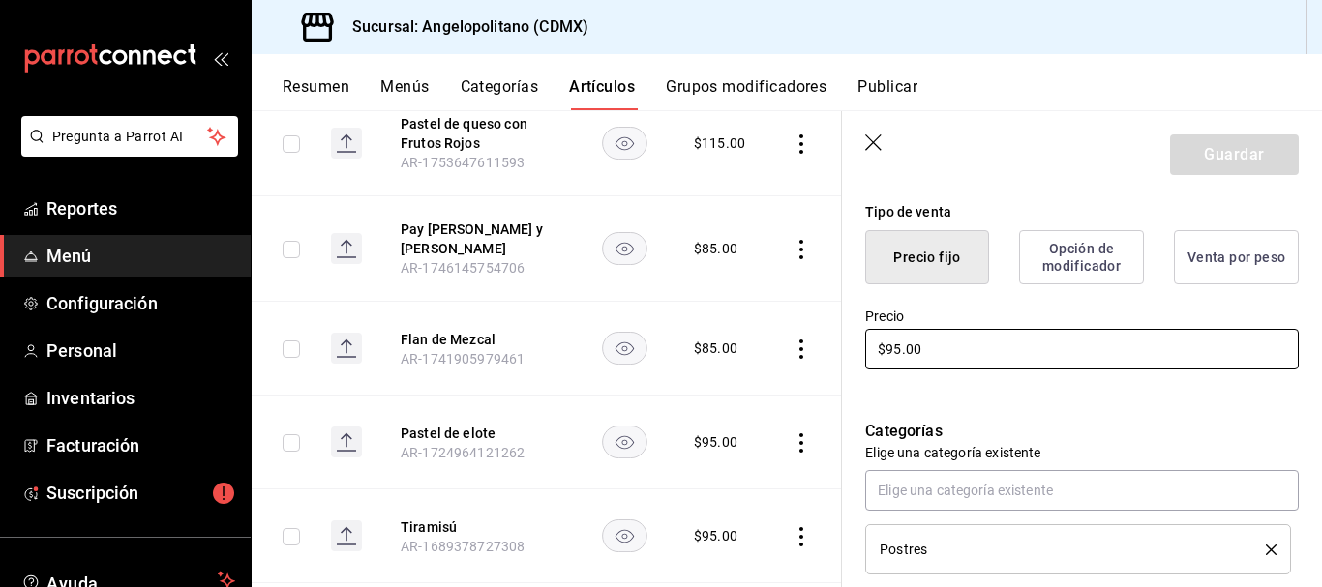
click at [893, 346] on input "$95.00" at bounding box center [1082, 349] width 434 height 41
click at [1212, 148] on button "Guardar" at bounding box center [1234, 155] width 129 height 41
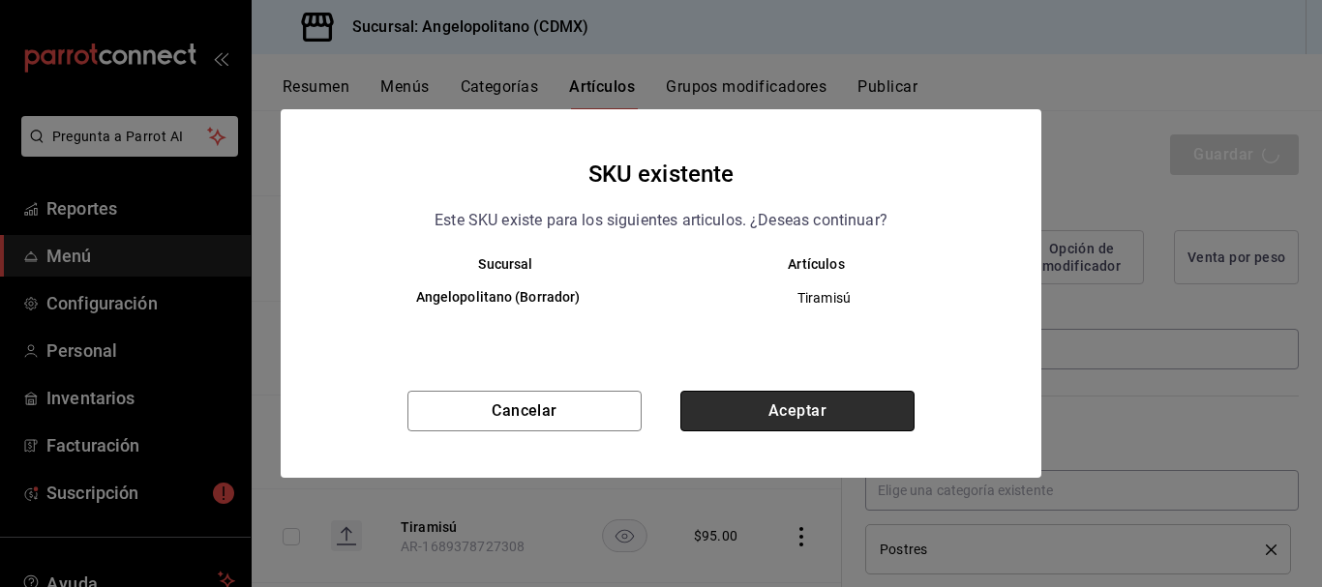
click at [825, 417] on button "Aceptar" at bounding box center [797, 411] width 234 height 41
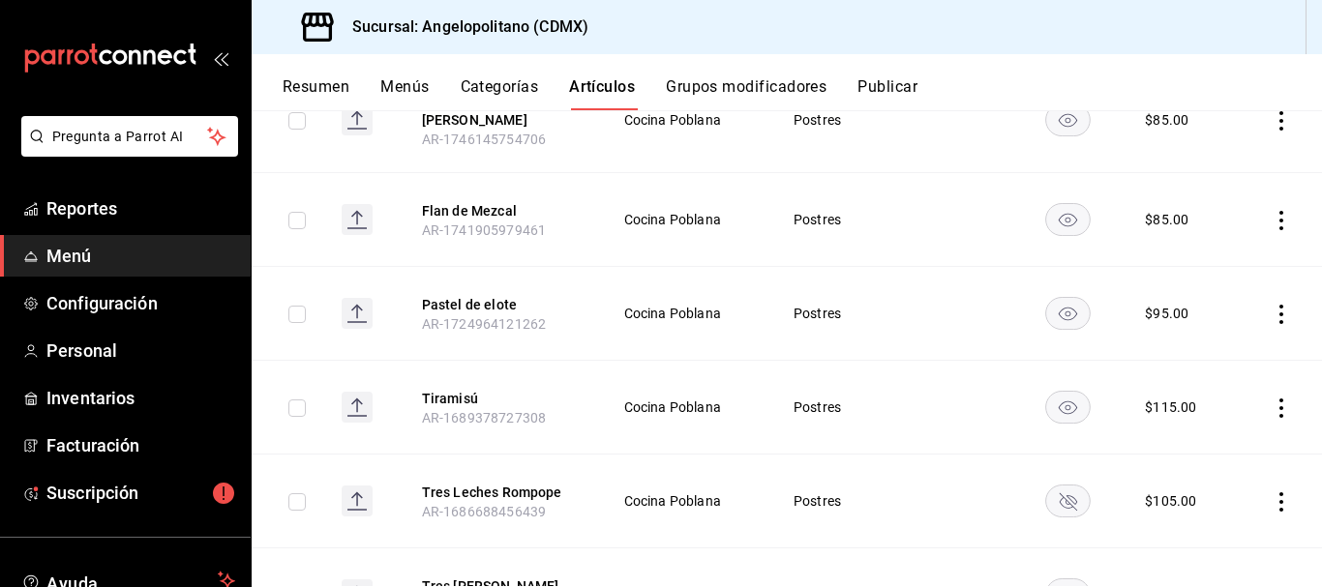
scroll to position [451, 0]
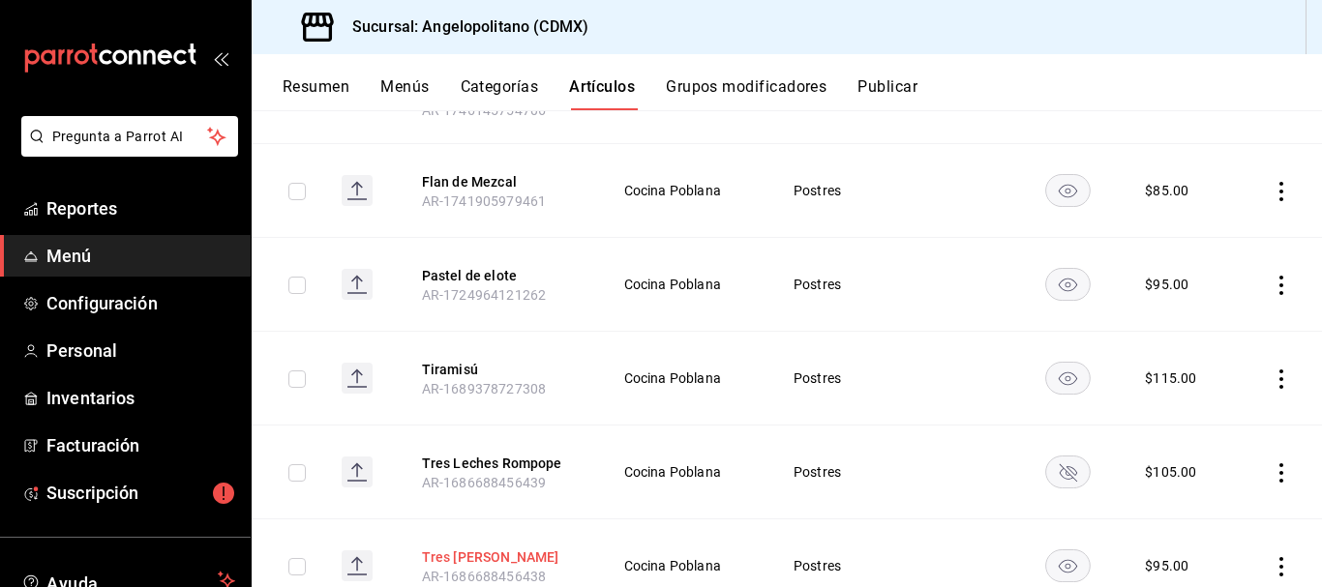
click at [501, 548] on button "Tres [PERSON_NAME]" at bounding box center [499, 557] width 155 height 19
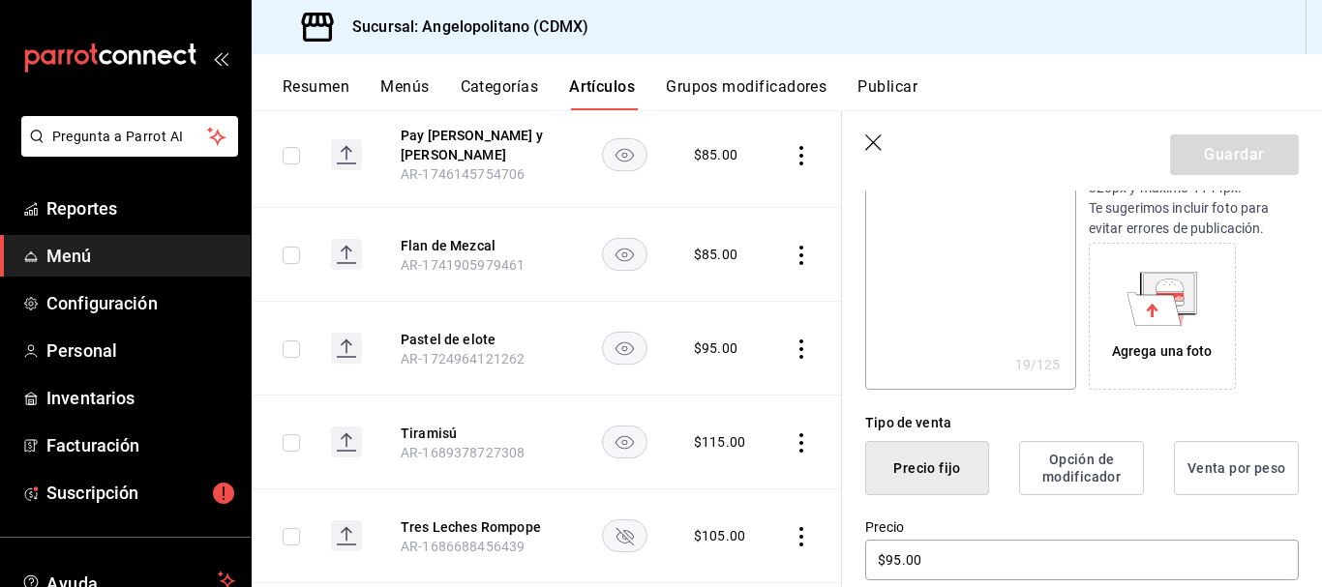
scroll to position [326, 0]
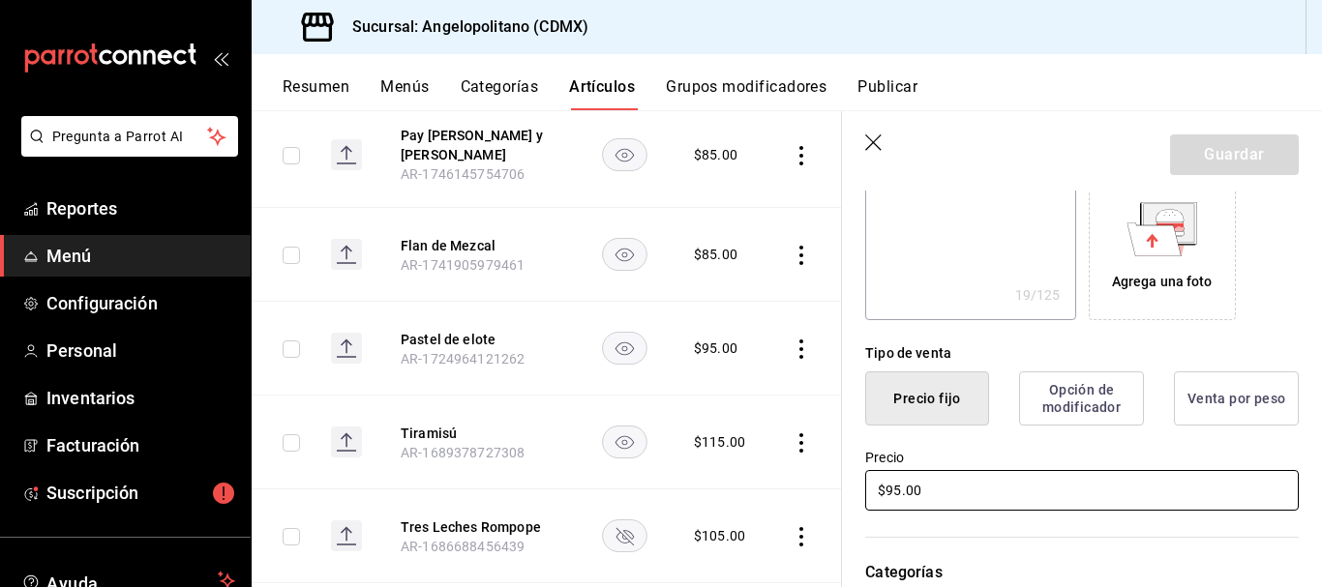
click at [892, 492] on input "$95.00" at bounding box center [1082, 490] width 434 height 41
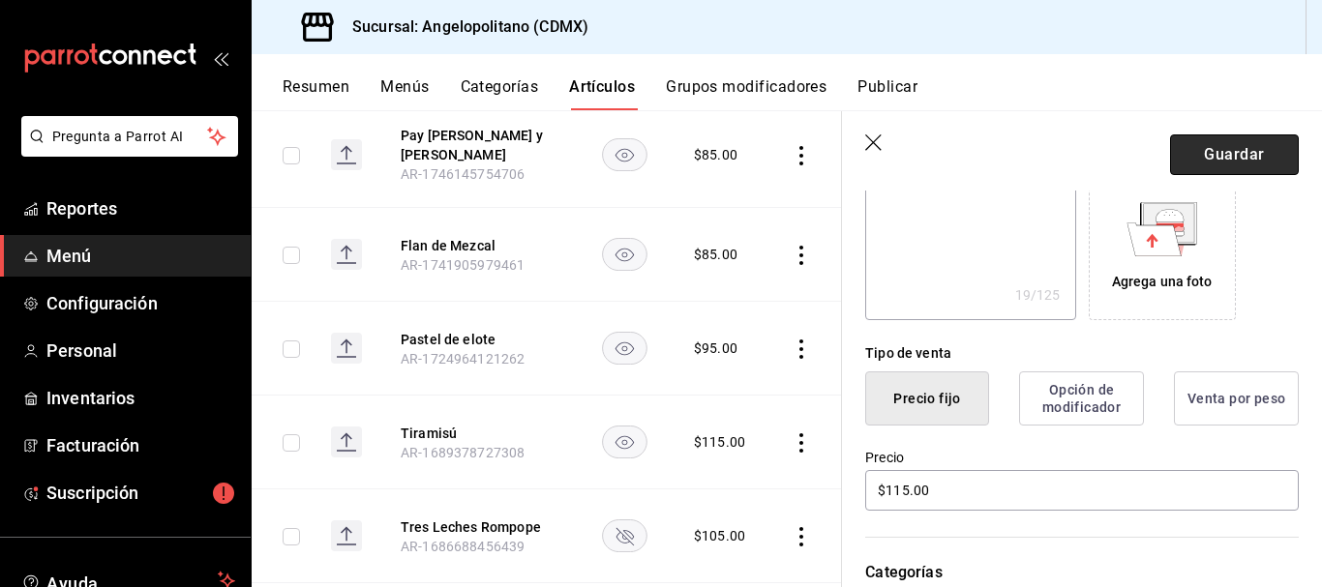
click at [1225, 165] on button "Guardar" at bounding box center [1234, 155] width 129 height 41
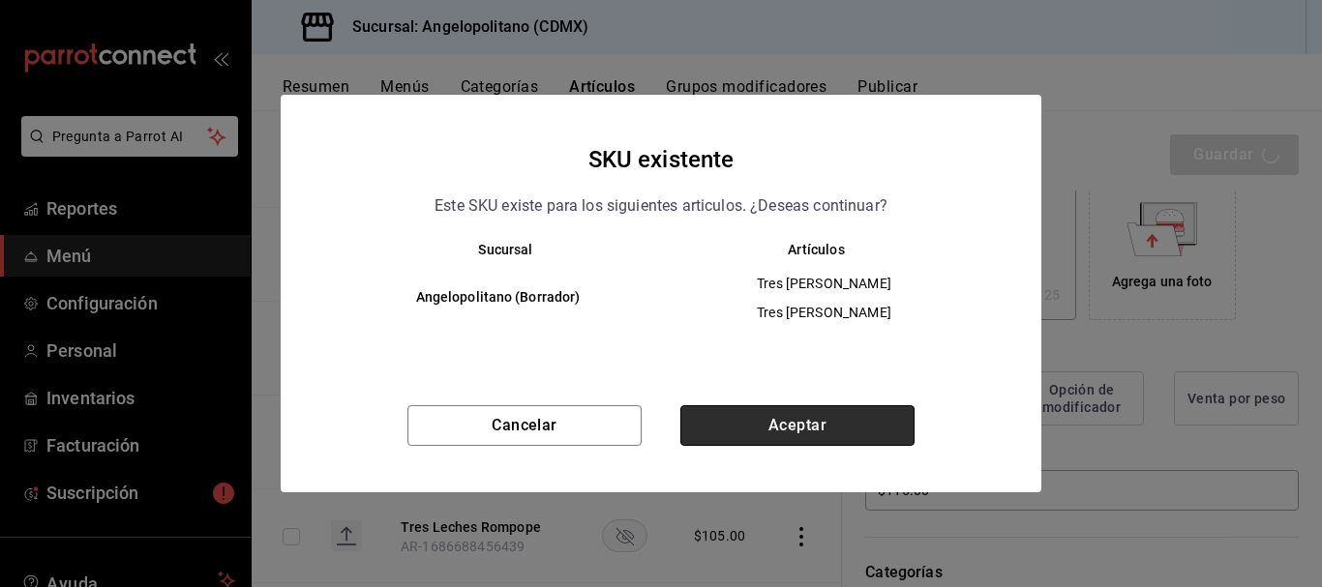
click at [812, 422] on button "Aceptar" at bounding box center [797, 425] width 234 height 41
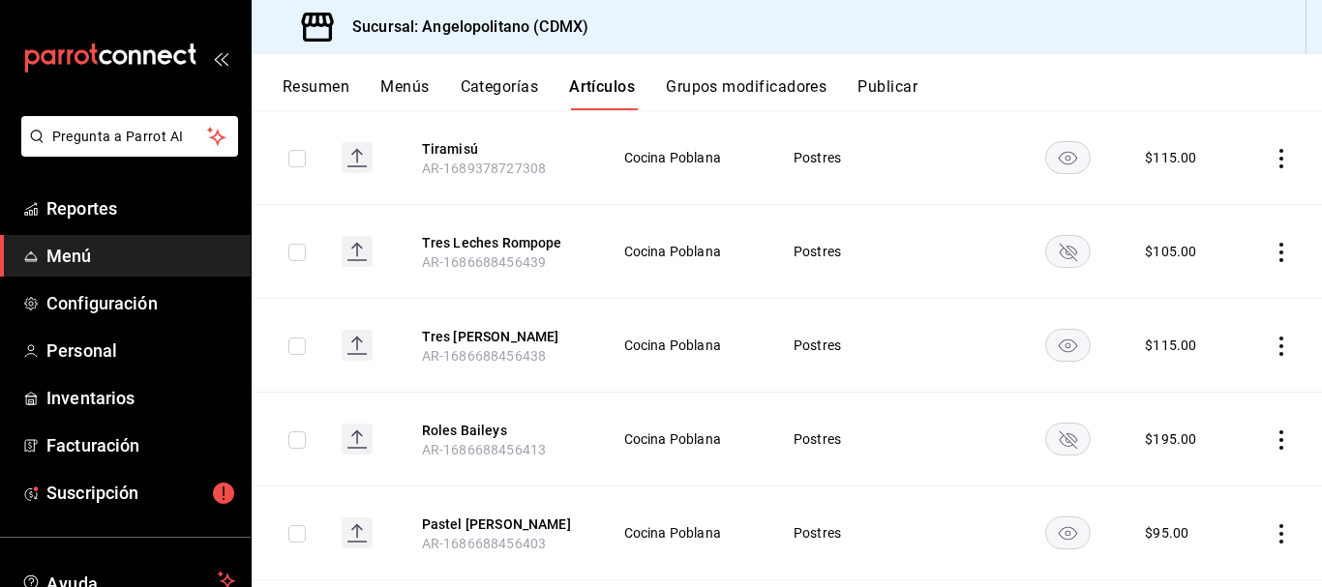
scroll to position [674, 0]
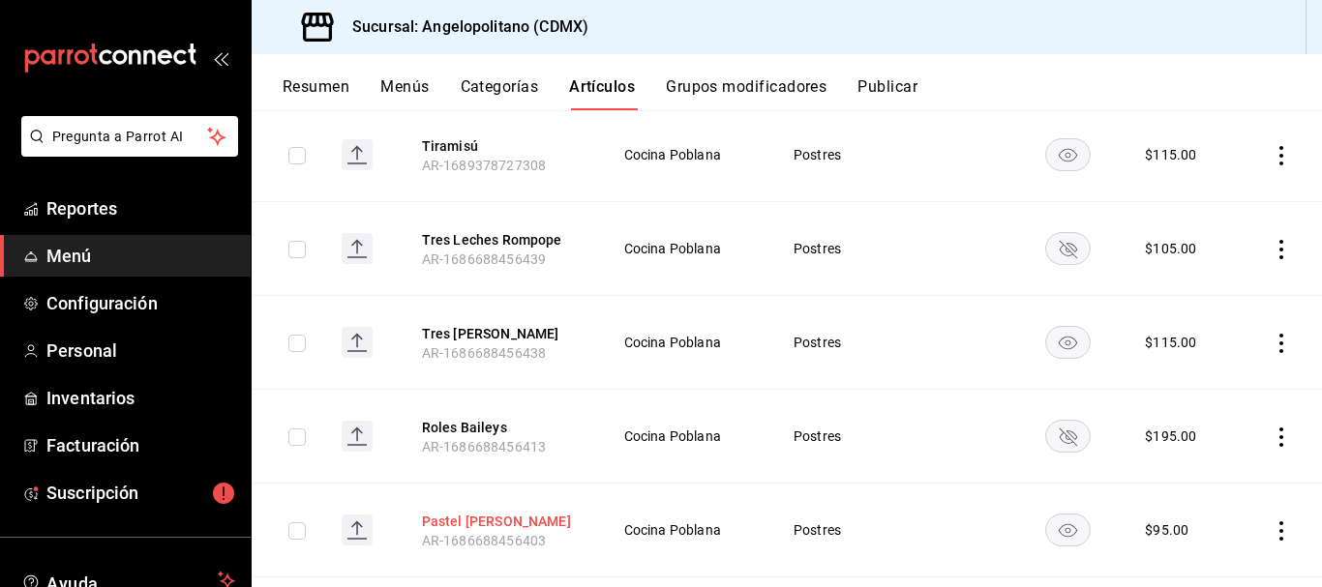
click at [463, 512] on button "Pastel [PERSON_NAME]" at bounding box center [499, 521] width 155 height 19
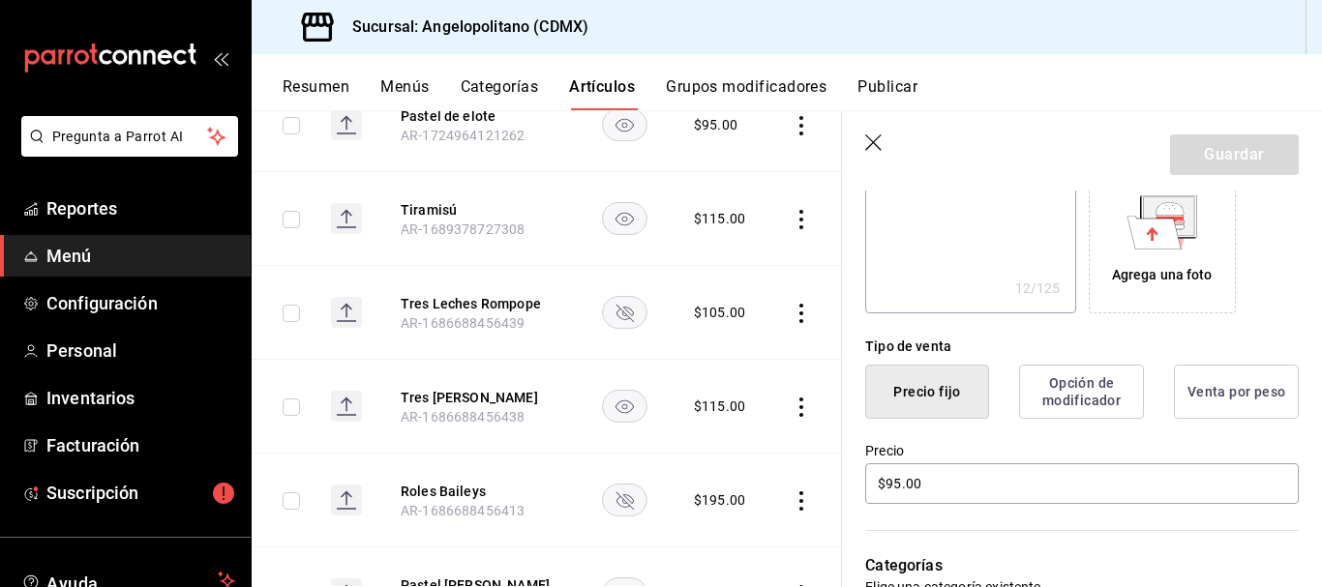
scroll to position [355, 0]
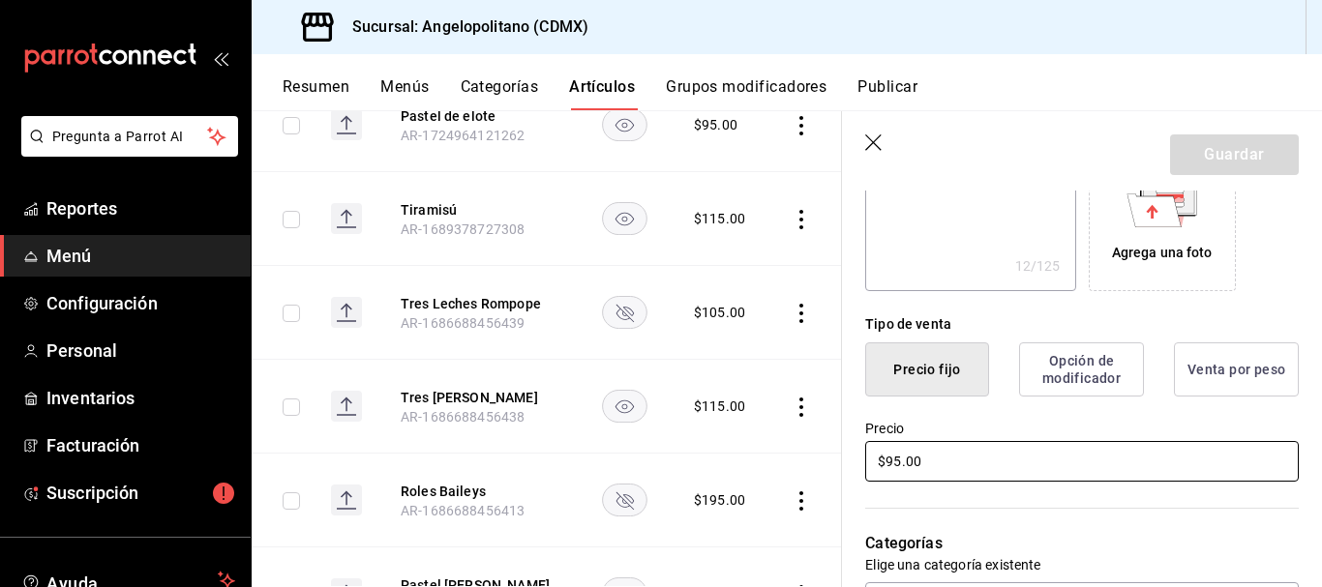
click at [890, 457] on input "$95.00" at bounding box center [1082, 461] width 434 height 41
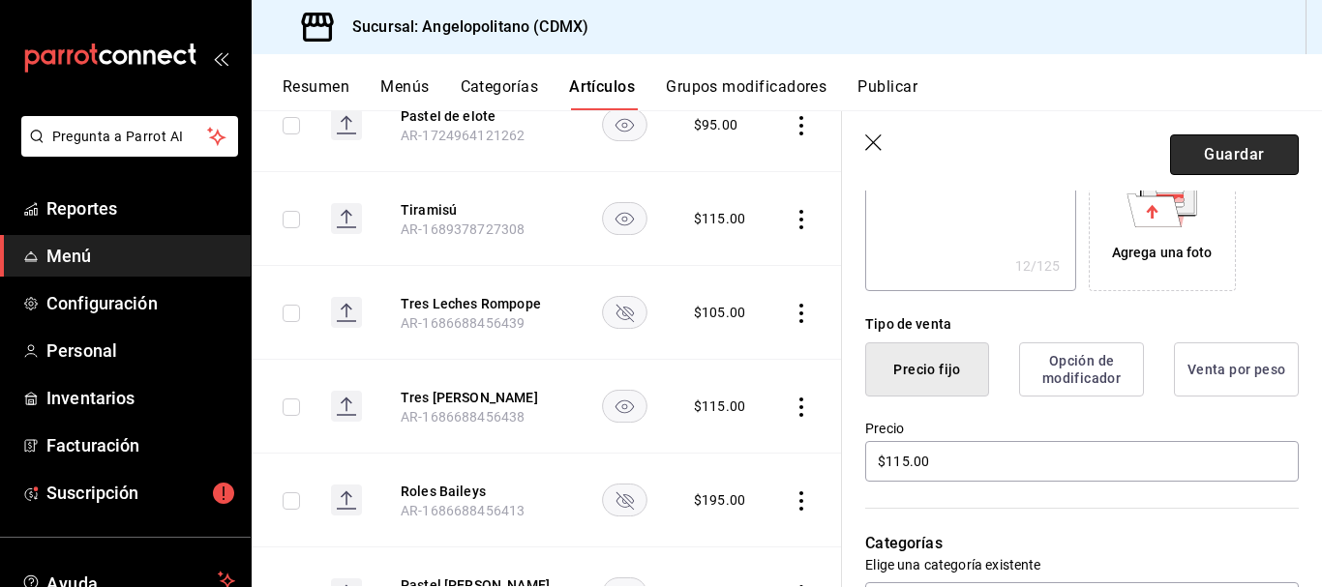
click at [1232, 165] on button "Guardar" at bounding box center [1234, 155] width 129 height 41
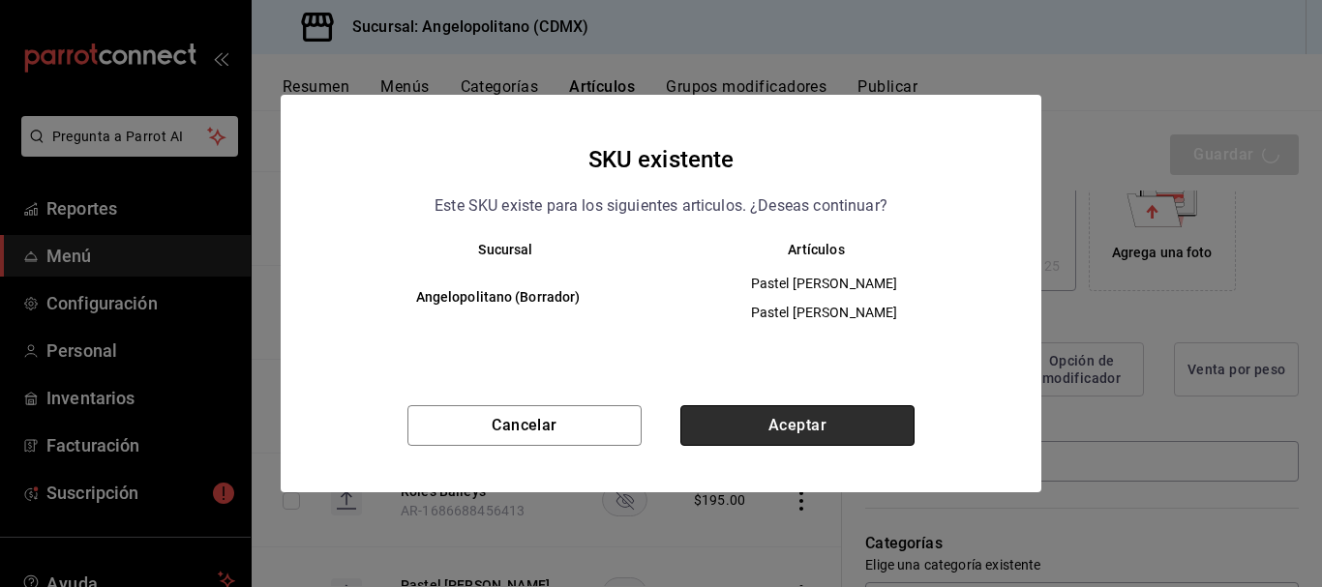
click at [853, 411] on button "Aceptar" at bounding box center [797, 425] width 234 height 41
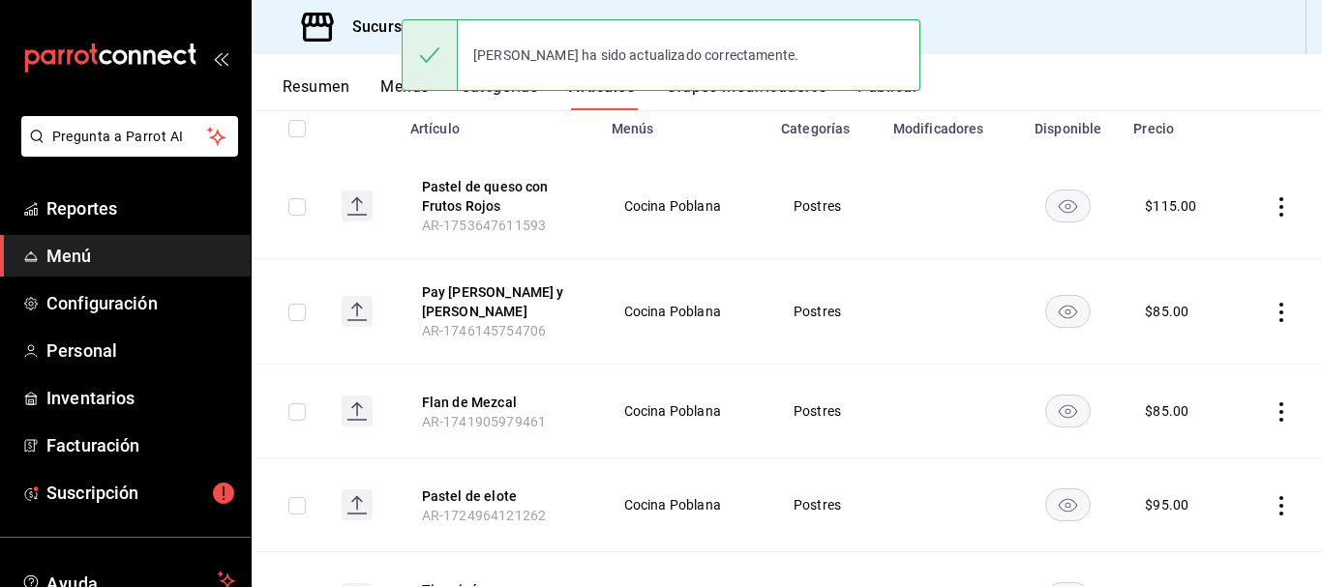
scroll to position [238, 0]
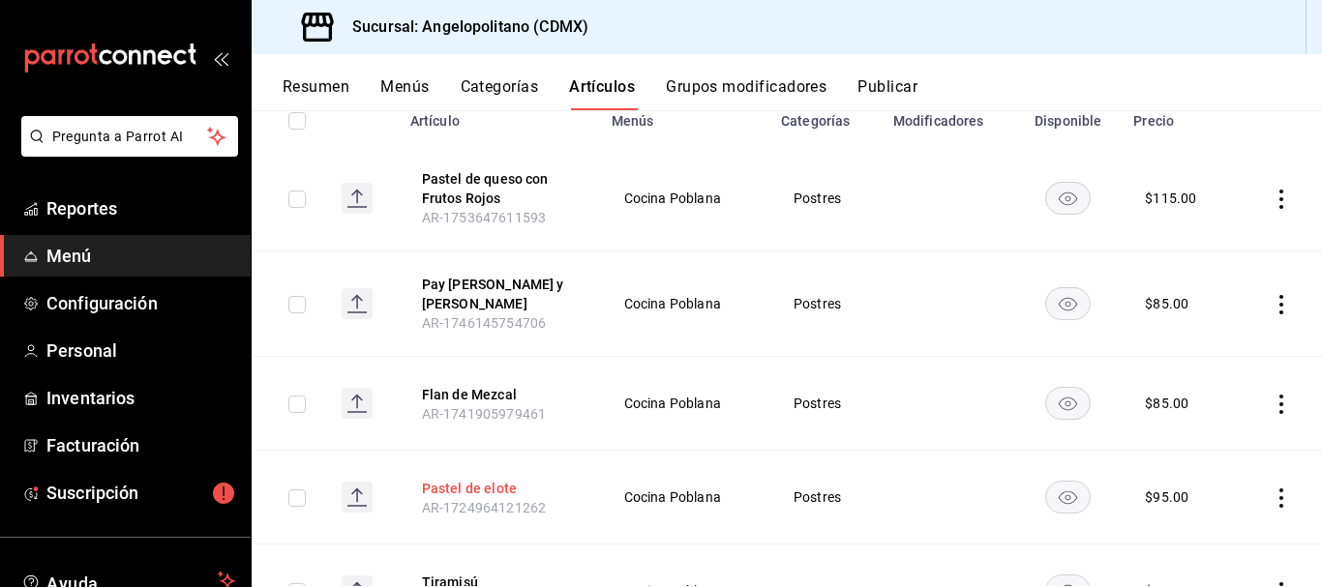
click at [496, 479] on button "Pastel de elote" at bounding box center [499, 488] width 155 height 19
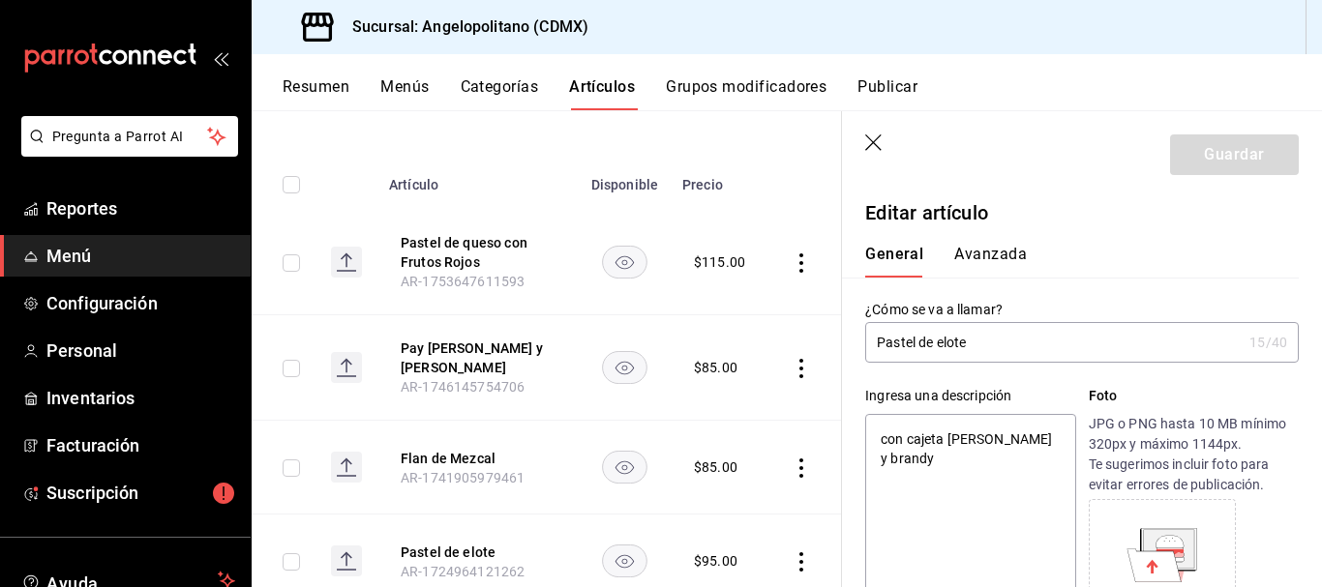
click at [875, 137] on icon "button" at bounding box center [874, 144] width 19 height 19
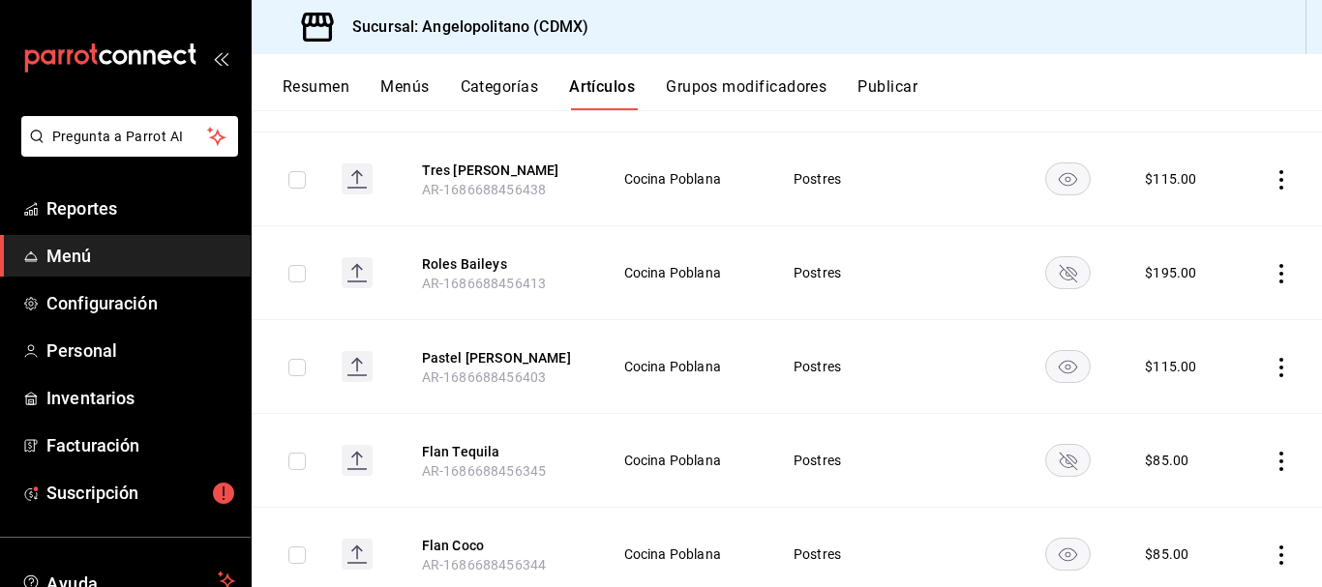
scroll to position [842, 0]
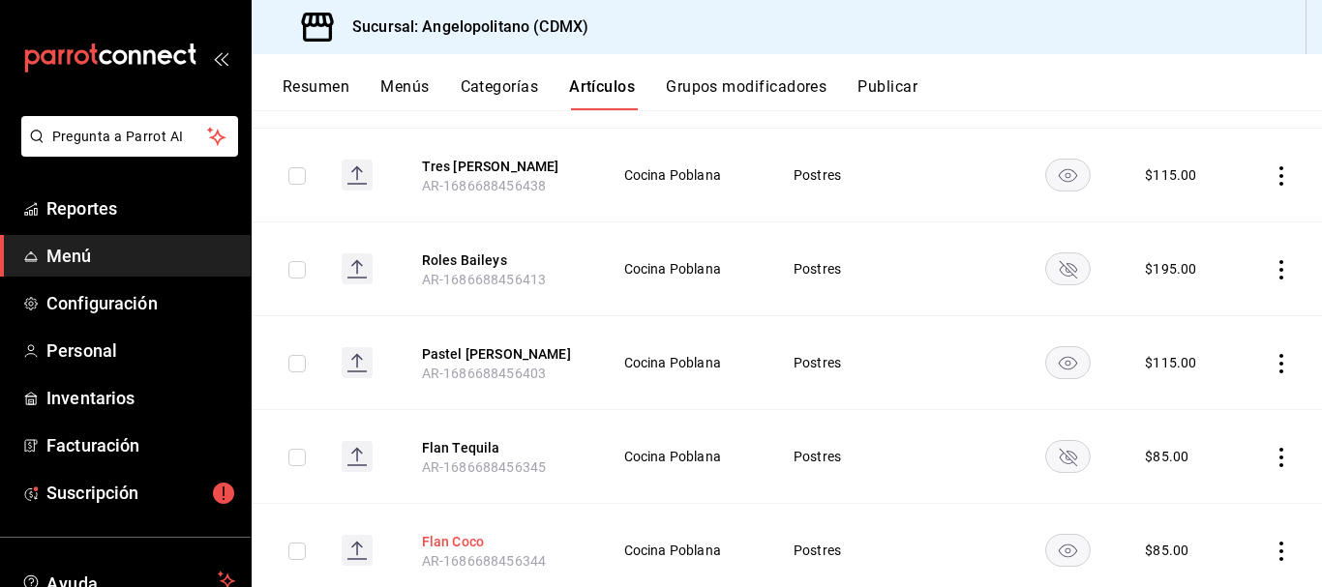
click at [464, 532] on button "Flan Coco" at bounding box center [499, 541] width 155 height 19
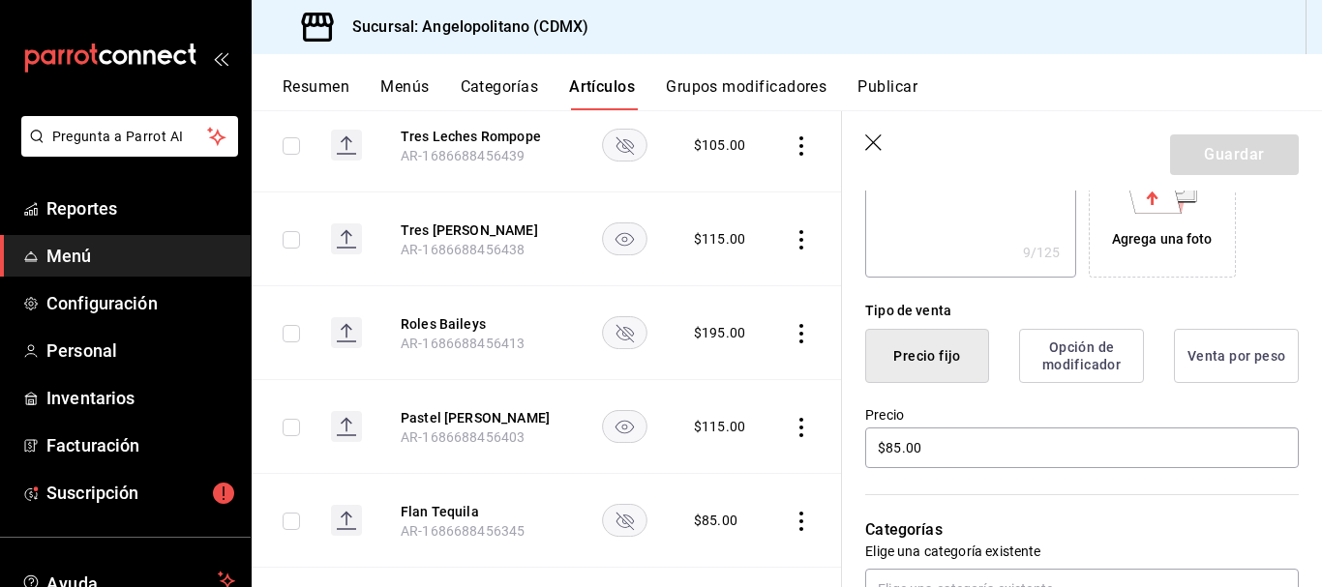
scroll to position [434, 0]
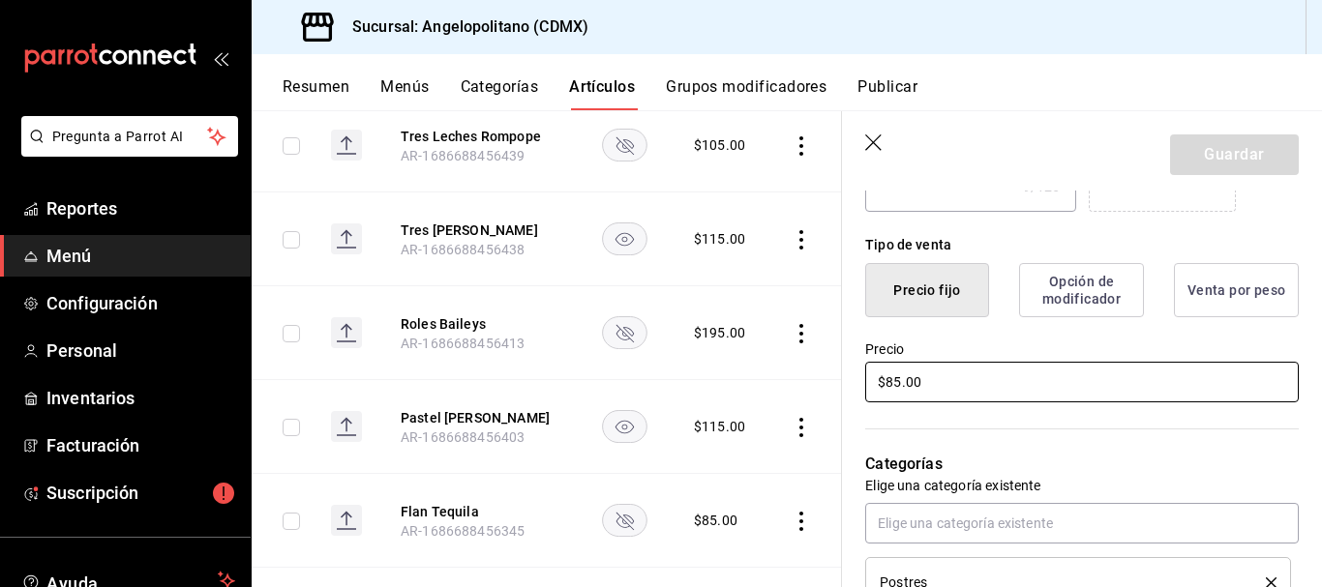
click at [894, 383] on input "$85.00" at bounding box center [1082, 382] width 434 height 41
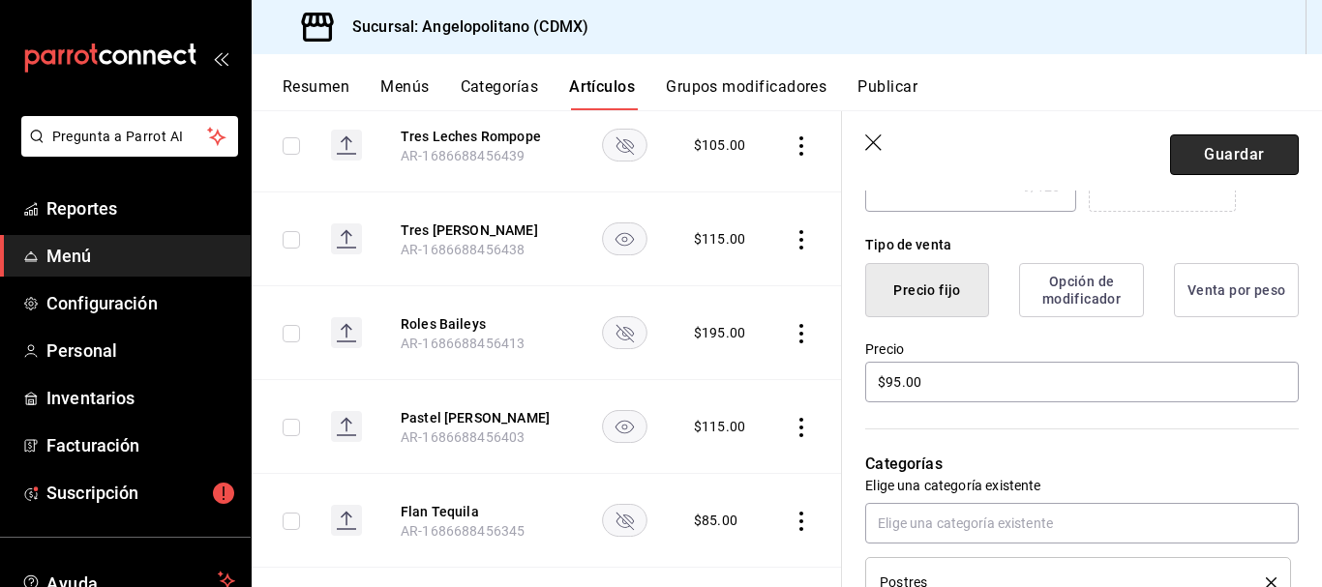
click at [1258, 156] on button "Guardar" at bounding box center [1234, 155] width 129 height 41
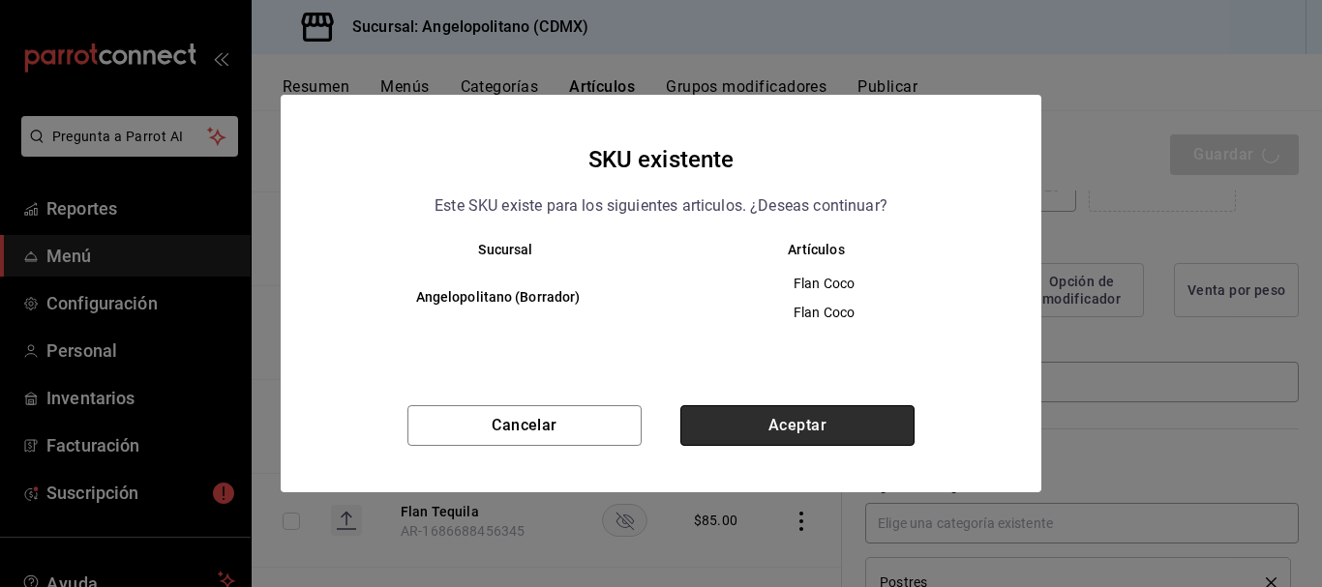
click at [794, 424] on button "Aceptar" at bounding box center [797, 425] width 234 height 41
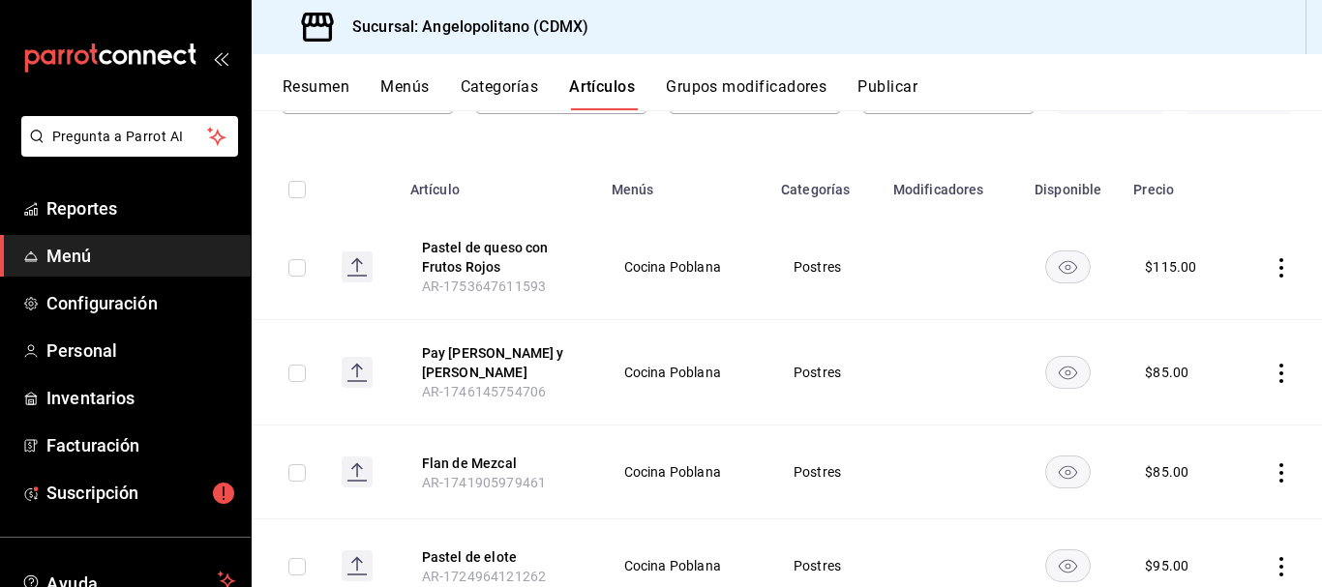
scroll to position [180, 0]
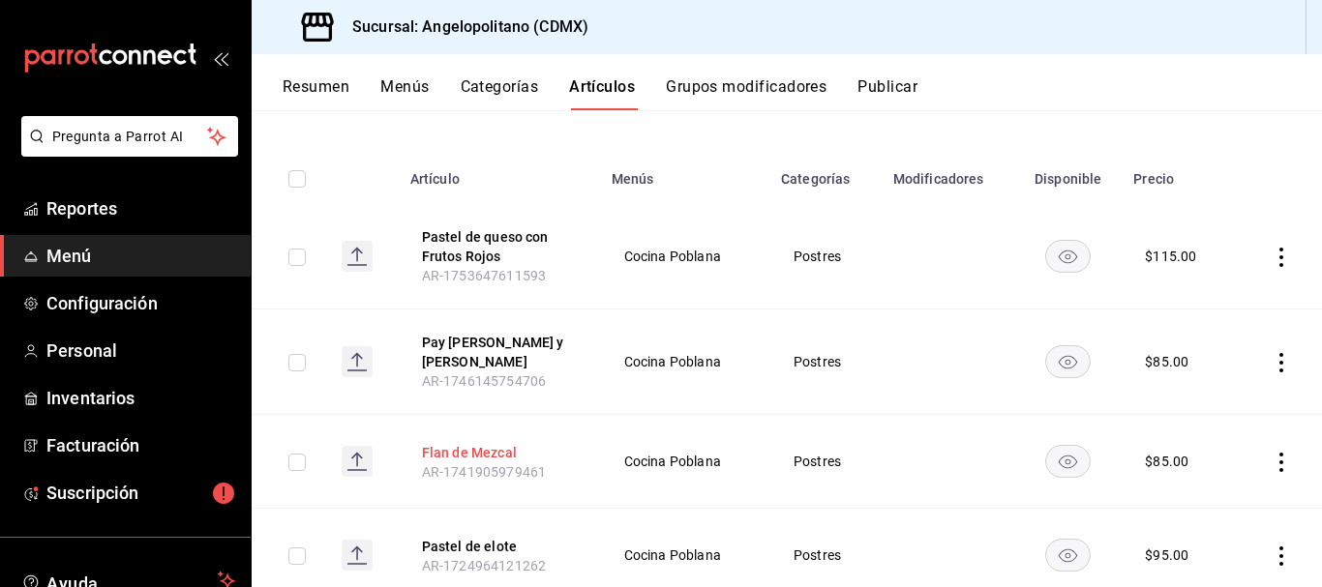
click at [494, 443] on button "Flan de Mezcal" at bounding box center [499, 452] width 155 height 19
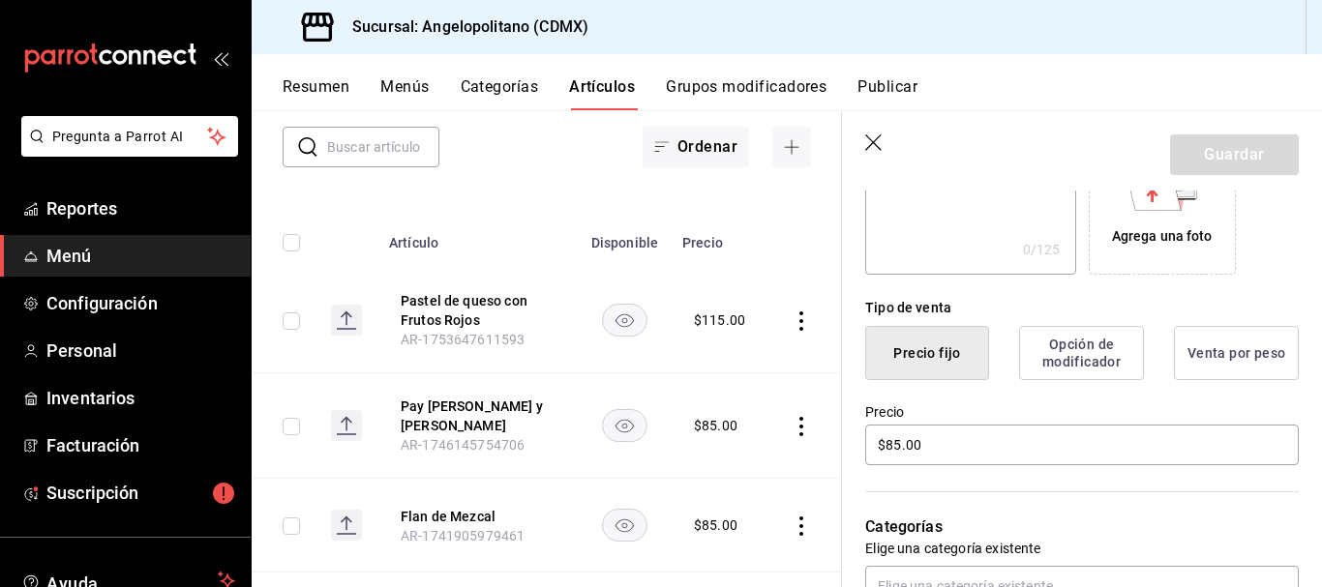
scroll to position [375, 0]
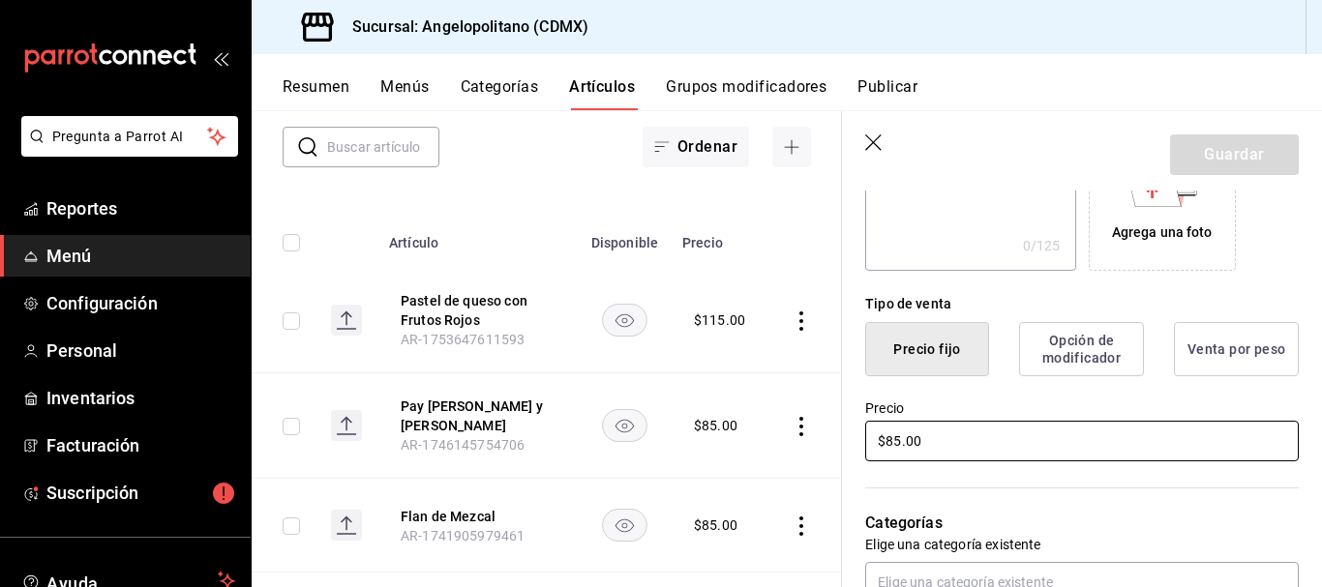
click at [892, 440] on input "$85.00" at bounding box center [1082, 441] width 434 height 41
click at [1221, 150] on button "Guardar" at bounding box center [1234, 155] width 129 height 41
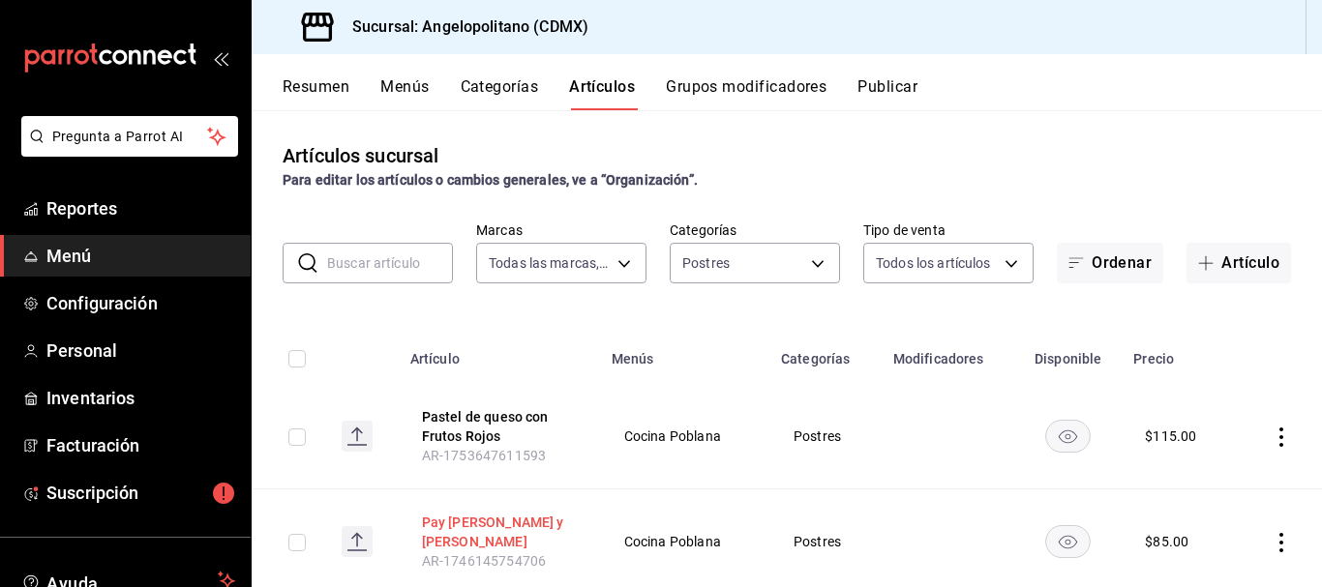
click at [542, 526] on button "Pay [PERSON_NAME] y [PERSON_NAME]" at bounding box center [499, 532] width 155 height 39
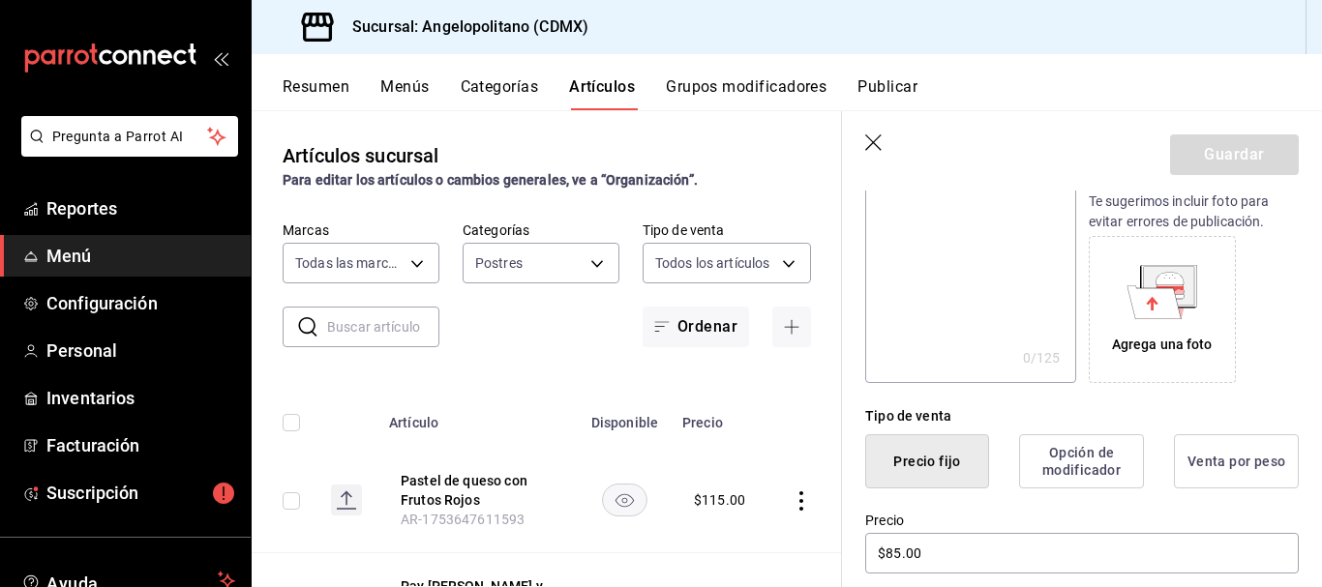
scroll to position [362, 0]
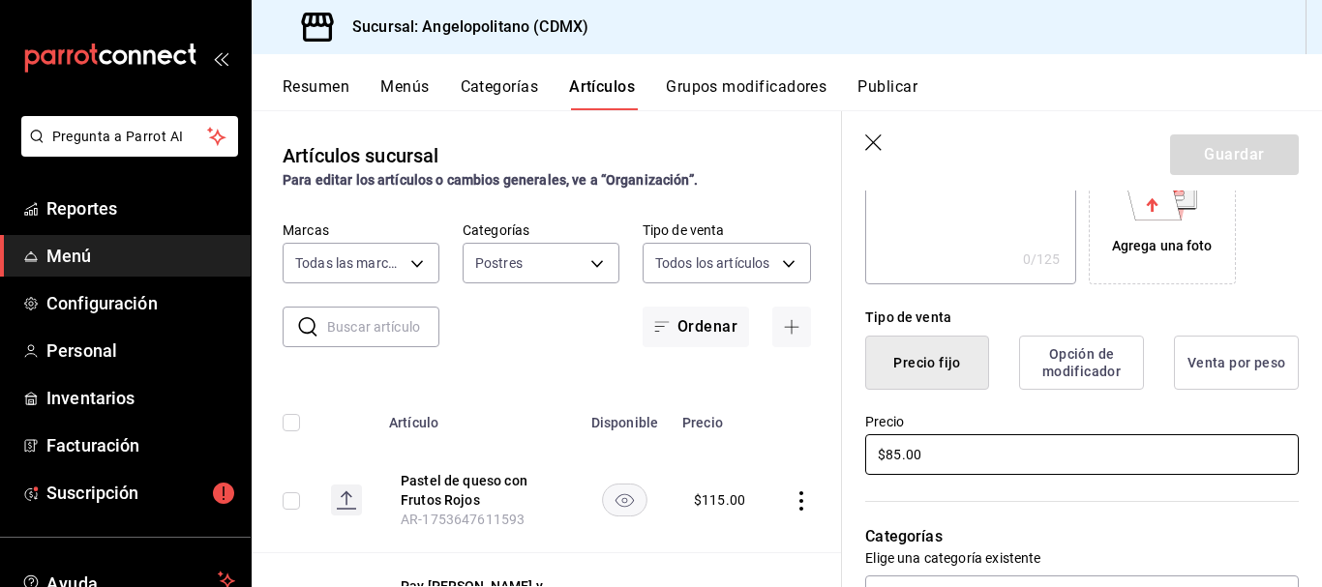
click at [891, 452] on input "$85.00" at bounding box center [1082, 454] width 434 height 41
click at [1219, 156] on button "Guardar" at bounding box center [1234, 155] width 129 height 41
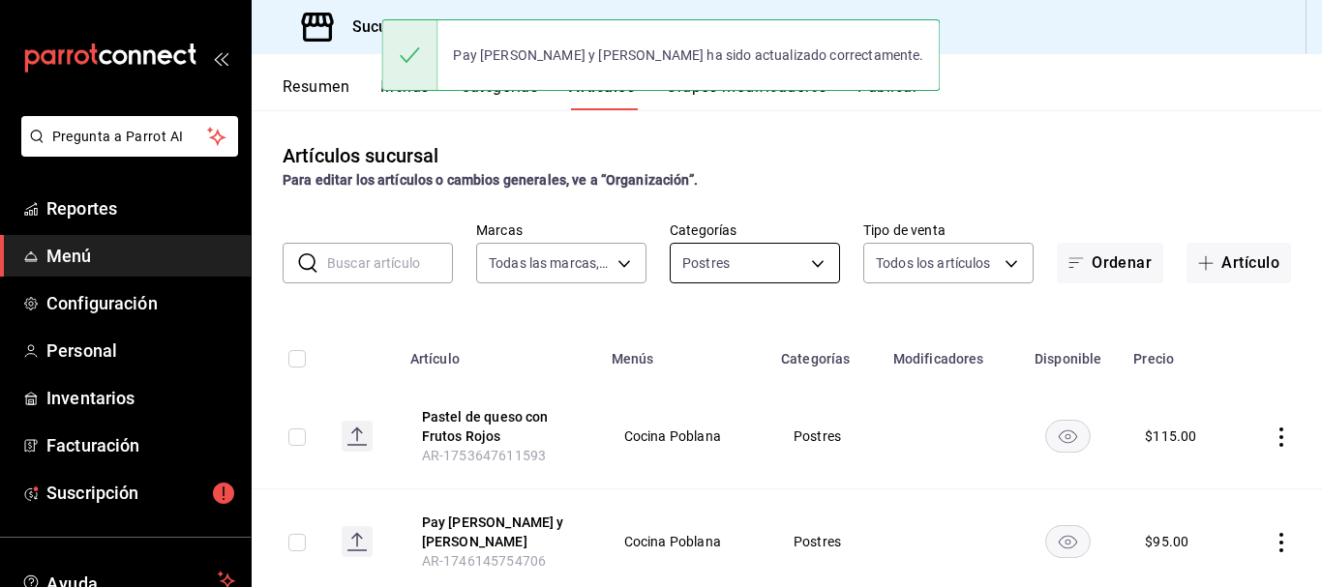
click at [803, 263] on body "Pregunta a Parrot AI Reportes Menú Configuración Personal Inventarios Facturaci…" at bounding box center [661, 293] width 1322 height 587
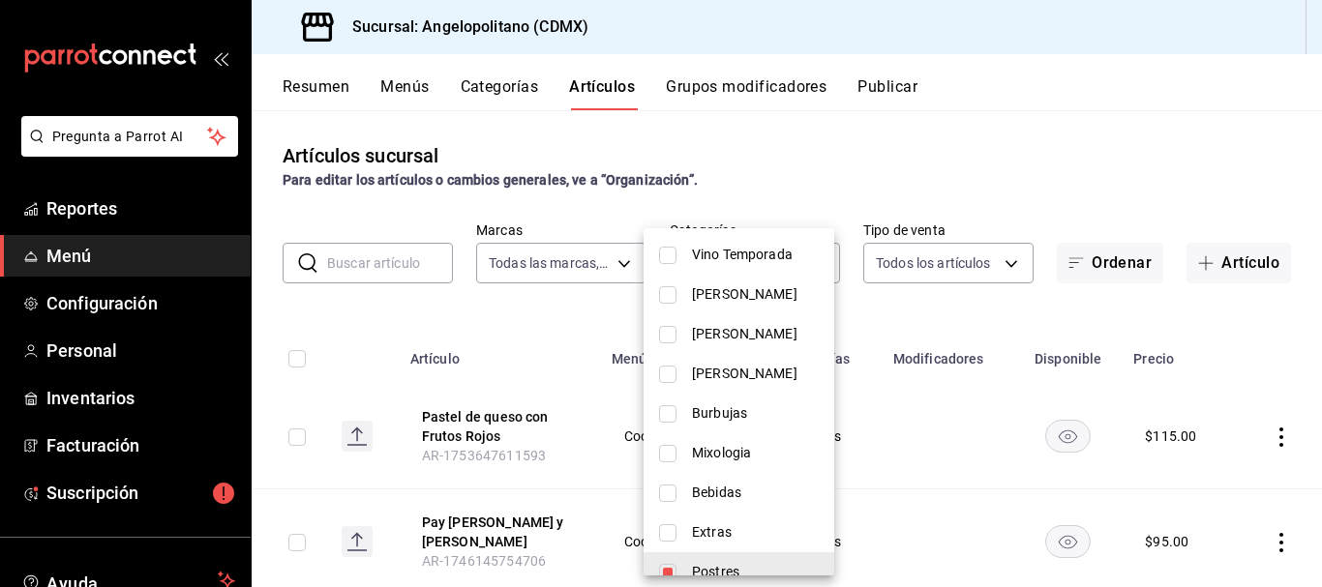
scroll to position [994, 0]
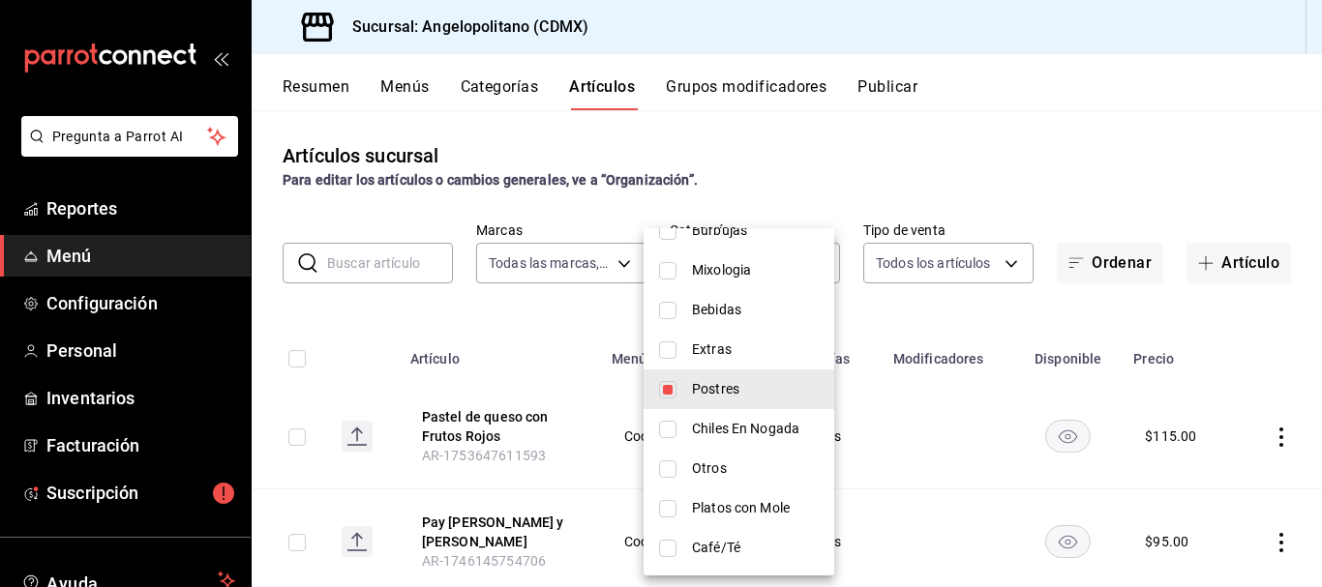
click at [670, 550] on input "checkbox" at bounding box center [667, 548] width 17 height 17
click at [676, 399] on li "Postres" at bounding box center [739, 390] width 191 height 40
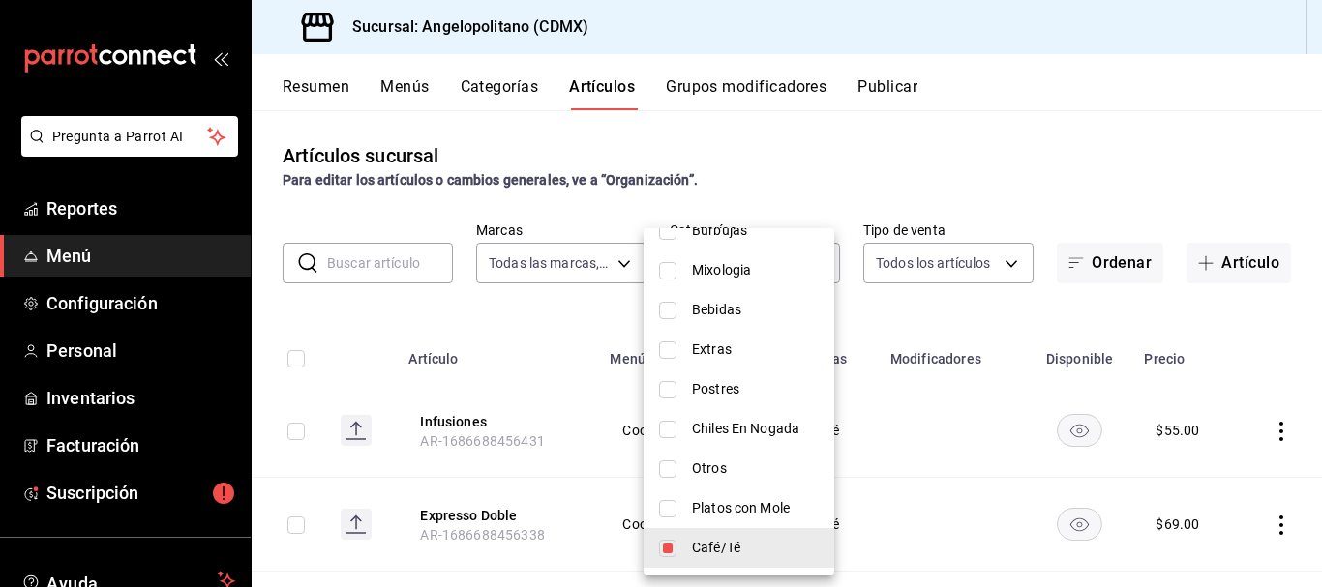
click at [1146, 162] on div at bounding box center [661, 293] width 1322 height 587
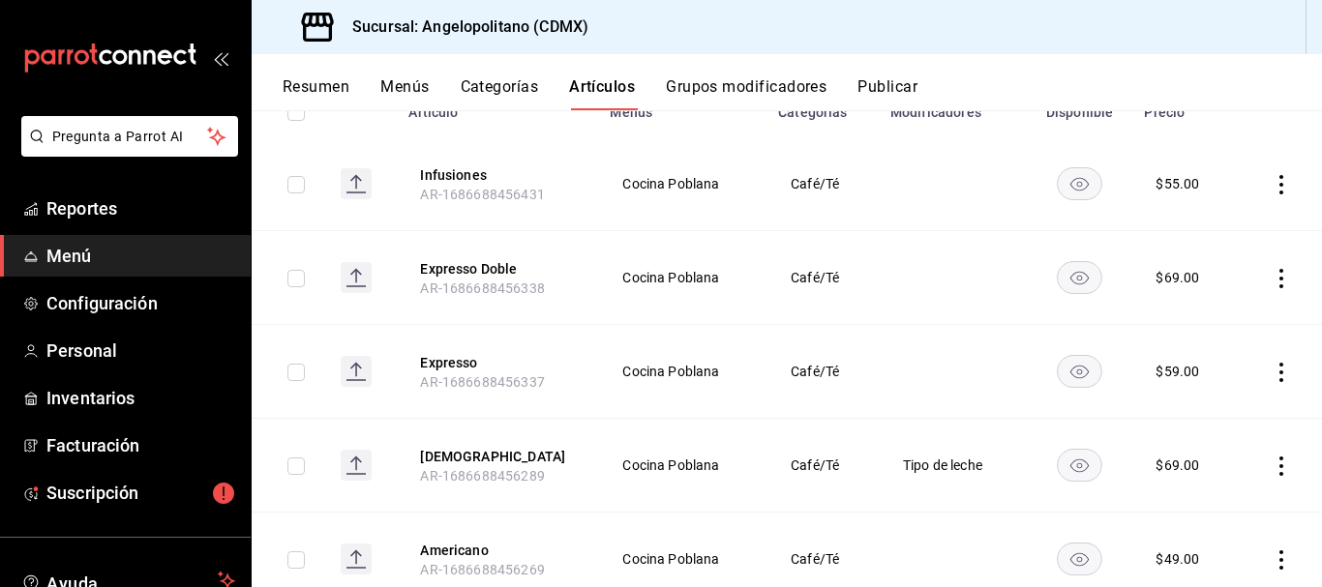
scroll to position [0, 0]
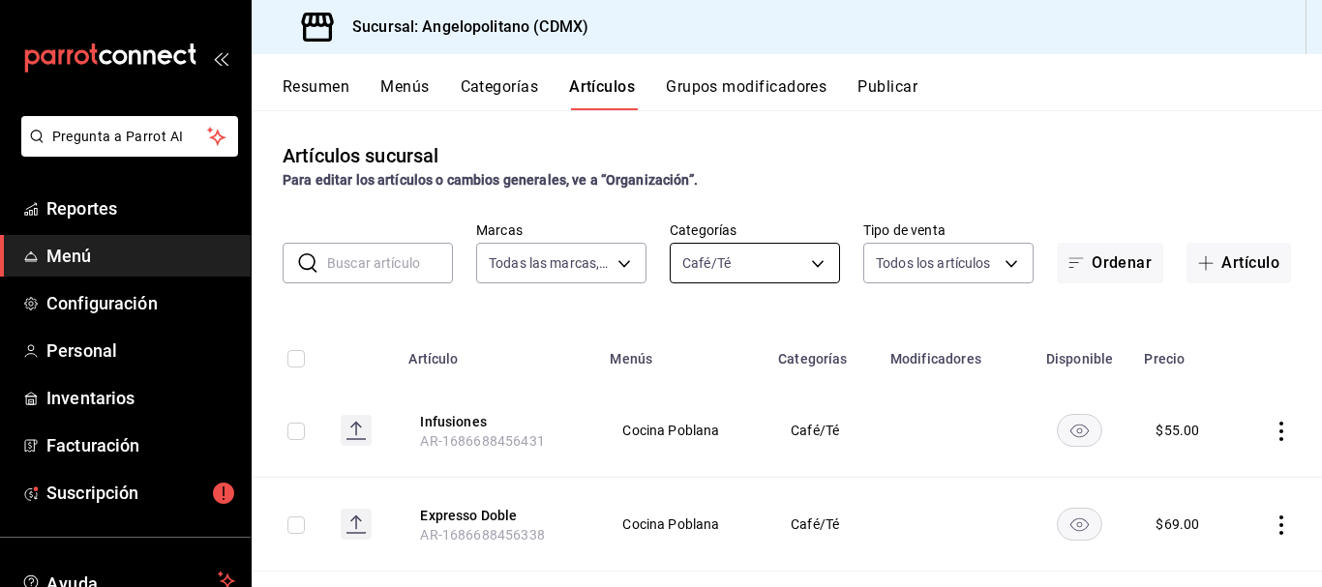
click at [810, 257] on body "Pregunta a Parrot AI Reportes Menú Configuración Personal Inventarios Facturaci…" at bounding box center [661, 293] width 1322 height 587
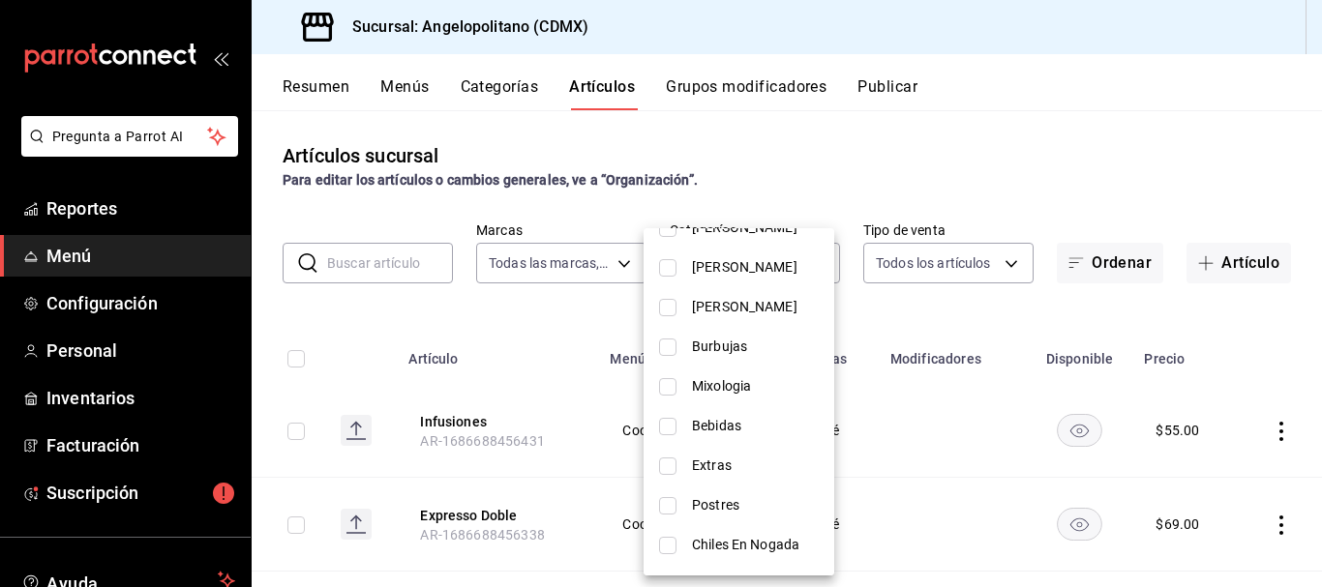
scroll to position [994, 0]
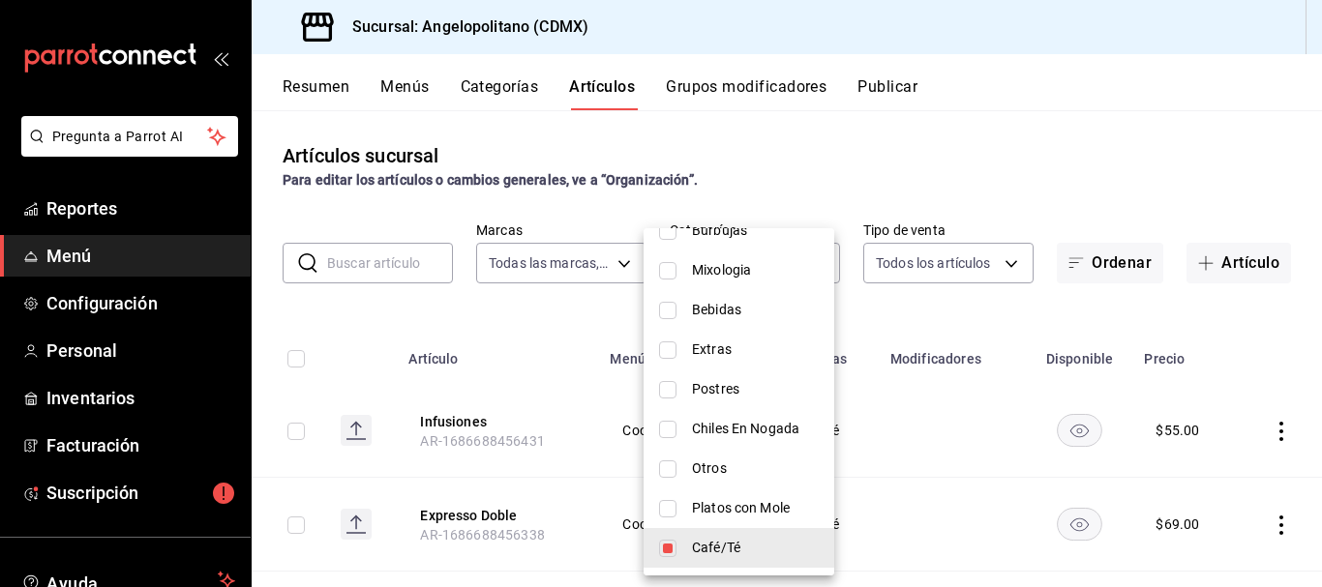
click at [669, 467] on input "checkbox" at bounding box center [667, 469] width 17 height 17
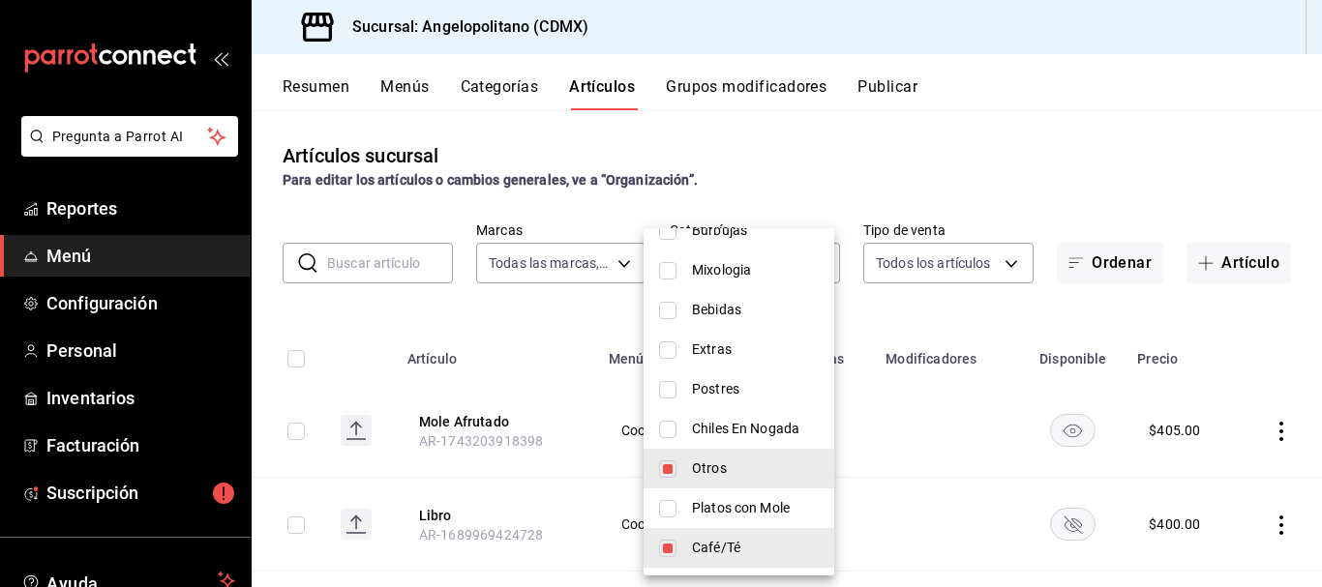
click at [671, 550] on input "checkbox" at bounding box center [667, 548] width 17 height 17
click at [1081, 161] on div at bounding box center [661, 293] width 1322 height 587
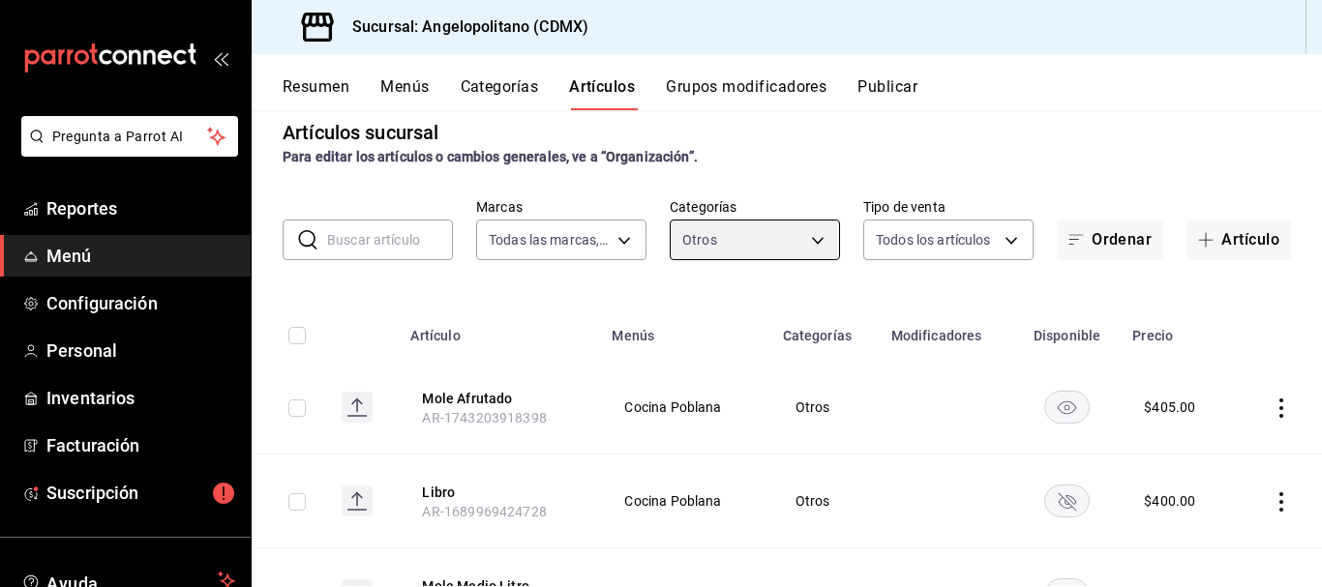
scroll to position [0, 0]
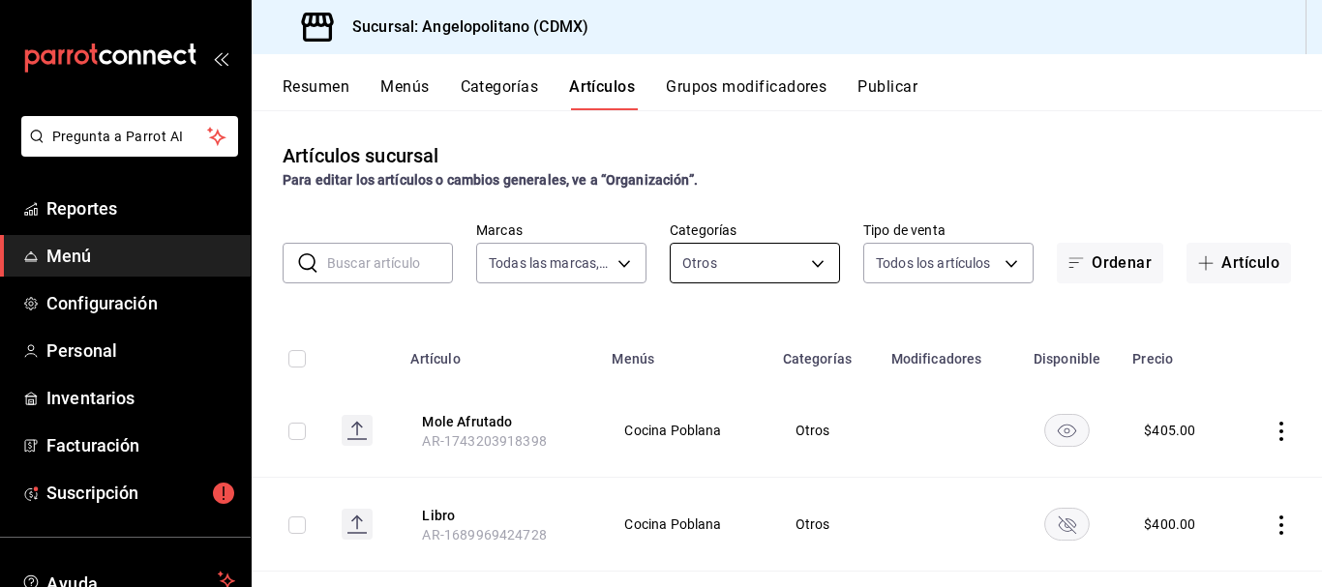
click at [800, 262] on body "Pregunta a Parrot AI Reportes Menú Configuración Personal Inventarios Facturaci…" at bounding box center [661, 293] width 1322 height 587
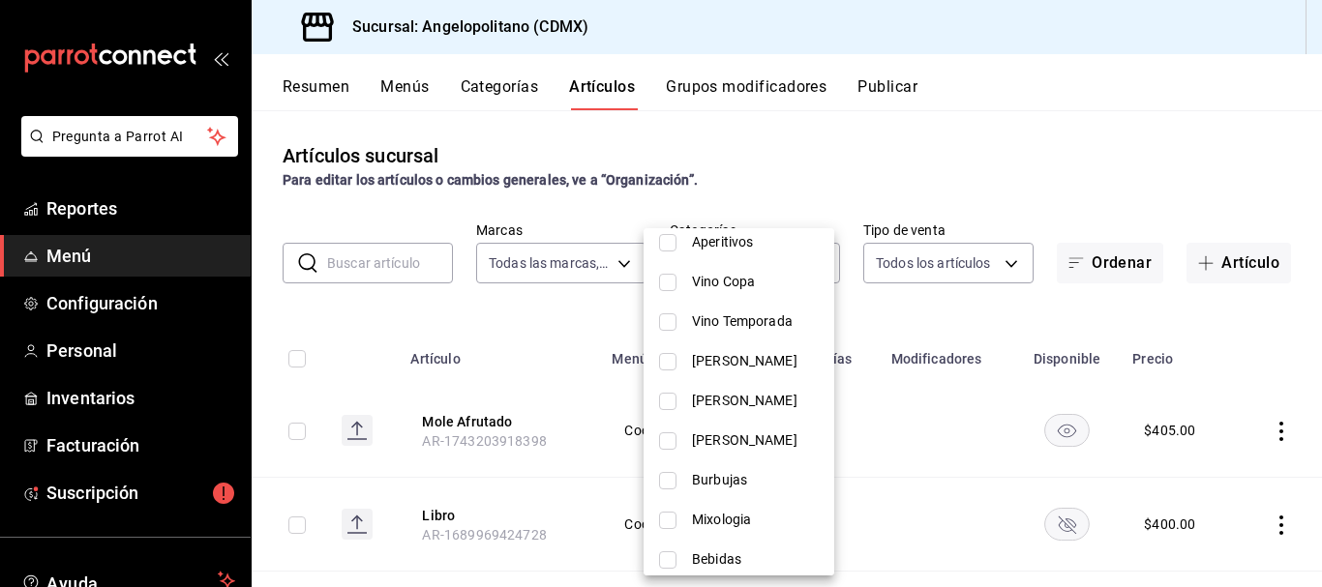
scroll to position [994, 0]
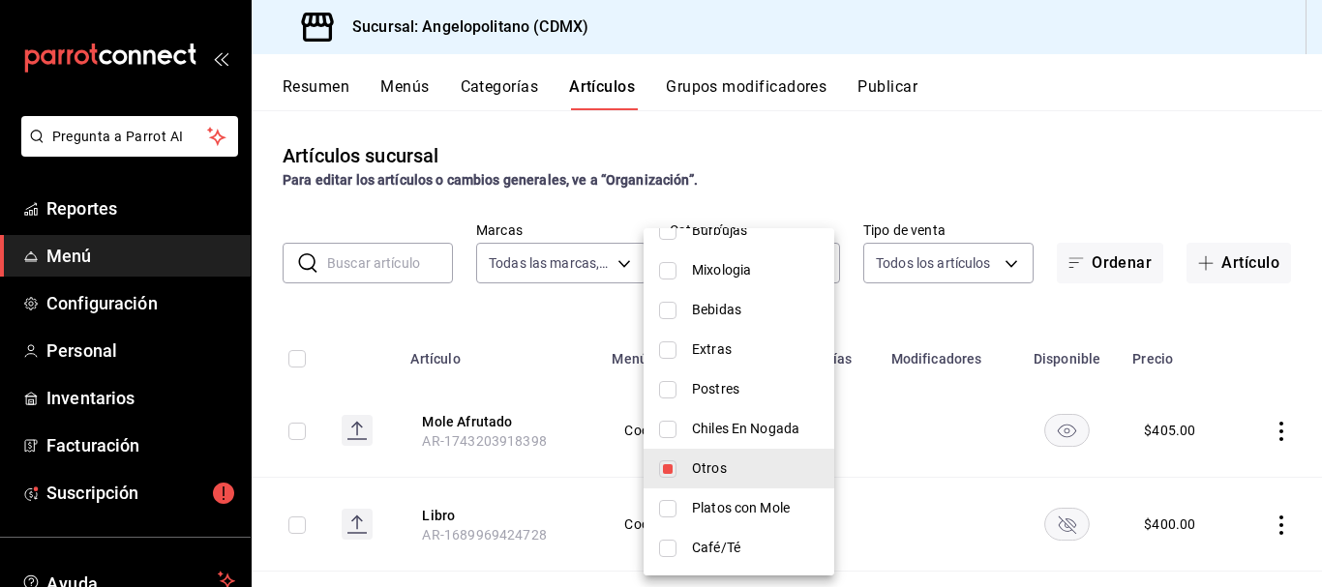
click at [674, 509] on input "checkbox" at bounding box center [667, 508] width 17 height 17
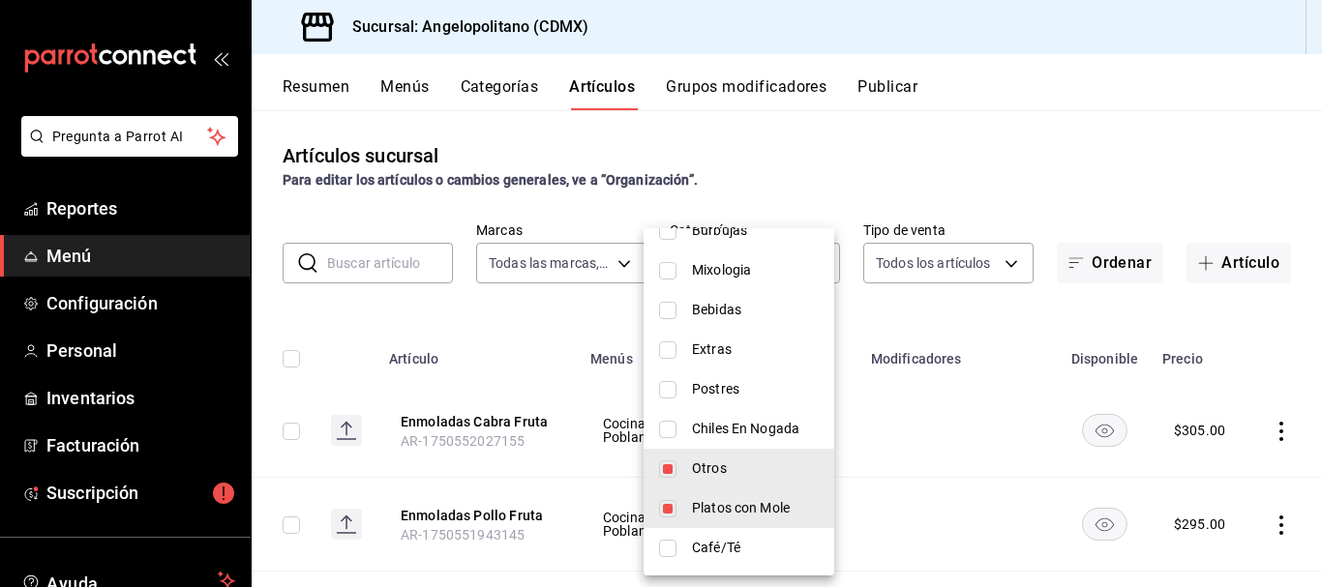
click at [671, 469] on input "checkbox" at bounding box center [667, 469] width 17 height 17
click at [1074, 183] on div at bounding box center [661, 293] width 1322 height 587
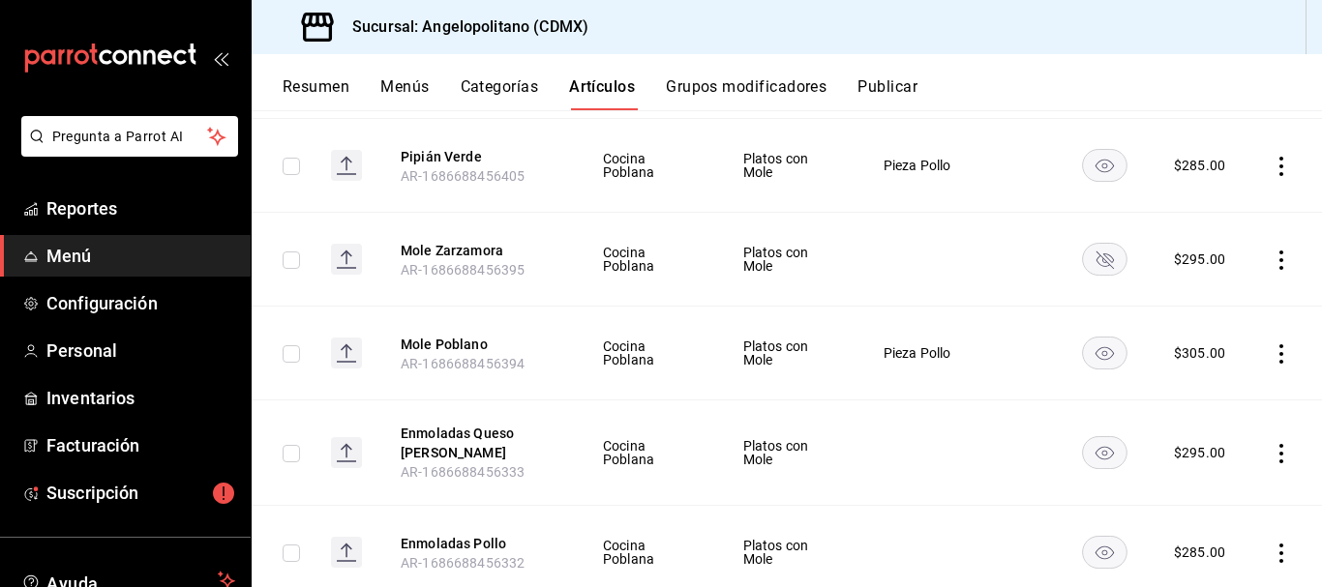
scroll to position [0, 0]
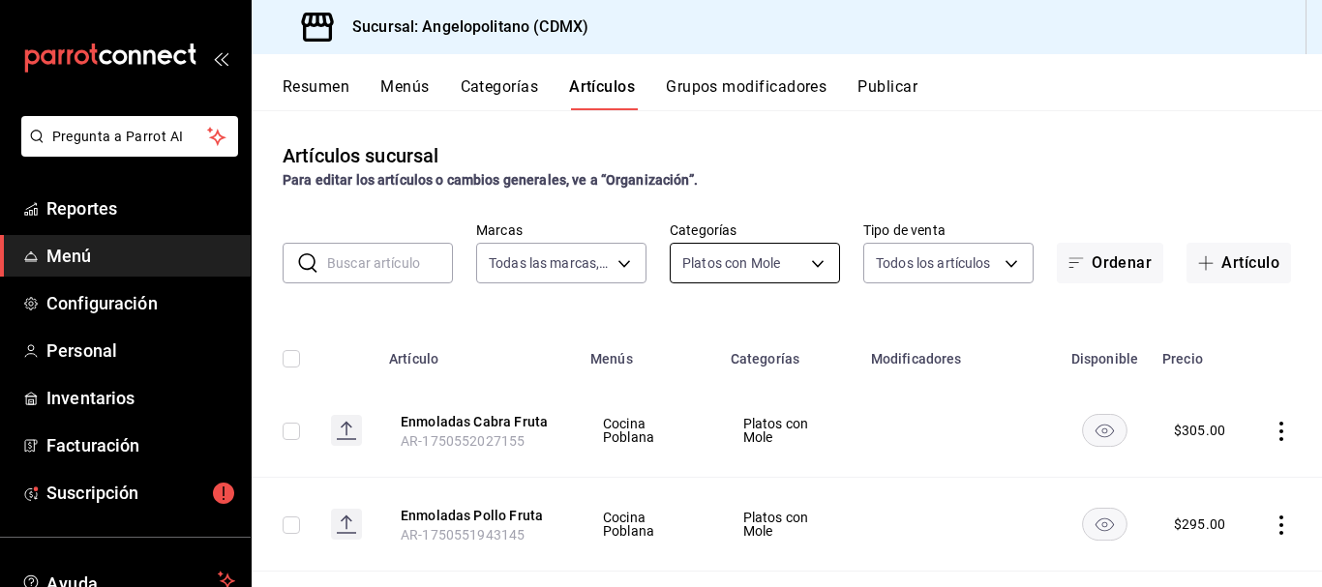
click at [809, 263] on body "Pregunta a Parrot AI Reportes Menú Configuración Personal Inventarios Facturaci…" at bounding box center [661, 293] width 1322 height 587
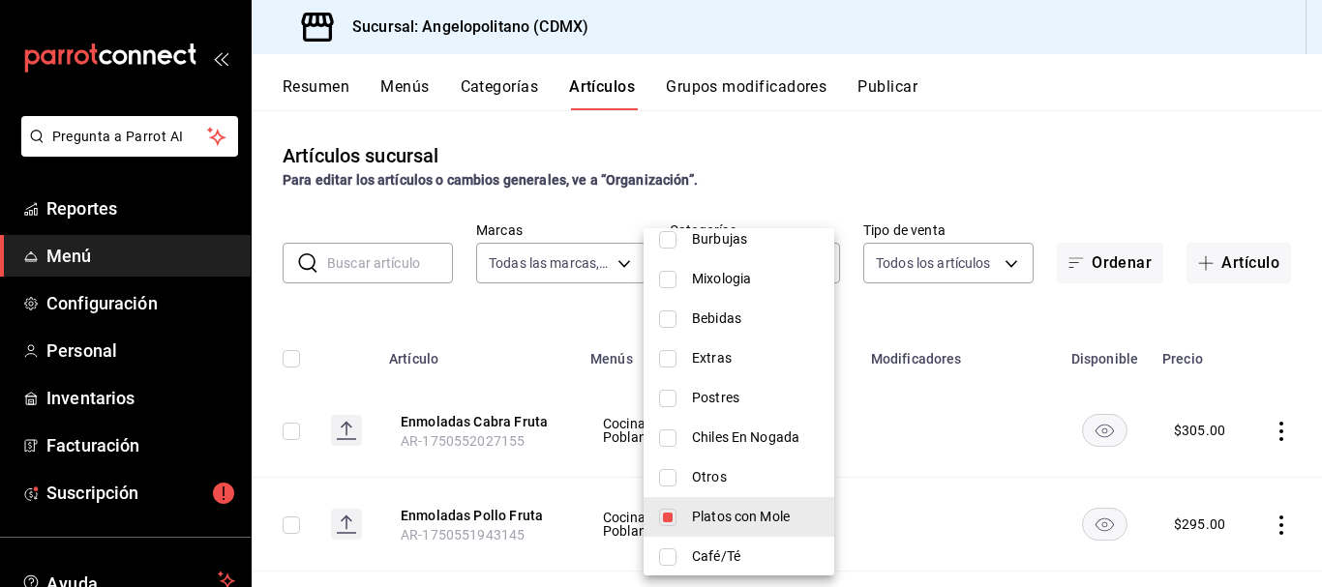
scroll to position [994, 0]
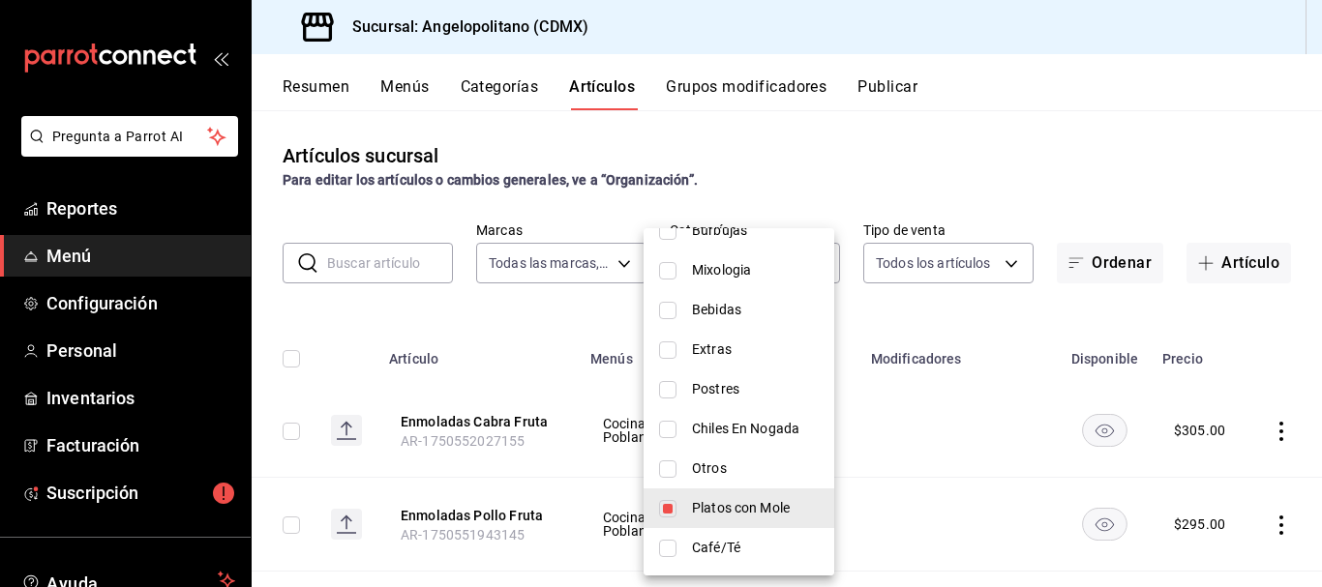
click at [669, 507] on input "checkbox" at bounding box center [667, 508] width 17 height 17
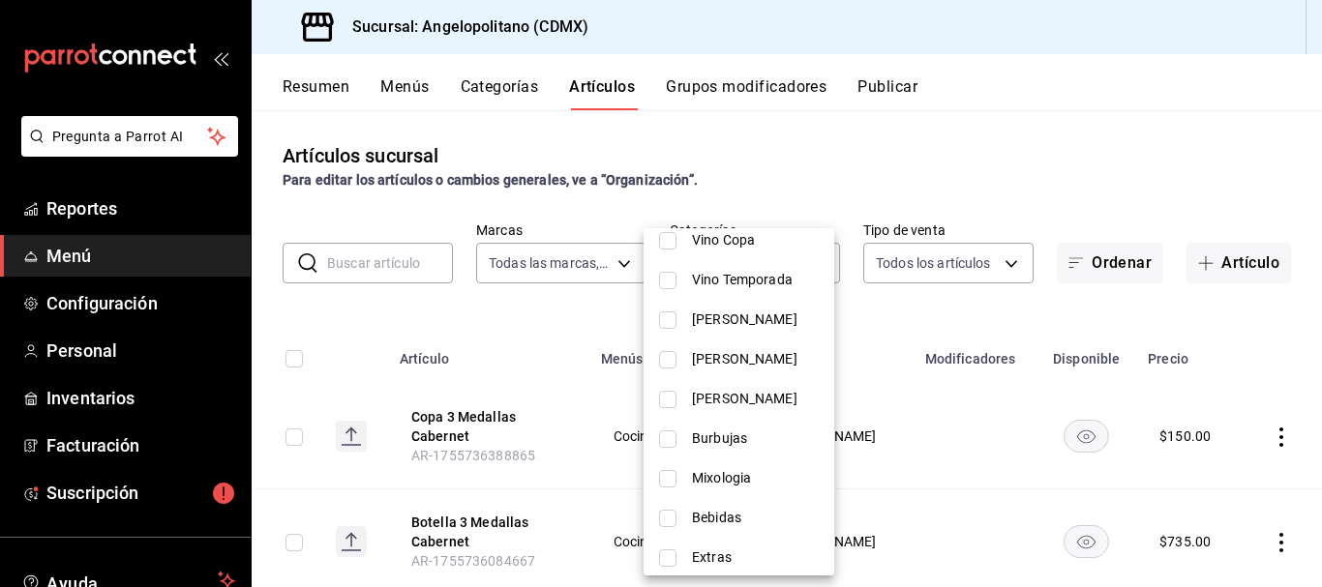
scroll to position [802, 0]
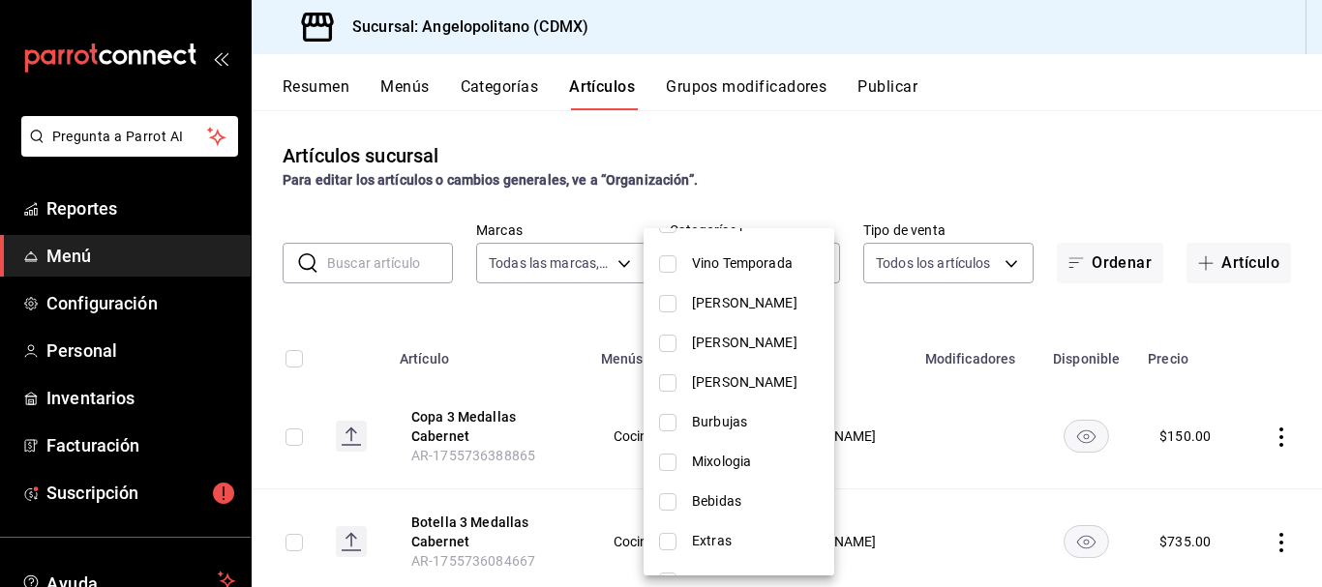
click at [670, 504] on input "checkbox" at bounding box center [667, 502] width 17 height 17
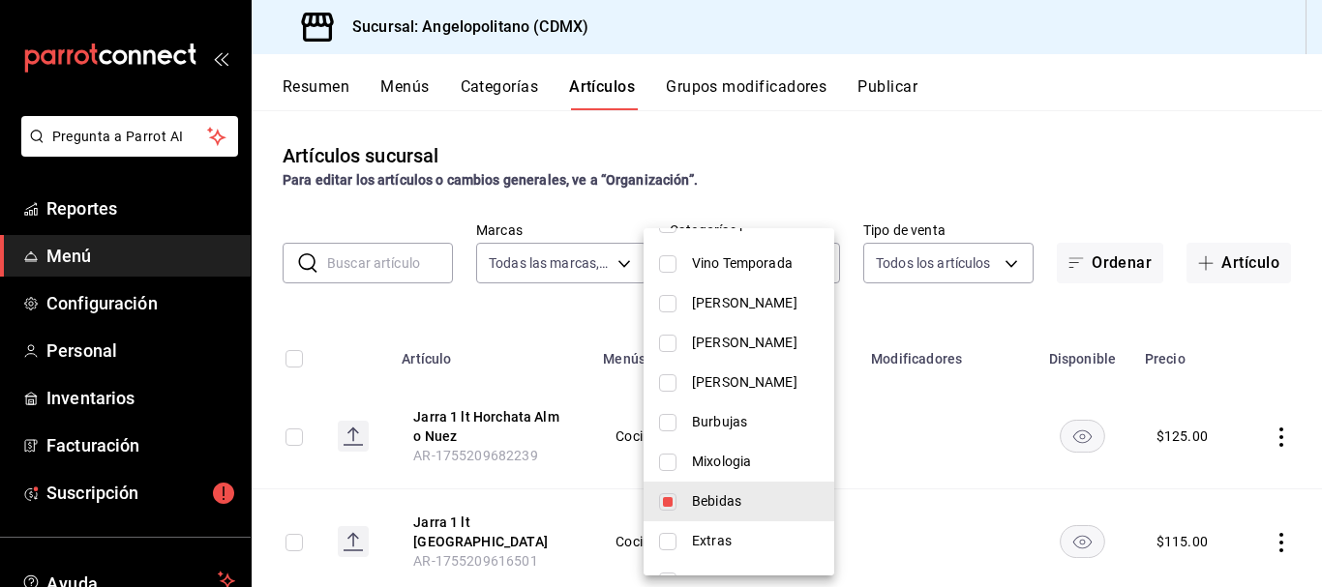
click at [1004, 138] on div at bounding box center [661, 293] width 1322 height 587
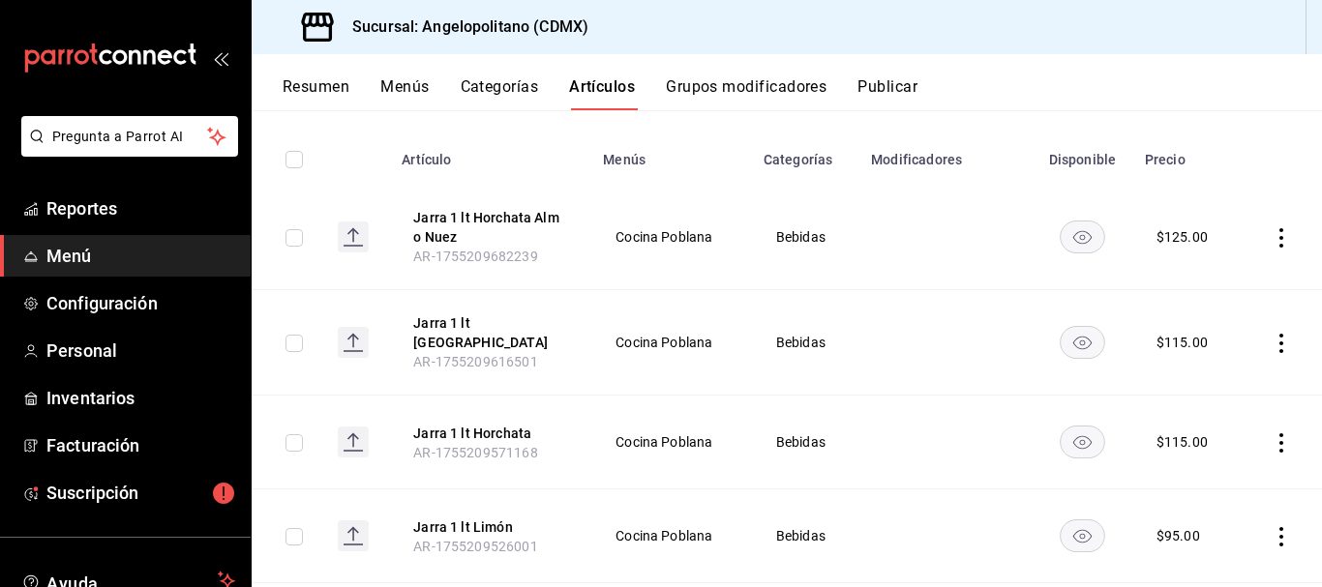
scroll to position [0, 0]
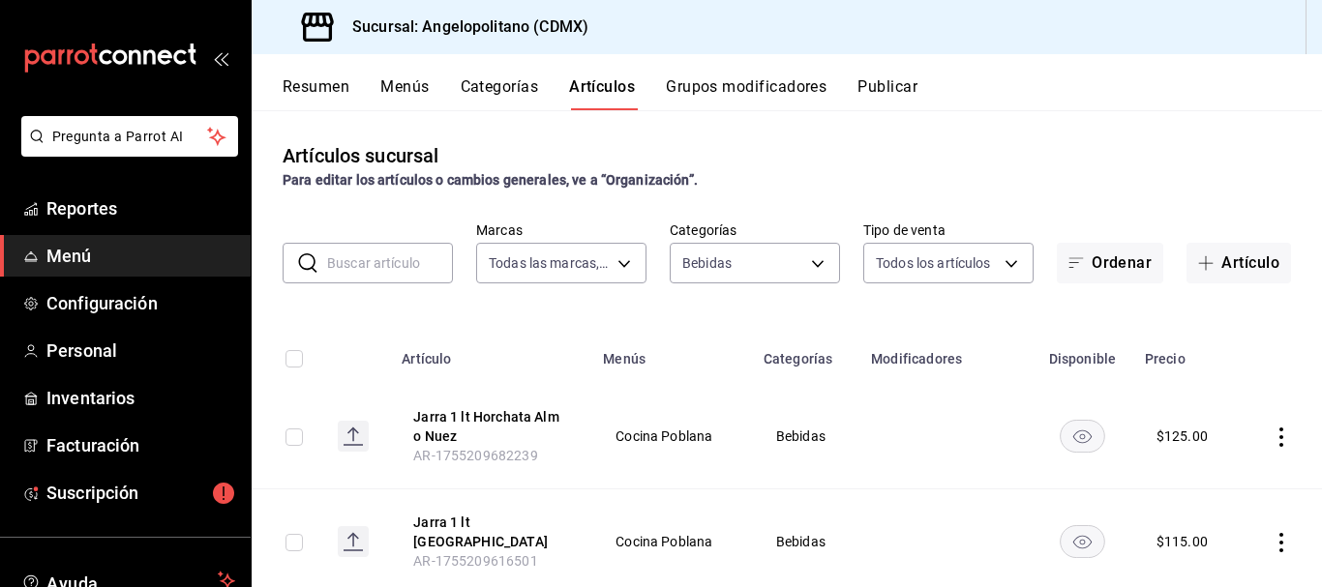
click at [406, 253] on input "text" at bounding box center [390, 263] width 126 height 39
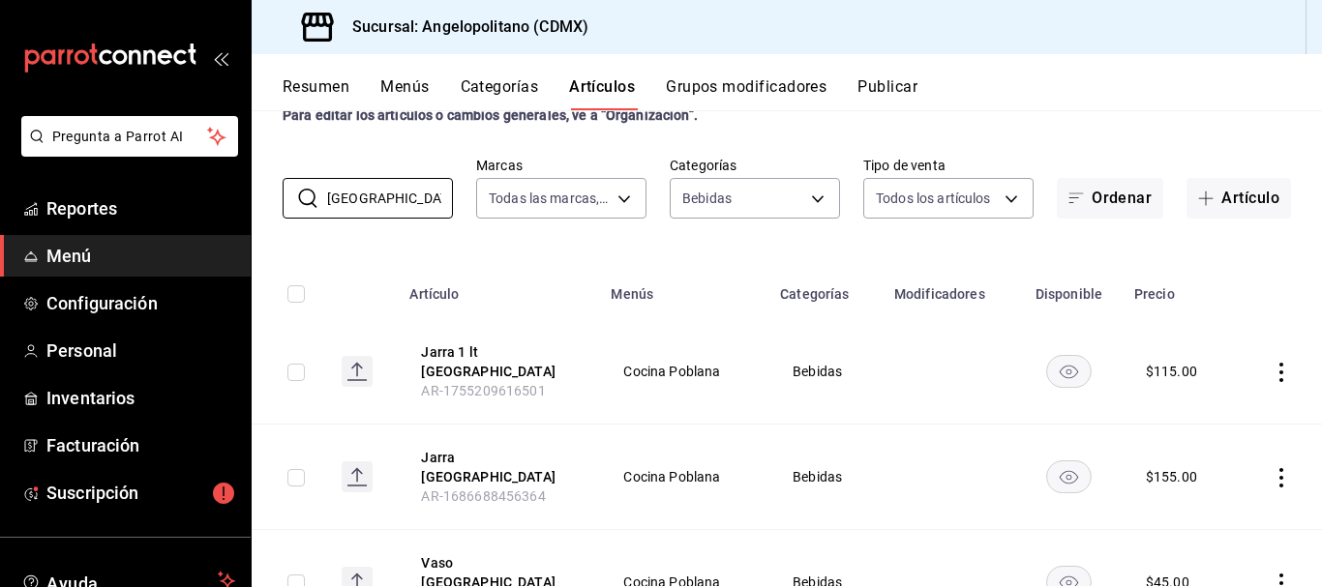
scroll to position [75, 0]
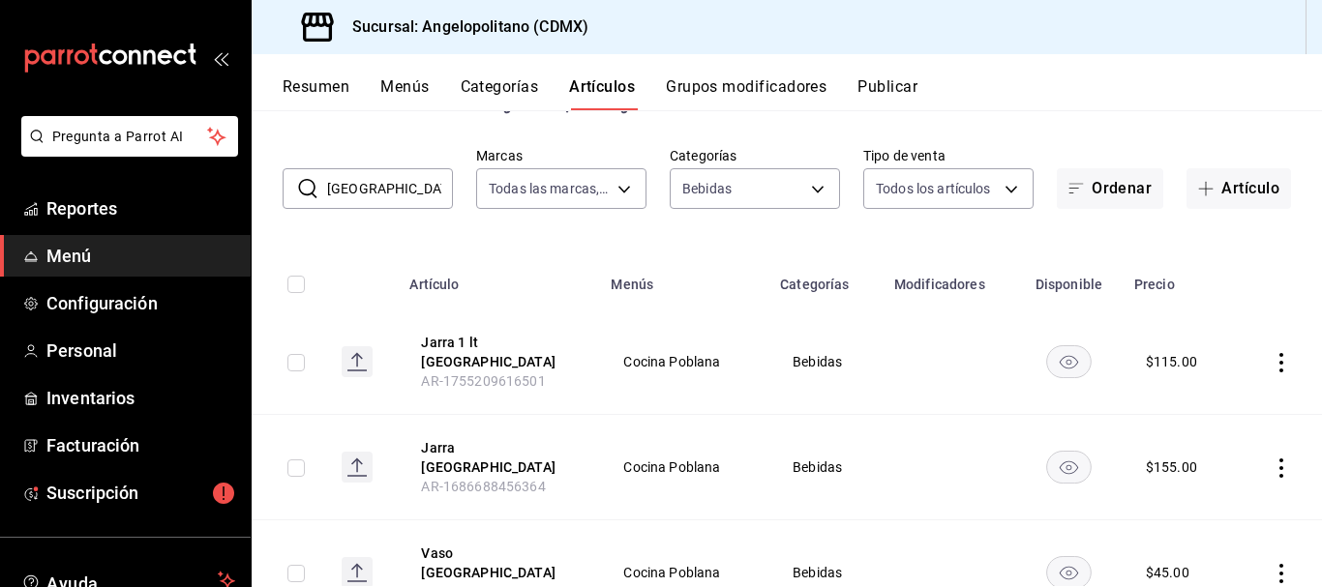
click at [400, 187] on input "[GEOGRAPHIC_DATA]" at bounding box center [390, 188] width 126 height 39
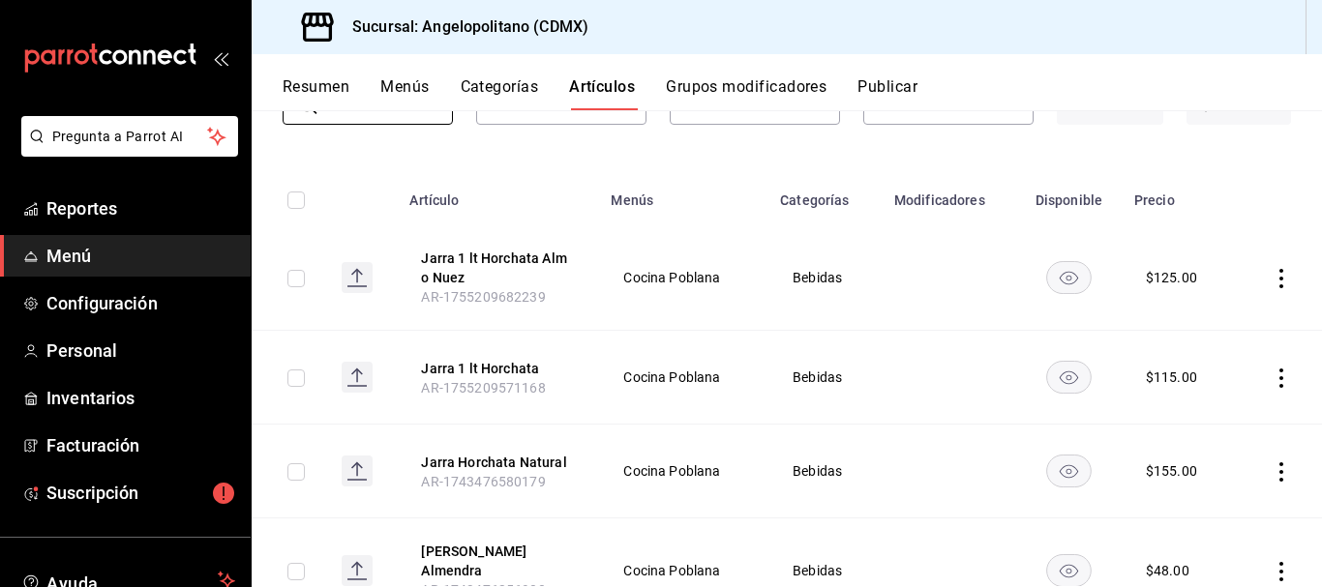
scroll to position [0, 0]
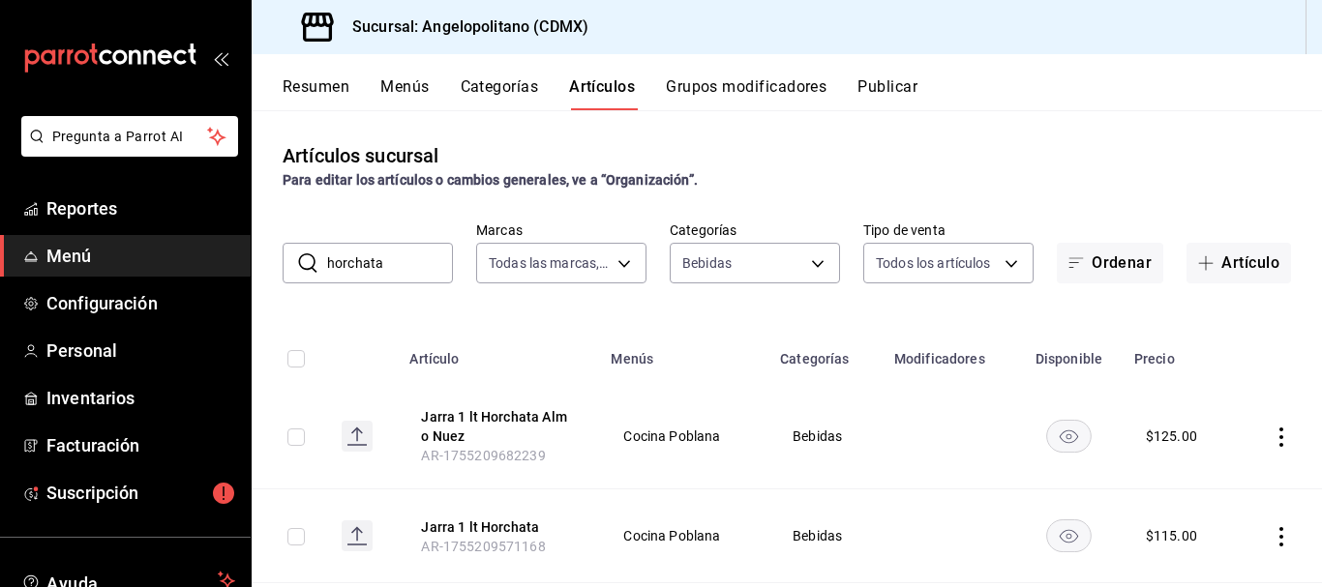
click at [391, 256] on input "horchata" at bounding box center [390, 263] width 126 height 39
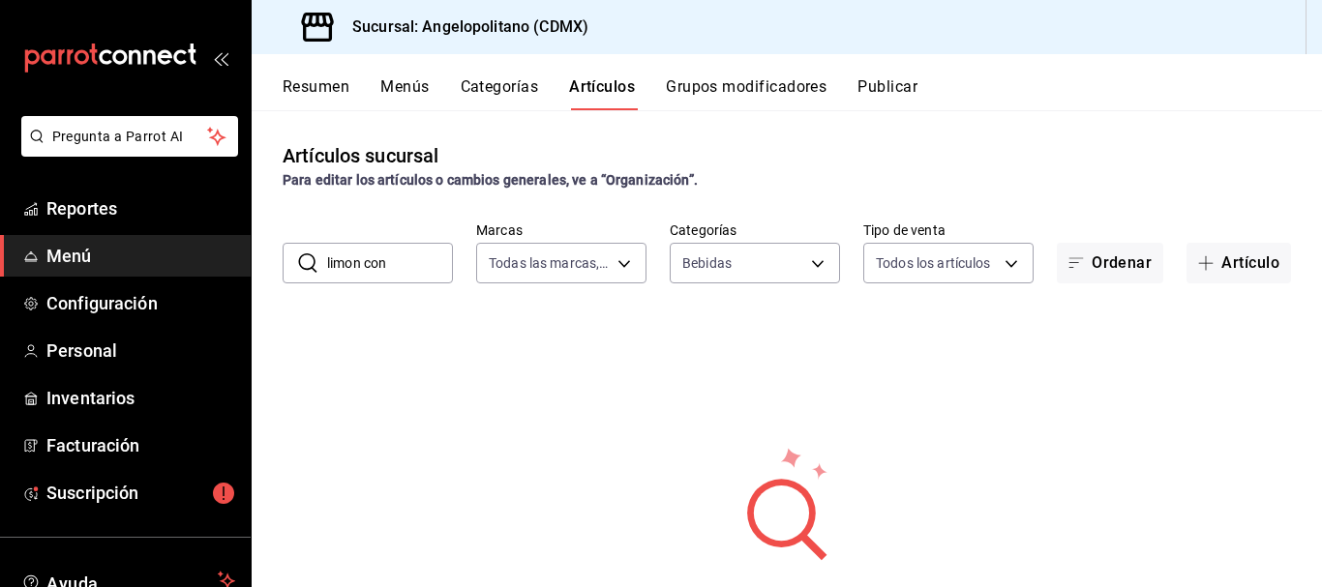
drag, startPoint x: 399, startPoint y: 265, endPoint x: 293, endPoint y: 261, distance: 105.5
click at [293, 261] on div "​ limon con ​" at bounding box center [368, 263] width 170 height 41
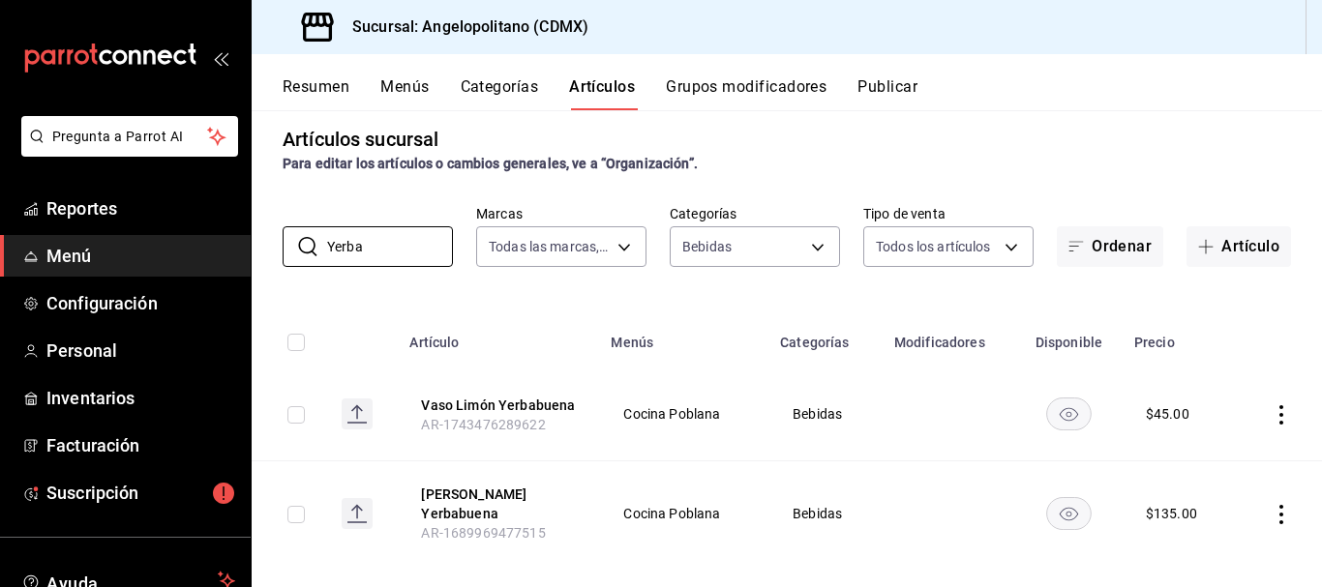
scroll to position [22, 0]
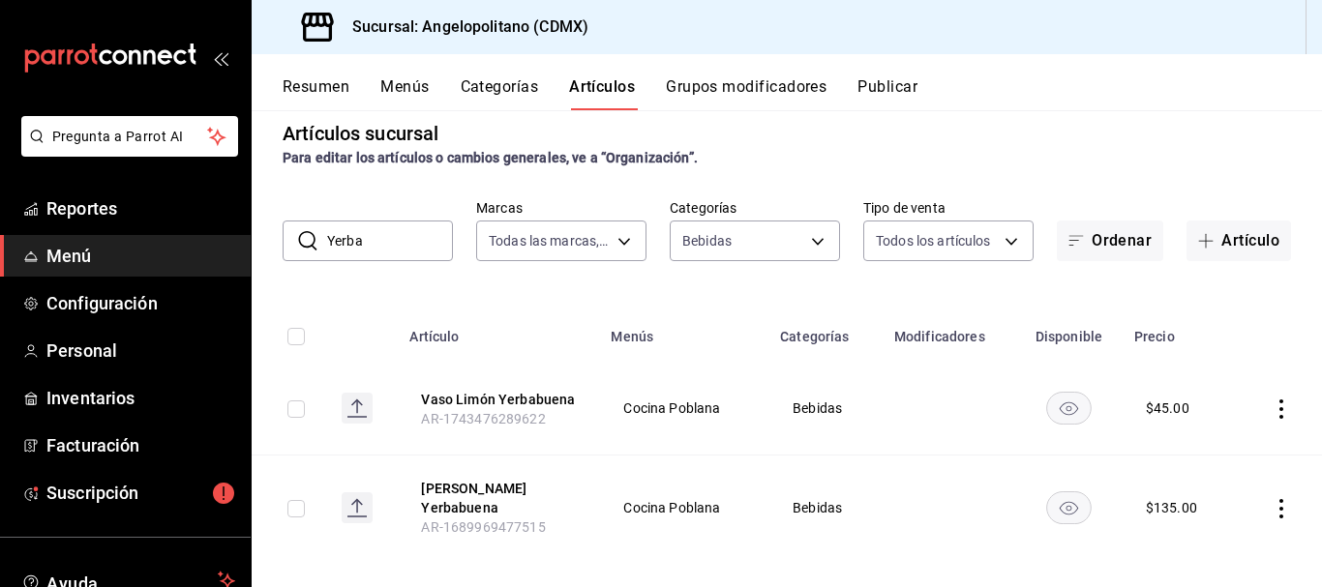
click at [384, 234] on input "Yerba" at bounding box center [390, 241] width 126 height 39
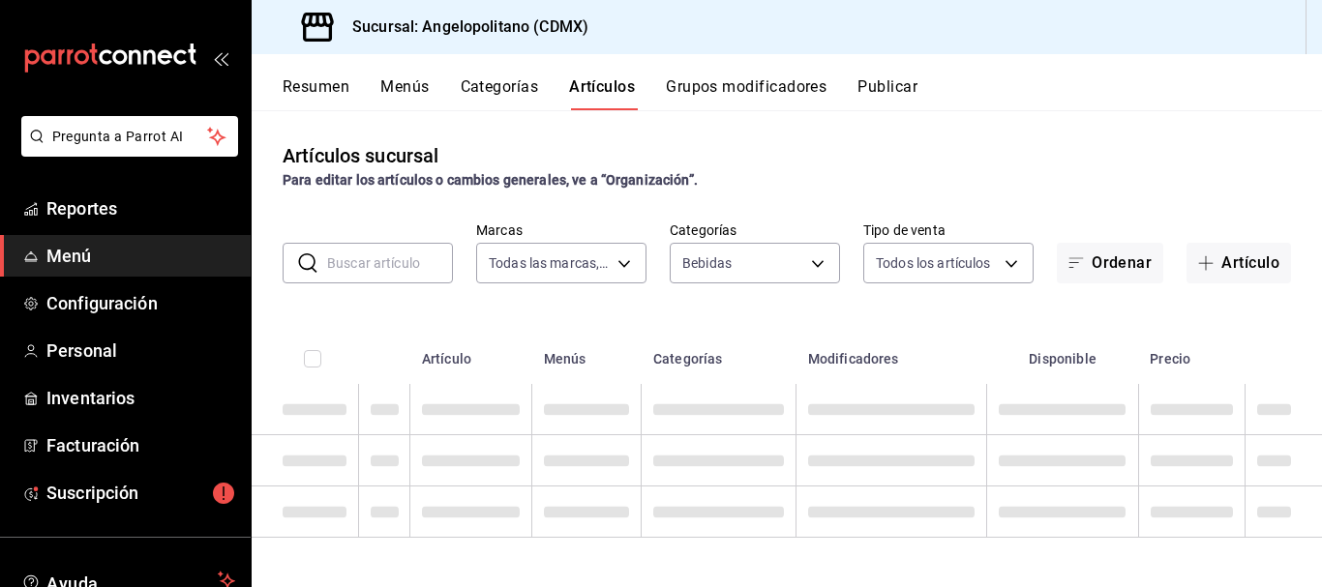
scroll to position [0, 0]
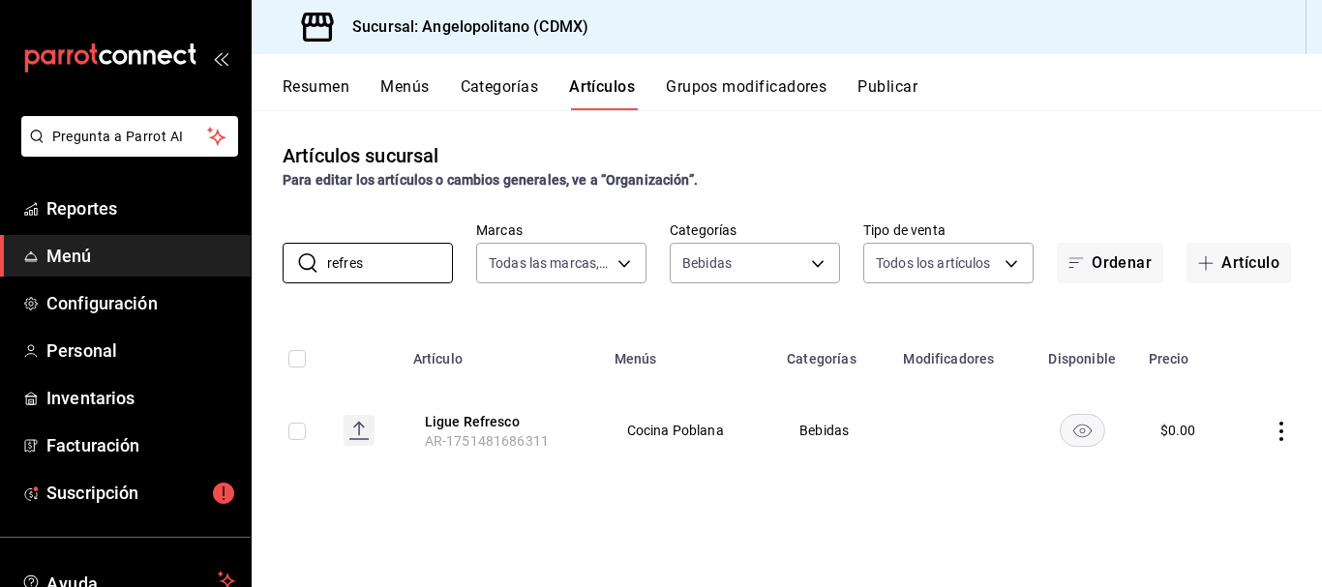
drag, startPoint x: 375, startPoint y: 261, endPoint x: 260, endPoint y: 292, distance: 119.2
click at [260, 292] on div "Artículos sucursal Para editar los artículos o cambios generales, ve a “Organiz…" at bounding box center [787, 348] width 1070 height 476
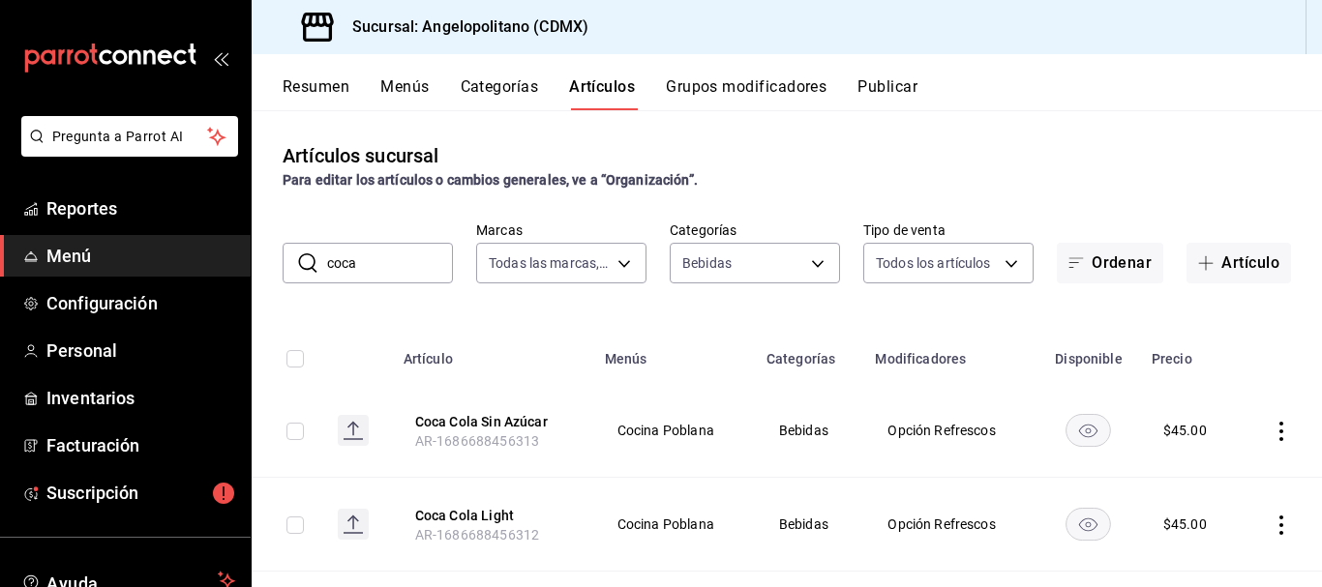
drag, startPoint x: 357, startPoint y: 261, endPoint x: 294, endPoint y: 269, distance: 63.4
click at [294, 269] on div "​ coca ​" at bounding box center [368, 263] width 170 height 41
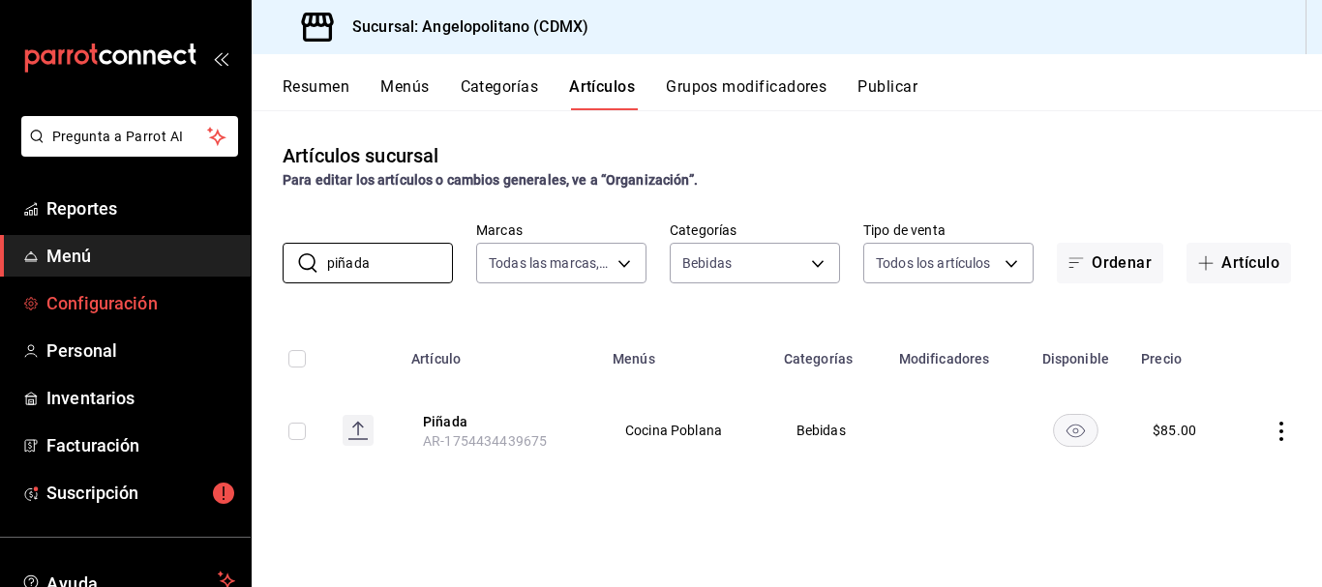
type input "piñada"
click at [126, 299] on span "Configuración" at bounding box center [140, 303] width 189 height 26
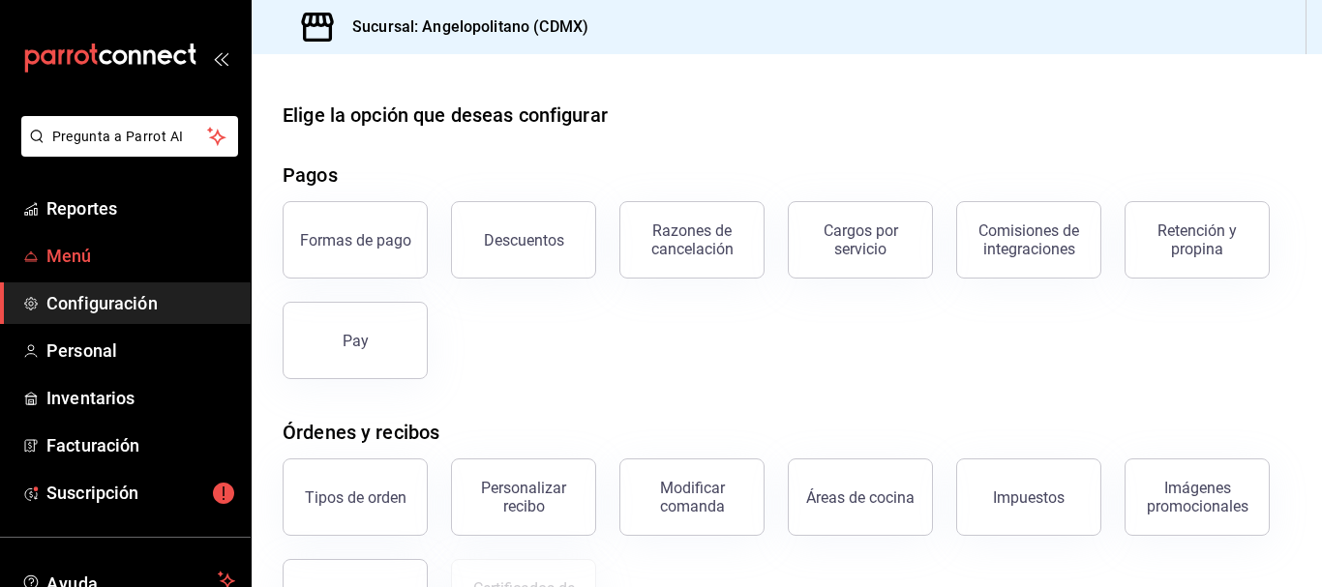
click at [67, 251] on span "Menú" at bounding box center [140, 256] width 189 height 26
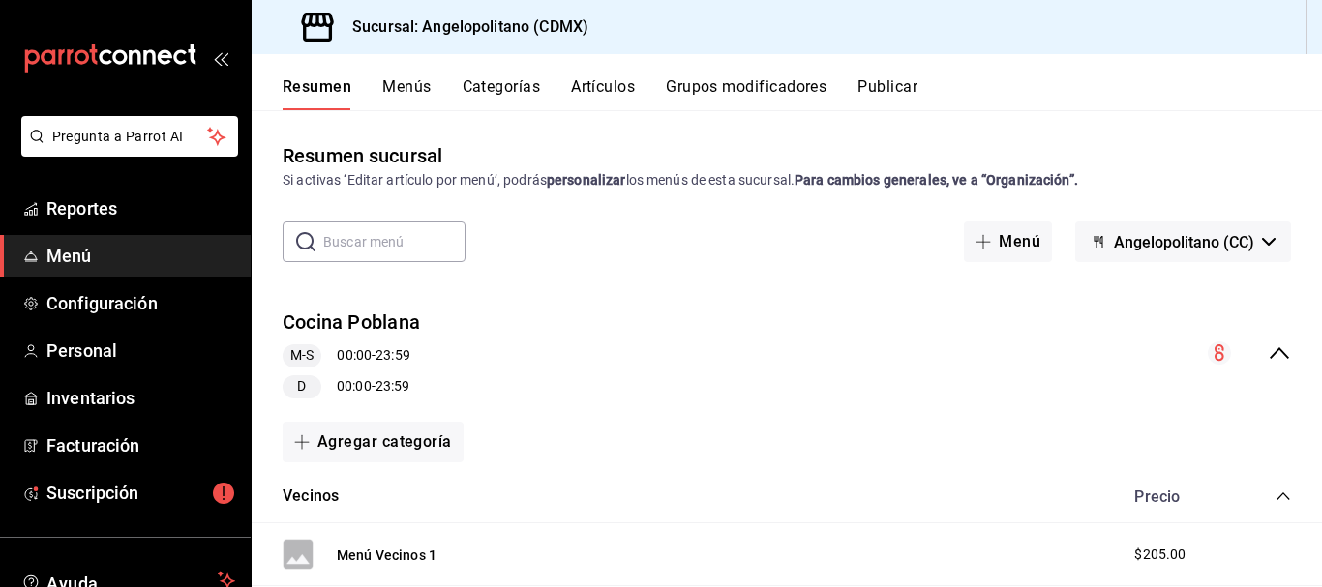
click at [623, 81] on button "Artículos" at bounding box center [603, 93] width 64 height 33
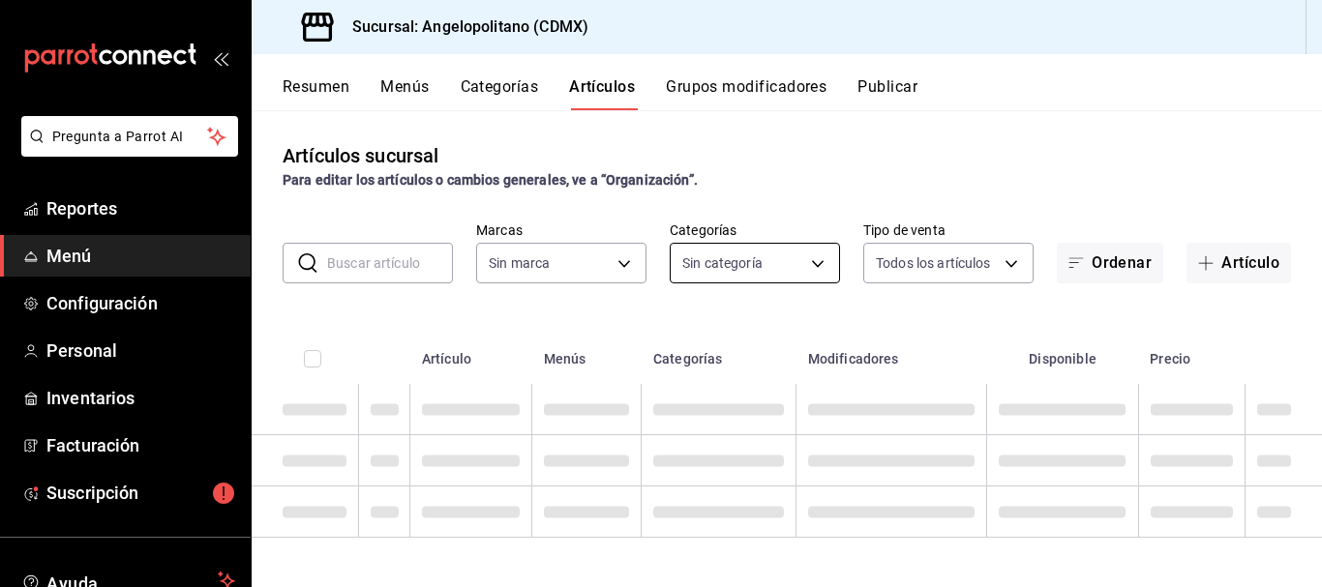
click at [819, 263] on body "Pregunta a Parrot AI Reportes Menú Configuración Personal Inventarios Facturaci…" at bounding box center [661, 293] width 1322 height 587
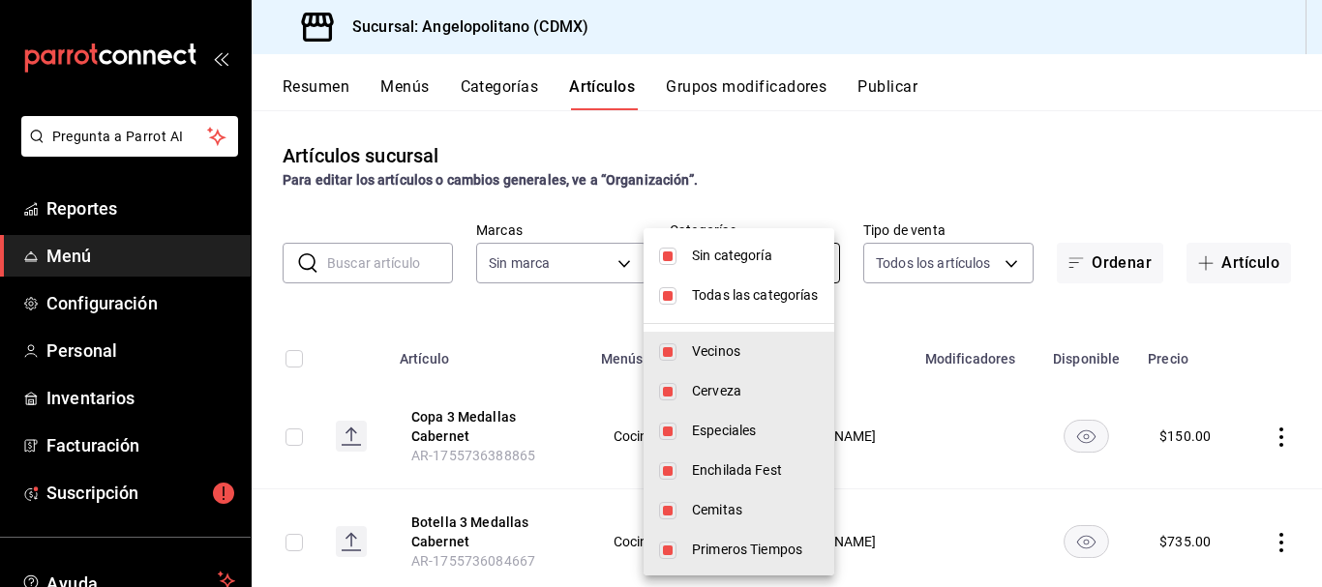
type input "9b3e670b-d35b-48cd-b152-01b4f6a647ae,c6b0c6e5-02ee-4925-a388-ae9d1ad7c6e4,170c0…"
type input "e7b7265c-889c-41a5-bb0c-0e62bdb51750"
click at [671, 256] on input "checkbox" at bounding box center [667, 256] width 17 height 17
checkbox input "false"
click at [671, 296] on input "checkbox" at bounding box center [667, 295] width 17 height 17
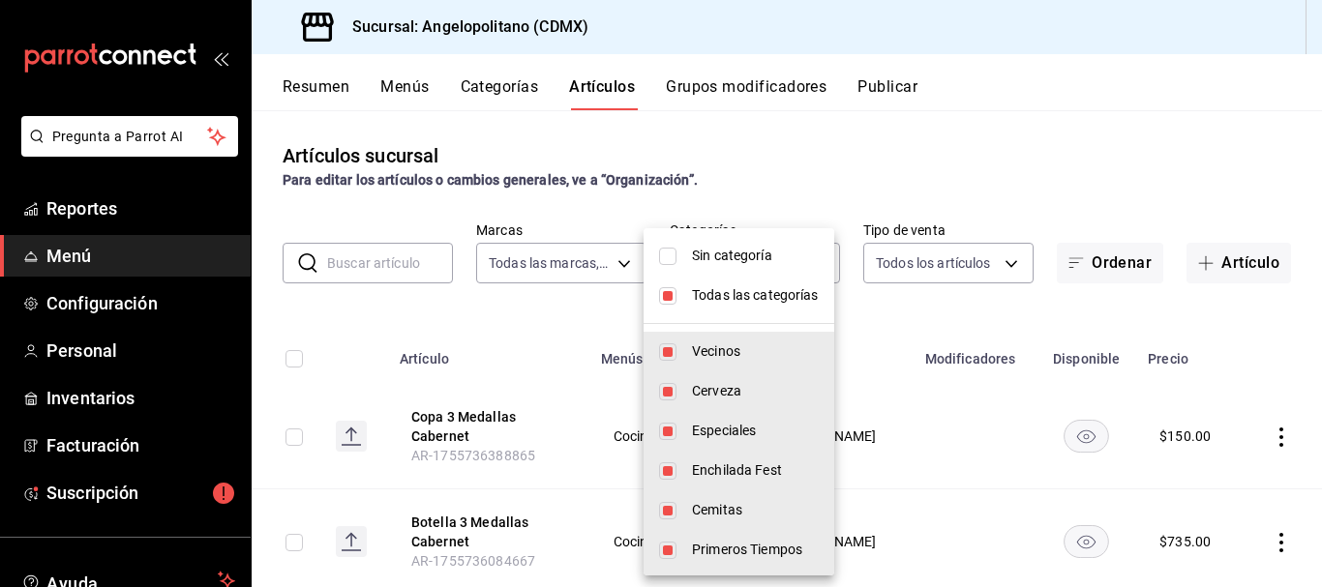
checkbox input "false"
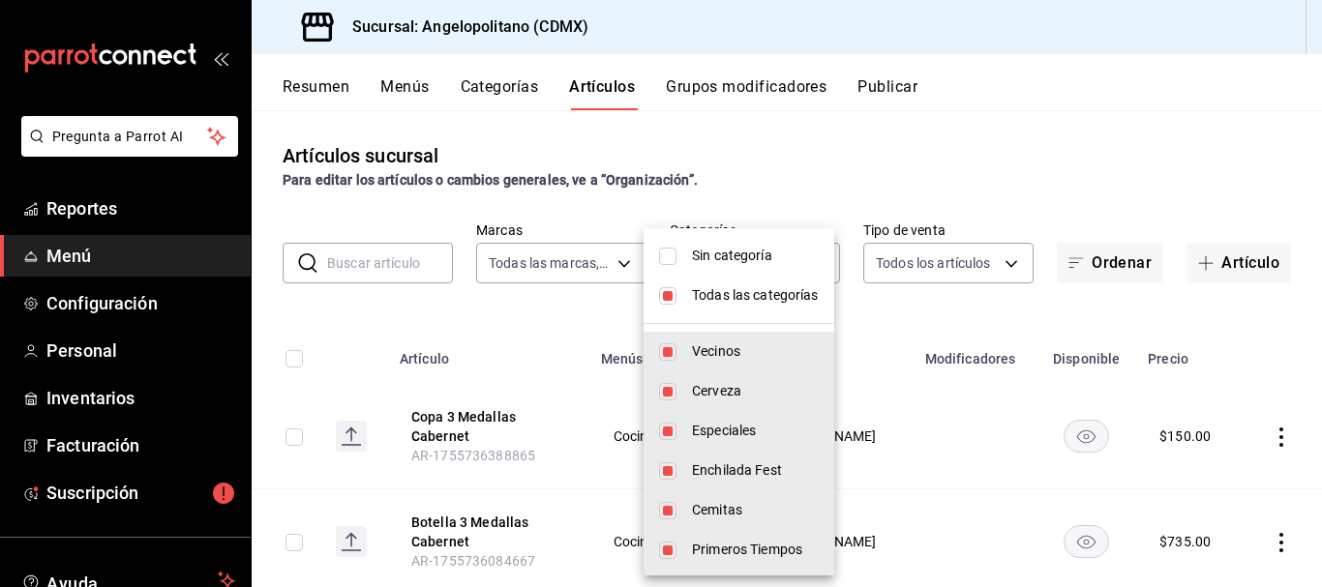
checkbox input "false"
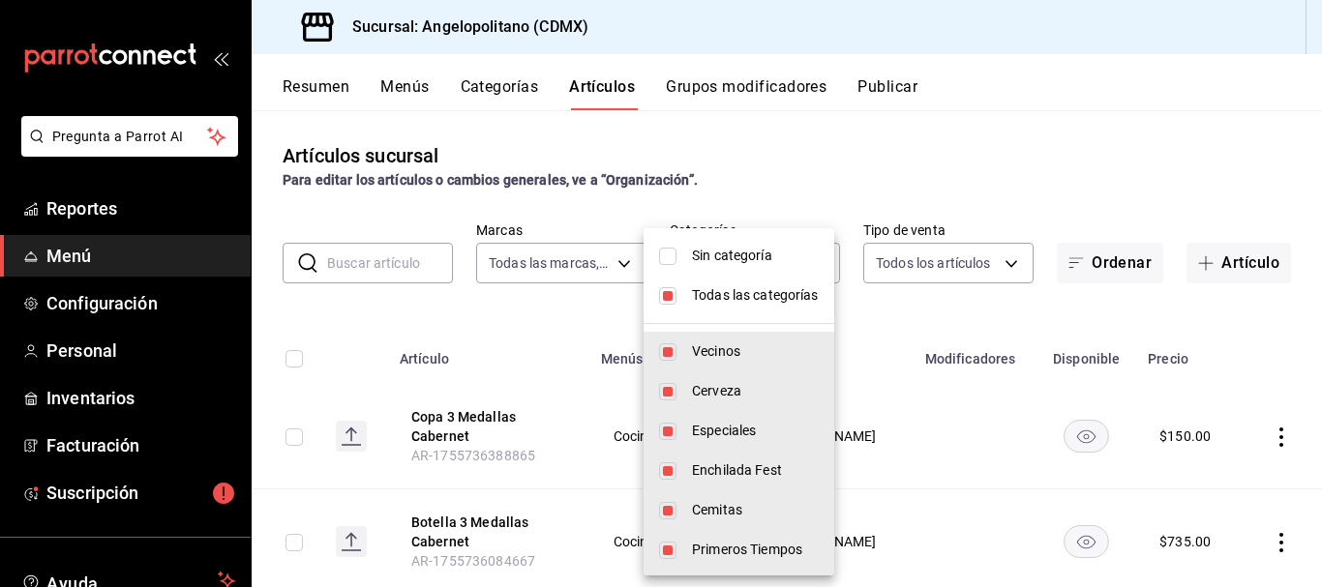
checkbox input "false"
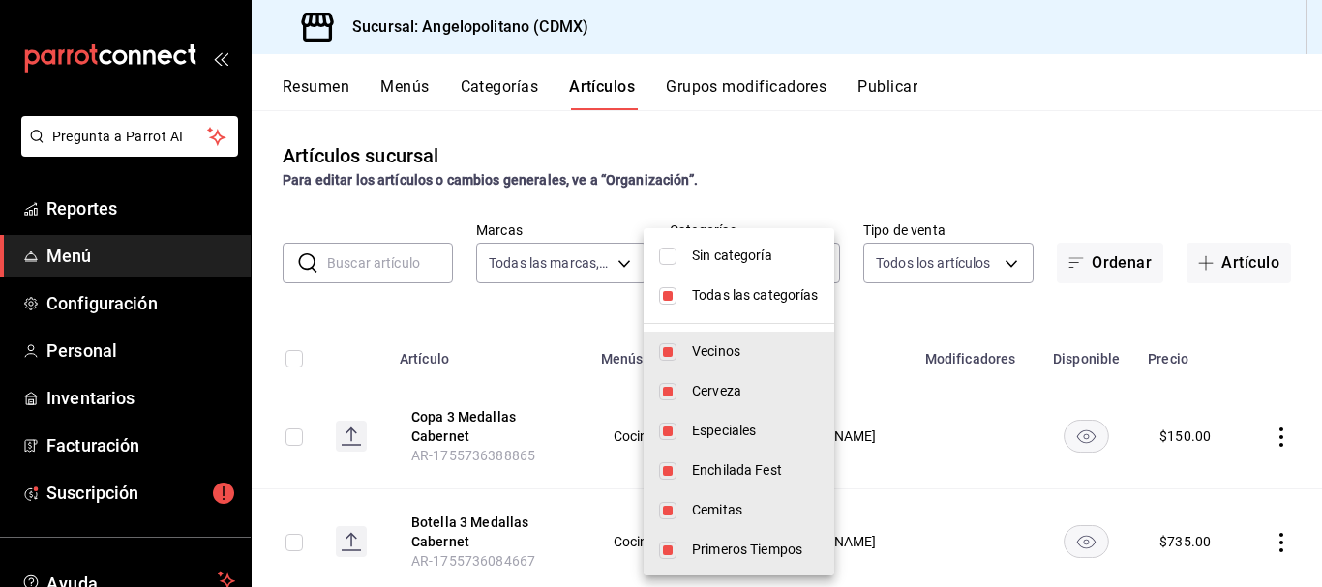
checkbox input "false"
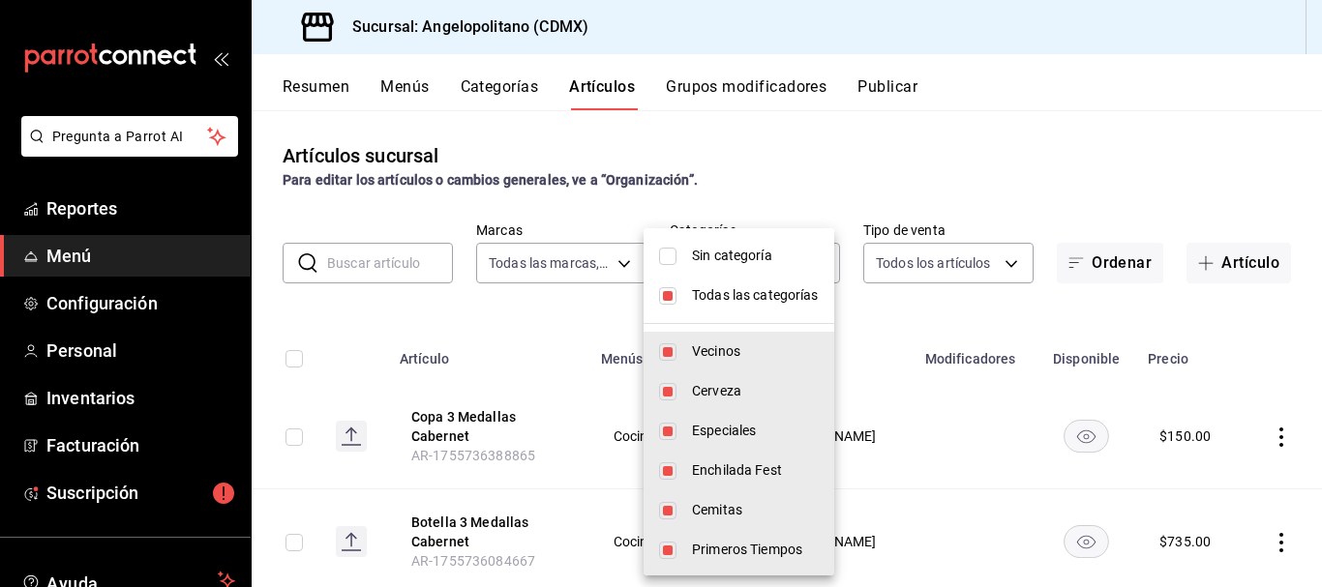
checkbox input "false"
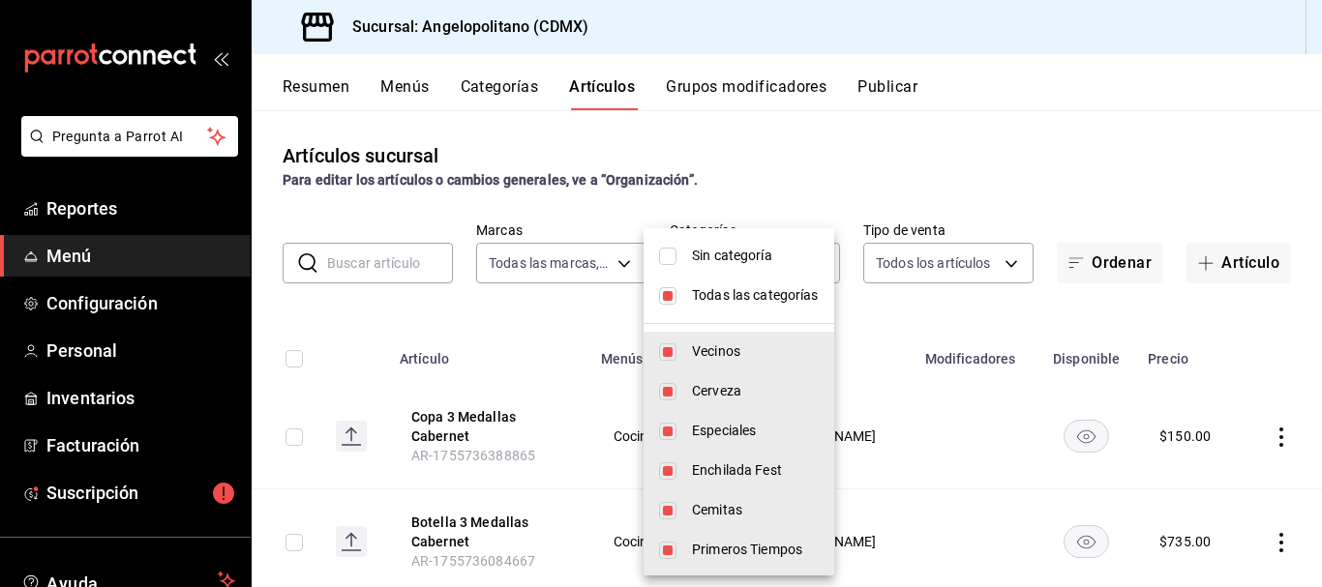
checkbox input "false"
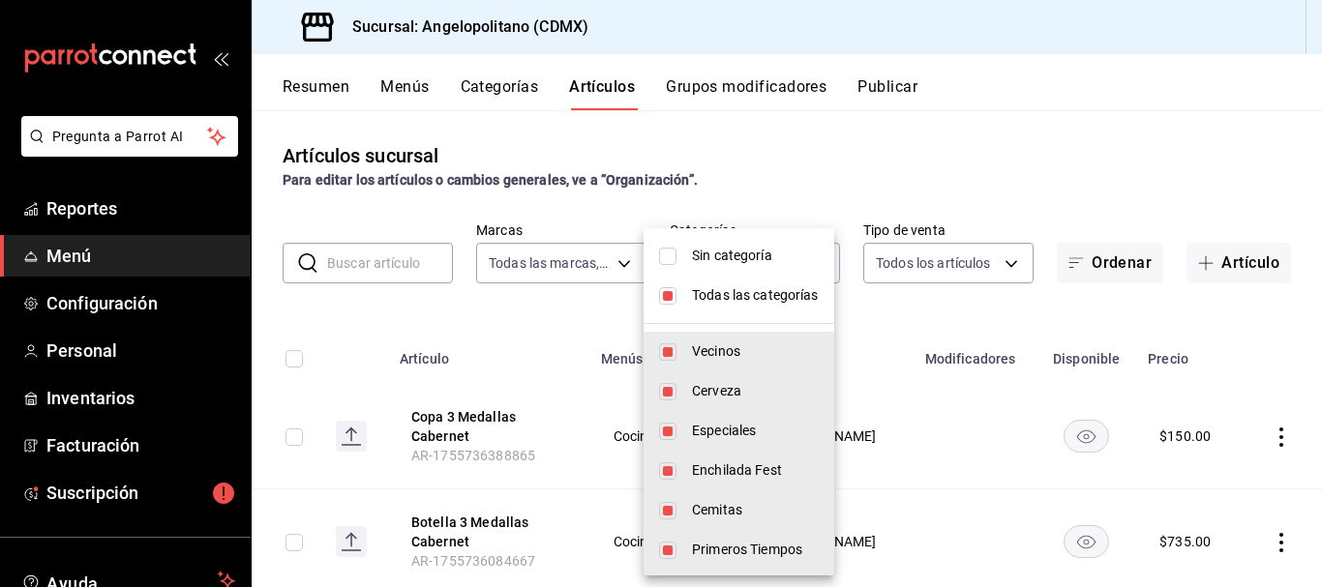
checkbox input "false"
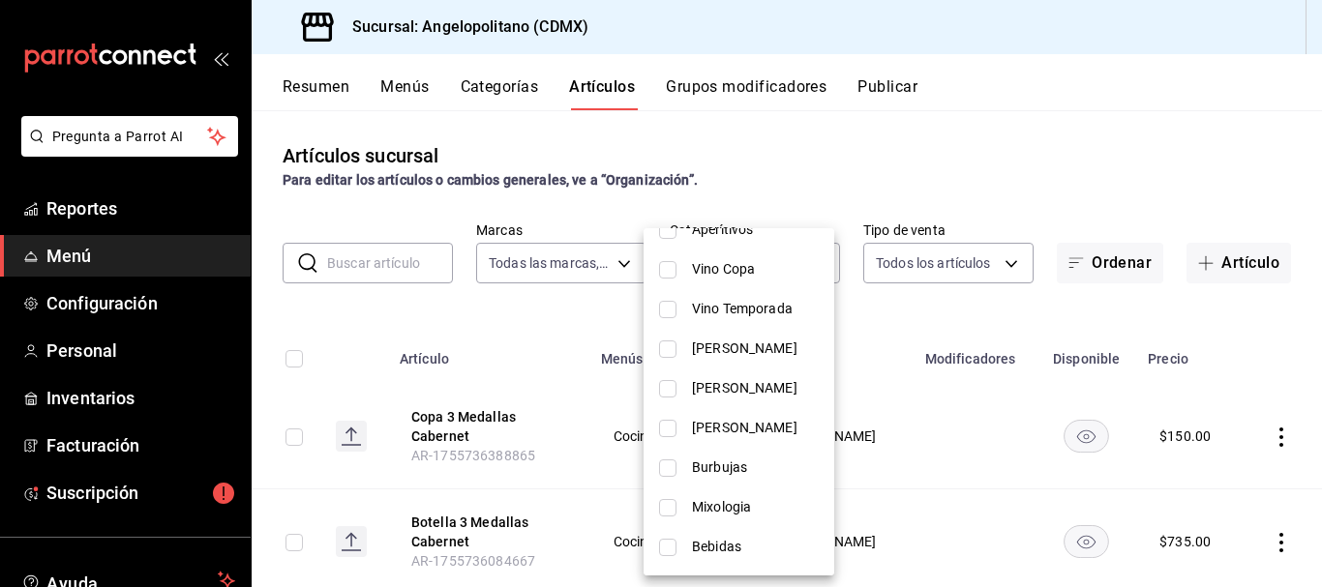
scroll to position [769, 0]
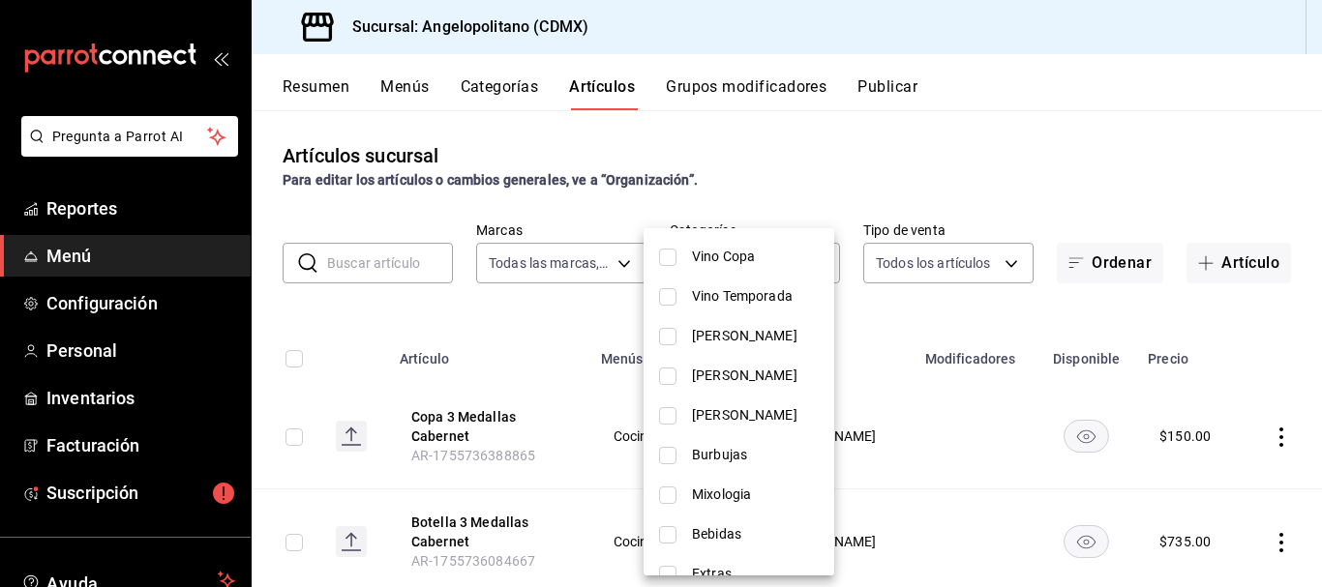
click at [657, 499] on li "Mixologia" at bounding box center [739, 495] width 191 height 40
type input "ccd54c68-b372-47c9-960c-f092c51b1774"
checkbox input "true"
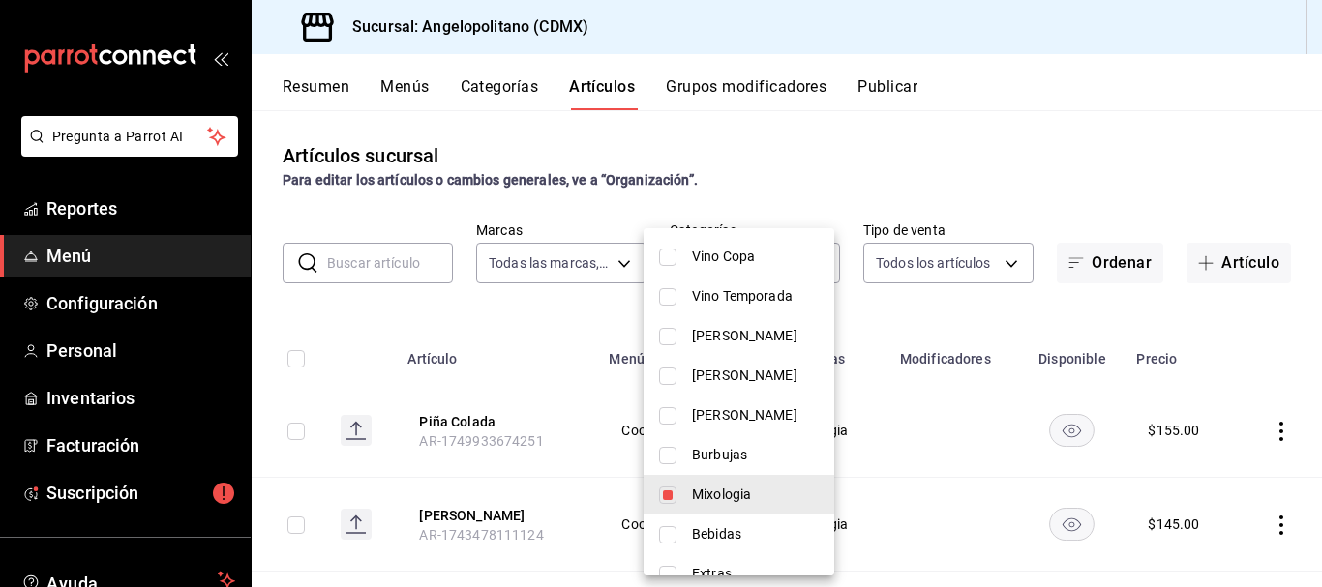
click at [1087, 150] on div at bounding box center [661, 293] width 1322 height 587
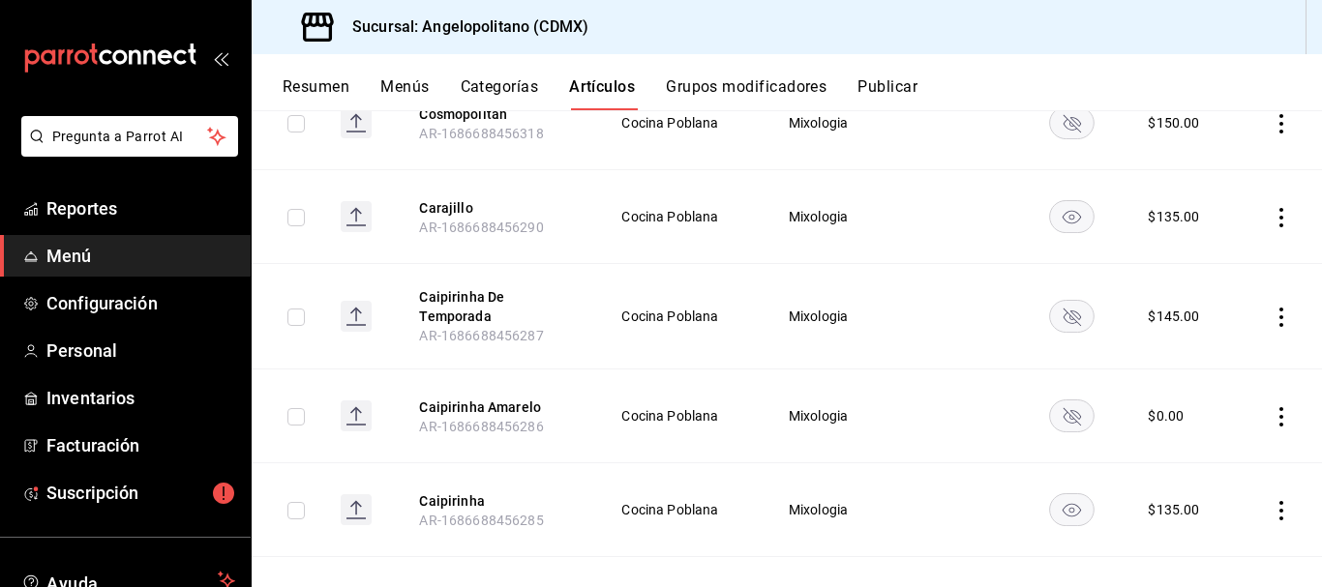
scroll to position [2571, 0]
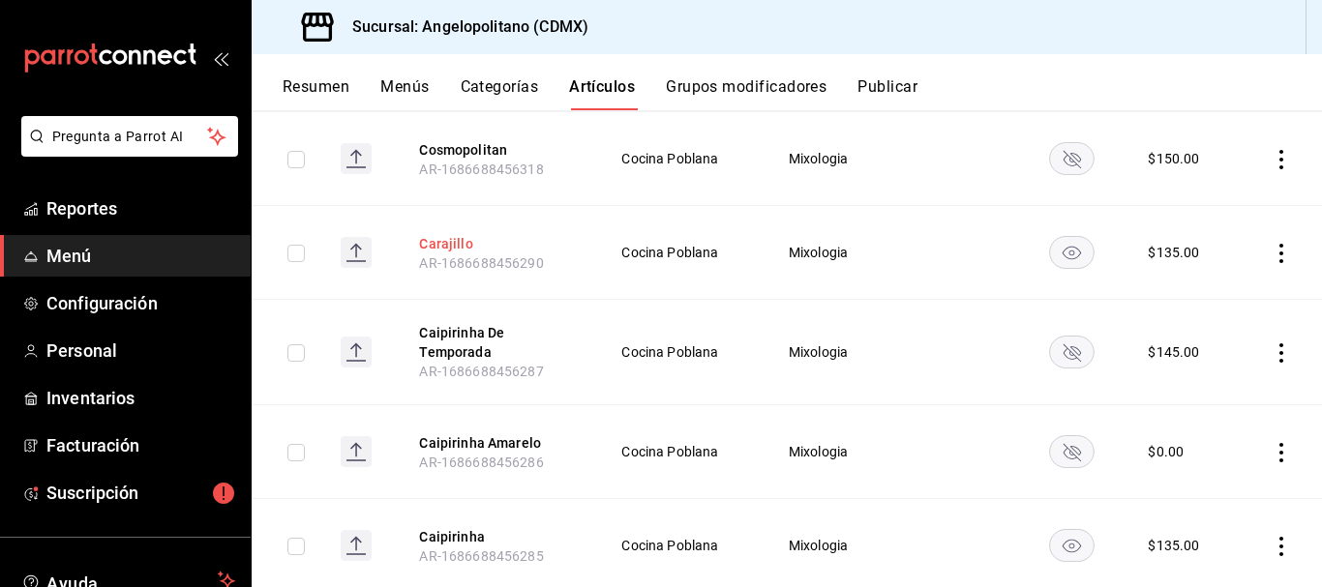
click at [445, 234] on button "Carajillo" at bounding box center [496, 243] width 155 height 19
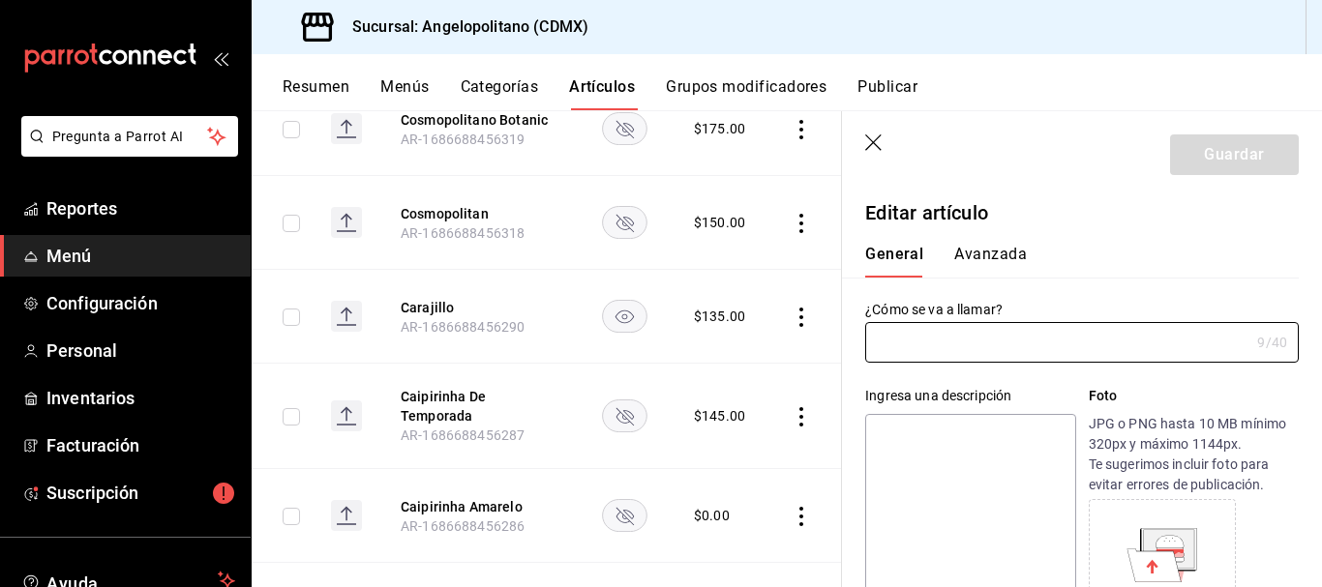
type input "Carajillo"
type textarea "Carajillo"
type textarea "x"
type input "AR-1686688456290"
type textarea "x"
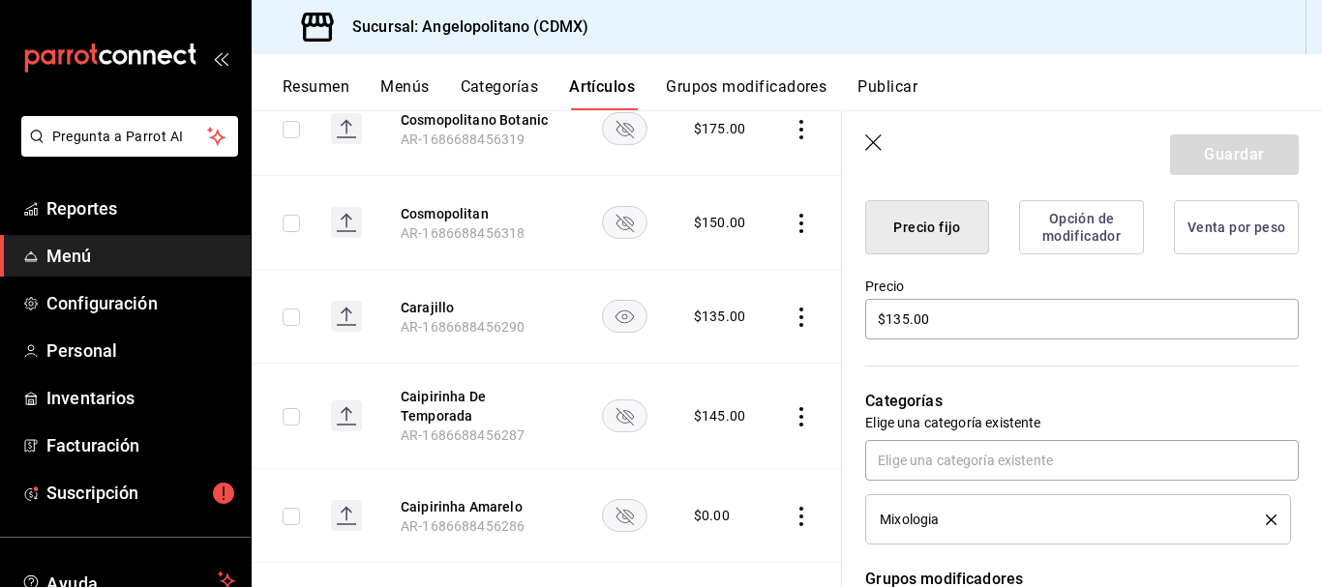
scroll to position [510, 0]
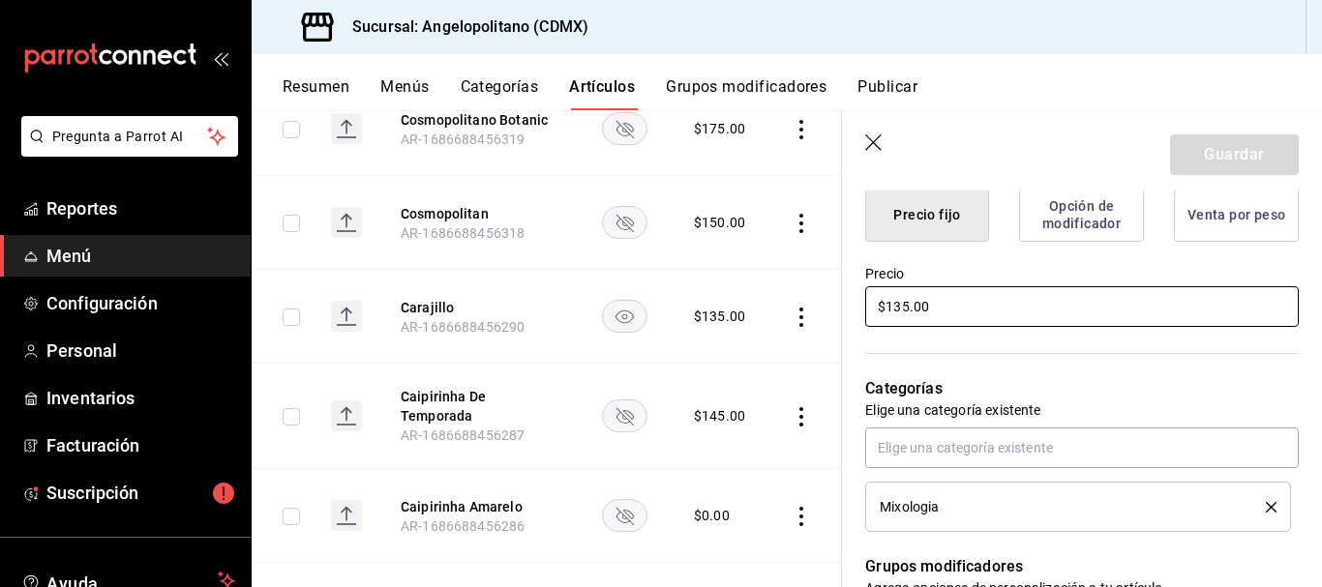
click at [900, 307] on input "$135.00" at bounding box center [1082, 306] width 434 height 41
type input "$15.00"
type textarea "x"
type input "$175.00"
type textarea "x"
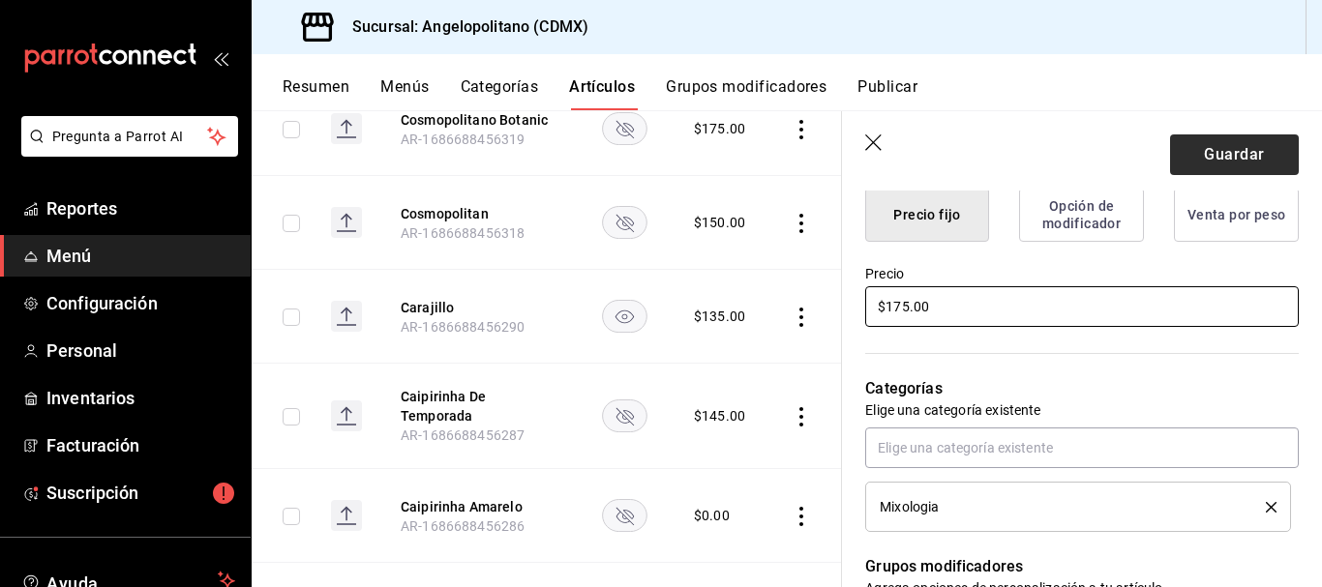
type input "$175.00"
click at [1220, 151] on button "Guardar" at bounding box center [1234, 155] width 129 height 41
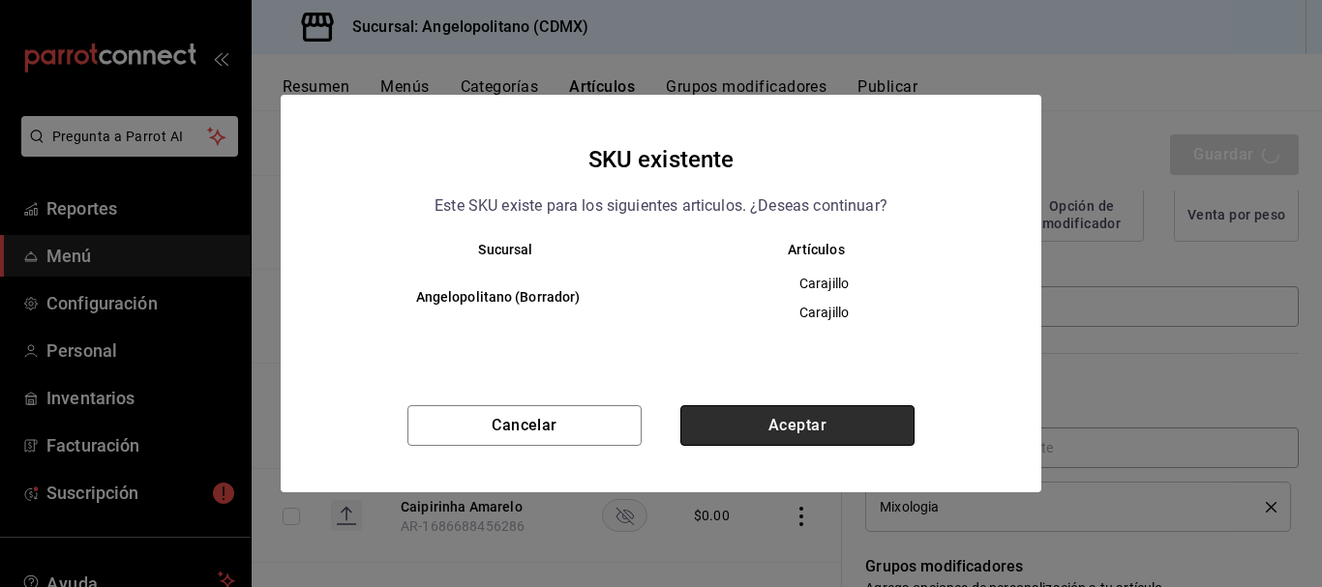
click at [800, 431] on button "Aceptar" at bounding box center [797, 425] width 234 height 41
type textarea "x"
type input "AR-1755895792367"
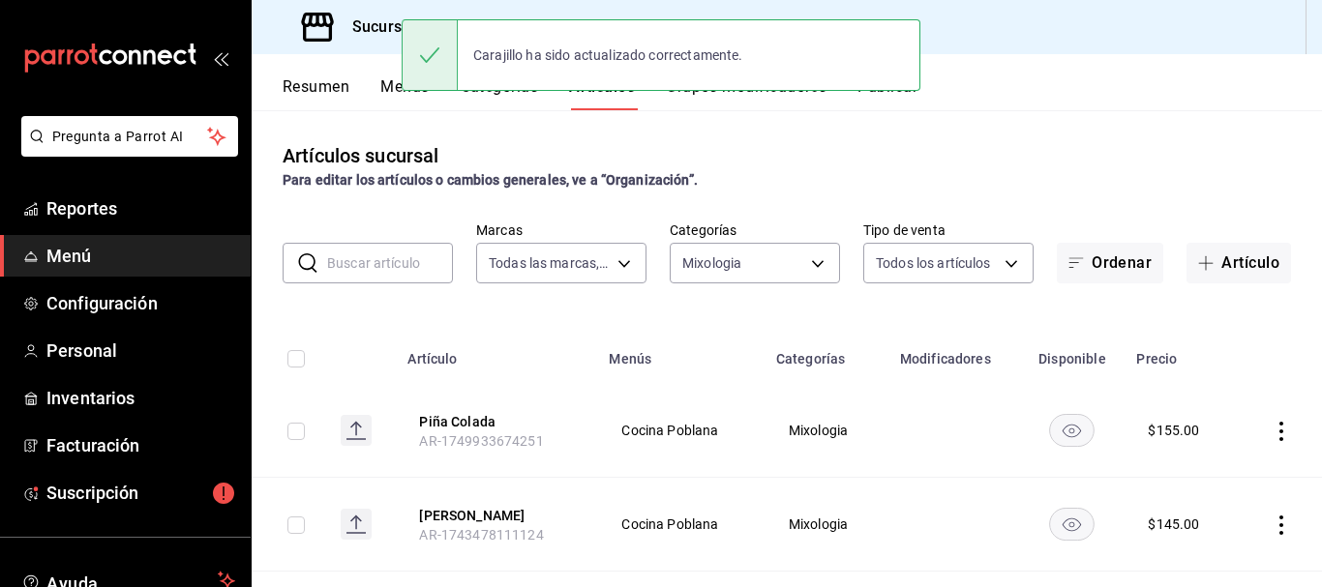
click at [364, 262] on input "text" at bounding box center [390, 263] width 126 height 39
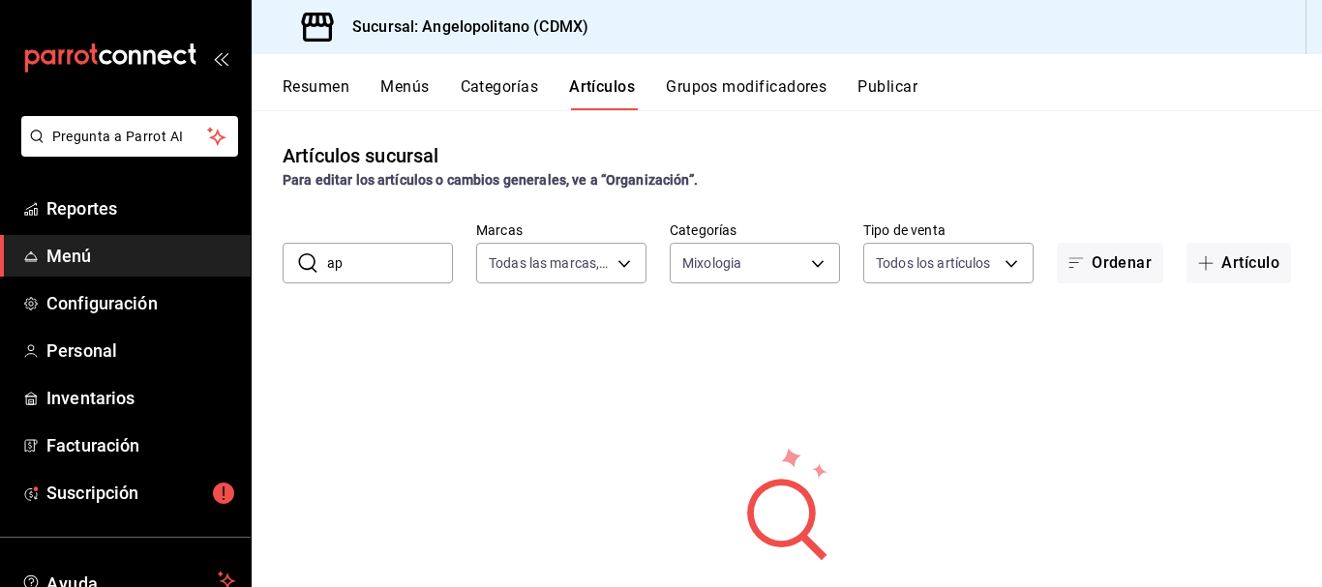
type input "a"
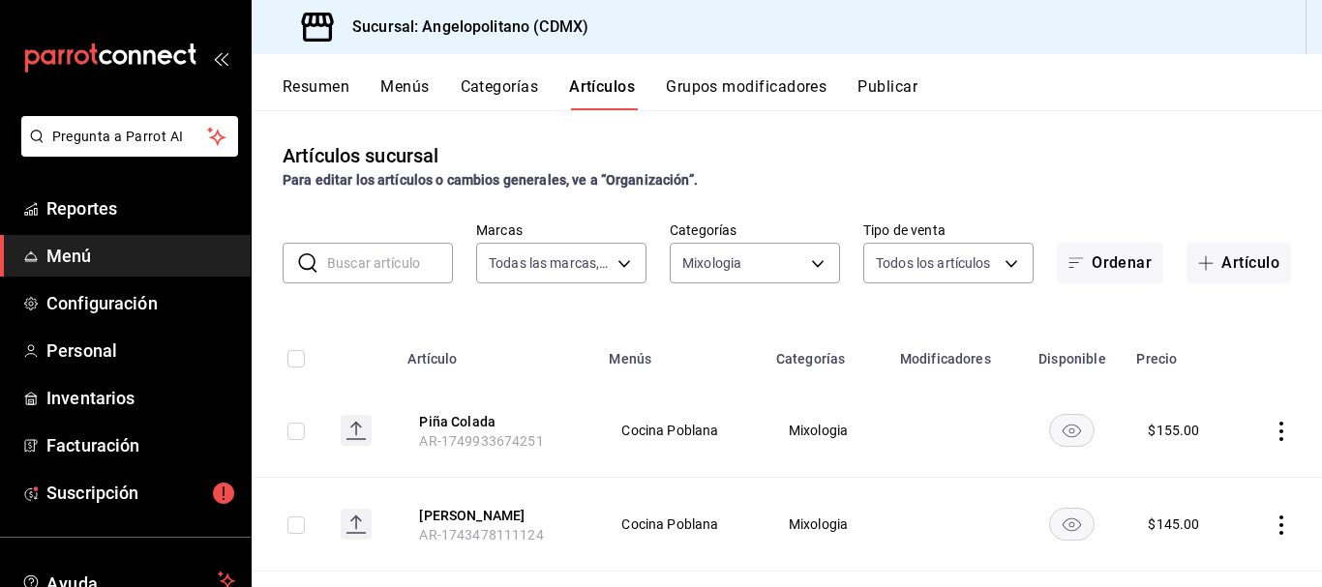
click at [368, 269] on input "text" at bounding box center [390, 263] width 126 height 39
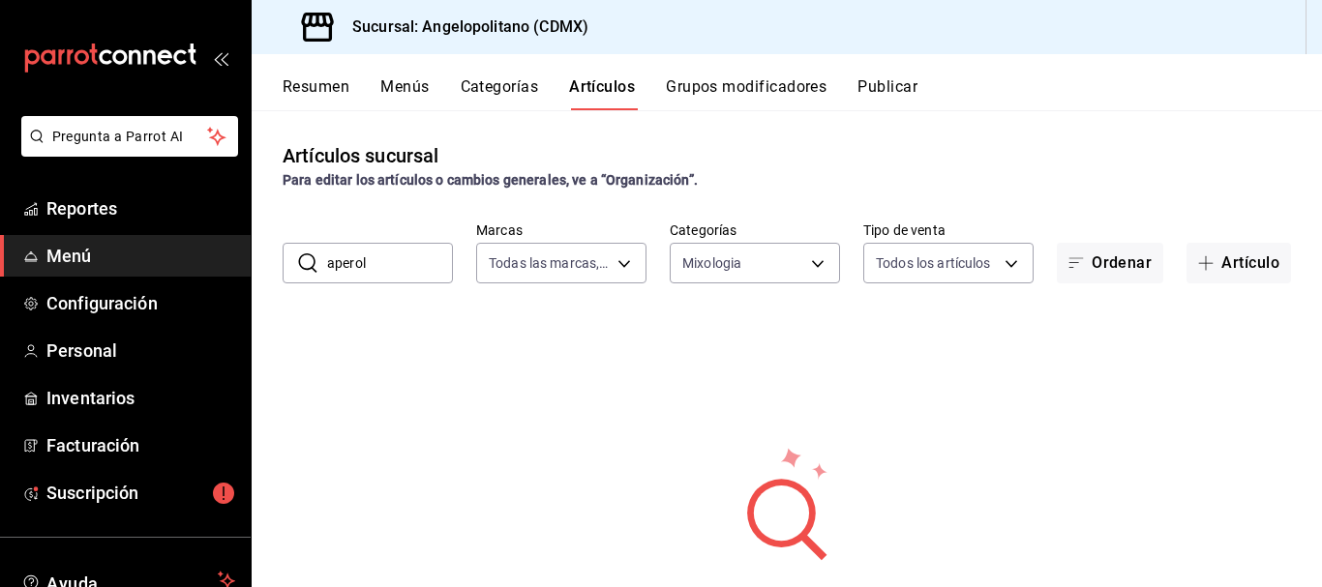
click at [340, 261] on input "aperol" at bounding box center [390, 263] width 126 height 39
type input "apperol"
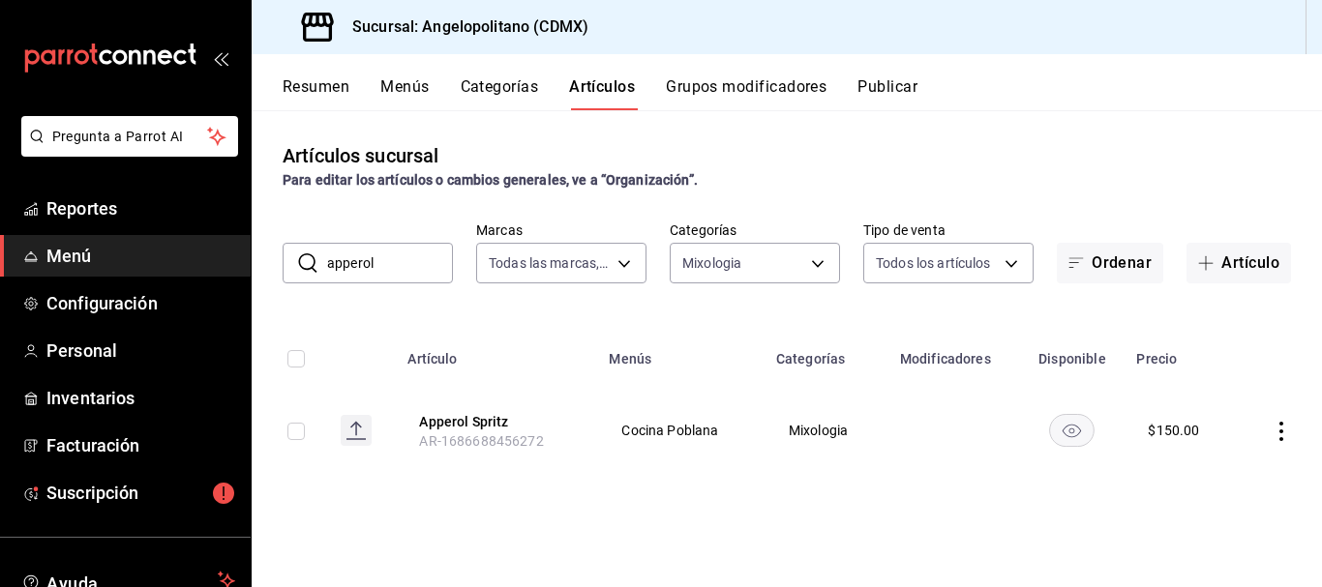
drag, startPoint x: 385, startPoint y: 264, endPoint x: 324, endPoint y: 264, distance: 61.0
click at [324, 264] on div "​ apperol ​" at bounding box center [368, 263] width 170 height 41
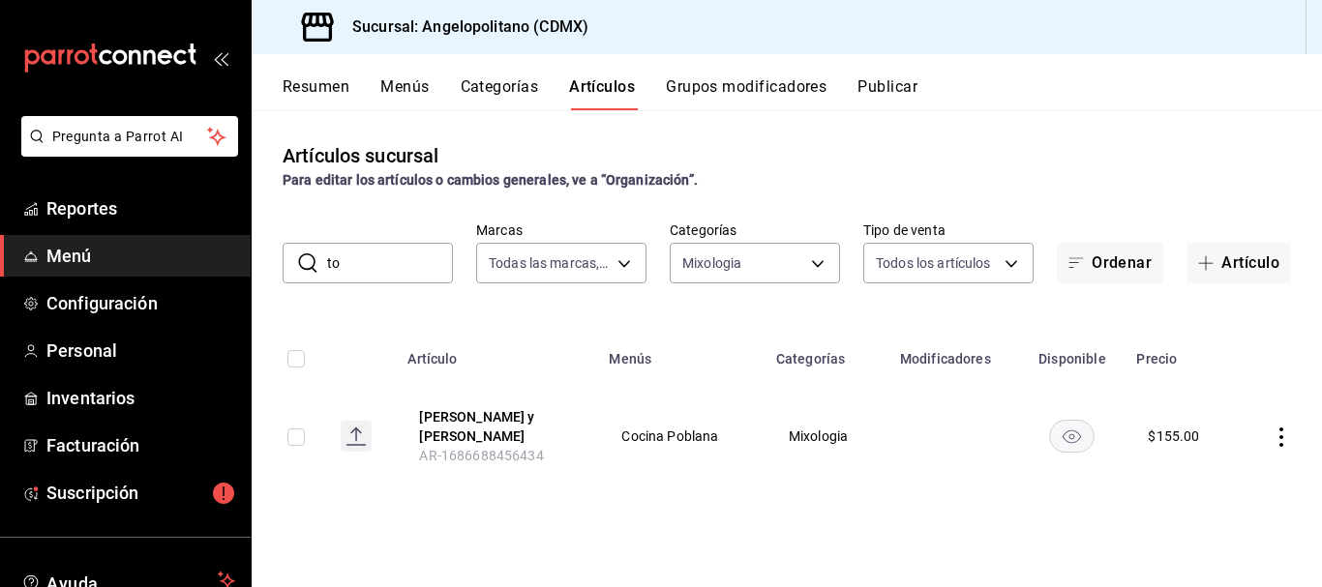
type input "t"
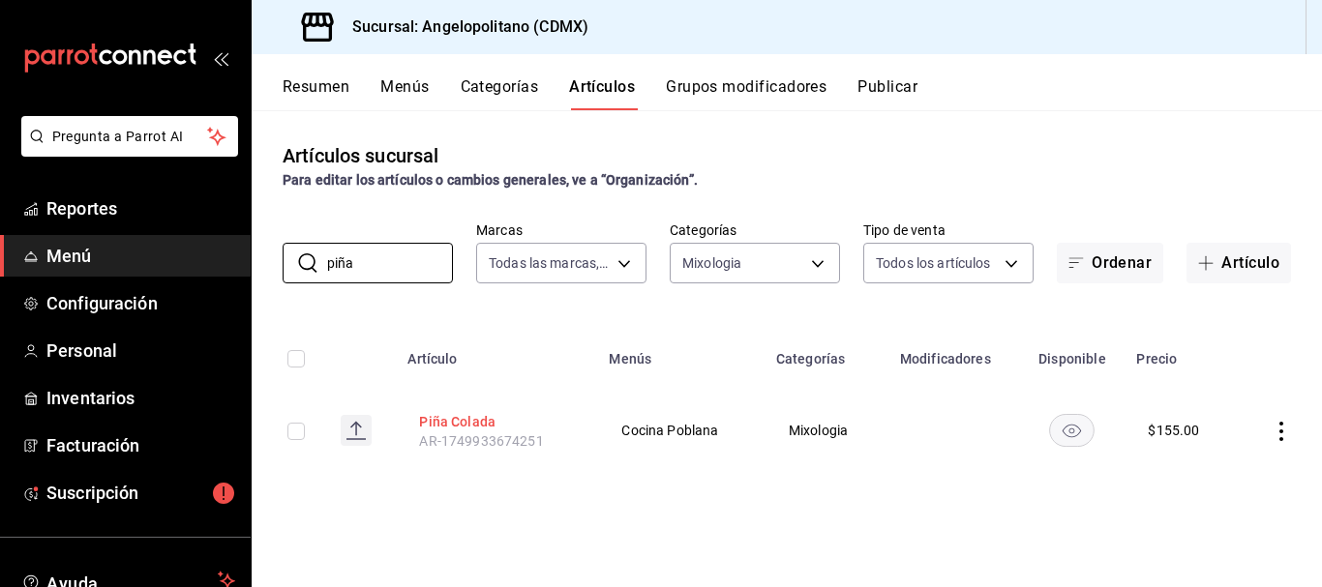
type input "piña"
click at [475, 425] on button "Piña Colada" at bounding box center [496, 421] width 155 height 19
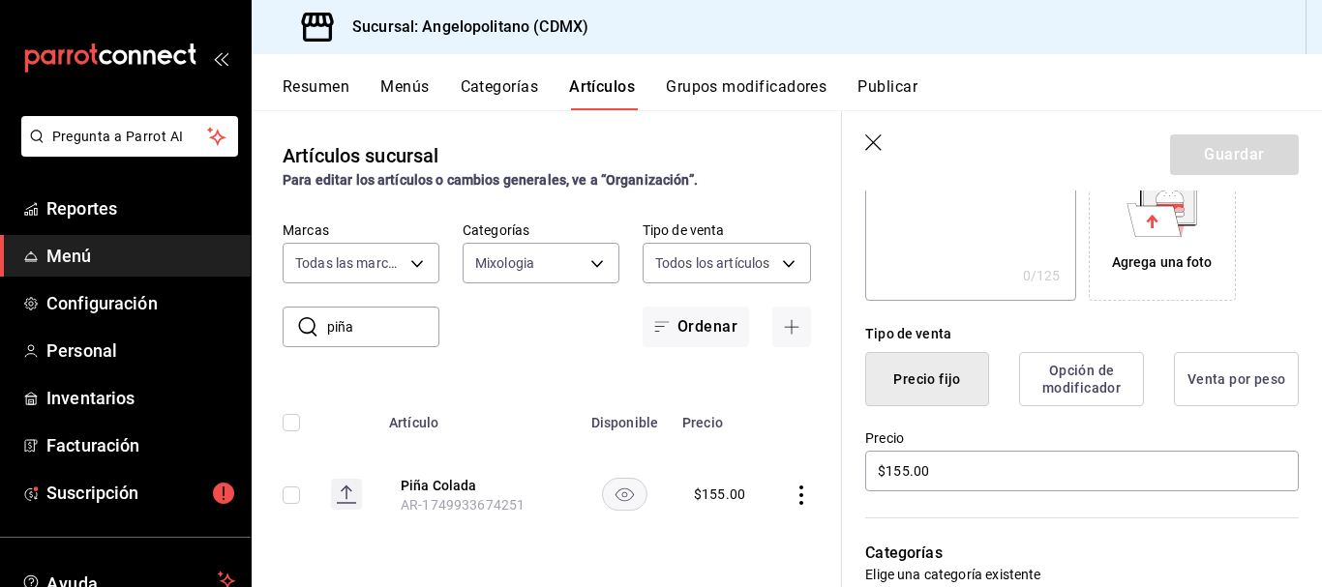
scroll to position [333, 0]
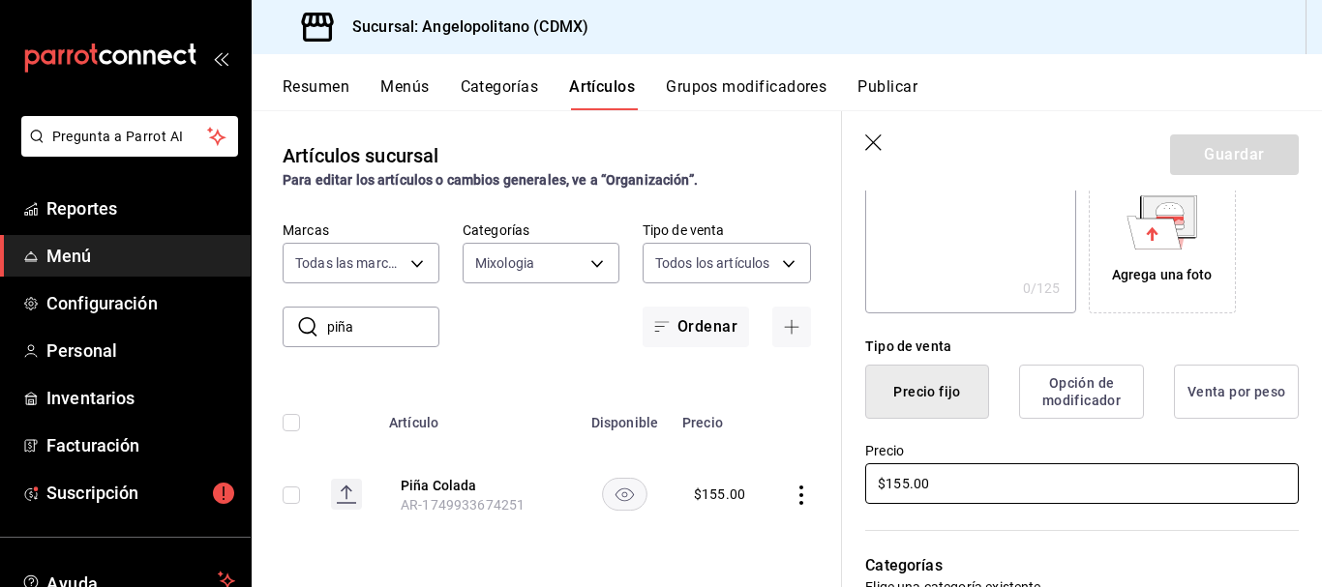
click at [903, 482] on input "$155.00" at bounding box center [1082, 484] width 434 height 41
type input "$185.00"
click at [1227, 152] on button "Guardar" at bounding box center [1234, 155] width 129 height 41
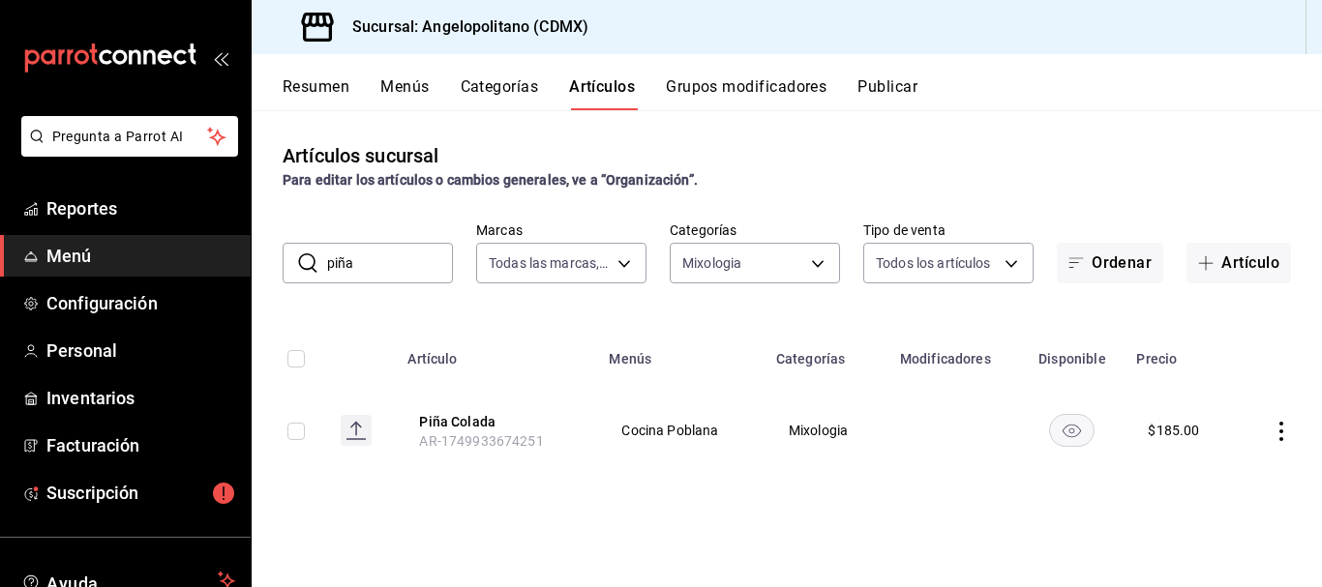
click at [357, 262] on input "piña" at bounding box center [390, 263] width 126 height 39
type input "p"
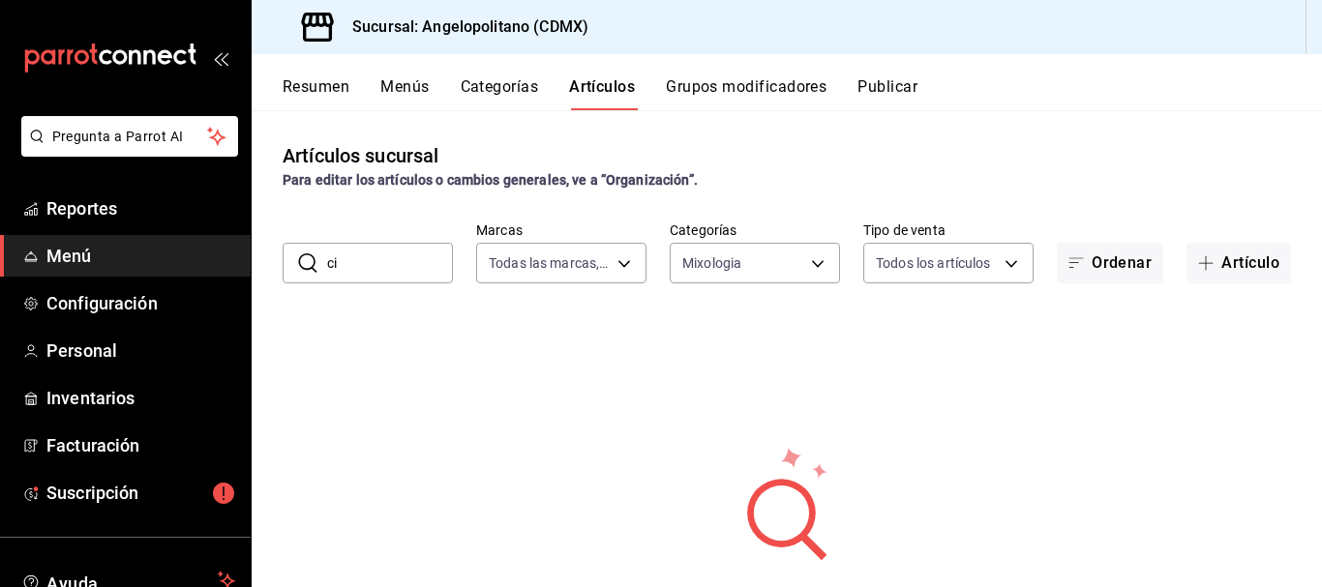
type input "c"
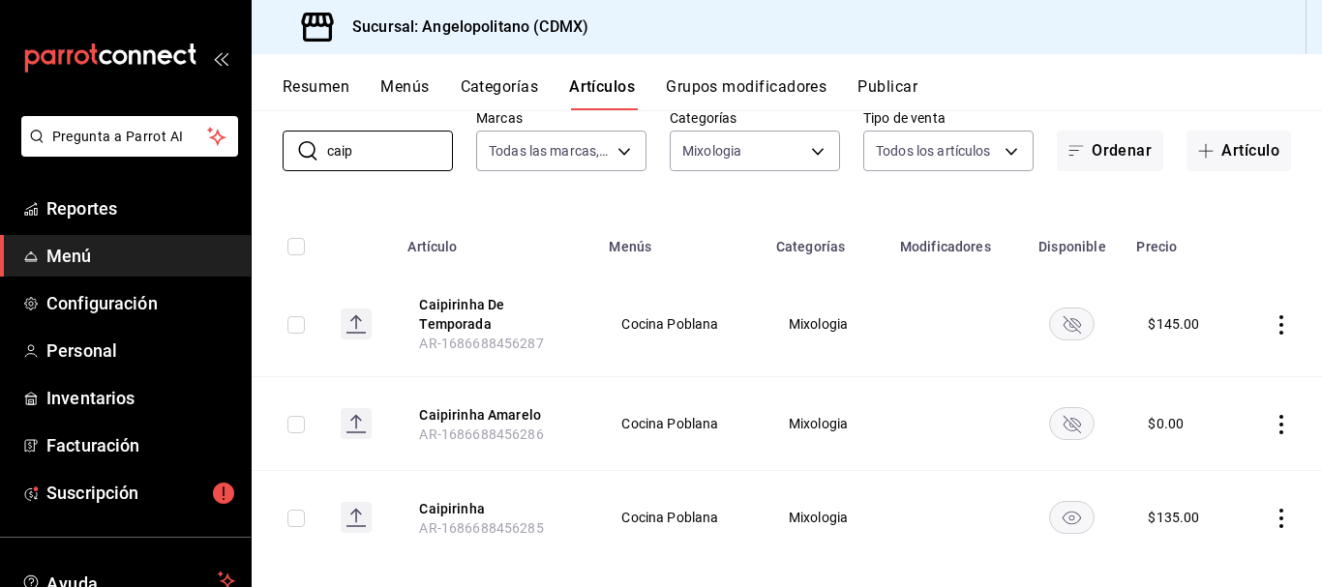
scroll to position [115, 0]
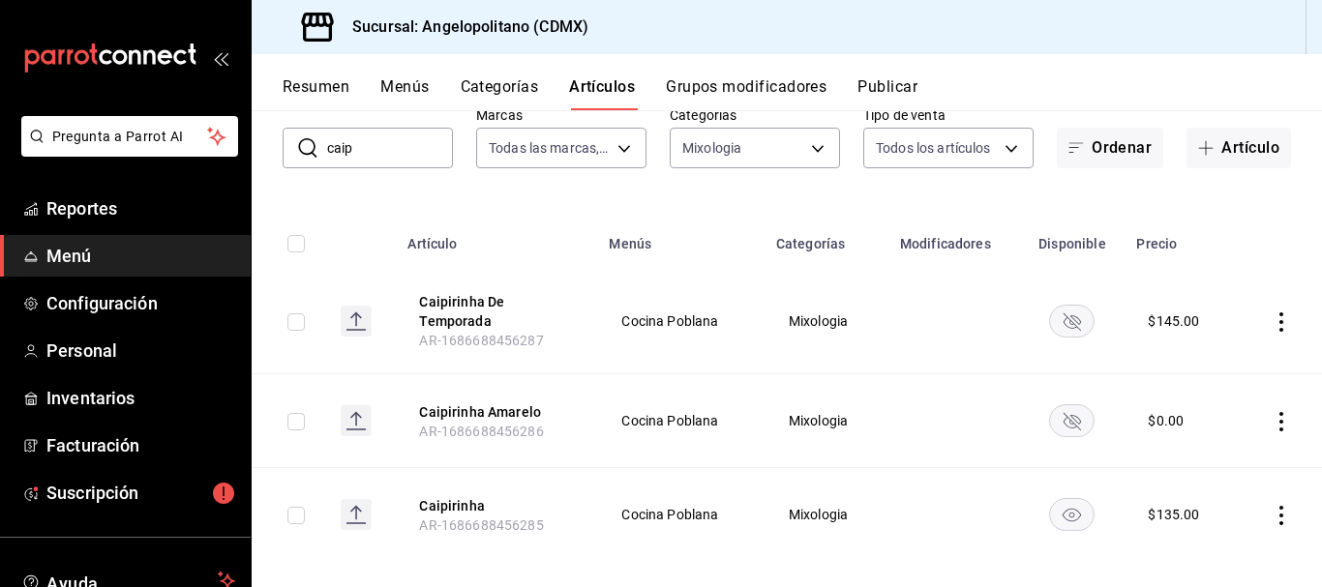
drag, startPoint x: 351, startPoint y: 145, endPoint x: 283, endPoint y: 147, distance: 68.7
click at [283, 147] on div "​ caip ​" at bounding box center [368, 148] width 170 height 41
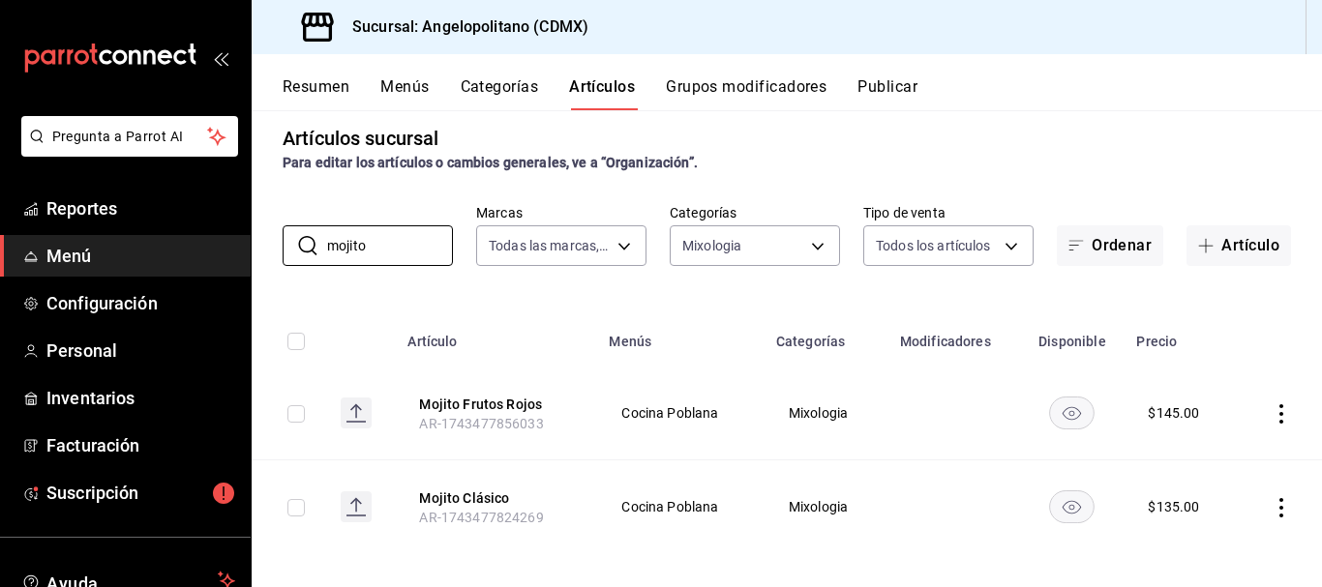
scroll to position [31, 0]
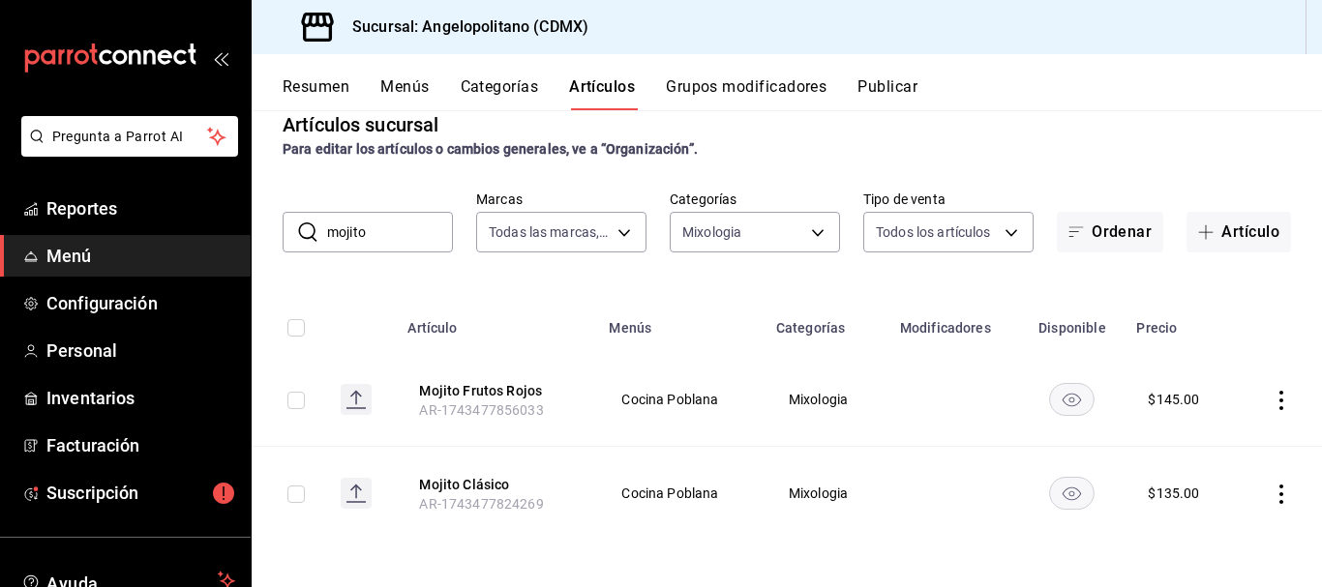
click at [370, 234] on input "mojito" at bounding box center [390, 232] width 126 height 39
type input "m"
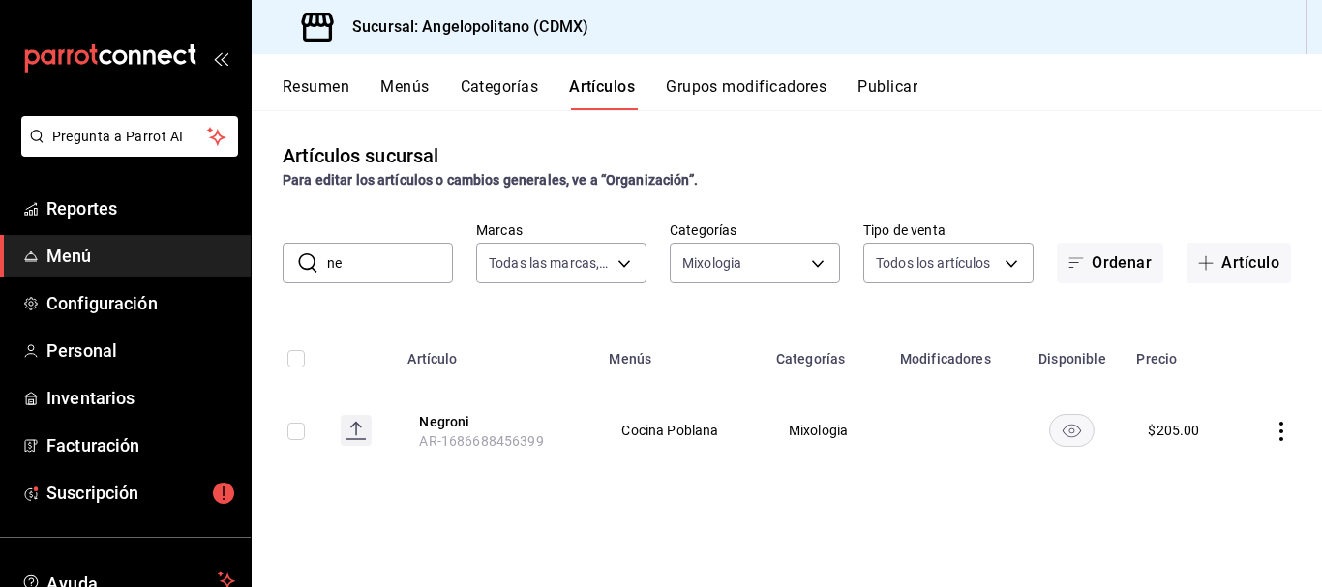
type input "n"
type input "b"
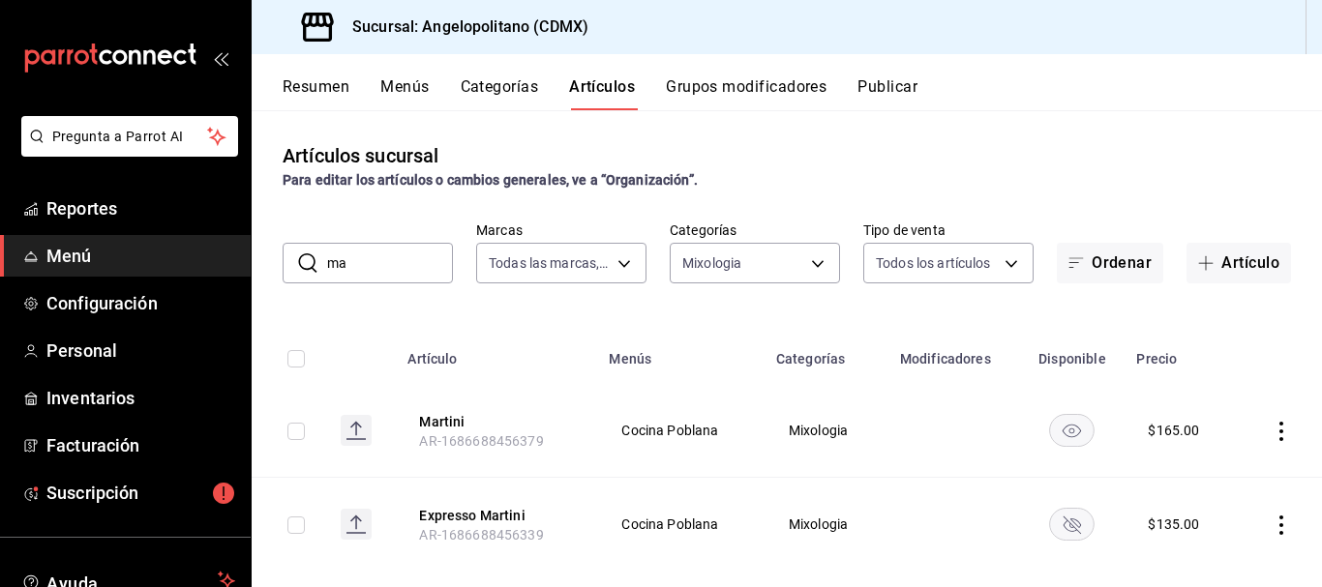
type input "m"
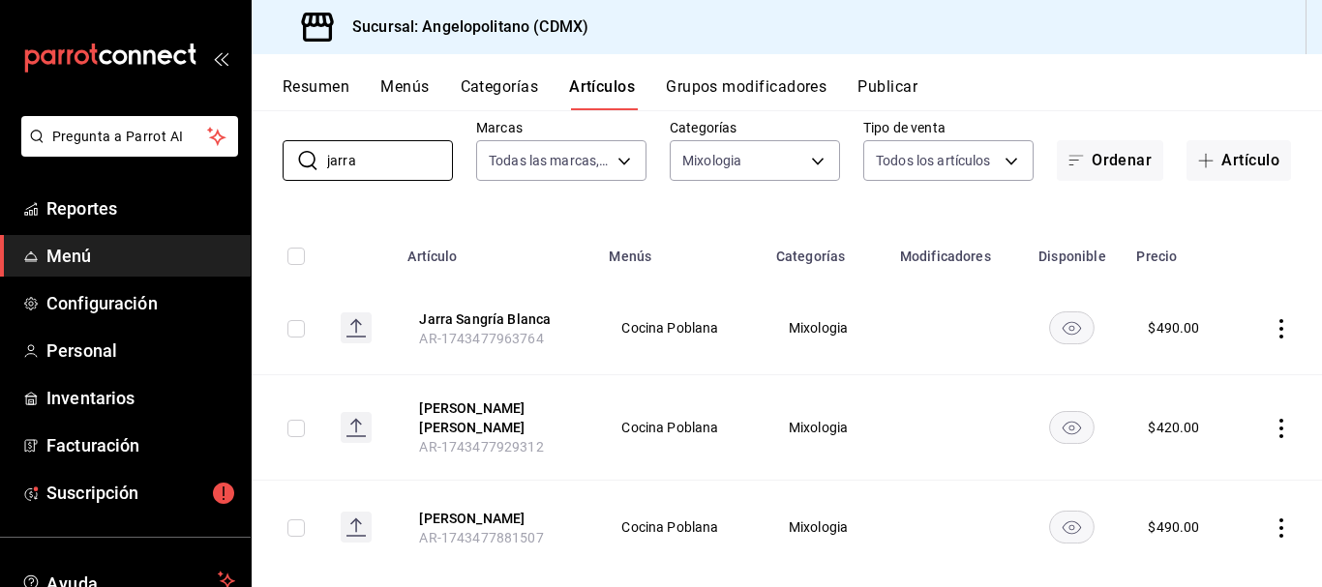
scroll to position [92, 0]
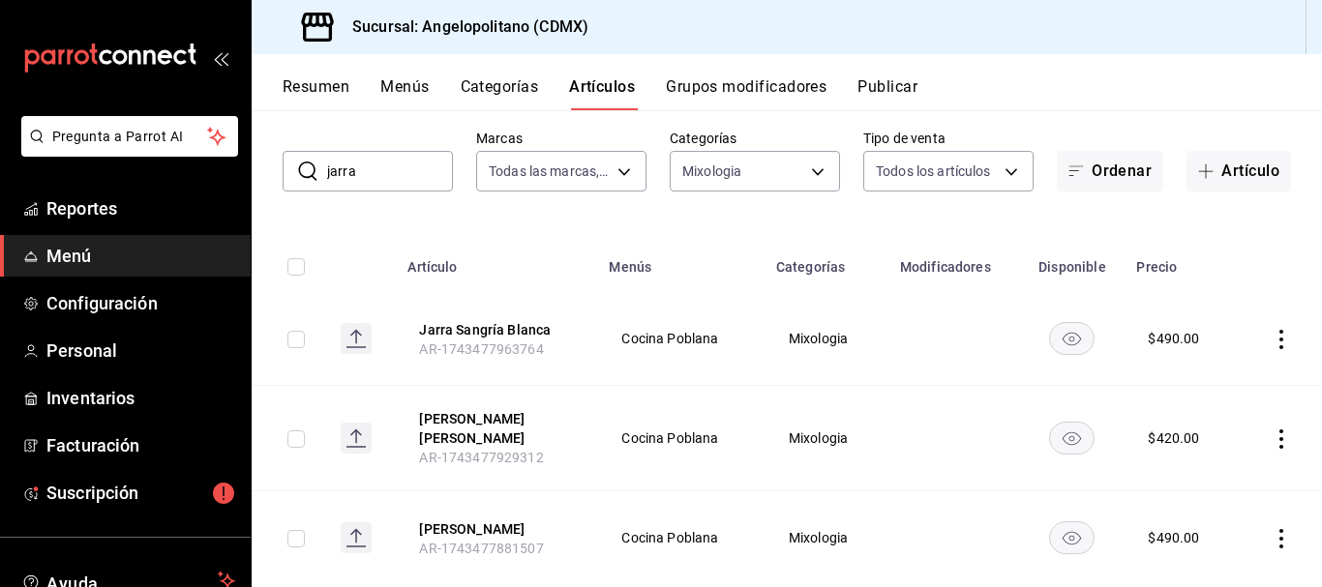
click at [369, 179] on input "jarra" at bounding box center [390, 171] width 126 height 39
type input "j"
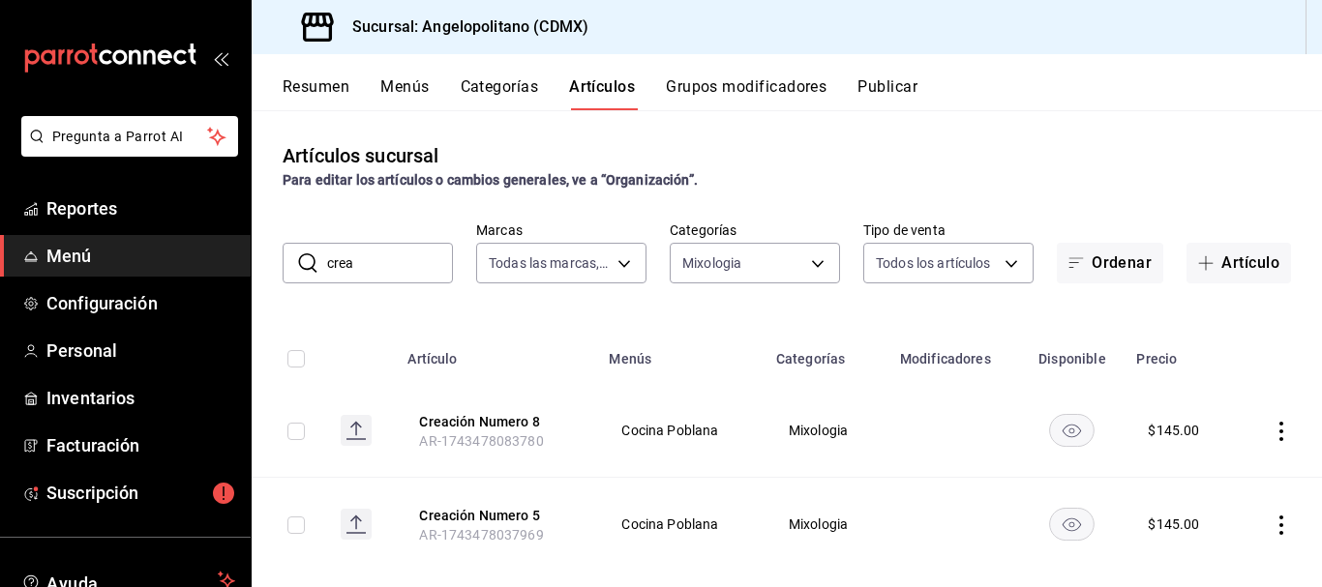
click at [1069, 439] on rect "availability-product" at bounding box center [1072, 430] width 45 height 32
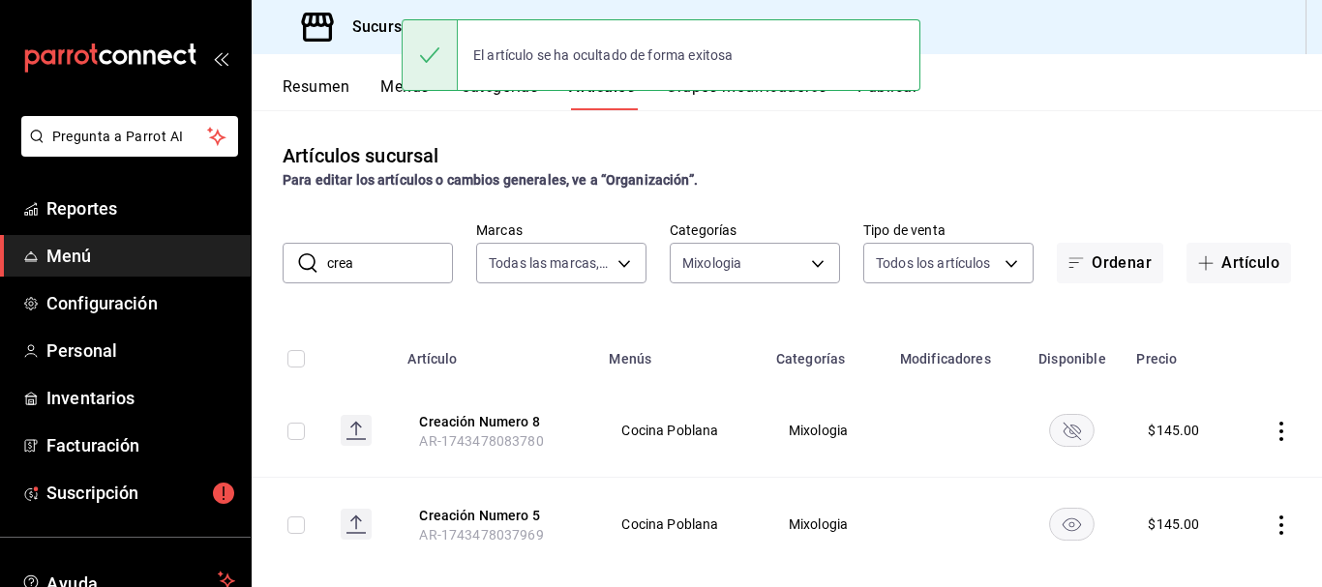
scroll to position [31, 0]
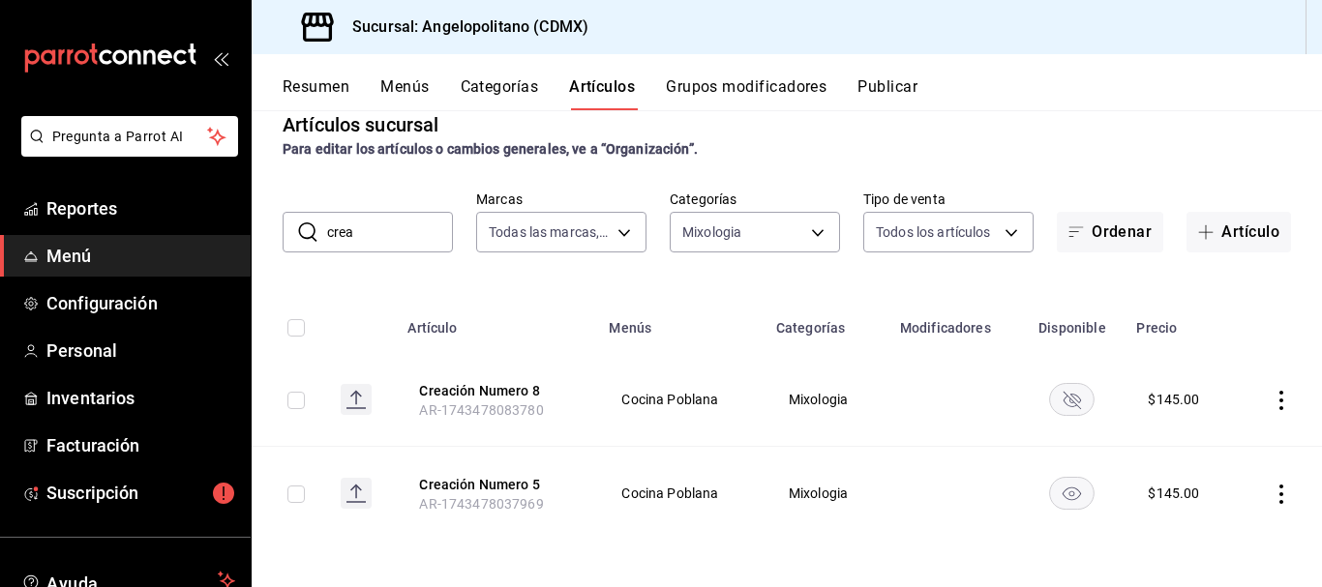
click at [376, 238] on input "crea" at bounding box center [390, 232] width 126 height 39
type input "c"
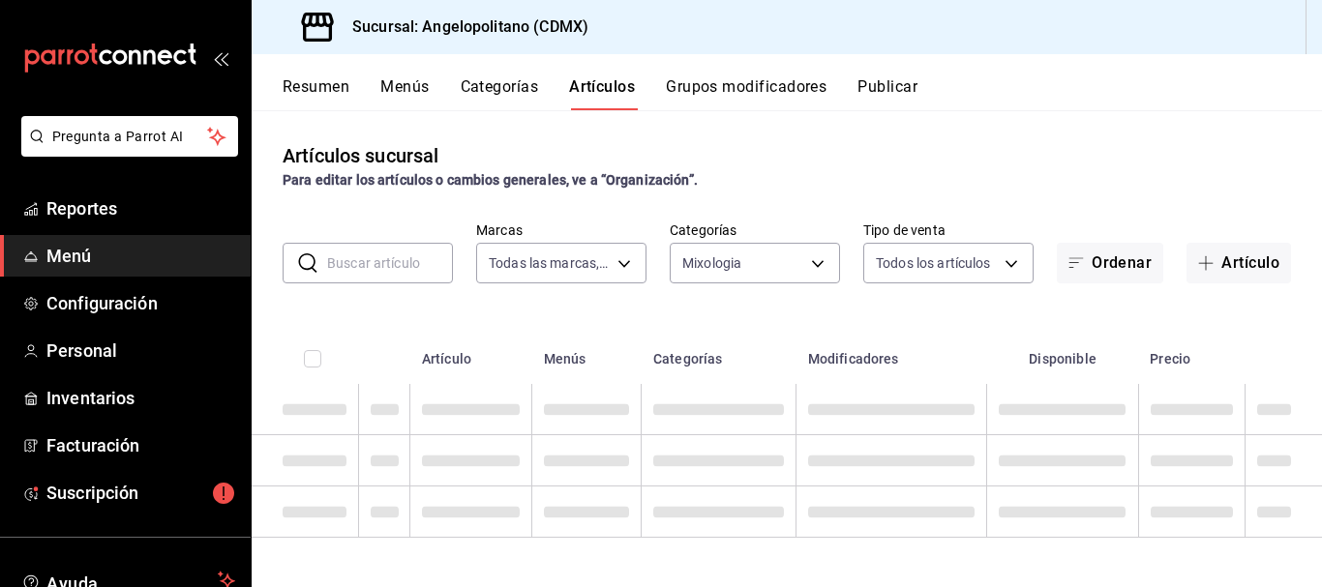
scroll to position [0, 0]
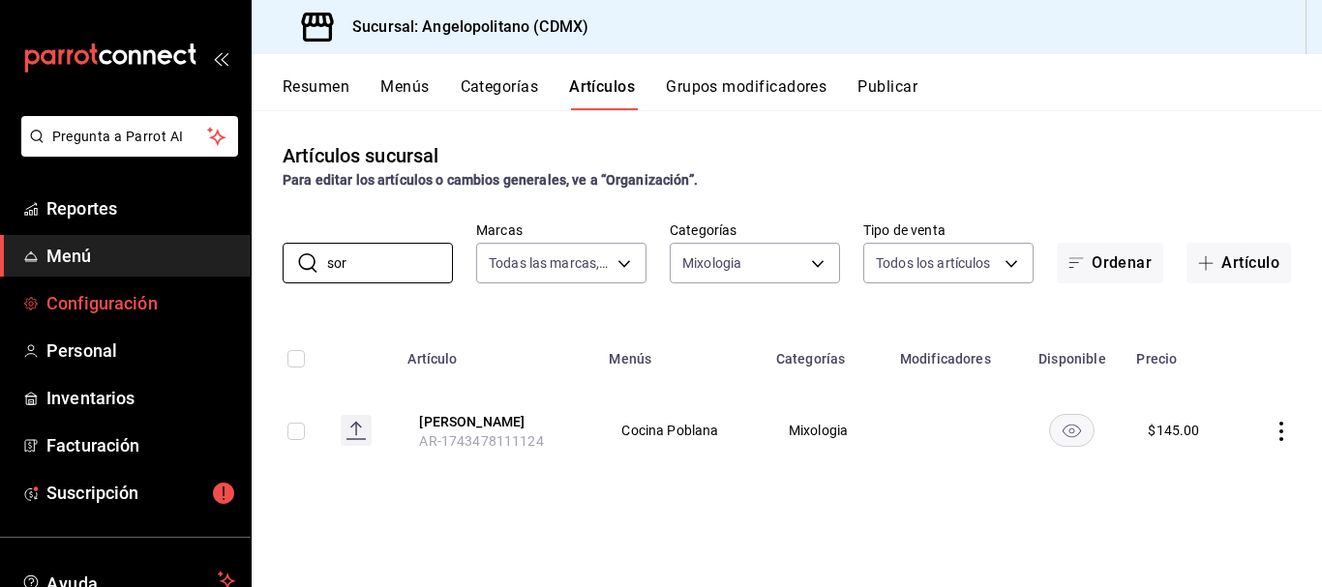
type input "sor"
click at [106, 301] on span "Configuración" at bounding box center [140, 303] width 189 height 26
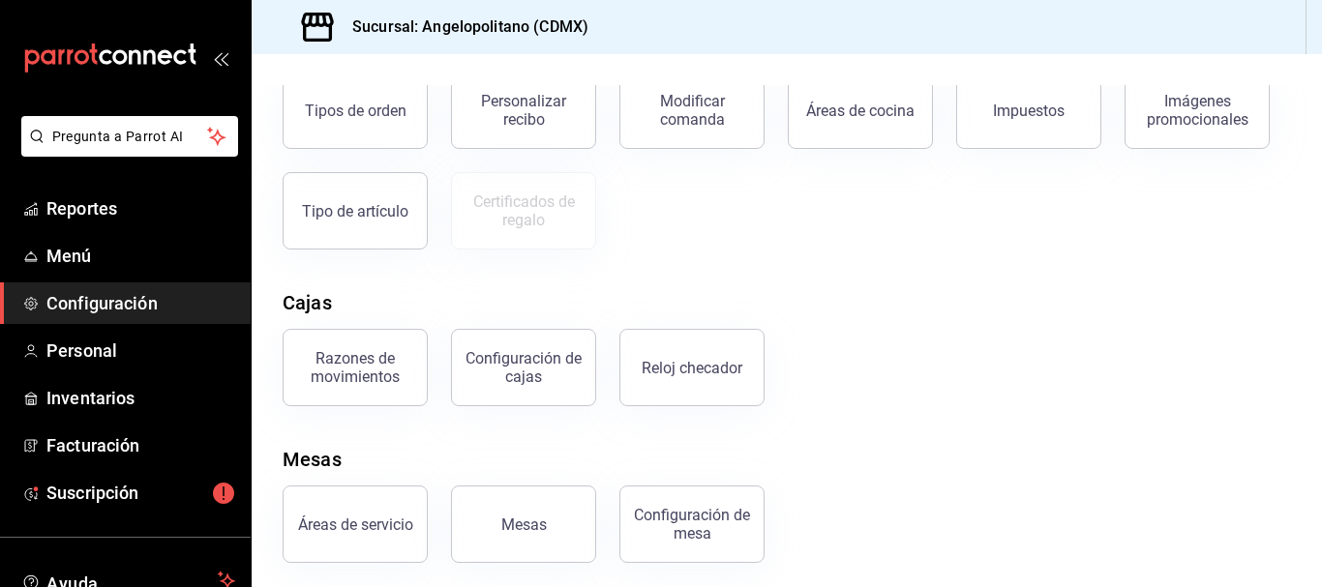
scroll to position [394, 0]
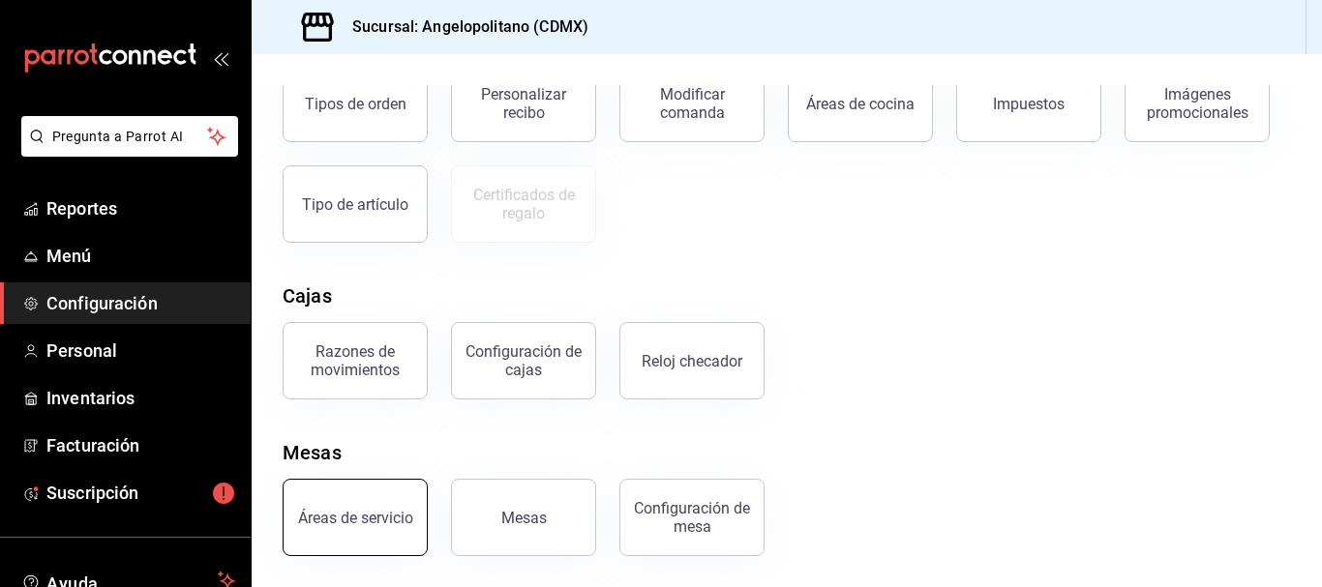
click at [347, 522] on div "Áreas de servicio" at bounding box center [355, 518] width 115 height 18
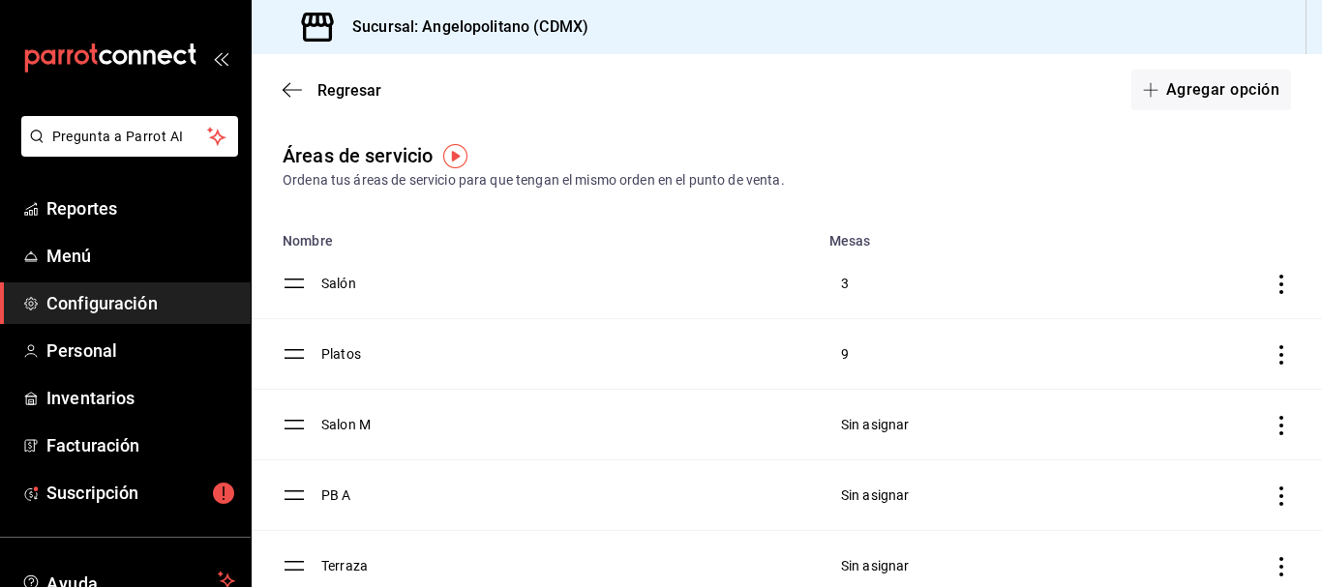
click at [346, 430] on td "Salon M" at bounding box center [569, 425] width 496 height 71
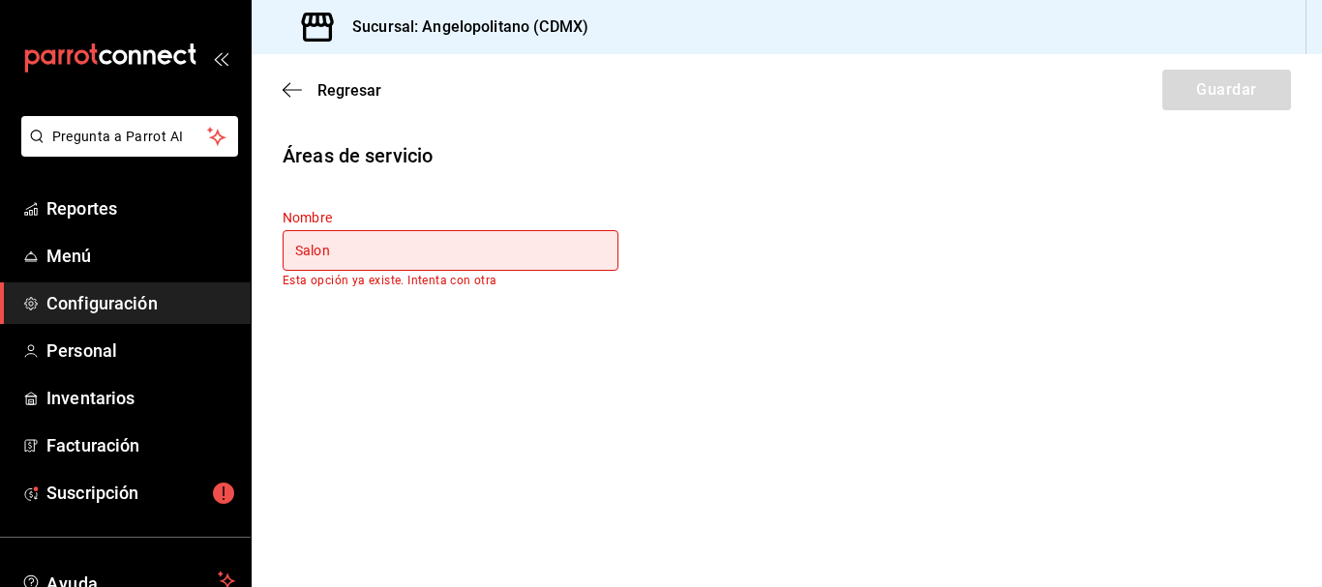
type input "Salon M"
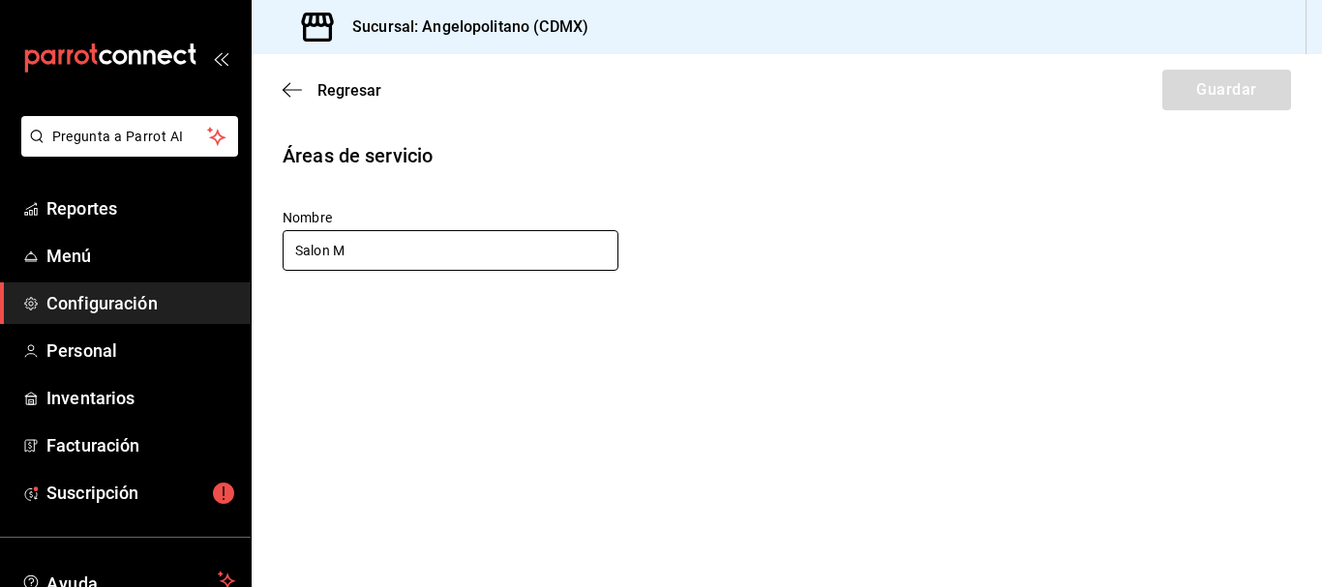
click at [367, 251] on input "Salon M" at bounding box center [451, 250] width 336 height 41
click at [296, 93] on icon "button" at bounding box center [292, 89] width 19 height 17
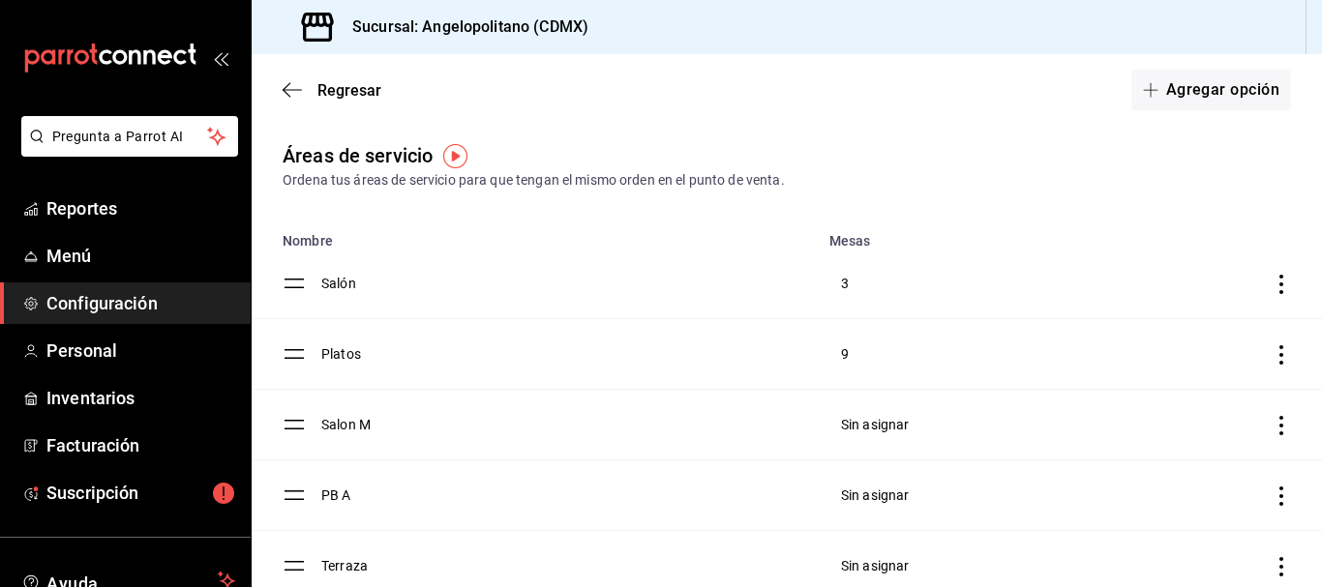
click at [1272, 432] on icon "discountsTable" at bounding box center [1281, 425] width 19 height 19
click at [570, 430] on div at bounding box center [661, 293] width 1322 height 587
click at [369, 424] on td "Salon M" at bounding box center [569, 425] width 496 height 71
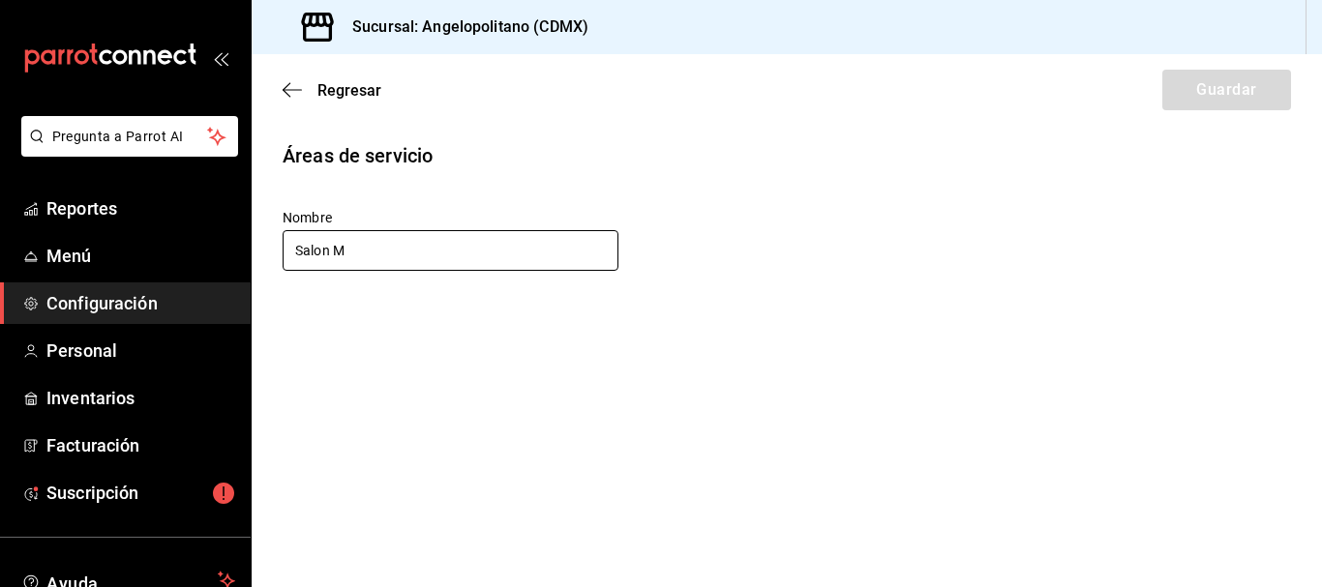
click at [369, 250] on input "Salon M" at bounding box center [451, 250] width 336 height 41
click at [294, 87] on icon "button" at bounding box center [292, 89] width 19 height 17
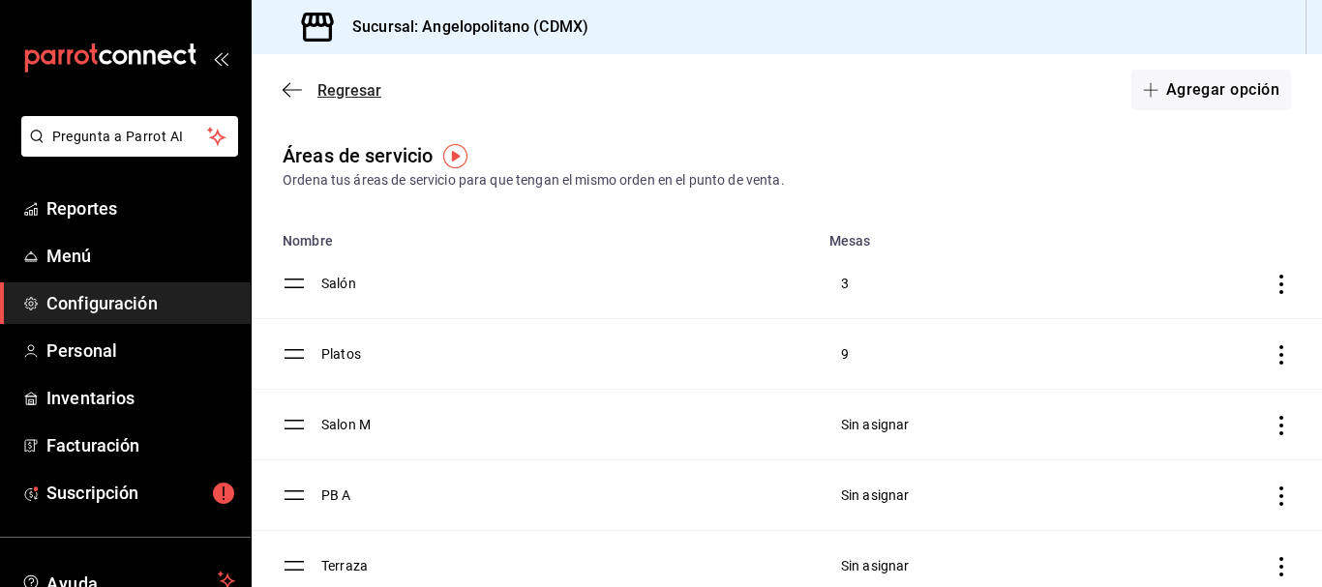
click at [290, 90] on icon "button" at bounding box center [292, 89] width 19 height 1
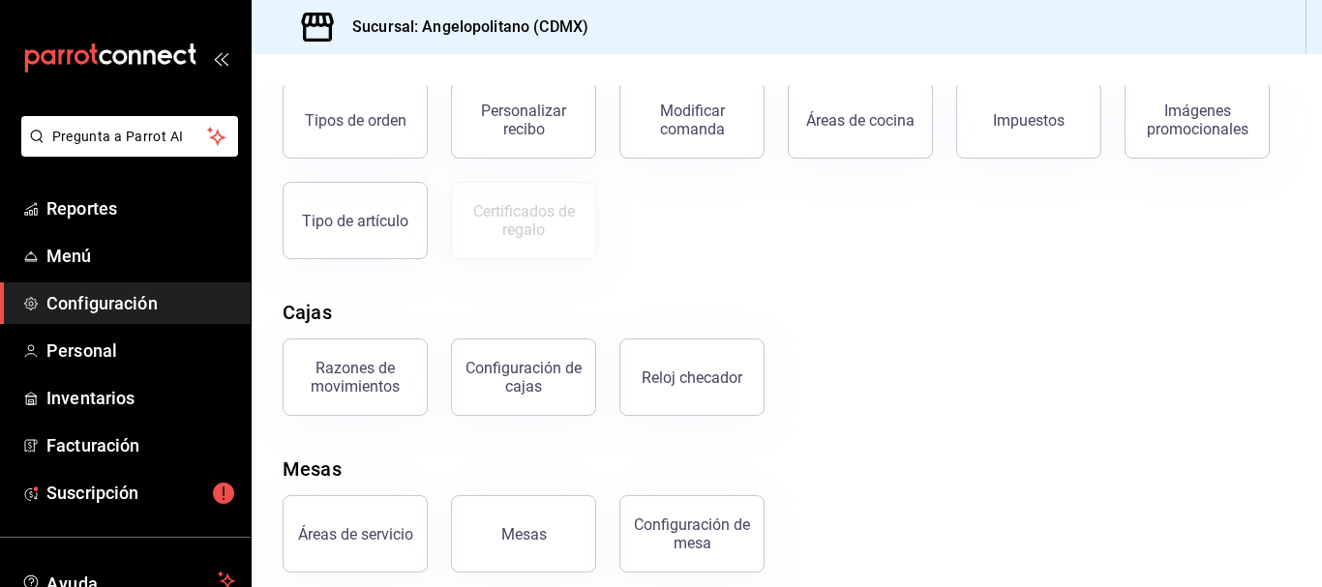
scroll to position [394, 0]
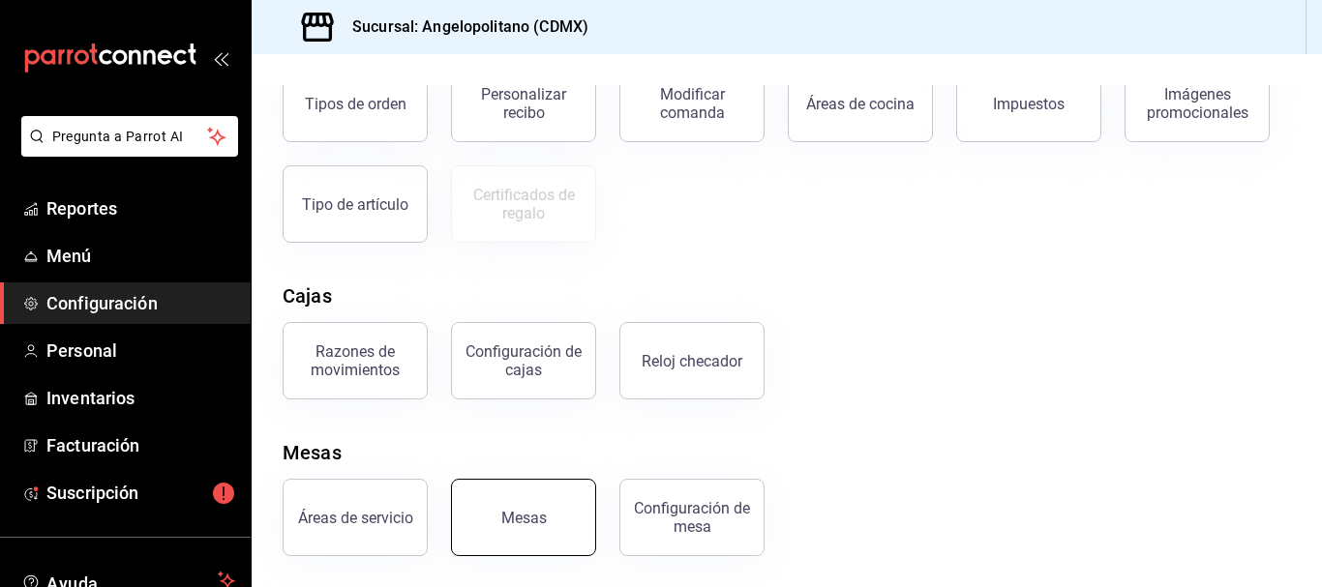
click at [551, 509] on button "Mesas" at bounding box center [523, 517] width 145 height 77
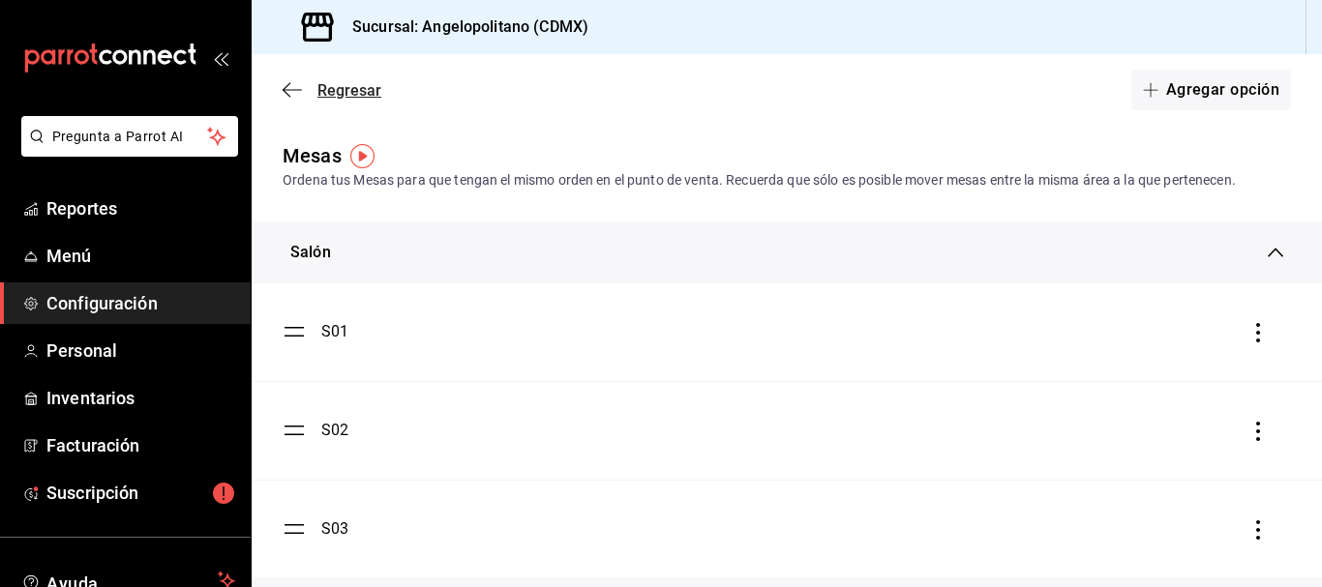
click at [298, 91] on icon "button" at bounding box center [292, 89] width 19 height 17
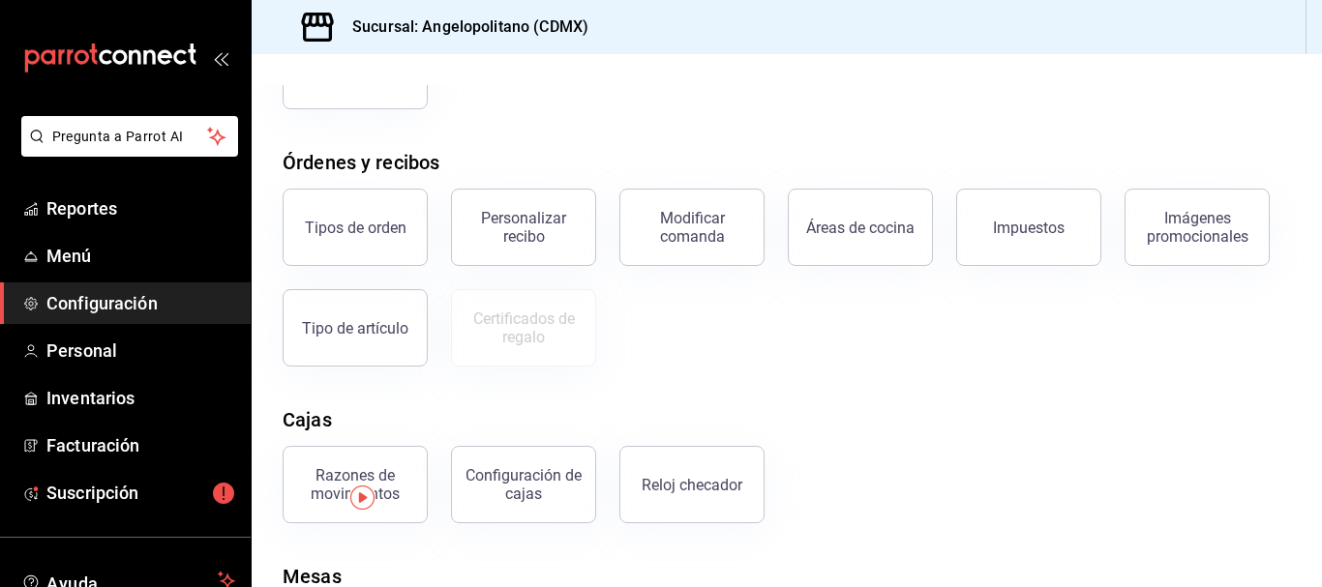
scroll to position [394, 0]
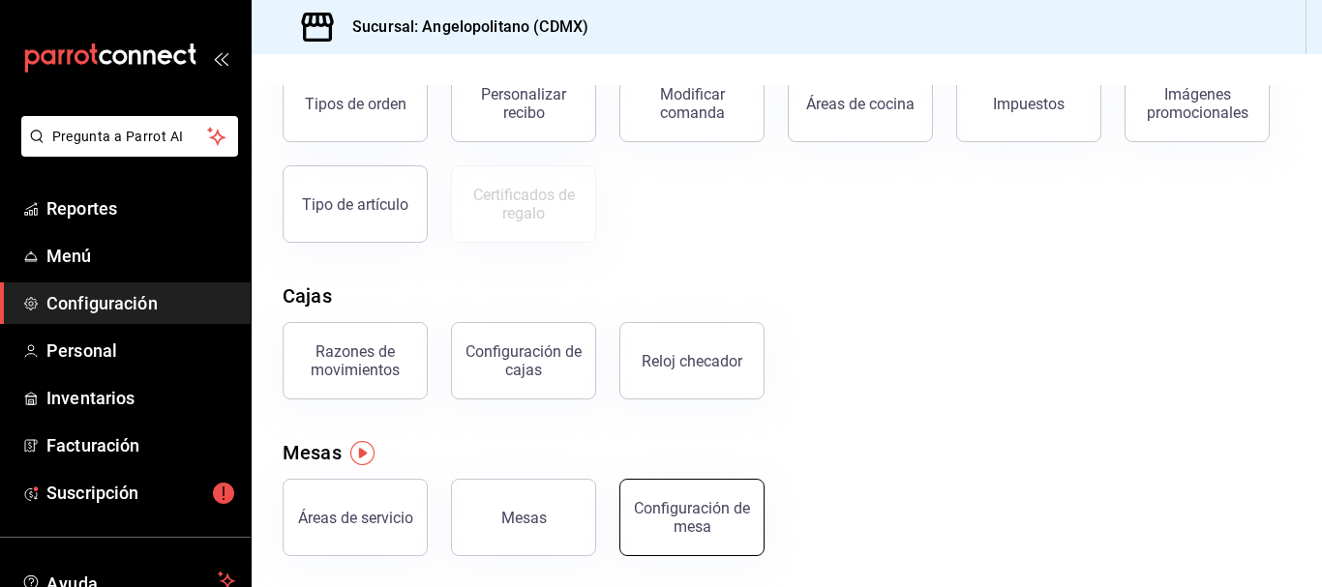
click at [710, 501] on div "Configuración de mesa" at bounding box center [692, 517] width 120 height 37
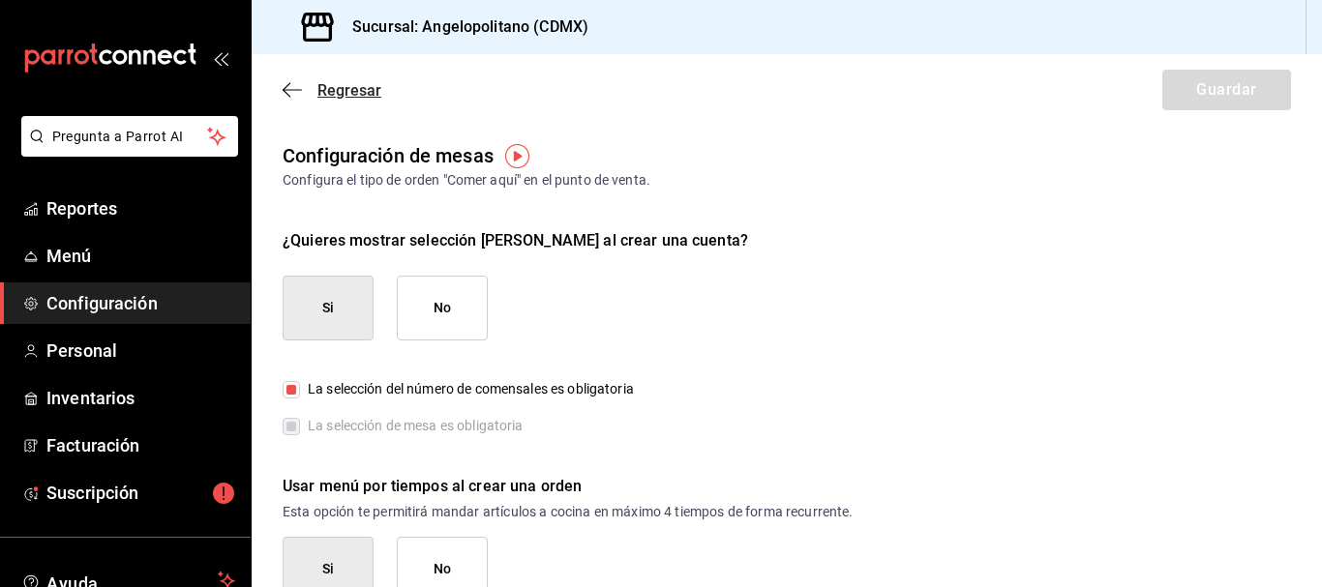
click at [291, 91] on icon "button" at bounding box center [292, 89] width 19 height 17
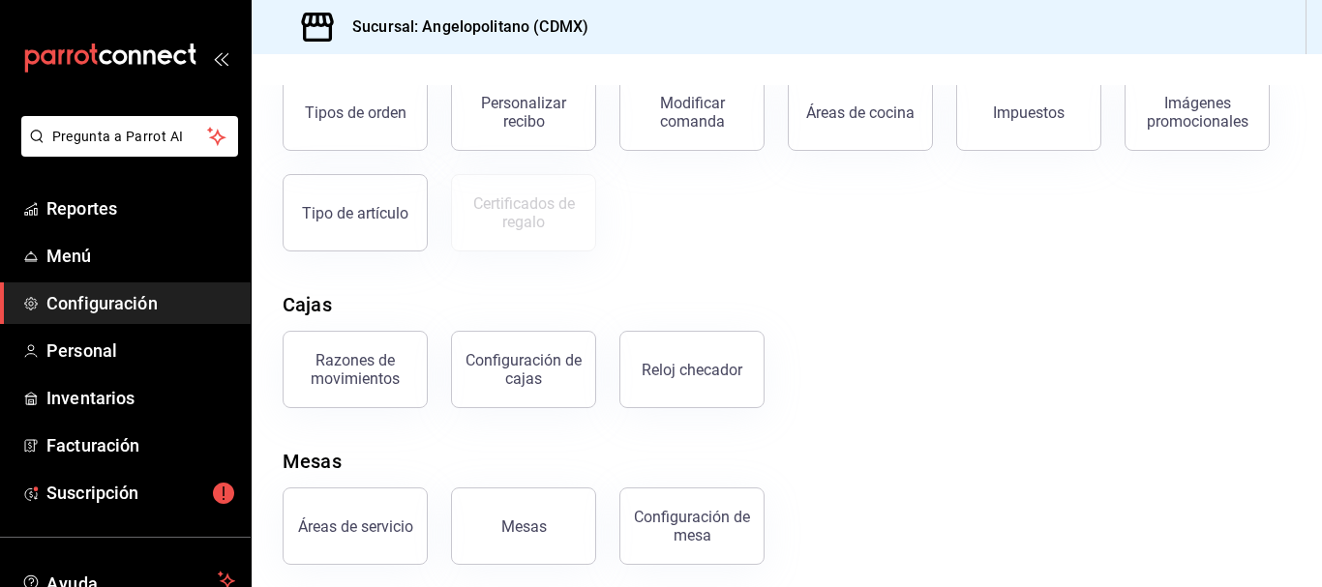
scroll to position [394, 0]
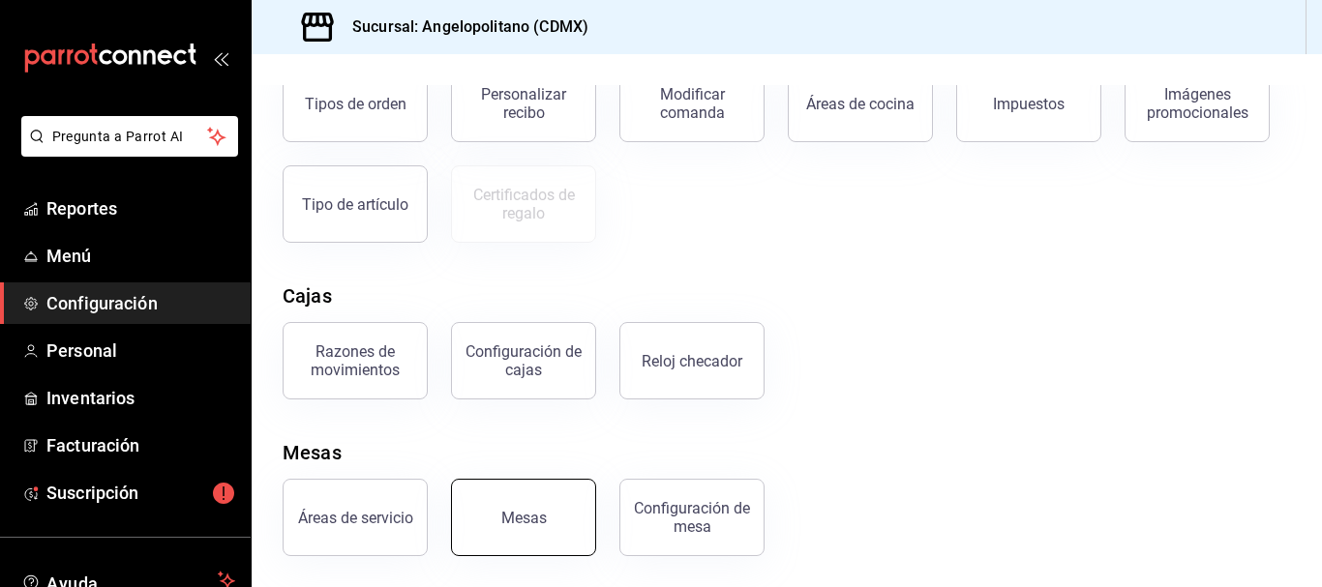
click at [554, 522] on button "Mesas" at bounding box center [523, 517] width 145 height 77
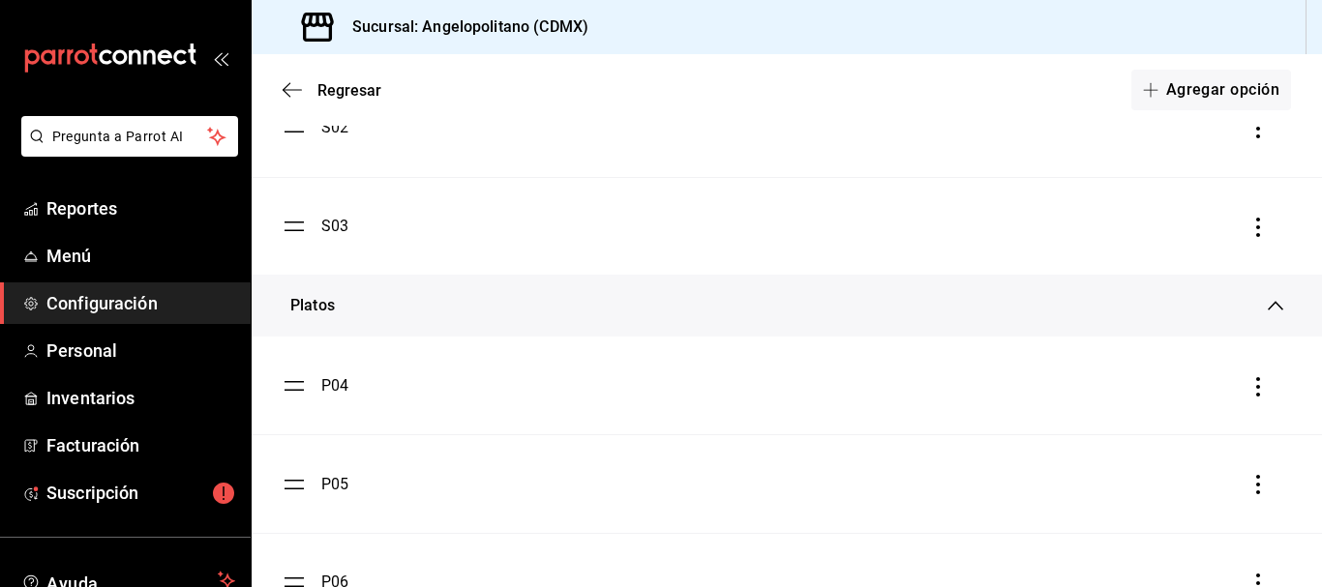
scroll to position [329, 0]
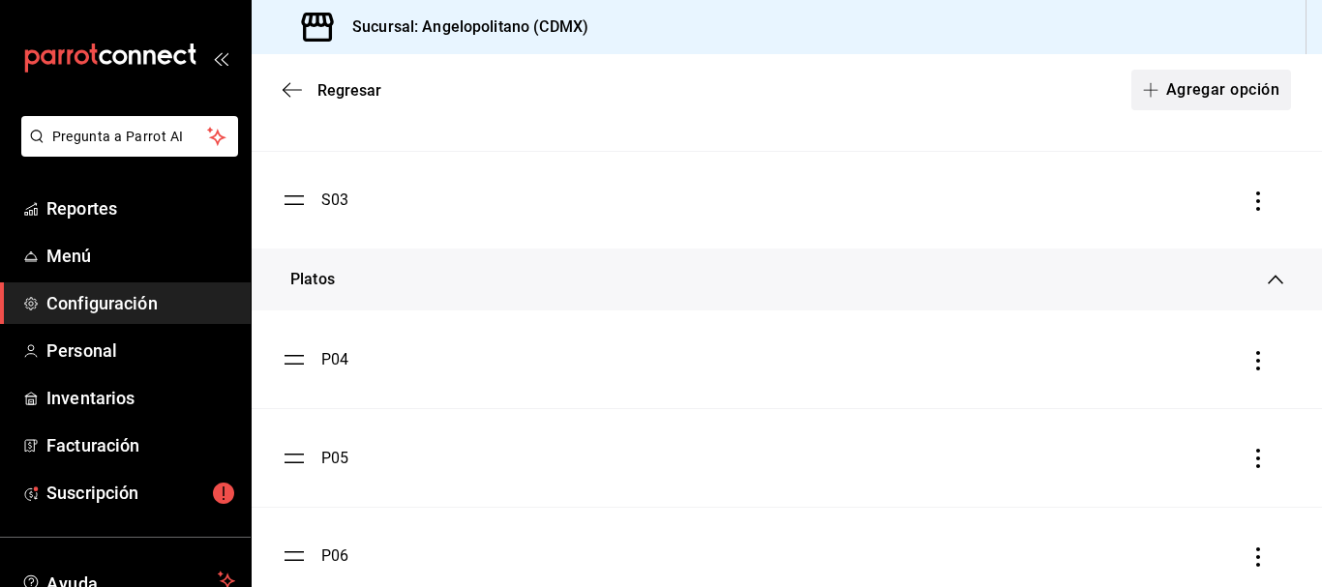
click at [1217, 81] on button "Agregar opción" at bounding box center [1211, 90] width 160 height 41
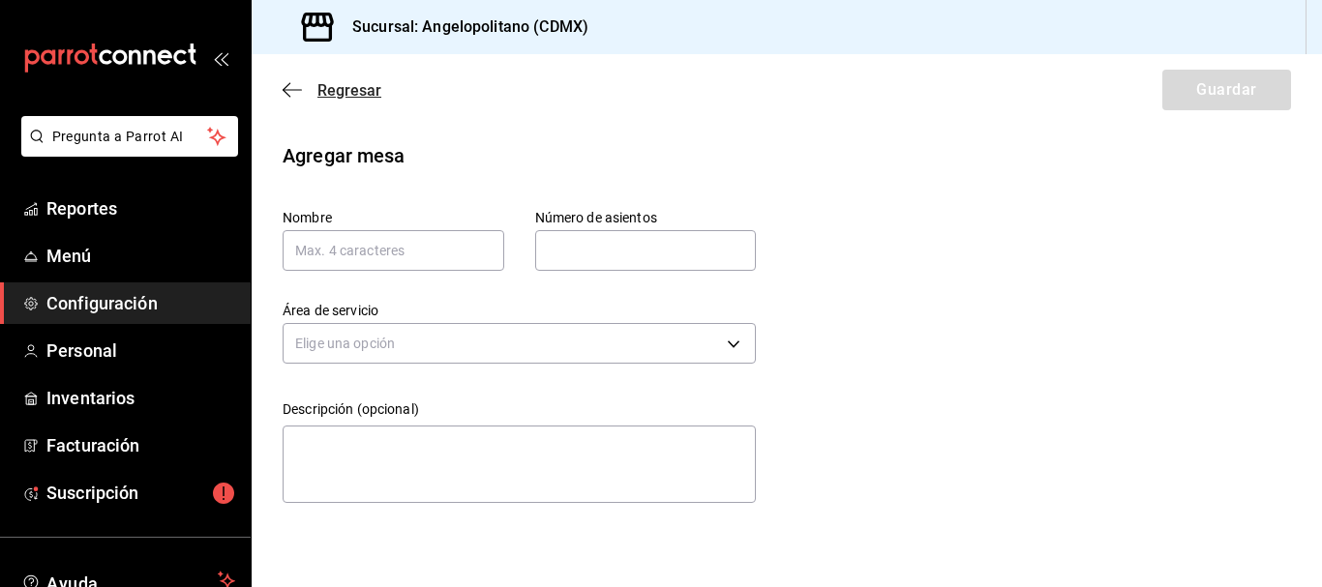
click at [291, 93] on icon "button" at bounding box center [292, 89] width 19 height 17
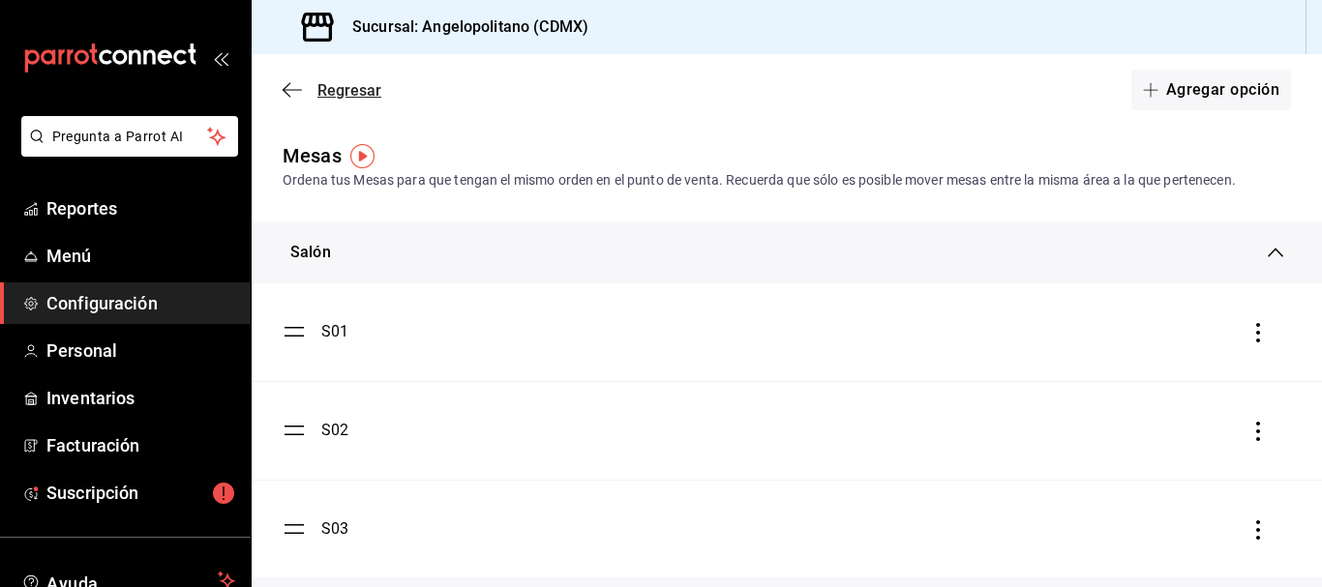
click at [315, 90] on span "Regresar" at bounding box center [332, 90] width 99 height 18
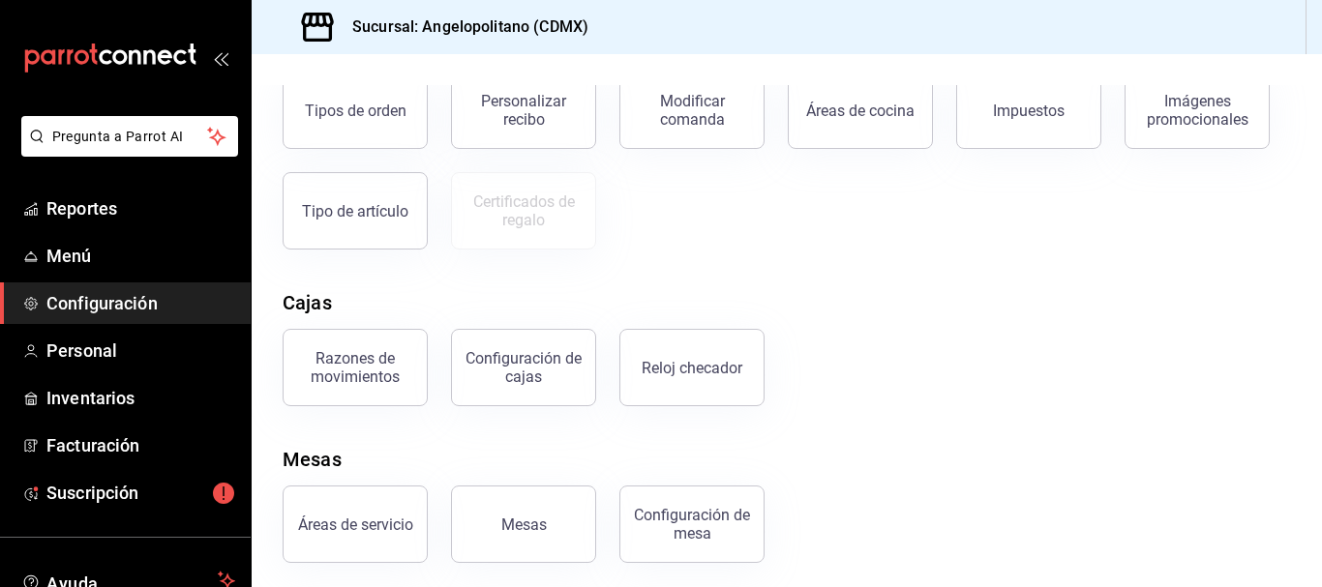
scroll to position [394, 0]
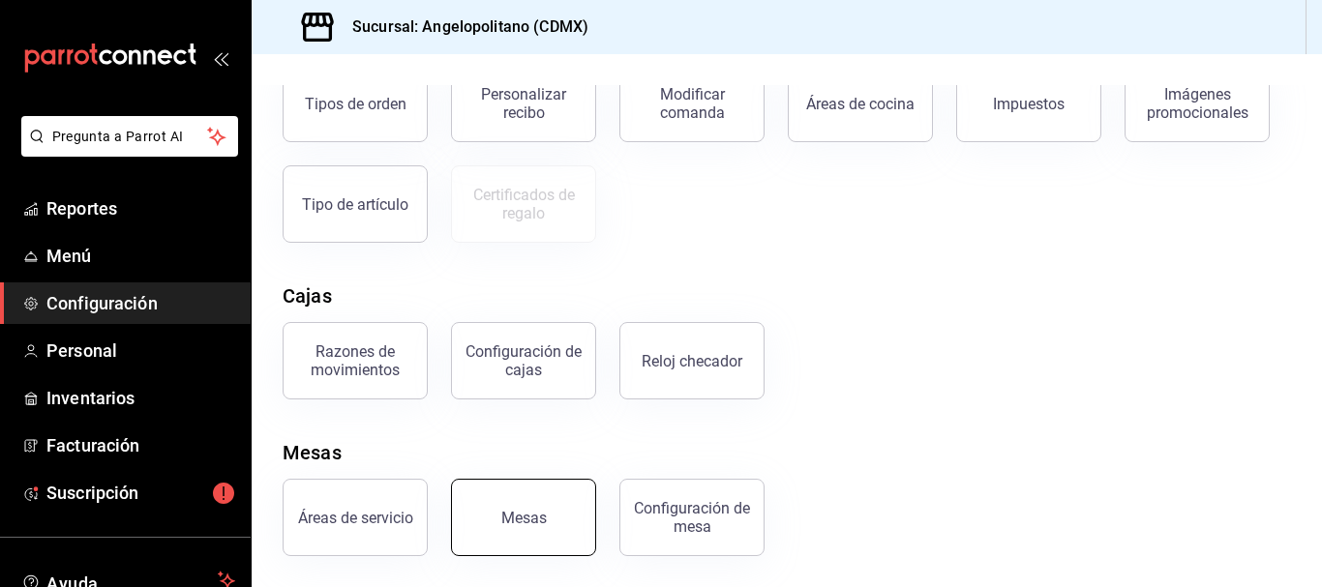
click at [550, 531] on button "Mesas" at bounding box center [523, 517] width 145 height 77
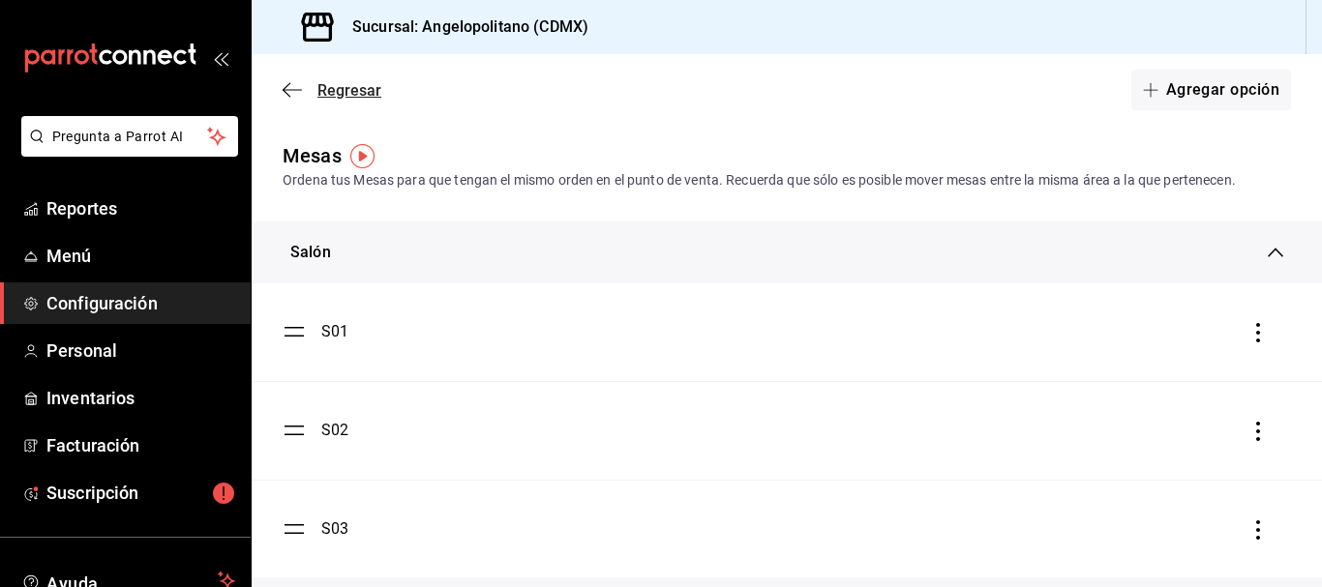
click at [295, 84] on icon "button" at bounding box center [292, 89] width 19 height 17
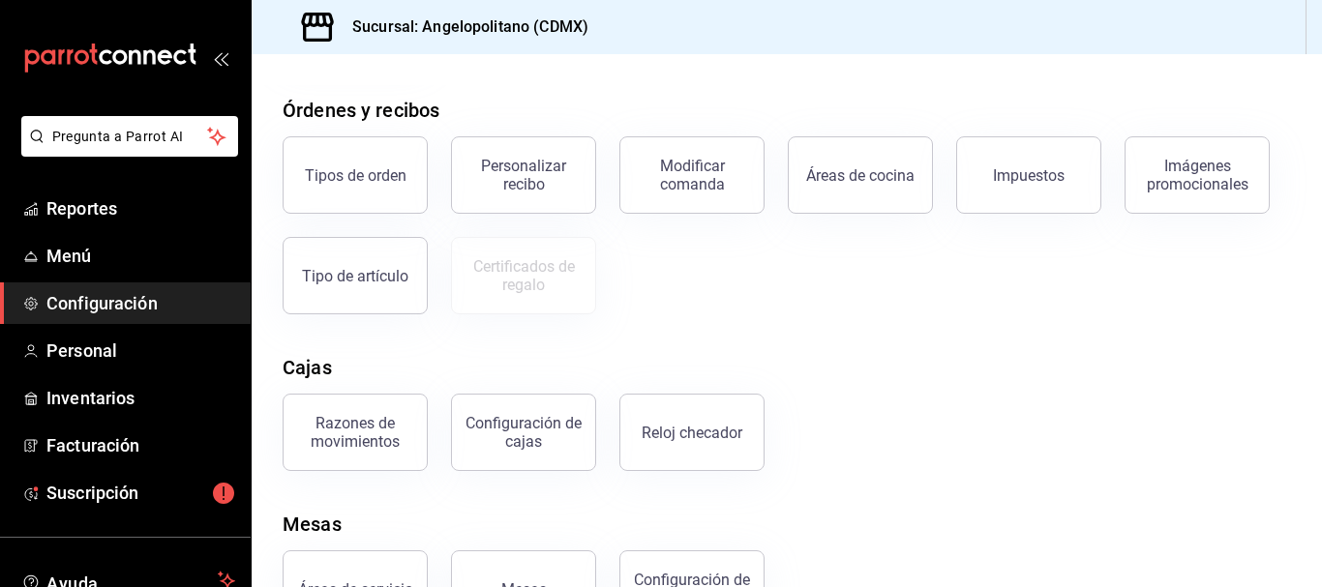
scroll to position [394, 0]
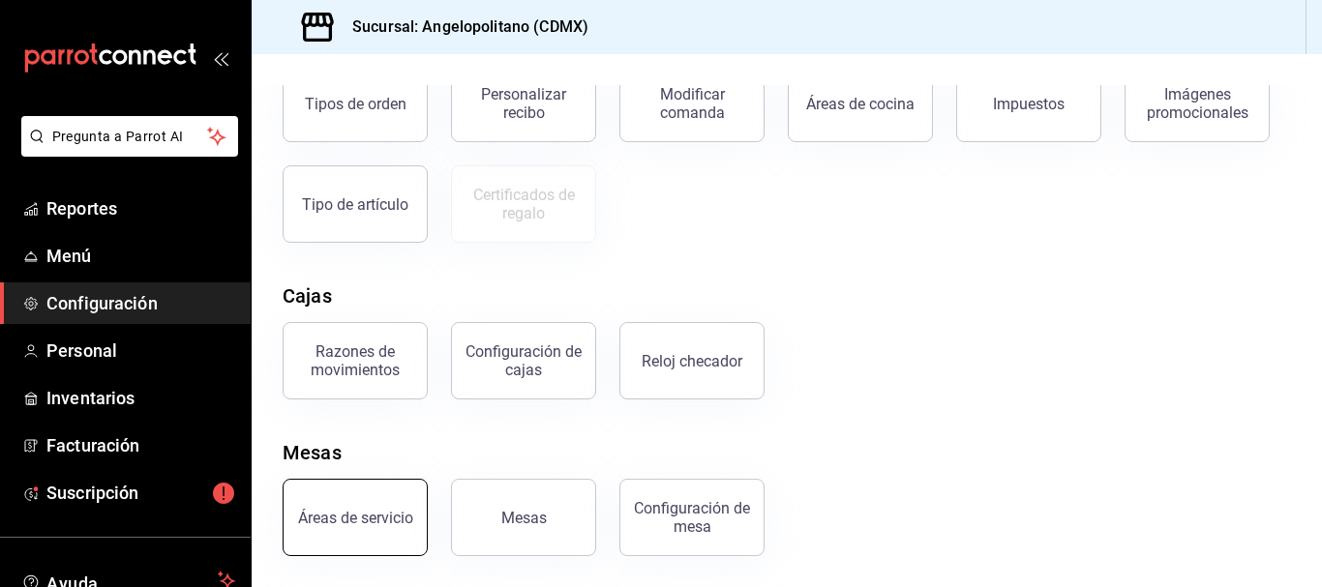
click at [389, 525] on div "Áreas de servicio" at bounding box center [355, 518] width 115 height 18
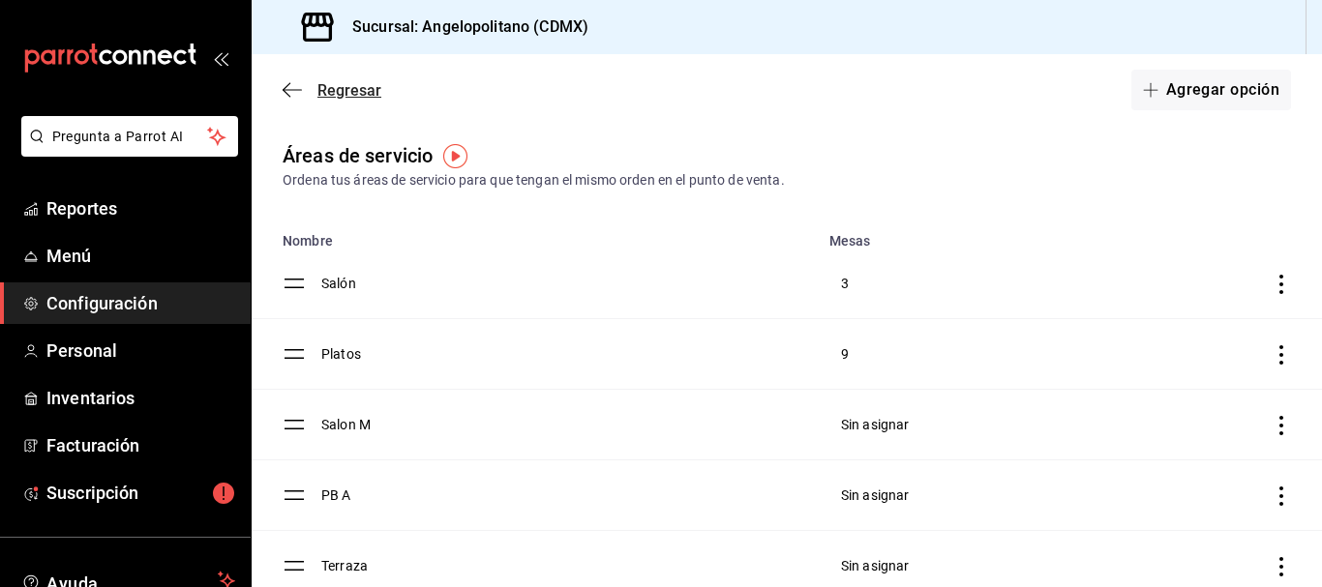
click at [292, 85] on icon "button" at bounding box center [292, 89] width 19 height 17
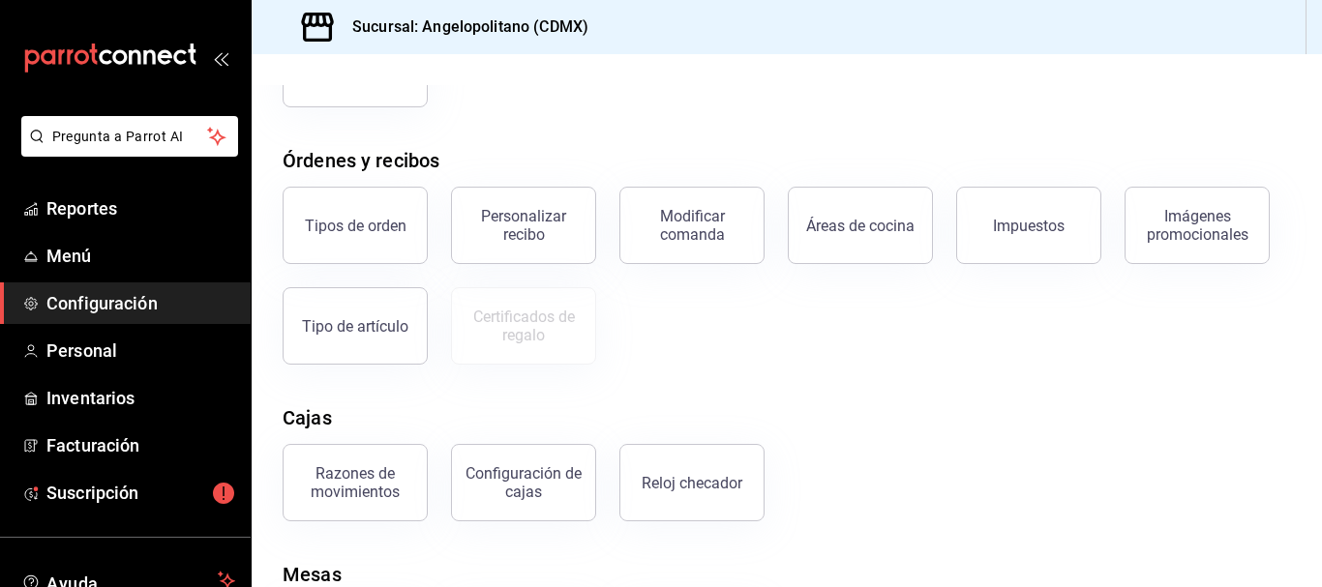
scroll to position [394, 0]
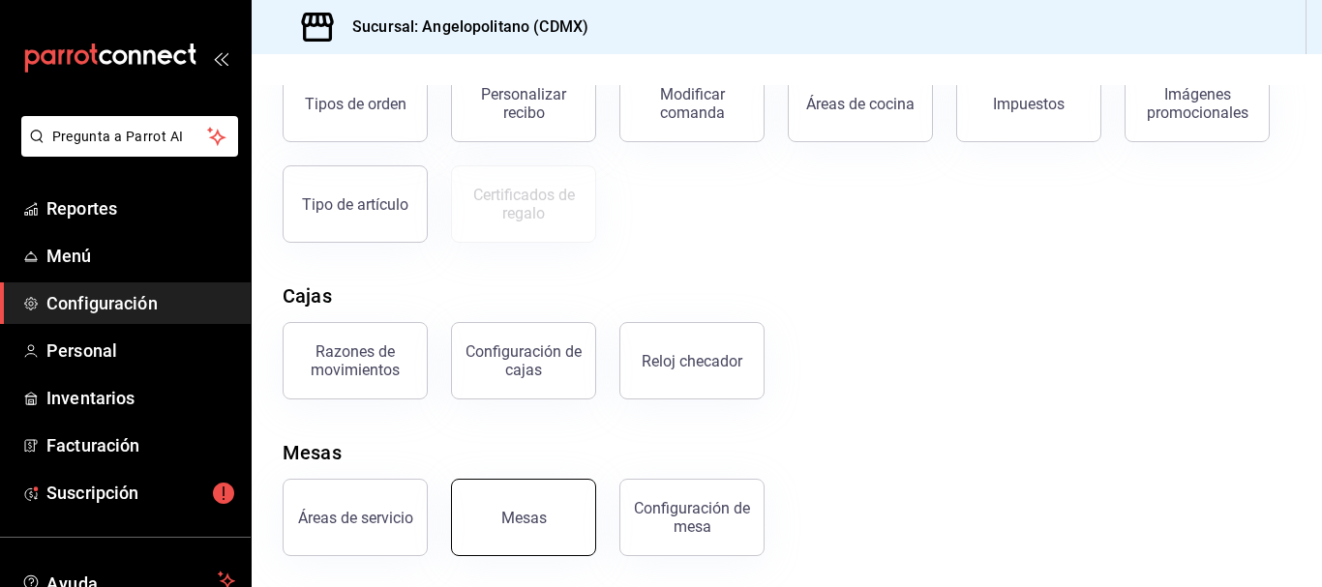
click at [514, 512] on div "Mesas" at bounding box center [523, 518] width 45 height 18
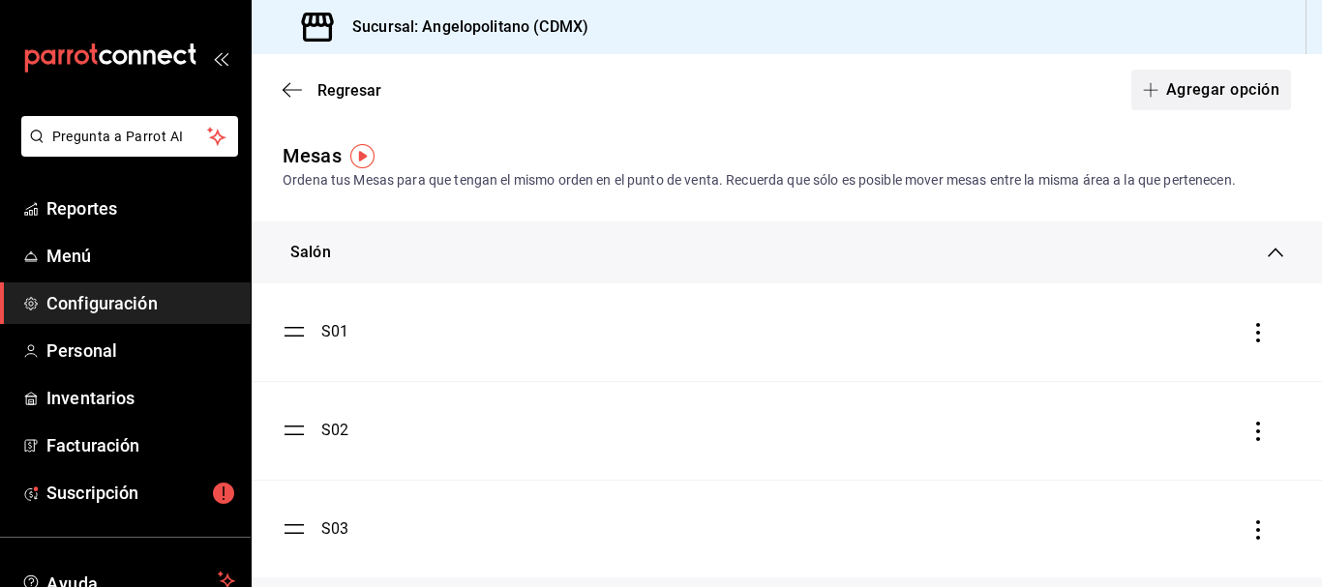
click at [1226, 93] on button "Agregar opción" at bounding box center [1211, 90] width 160 height 41
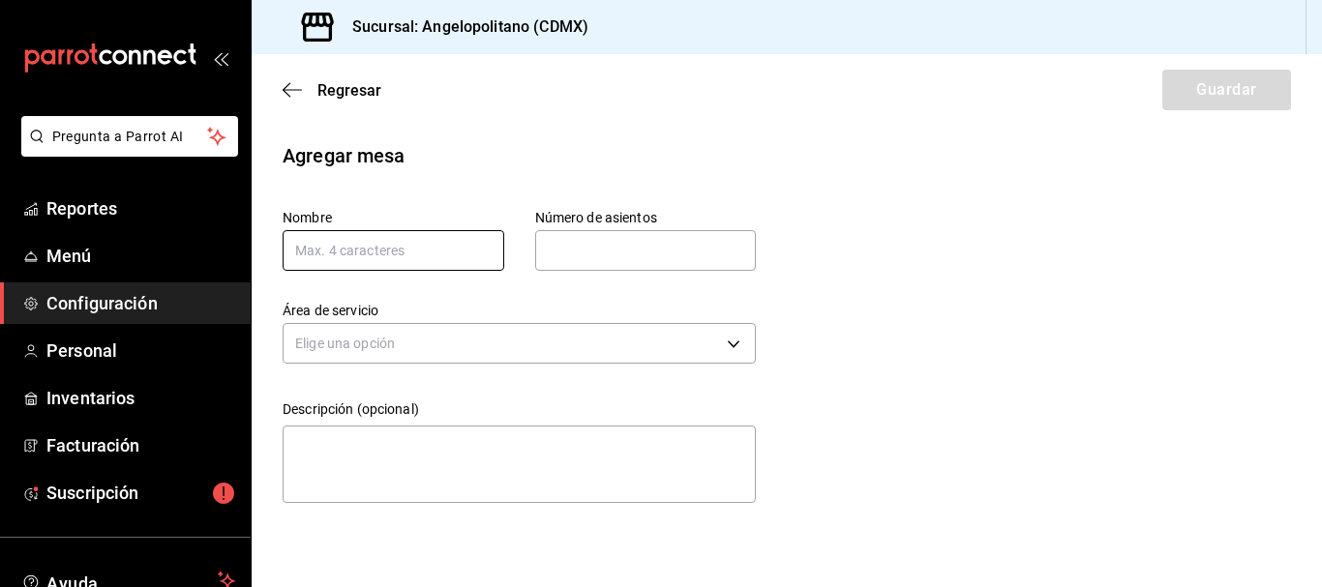
click at [367, 258] on input "text" at bounding box center [394, 250] width 222 height 41
type input "M"
type input "E"
type input "E13"
click at [569, 254] on input "text" at bounding box center [646, 250] width 222 height 39
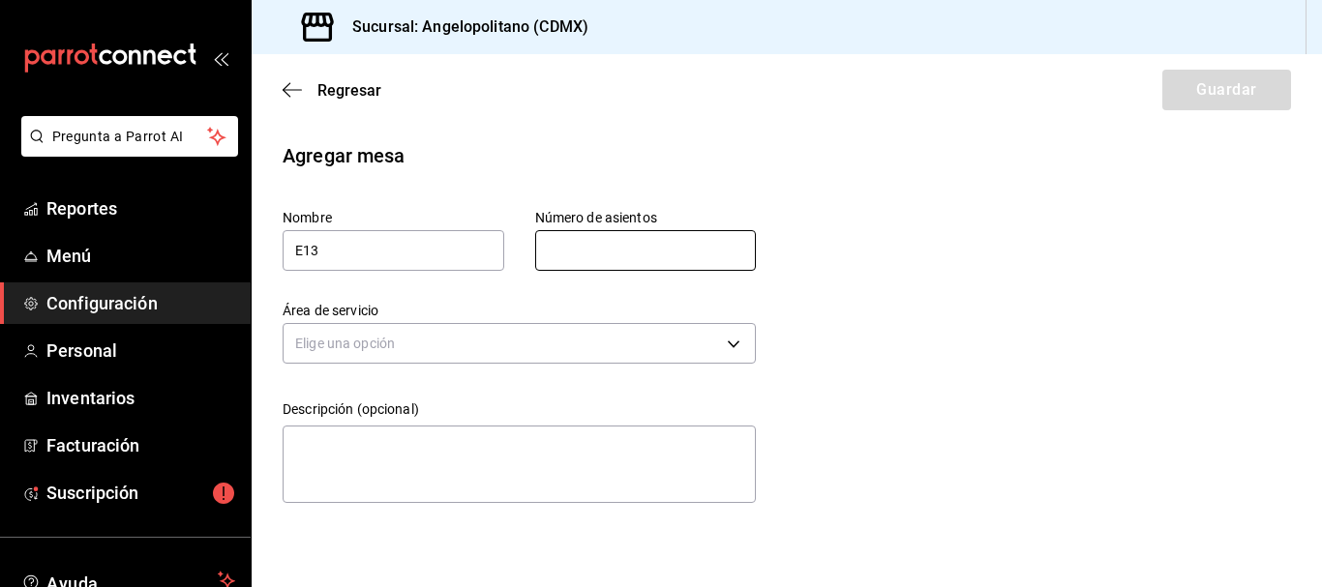
type input "6"
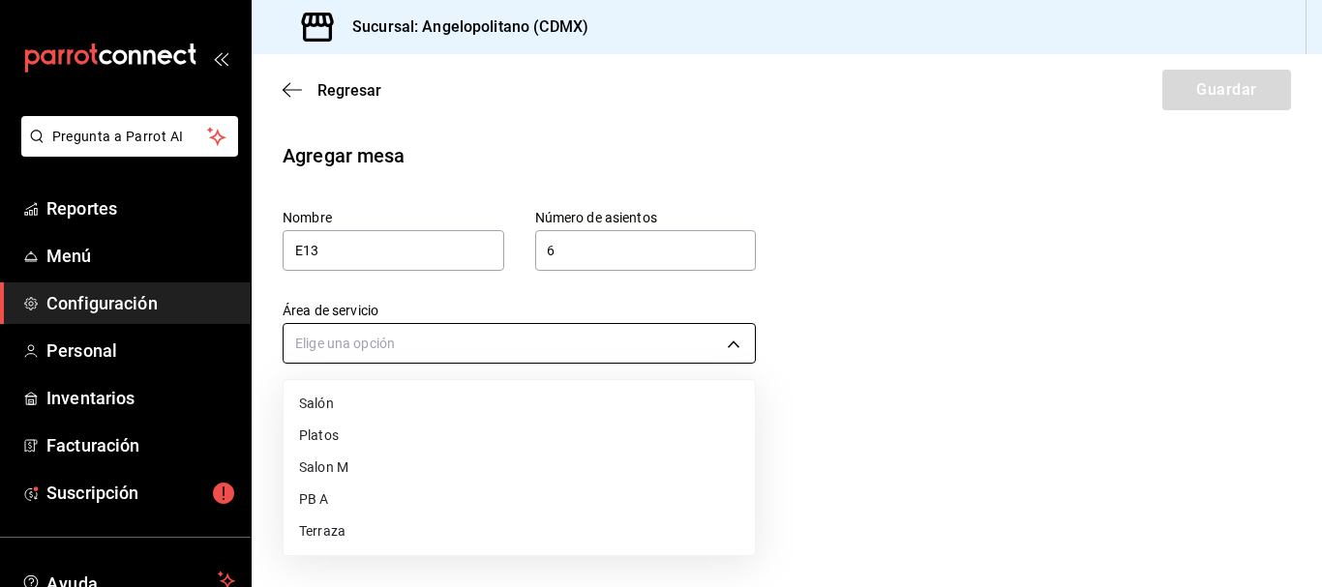
click at [746, 344] on body "Pregunta a Parrot AI Reportes Menú Configuración Personal Inventarios Facturaci…" at bounding box center [661, 293] width 1322 height 587
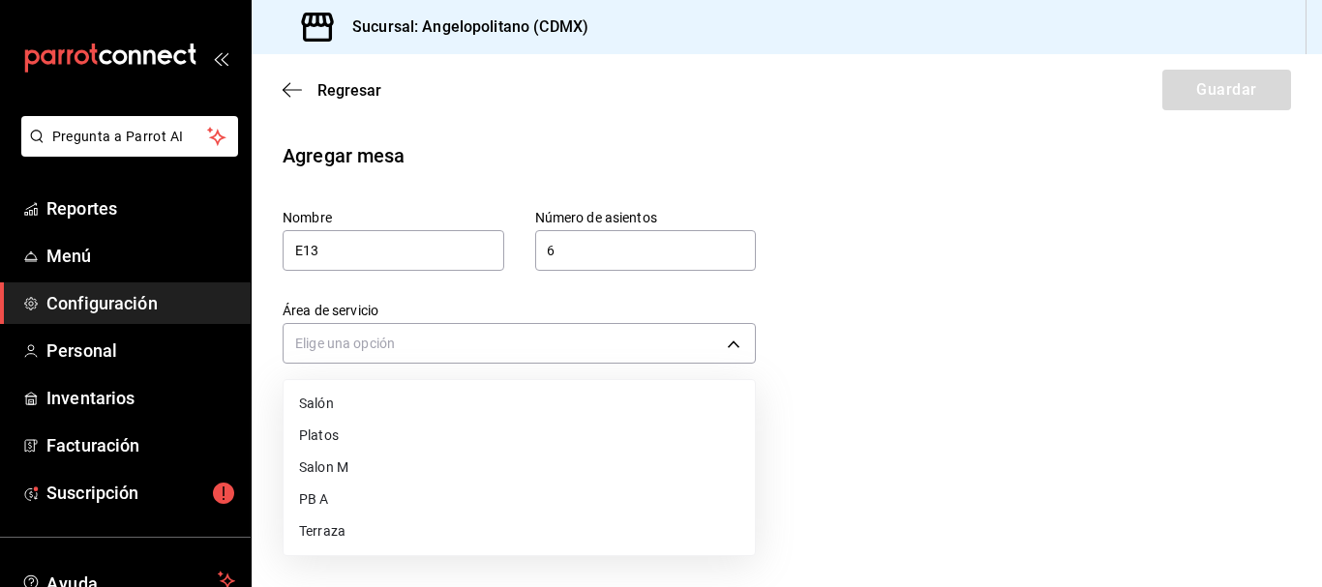
click at [350, 471] on li "Salon M" at bounding box center [519, 468] width 471 height 32
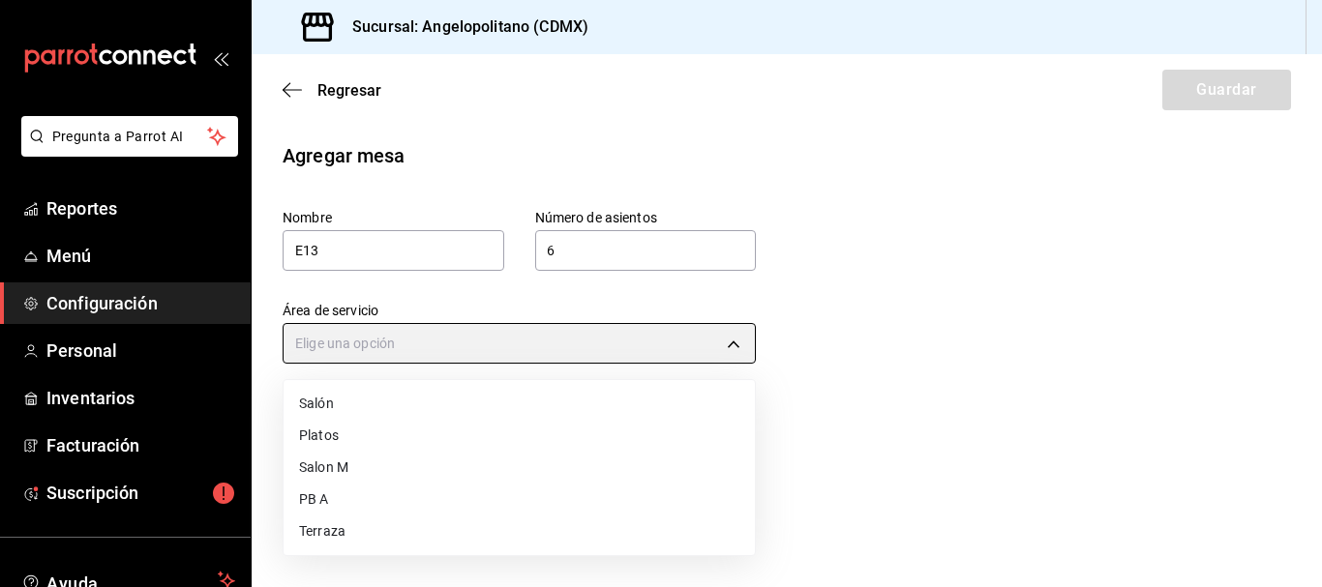
type input "e1f1593d-be22-4f8a-bd39-f143530dd5d1"
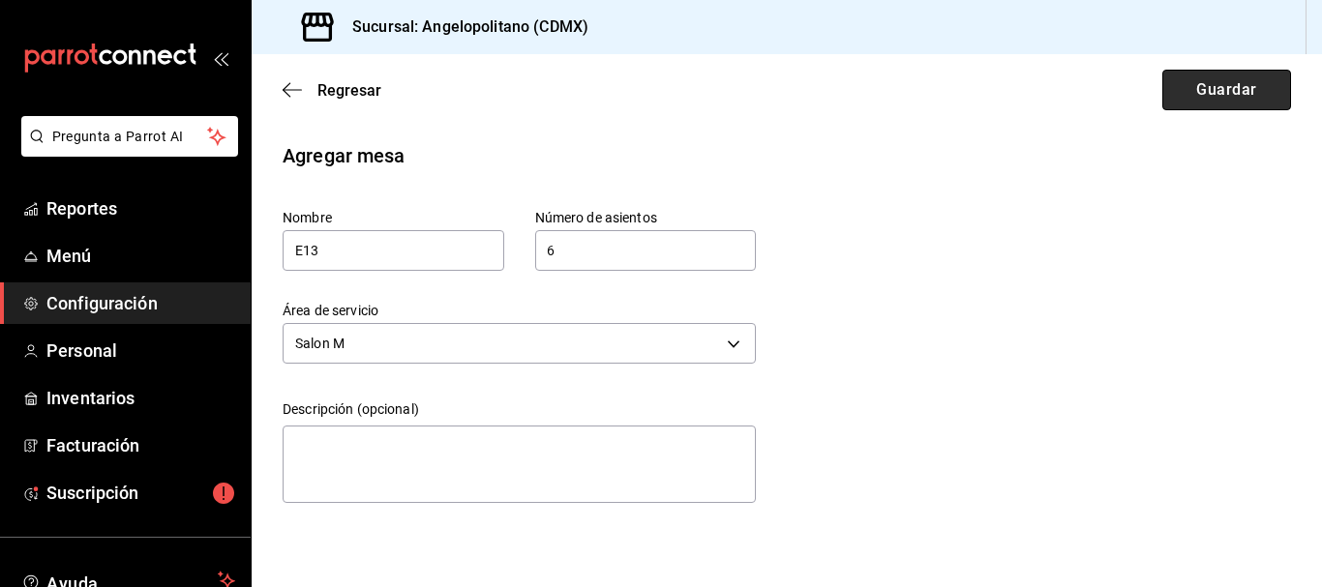
click at [1205, 99] on button "Guardar" at bounding box center [1226, 90] width 129 height 41
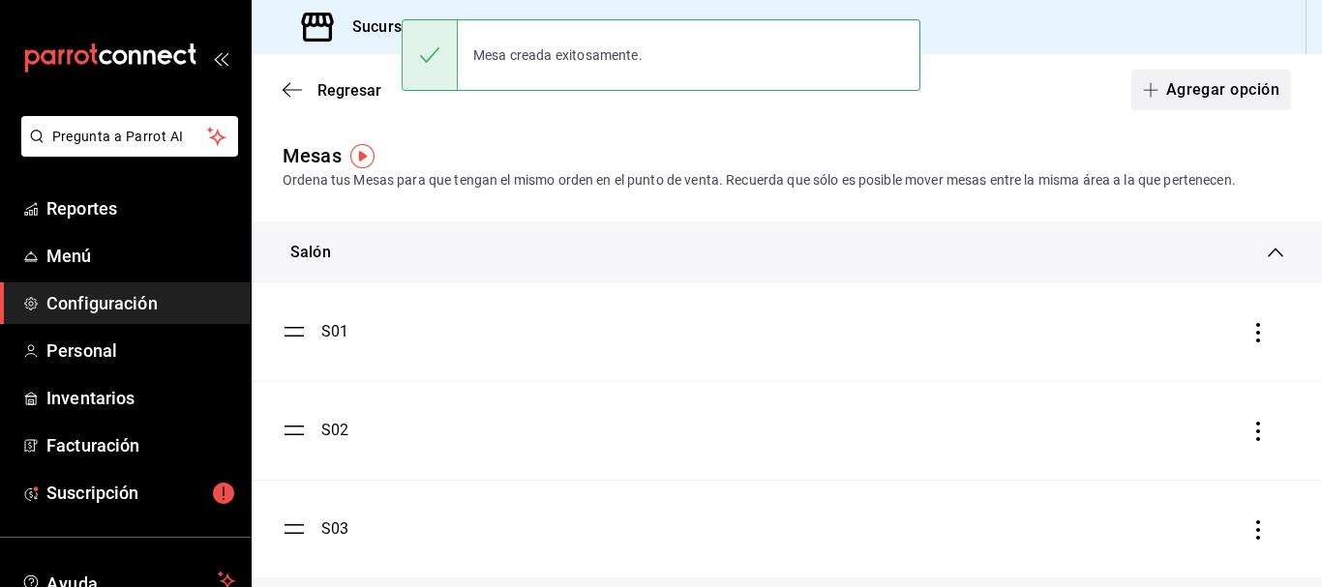
click at [1196, 95] on button "Agregar opción" at bounding box center [1211, 90] width 160 height 41
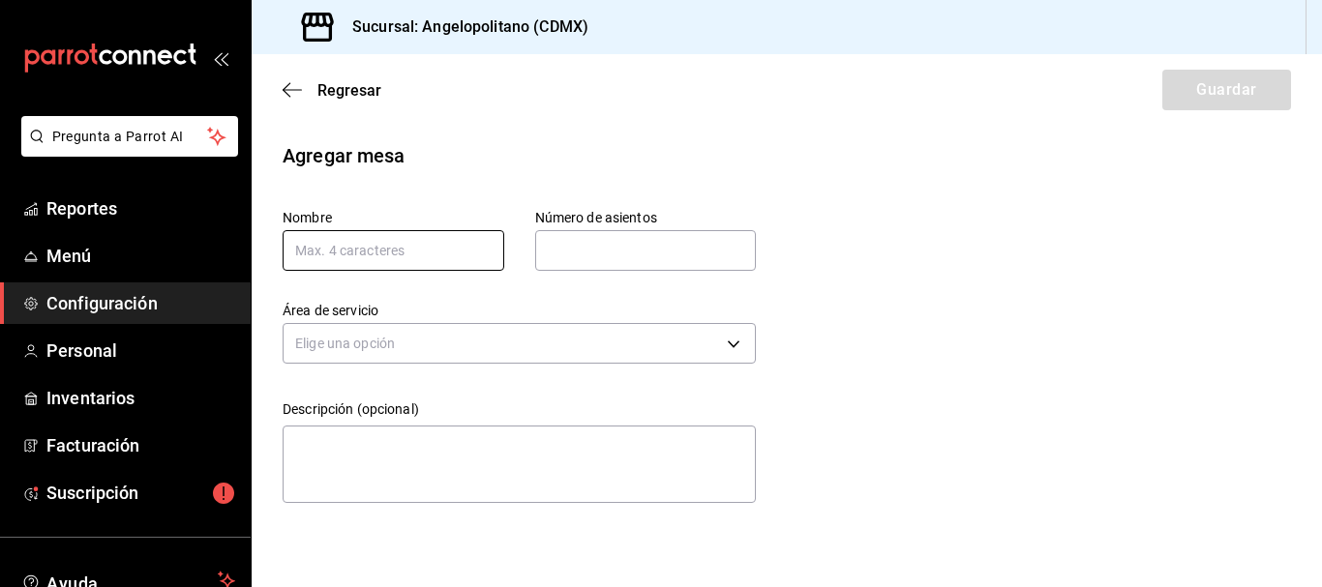
click at [424, 260] on input "text" at bounding box center [394, 250] width 222 height 41
type input "E14"
click at [649, 247] on input "text" at bounding box center [646, 250] width 222 height 39
type input "6"
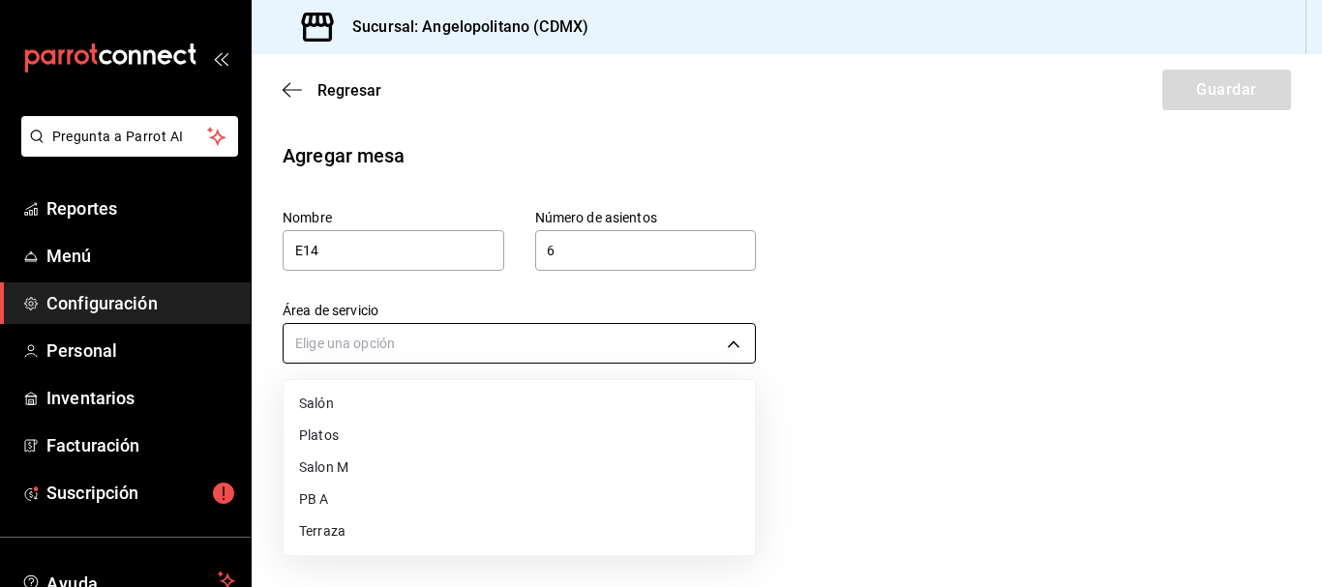
click at [437, 335] on body "Pregunta a Parrot AI Reportes Menú Configuración Personal Inventarios Facturaci…" at bounding box center [661, 293] width 1322 height 587
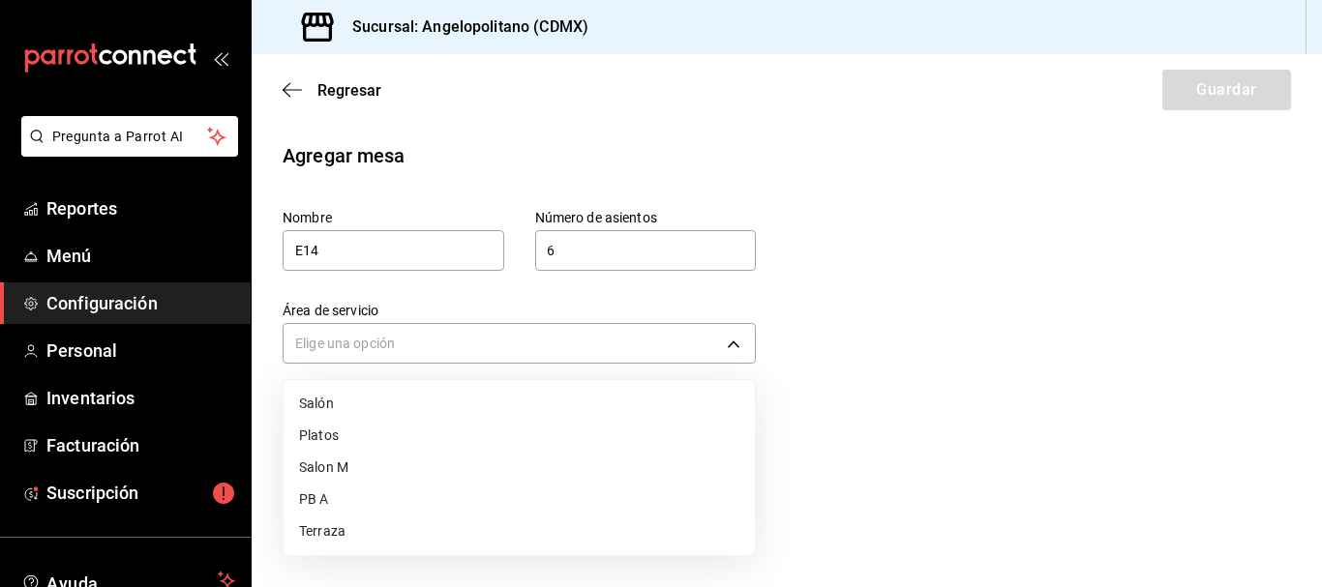
click at [341, 464] on li "Salon M" at bounding box center [519, 468] width 471 height 32
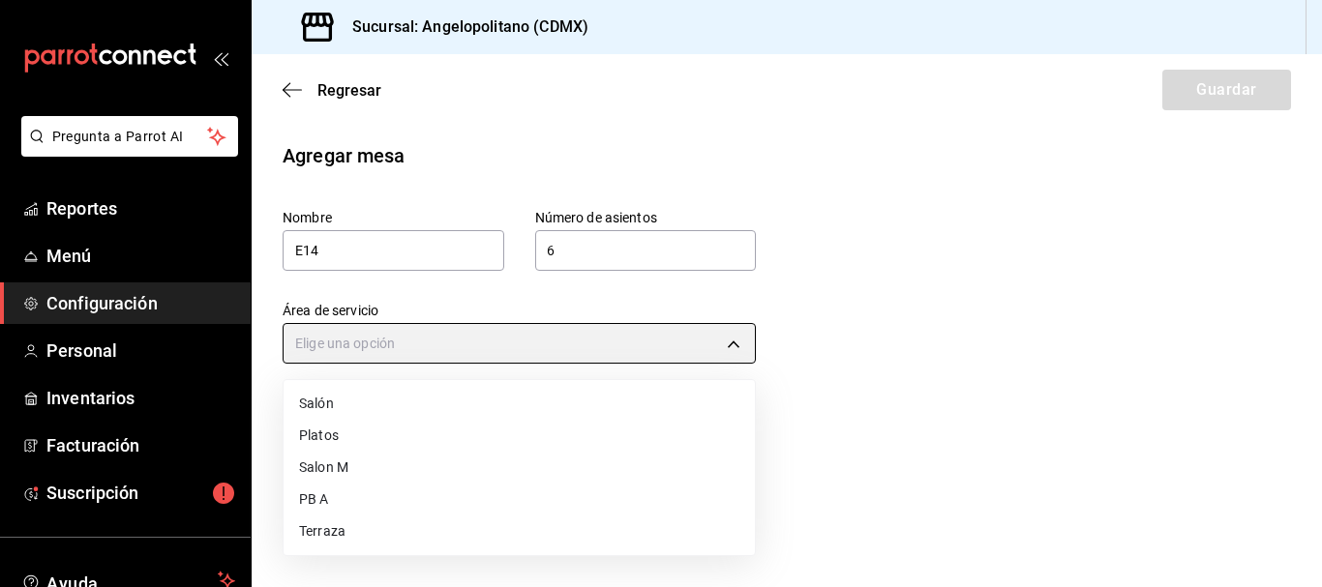
type input "e1f1593d-be22-4f8a-bd39-f143530dd5d1"
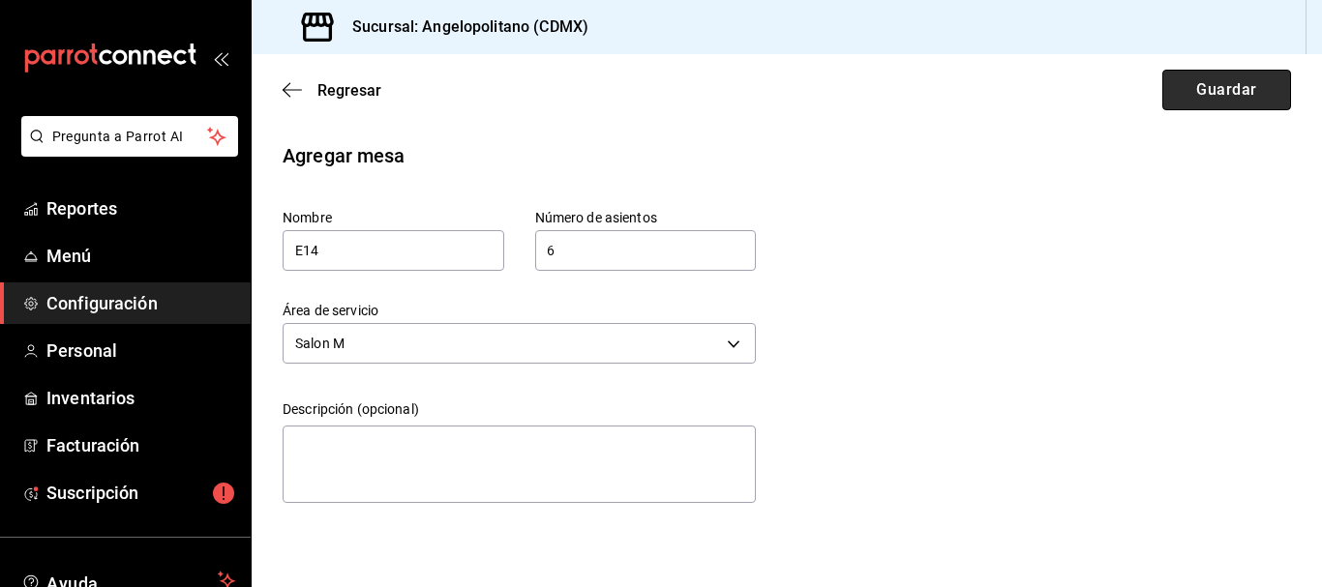
click at [1213, 93] on button "Guardar" at bounding box center [1226, 90] width 129 height 41
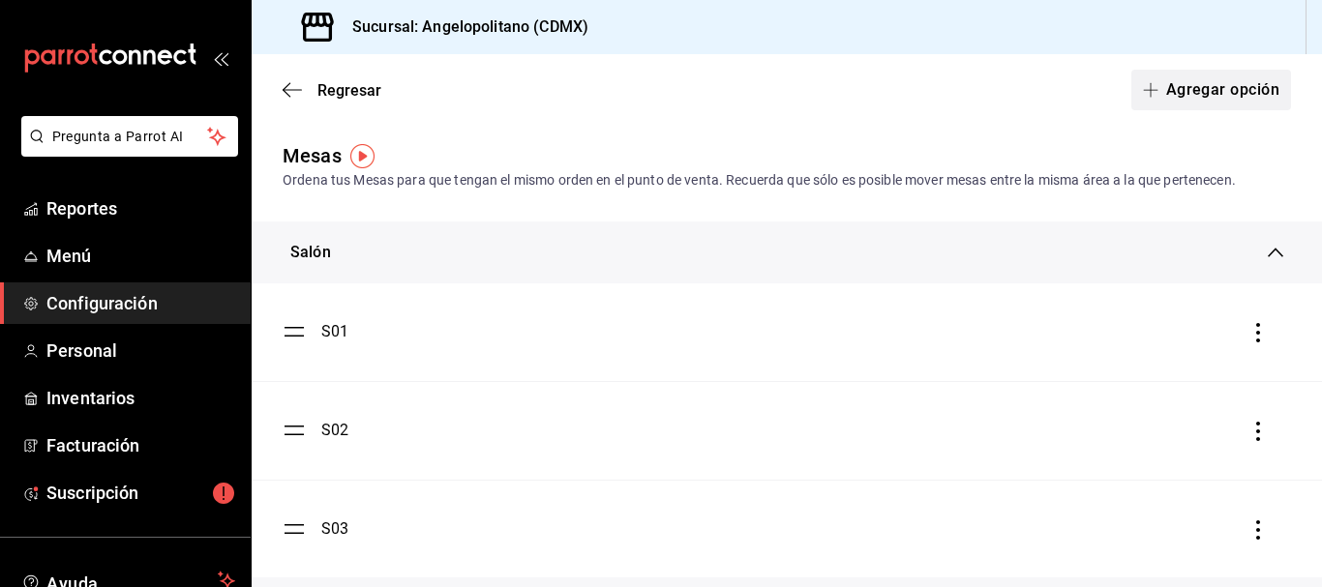
click at [1229, 90] on button "Agregar opción" at bounding box center [1211, 90] width 160 height 41
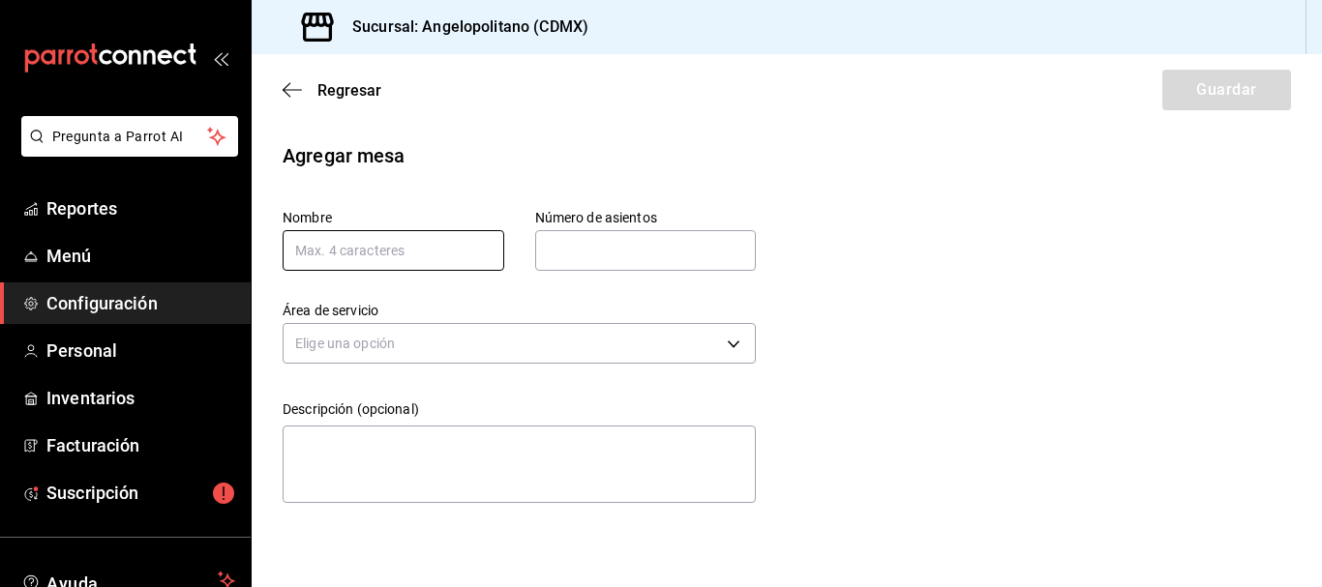
click at [411, 240] on input "text" at bounding box center [394, 250] width 222 height 41
type input "E15"
click at [566, 246] on input "text" at bounding box center [646, 250] width 222 height 39
type input "6"
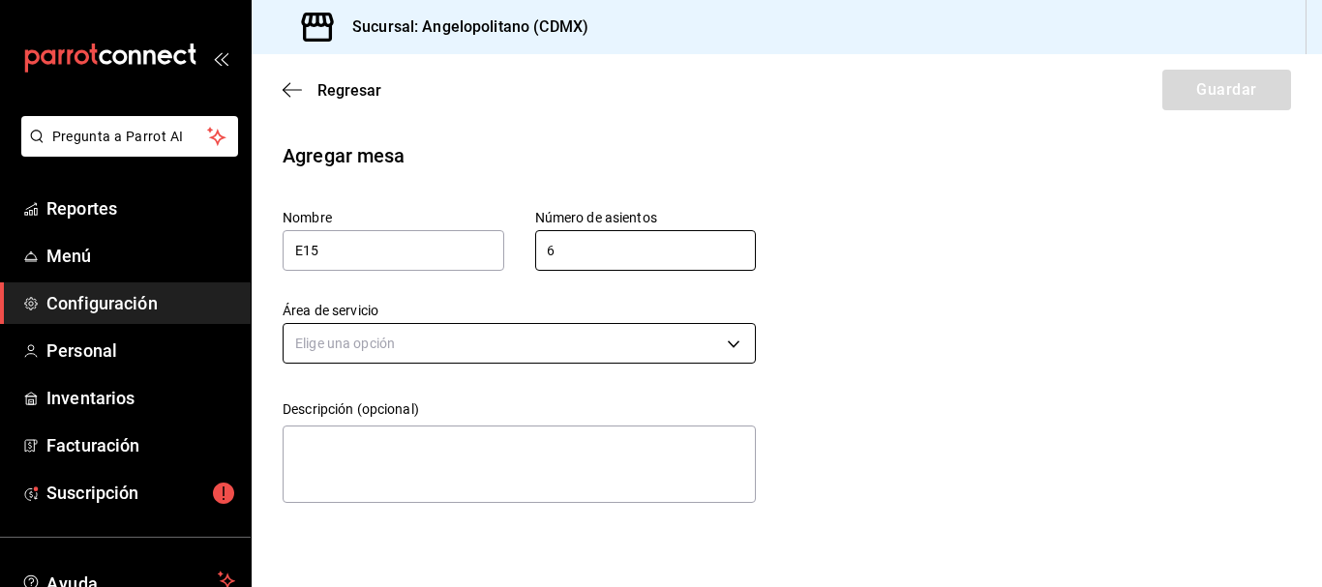
click at [463, 338] on body "Pregunta a Parrot AI Reportes Menú Configuración Personal Inventarios Facturaci…" at bounding box center [661, 293] width 1322 height 587
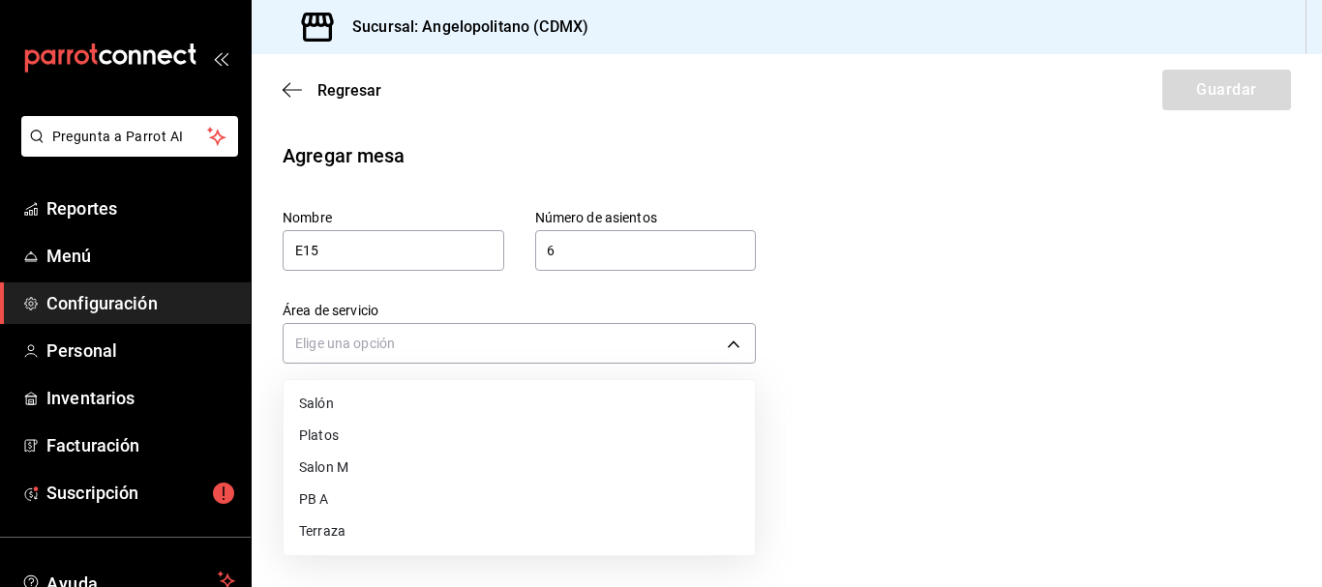
click at [340, 467] on li "Salon M" at bounding box center [519, 468] width 471 height 32
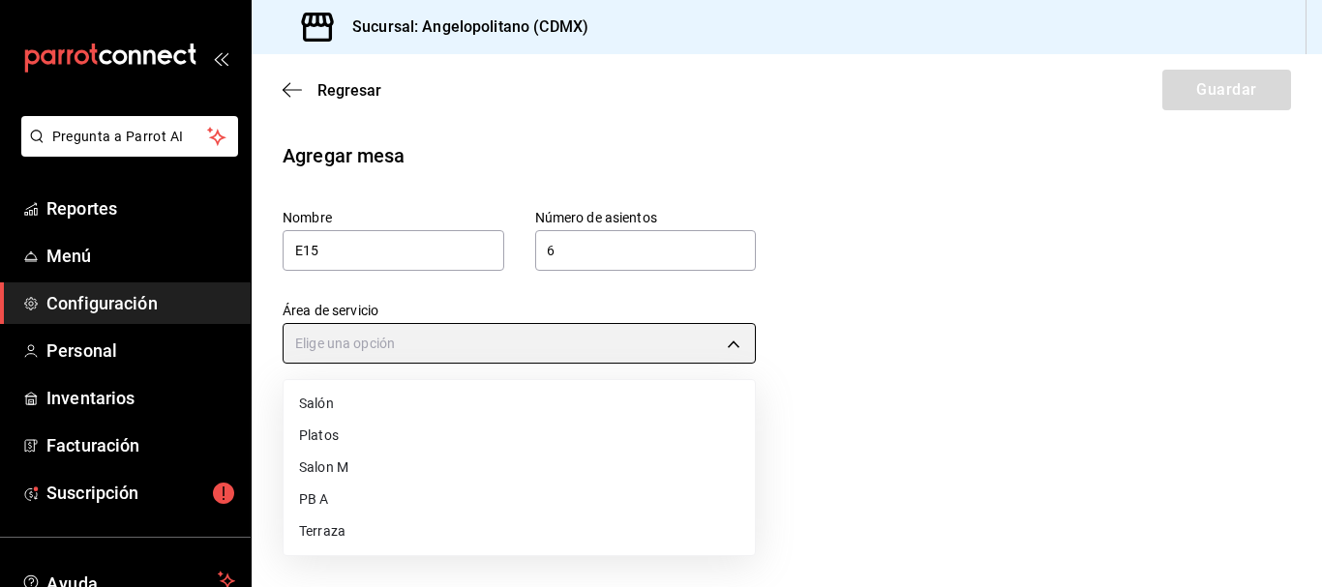
type input "e1f1593d-be22-4f8a-bd39-f143530dd5d1"
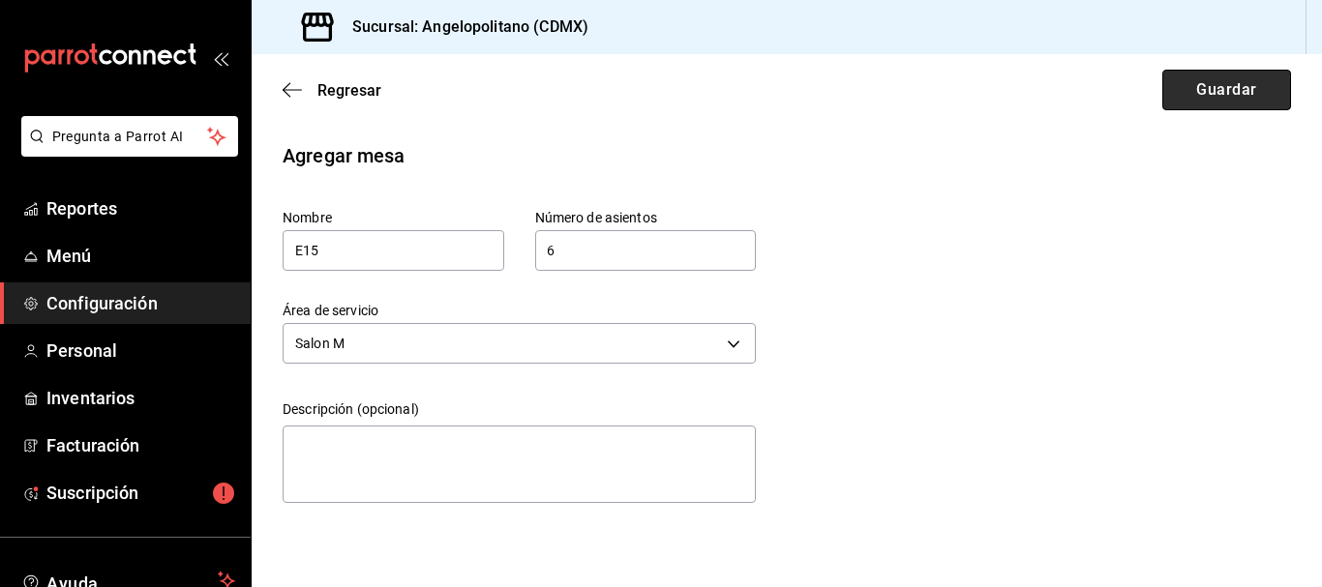
click at [1206, 94] on button "Guardar" at bounding box center [1226, 90] width 129 height 41
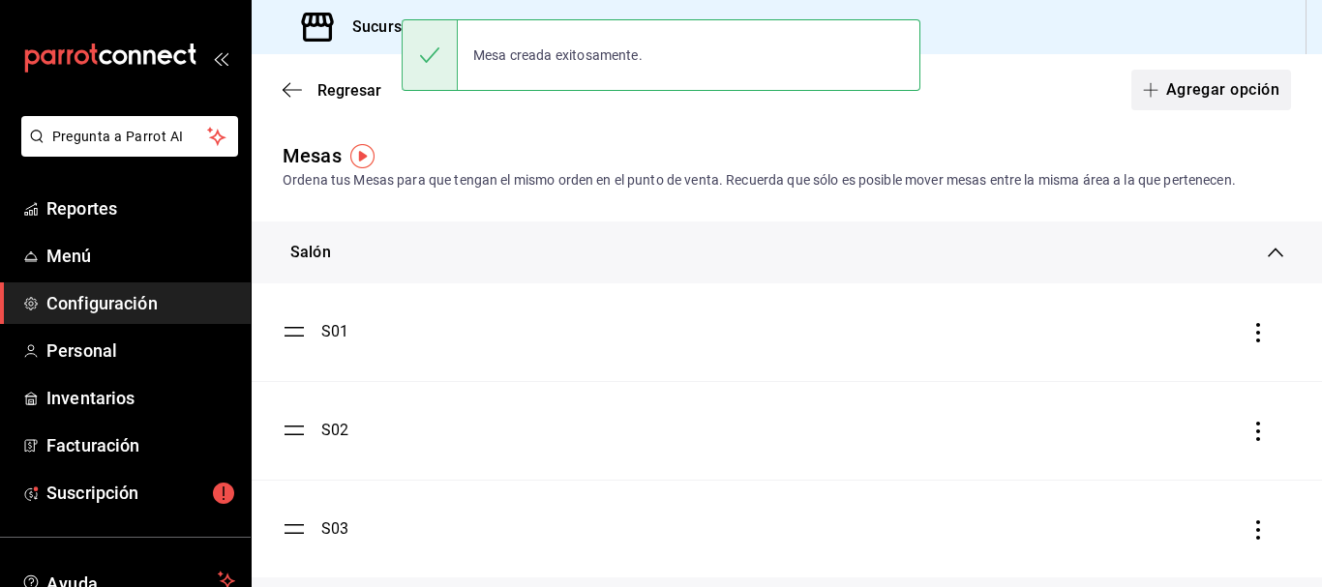
click at [1213, 85] on button "Agregar opción" at bounding box center [1211, 90] width 160 height 41
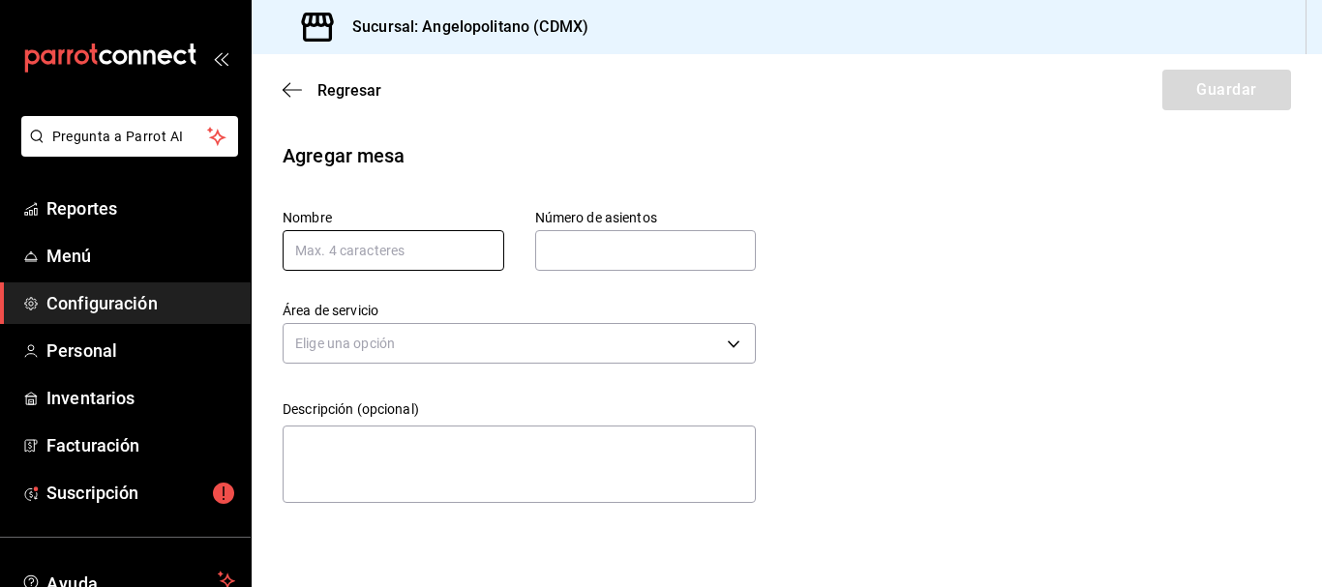
click at [486, 259] on input "text" at bounding box center [394, 250] width 222 height 41
type input "E16"
click at [563, 255] on input "text" at bounding box center [646, 250] width 222 height 39
type input "6"
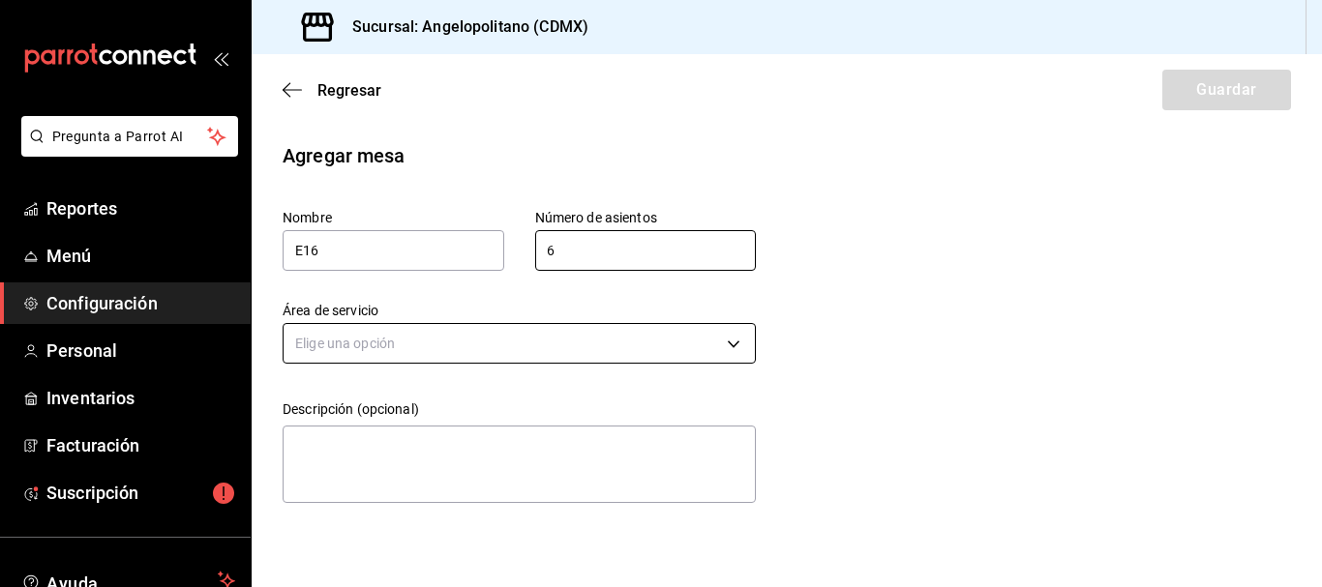
click at [504, 348] on body "Pregunta a Parrot AI Reportes Menú Configuración Personal Inventarios Facturaci…" at bounding box center [661, 293] width 1322 height 587
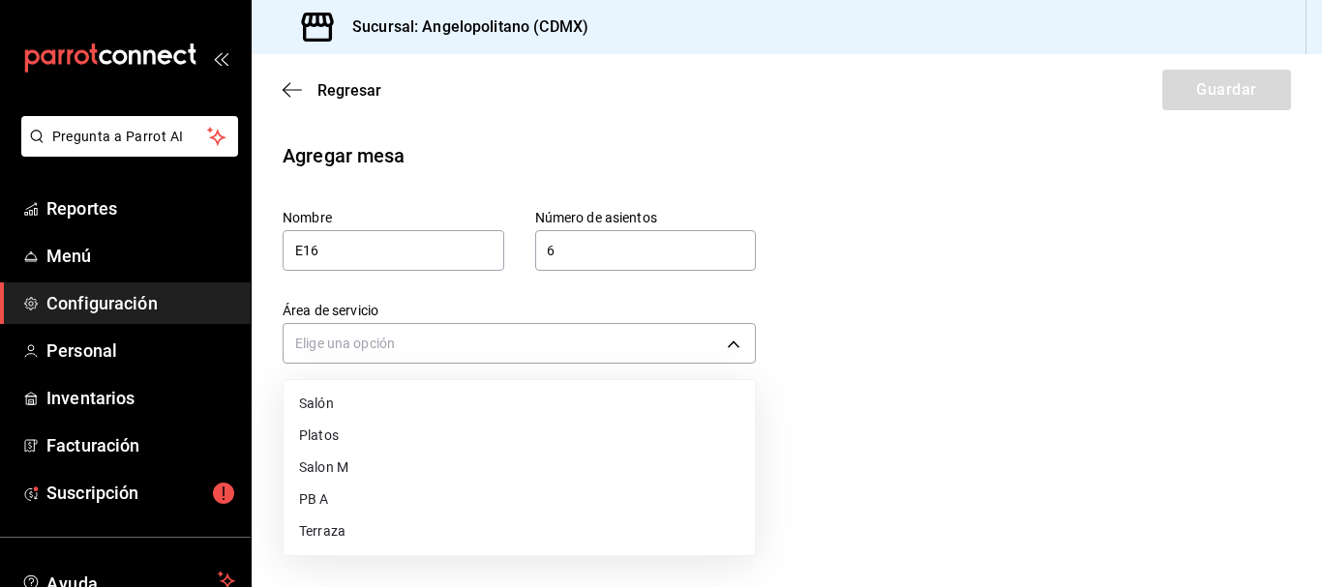
click at [335, 464] on li "Salon M" at bounding box center [519, 468] width 471 height 32
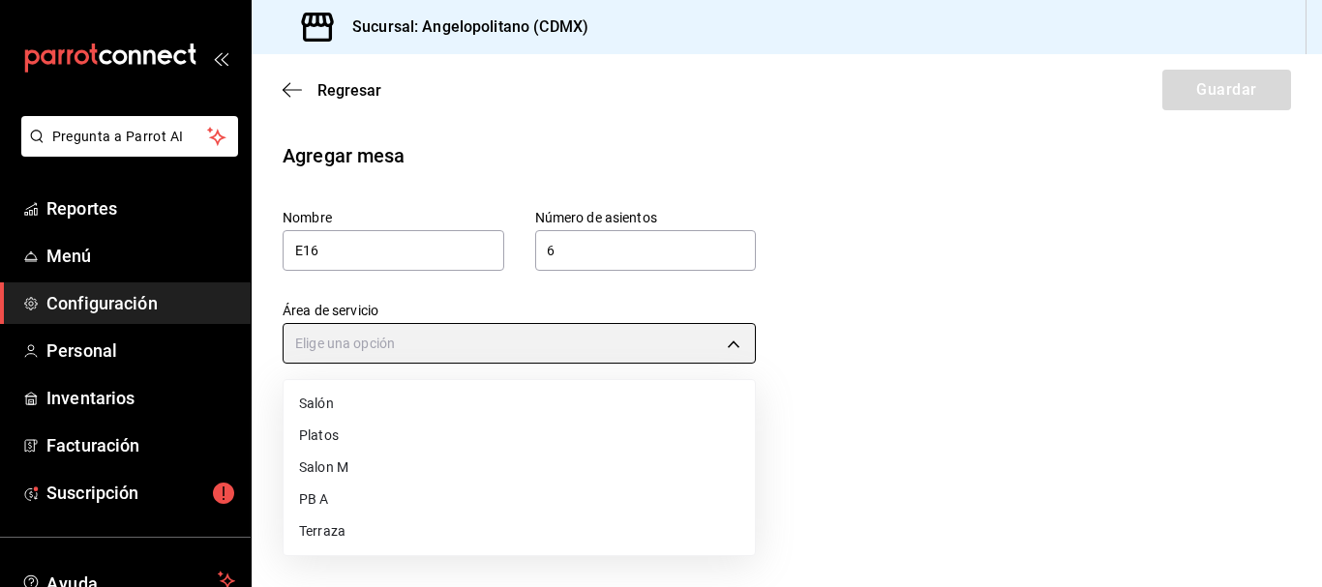
type input "e1f1593d-be22-4f8a-bd39-f143530dd5d1"
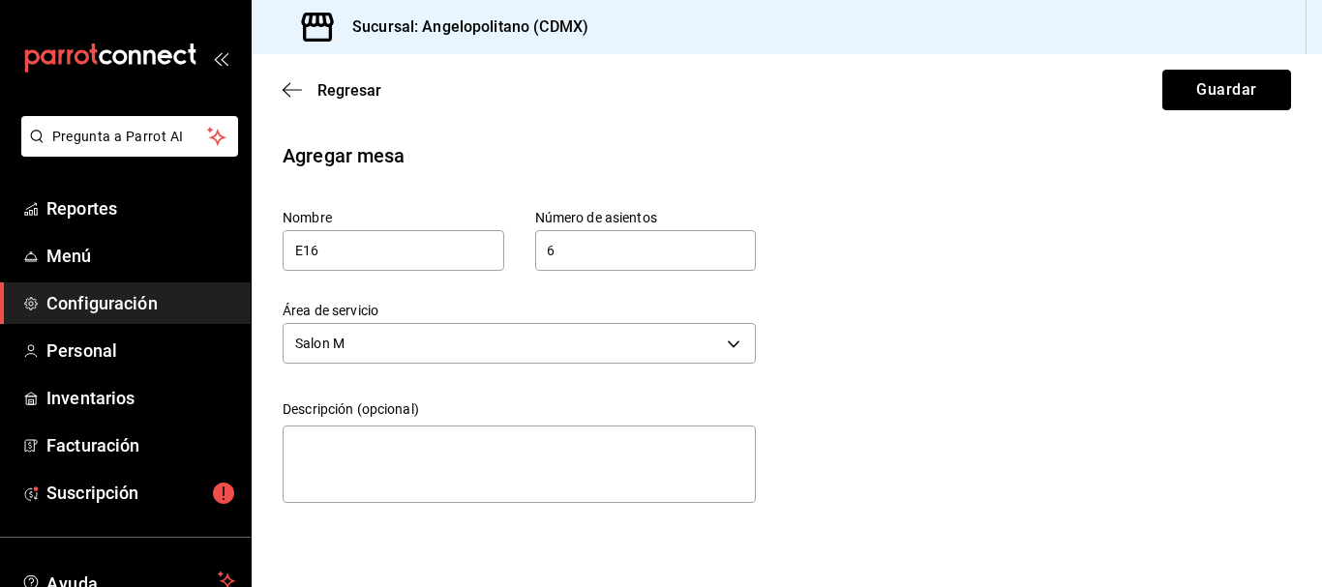
click at [1257, 84] on button "Guardar" at bounding box center [1226, 90] width 129 height 41
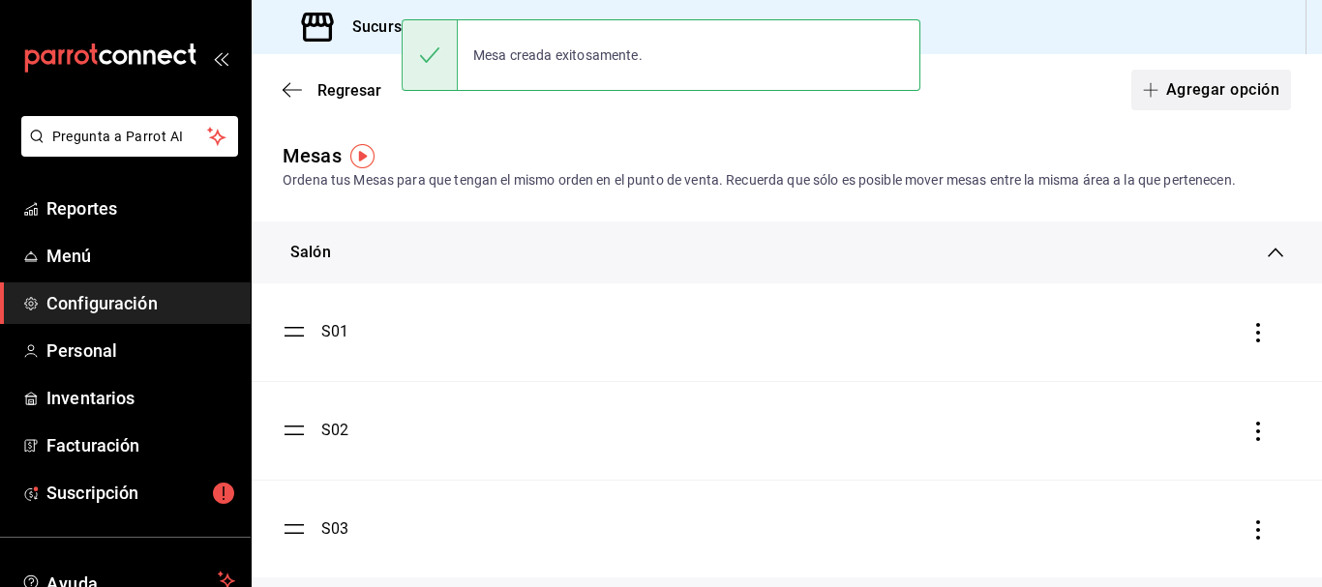
click at [1193, 96] on button "Agregar opción" at bounding box center [1211, 90] width 160 height 41
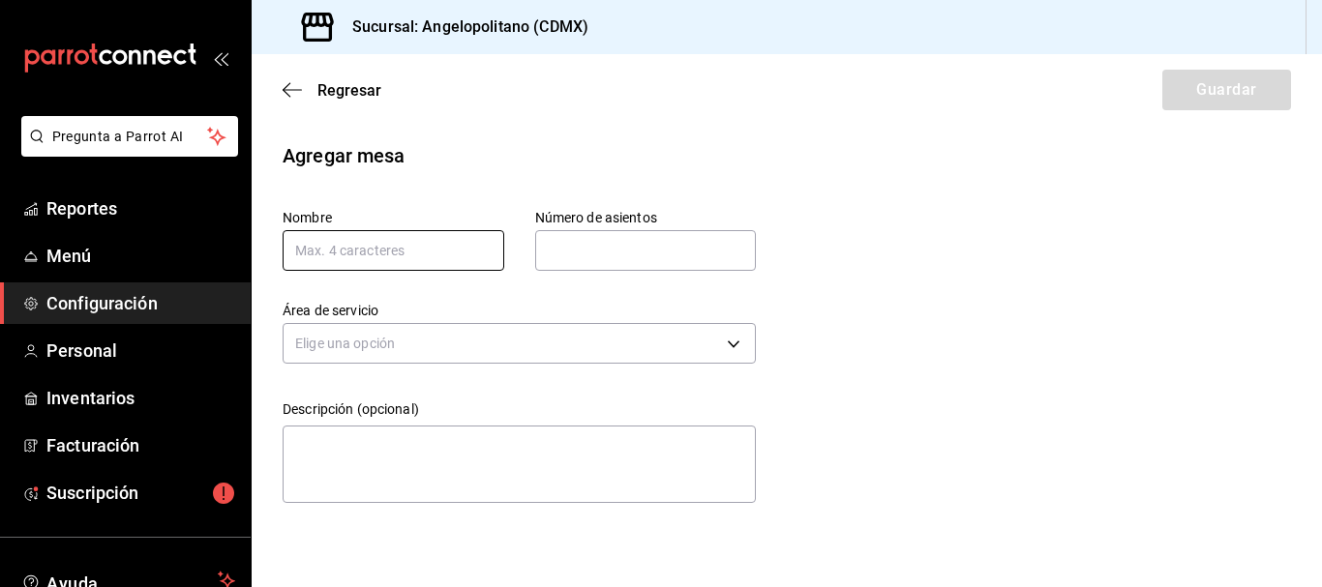
click at [380, 241] on input "text" at bounding box center [394, 250] width 222 height 41
type input "E17"
click at [633, 242] on input "text" at bounding box center [646, 250] width 222 height 39
type input "6"
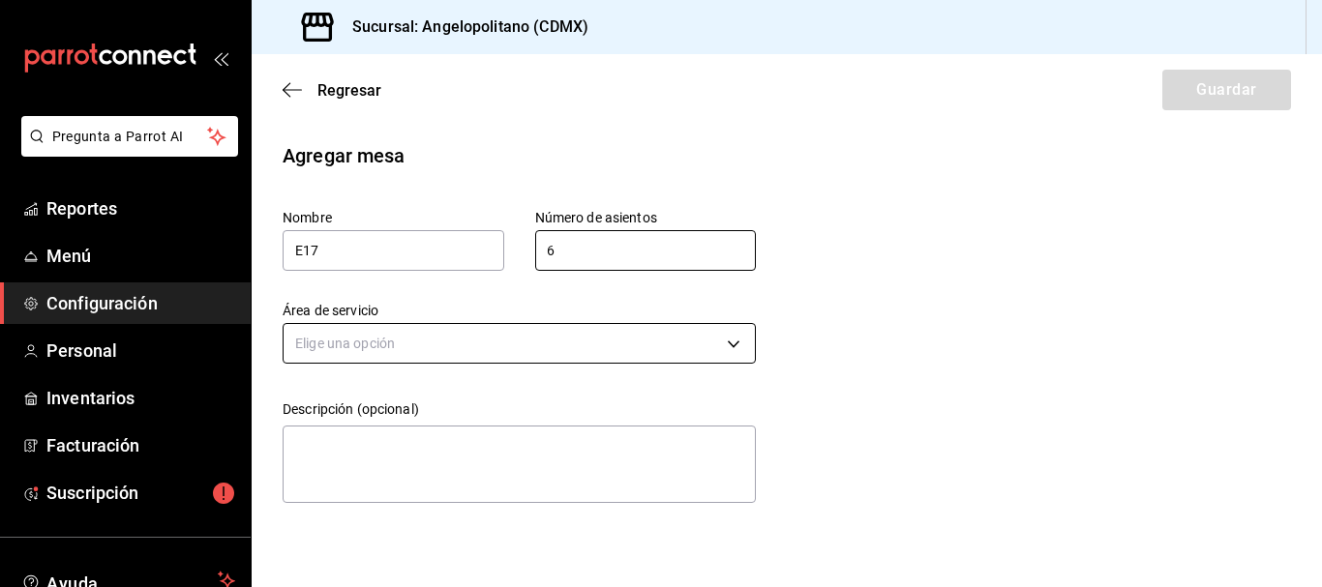
click at [431, 350] on body "Pregunta a Parrot AI Reportes Menú Configuración Personal Inventarios Facturaci…" at bounding box center [661, 293] width 1322 height 587
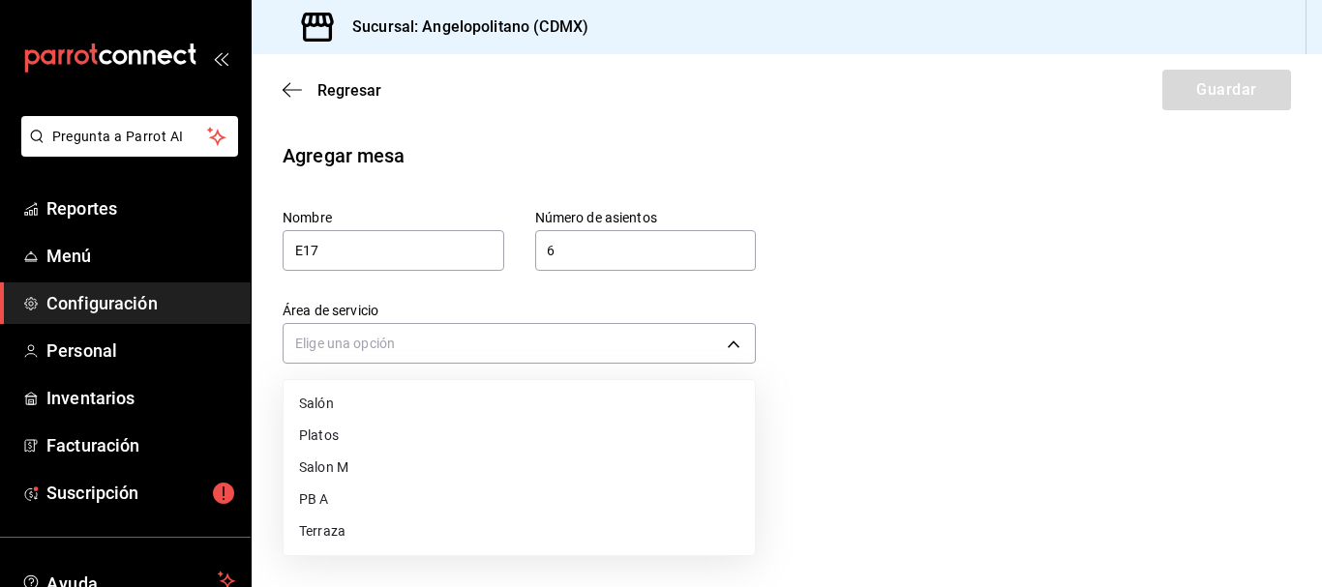
click at [334, 468] on li "Salon M" at bounding box center [519, 468] width 471 height 32
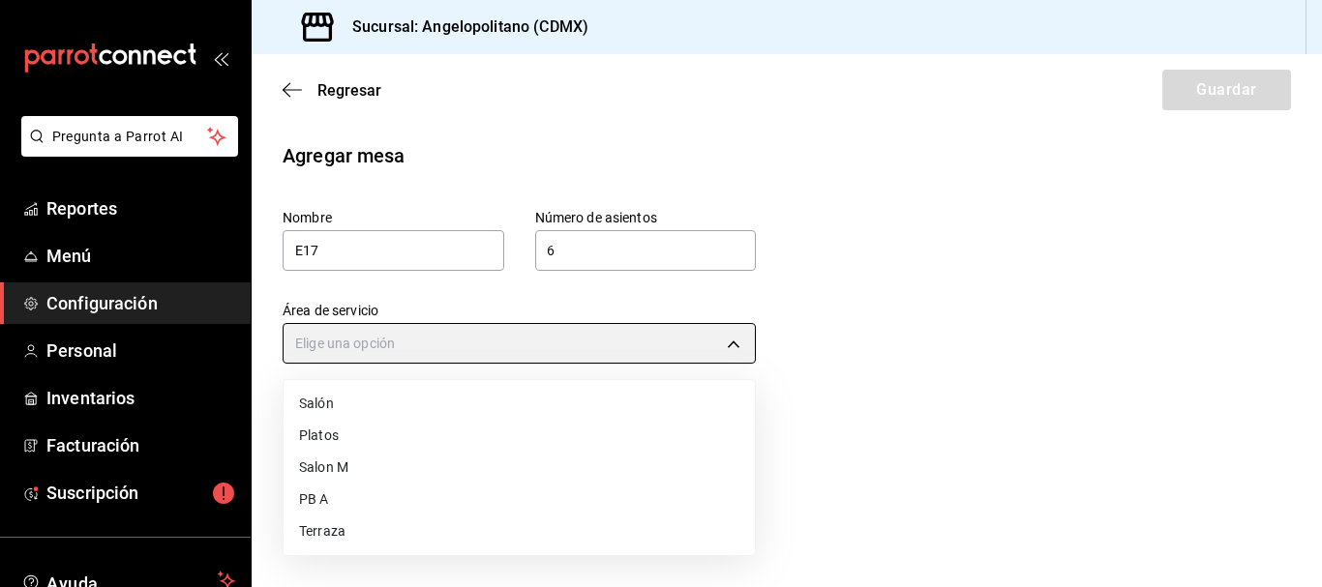
type input "e1f1593d-be22-4f8a-bd39-f143530dd5d1"
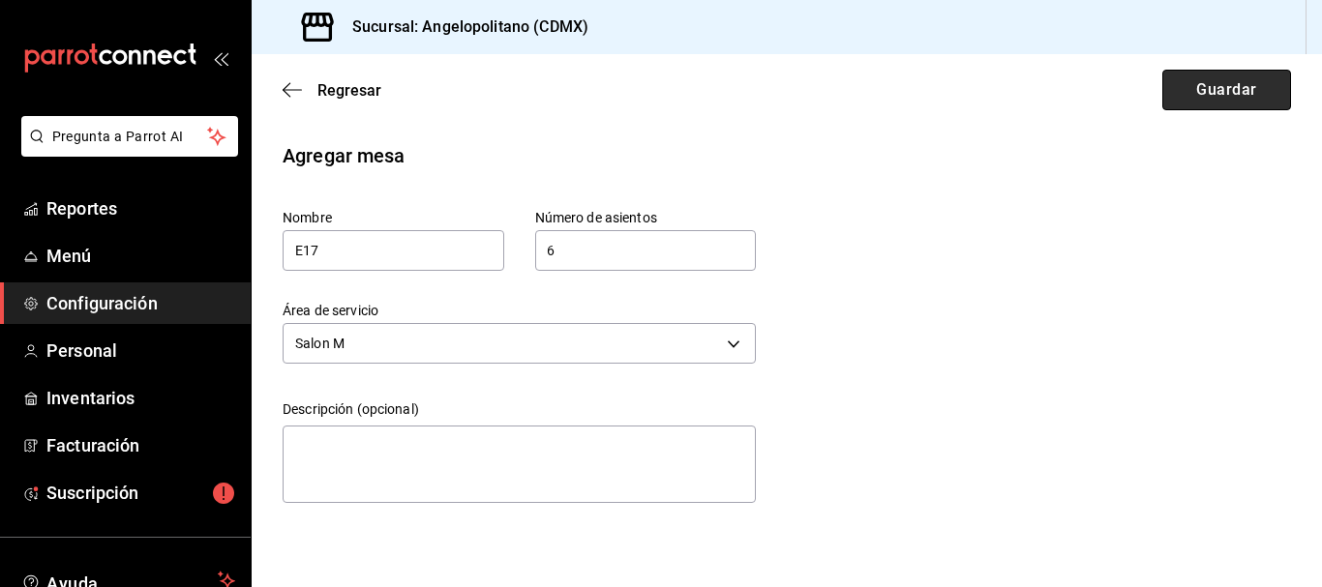
click at [1245, 102] on button "Guardar" at bounding box center [1226, 90] width 129 height 41
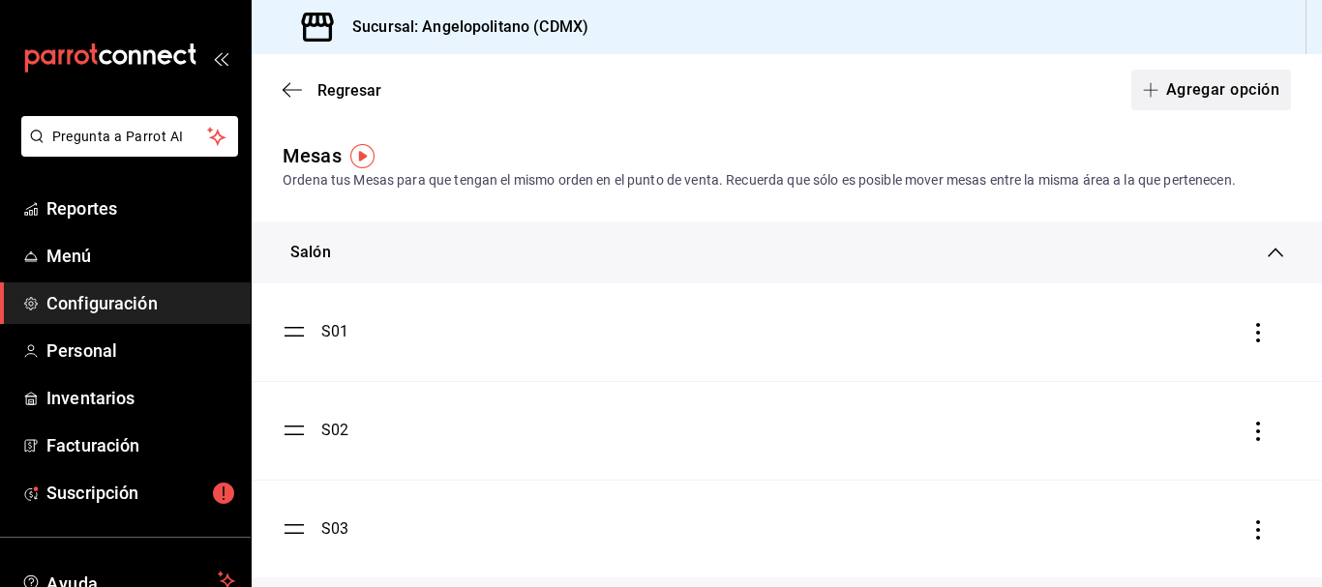
click at [1180, 80] on button "Agregar opción" at bounding box center [1211, 90] width 160 height 41
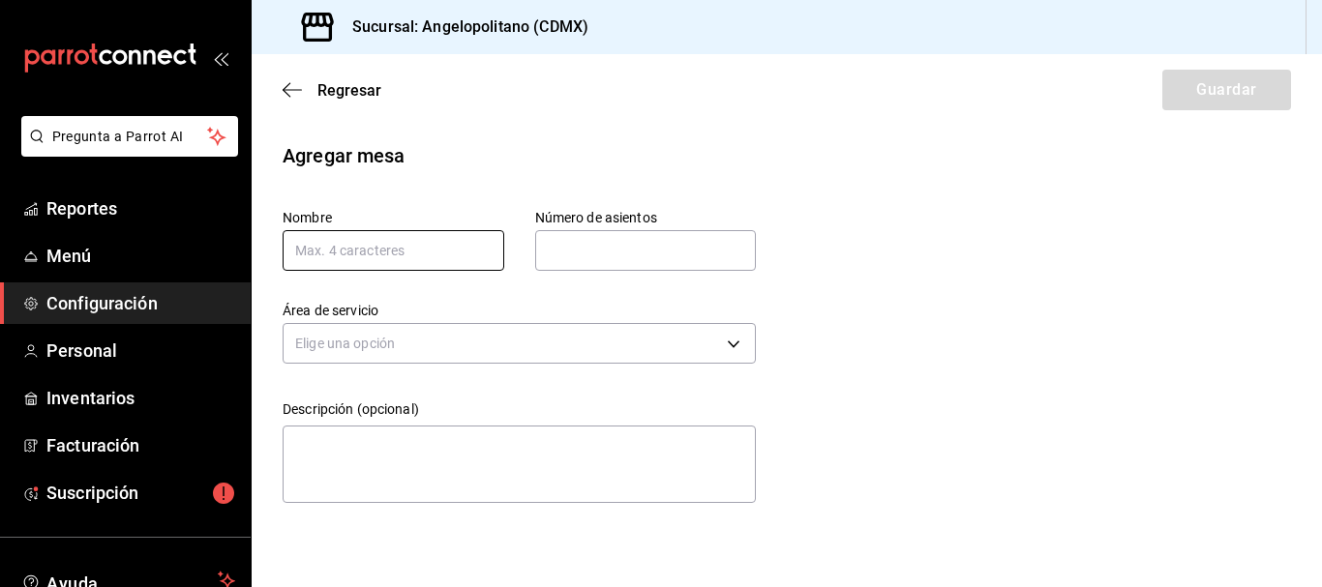
click at [436, 257] on input "text" at bounding box center [394, 250] width 222 height 41
type input "E18"
click at [622, 256] on input "text" at bounding box center [646, 250] width 222 height 39
type input "6"
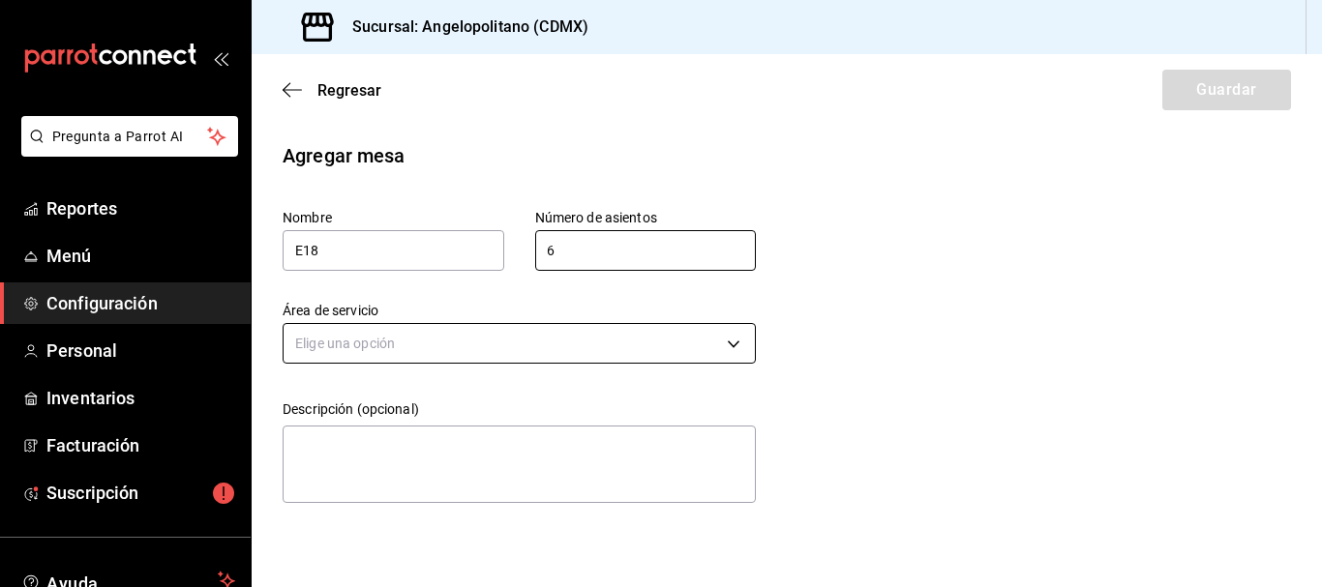
click at [583, 354] on body "Pregunta a Parrot AI Reportes Menú Configuración Personal Inventarios Facturaci…" at bounding box center [661, 293] width 1322 height 587
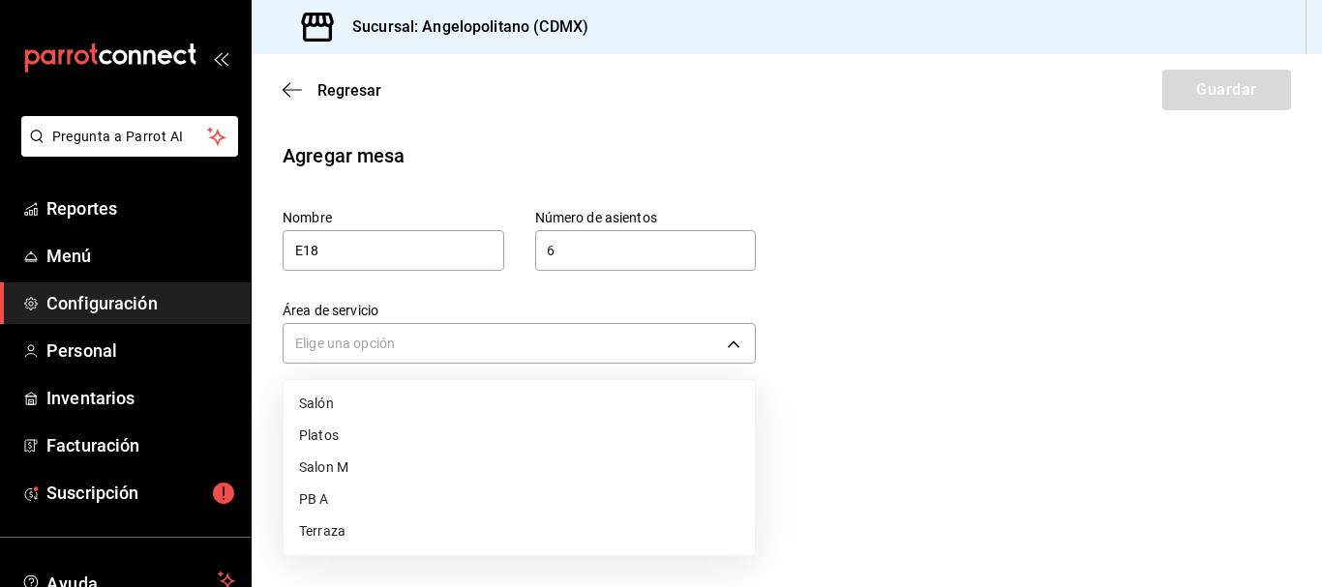
click at [337, 472] on li "Salon M" at bounding box center [519, 468] width 471 height 32
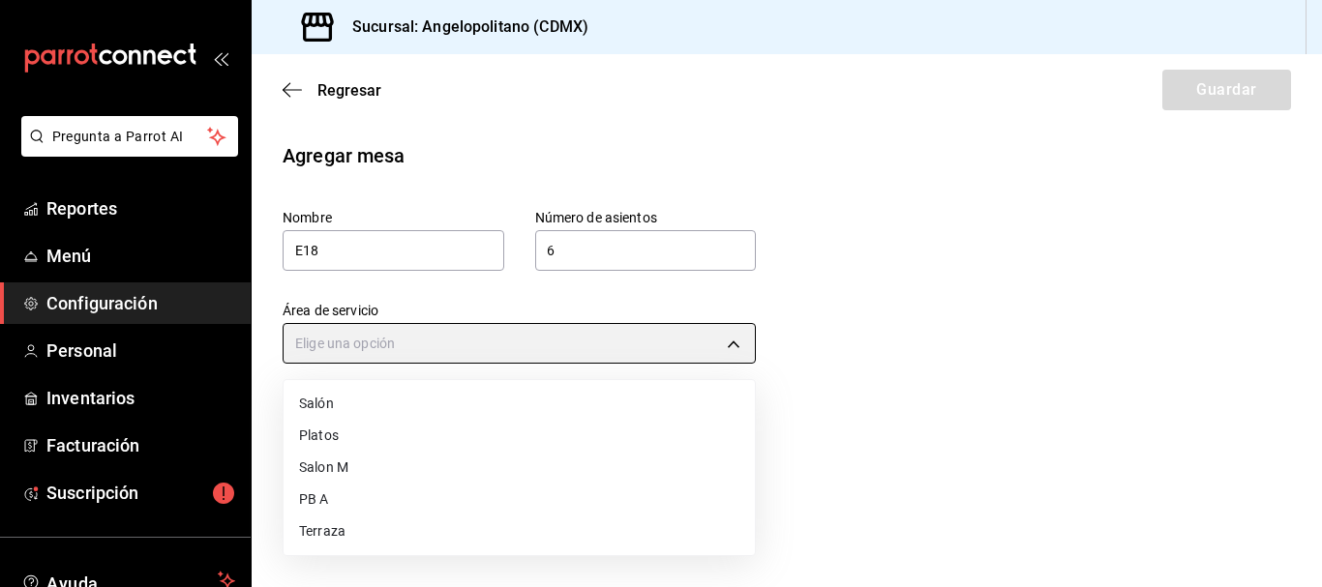
type input "e1f1593d-be22-4f8a-bd39-f143530dd5d1"
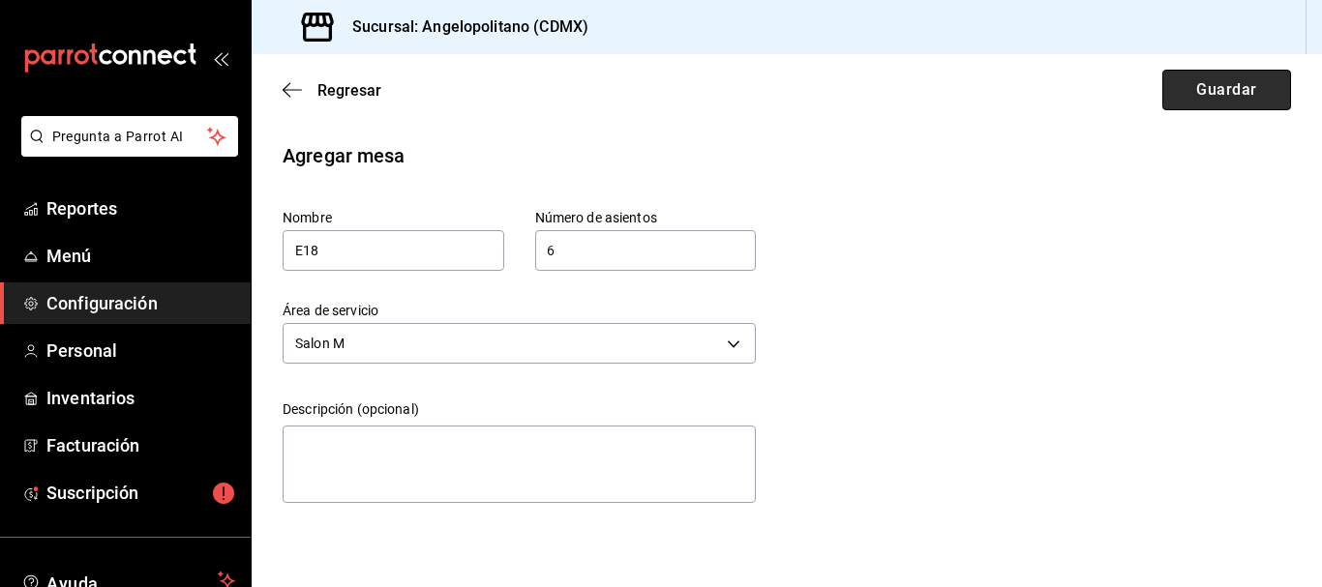
click at [1267, 96] on button "Guardar" at bounding box center [1226, 90] width 129 height 41
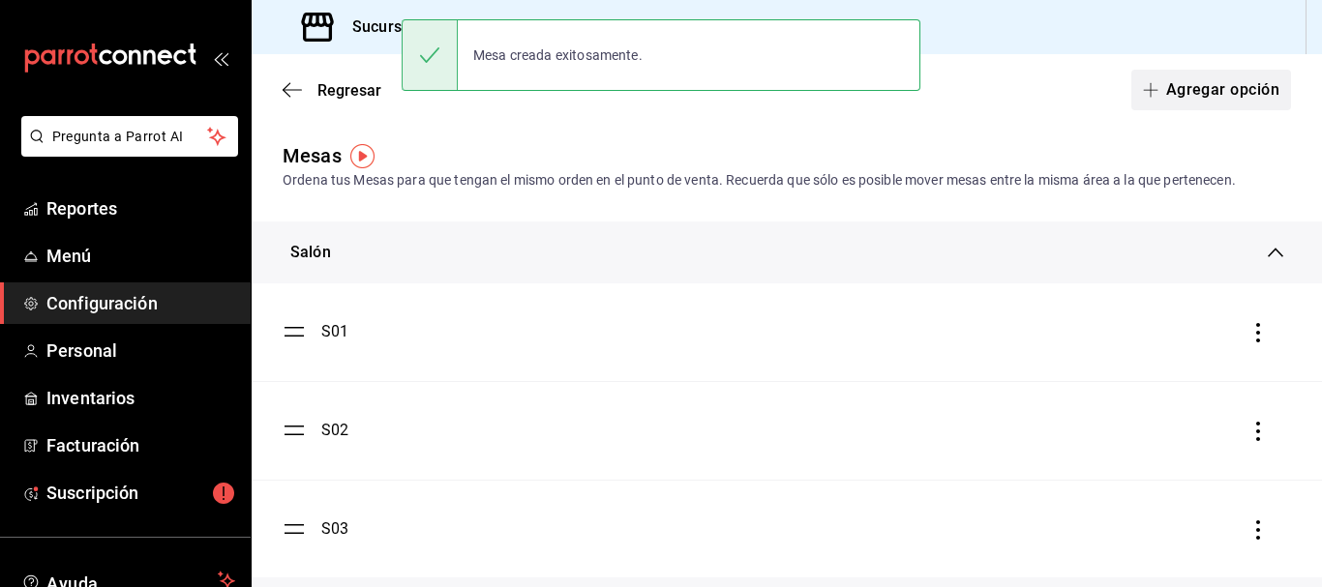
click at [1246, 90] on button "Agregar opción" at bounding box center [1211, 90] width 160 height 41
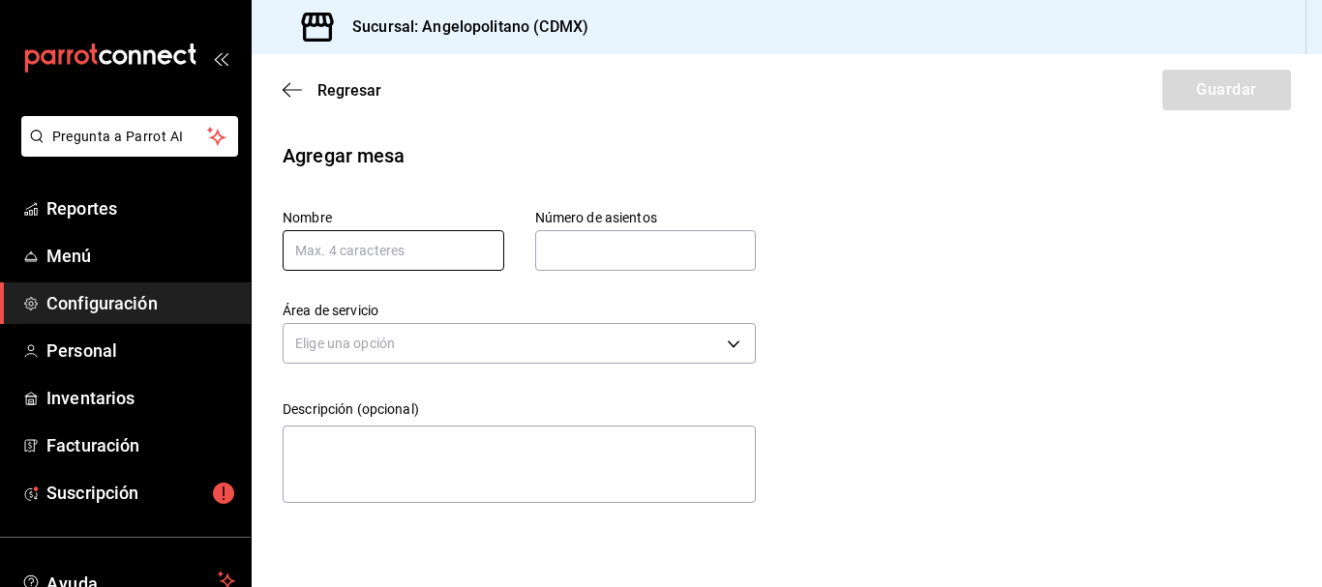
click at [416, 243] on input "text" at bounding box center [394, 250] width 222 height 41
type input "E19"
click at [575, 251] on input "text" at bounding box center [646, 250] width 222 height 39
type input "6"
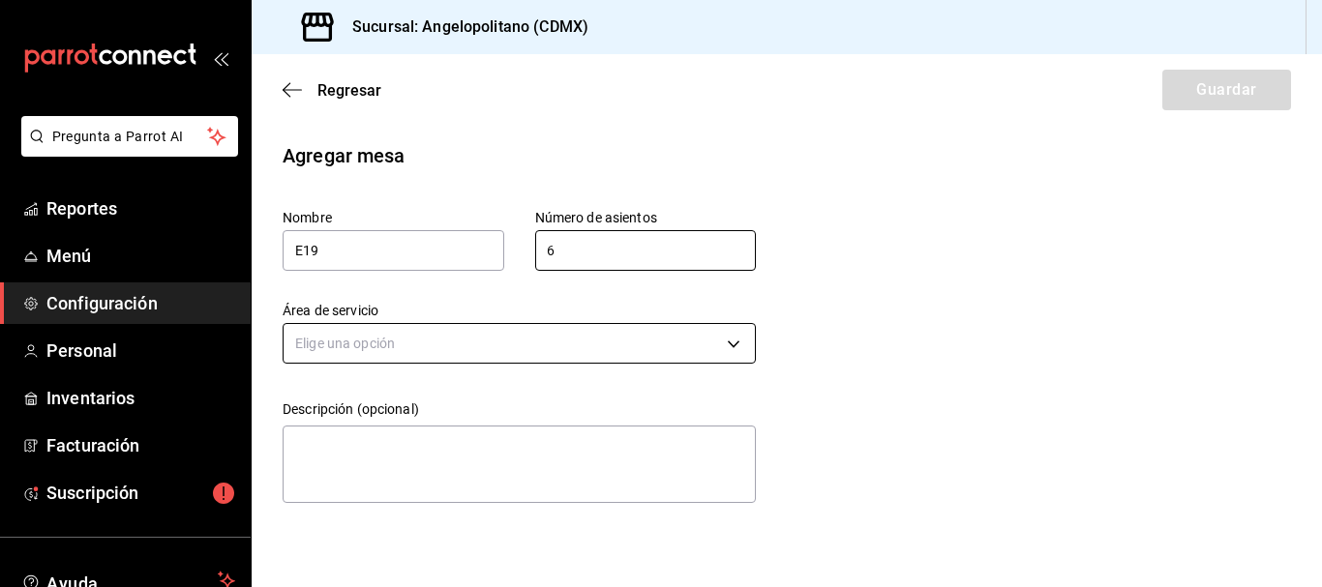
click at [538, 352] on body "Pregunta a Parrot AI Reportes Menú Configuración Personal Inventarios Facturaci…" at bounding box center [661, 293] width 1322 height 587
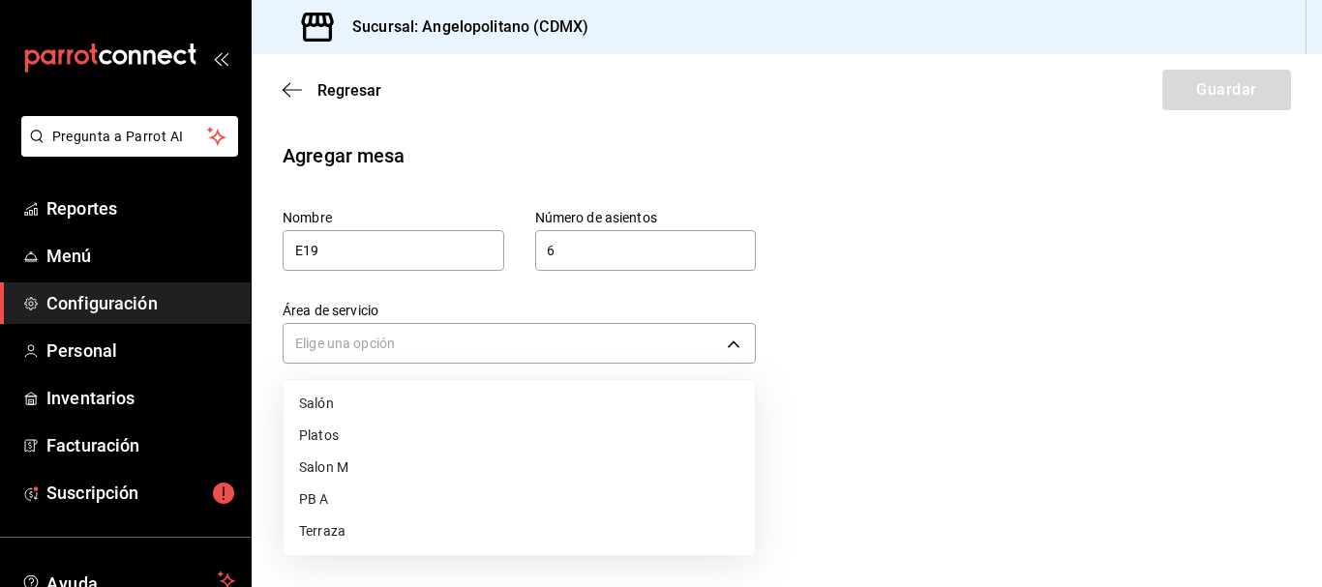
click at [338, 464] on li "Salon M" at bounding box center [519, 468] width 471 height 32
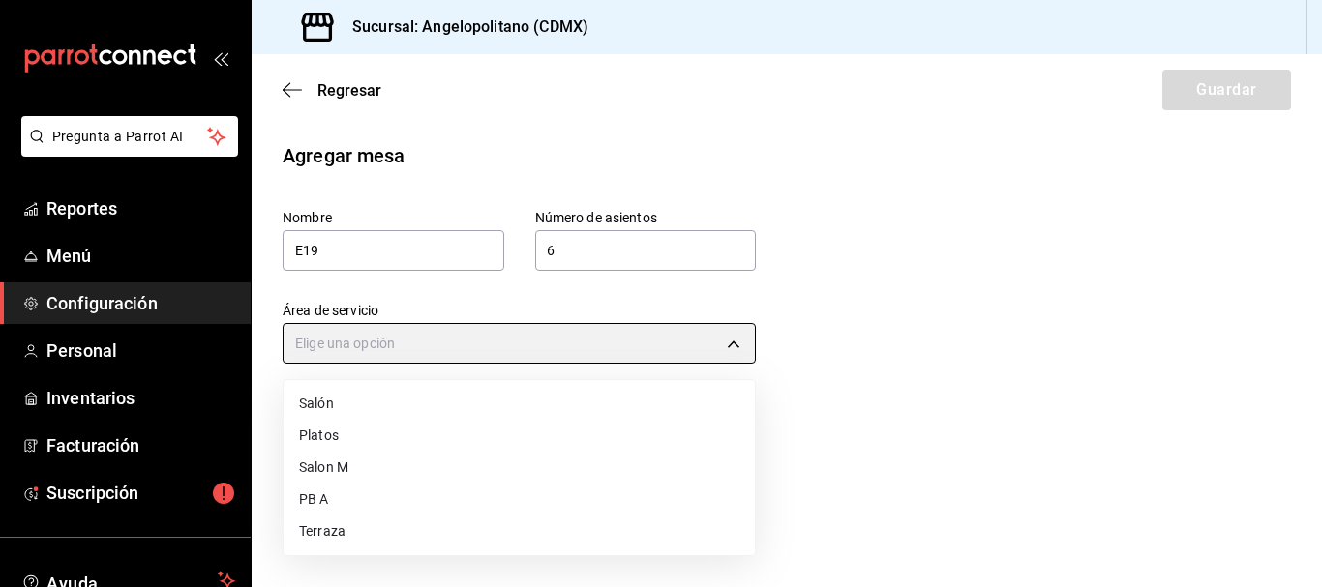
type input "e1f1593d-be22-4f8a-bd39-f143530dd5d1"
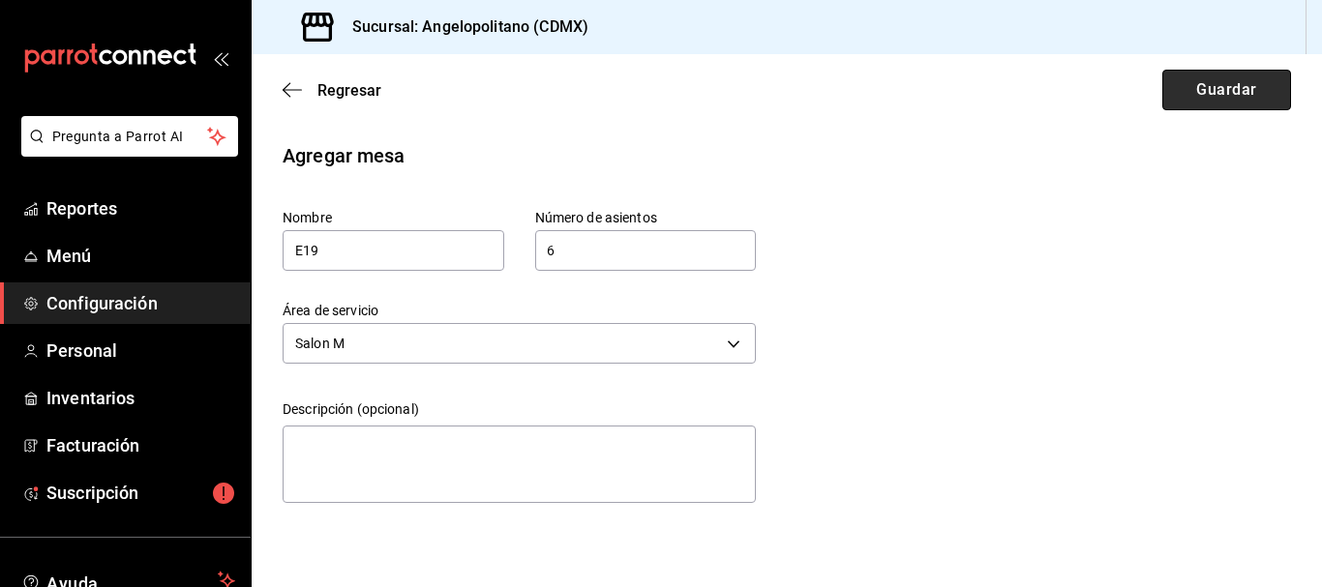
click at [1260, 94] on button "Guardar" at bounding box center [1226, 90] width 129 height 41
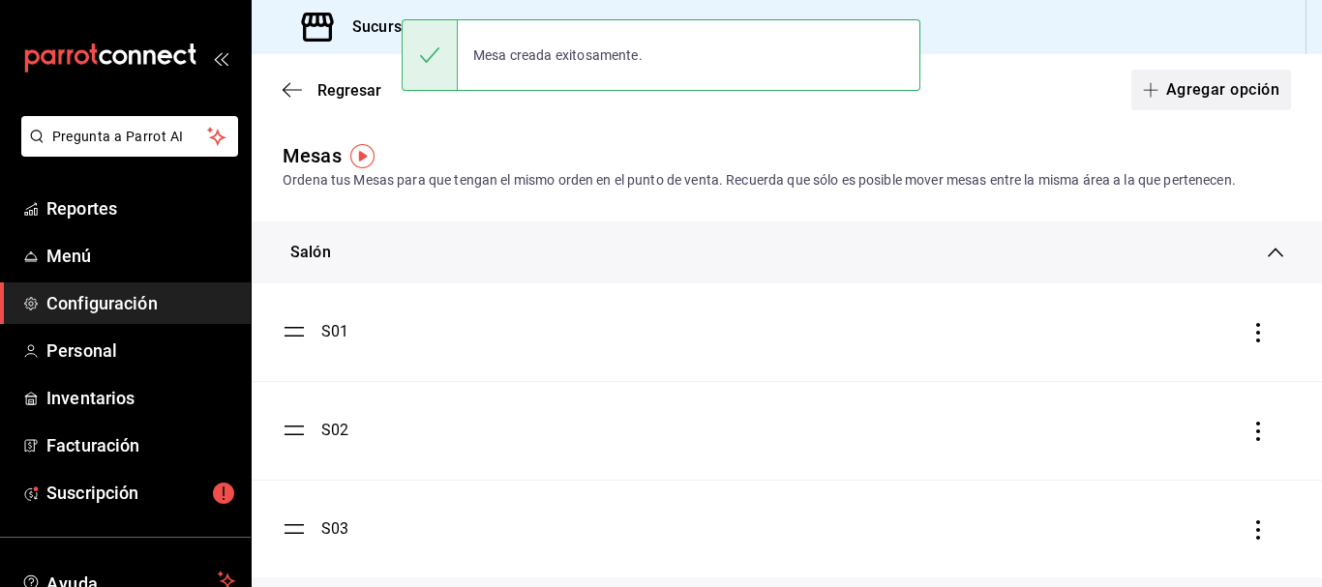
click at [1222, 95] on button "Agregar opción" at bounding box center [1211, 90] width 160 height 41
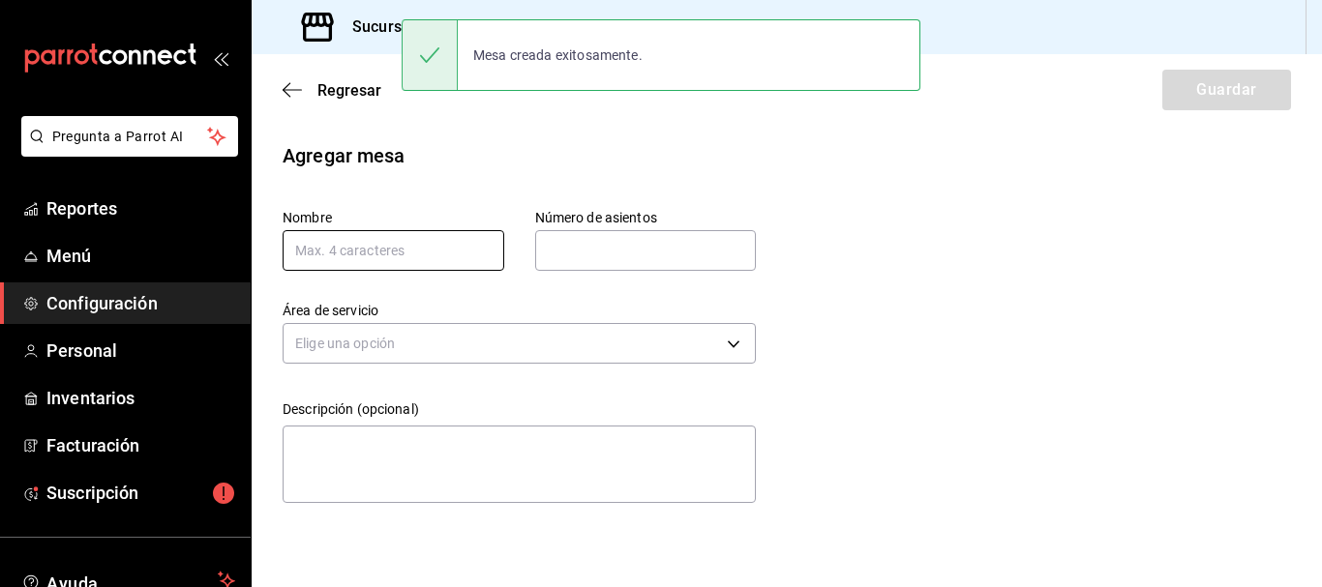
click at [383, 254] on input "text" at bounding box center [394, 250] width 222 height 41
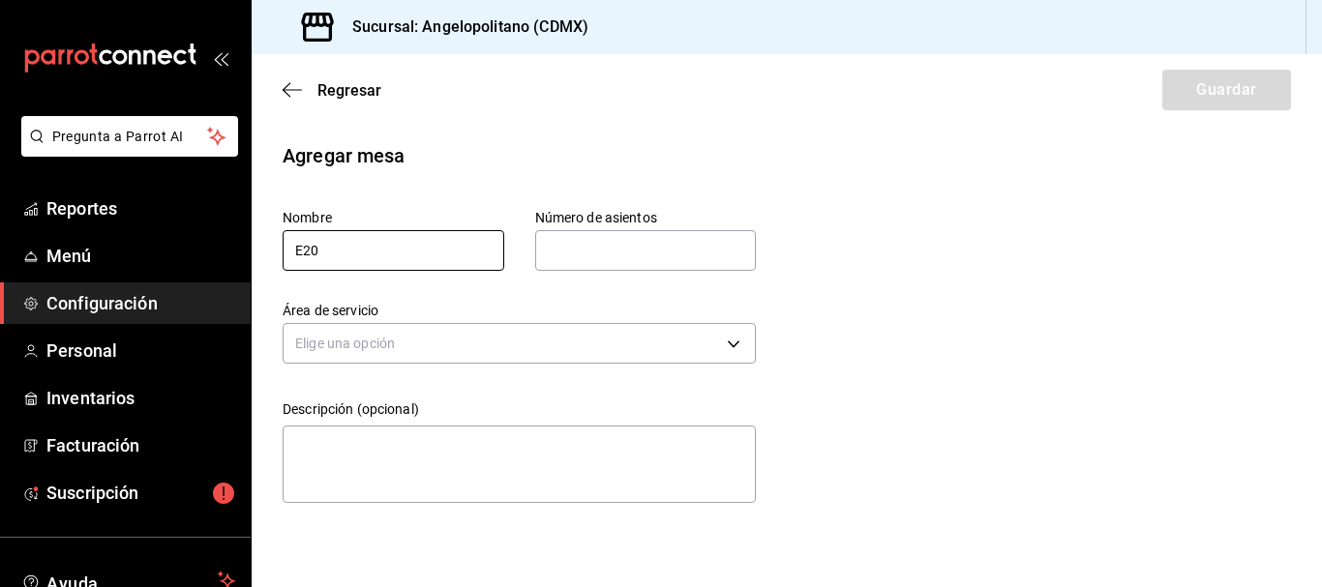
type input "E20"
click at [717, 240] on input "text" at bounding box center [646, 250] width 222 height 39
type input "6"
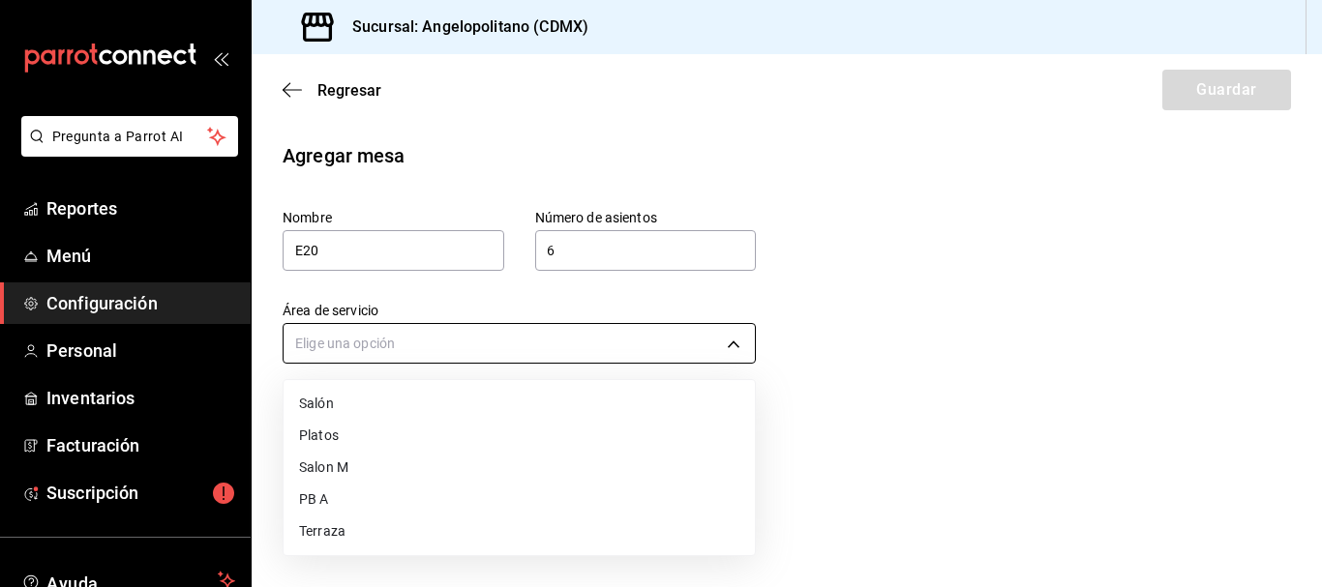
click at [736, 342] on body "Pregunta a Parrot AI Reportes Menú Configuración Personal Inventarios Facturaci…" at bounding box center [661, 293] width 1322 height 587
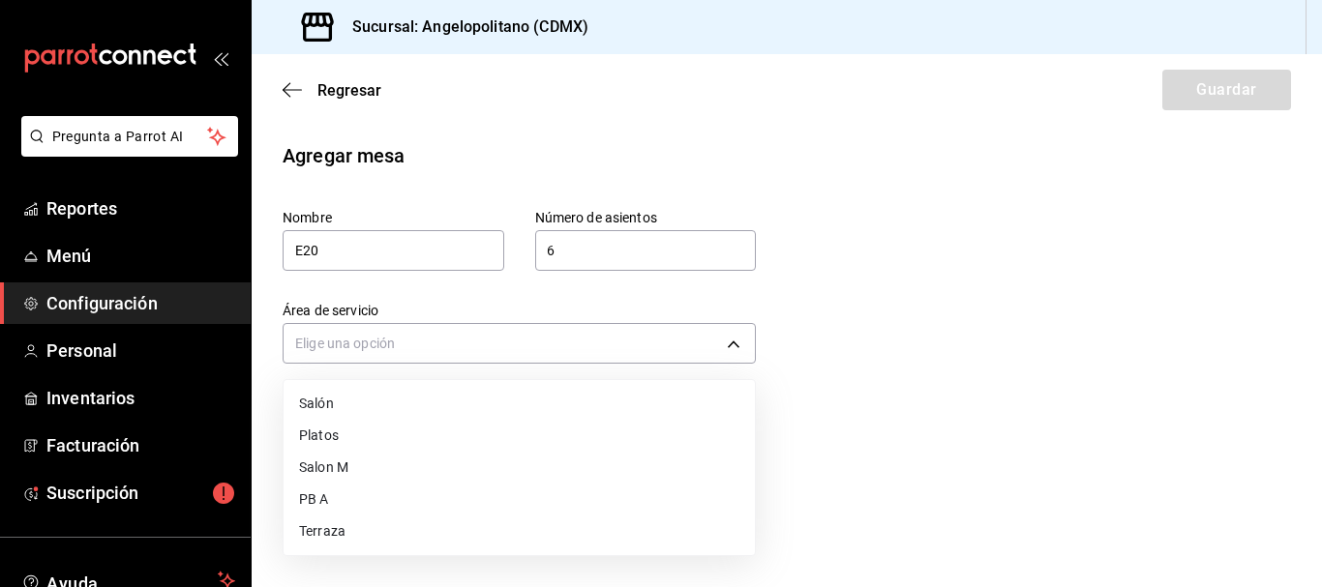
click at [330, 474] on li "Salon M" at bounding box center [519, 468] width 471 height 32
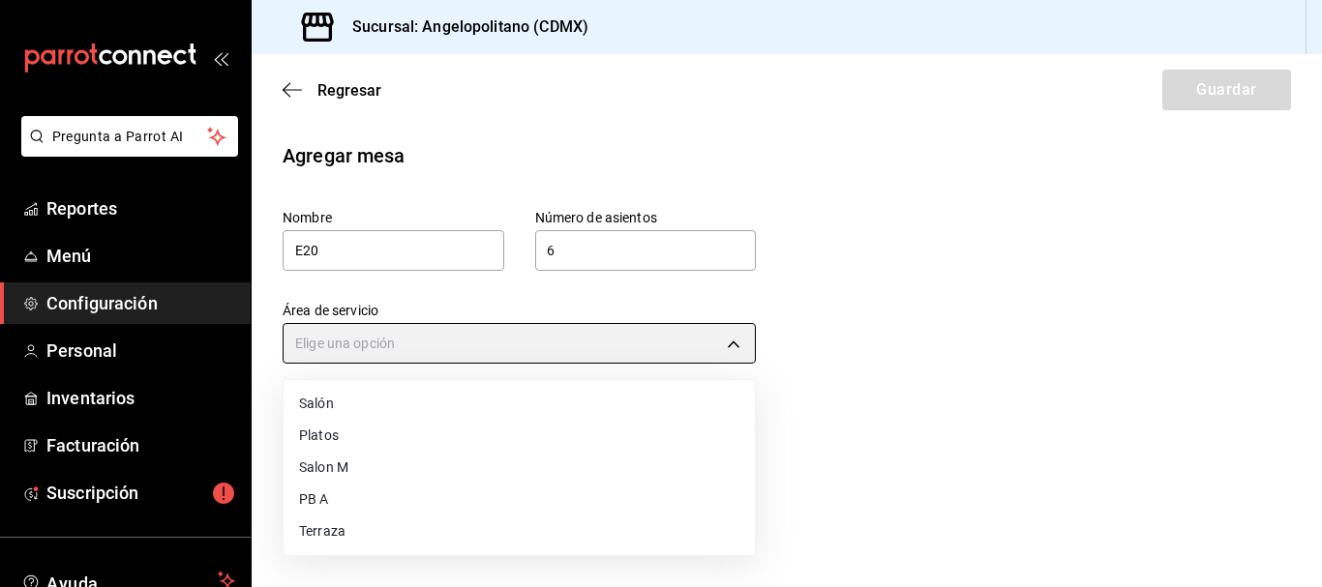
type input "e1f1593d-be22-4f8a-bd39-f143530dd5d1"
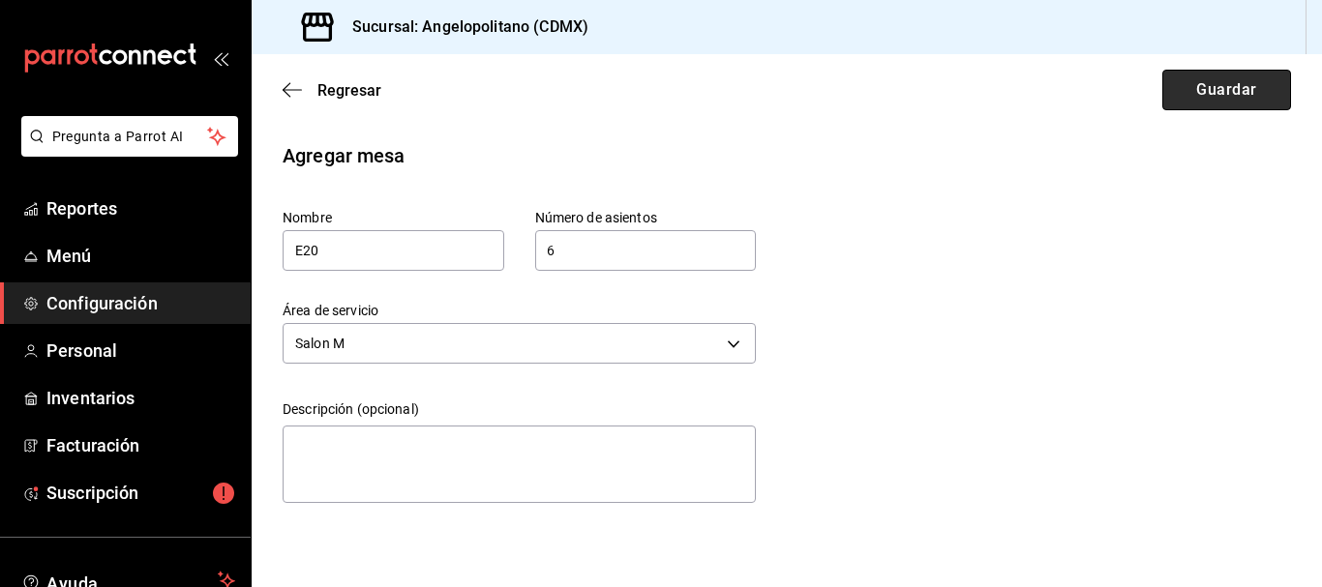
click at [1221, 104] on button "Guardar" at bounding box center [1226, 90] width 129 height 41
